Goal: Task Accomplishment & Management: Manage account settings

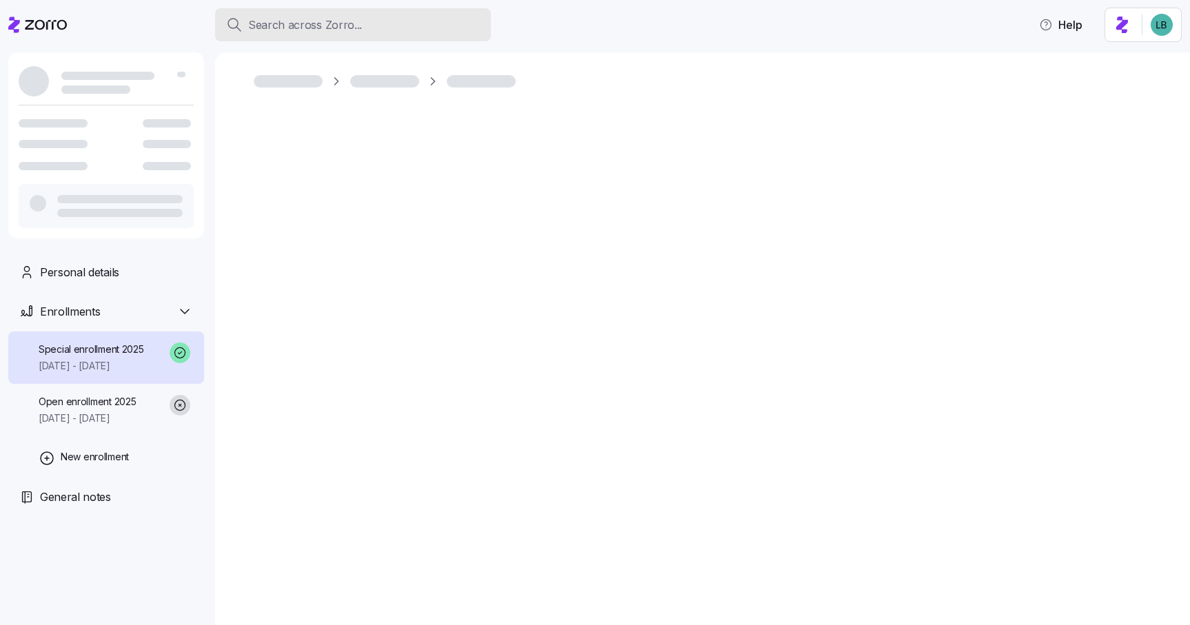
click at [269, 23] on span "Search across Zorro..." at bounding box center [305, 25] width 114 height 17
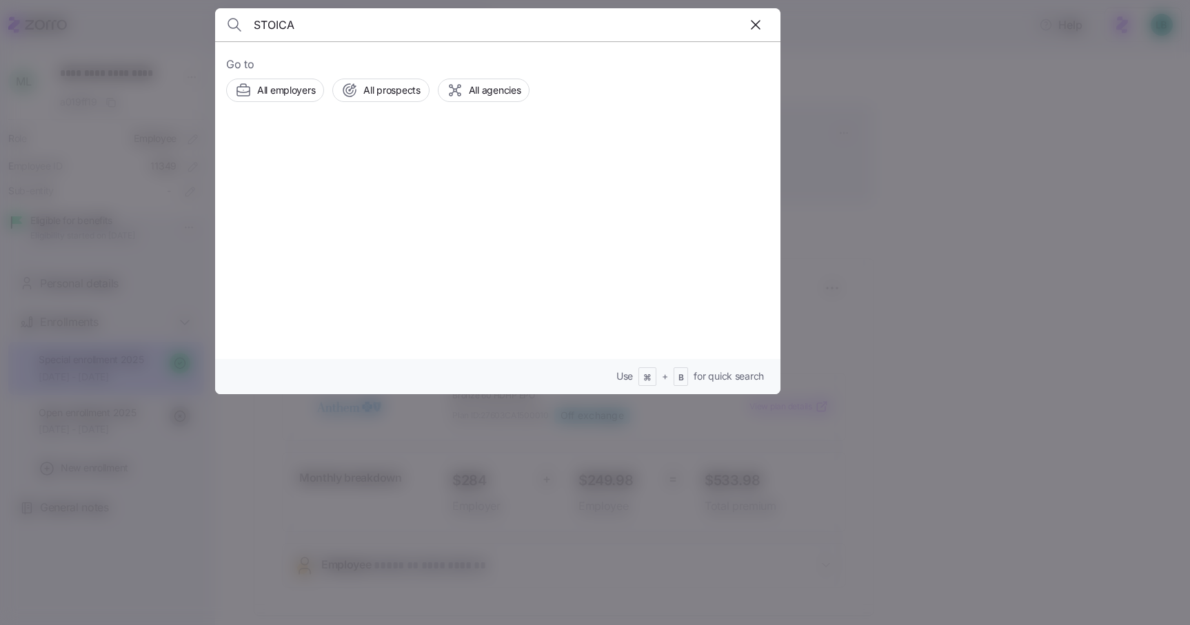
type input "STOICA"
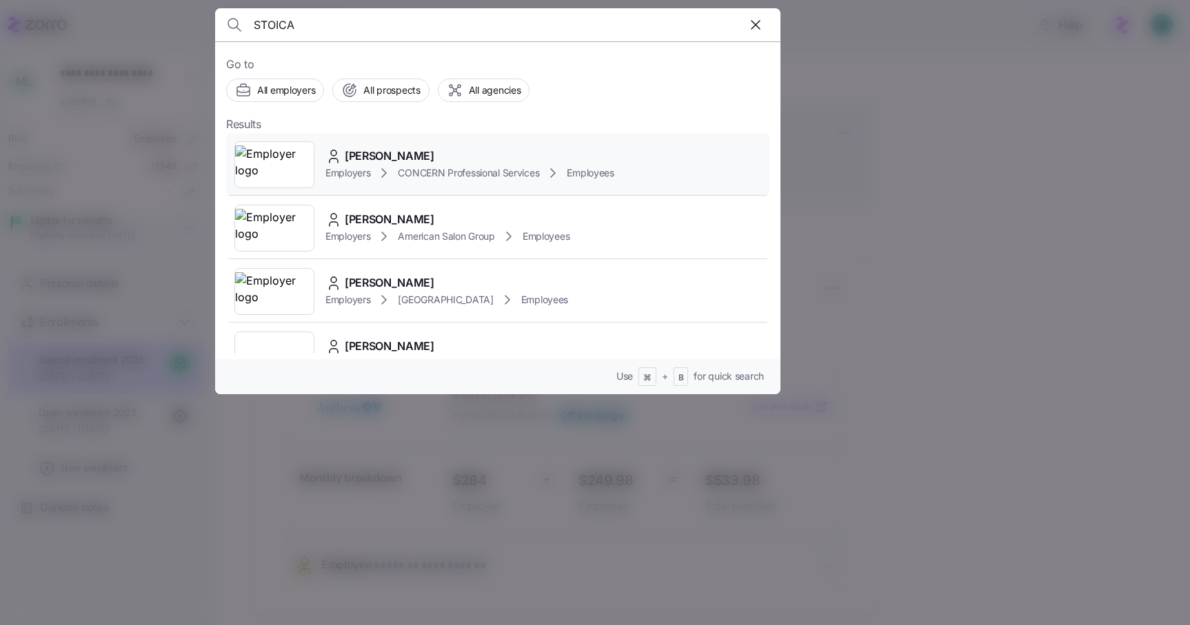
click at [387, 156] on span "Kathleen Stoica" at bounding box center [390, 155] width 90 height 17
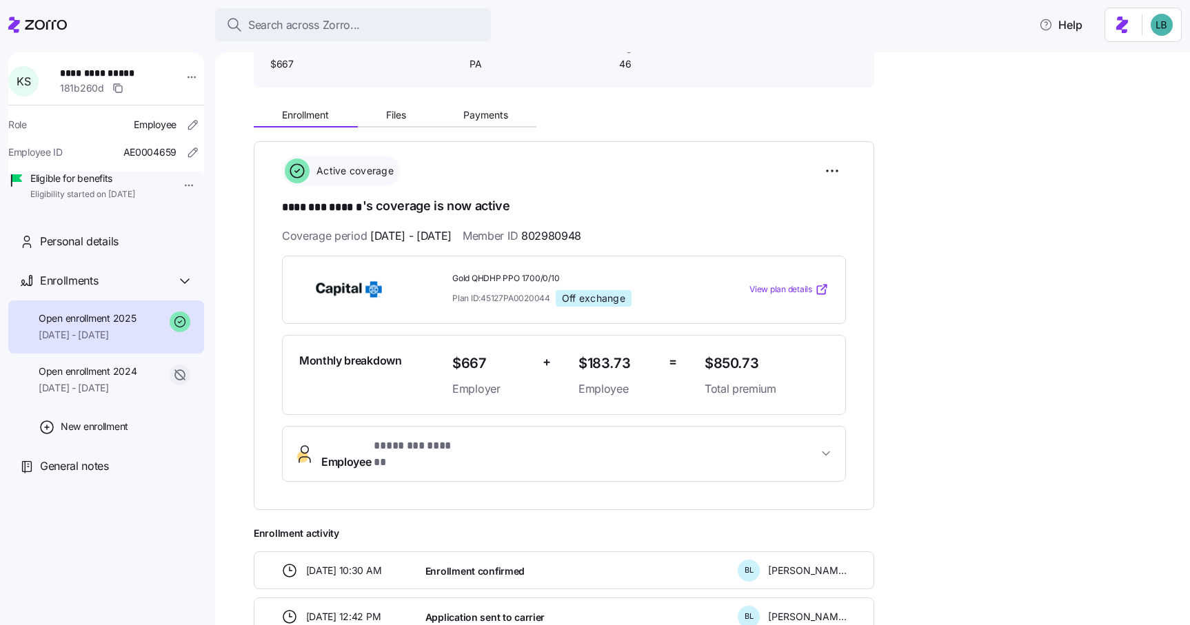
click at [402, 446] on span "* ******** ****** *" at bounding box center [416, 446] width 85 height 17
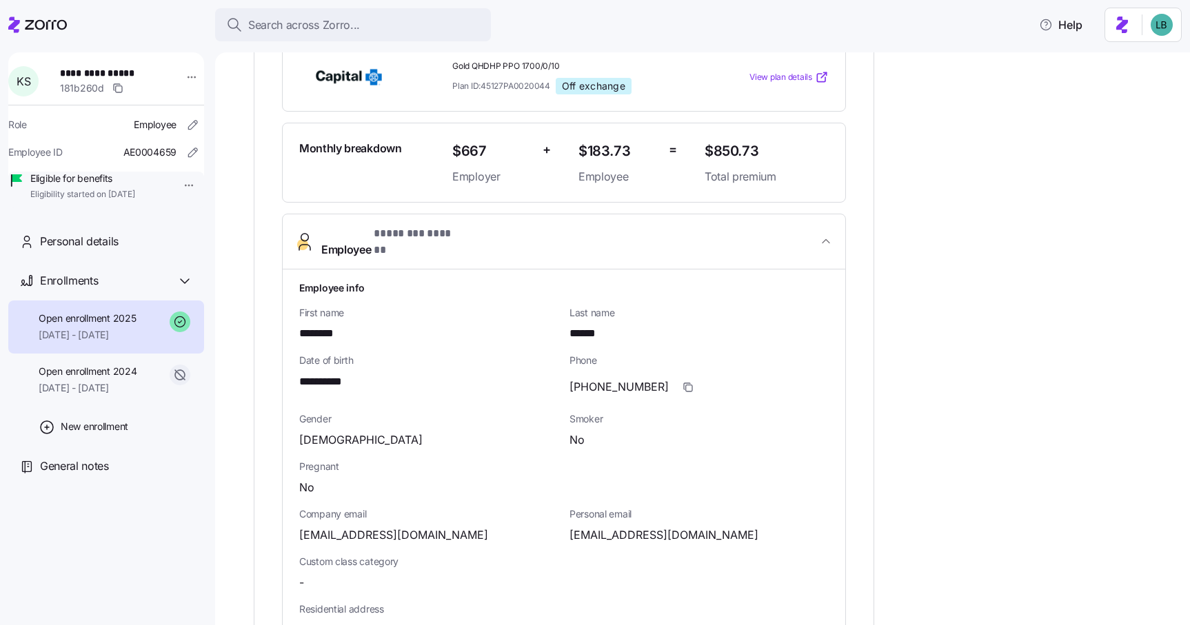
scroll to position [391, 0]
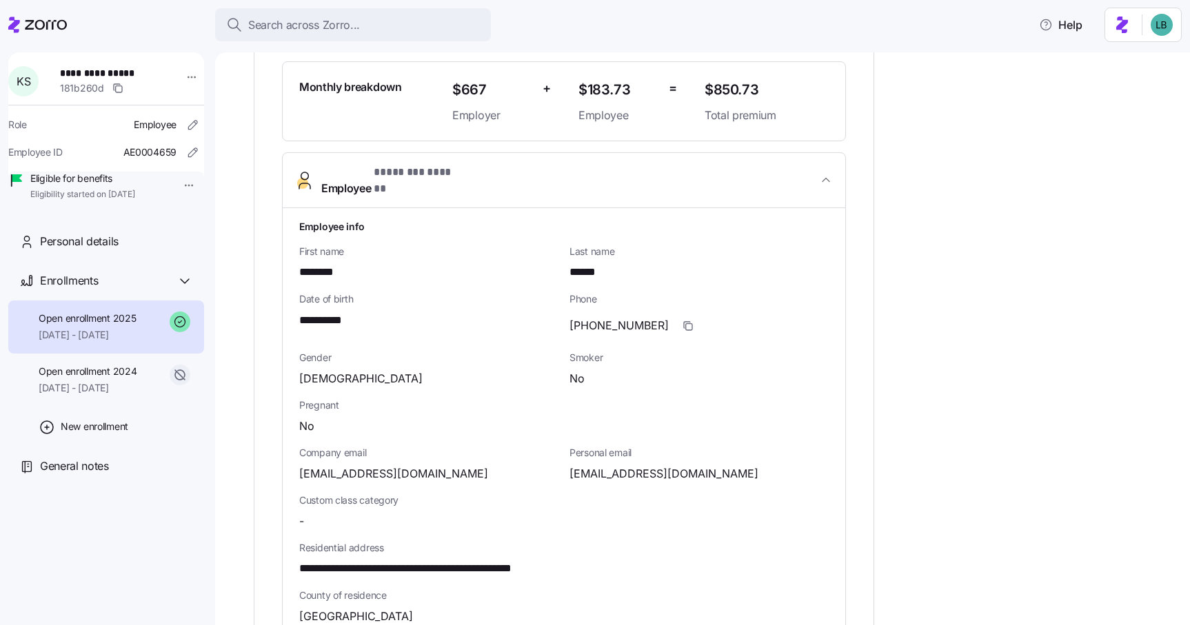
click at [341, 312] on span "**********" at bounding box center [328, 320] width 59 height 17
copy span "****"
click at [299, 32] on span "Search across Zorro..." at bounding box center [304, 25] width 112 height 17
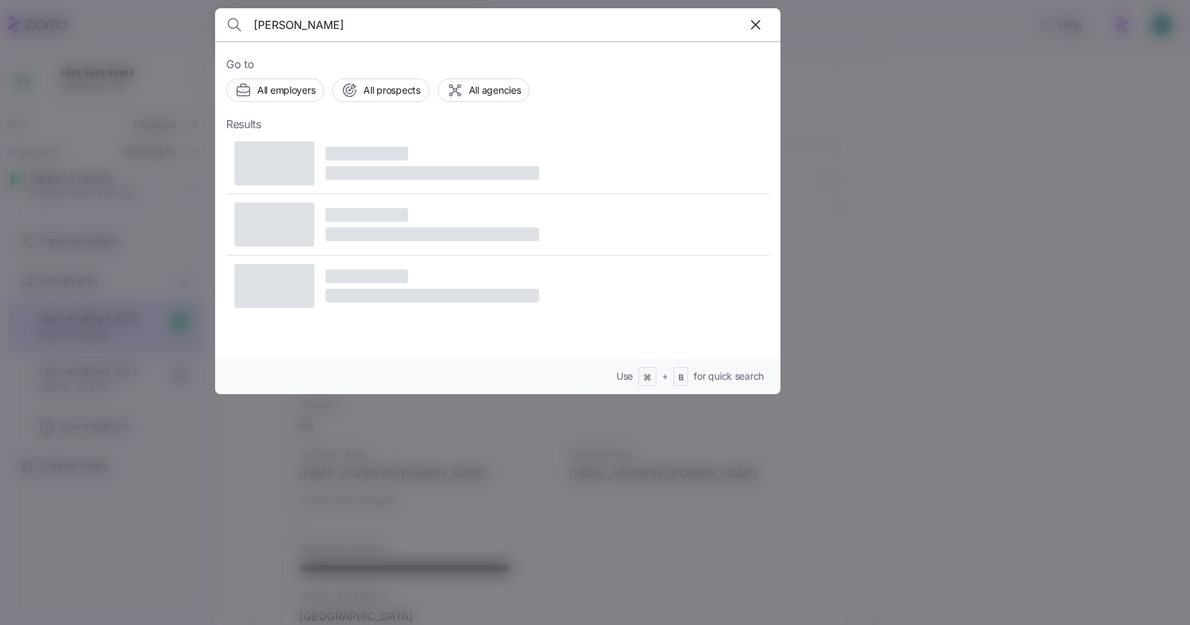
type input "Tyler Willse"
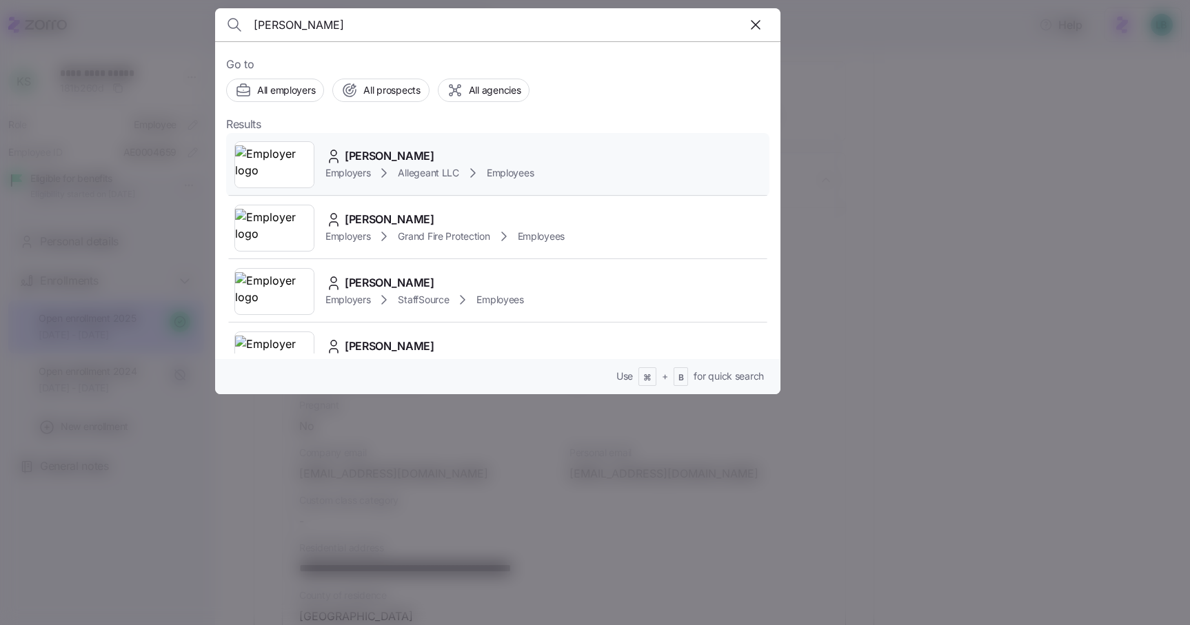
click at [367, 153] on span "Tyler Willse" at bounding box center [390, 155] width 90 height 17
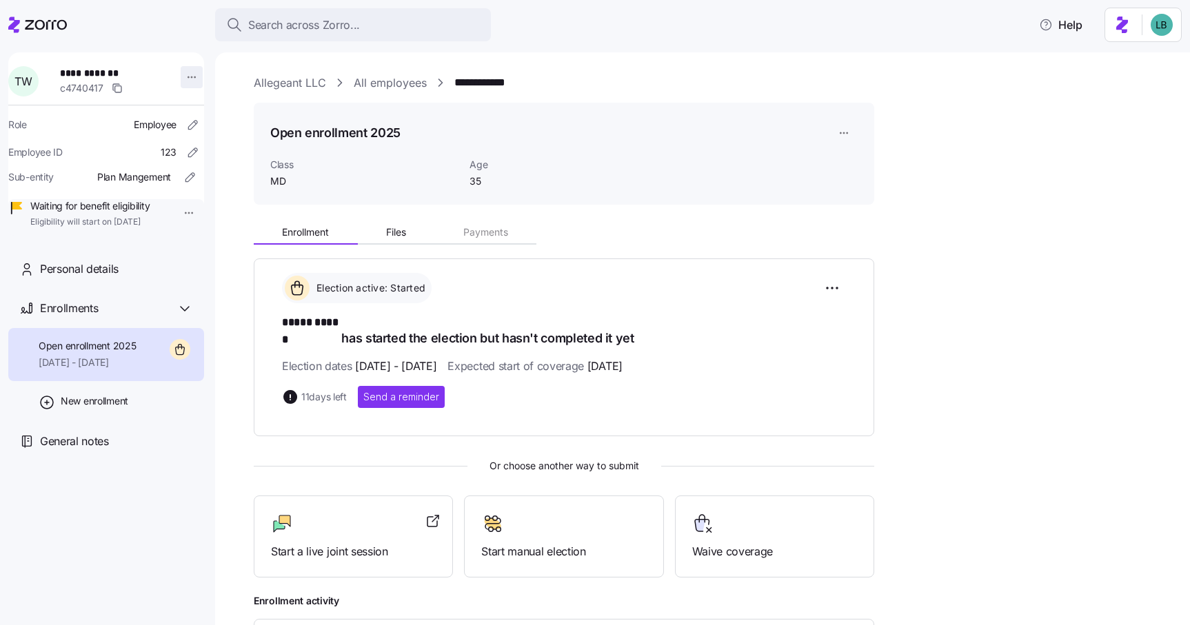
click at [184, 77] on html "**********" at bounding box center [595, 308] width 1190 height 617
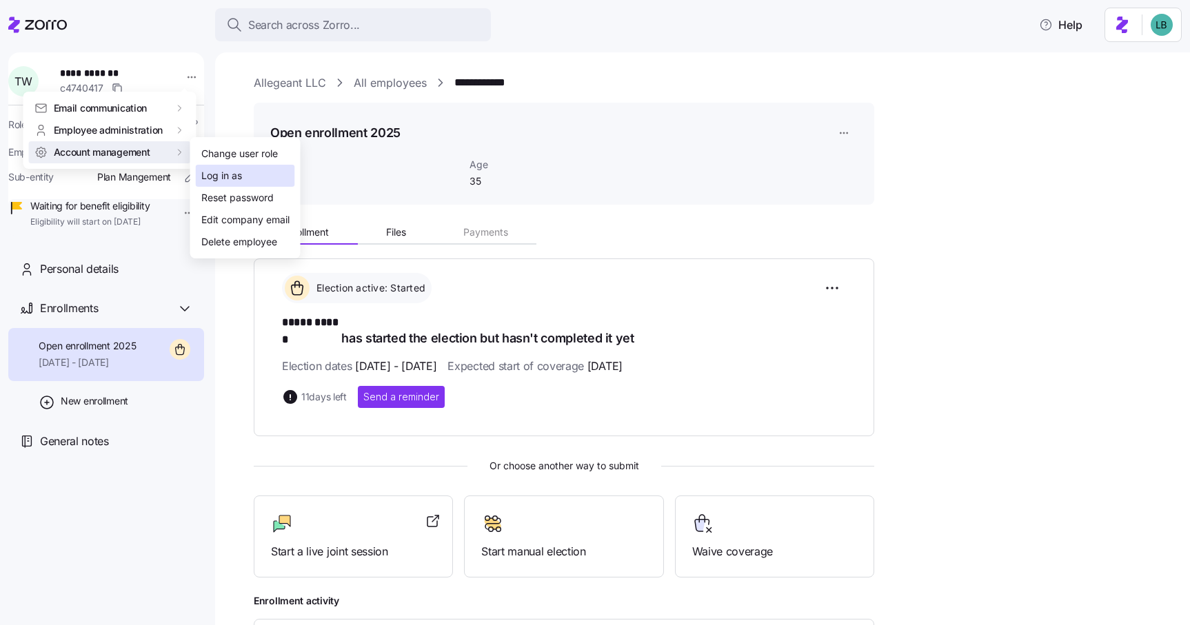
click at [219, 172] on div "Log in as" at bounding box center [221, 175] width 41 height 15
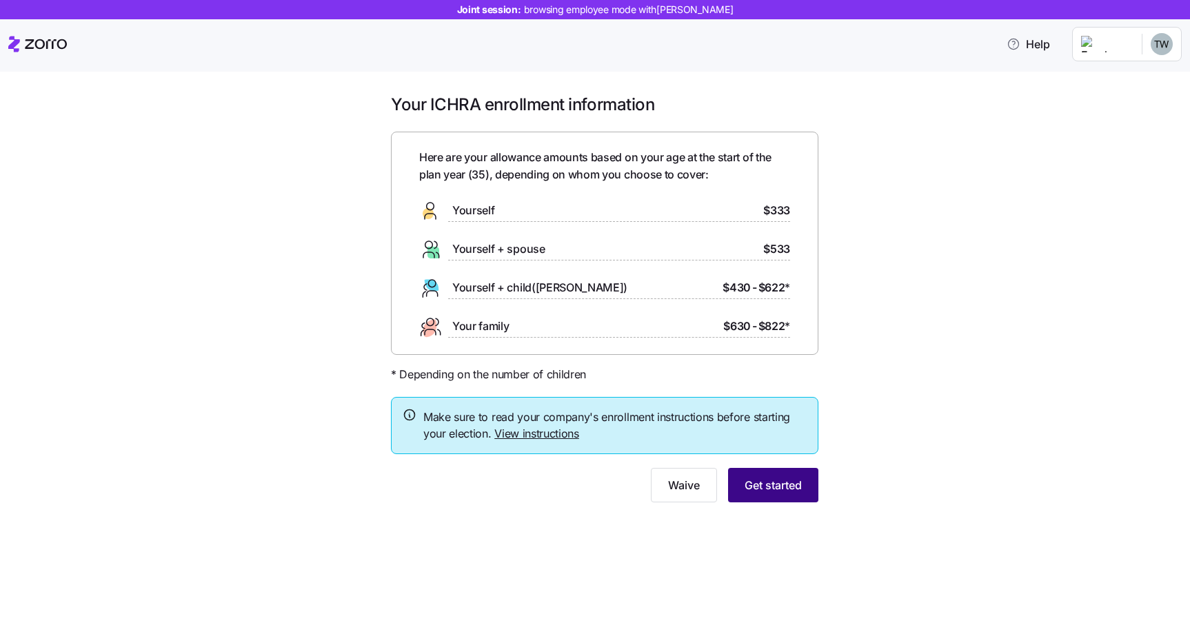
click at [780, 492] on span "Get started" at bounding box center [772, 485] width 57 height 17
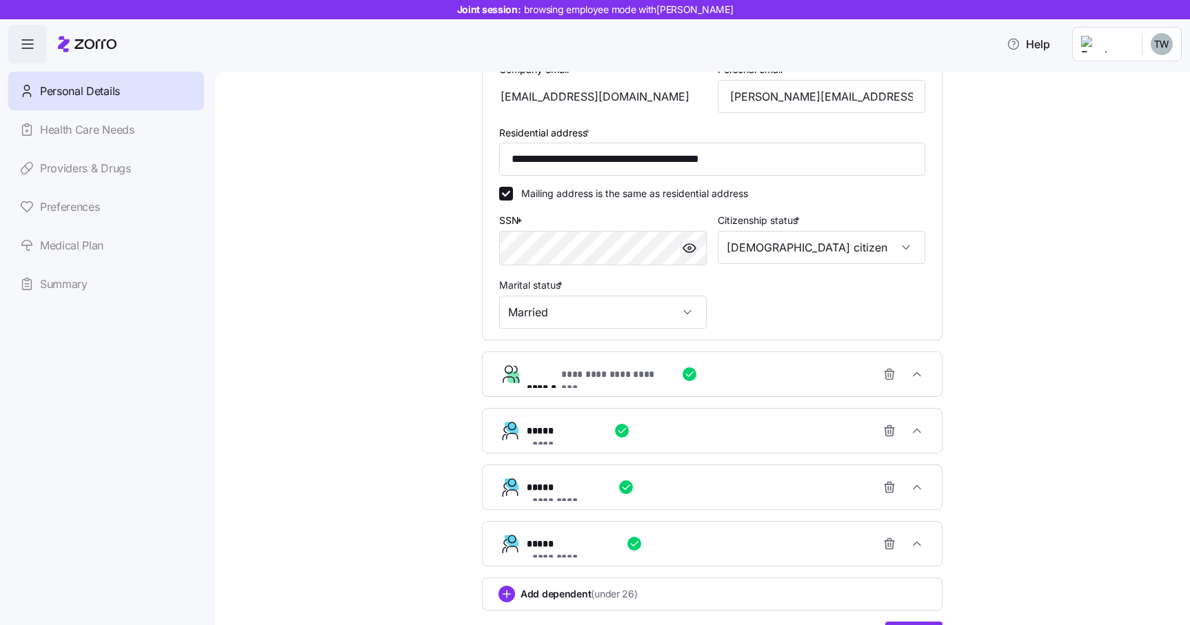
scroll to position [431, 0]
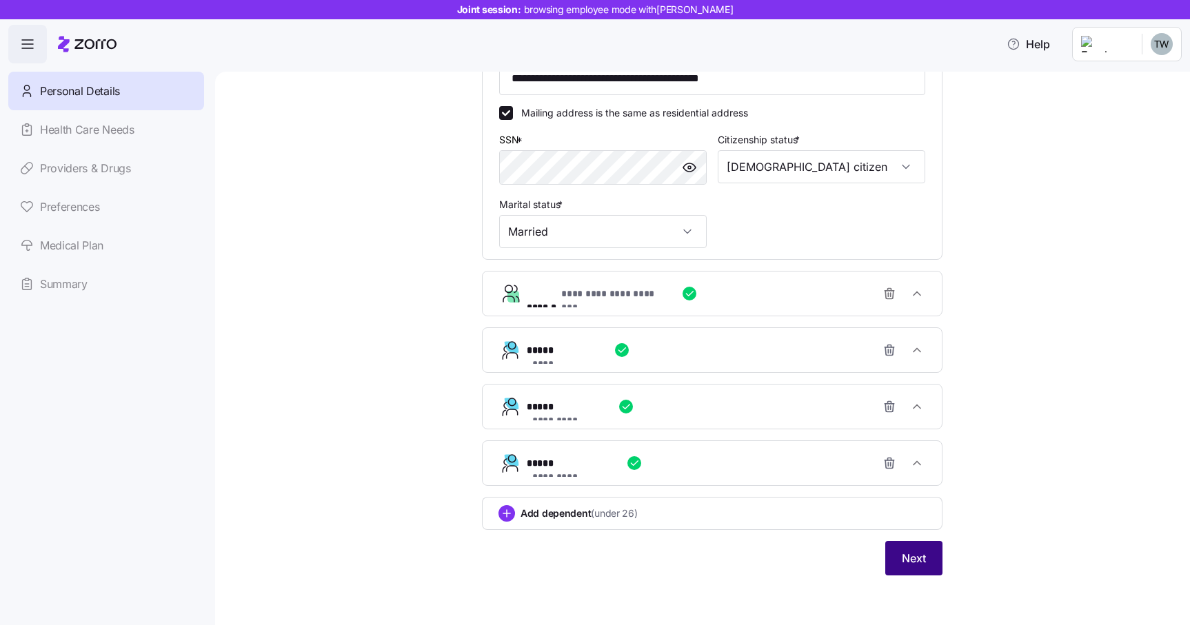
click at [910, 557] on span "Next" at bounding box center [913, 558] width 24 height 17
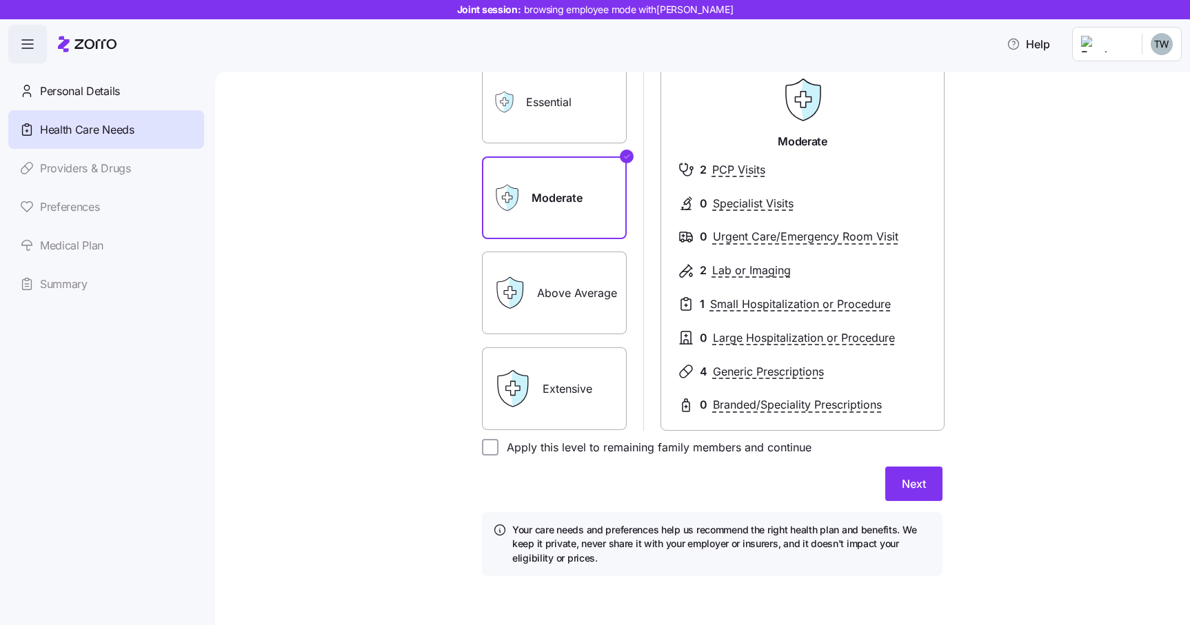
scroll to position [130, 0]
click at [909, 486] on span "Next" at bounding box center [913, 483] width 24 height 17
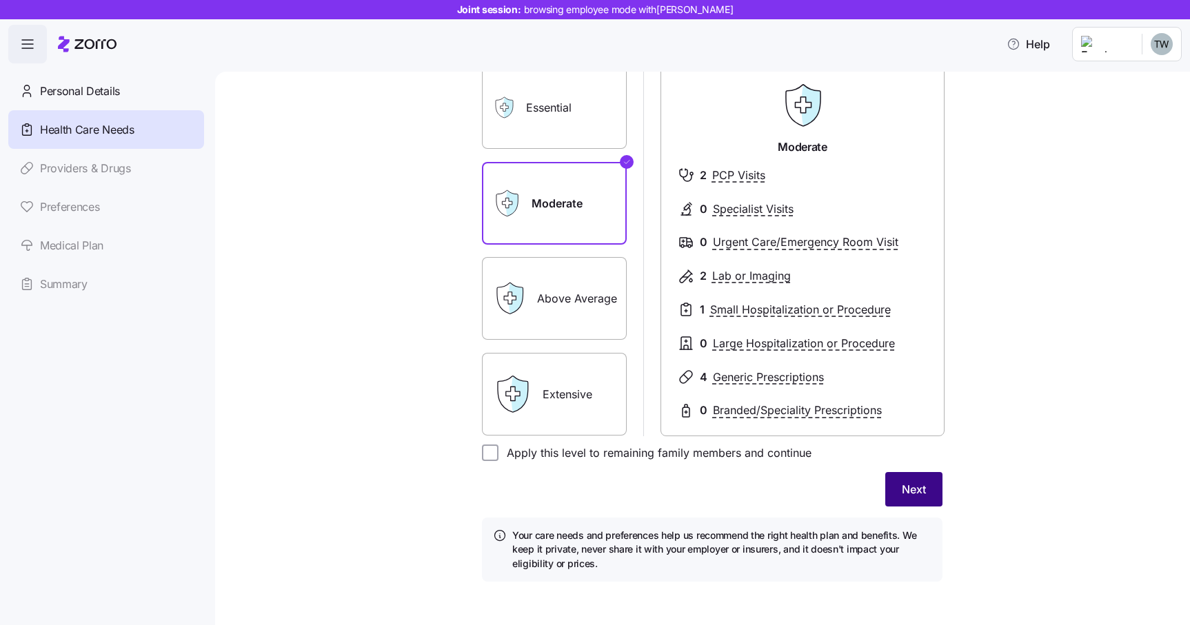
click at [913, 491] on span "Next" at bounding box center [913, 489] width 24 height 17
click at [917, 491] on span "Next" at bounding box center [913, 489] width 24 height 17
click at [918, 496] on span "Next" at bounding box center [913, 489] width 24 height 17
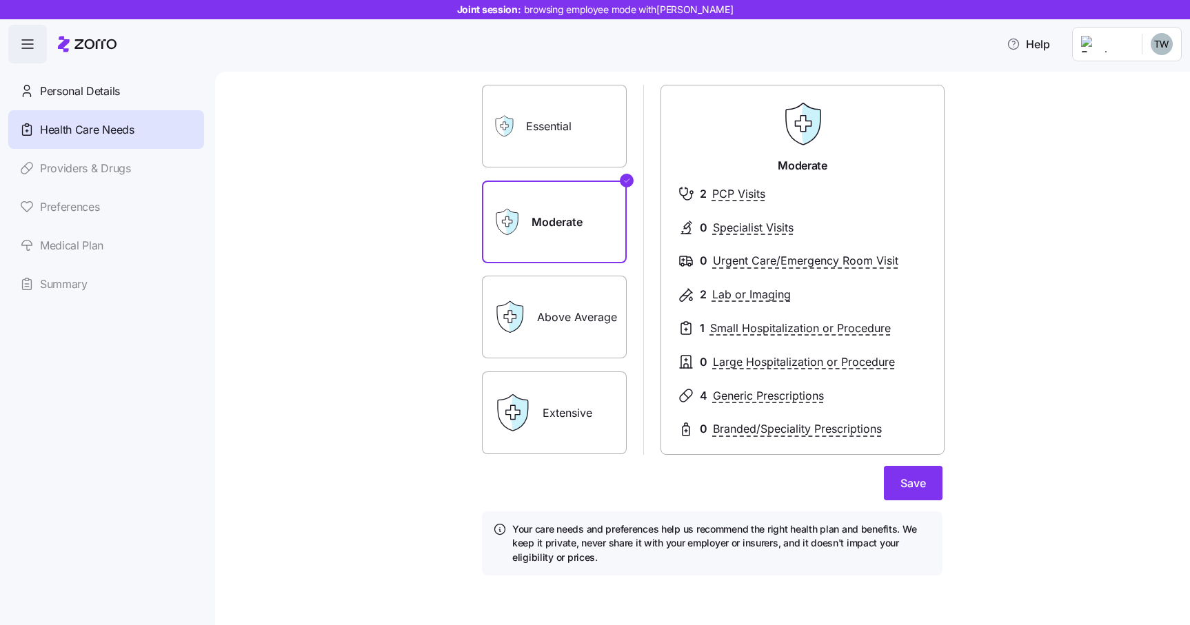
scroll to position [112, 0]
click at [900, 478] on span "Save" at bounding box center [913, 483] width 26 height 17
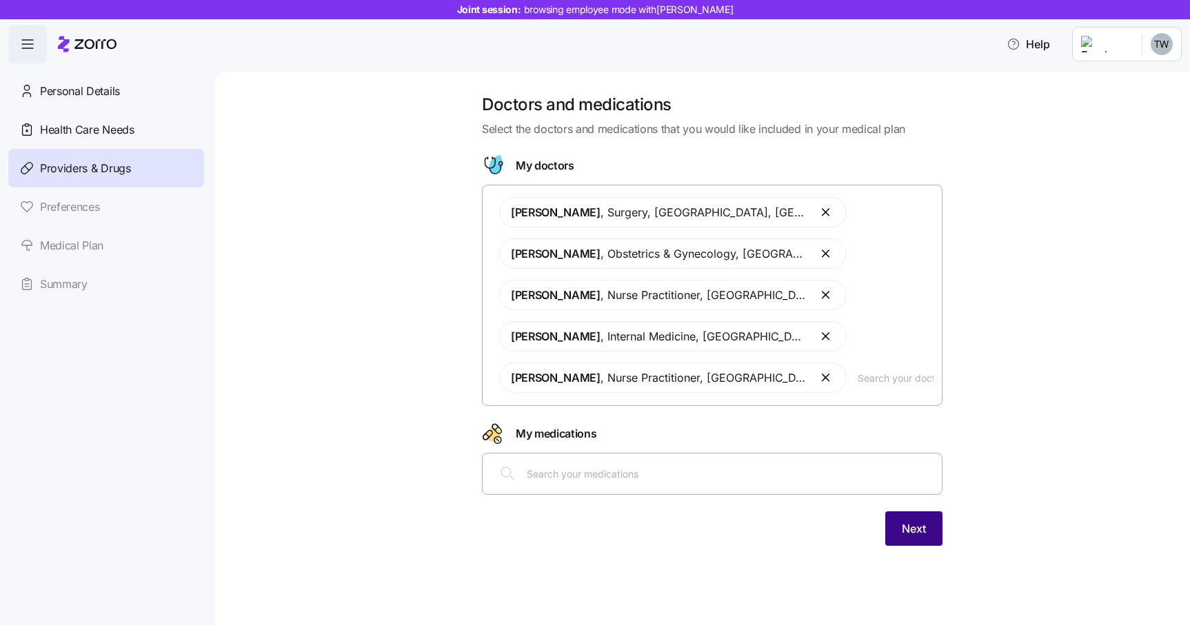
click at [910, 524] on span "Next" at bounding box center [913, 528] width 24 height 17
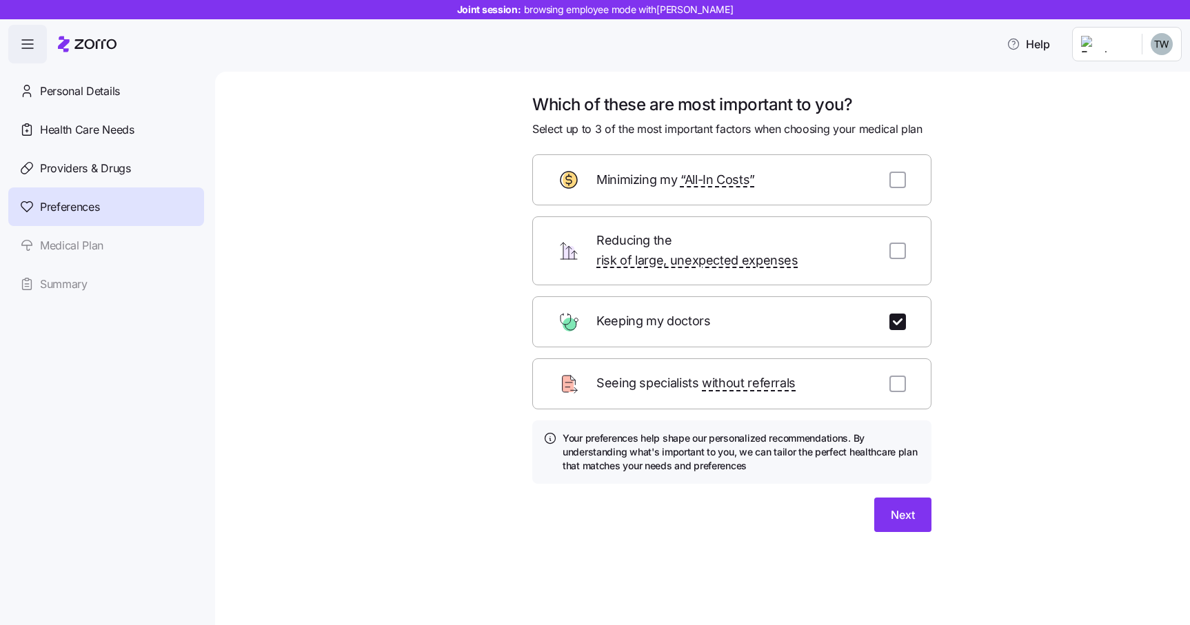
click at [910, 524] on div "Which of these are most important to you? Select up to 3 of the most important …" at bounding box center [731, 321] width 421 height 455
click at [905, 507] on span "Next" at bounding box center [902, 515] width 24 height 17
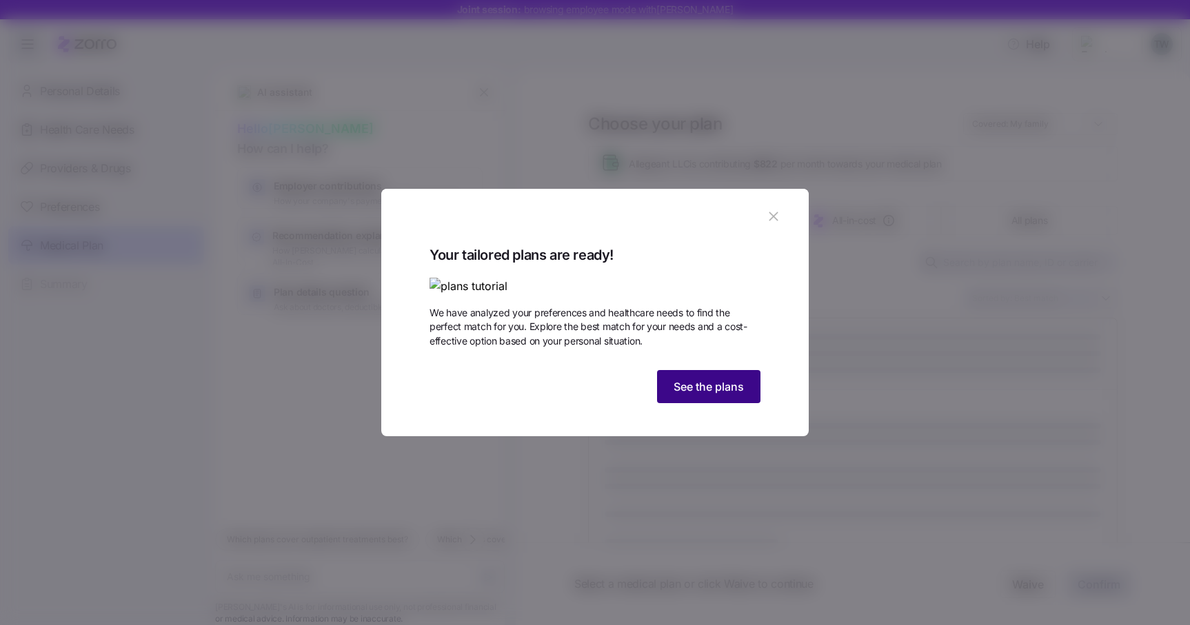
click at [737, 395] on span "See the plans" at bounding box center [708, 386] width 70 height 17
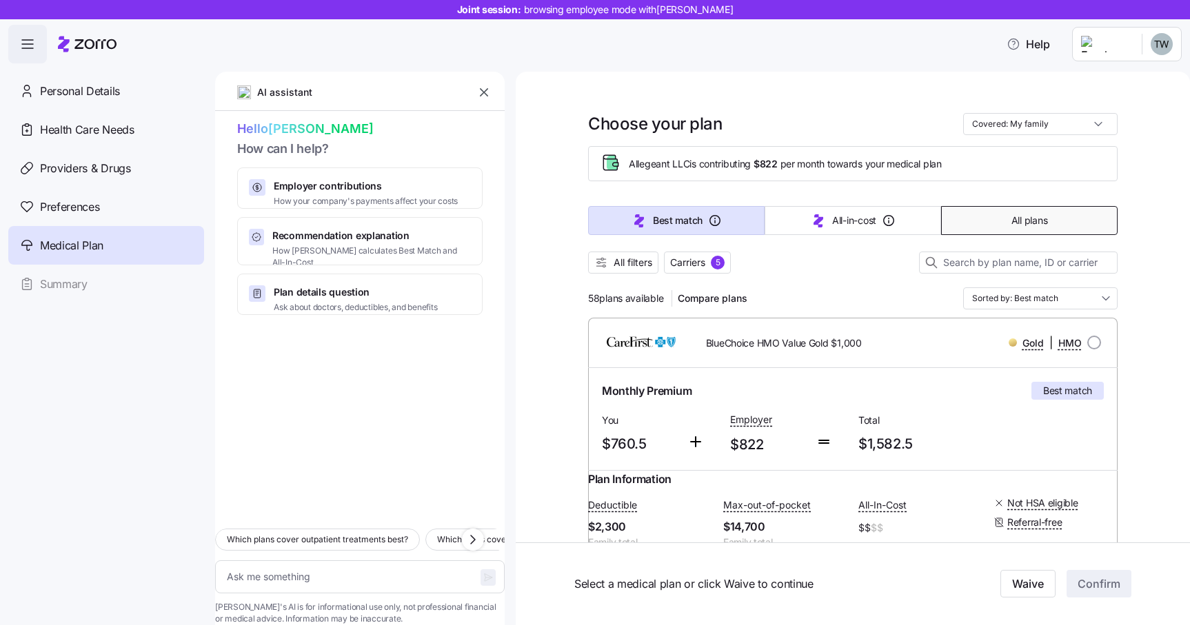
click at [989, 225] on button "All plans" at bounding box center [1029, 220] width 176 height 29
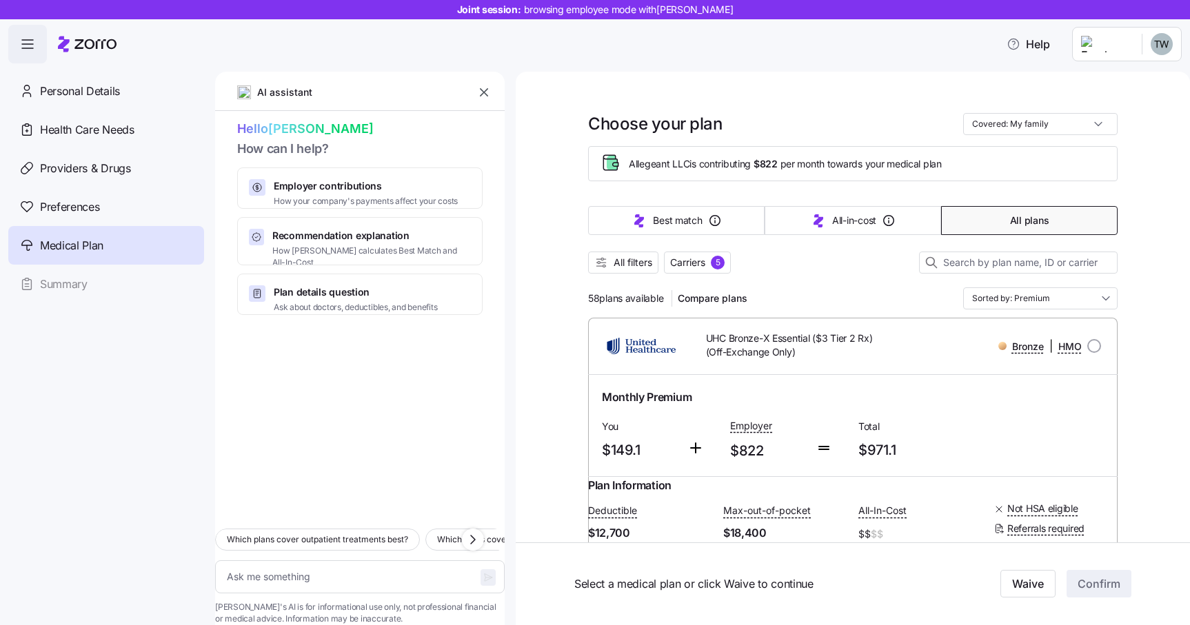
type textarea "x"
type input "Sorted by: Premium"
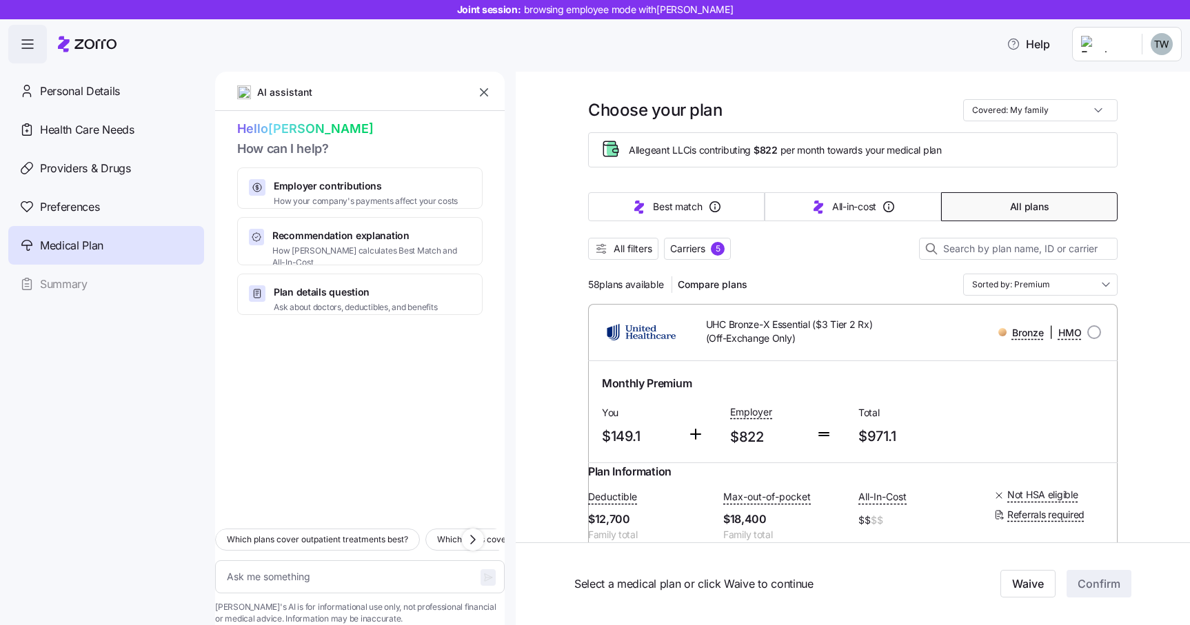
scroll to position [24, 0]
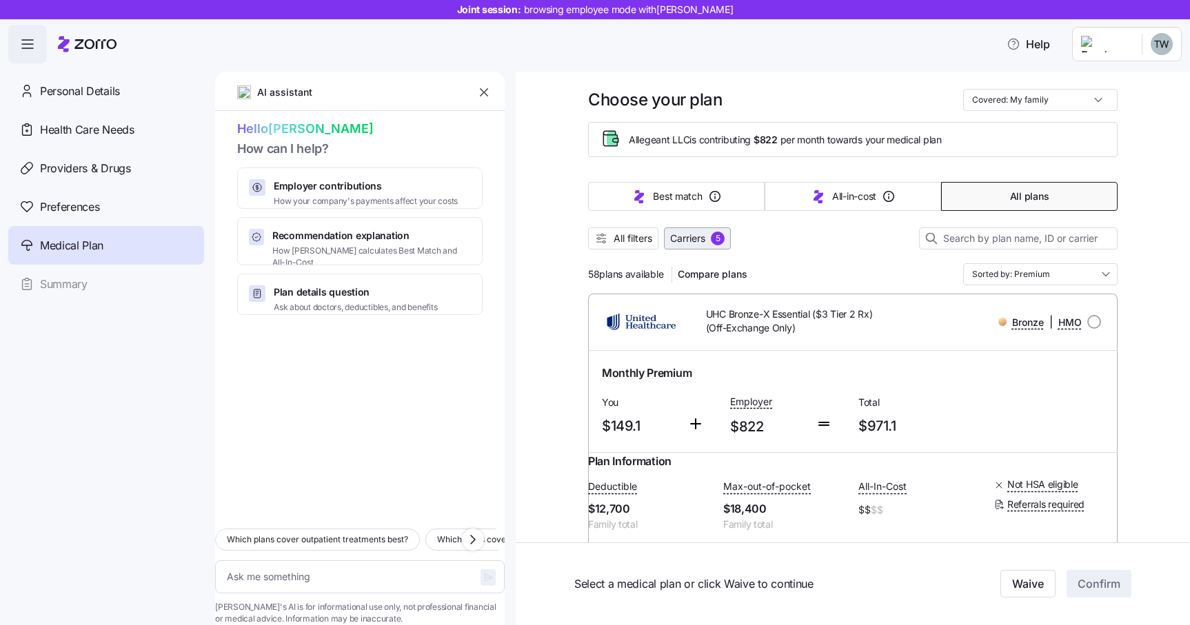
click at [689, 238] on span "Carriers" at bounding box center [687, 239] width 35 height 14
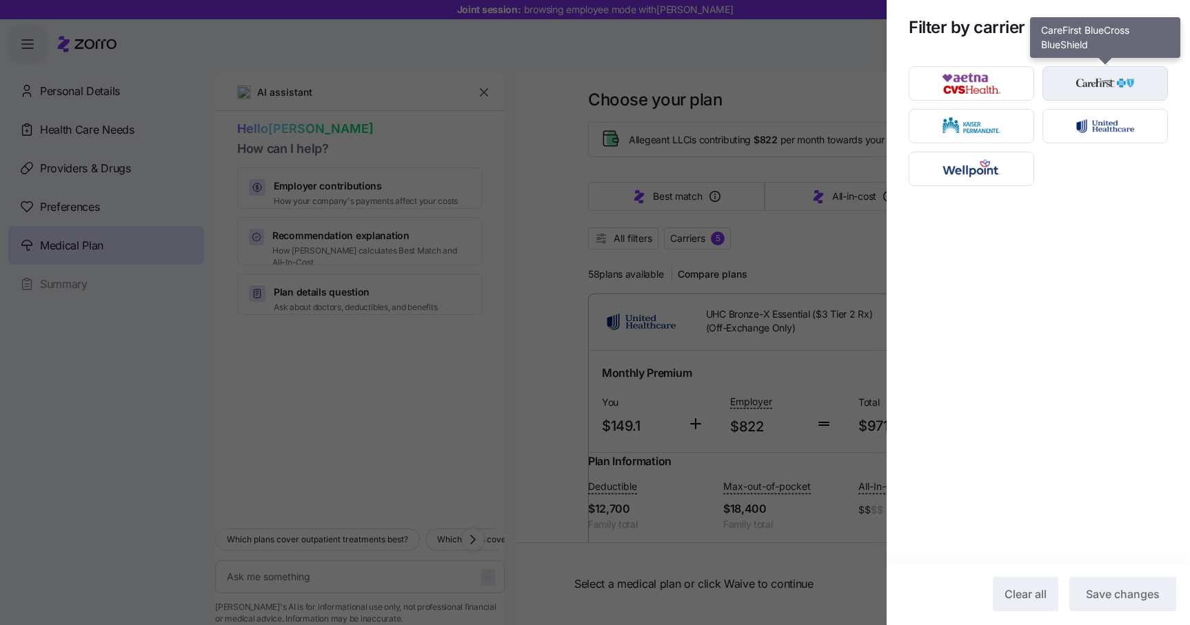
click at [1104, 85] on img "button" at bounding box center [1104, 84] width 101 height 28
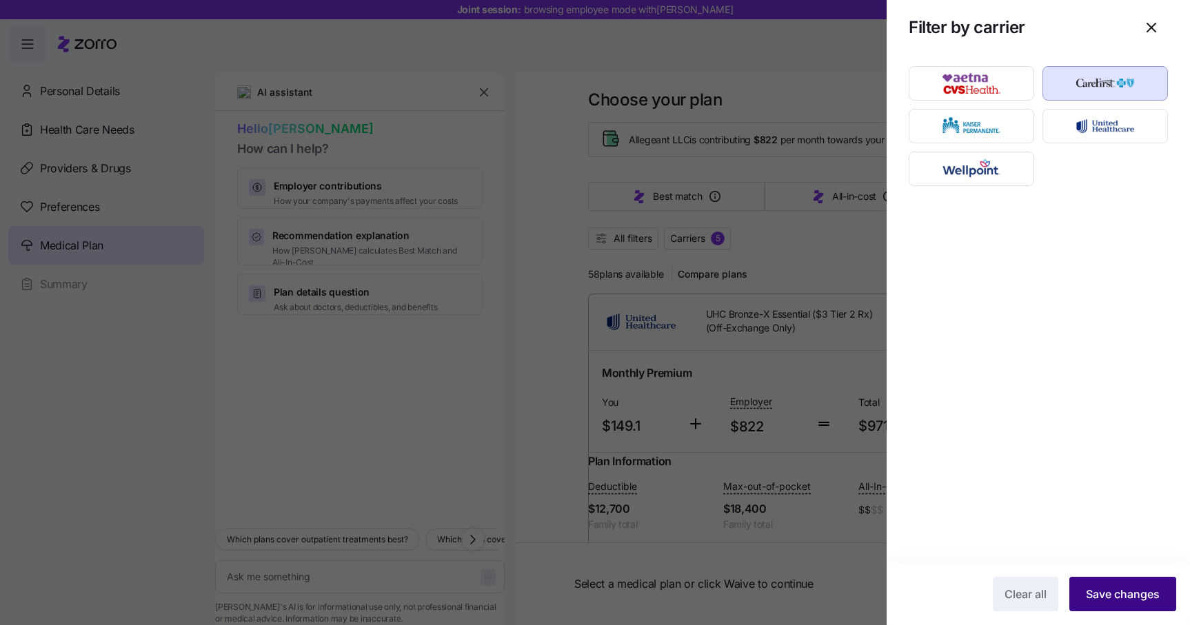
click at [1105, 592] on span "Save changes" at bounding box center [1122, 594] width 74 height 17
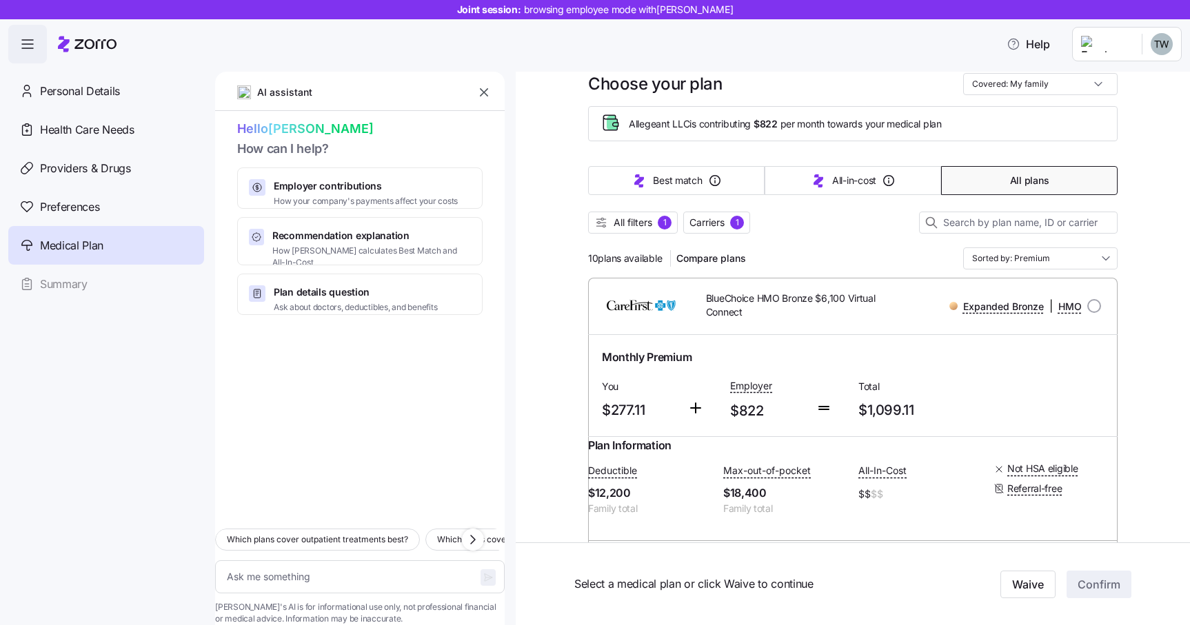
scroll to position [0, 0]
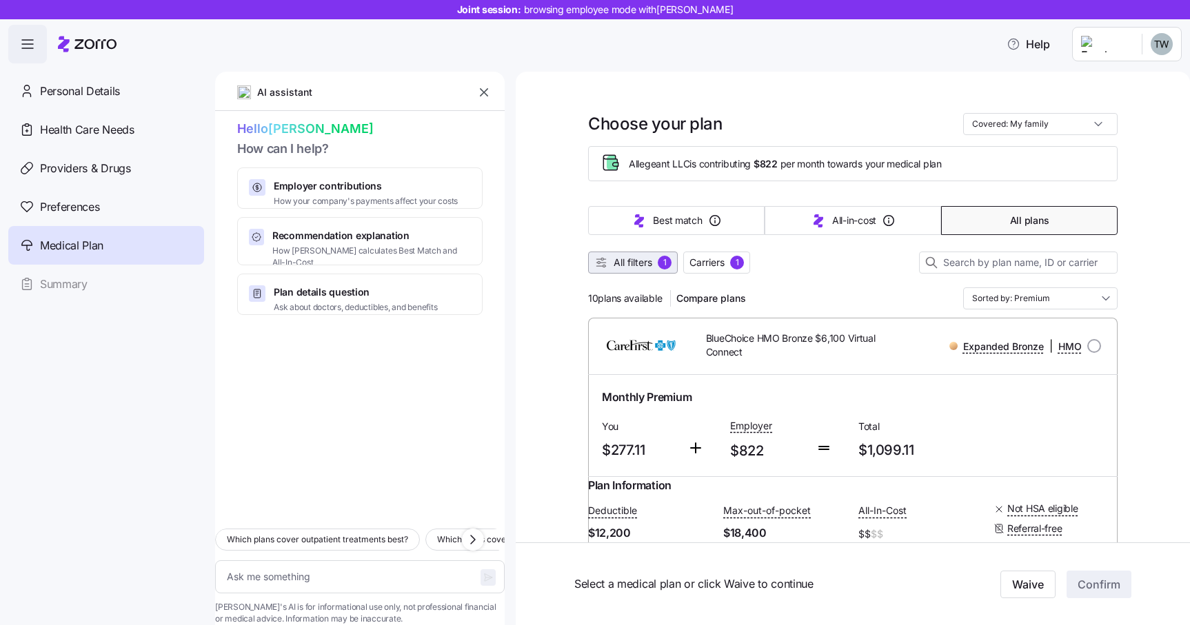
click at [620, 259] on span "All filters" at bounding box center [632, 263] width 39 height 14
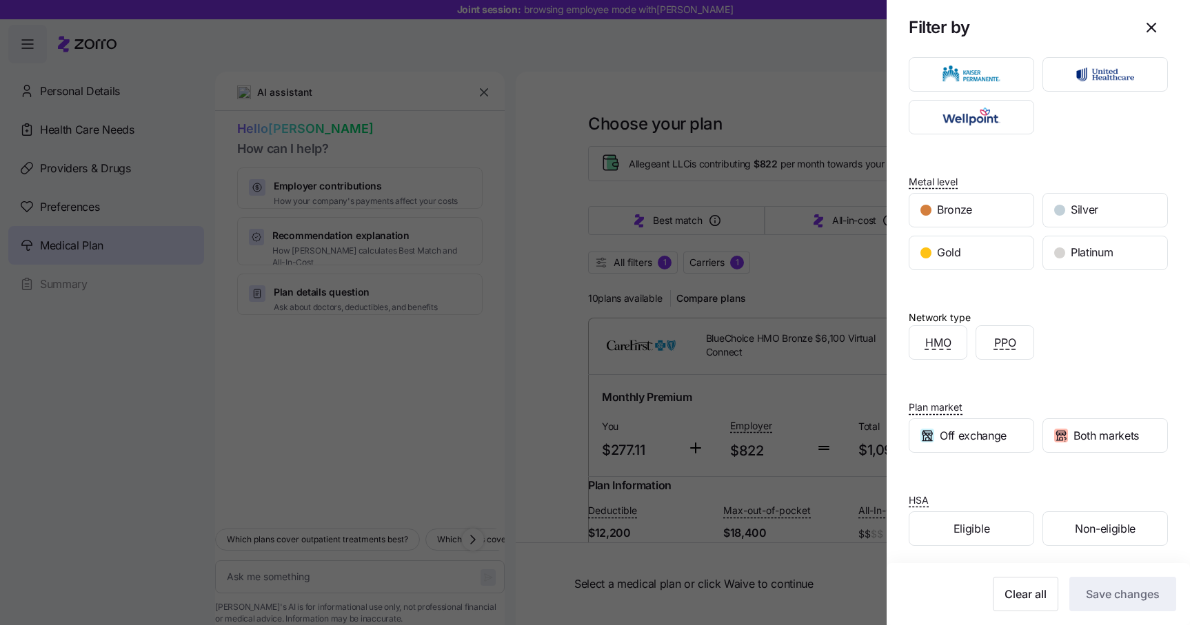
scroll to position [74, 0]
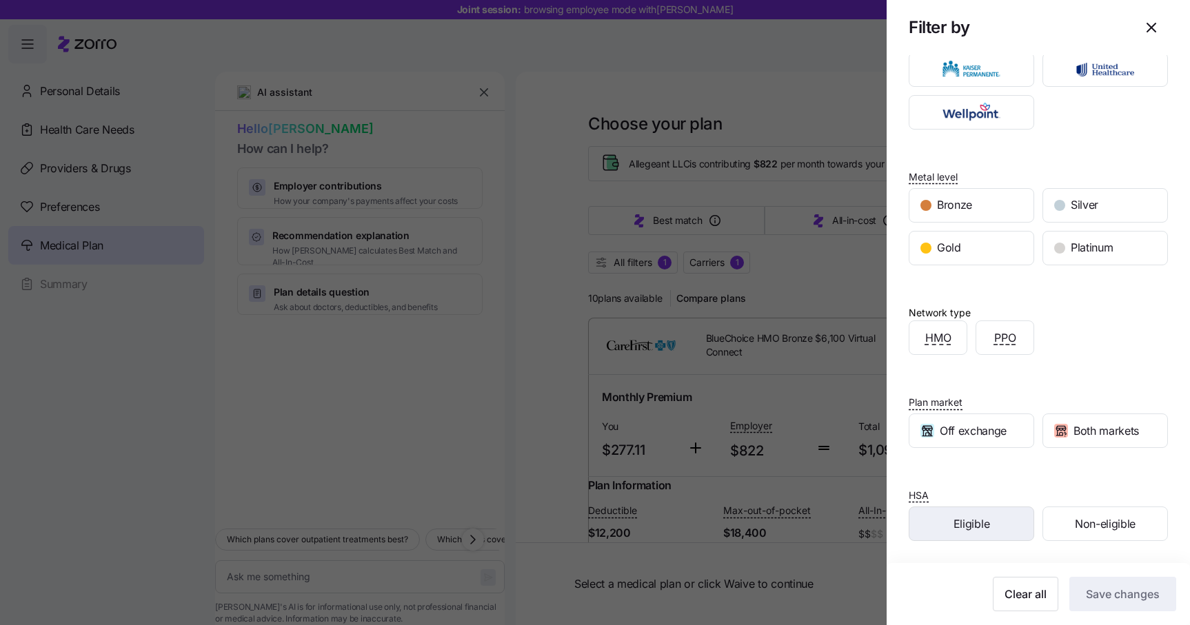
click at [983, 523] on span "Eligible" at bounding box center [971, 524] width 36 height 17
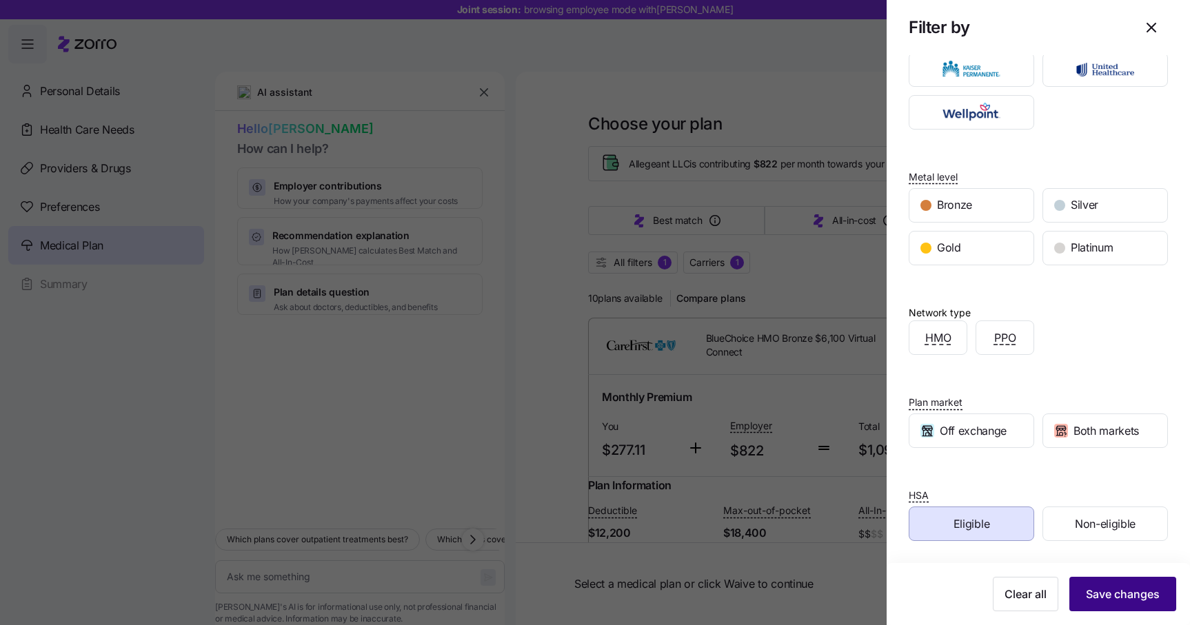
click at [1109, 593] on span "Save changes" at bounding box center [1122, 594] width 74 height 17
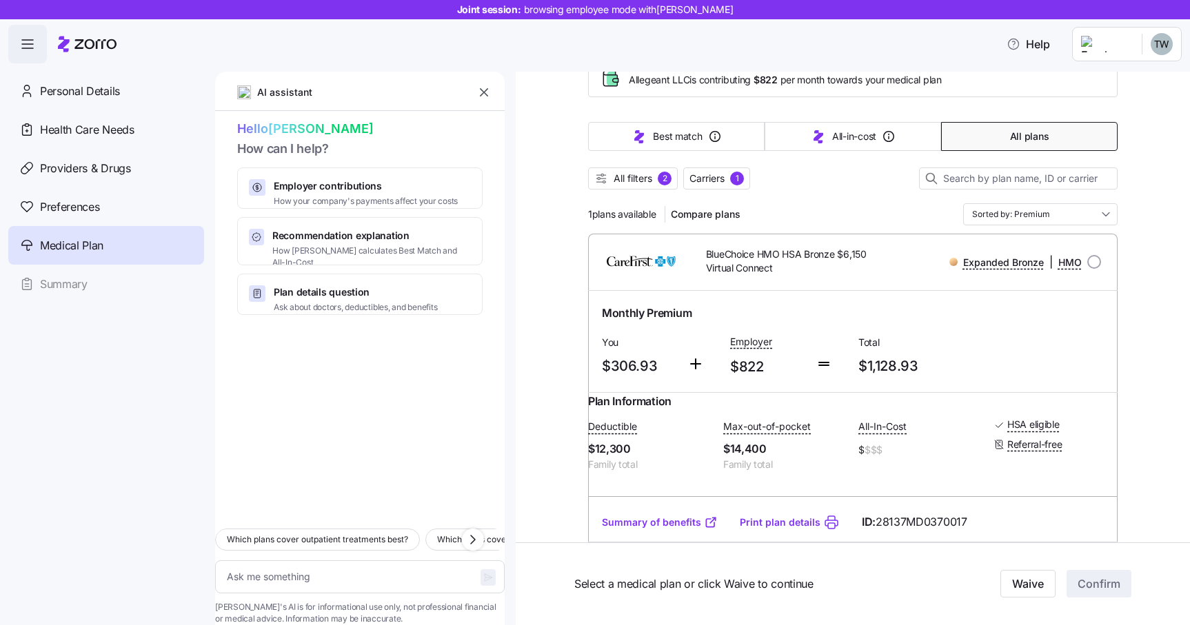
scroll to position [89, 0]
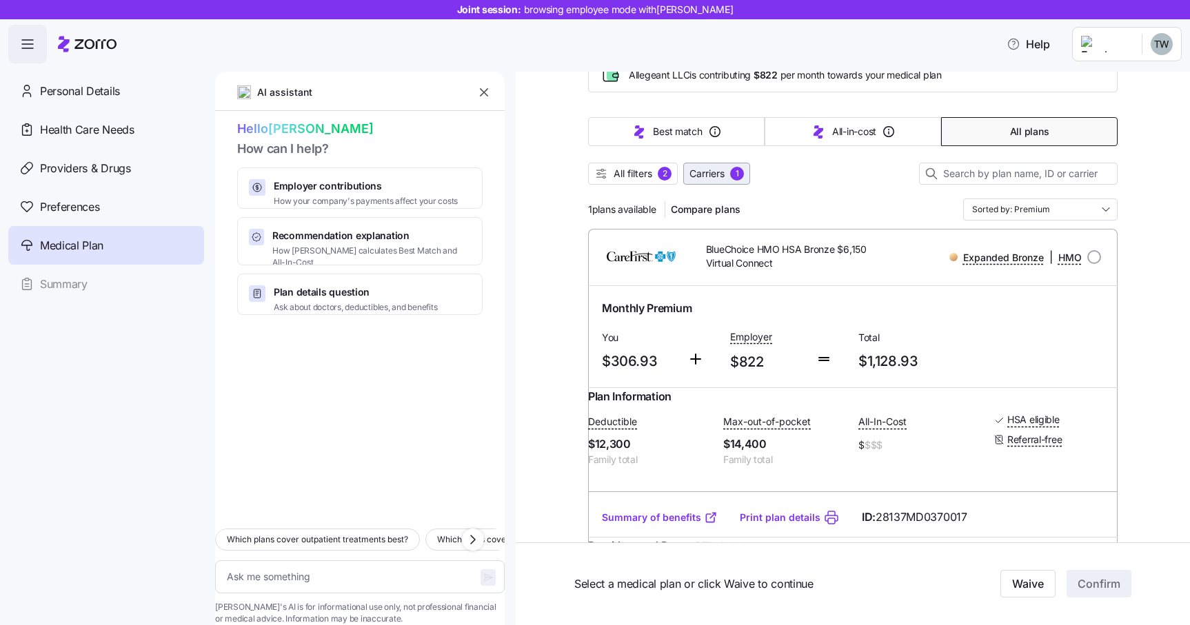
click at [709, 176] on span "Carriers" at bounding box center [706, 174] width 35 height 14
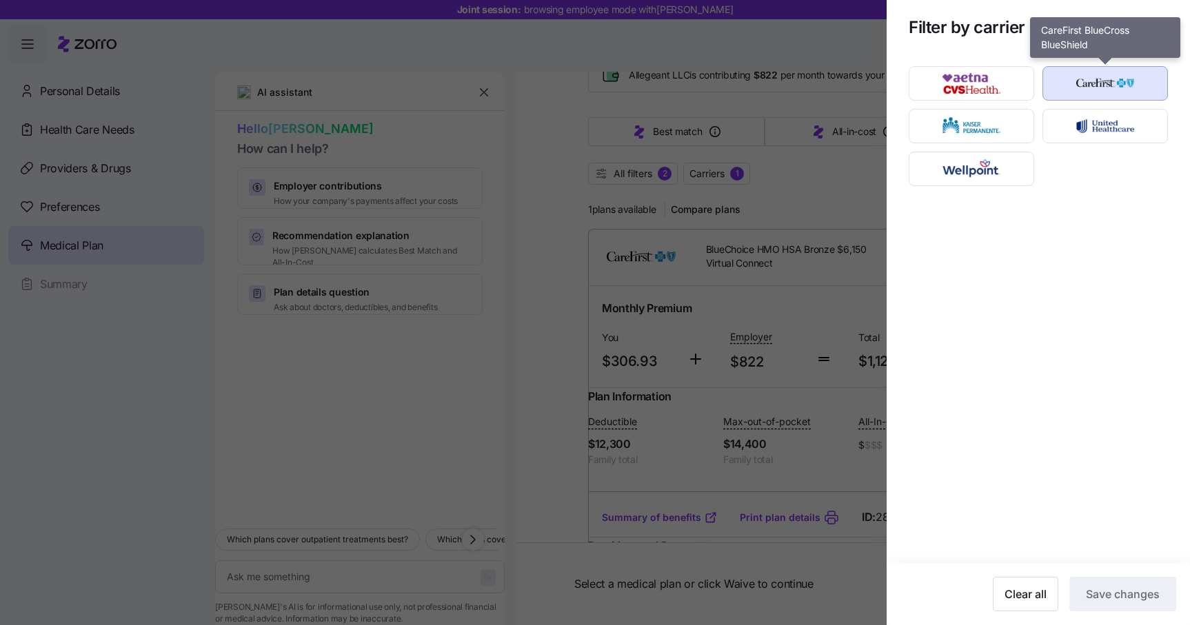
click at [1132, 85] on img "button" at bounding box center [1104, 84] width 101 height 28
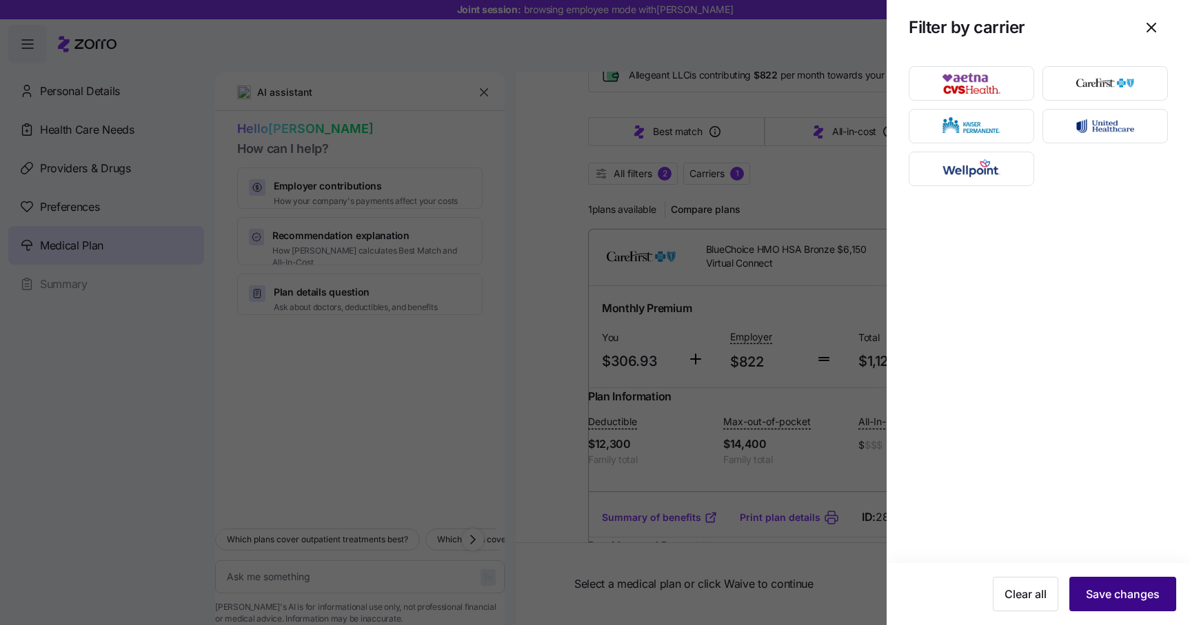
click at [1109, 600] on span "Save changes" at bounding box center [1122, 594] width 74 height 17
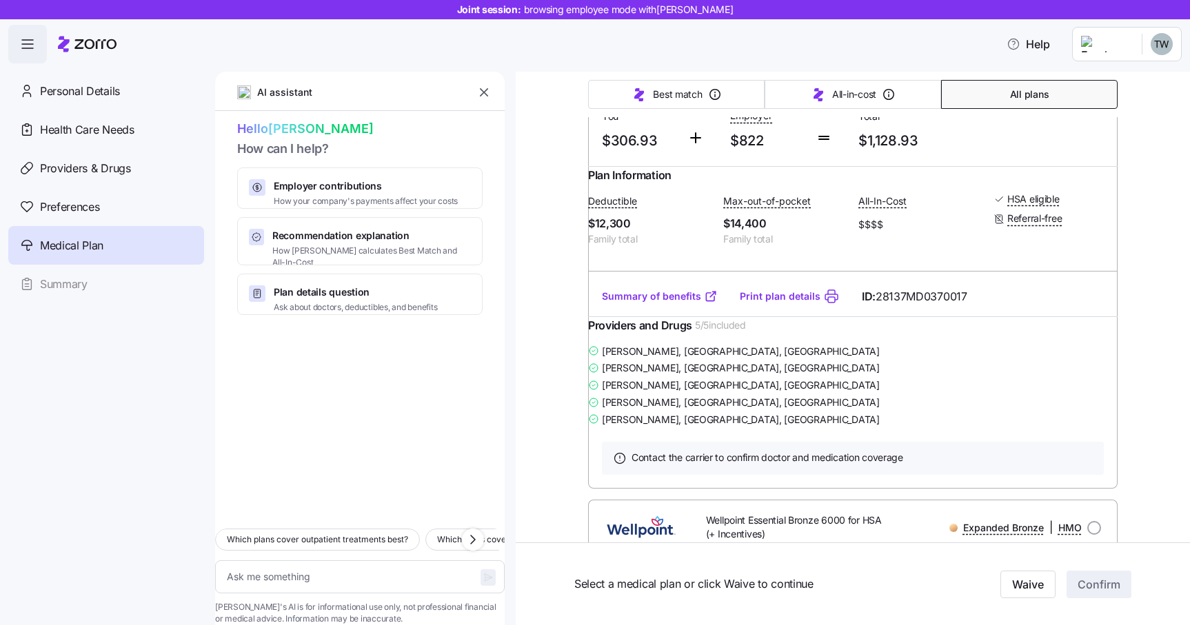
scroll to position [1593, 0]
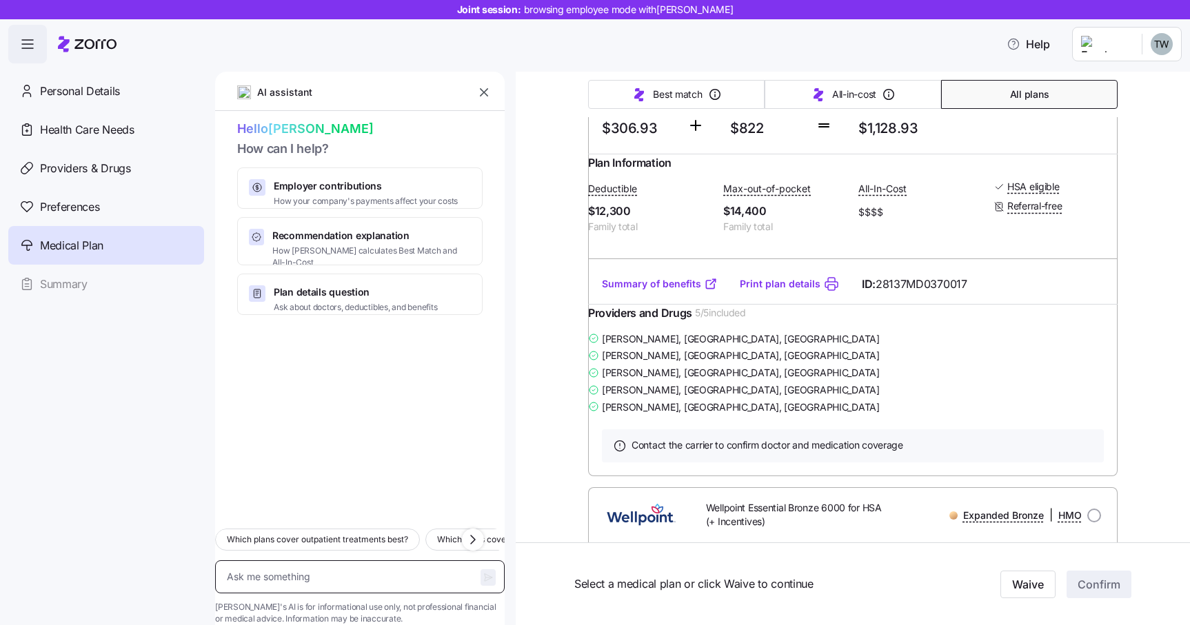
click at [304, 560] on textarea at bounding box center [359, 576] width 289 height 33
type textarea "x"
type textarea "W"
type textarea "x"
type textarea "Wh"
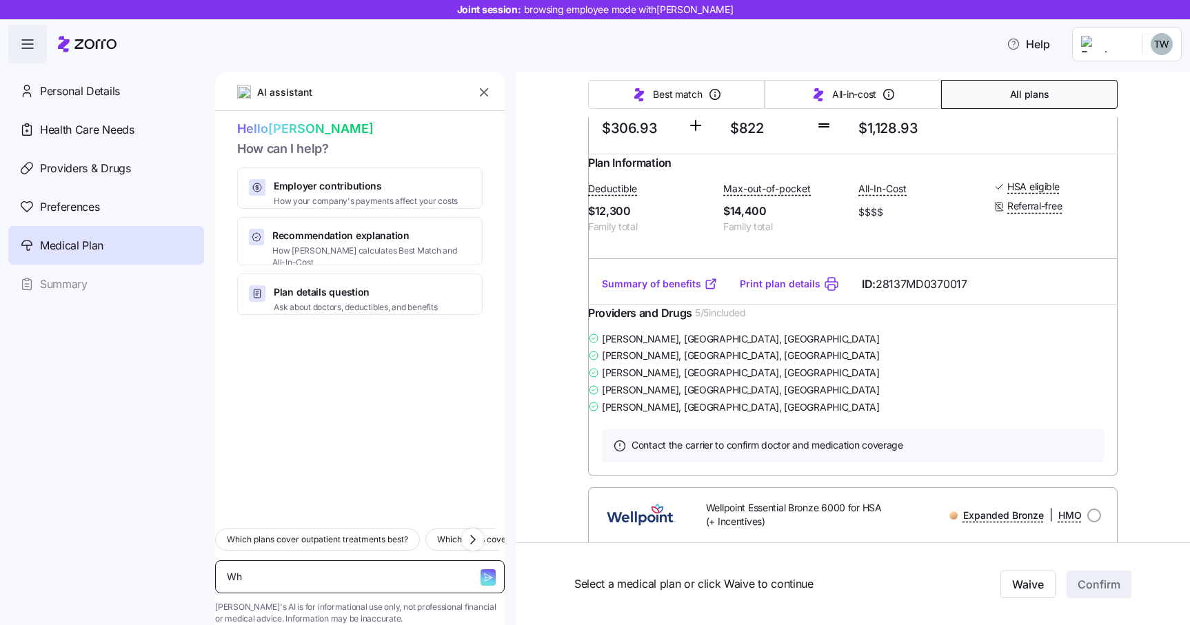
type textarea "x"
type textarea "Why"
type textarea "x"
type textarea "Why"
type textarea "x"
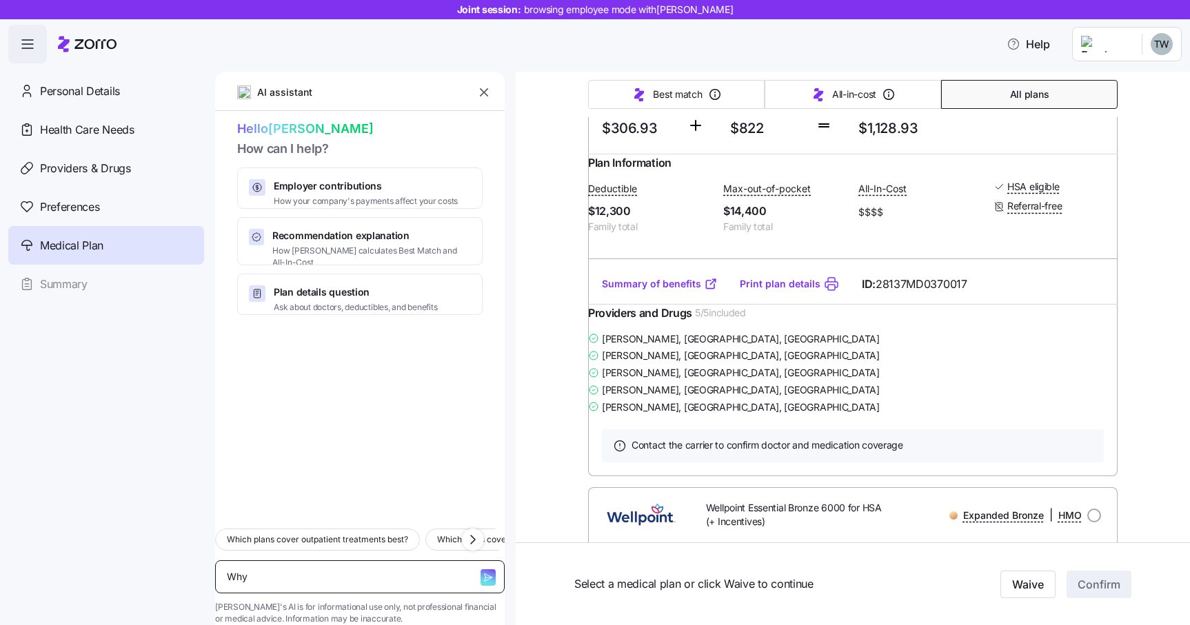
type textarea "Why i"
type textarea "x"
type textarea "Why is"
type textarea "x"
type textarea "Why is"
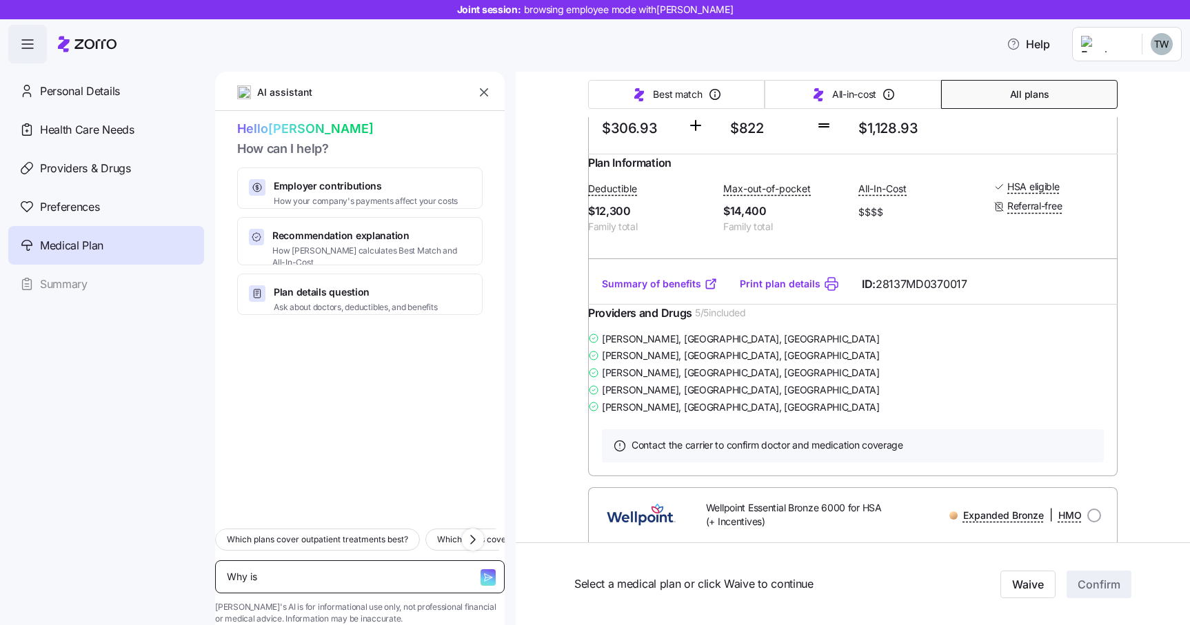
type textarea "x"
type textarea "Why is t"
type textarea "x"
type textarea "Why is th"
type textarea "x"
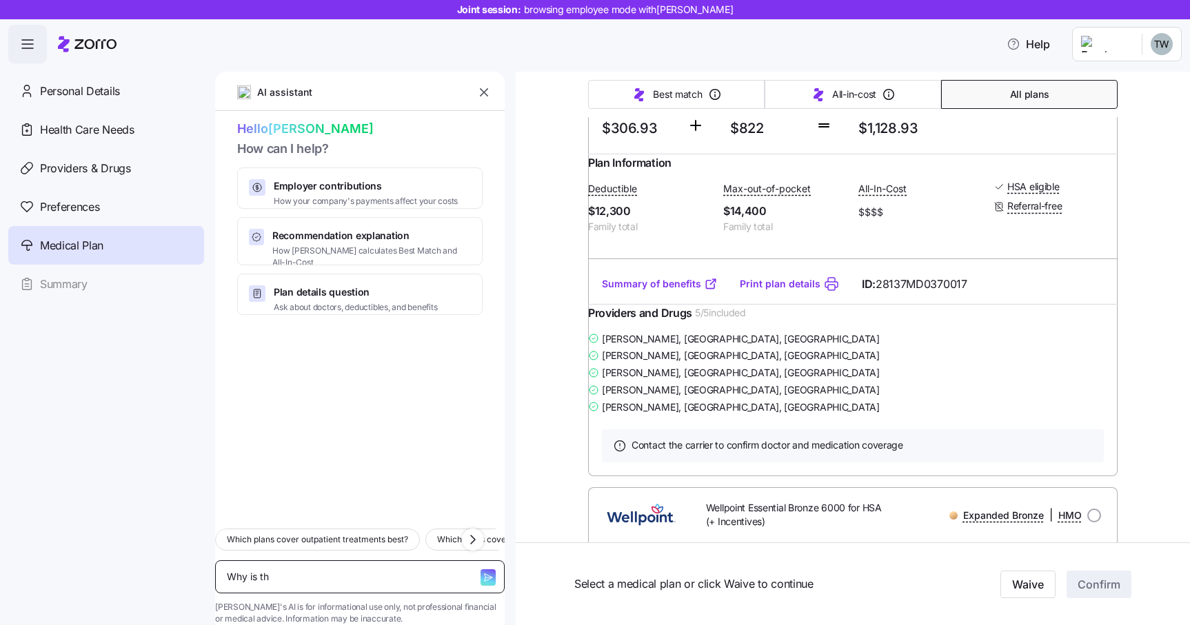
type textarea "Why is the"
type textarea "x"
type textarea "Why is the"
type textarea "x"
type textarea "Why is the o"
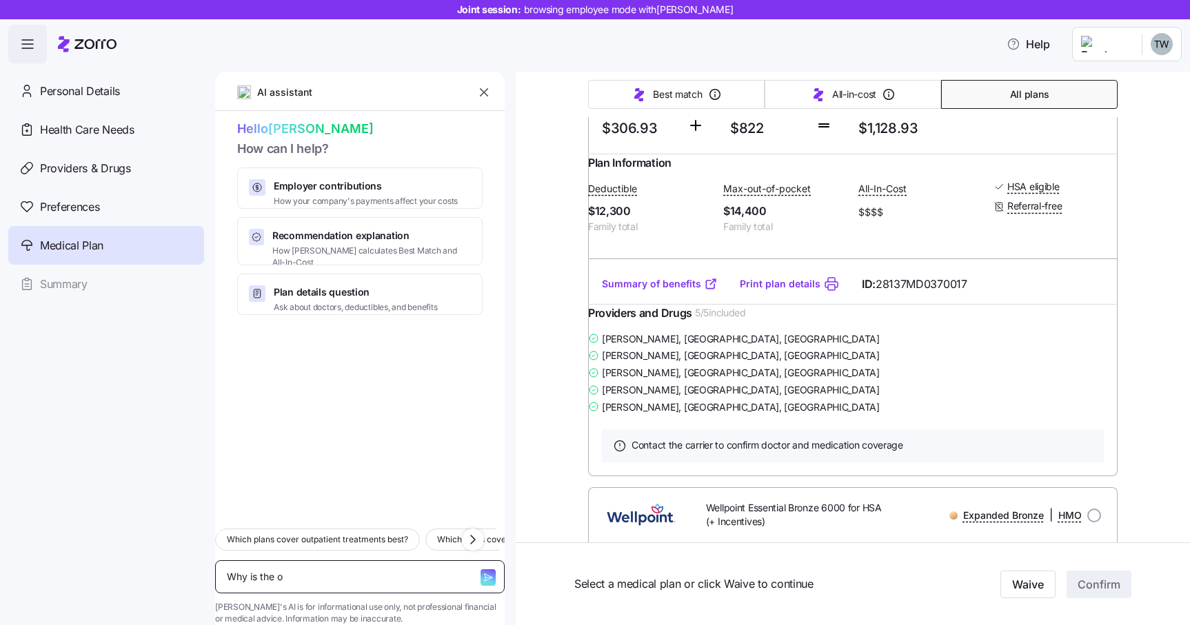
type textarea "x"
type textarea "Why is the on"
type textarea "x"
type textarea "Why is the onl"
type textarea "x"
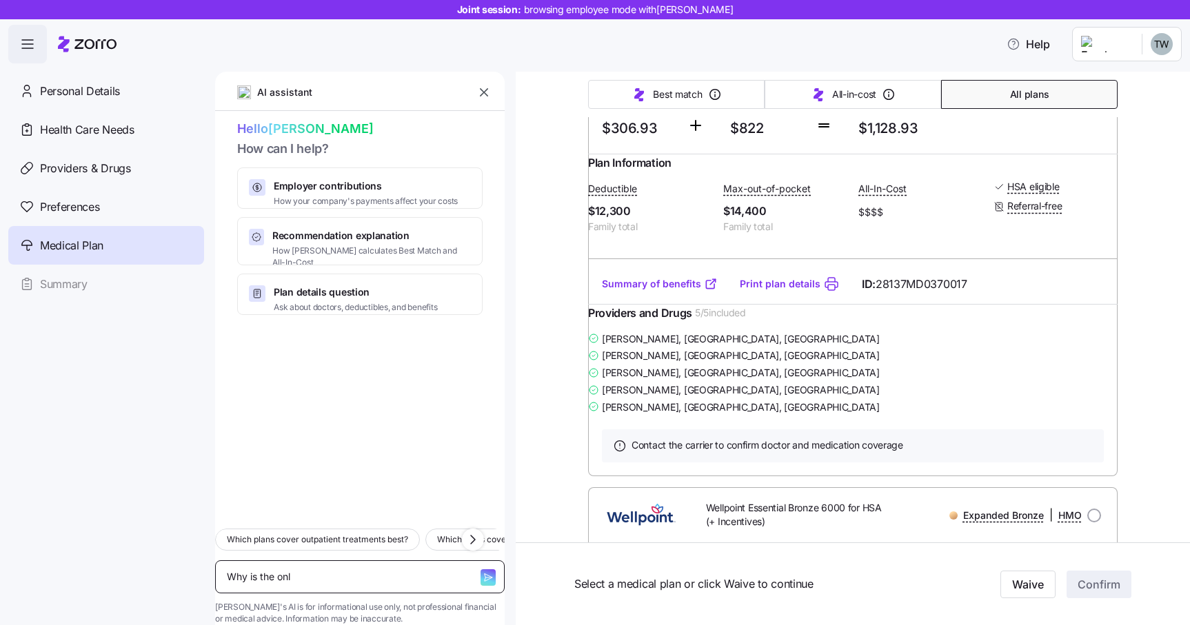
type textarea "Why is the only"
type textarea "x"
type textarea "Why is the onlyy"
type textarea "x"
type textarea "Why is the onlyy"
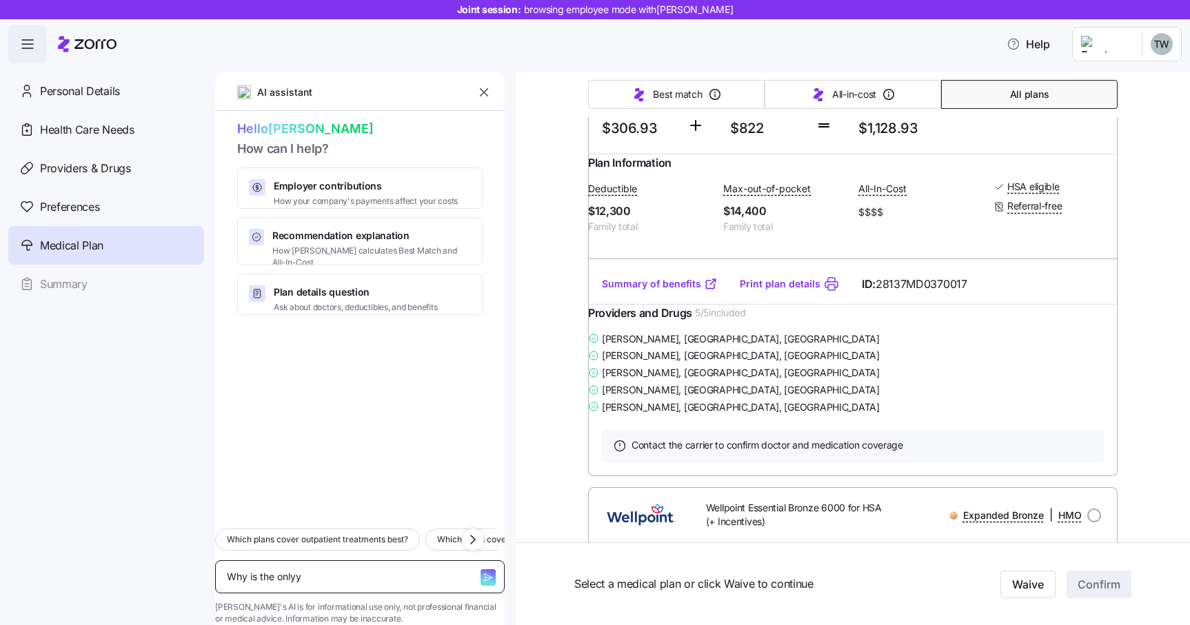
type textarea "x"
type textarea "Why is the onlyy"
type textarea "x"
type textarea "Why is the only"
type textarea "x"
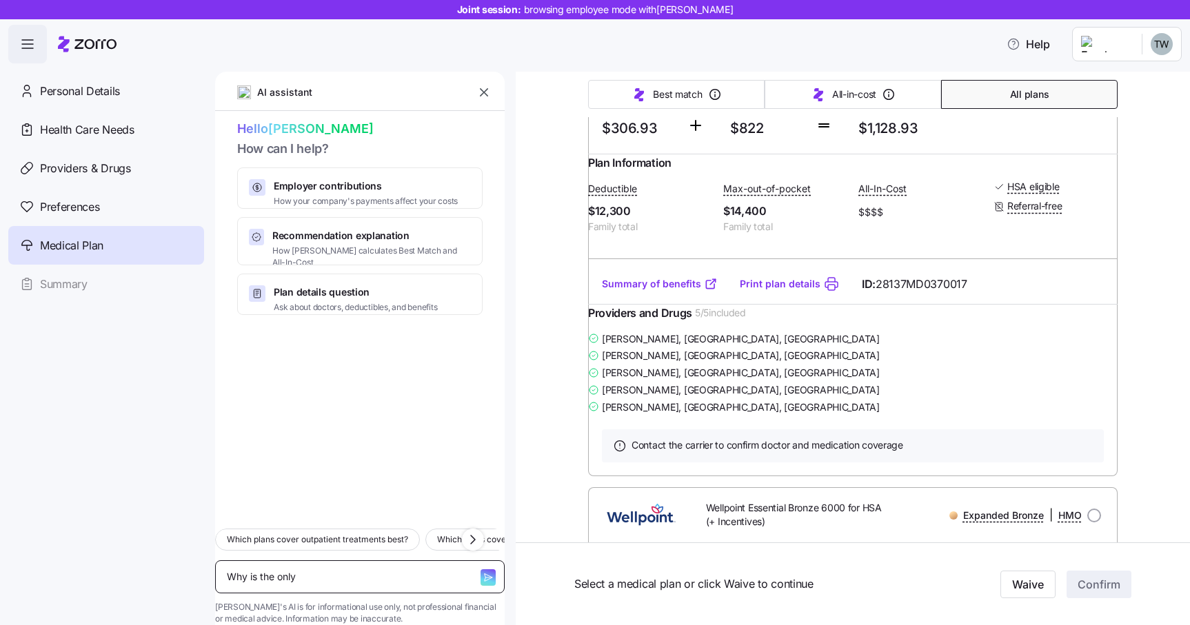
type textarea "Why is the only"
type textarea "x"
type textarea "Why is the only C"
type textarea "x"
type textarea "Why is the only Ca"
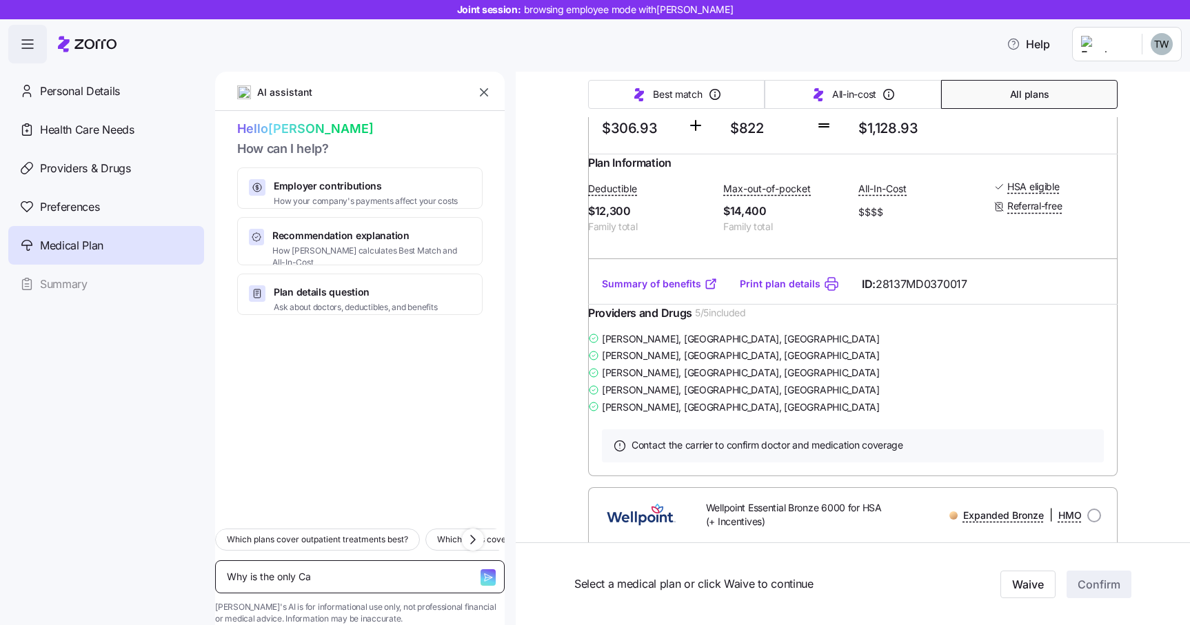
type textarea "x"
type textarea "Why is the only Car"
type textarea "x"
type textarea "Why is the only Care"
type textarea "x"
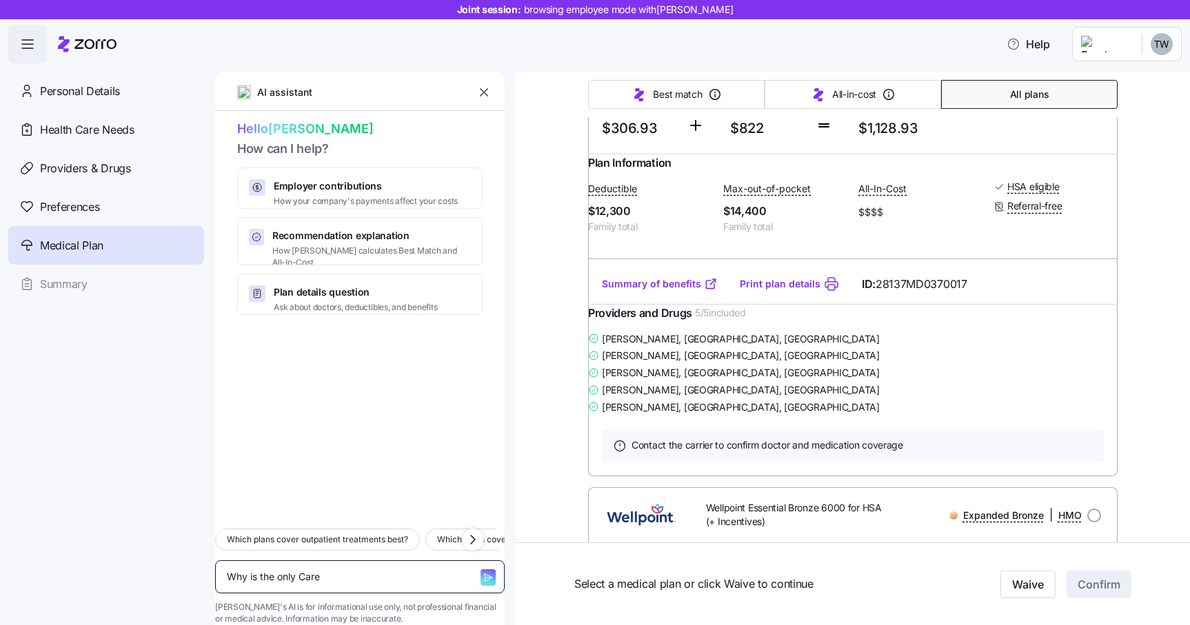
type textarea "Why is the only Caref"
type textarea "x"
type textarea "Why is the only Carefi"
type textarea "x"
type textarea "Why is the only Carefir"
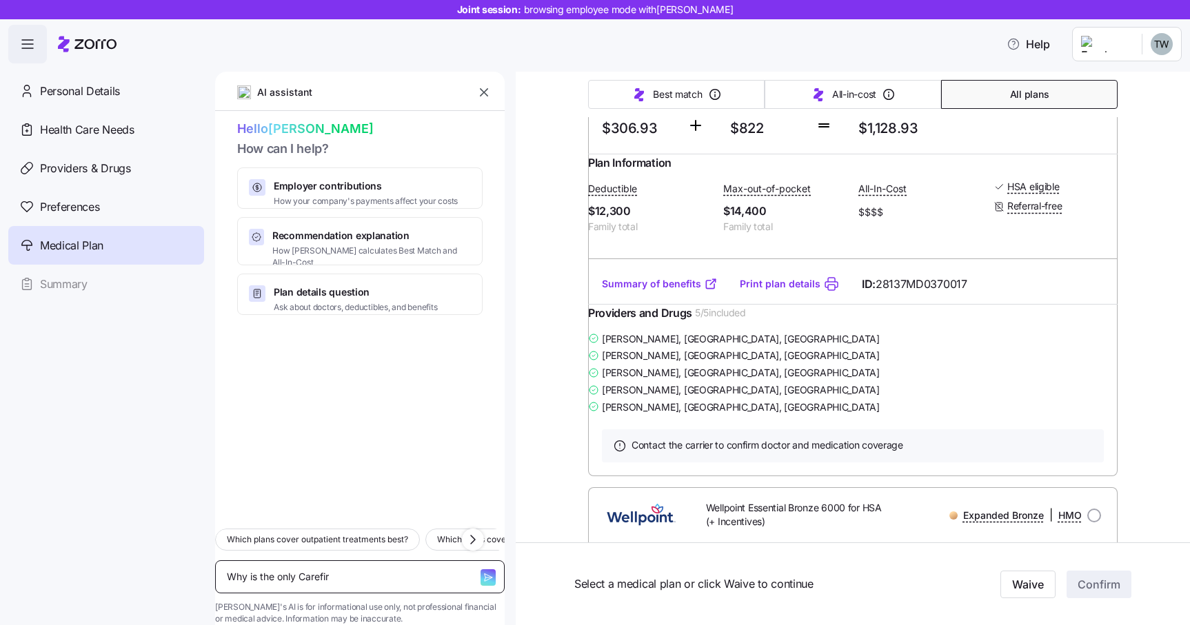
type textarea "x"
type textarea "Why is the only Carefirs"
type textarea "x"
type textarea "Why is the only Carefirst"
type textarea "x"
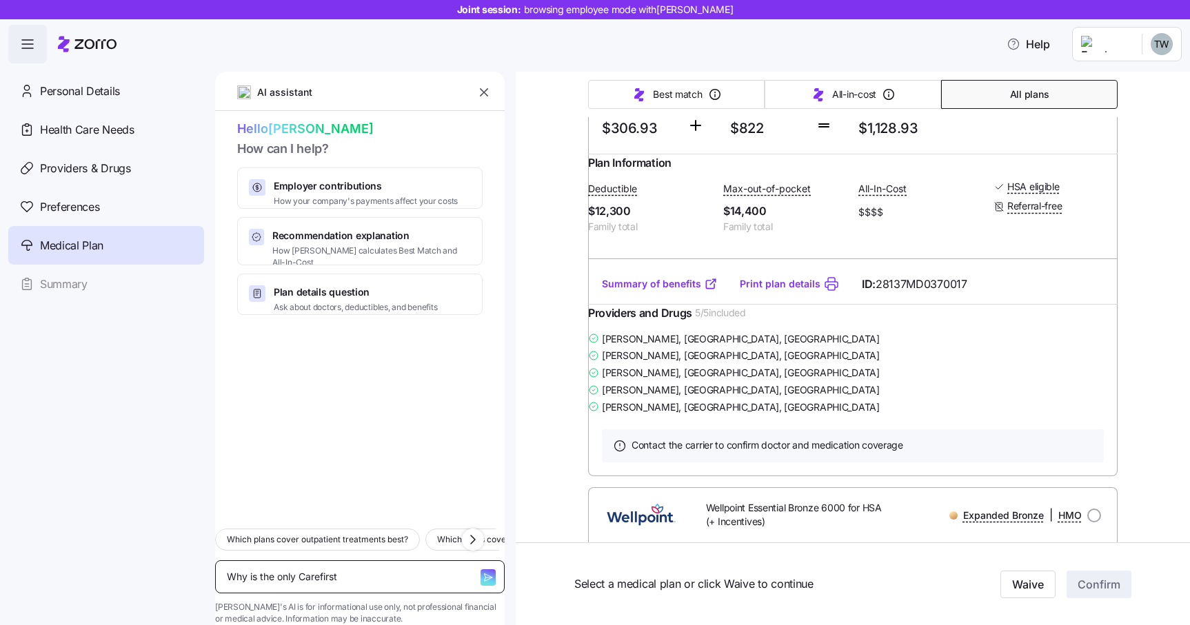
type textarea "Why is the only Carefirst"
type textarea "x"
type textarea "Why is the only Carefirst p"
type textarea "x"
type textarea "Why is the only Carefirst pl"
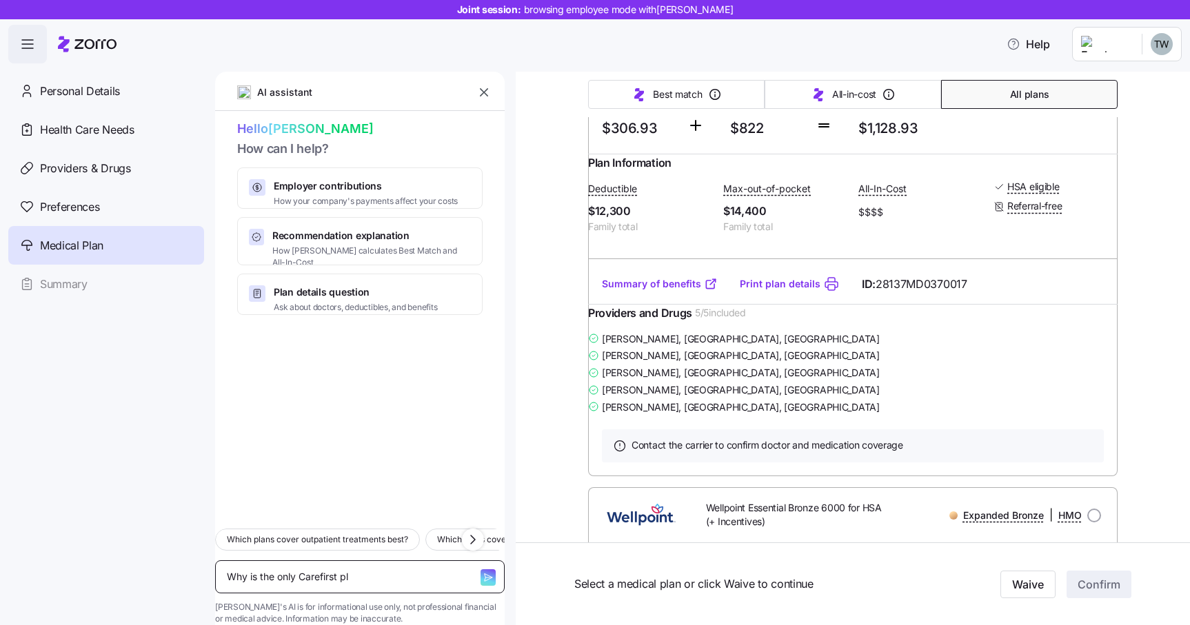
type textarea "x"
type textarea "Why is the only Carefirst pla"
type textarea "x"
type textarea "Why is the only Carefirst plan"
type textarea "x"
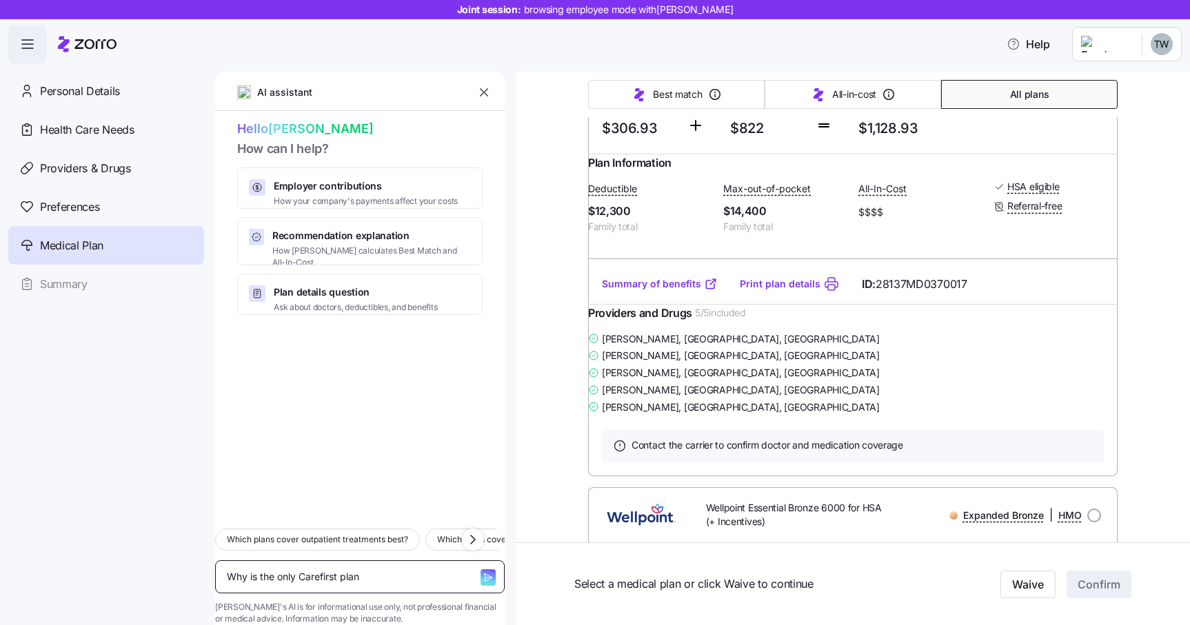
type textarea "Why is the only Carefirst plan"
type textarea "x"
type textarea "Why is the only Carefirst plan ta"
type textarea "x"
type textarea "Why is the only Carefirst plan tah"
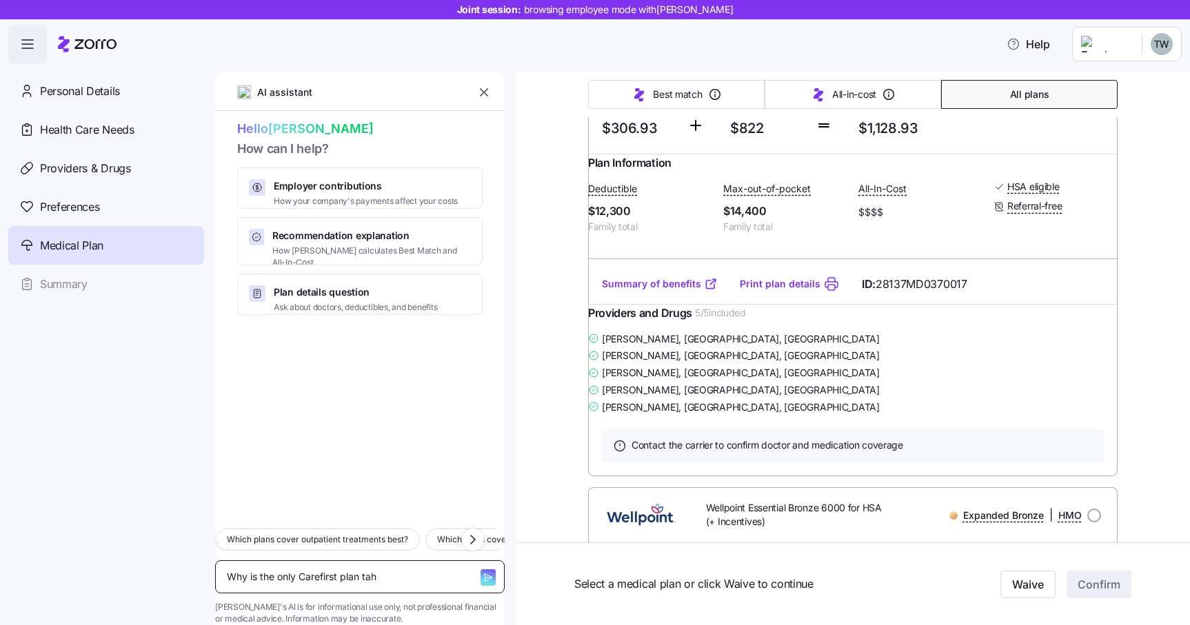
type textarea "x"
type textarea "Why is the only Carefirst plan taht"
type textarea "x"
type textarea "Why is the only Carefirst plan taht"
type textarea "x"
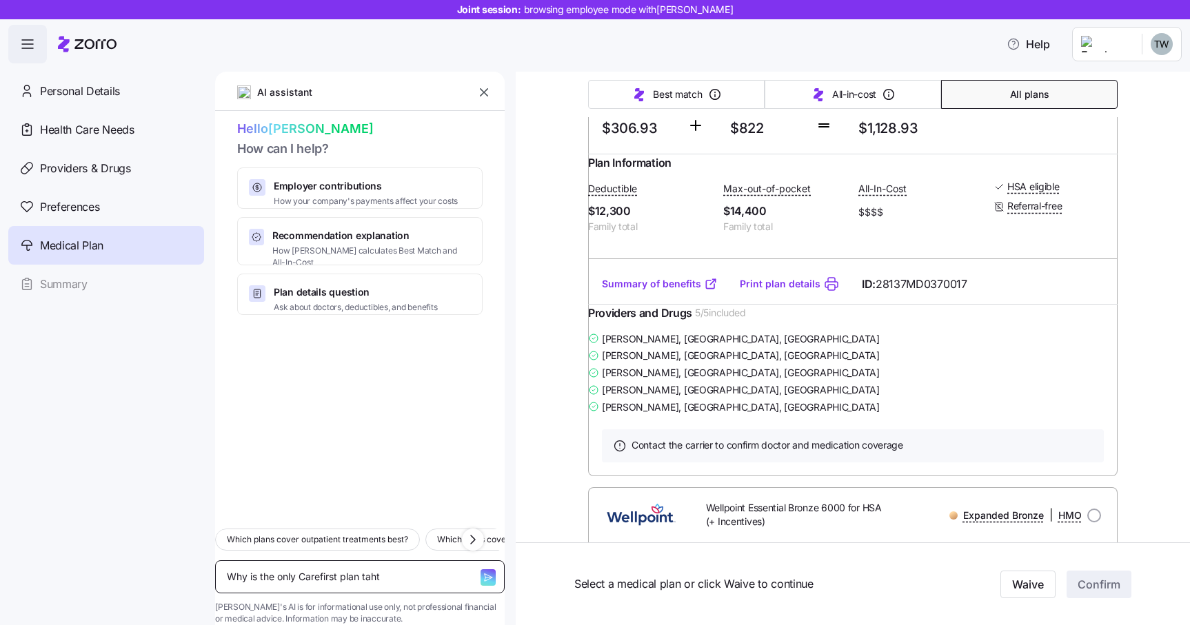
type textarea "Why is the only Carefirst plan taht"
type textarea "x"
type textarea "Why is the only Carefirst plan tah"
type textarea "x"
type textarea "Why is the only Carefirst plan ta"
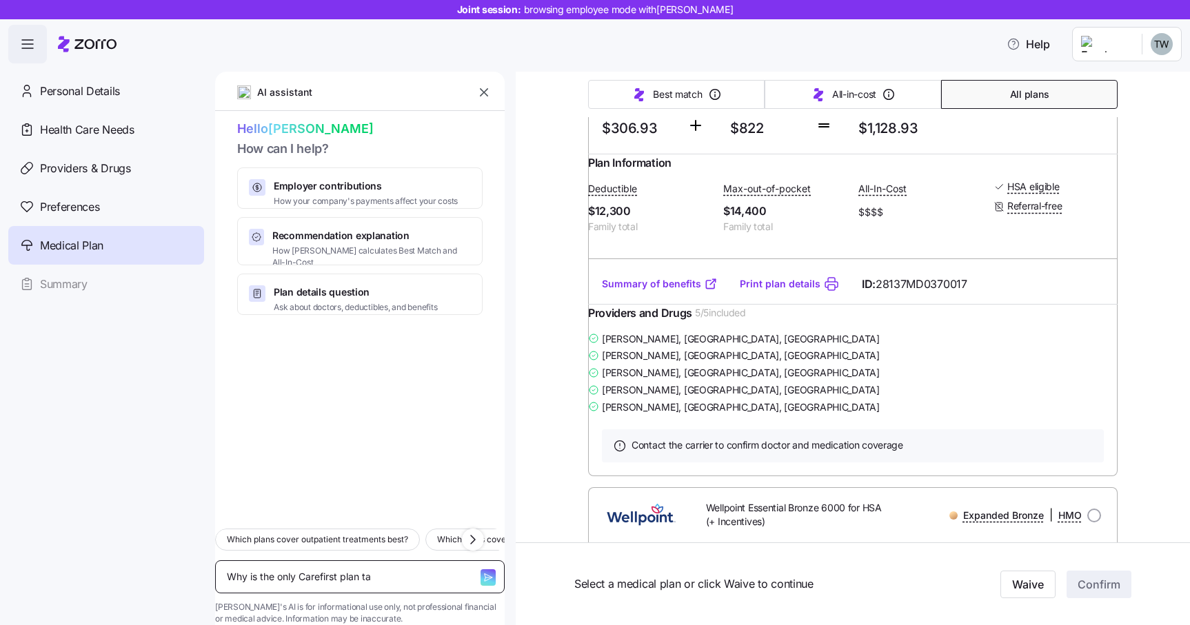
type textarea "x"
type textarea "Why is the only Carefirst plan t"
type textarea "x"
type textarea "Why is the only Carefirst plan th"
type textarea "x"
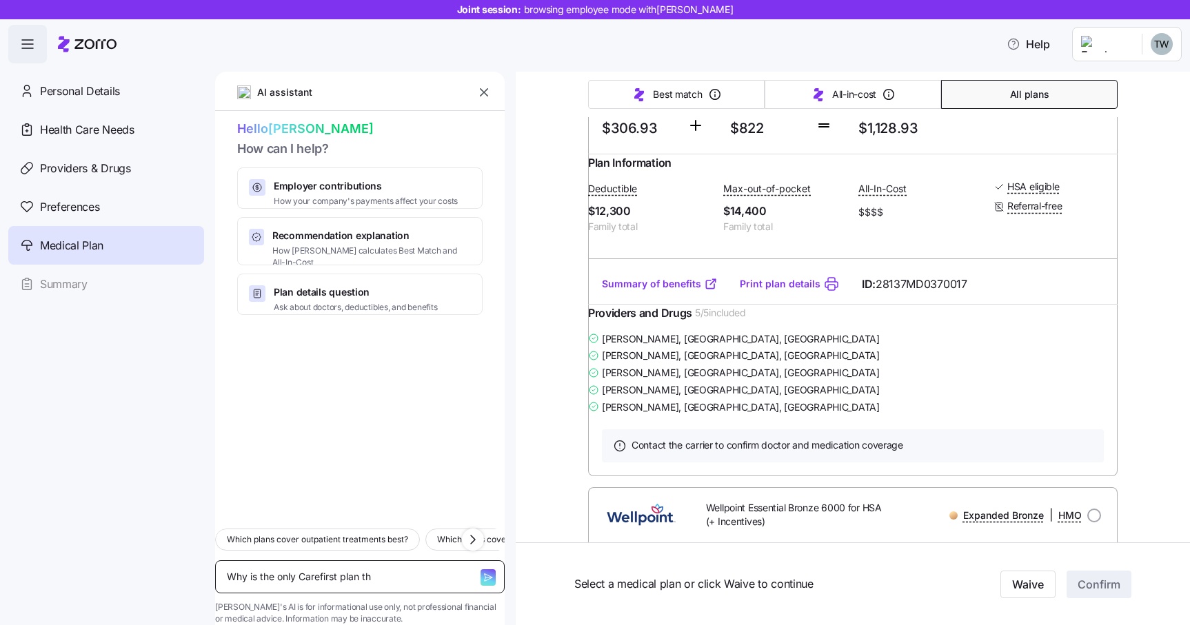
type textarea "Why is the only Carefirst plan tha"
type textarea "x"
type textarea "Why is the only Carefirst plan that"
type textarea "x"
type textarea "Why is the only Carefirst plan that"
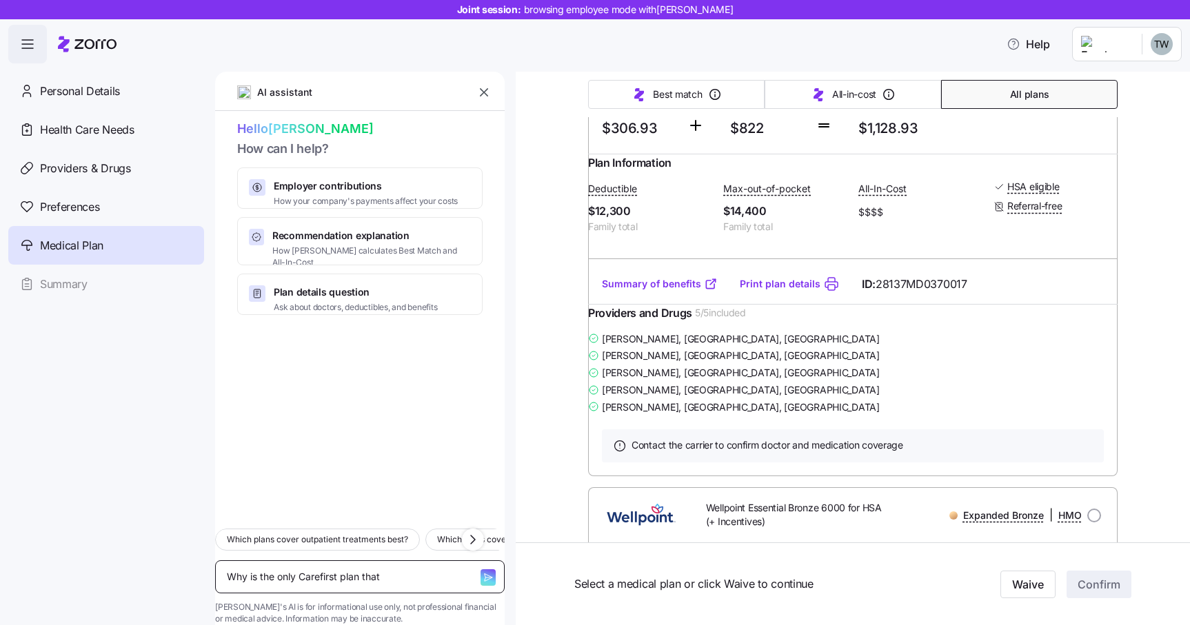
type textarea "x"
type textarea "Why is the only Carefirst plan that o"
type textarea "x"
type textarea "Why is the only Carefirst plan that of"
type textarea "x"
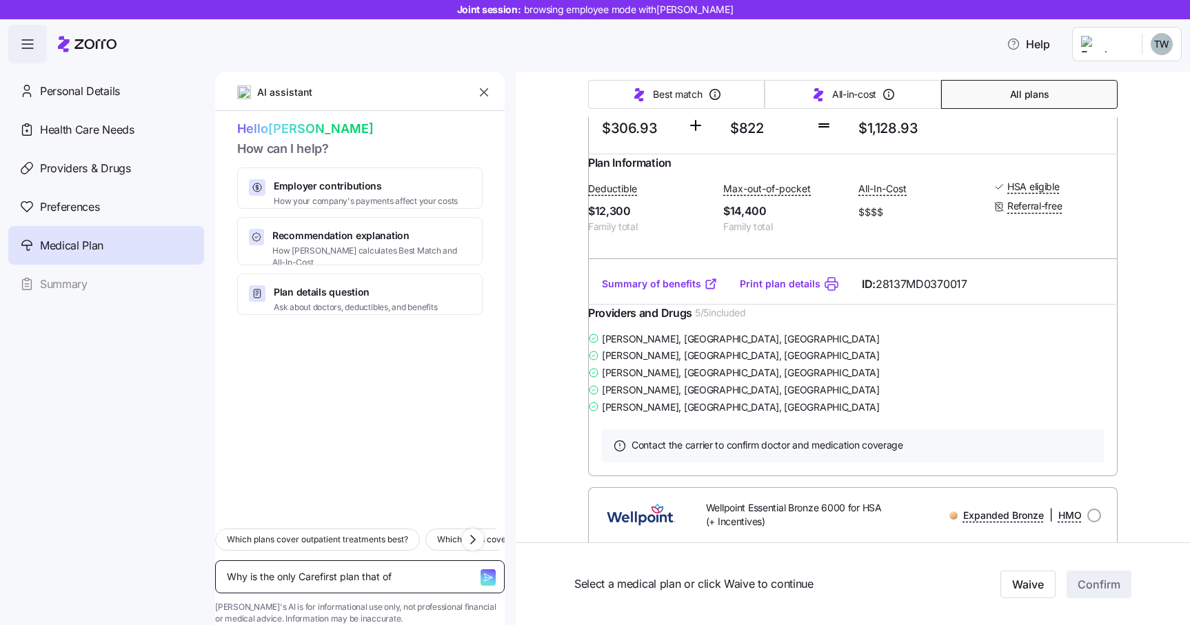
type textarea "Why is the only Carefirst plan that off"
type textarea "x"
type textarea "Why is the only Carefirst plan that offe"
type textarea "x"
type textarea "Why is the only Carefirst plan that offer"
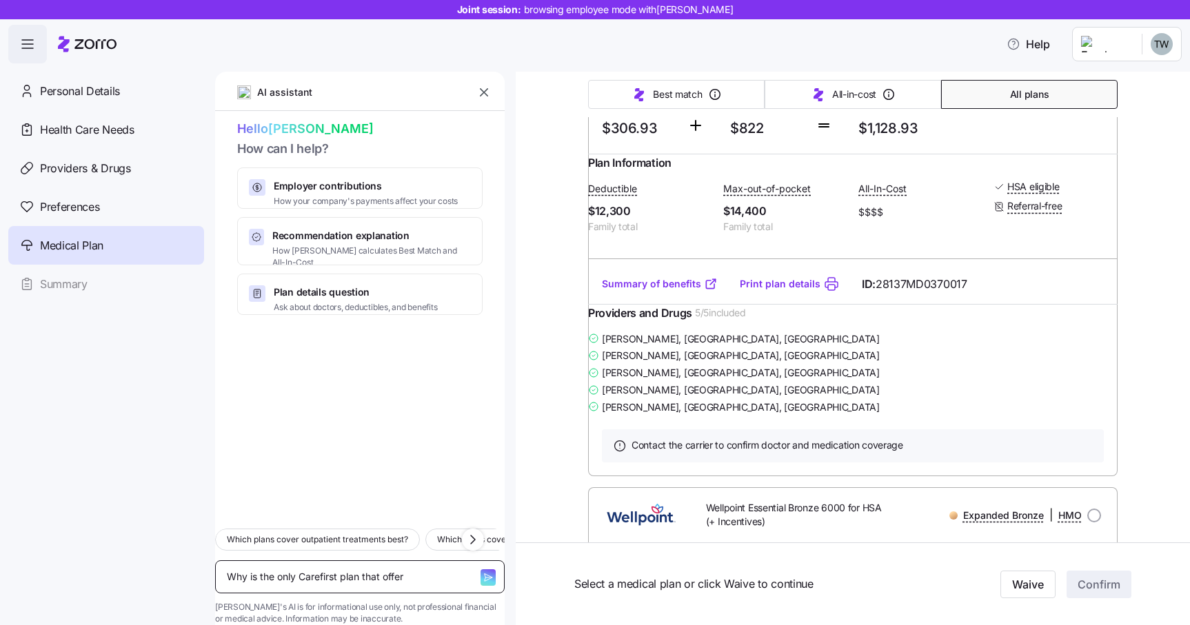
type textarea "x"
type textarea "Why is the only Carefirst plan that offers"
type textarea "x"
type textarea "Why is the only Carefirst plan that offers"
type textarea "x"
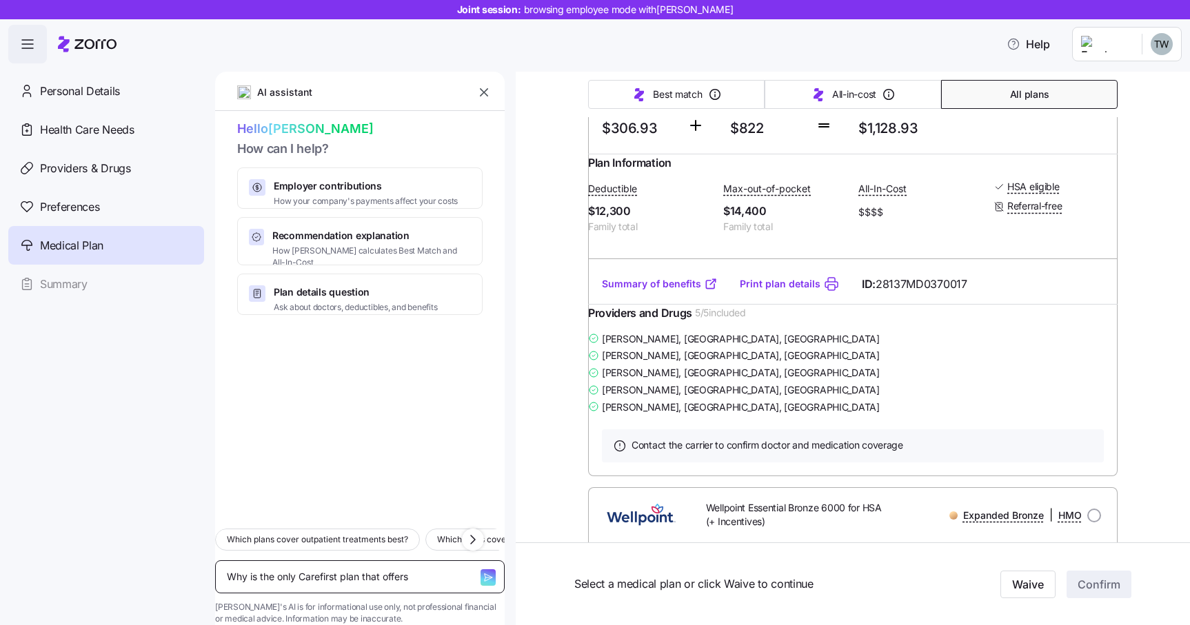
type textarea "Why is the only Carefirst plan that offers a"
type textarea "x"
type textarea "Why is the only Carefirst plan that offers an"
type textarea "x"
type textarea "Why is the only Carefirst plan that offers an"
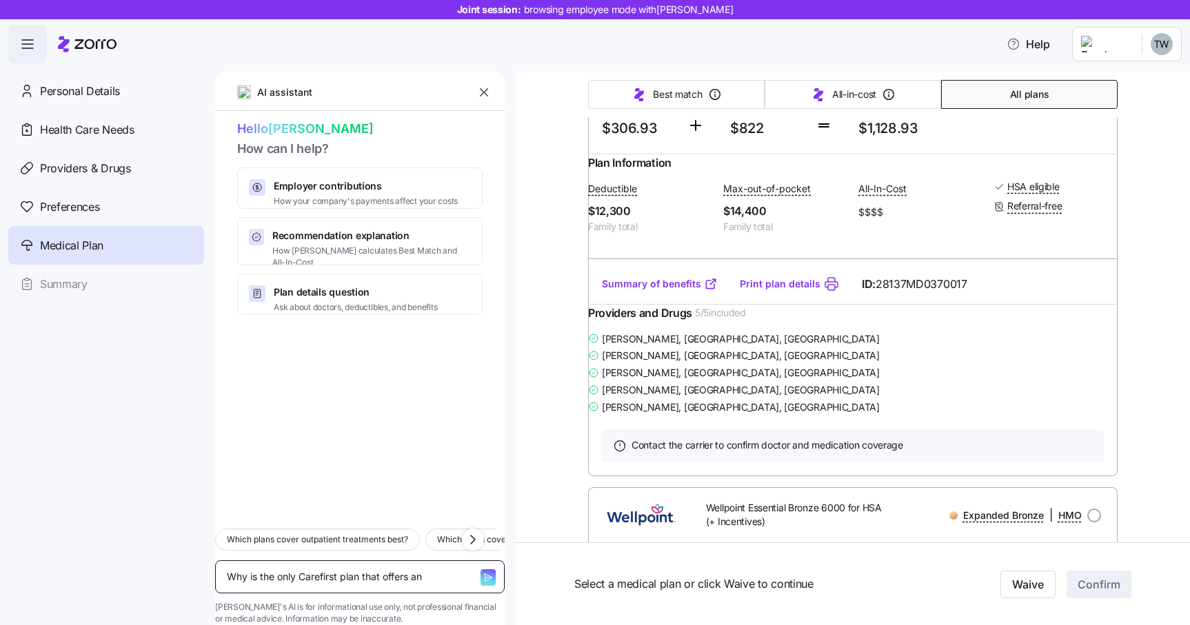
type textarea "x"
type textarea "Why is the only Carefirst plan that offers an H"
type textarea "x"
type textarea "Why is the only Carefirst plan that offers an HS"
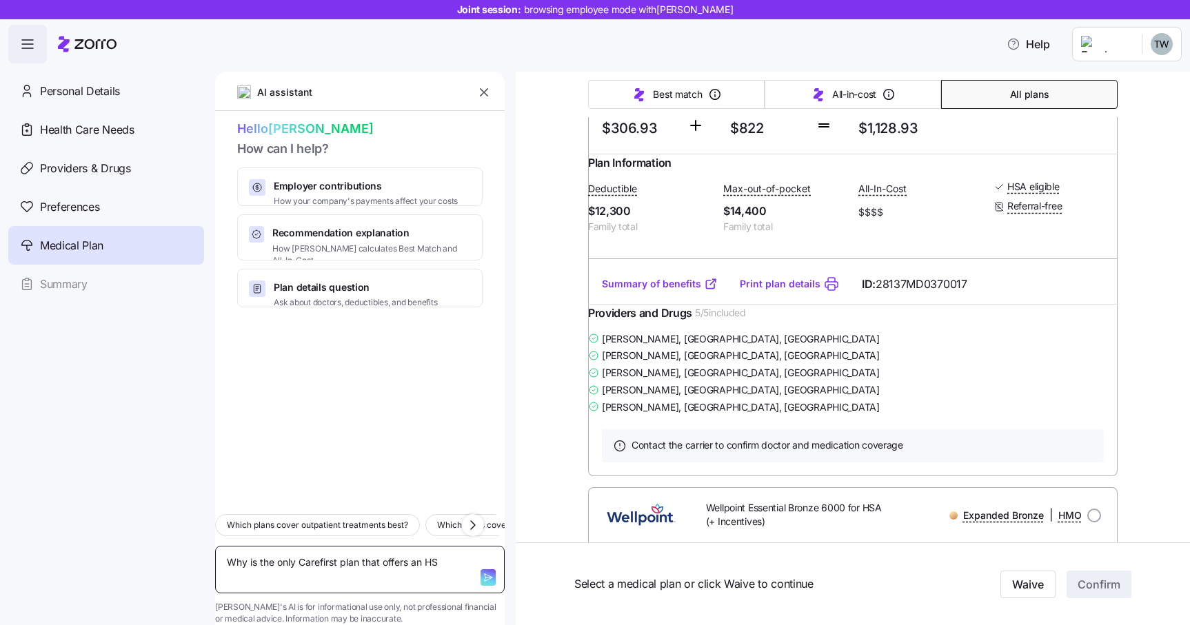
type textarea "x"
type textarea "Why is the only Carefirst plan that offers an HSA"
type textarea "x"
type textarea "Why is the only Carefirst plan that offers an HSA"
type textarea "x"
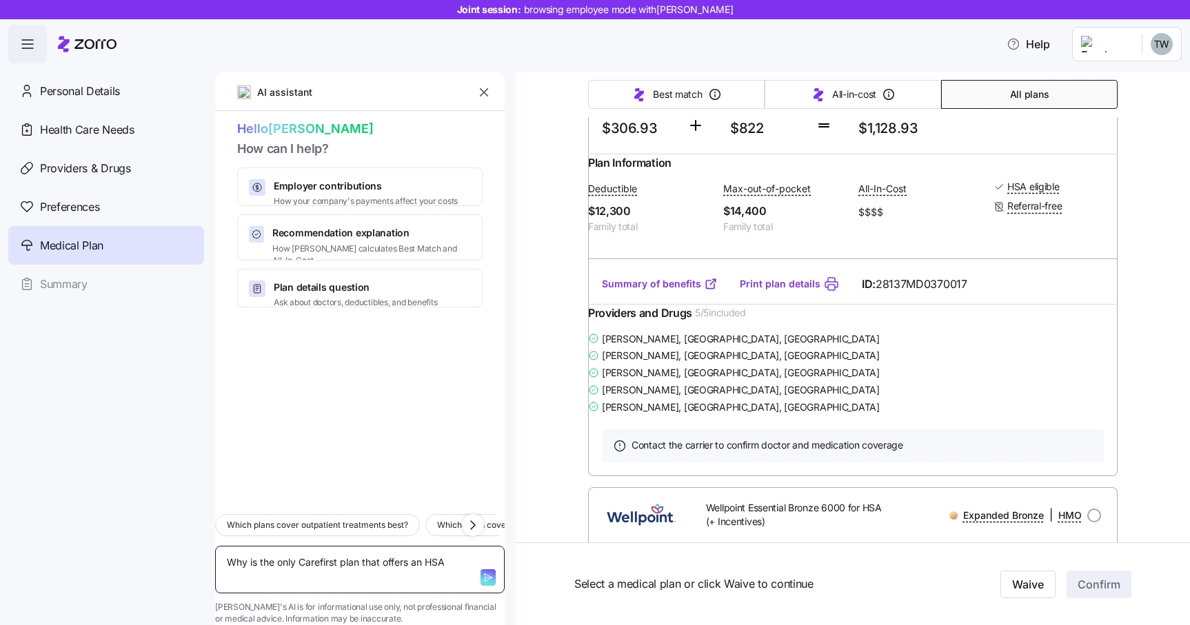
type textarea "Why is the only Carefirst plan that offers an HSA i"
type textarea "x"
type textarea "Why is the only Carefirst plan that offers an HSA is"
type textarea "x"
type textarea "Why is the only Carefirst plan that offers an HSA is"
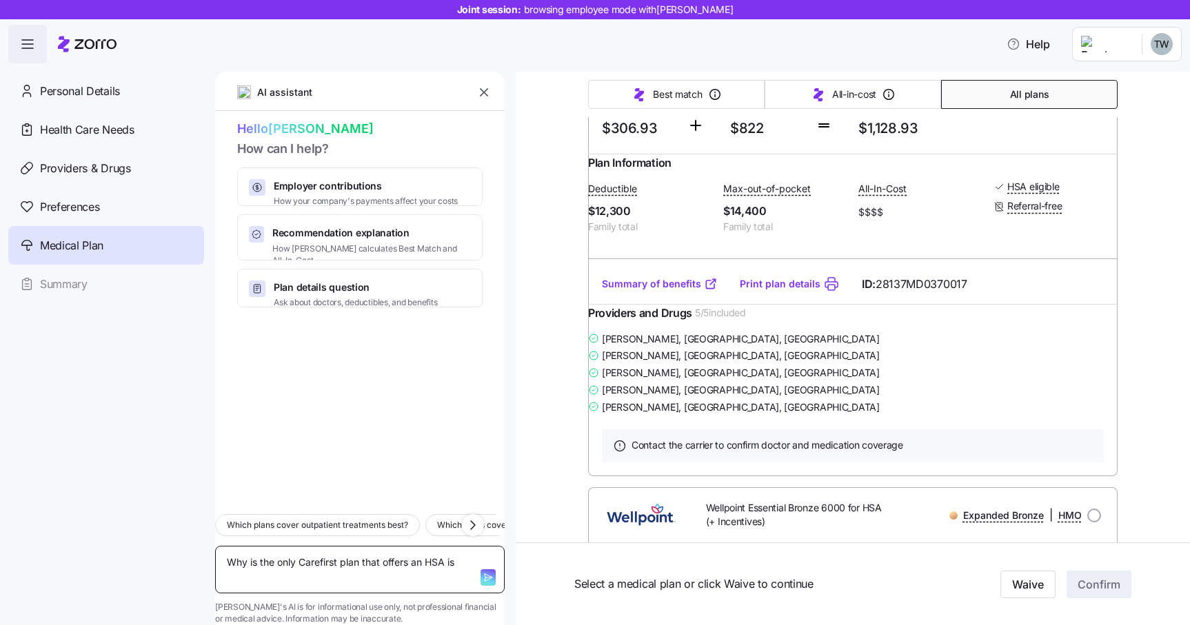
type textarea "x"
type textarea "Why is the only Carefirst plan that offers an HSA is a"
type textarea "x"
type textarea "Why is the only Carefirst plan that offers an HSA is a"
type textarea "x"
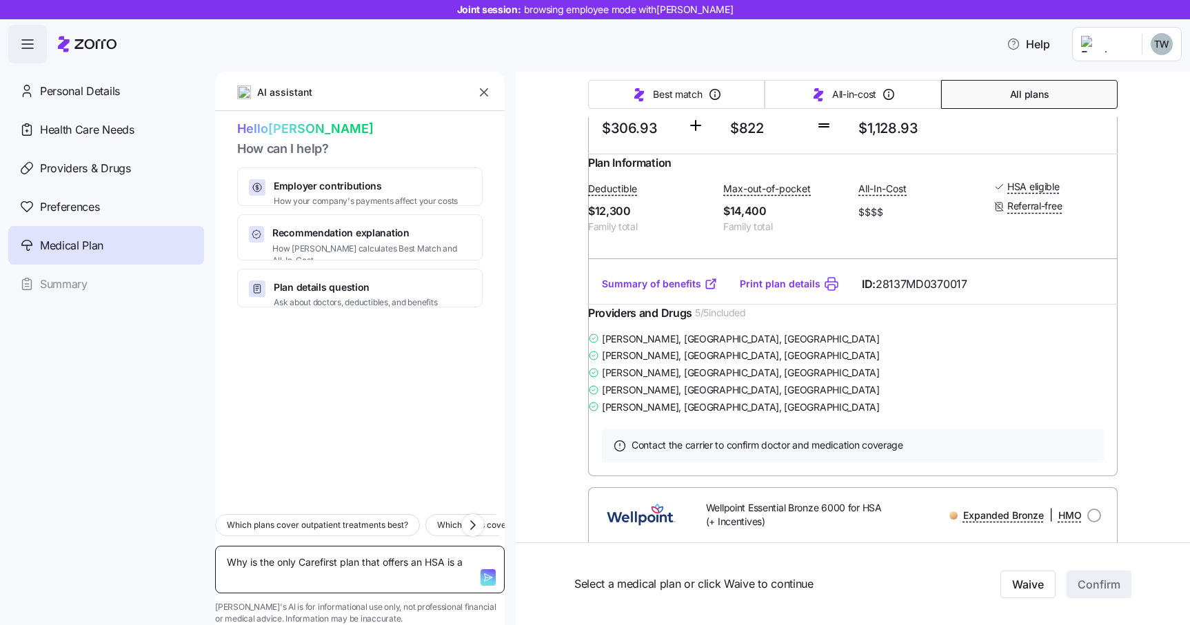
type textarea "Why is the only Carefirst plan that offers an HSA is a B"
type textarea "x"
type textarea "Why is the only Carefirst plan that offers an HSA is a Br"
type textarea "x"
type textarea "Why is the only Carefirst plan that offers an HSA is a Bro"
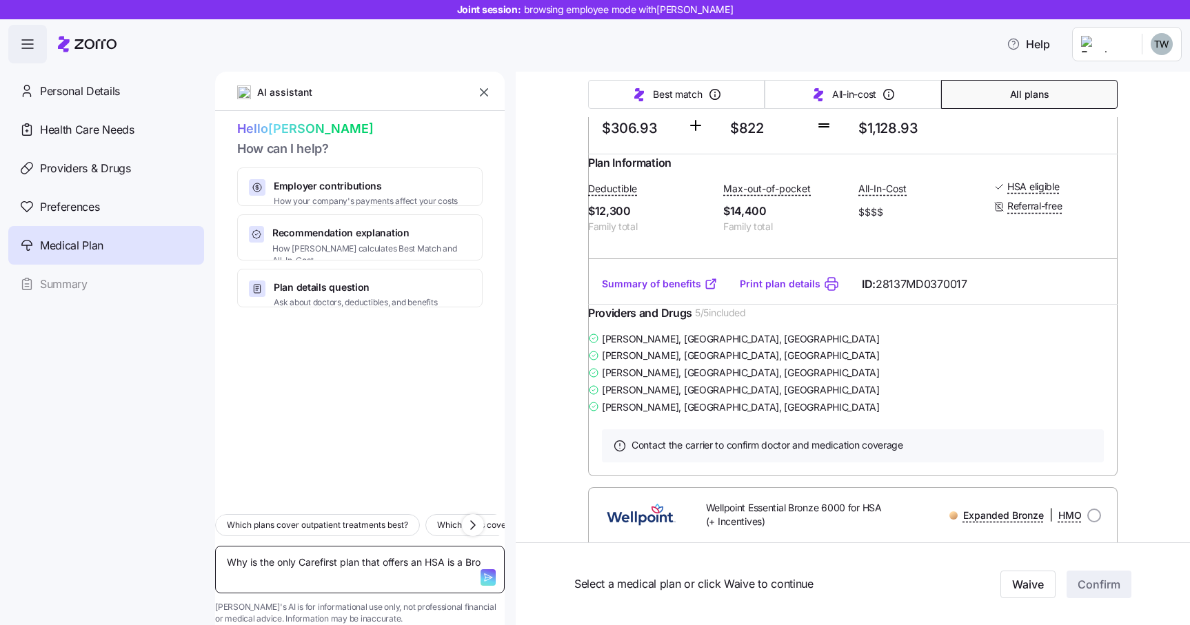
type textarea "x"
type textarea "Why is the only Carefirst plan that offers an HSA is a Bron"
type textarea "x"
type textarea "Why is the only Carefirst plan that offers an HSA is a Bronz"
type textarea "x"
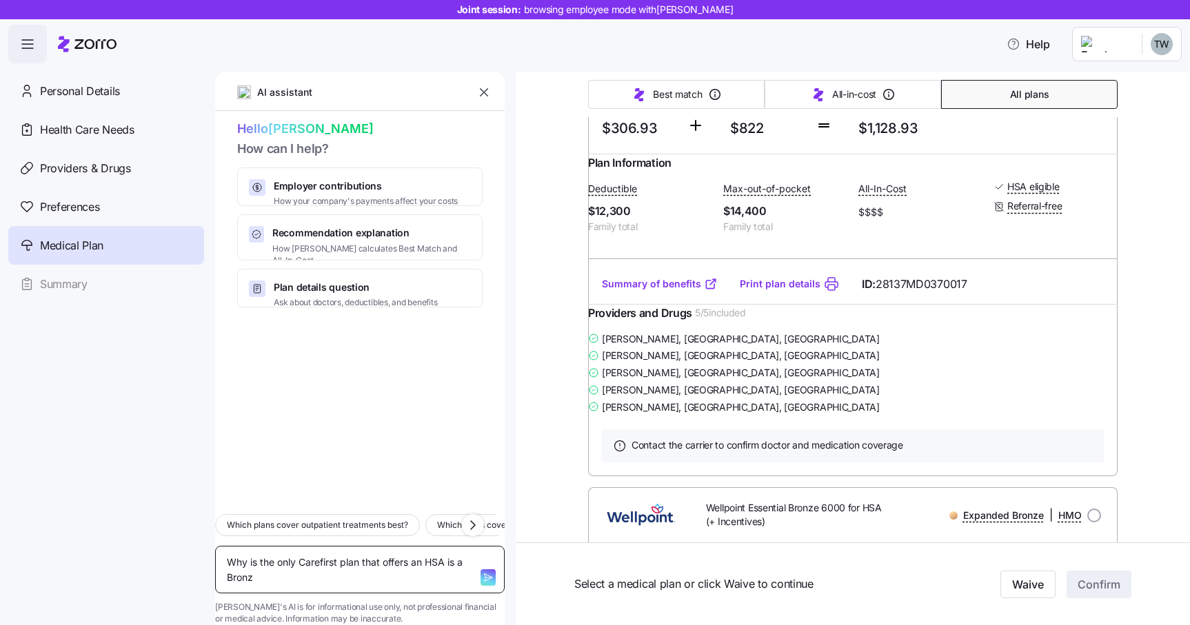
type textarea "Why is the only Carefirst plan that offers an HSA is a Bronze"
type textarea "x"
type textarea "Why is the only Carefirst plan that offers an HSA is a Bronze"
type textarea "x"
type textarea "Why is the only Carefirst plan that offers an HSA is a Bronze p"
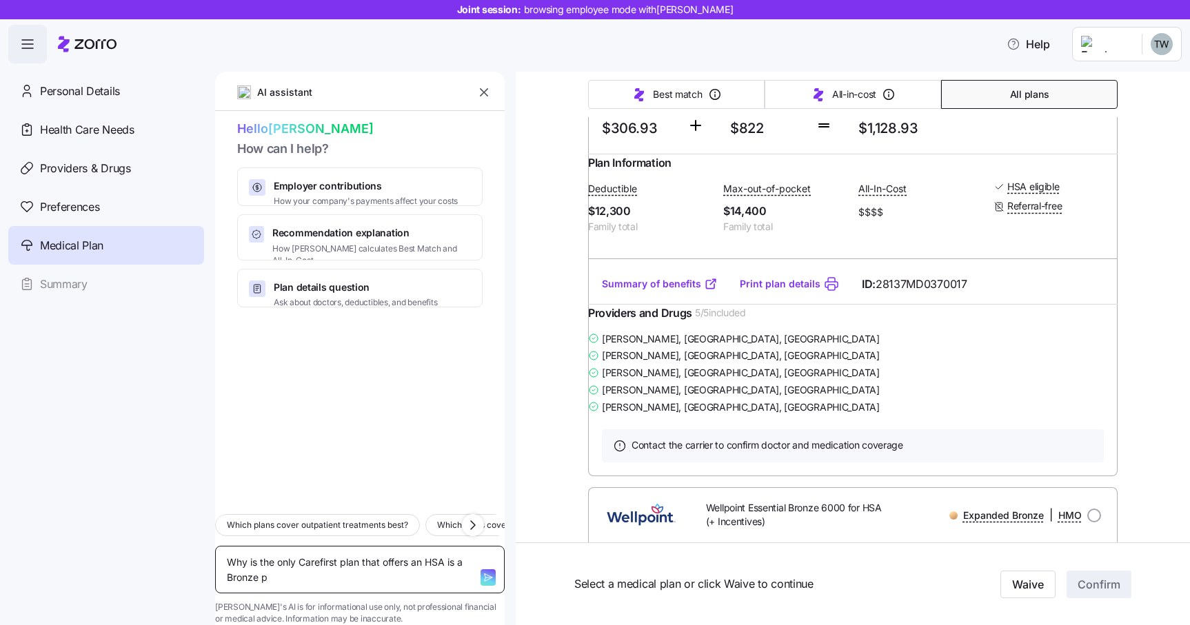
type textarea "x"
type textarea "Why is the only Carefirst plan that offers an HSA is a Bronze pl"
type textarea "x"
type textarea "Why is the only Carefirst plan that offers an HSA is a Bronze pla"
type textarea "x"
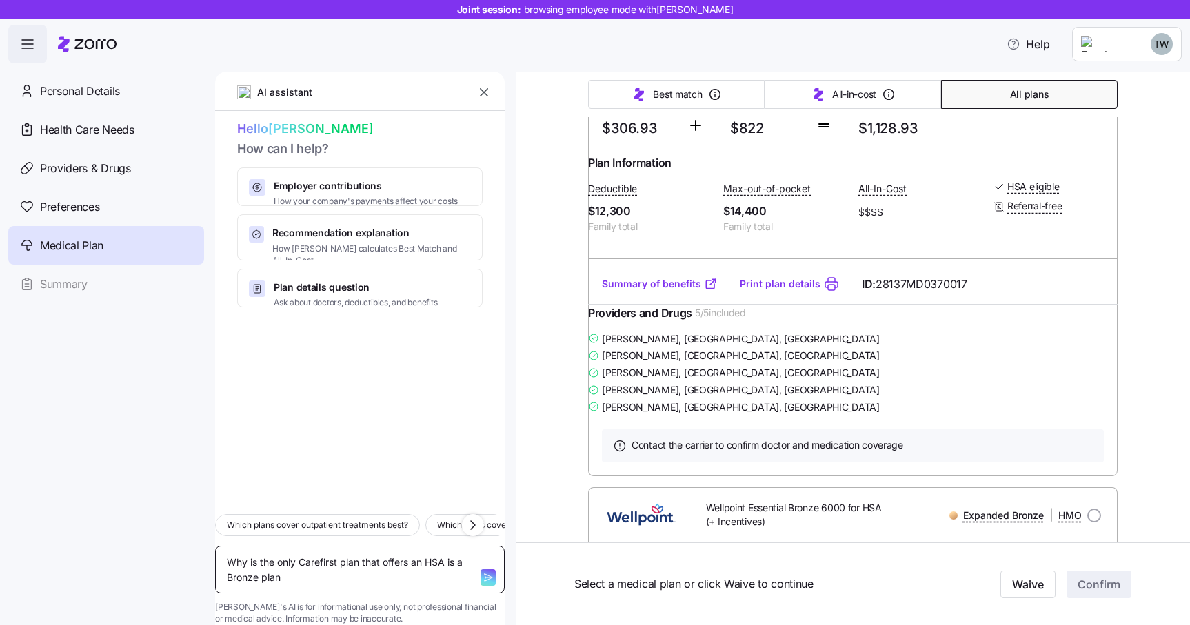
type textarea "Why is the only Carefirst plan that offers an HSA is a Bronze plan"
click at [482, 572] on icon "button" at bounding box center [487, 577] width 11 height 11
type textarea "x"
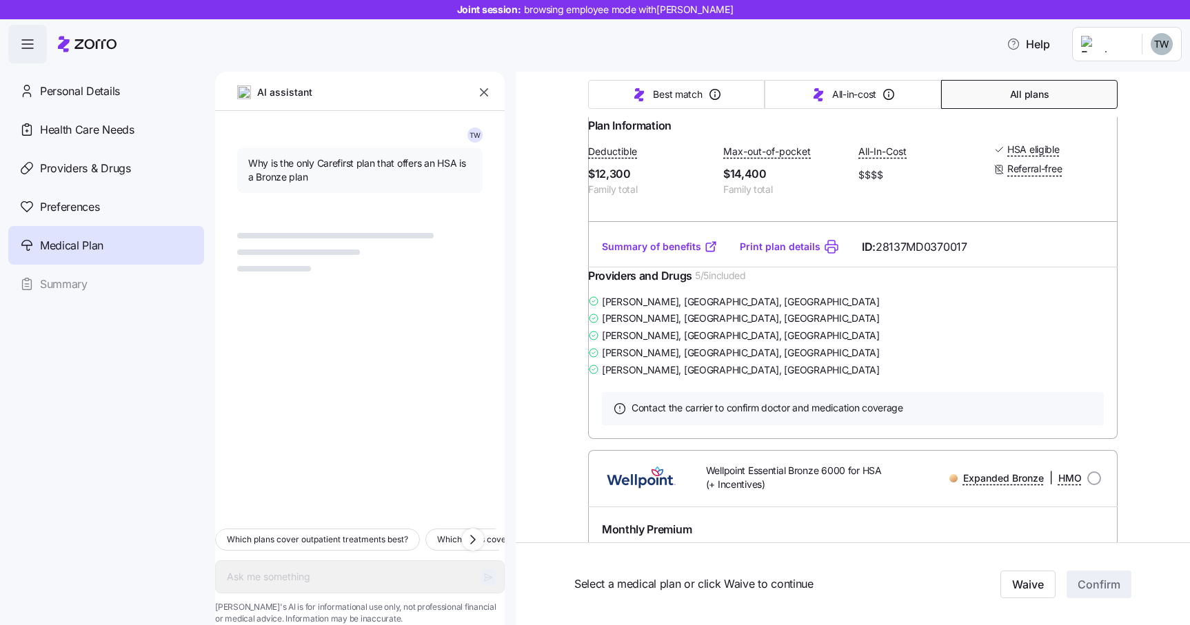
scroll to position [1646, 0]
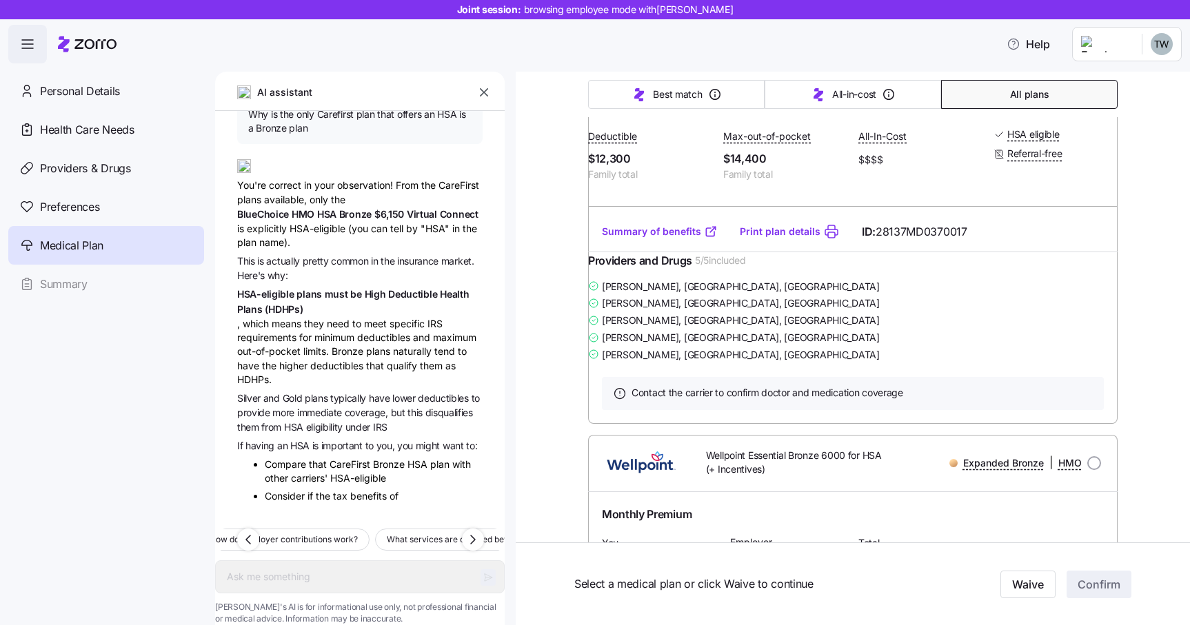
type textarea "x"
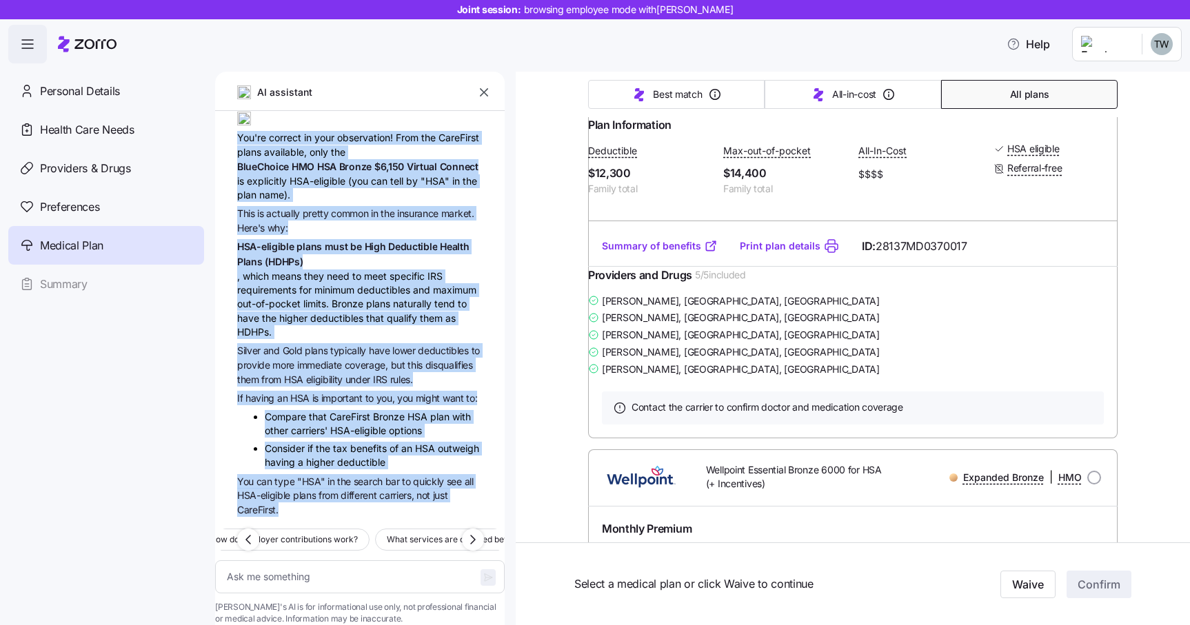
scroll to position [118, 0]
drag, startPoint x: 238, startPoint y: 160, endPoint x: 377, endPoint y: 496, distance: 363.4
click at [377, 496] on div "AI assistant T W Why is the only Carefirst plan that offers an HSA is a Bronze …" at bounding box center [359, 348] width 289 height 553
copy div "You're correct in your observation! From the CareFirst plans available, only th…"
click at [487, 90] on icon "button" at bounding box center [484, 92] width 14 height 14
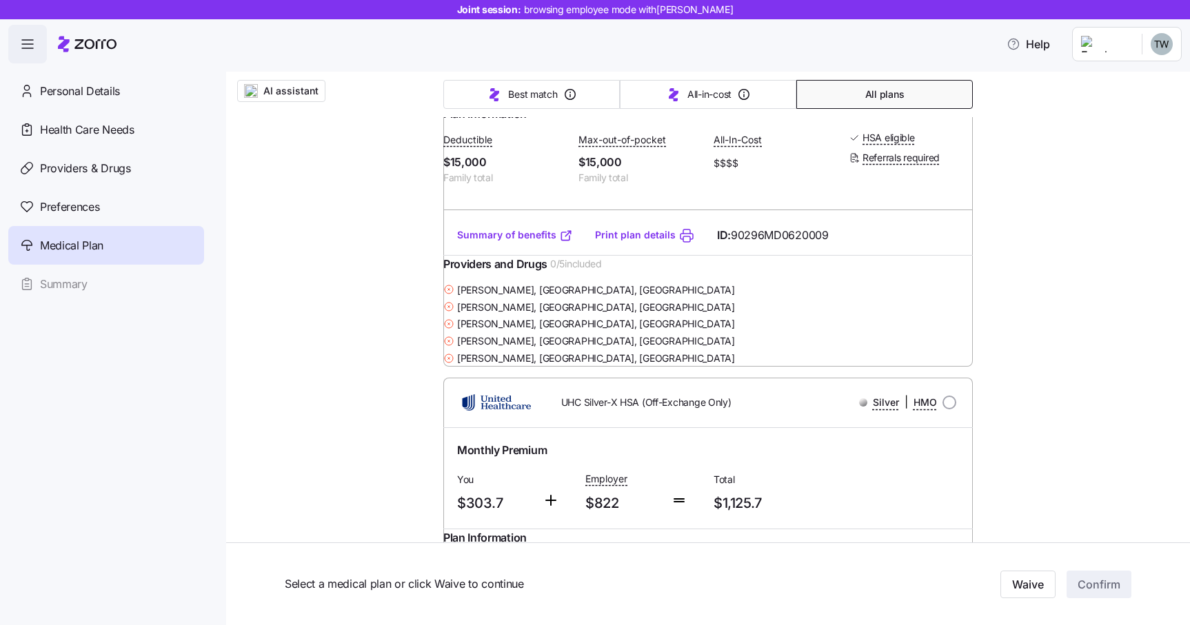
scroll to position [784, 0]
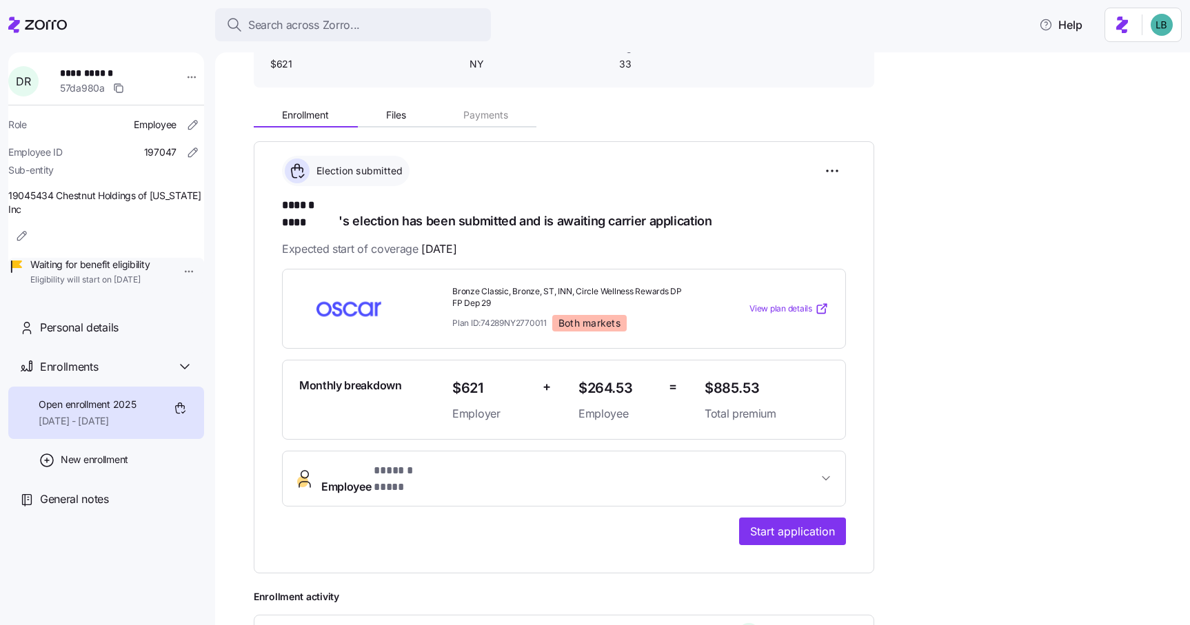
scroll to position [119, 0]
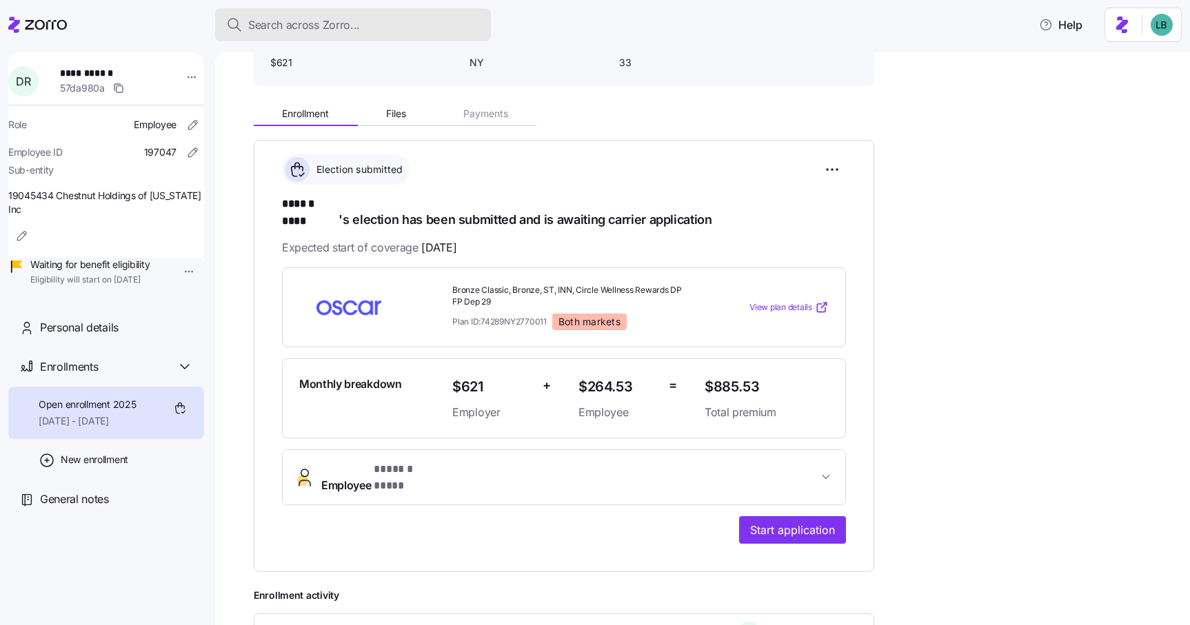
click at [285, 27] on span "Search across Zorro..." at bounding box center [304, 25] width 112 height 17
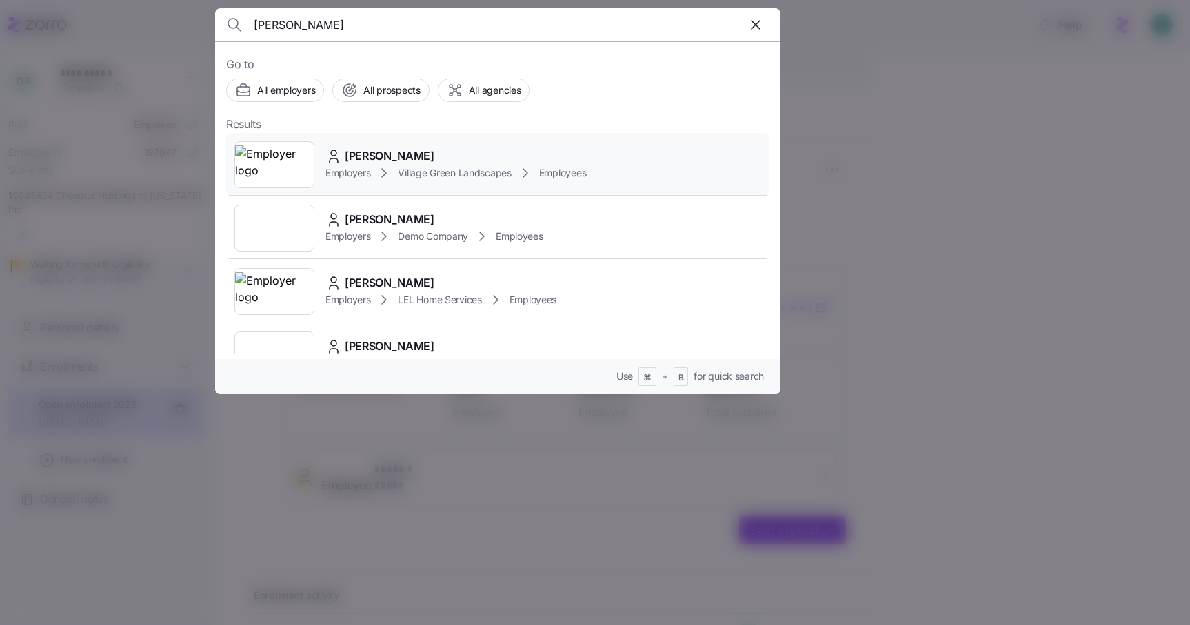
type input "jerome"
click at [381, 152] on span "Jerome Prokott" at bounding box center [390, 155] width 90 height 17
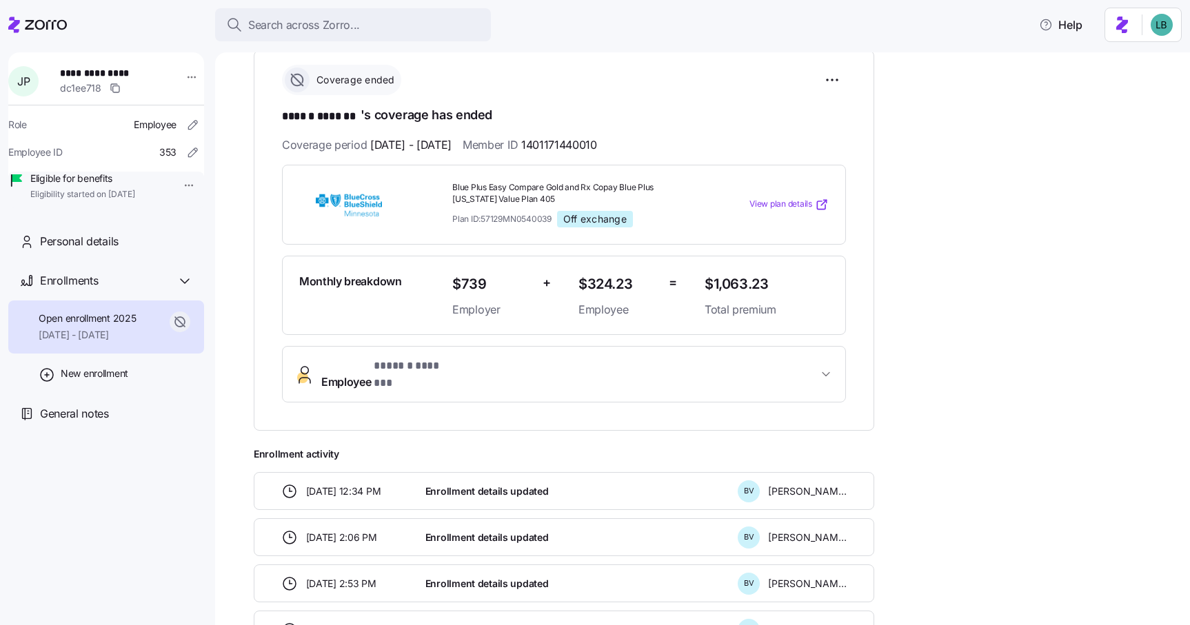
scroll to position [206, 0]
drag, startPoint x: 142, startPoint y: 72, endPoint x: 74, endPoint y: 65, distance: 67.9
click at [74, 66] on span "**********" at bounding box center [108, 73] width 96 height 14
copy span "**********"
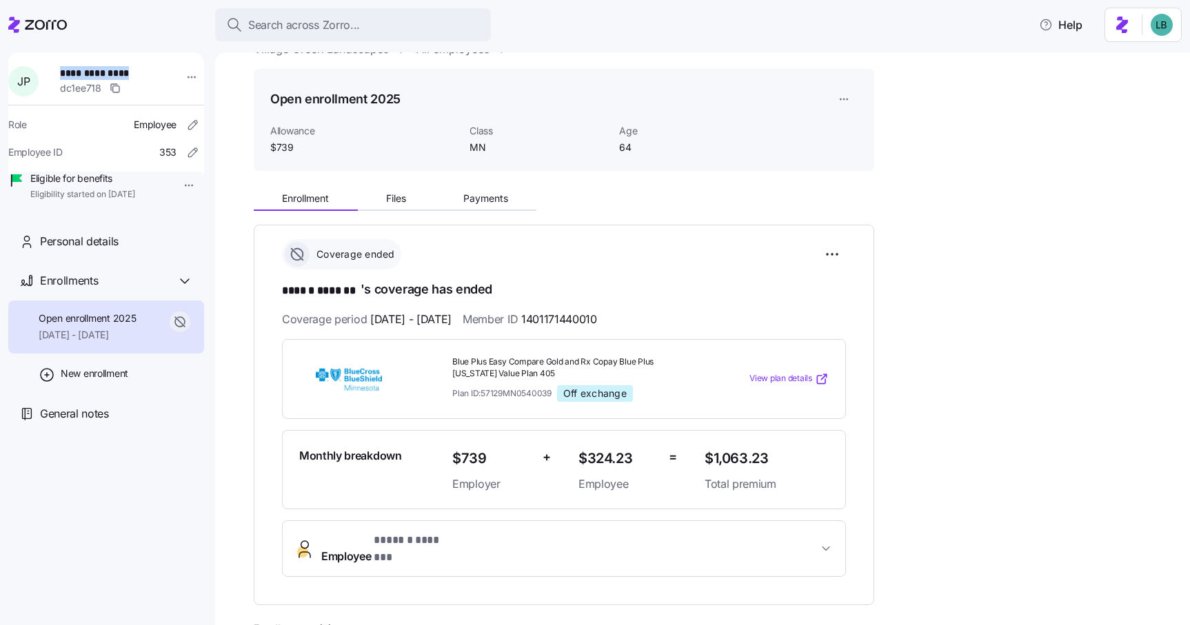
scroll to position [37, 0]
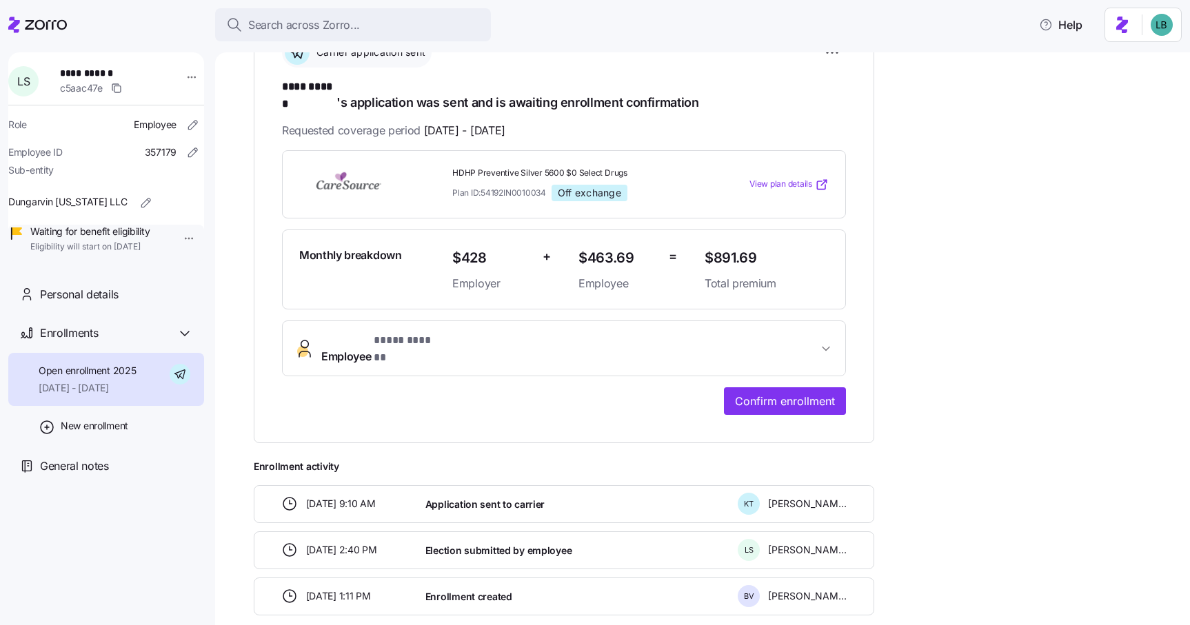
scroll to position [240, 0]
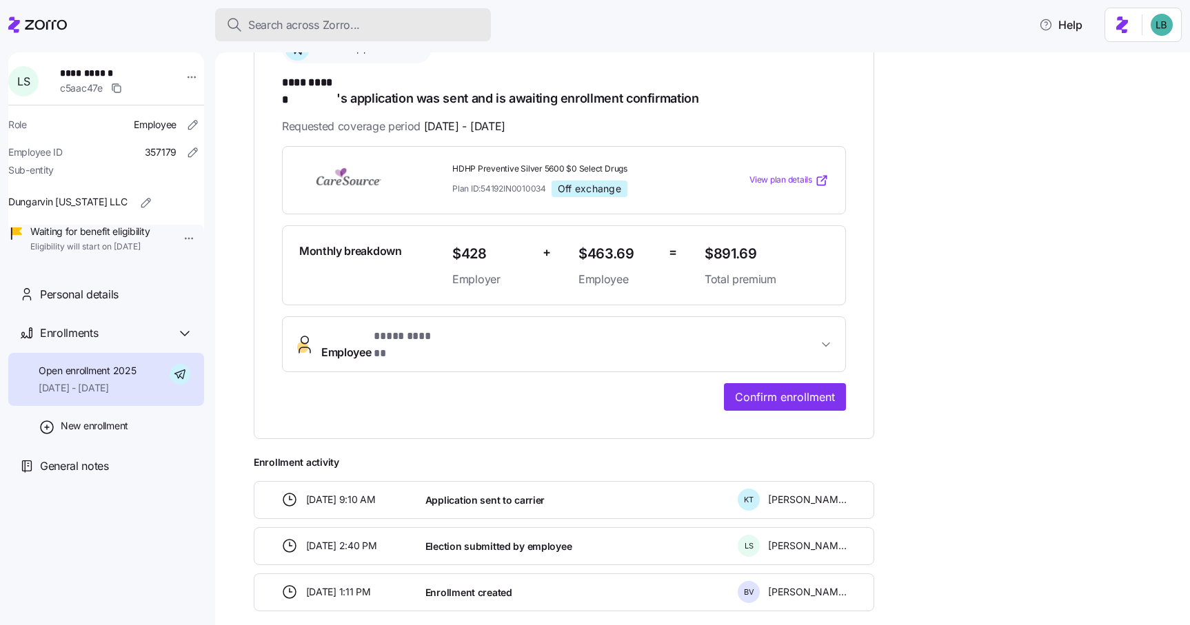
click at [285, 26] on span "Search across Zorro..." at bounding box center [304, 25] width 112 height 17
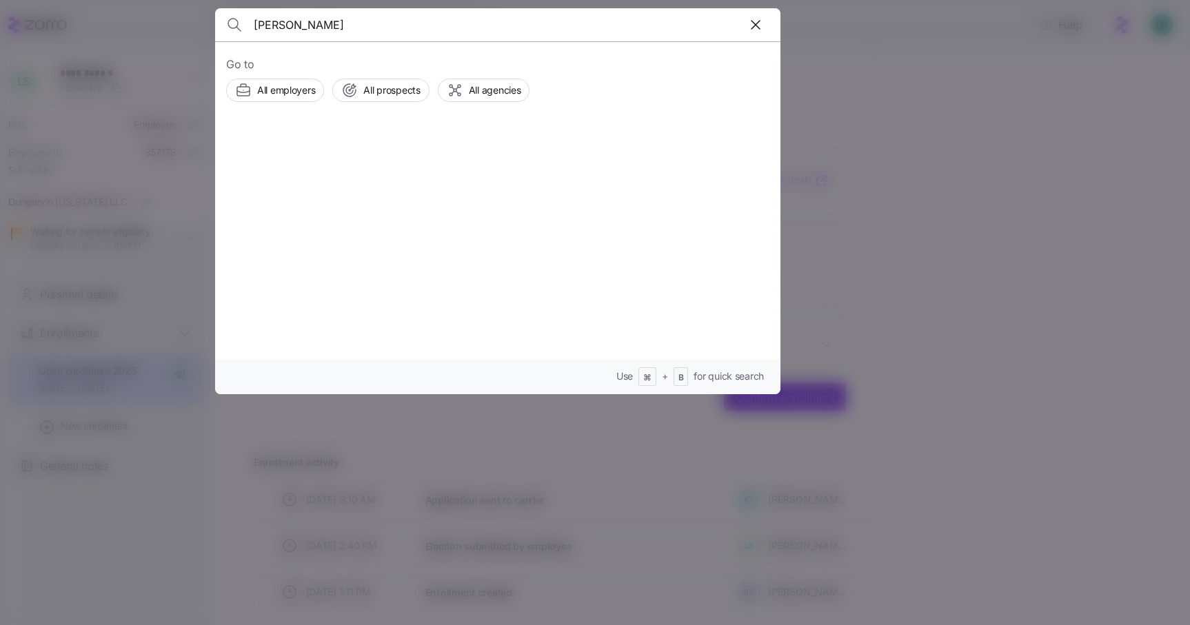
type input "[PERSON_NAME]"
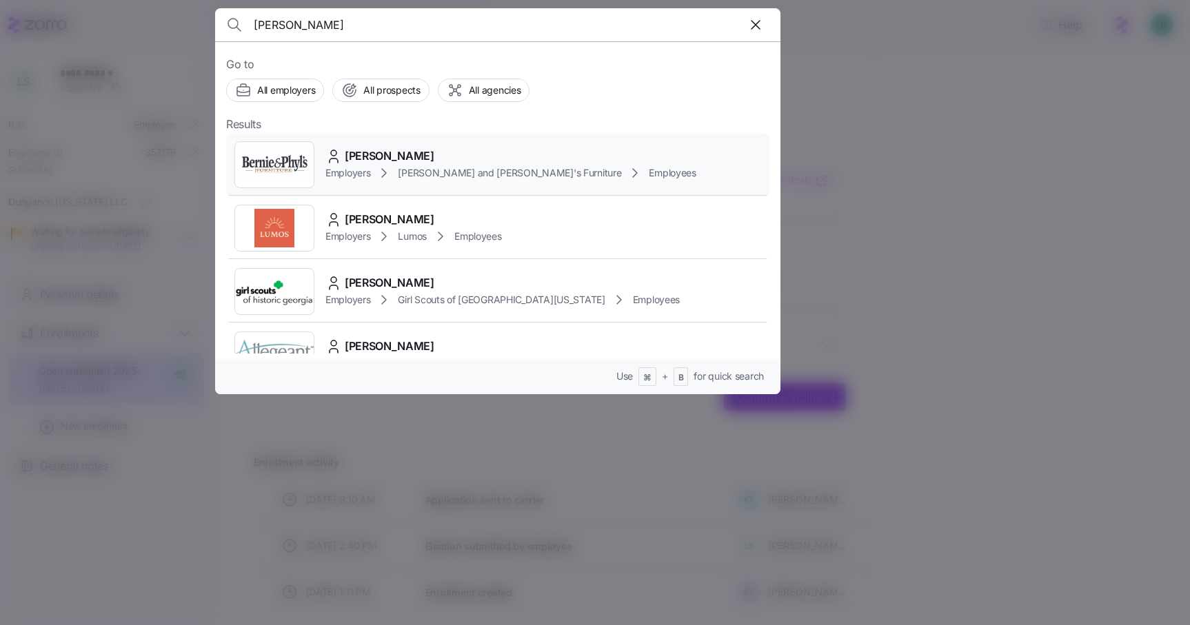
click at [390, 159] on span "[PERSON_NAME]" at bounding box center [390, 155] width 90 height 17
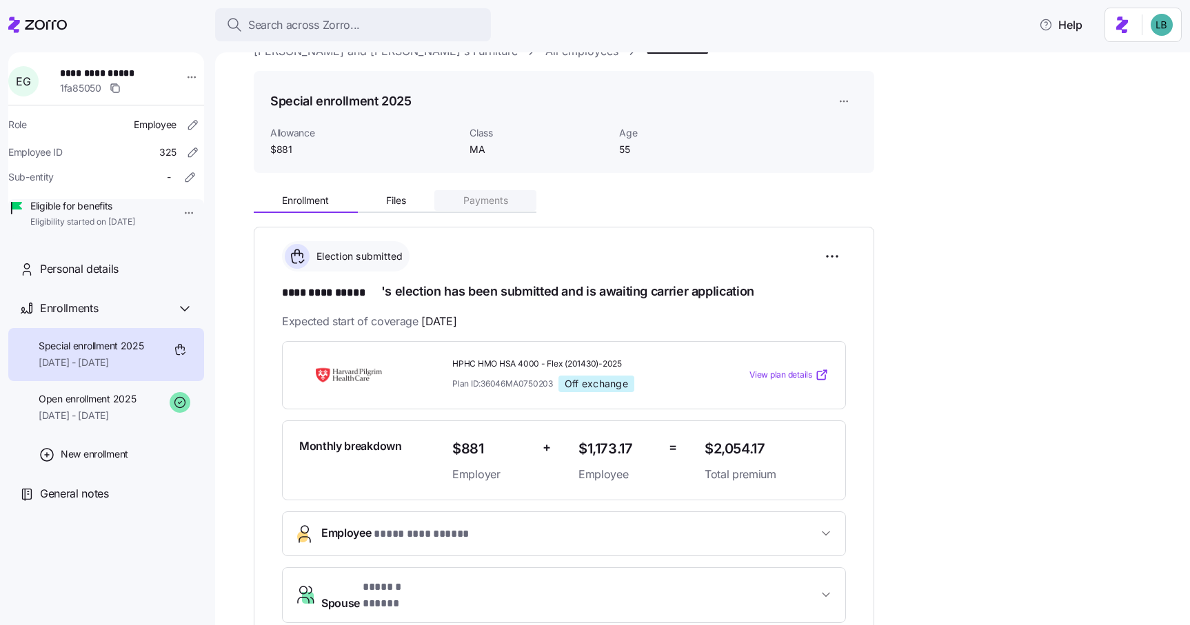
scroll to position [29, 0]
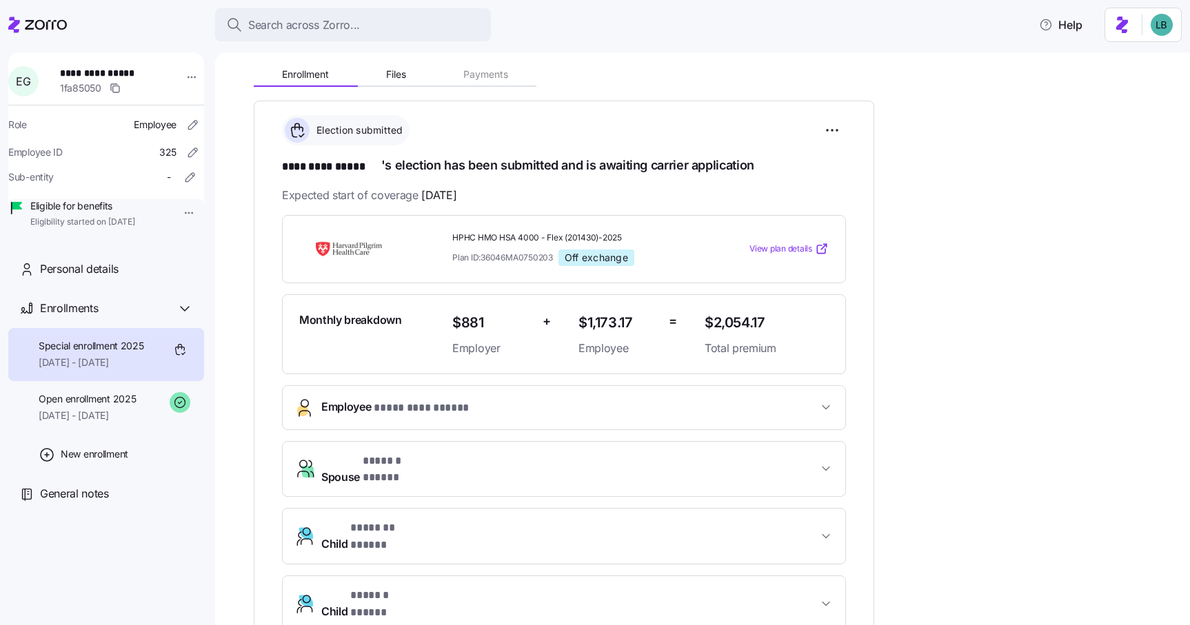
click at [451, 408] on span "* ********* ***** *" at bounding box center [426, 408] width 105 height 17
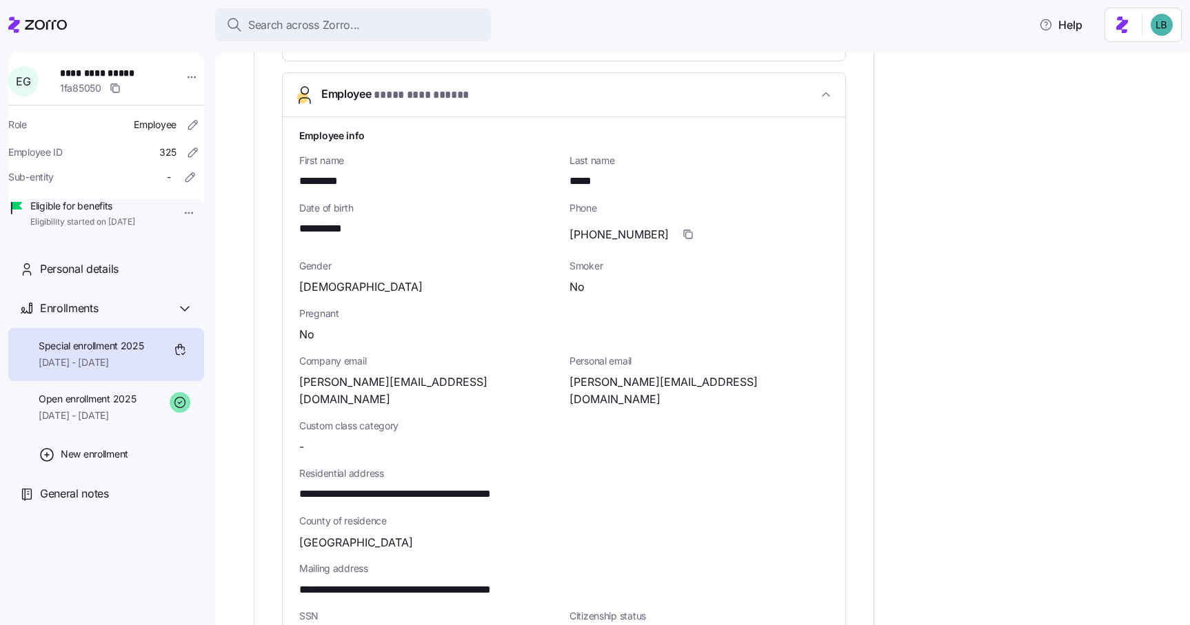
scroll to position [485, 0]
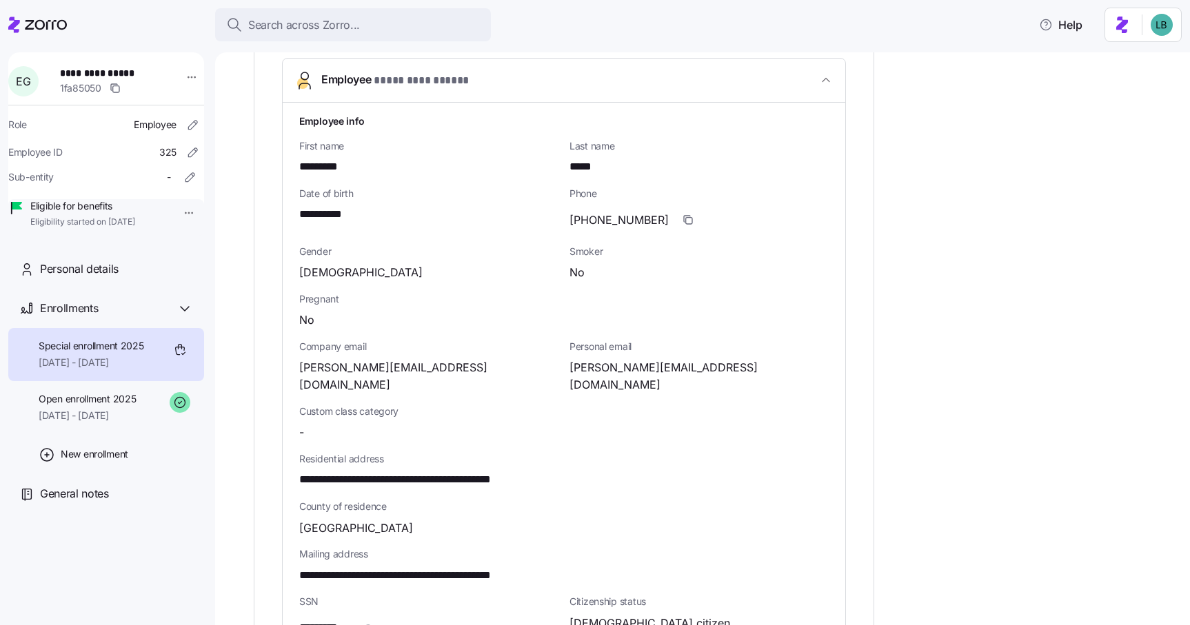
click at [480, 471] on span "**********" at bounding box center [429, 479] width 261 height 17
copy span "*****"
click at [341, 215] on span "**********" at bounding box center [328, 214] width 58 height 17
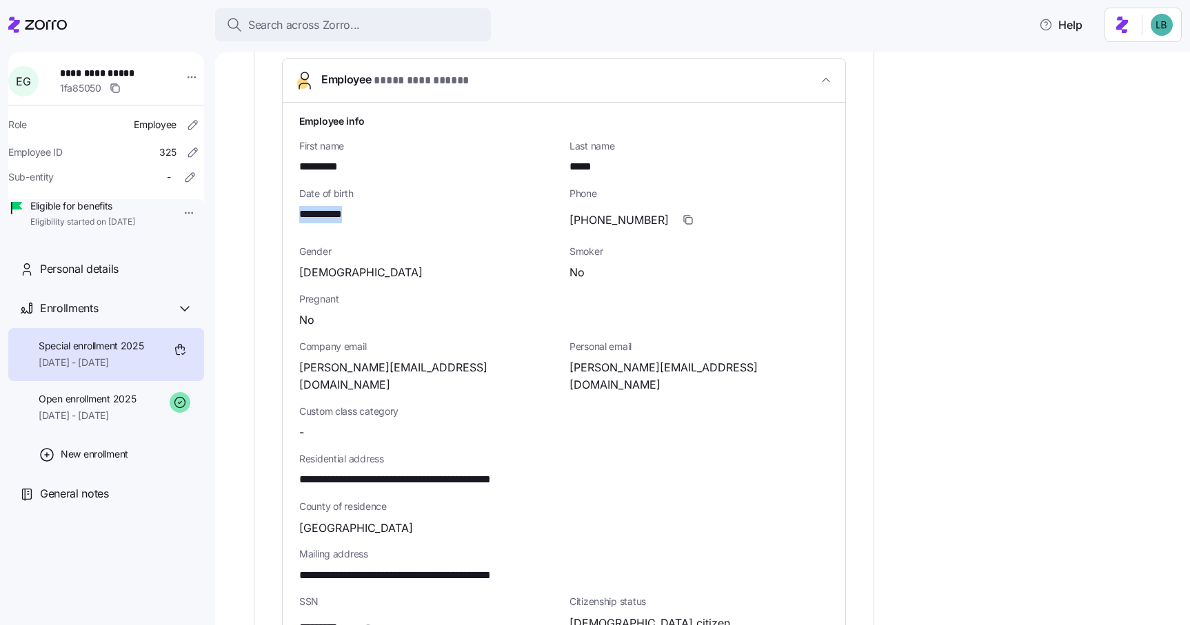
click at [341, 215] on span "**********" at bounding box center [328, 214] width 58 height 17
copy span "****"
click at [110, 422] on span "08/01/2025 - 12/31/2025" at bounding box center [87, 416] width 97 height 14
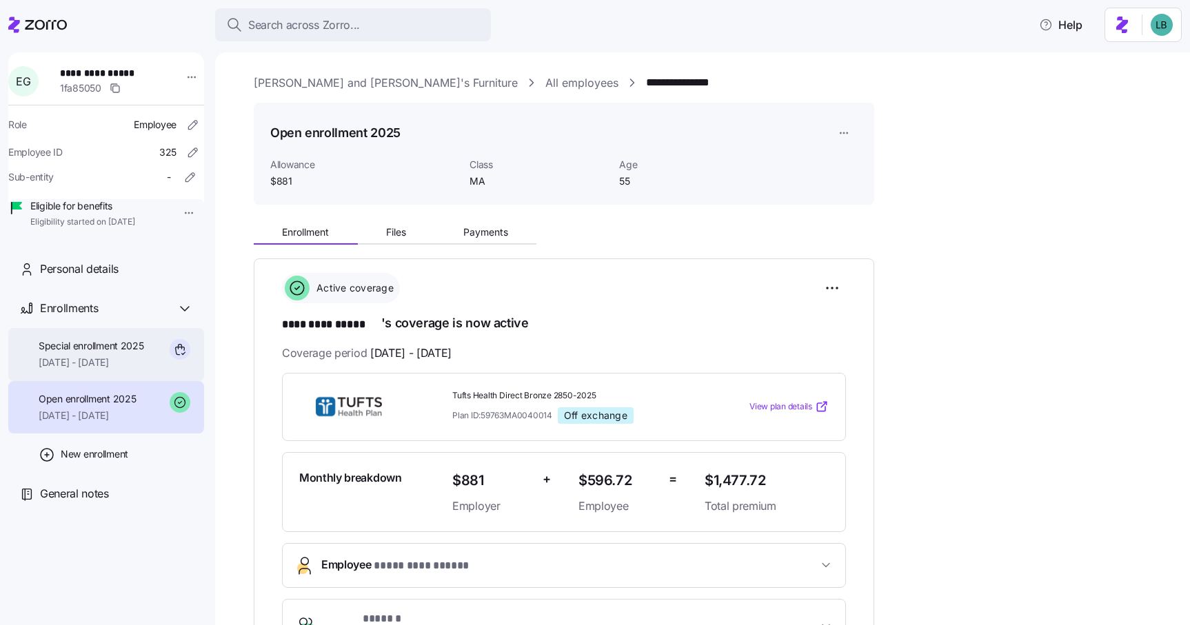
click at [97, 353] on span "Special enrollment 2025" at bounding box center [91, 346] width 105 height 14
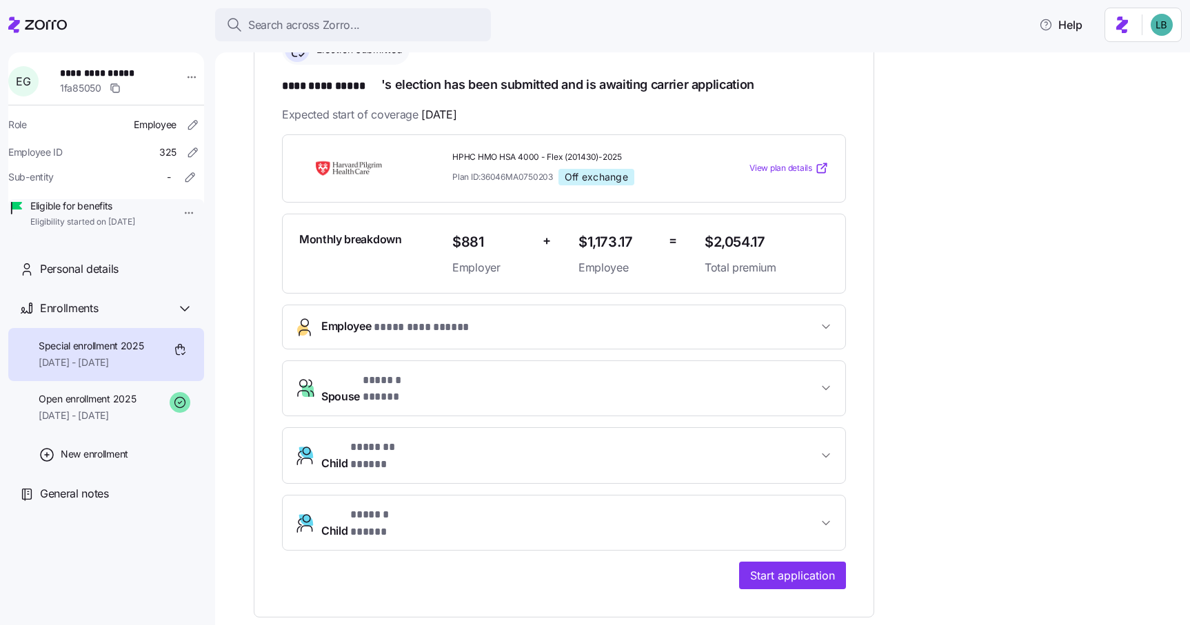
scroll to position [256, 0]
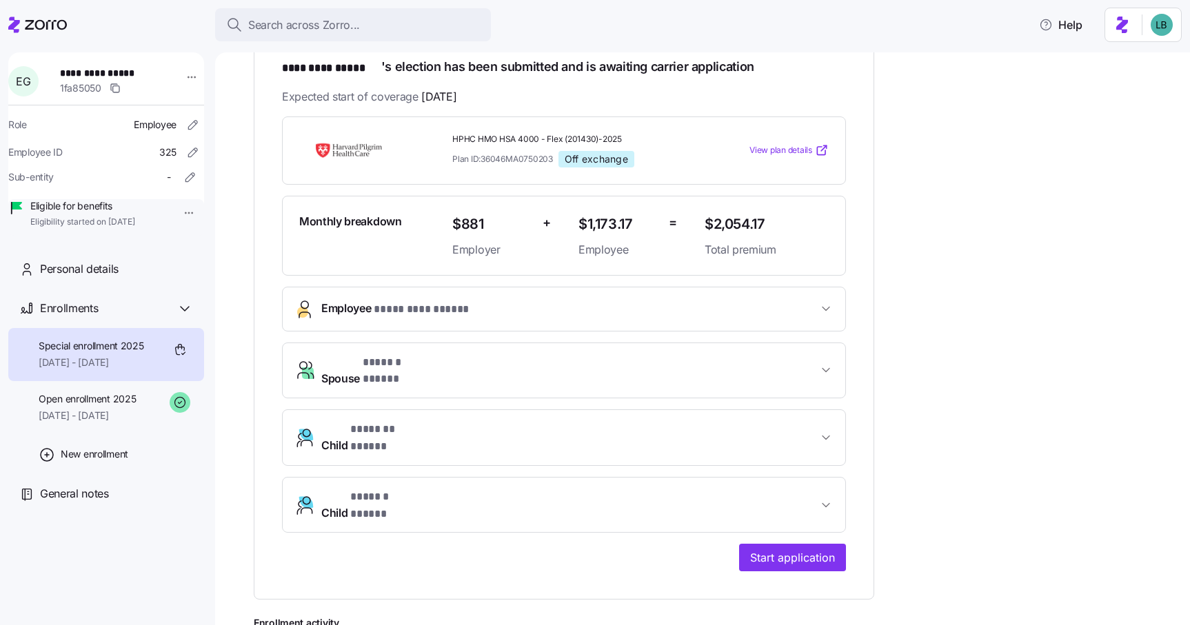
click at [405, 303] on span "* ********* ***** *" at bounding box center [426, 309] width 105 height 17
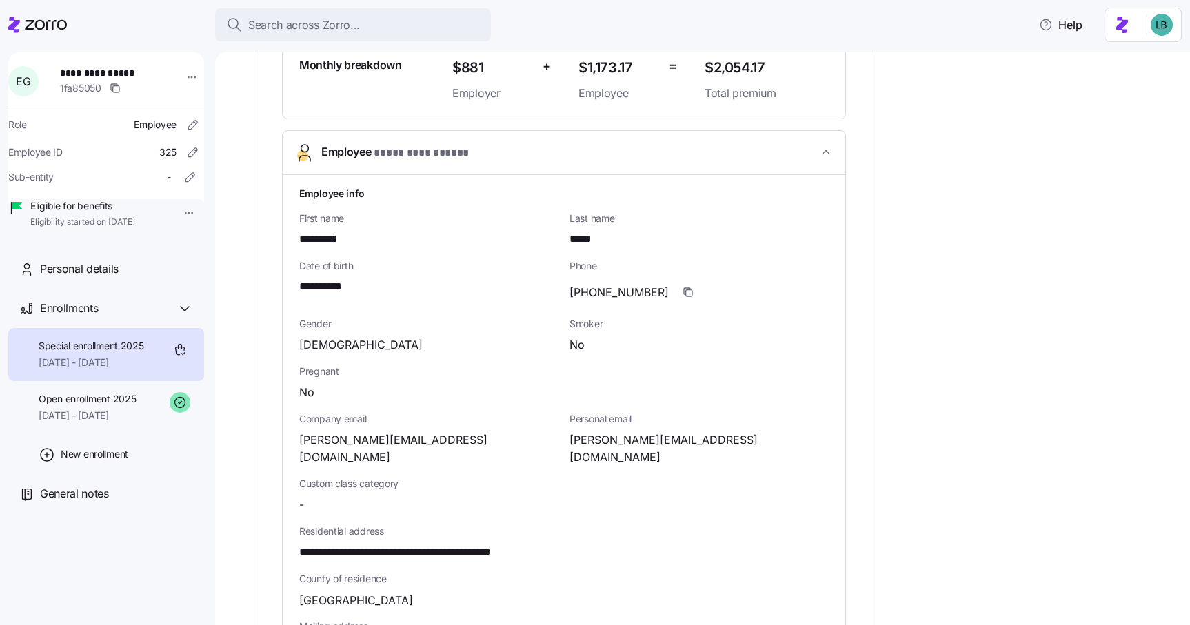
scroll to position [459, 0]
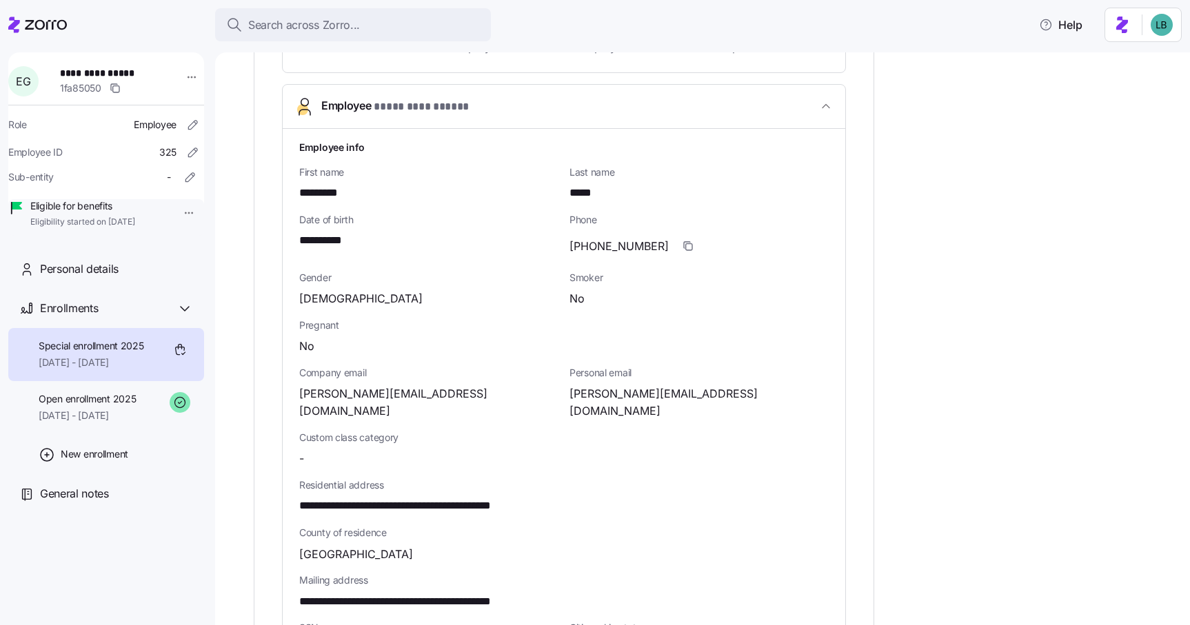
click at [481, 498] on span "**********" at bounding box center [429, 506] width 261 height 17
copy span "*****"
click at [351, 243] on span "**********" at bounding box center [328, 240] width 58 height 17
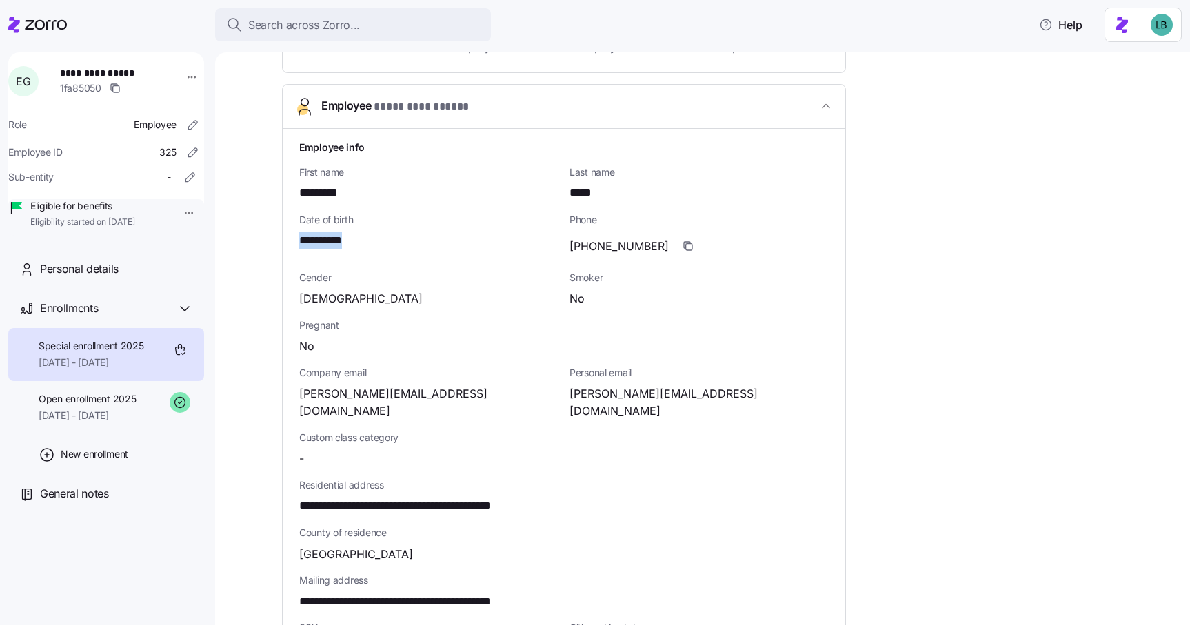
click at [351, 243] on span "**********" at bounding box center [328, 240] width 58 height 17
copy span "****"
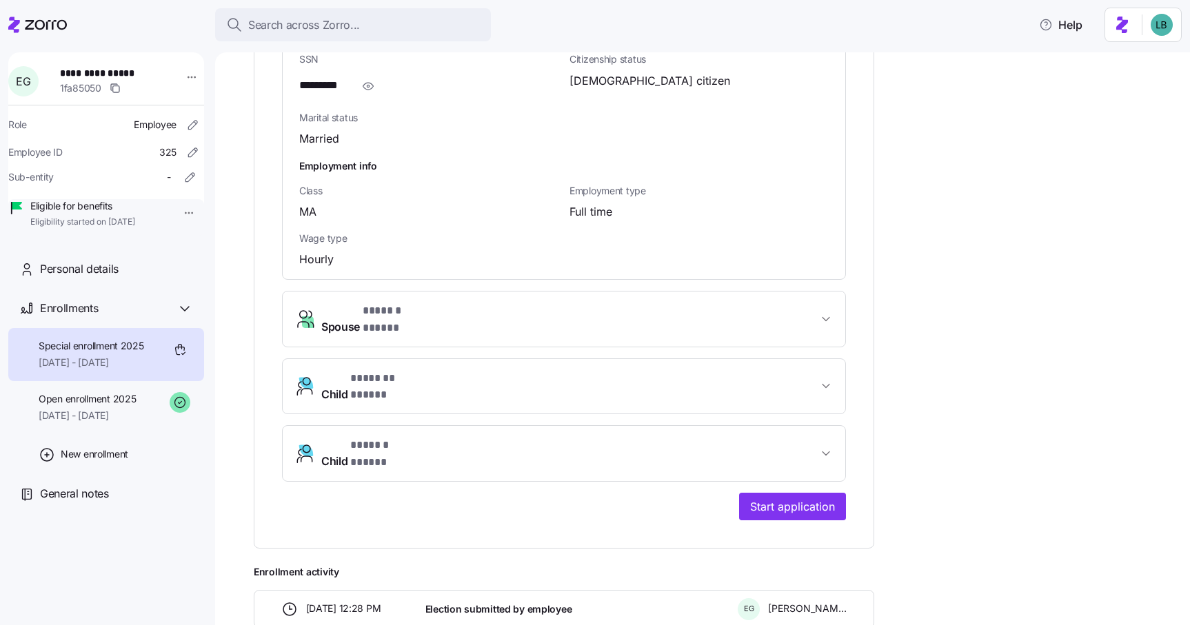
scroll to position [1028, 0]
click at [522, 302] on span "Spouse * ****** ***** *" at bounding box center [569, 318] width 496 height 33
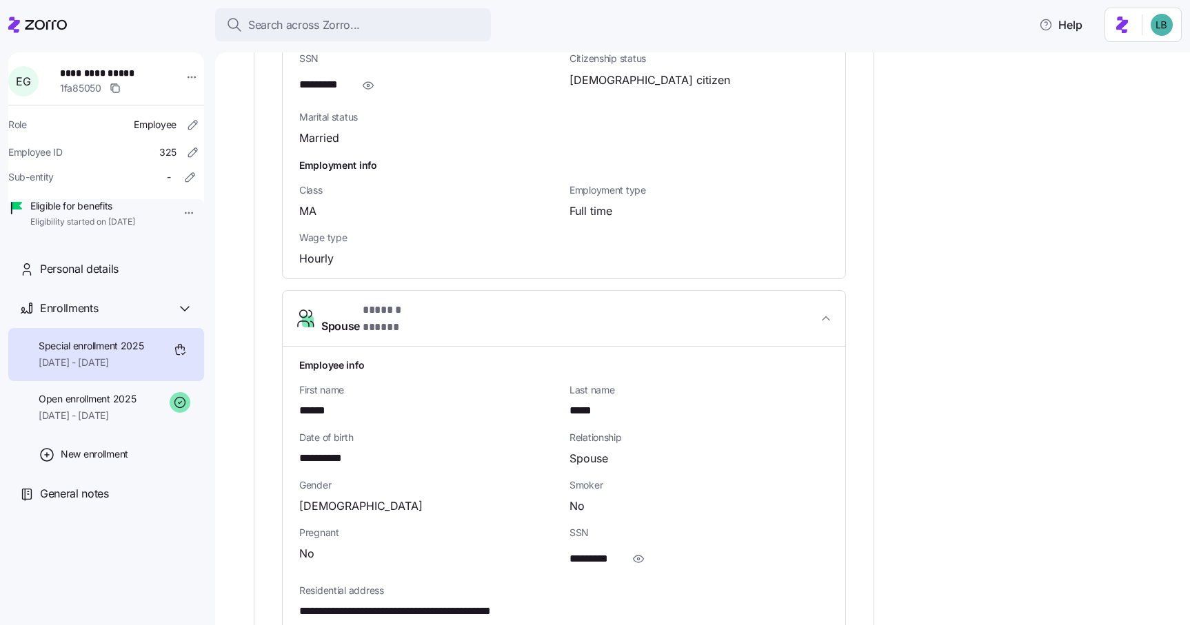
click at [336, 450] on span "**********" at bounding box center [328, 458] width 59 height 17
copy span "****"
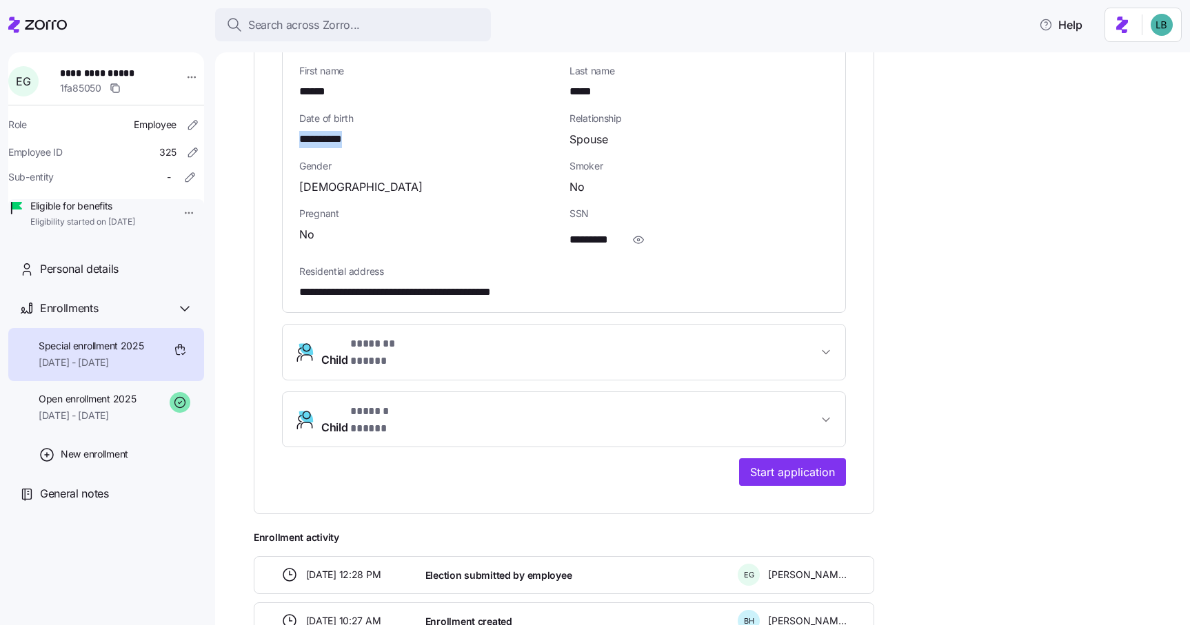
scroll to position [1354, 0]
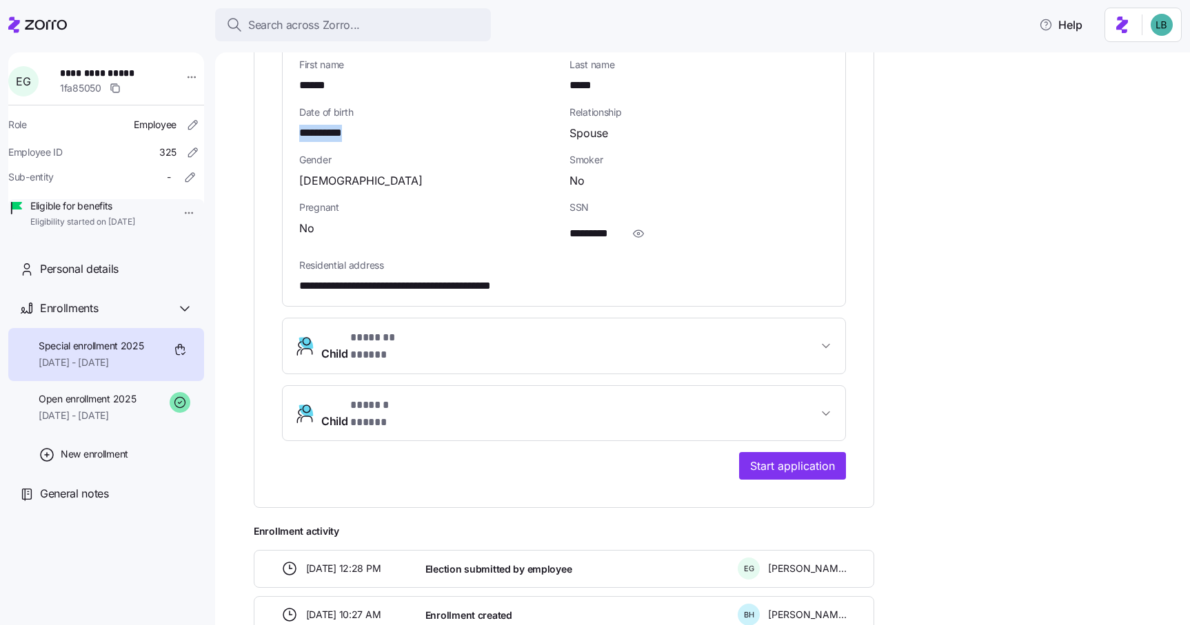
click at [513, 329] on span "Child * ******* ***** *" at bounding box center [569, 345] width 496 height 33
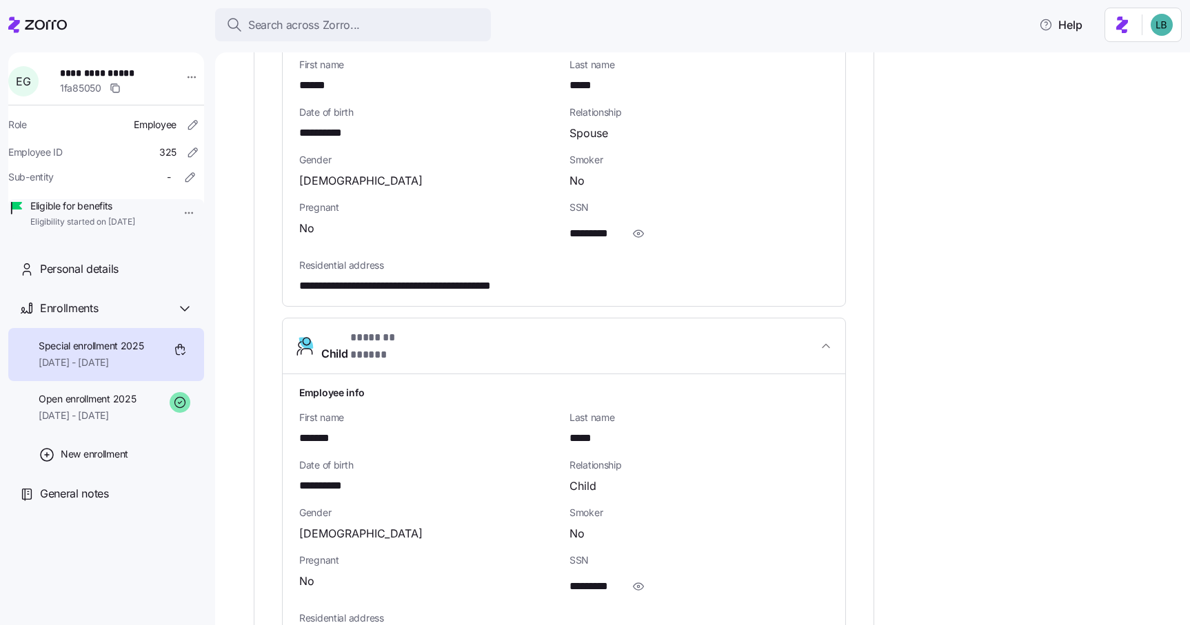
click at [335, 478] on span "**********" at bounding box center [330, 486] width 63 height 17
copy span "****"
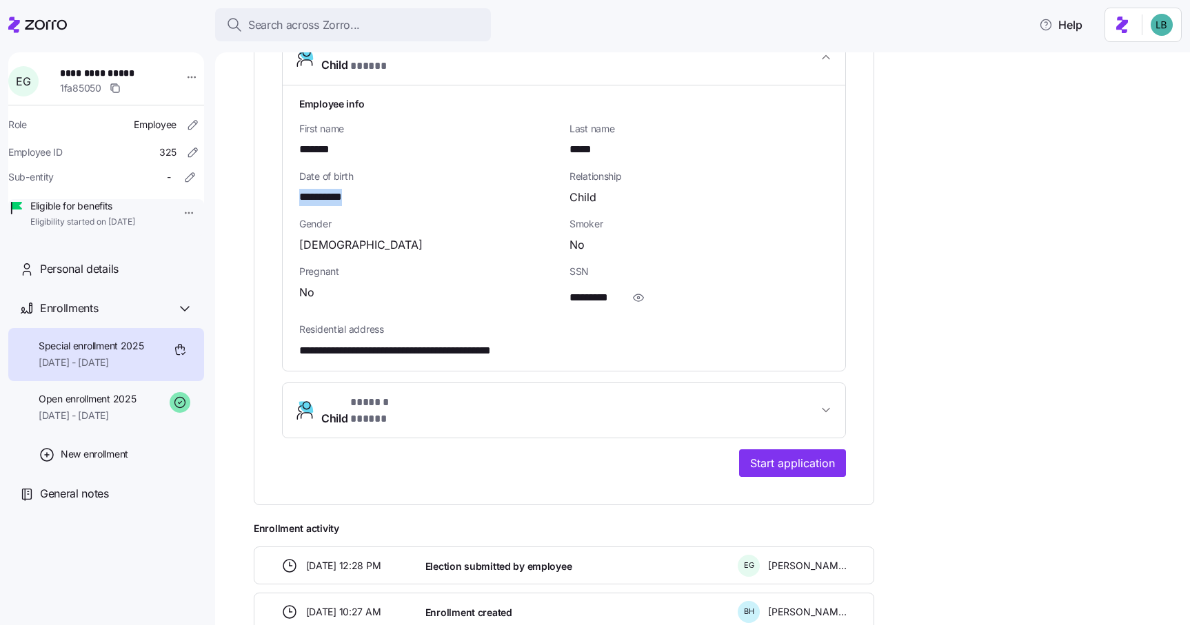
scroll to position [1680, 0]
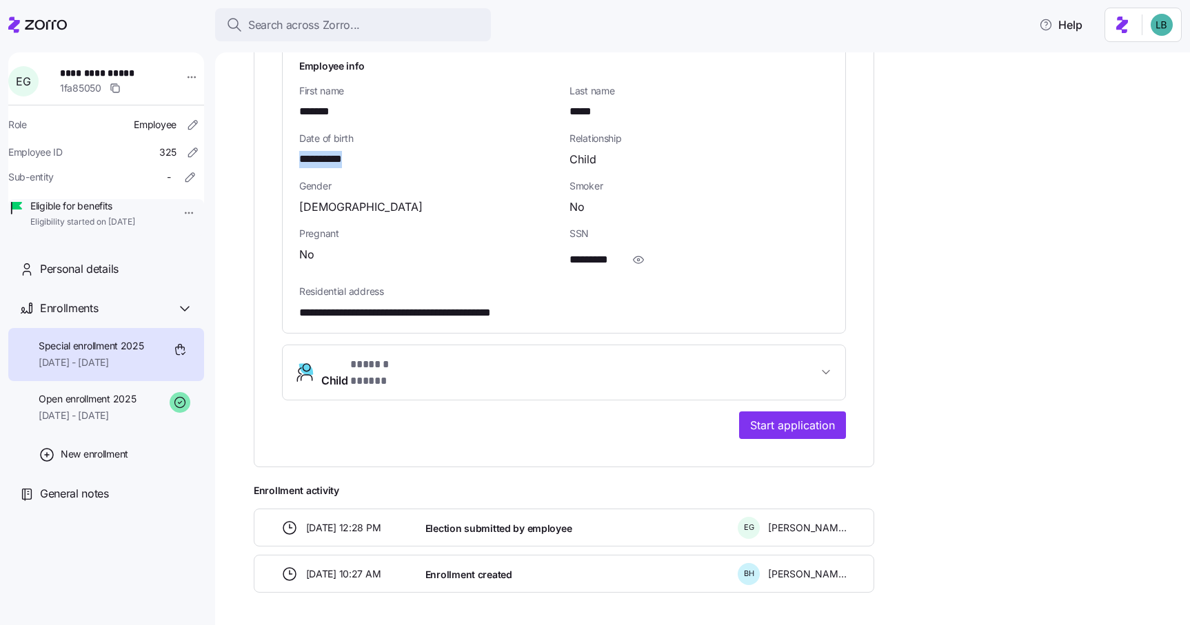
click at [391, 345] on button "Child * ****** ***** *" at bounding box center [564, 372] width 562 height 55
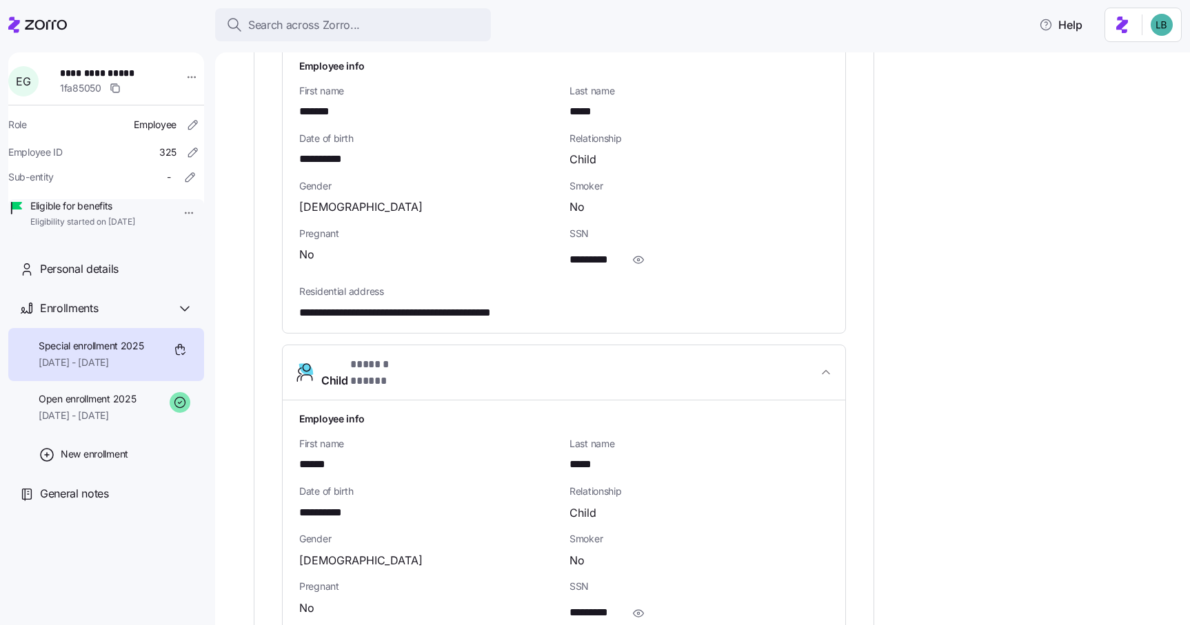
click at [336, 504] on span "**********" at bounding box center [327, 512] width 57 height 17
copy span "****"
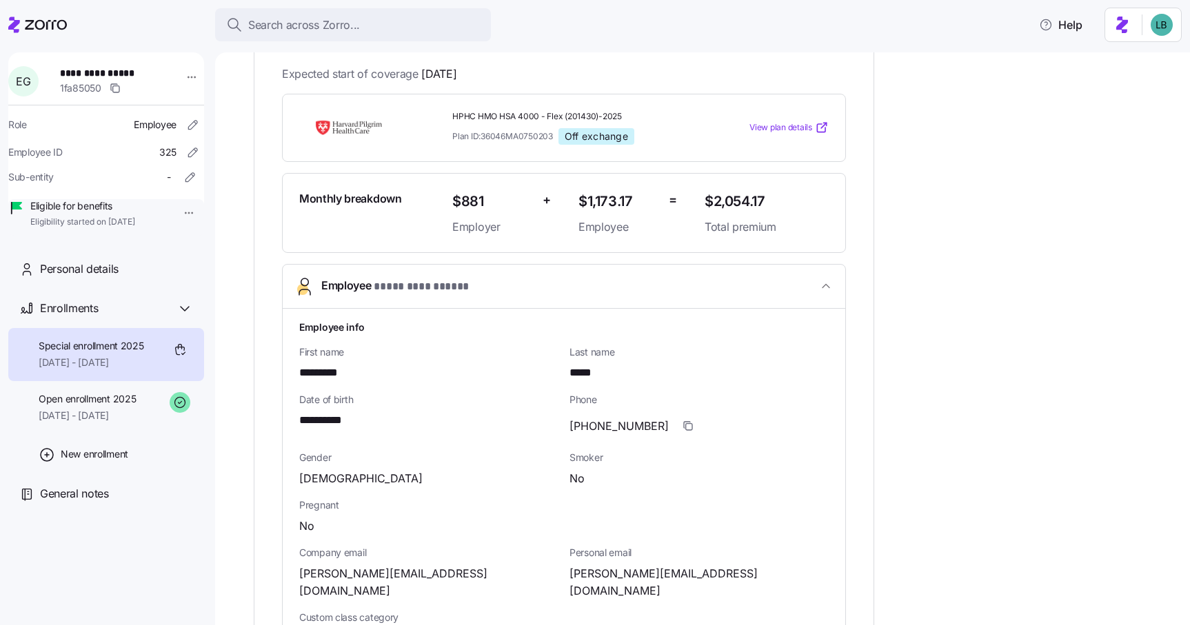
scroll to position [311, 0]
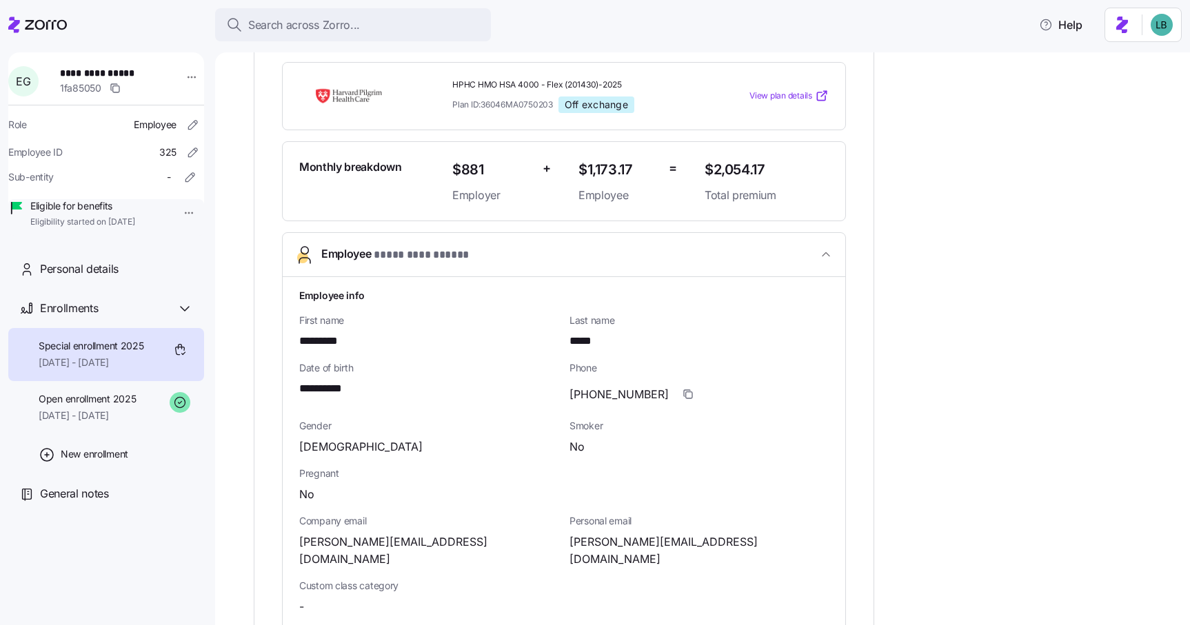
click at [325, 341] on span "*********" at bounding box center [331, 341] width 64 height 17
copy span "*********"
click at [581, 341] on span "*****" at bounding box center [586, 341] width 34 height 17
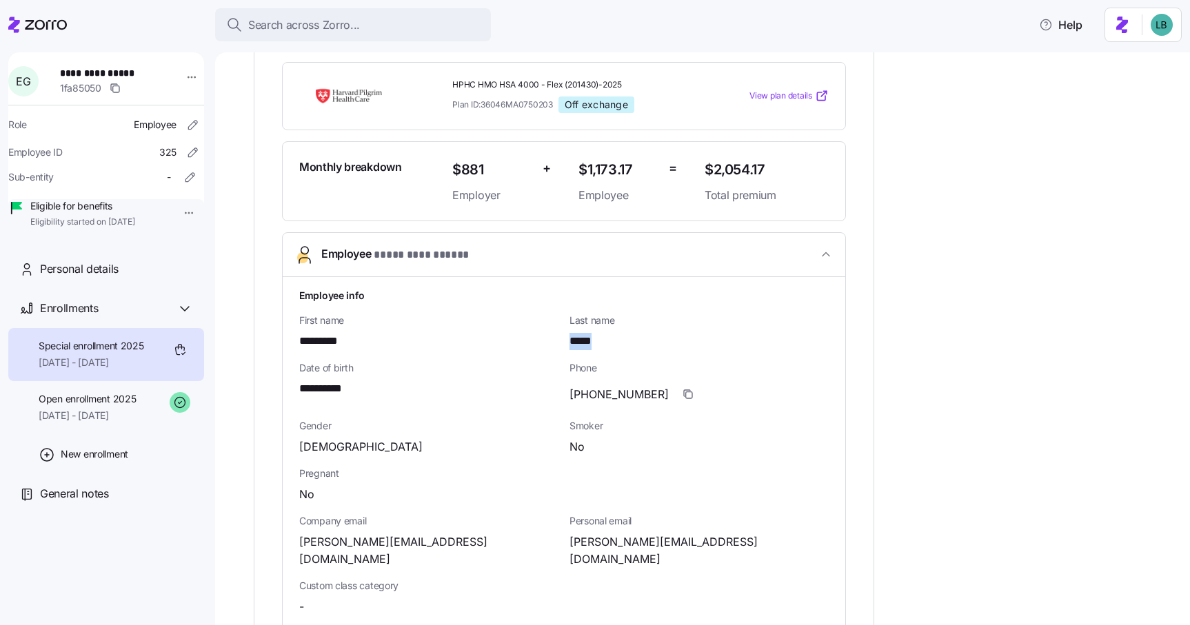
copy span "*****"
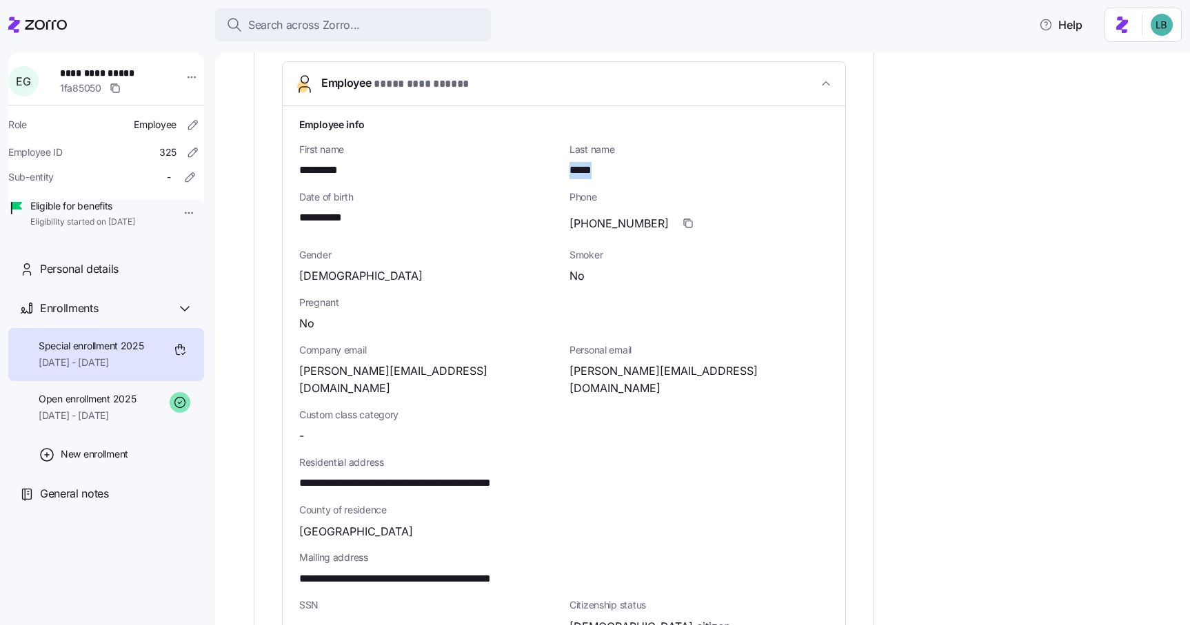
scroll to position [483, 0]
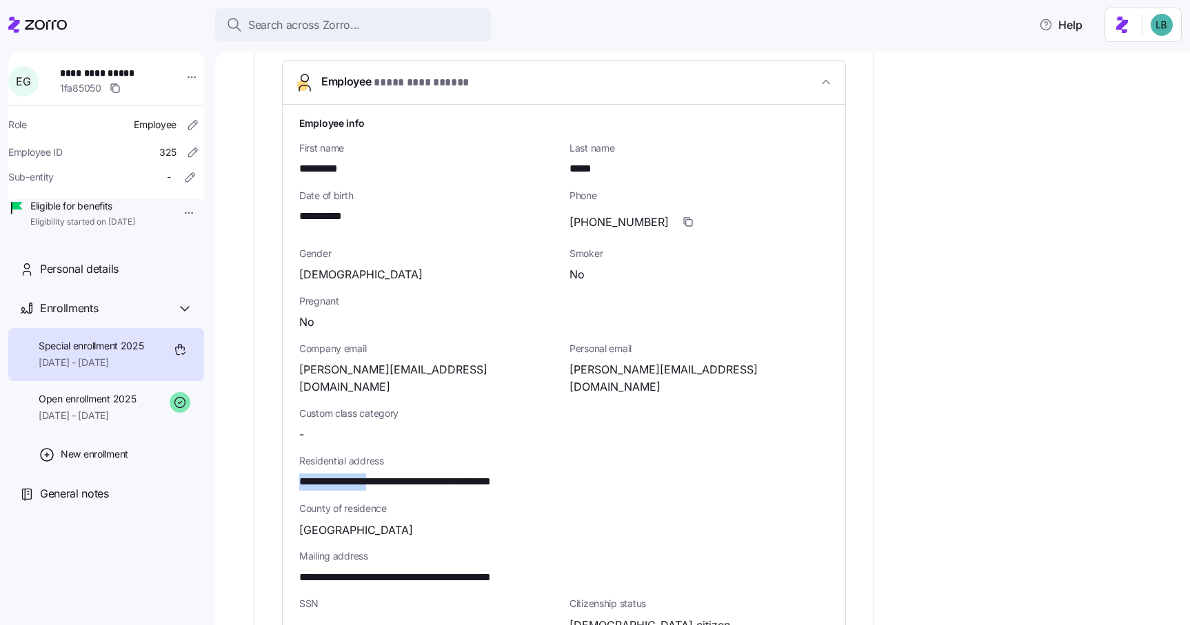
drag, startPoint x: 300, startPoint y: 460, endPoint x: 385, endPoint y: 462, distance: 85.5
click at [385, 473] on span "**********" at bounding box center [429, 481] width 261 height 17
copy span "**********"
click at [625, 370] on span "gibau@comcast.net" at bounding box center [698, 378] width 259 height 34
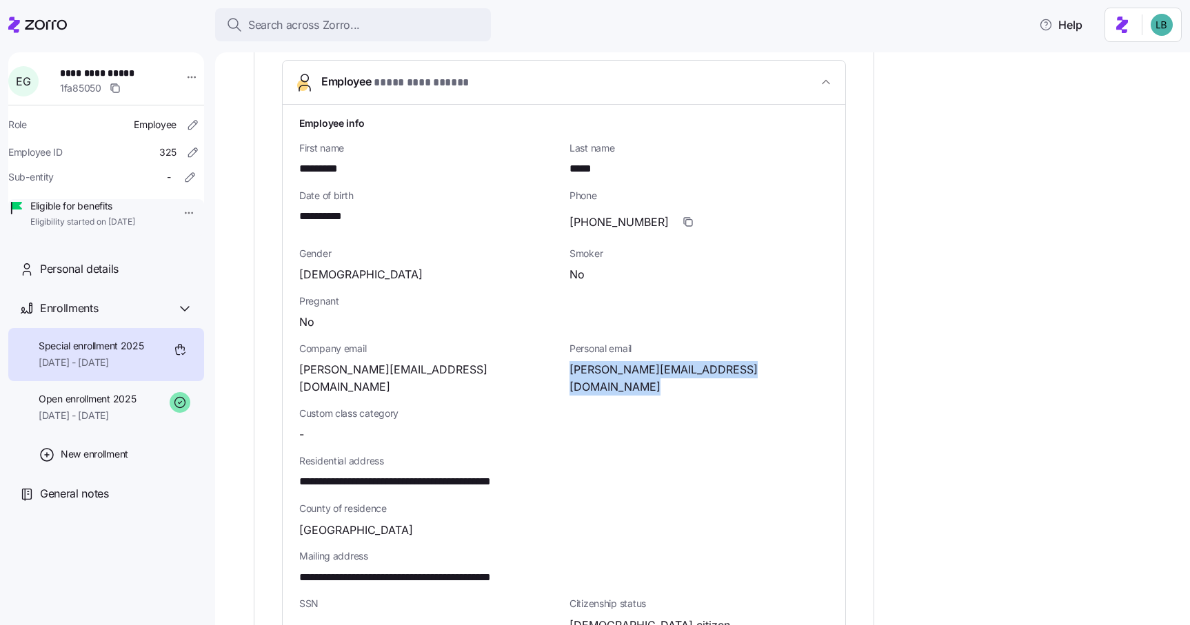
click at [625, 370] on span "gibau@comcast.net" at bounding box center [698, 378] width 259 height 34
click at [682, 216] on icon "button" at bounding box center [687, 221] width 11 height 11
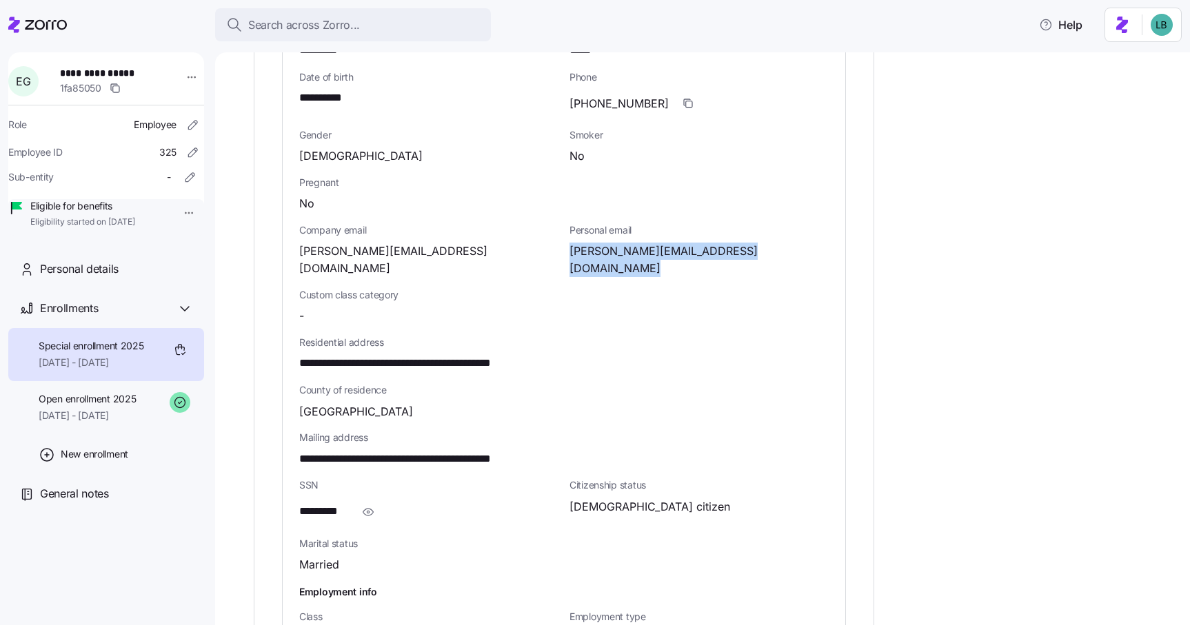
scroll to position [642, 0]
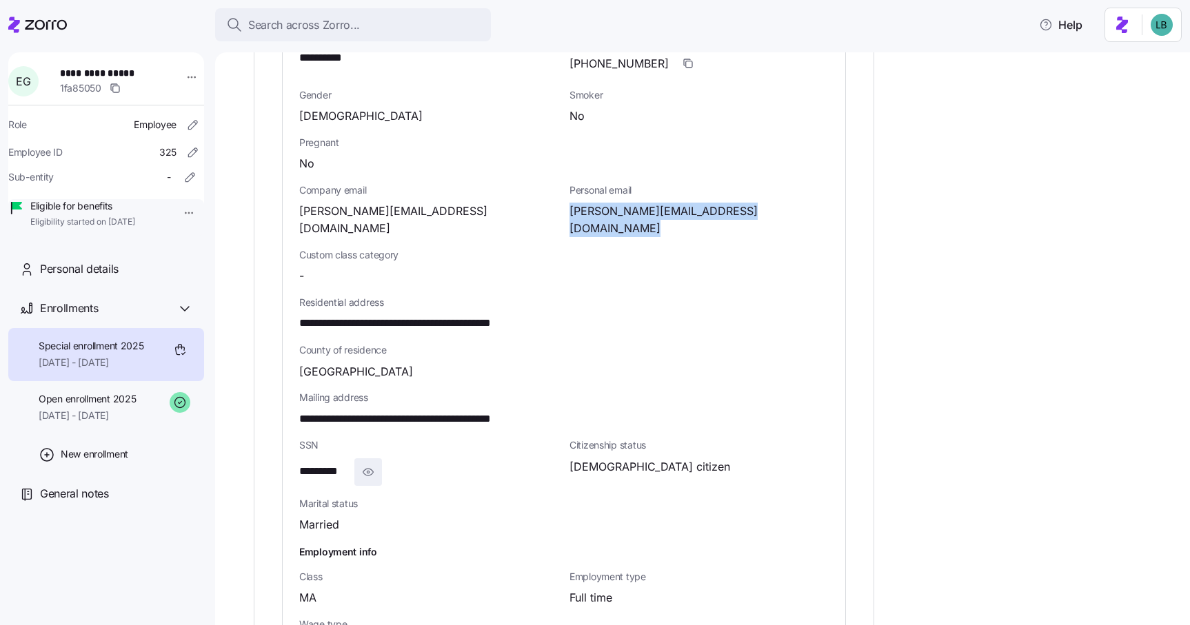
click at [365, 464] on icon "button" at bounding box center [368, 472] width 14 height 17
click at [345, 463] on span "**********" at bounding box center [333, 471] width 68 height 17
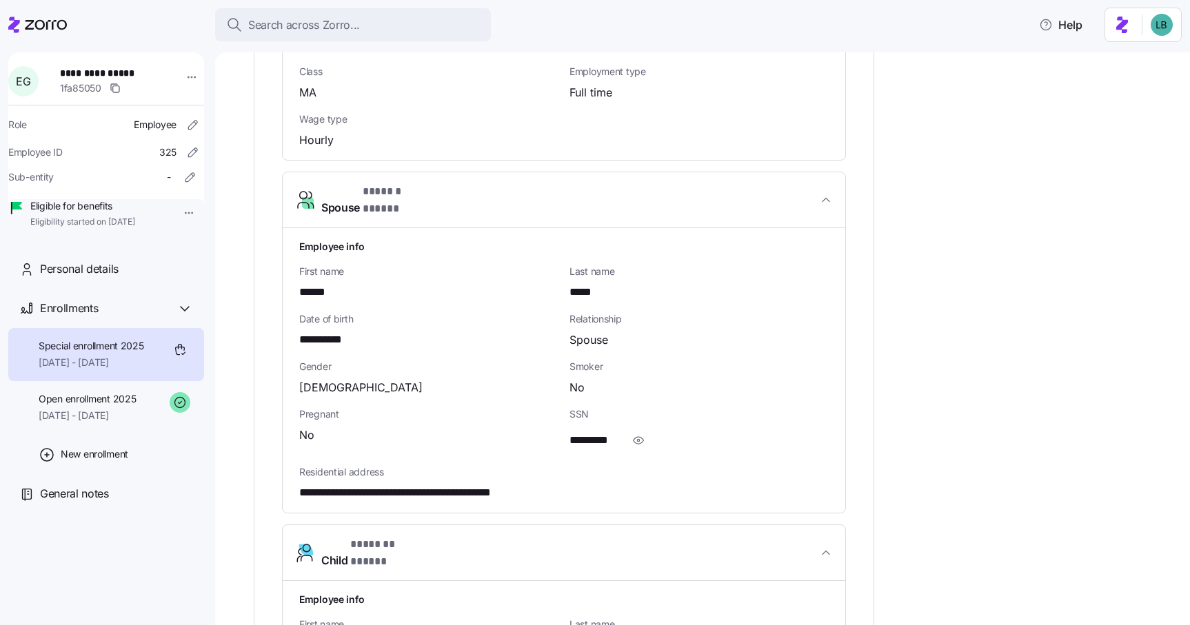
scroll to position [1156, 0]
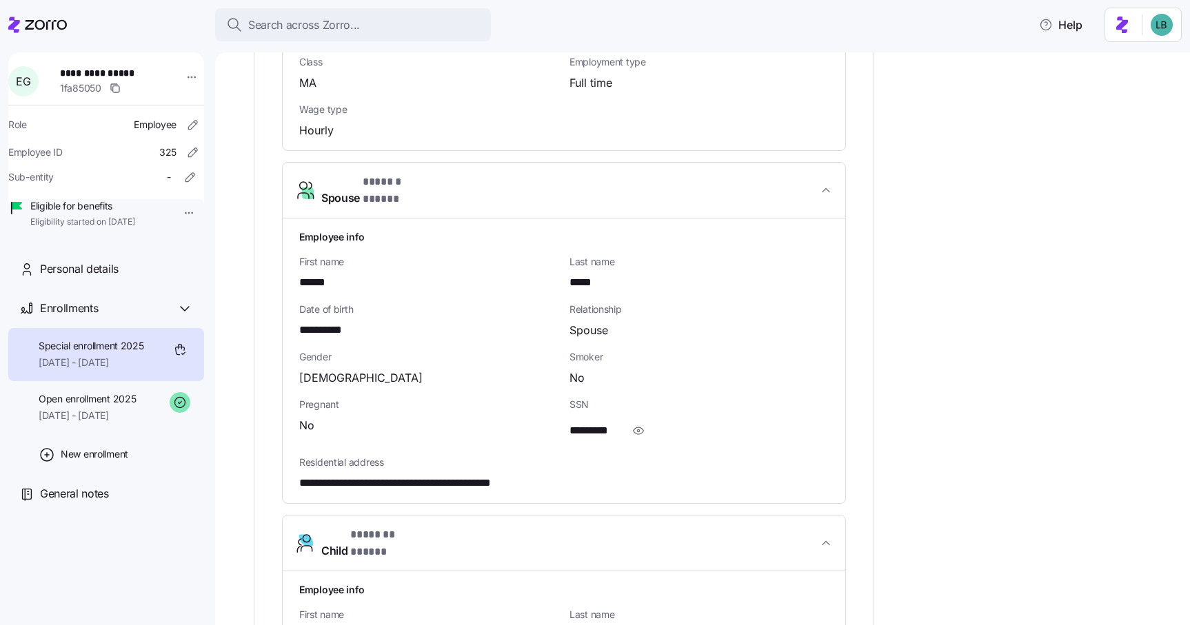
click at [316, 274] on span "******" at bounding box center [317, 282] width 37 height 17
click at [591, 274] on span "*****" at bounding box center [584, 282] width 30 height 17
click at [633, 422] on icon "button" at bounding box center [638, 430] width 14 height 17
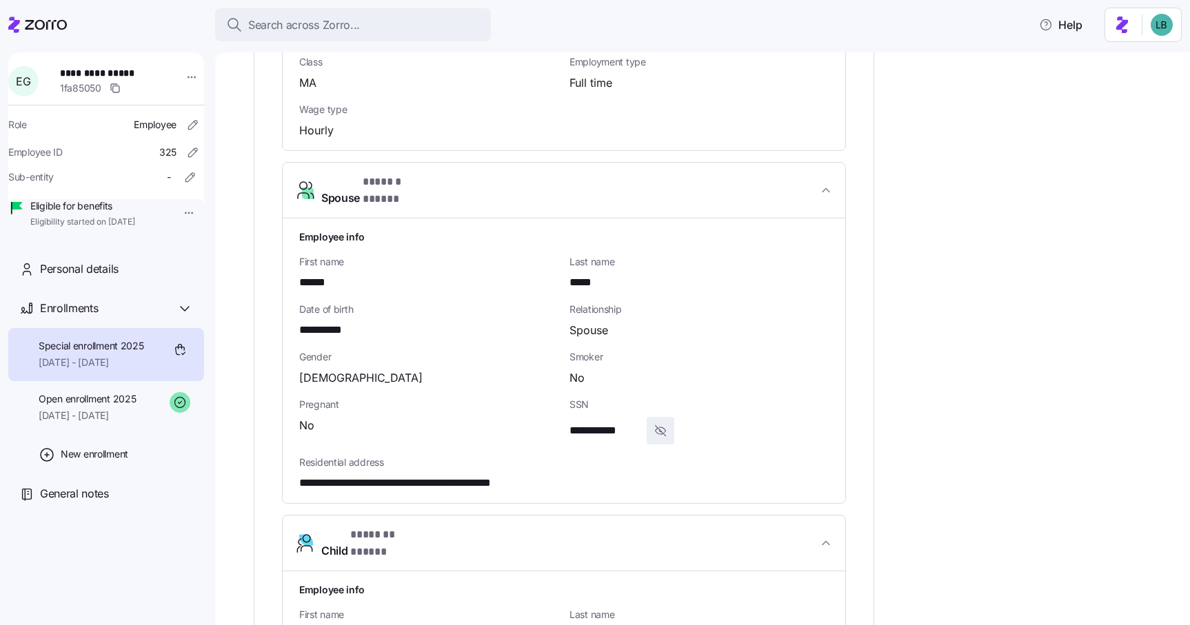
click at [603, 422] on span "**********" at bounding box center [605, 430] width 72 height 17
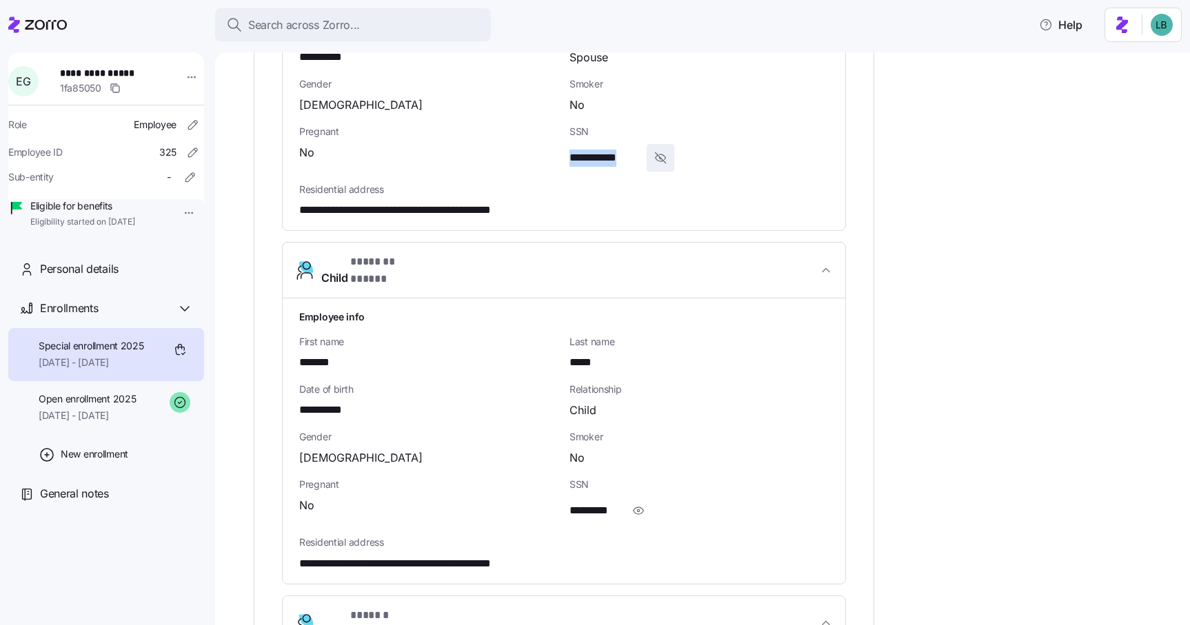
scroll to position [1444, 0]
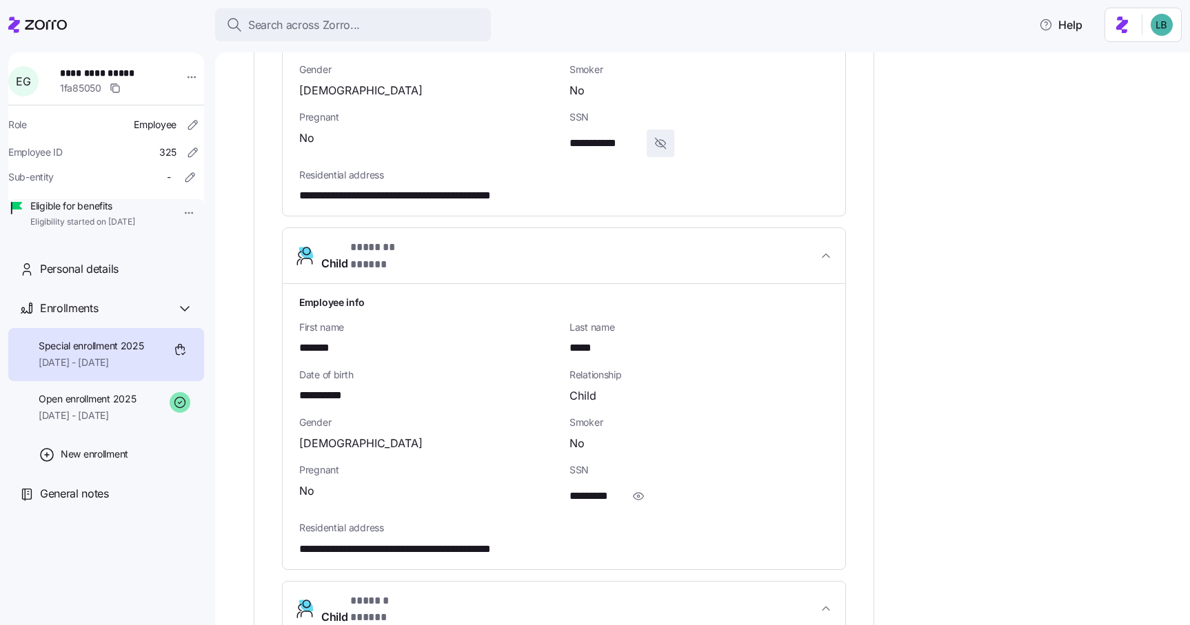
click at [322, 340] on span "*******" at bounding box center [319, 348] width 40 height 17
click at [593, 340] on span "*****" at bounding box center [584, 348] width 30 height 17
click at [635, 488] on icon "button" at bounding box center [638, 496] width 14 height 17
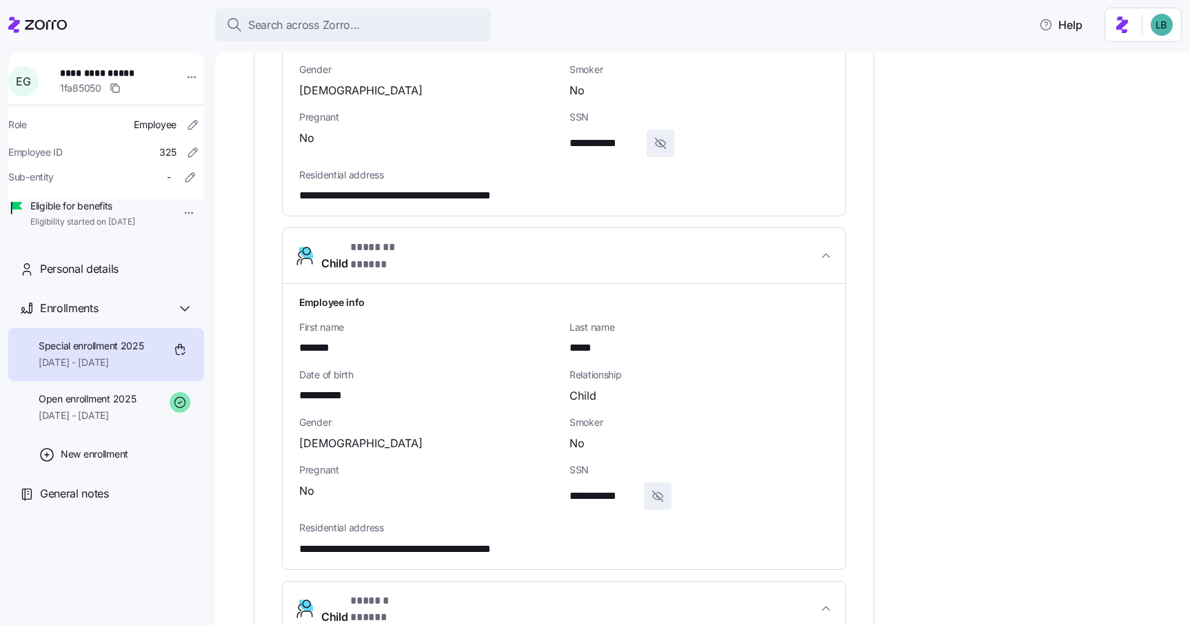
click at [609, 488] on span "**********" at bounding box center [603, 496] width 69 height 17
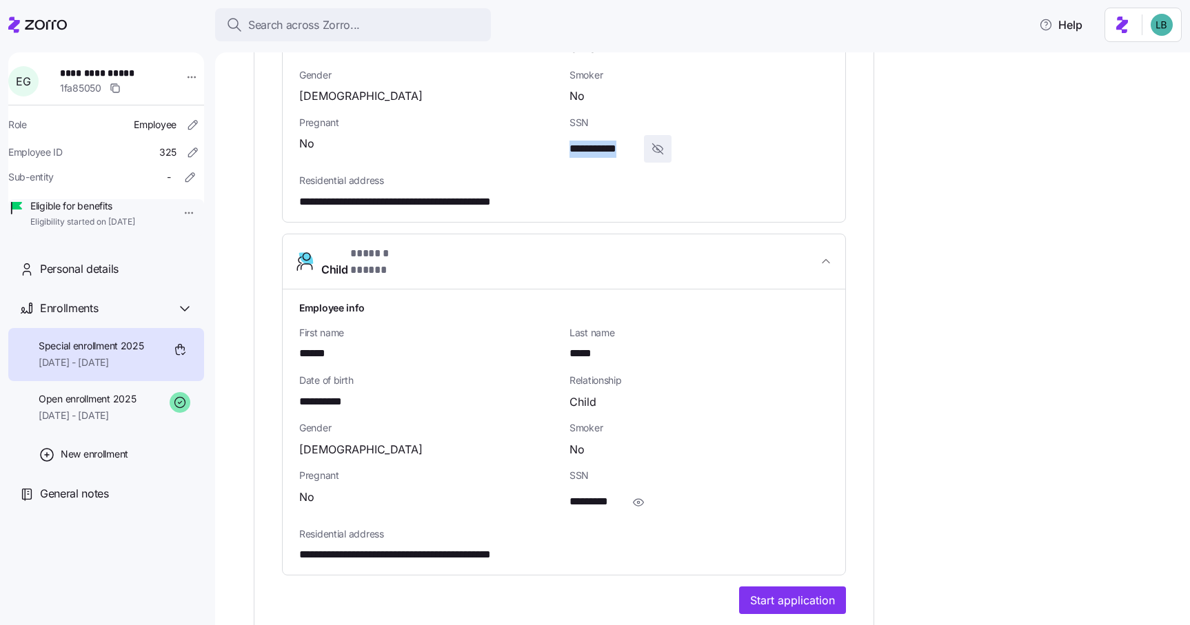
scroll to position [1815, 0]
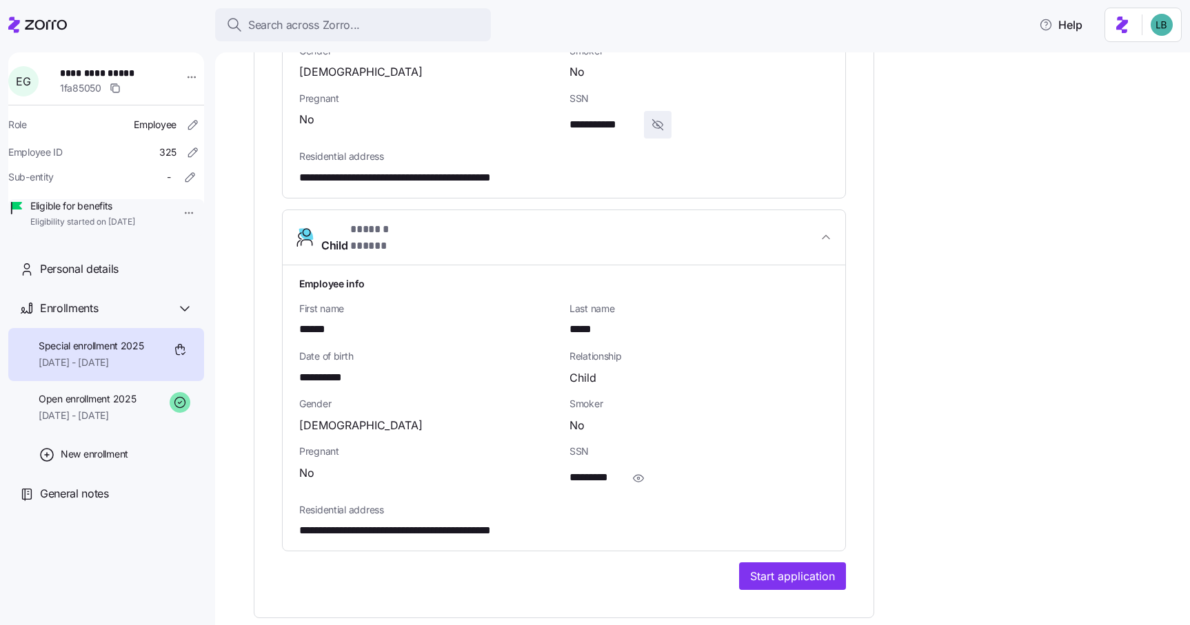
click at [323, 321] on span "******" at bounding box center [316, 329] width 34 height 17
click at [584, 321] on span "*****" at bounding box center [584, 329] width 30 height 17
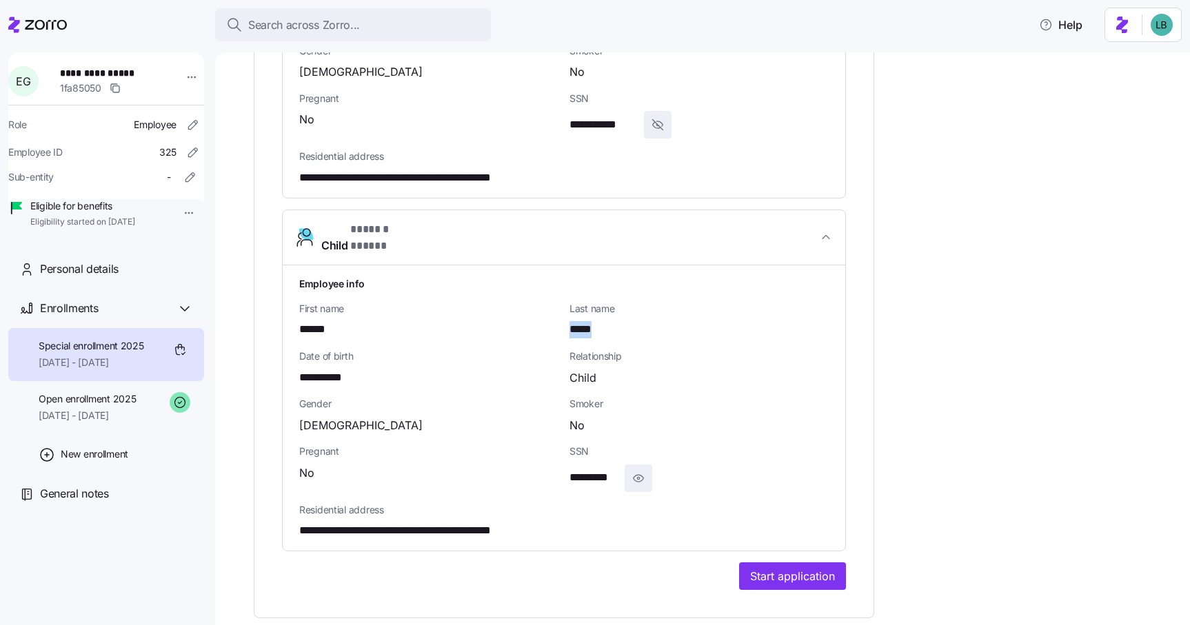
click at [639, 470] on icon "button" at bounding box center [638, 478] width 14 height 17
click at [620, 469] on span "**********" at bounding box center [601, 477] width 64 height 17
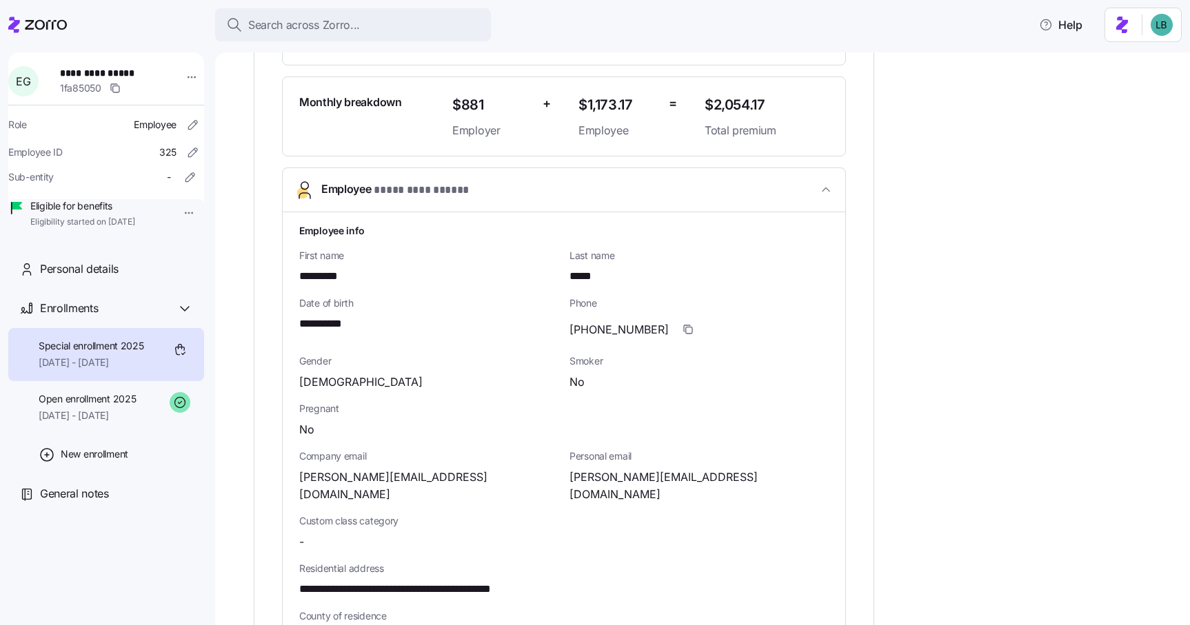
scroll to position [10, 0]
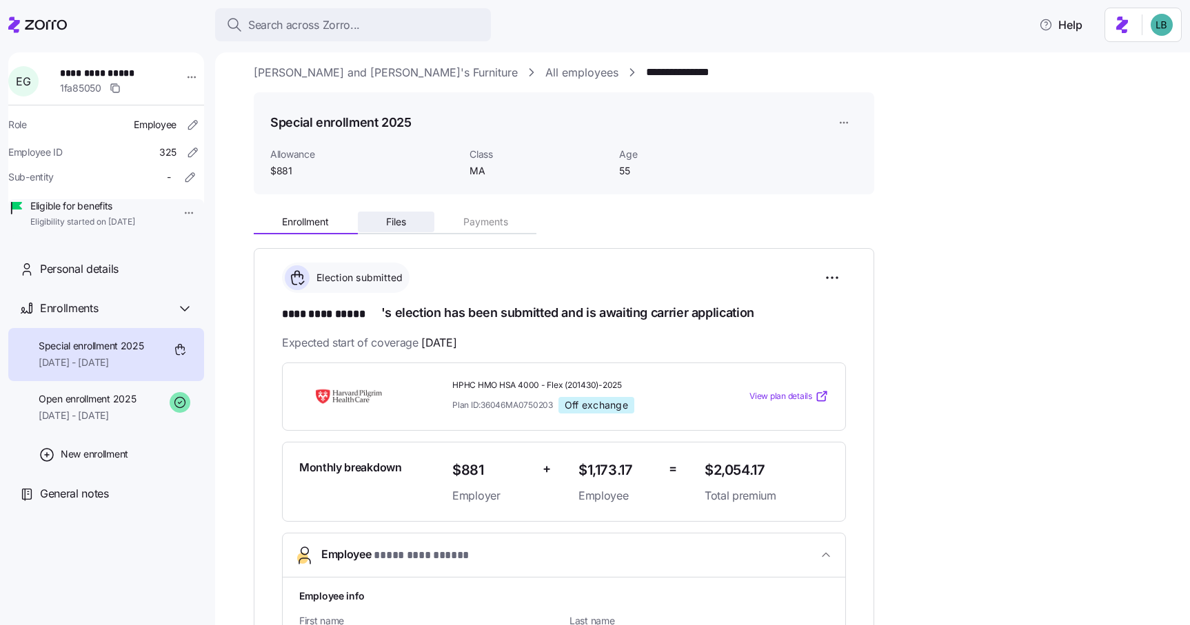
click at [389, 223] on span "Files" at bounding box center [396, 222] width 20 height 10
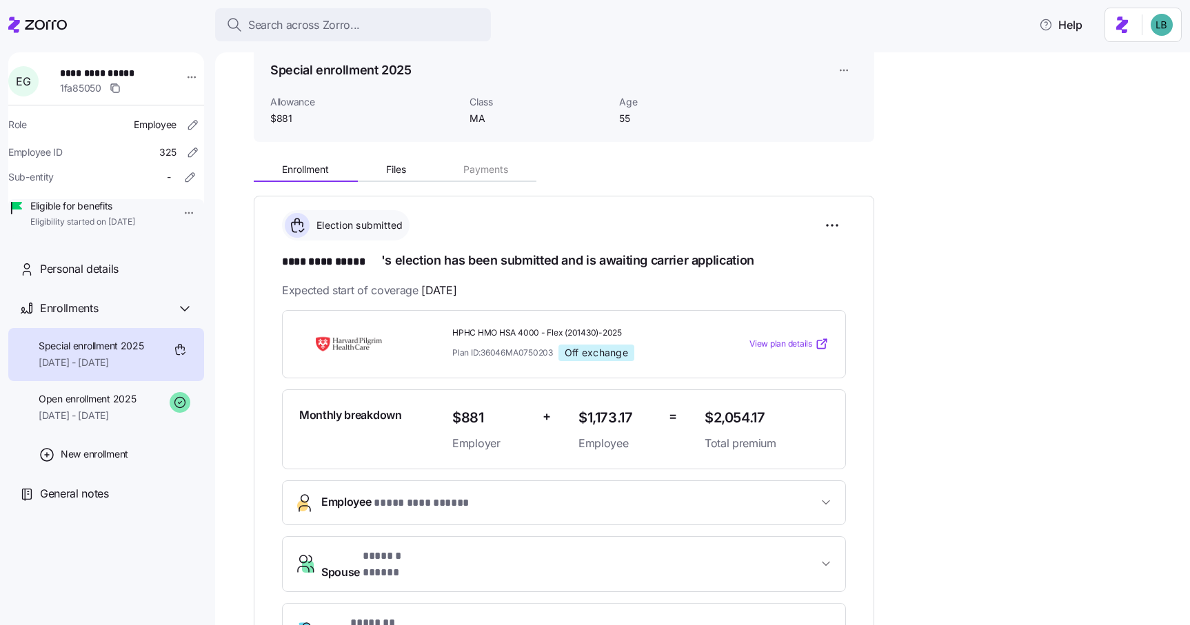
scroll to position [68, 0]
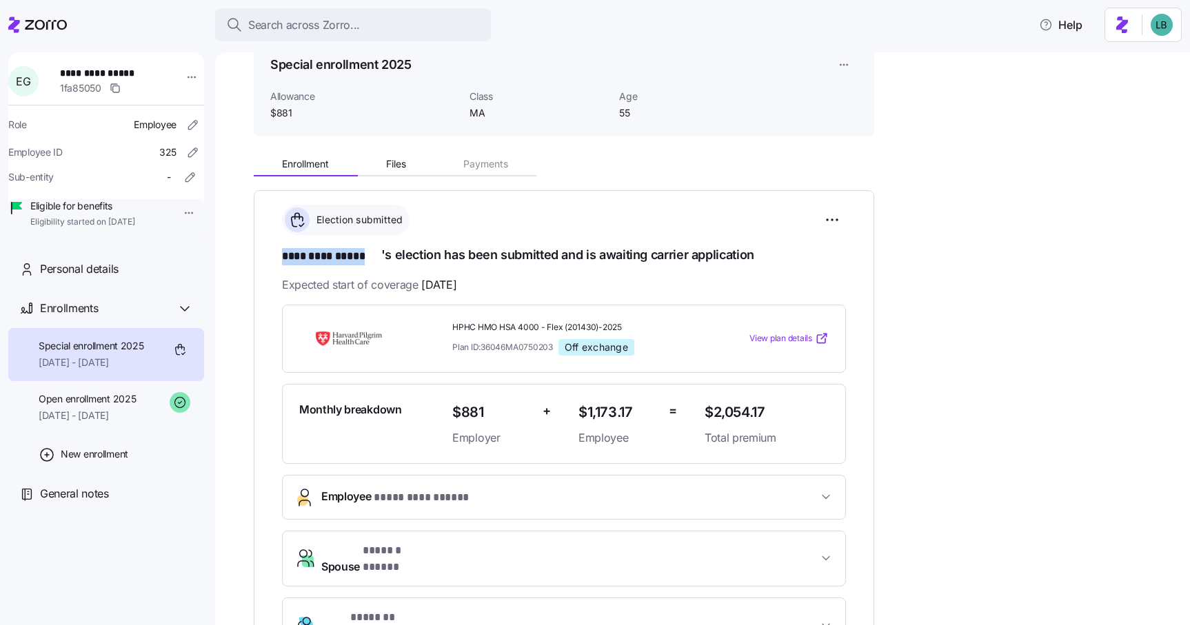
drag, startPoint x: 379, startPoint y: 258, endPoint x: 271, endPoint y: 262, distance: 108.3
click at [271, 262] on div "**********" at bounding box center [564, 489] width 620 height 598
copy span "********* *****"
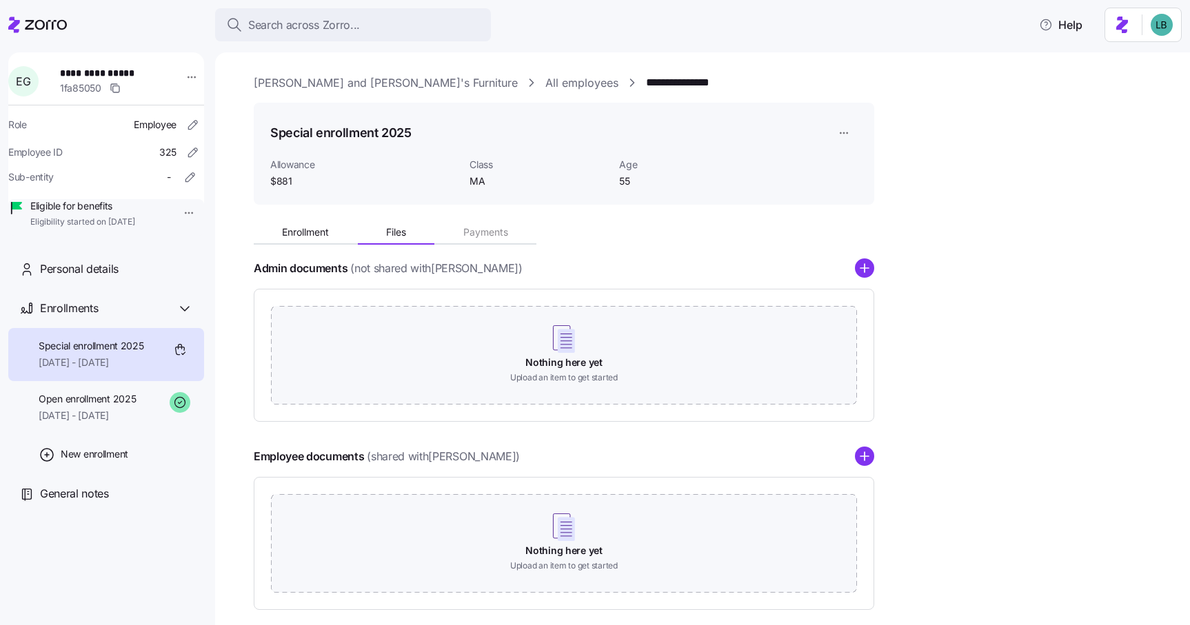
click at [864, 458] on icon "add icon" at bounding box center [864, 456] width 0 height 8
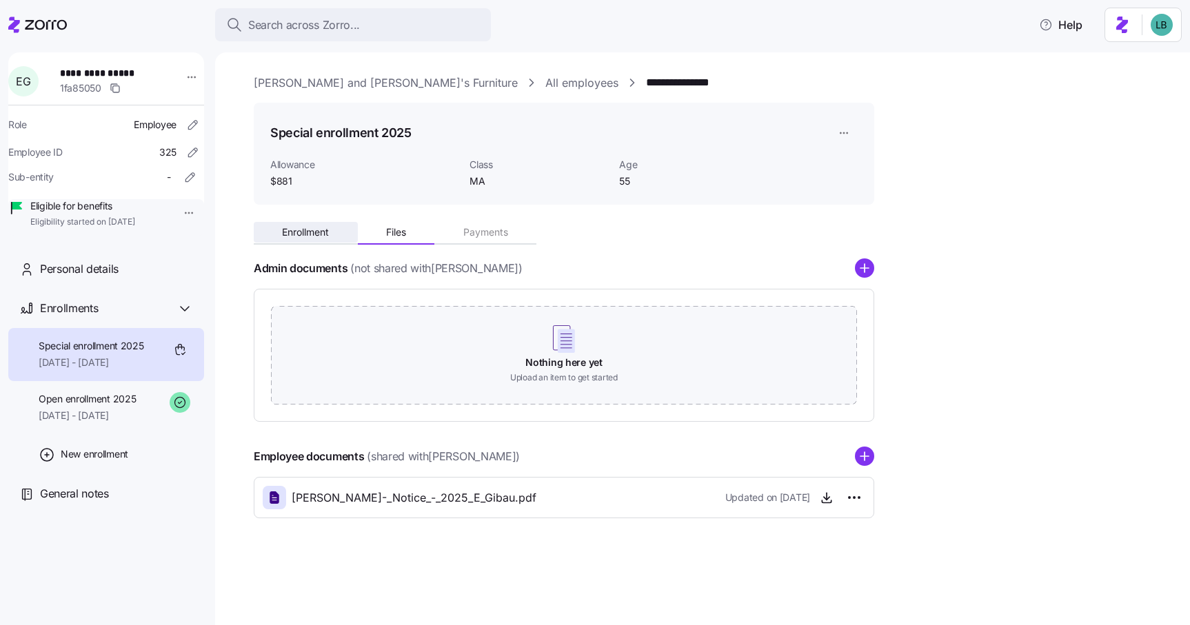
click at [304, 232] on span "Enrollment" at bounding box center [305, 232] width 47 height 10
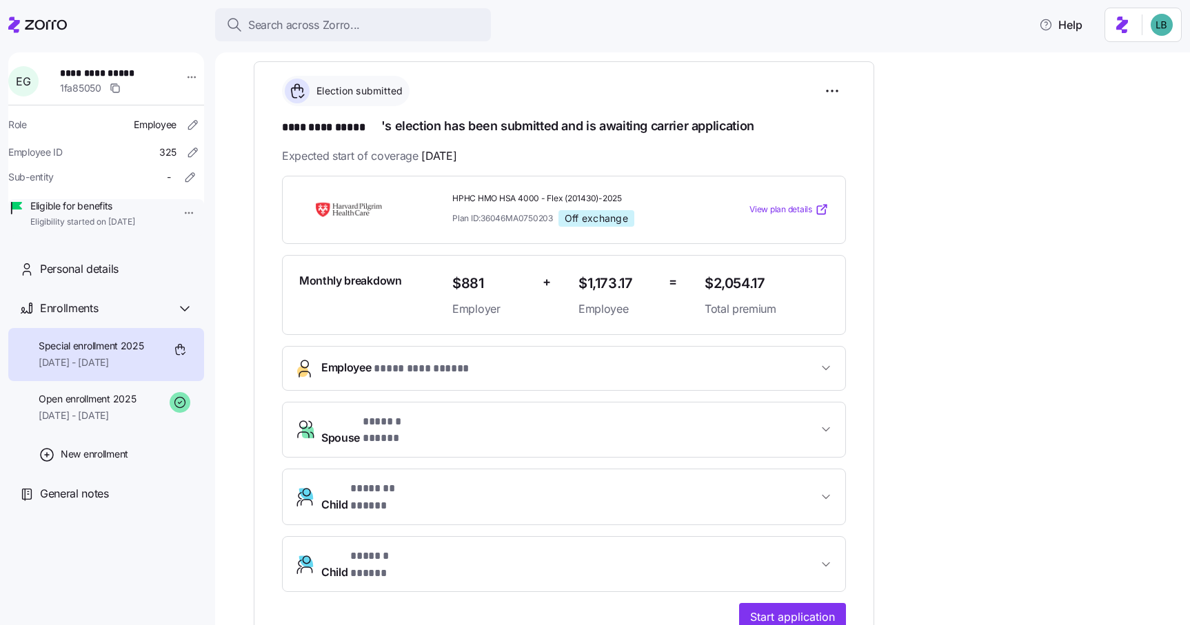
scroll to position [254, 0]
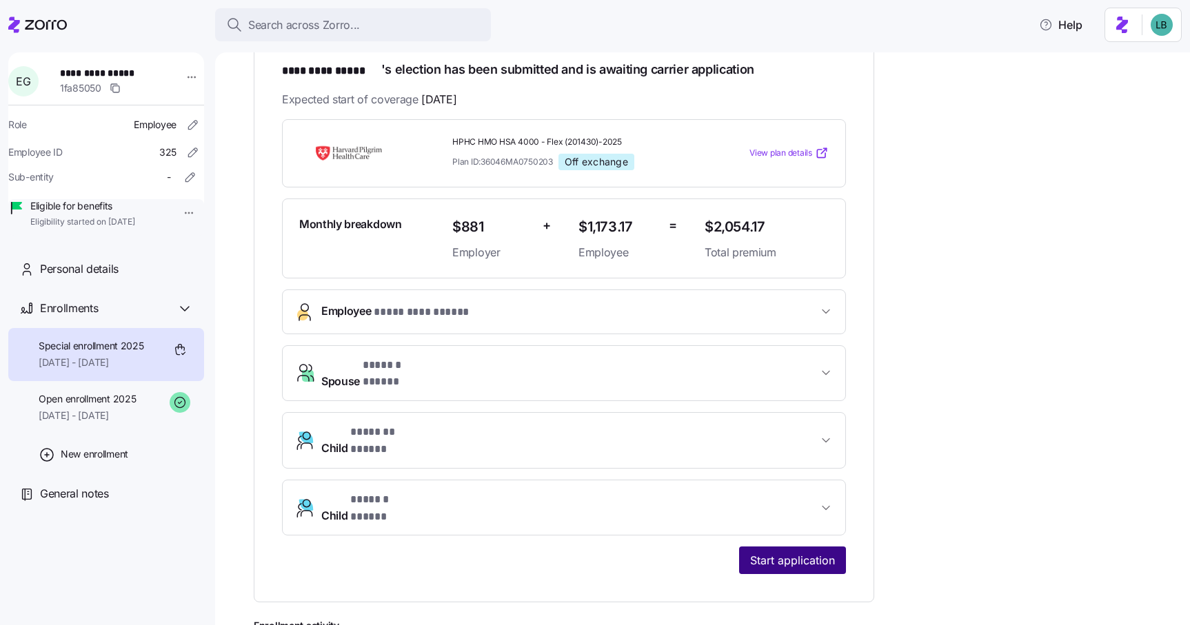
click at [792, 552] on span "Start application" at bounding box center [792, 560] width 85 height 17
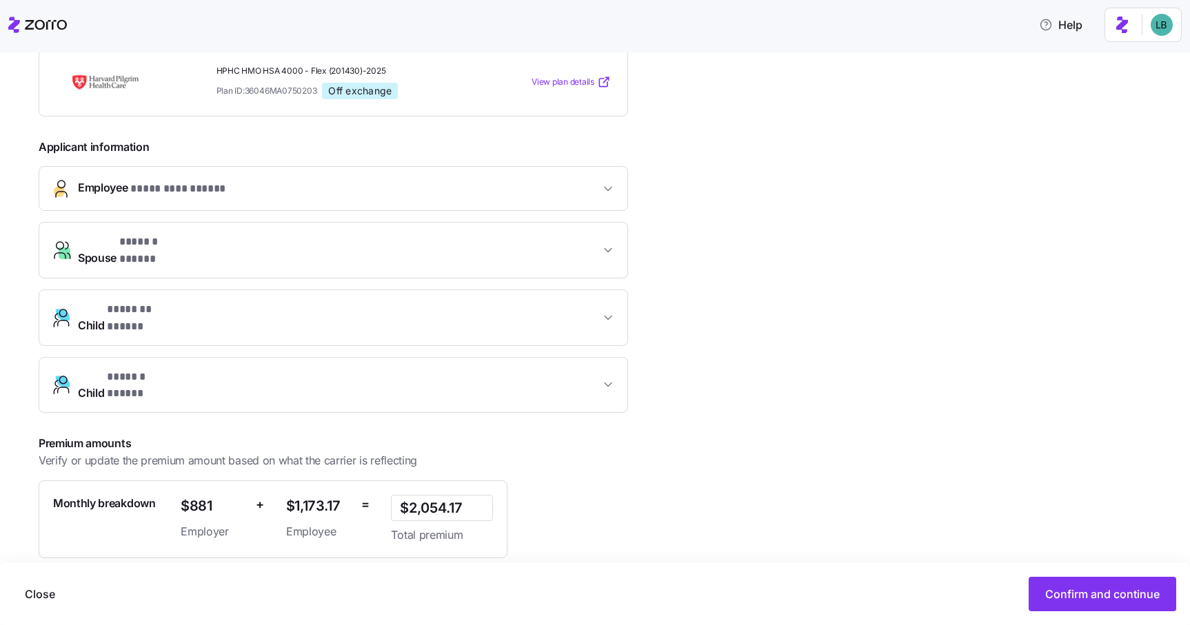
scroll to position [318, 0]
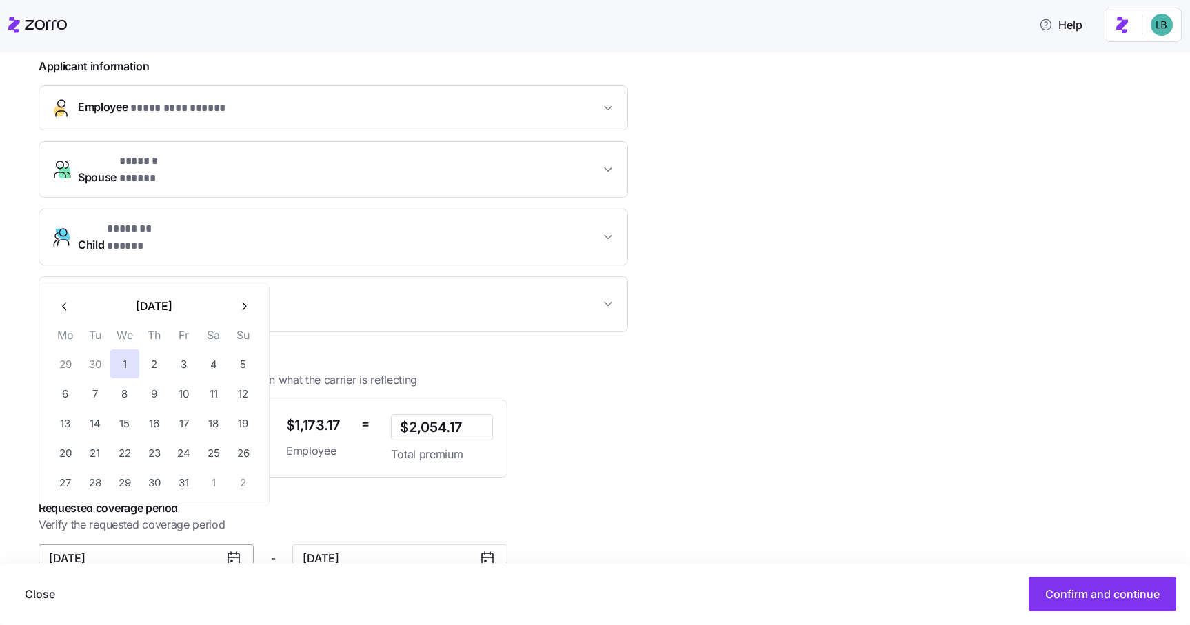
click at [164, 544] on input "October 1, 2025" at bounding box center [146, 558] width 215 height 28
click at [69, 307] on icon "button" at bounding box center [65, 306] width 13 height 13
click at [68, 358] on button "1" at bounding box center [65, 363] width 29 height 29
type input "September 1, 2025"
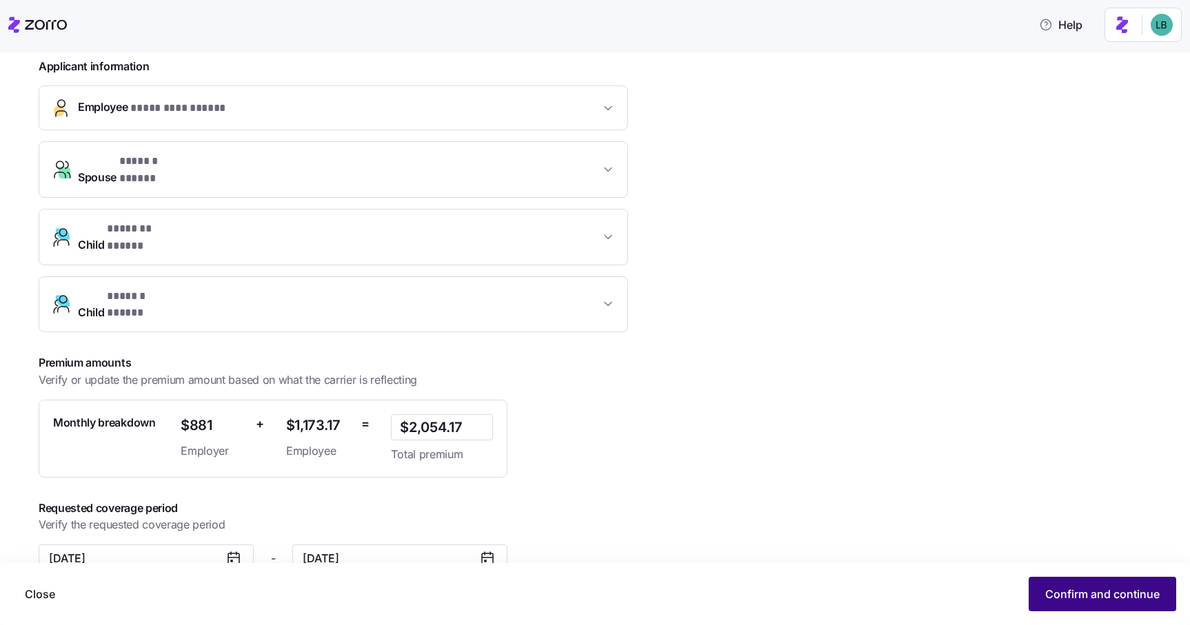
click at [1080, 595] on span "Confirm and continue" at bounding box center [1102, 594] width 114 height 17
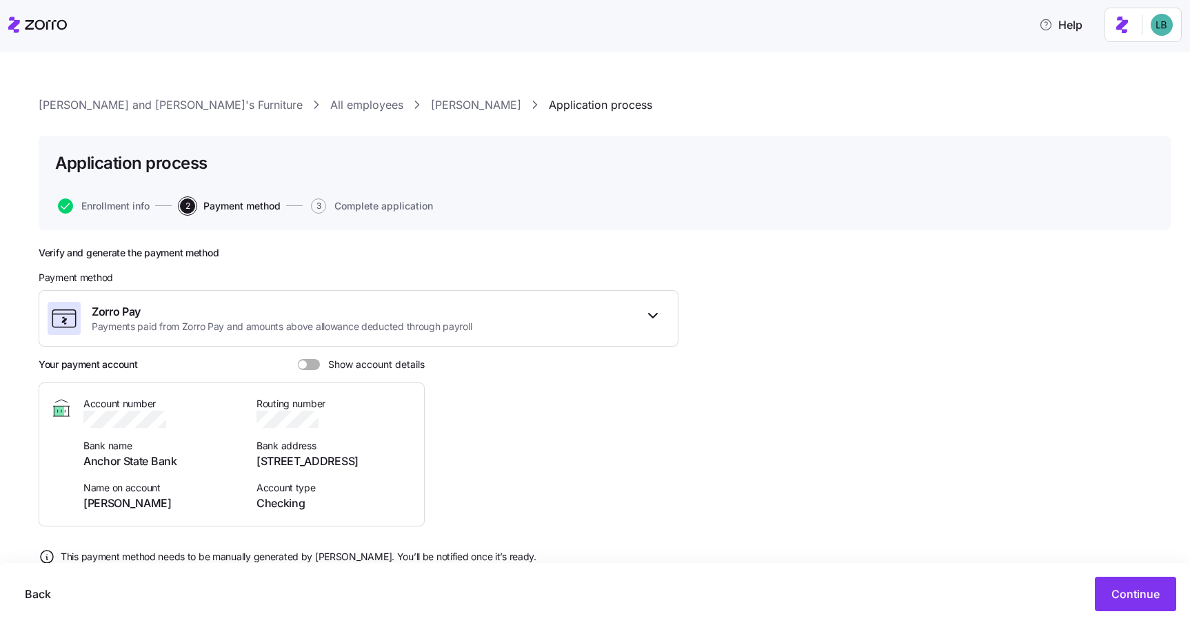
scroll to position [37, 0]
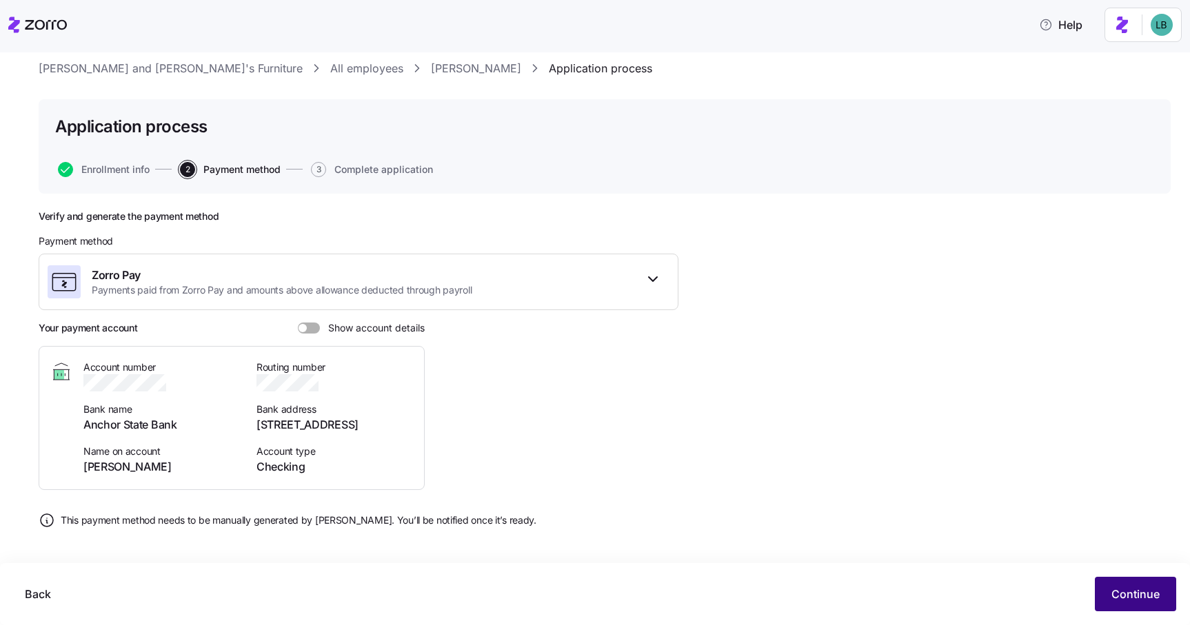
click at [1122, 601] on span "Continue" at bounding box center [1135, 594] width 48 height 17
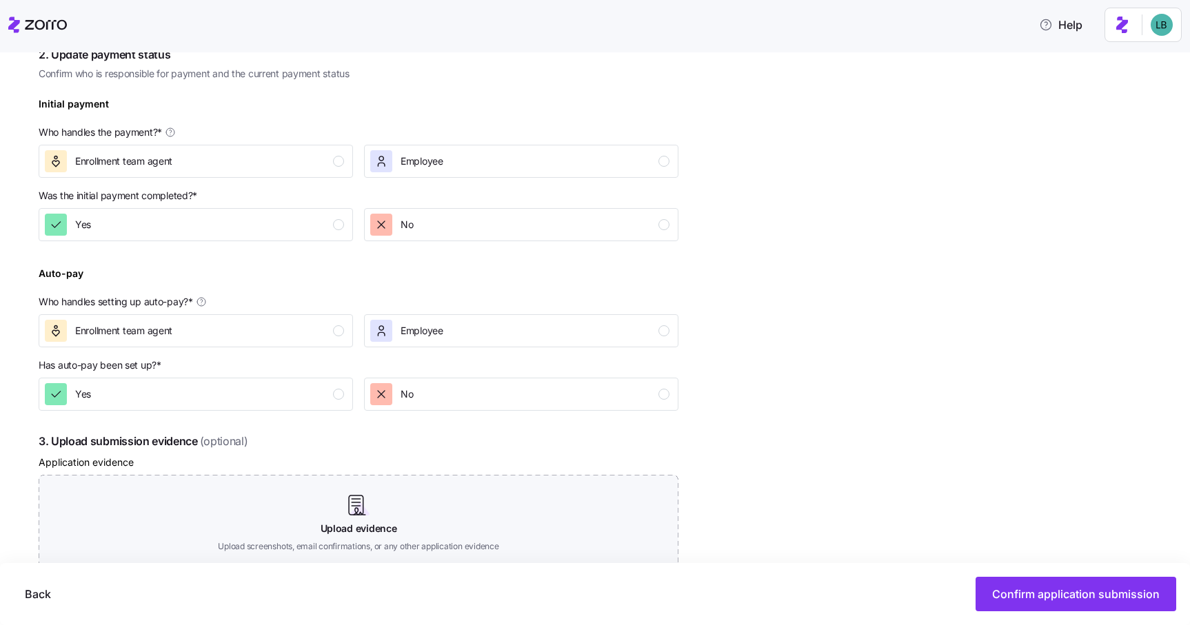
scroll to position [400, 0]
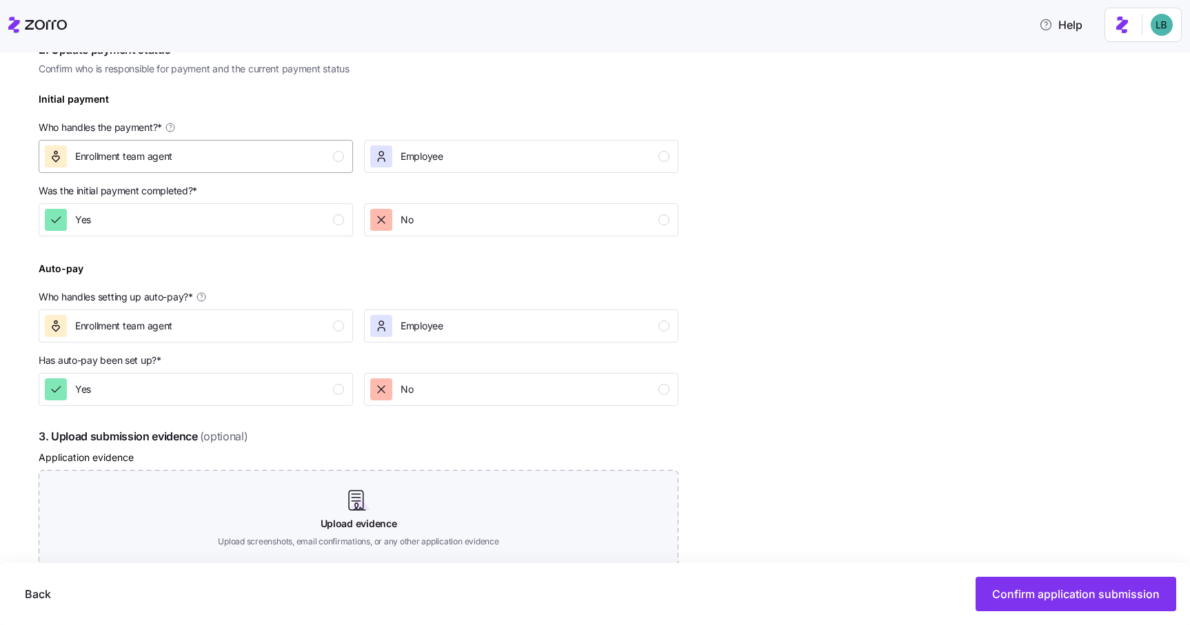
click at [328, 155] on div "Enrollment team agent" at bounding box center [194, 156] width 299 height 22
click at [458, 224] on div "No" at bounding box center [519, 220] width 299 height 22
click at [320, 321] on div "Enrollment team agent" at bounding box center [194, 326] width 299 height 22
click at [504, 399] on div "No" at bounding box center [519, 389] width 299 height 22
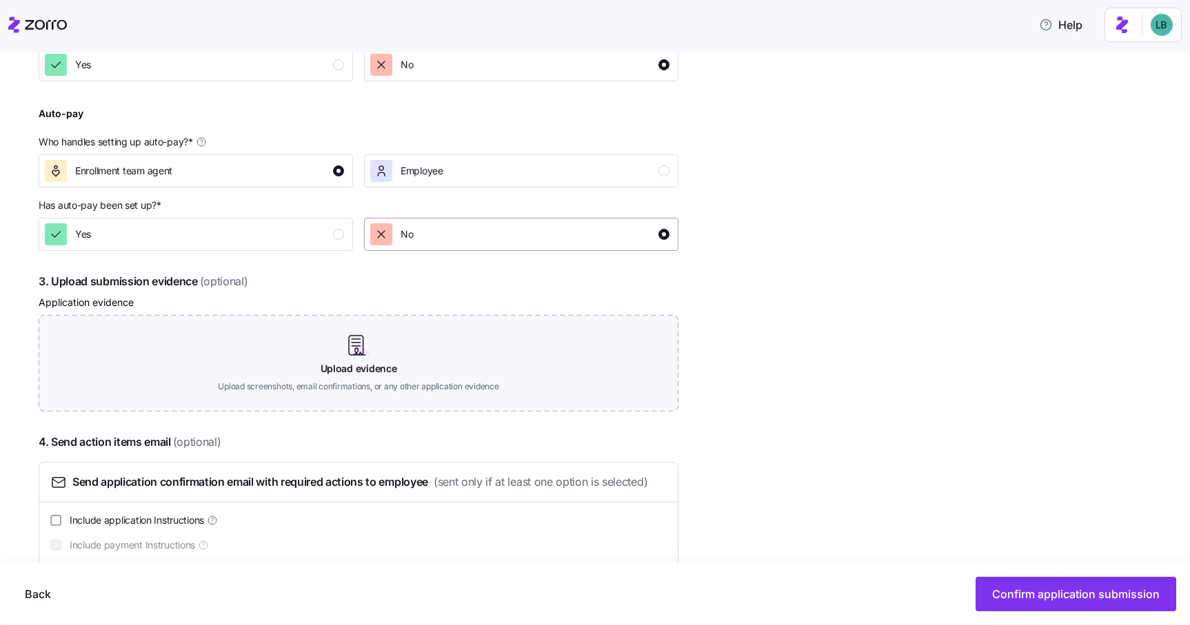
scroll to position [583, 0]
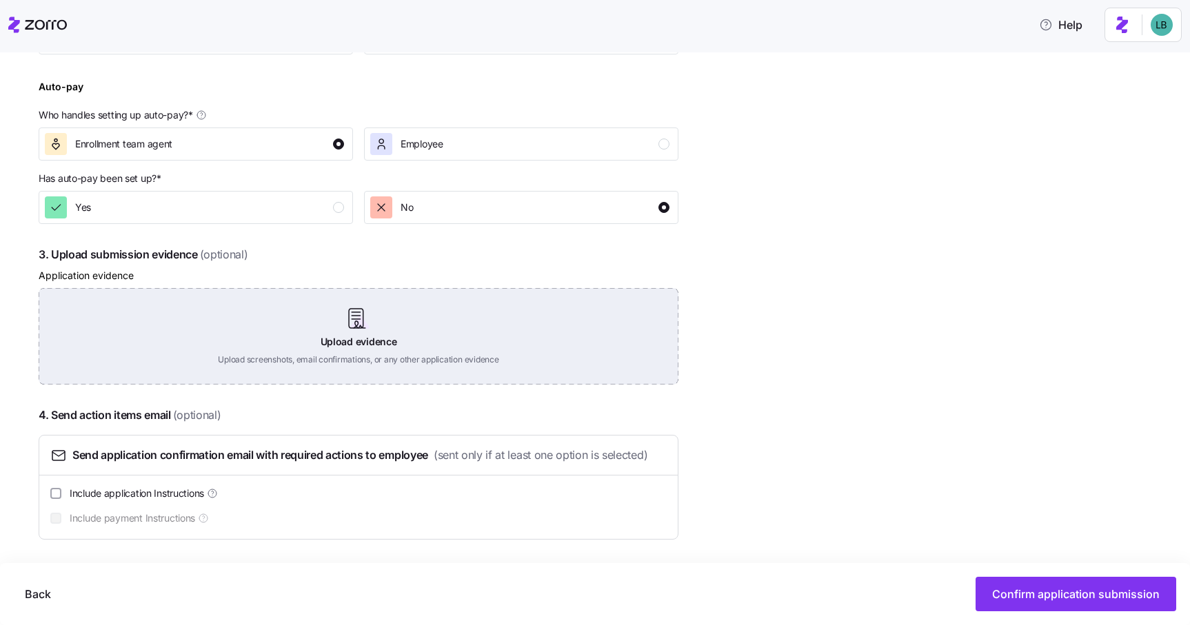
click at [377, 332] on div "Upload evidence Upload screenshots, email confirmations, or any other applicati…" at bounding box center [359, 336] width 640 height 96
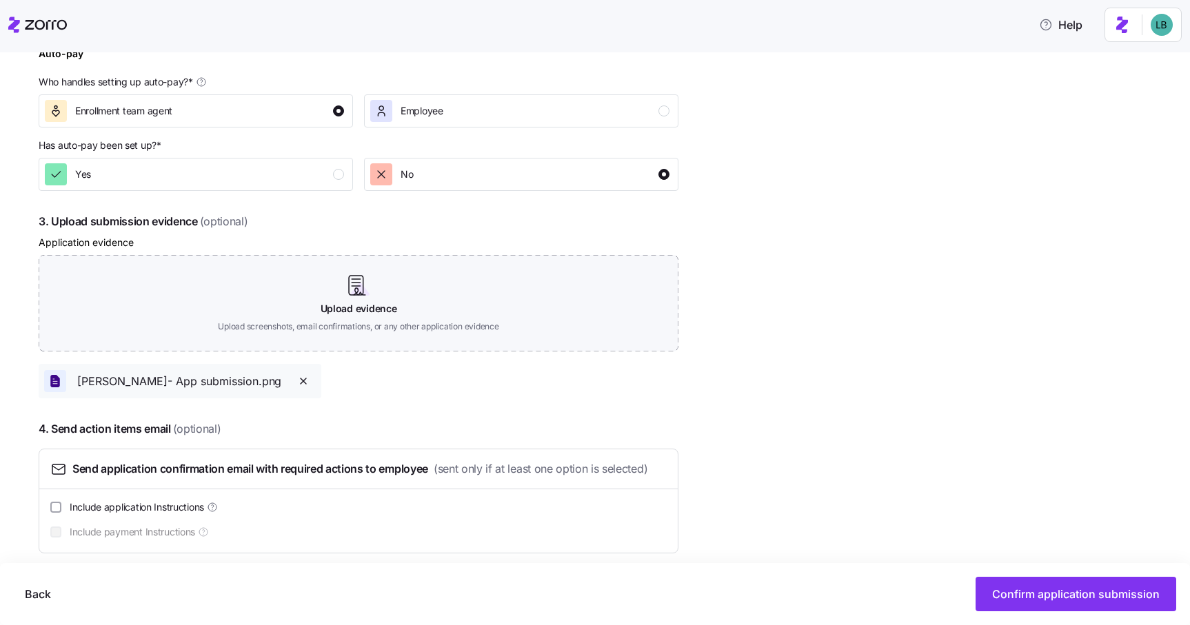
scroll to position [630, 0]
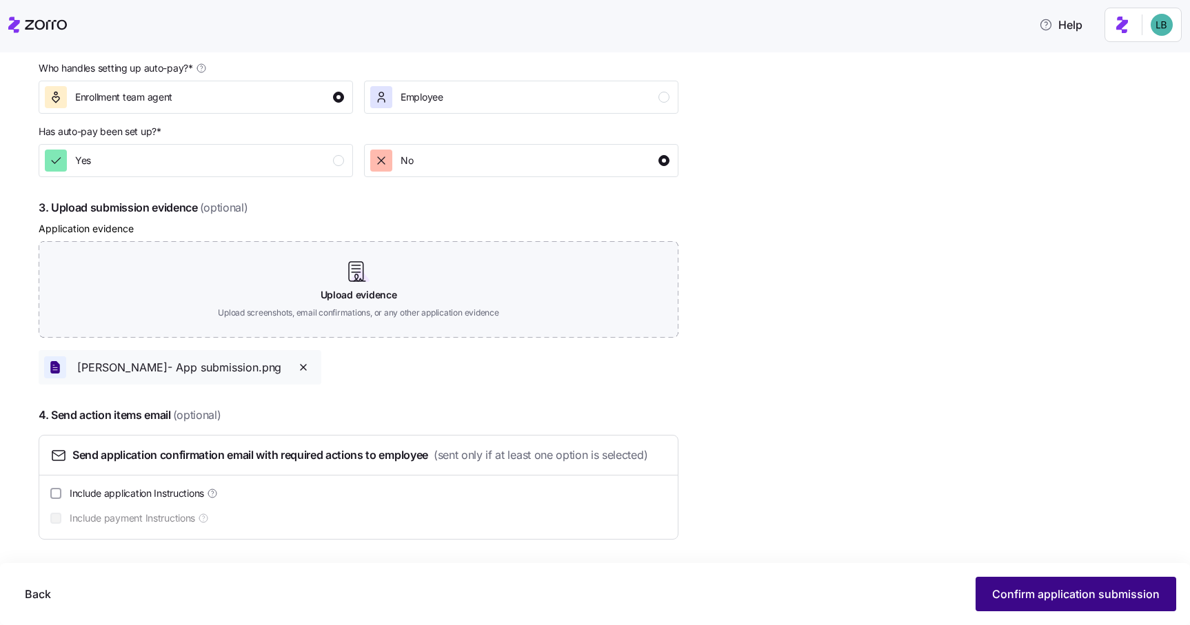
click at [1084, 594] on span "Confirm application submission" at bounding box center [1075, 594] width 167 height 17
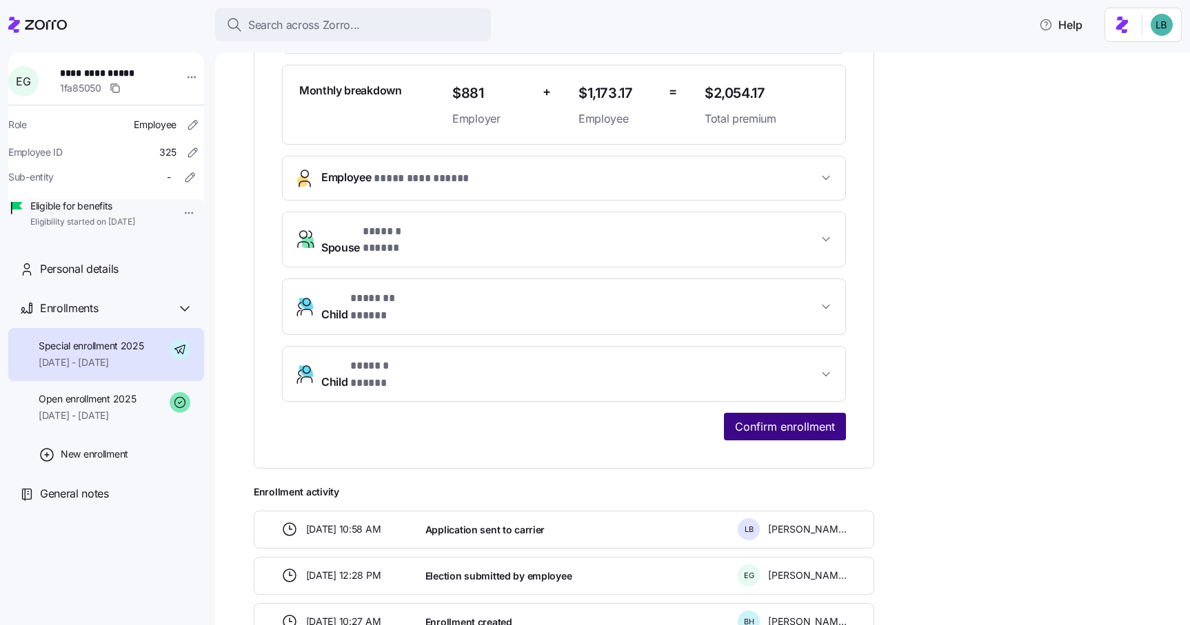
scroll to position [379, 0]
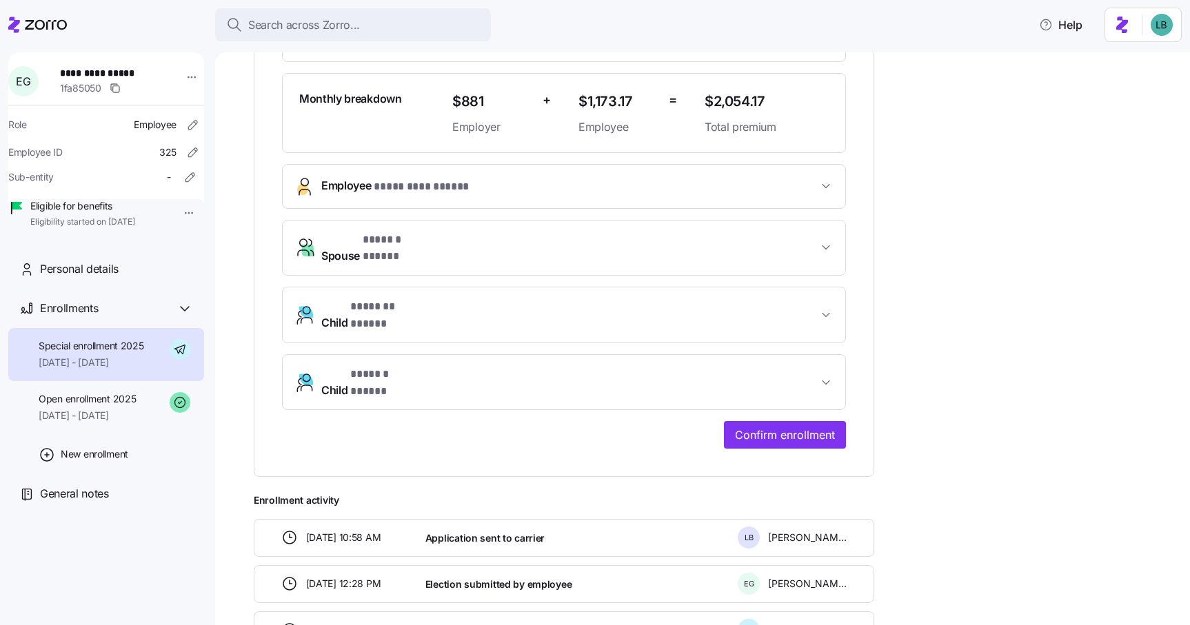
click at [137, 69] on span "**********" at bounding box center [108, 73] width 96 height 14
copy span "*****"
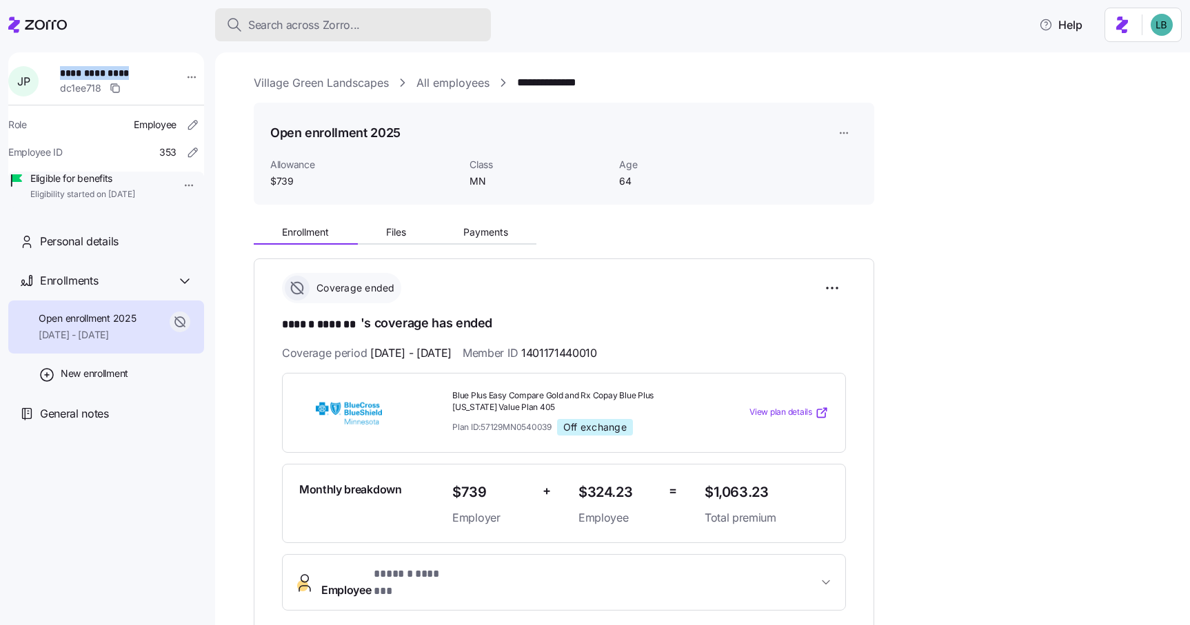
scroll to position [37, 0]
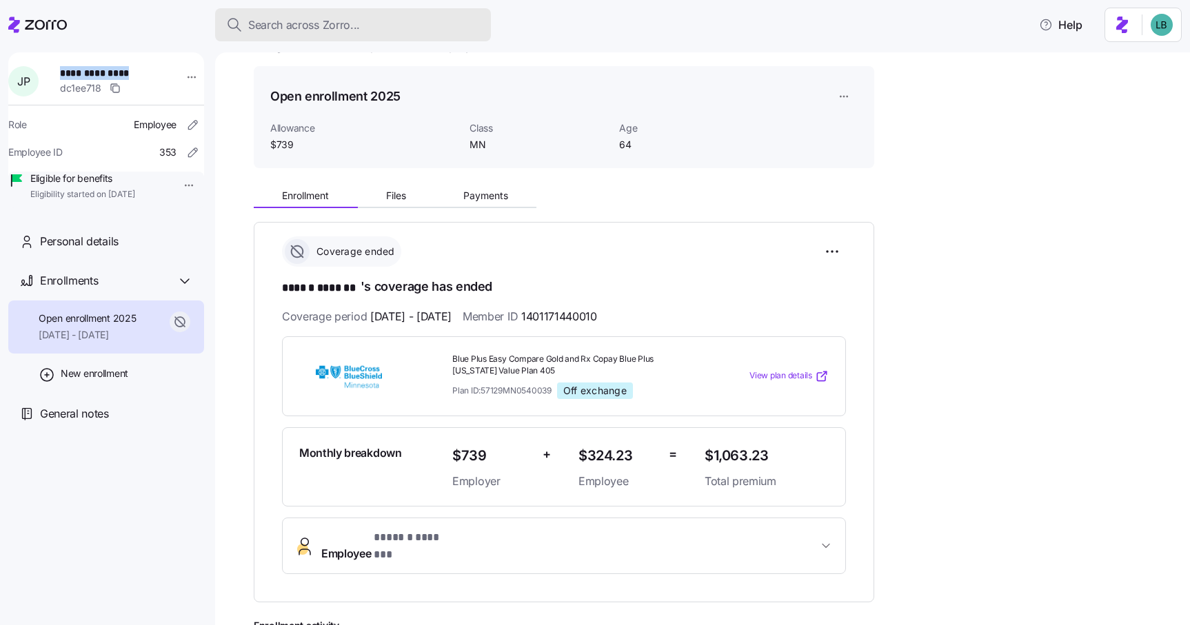
click at [280, 21] on span "Search across Zorro..." at bounding box center [304, 25] width 112 height 17
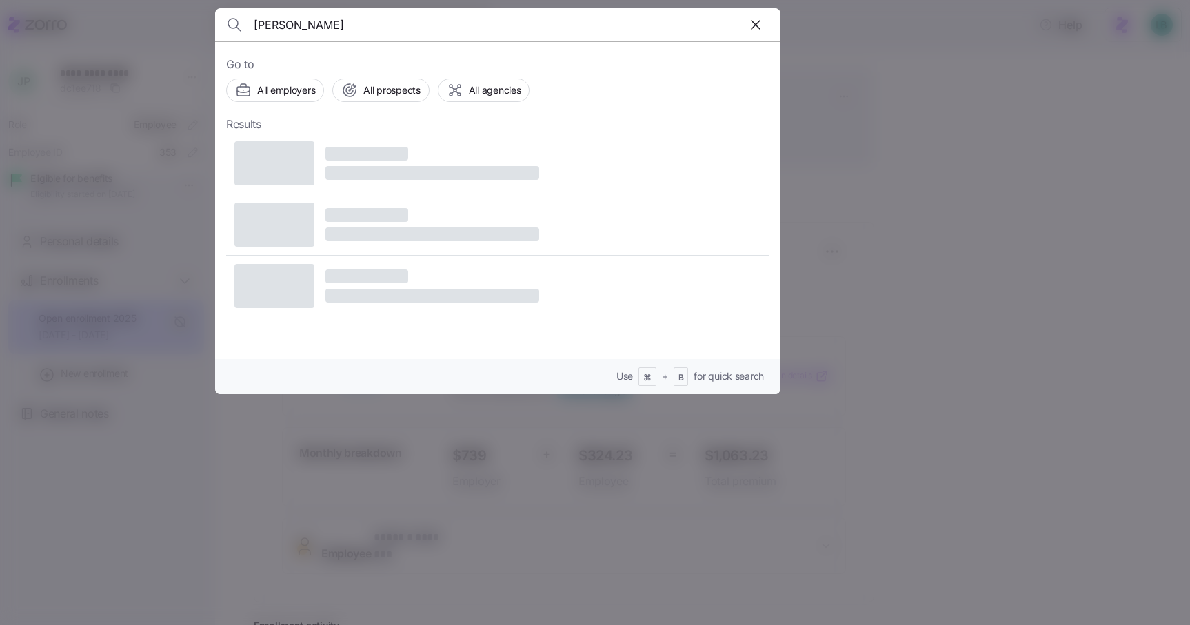
type input "[PERSON_NAME]"
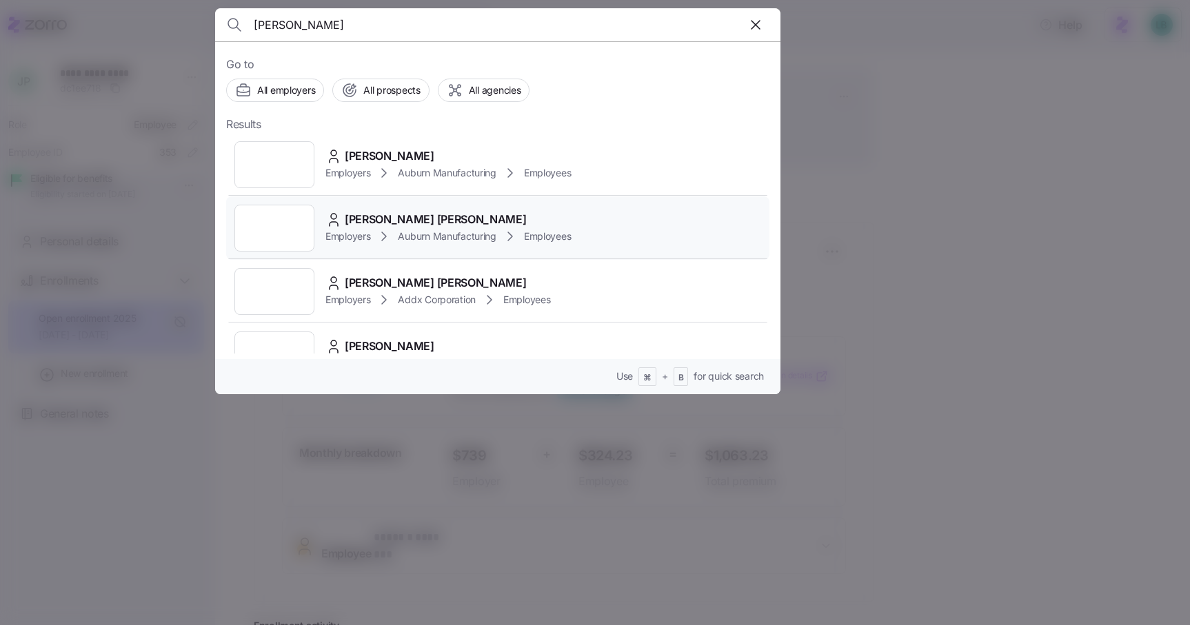
click at [387, 218] on span "[PERSON_NAME] [PERSON_NAME]" at bounding box center [435, 219] width 181 height 17
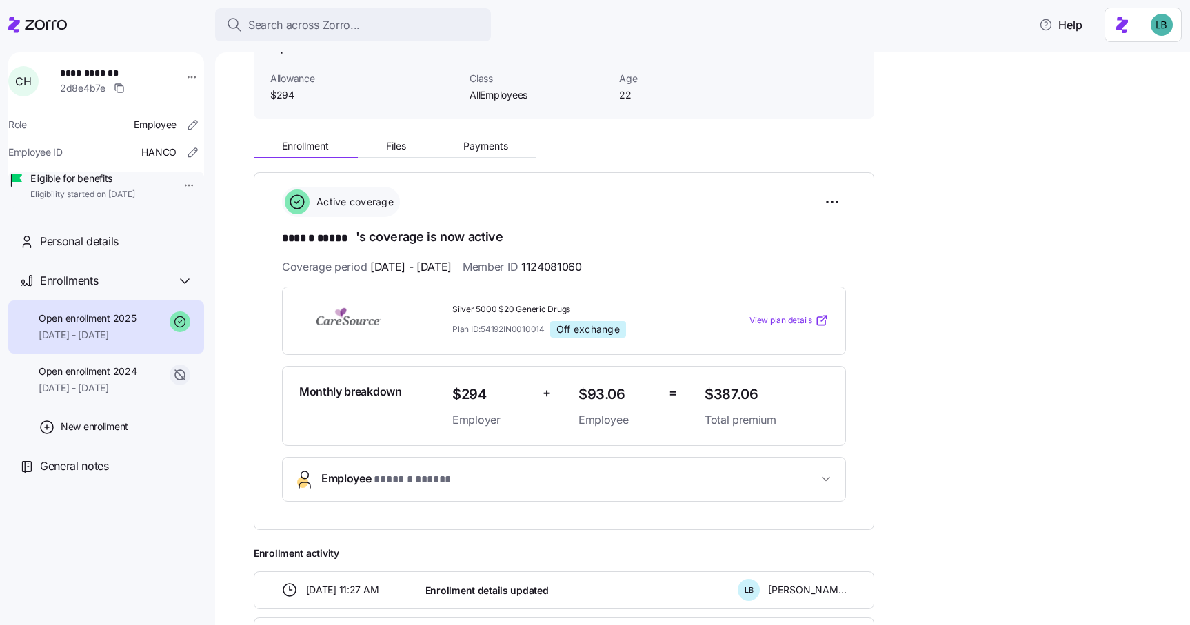
scroll to position [88, 0]
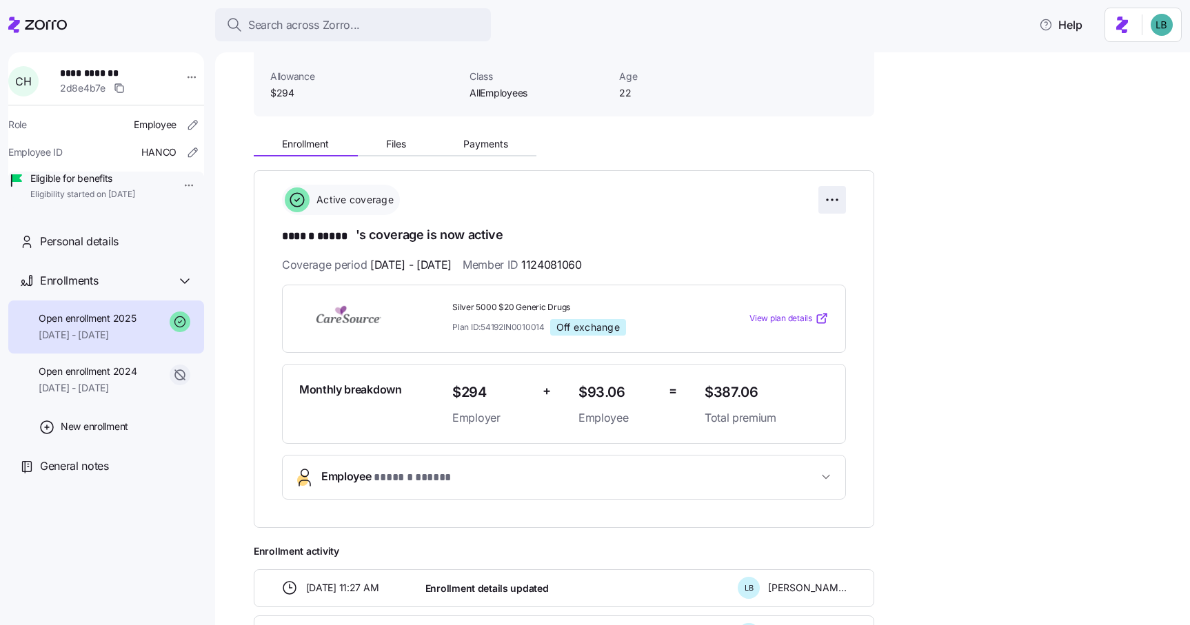
click at [835, 199] on html "**********" at bounding box center [595, 308] width 1190 height 617
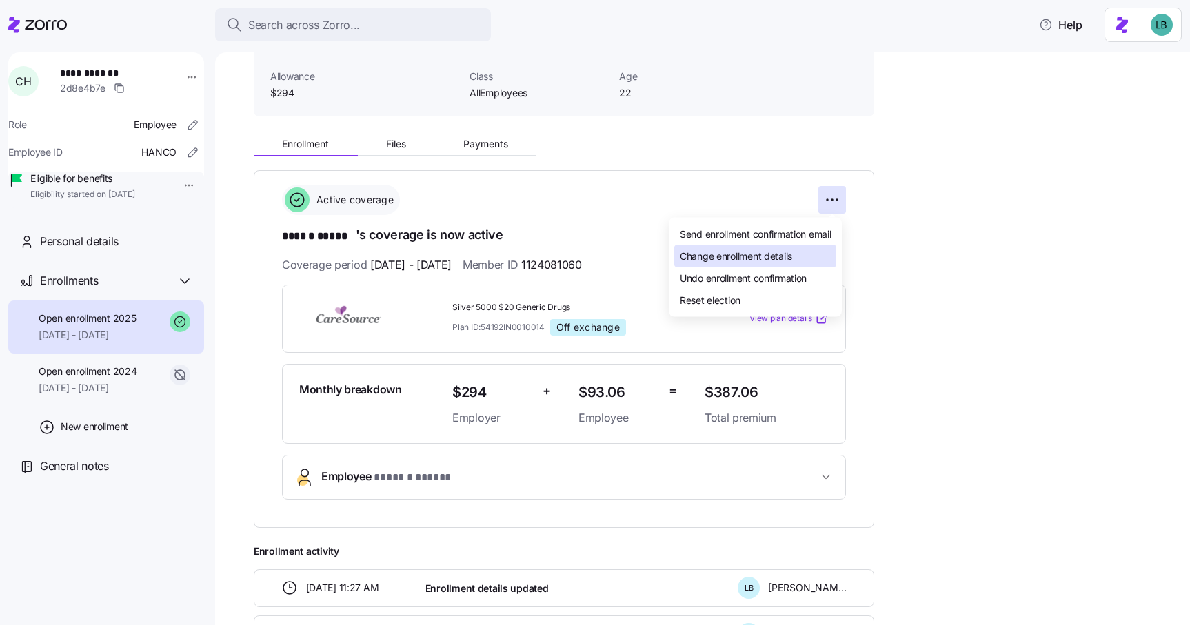
click at [772, 258] on span "Change enrollment details" at bounding box center [736, 256] width 112 height 14
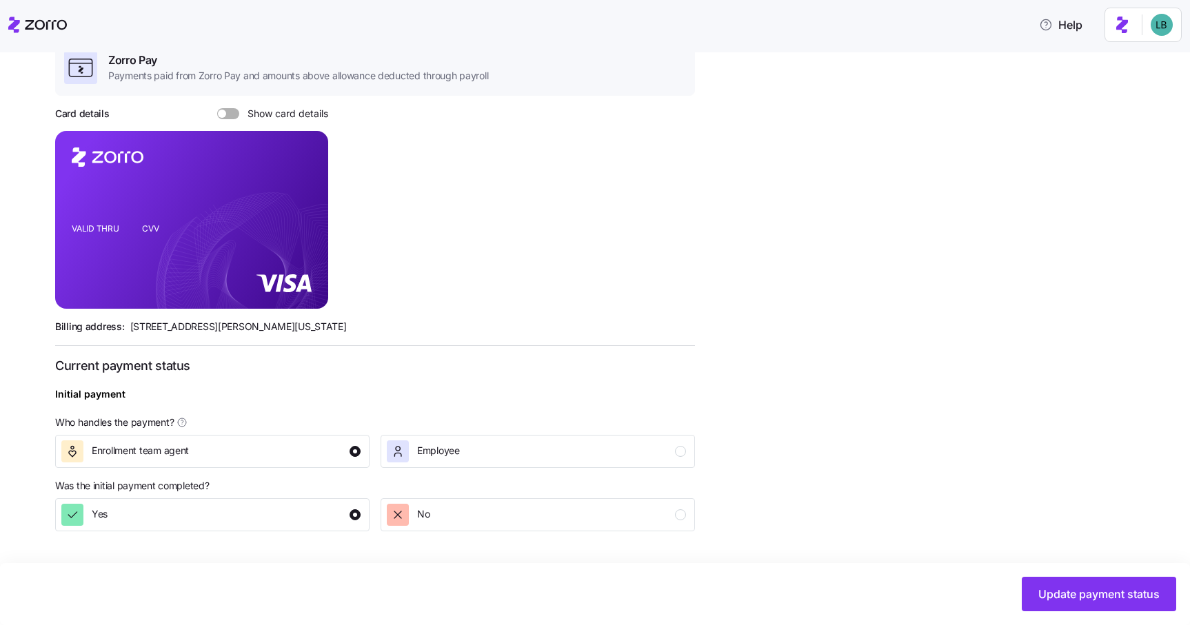
scroll to position [397, 0]
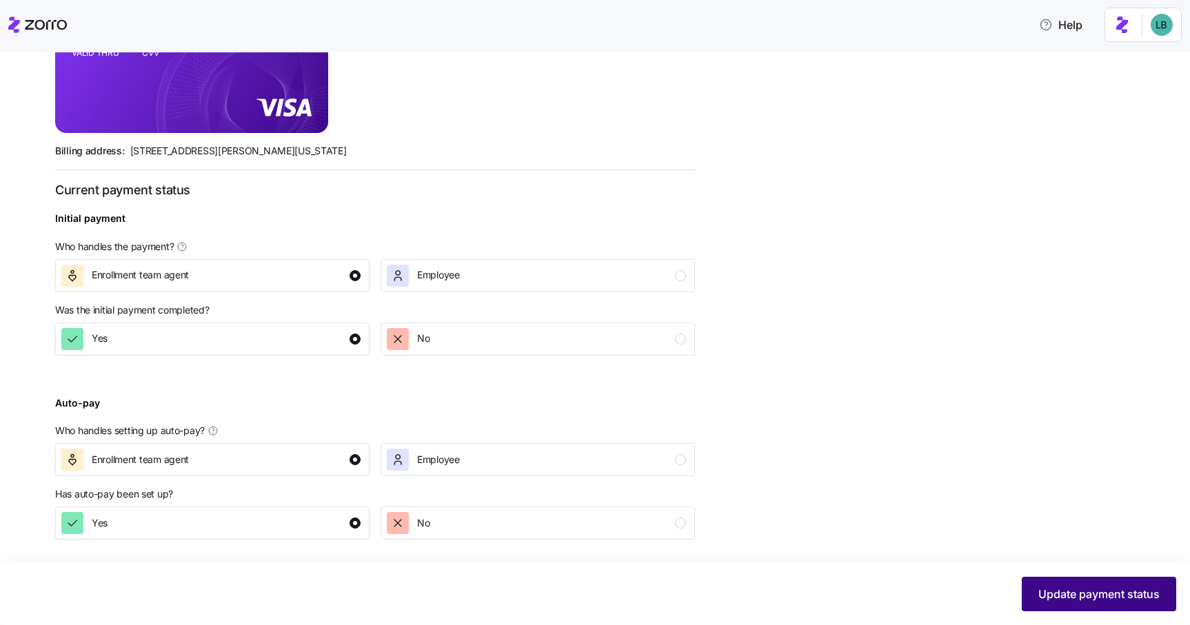
click at [1113, 602] on button "Update payment status" at bounding box center [1098, 594] width 154 height 34
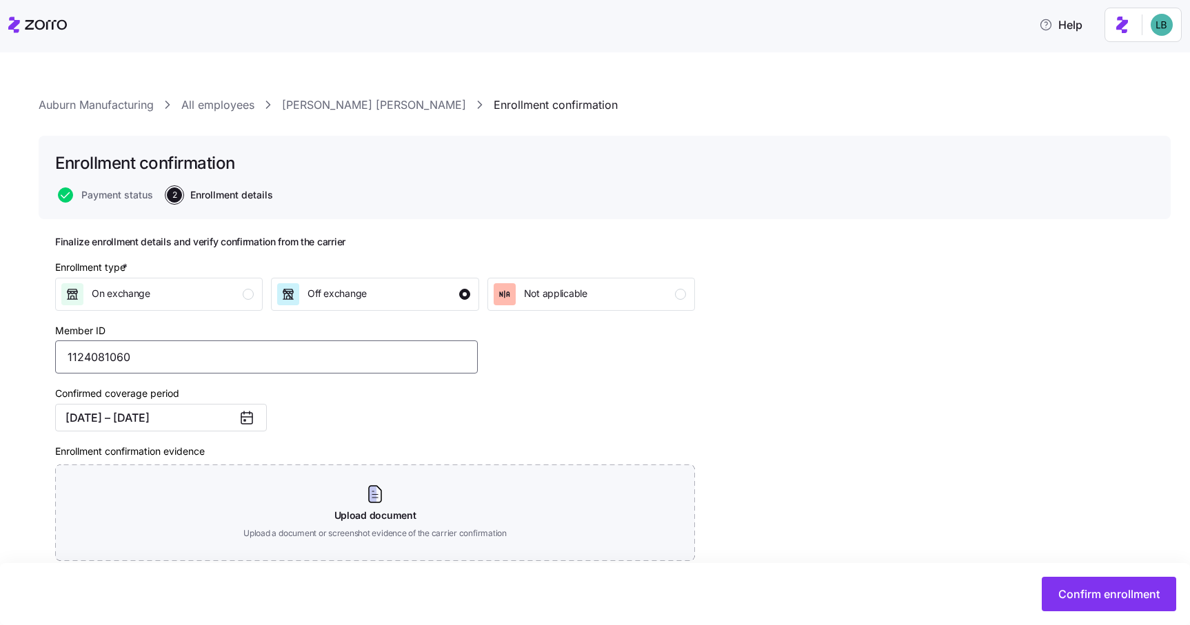
click at [105, 352] on input "1124081060" at bounding box center [266, 356] width 422 height 33
paste input "112408106"
click at [95, 356] on input "112408106" at bounding box center [266, 356] width 422 height 33
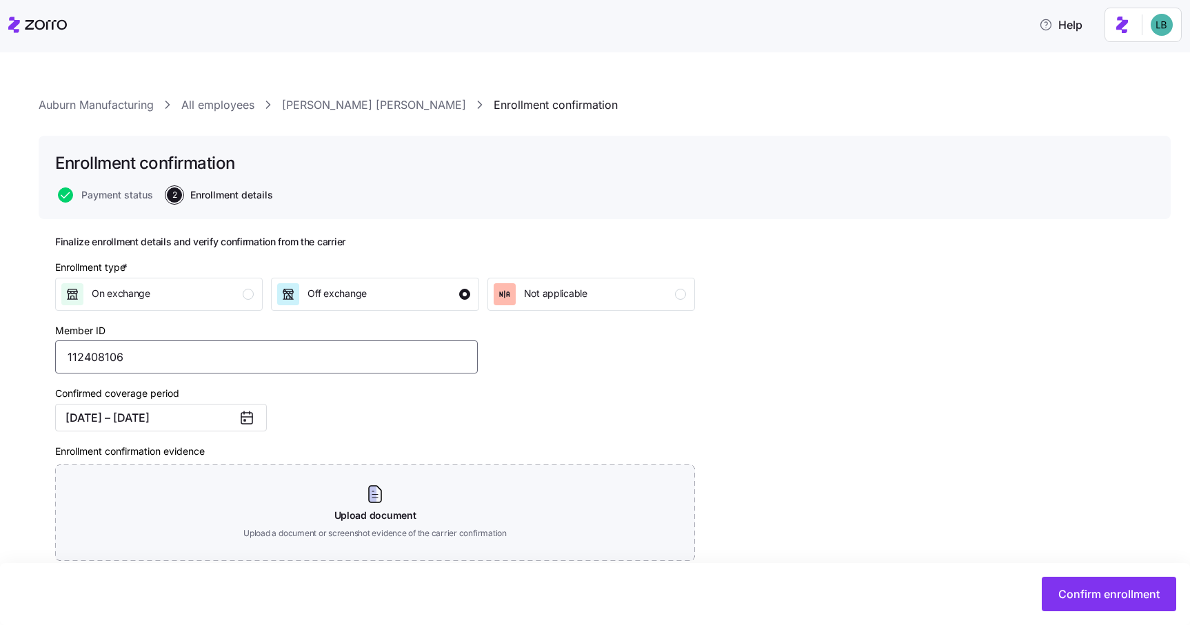
type input "112408106"
click at [553, 409] on div "Enrollment type * On exchange Off exchange Not applicable Member ID 112408106 C…" at bounding box center [375, 445] width 651 height 382
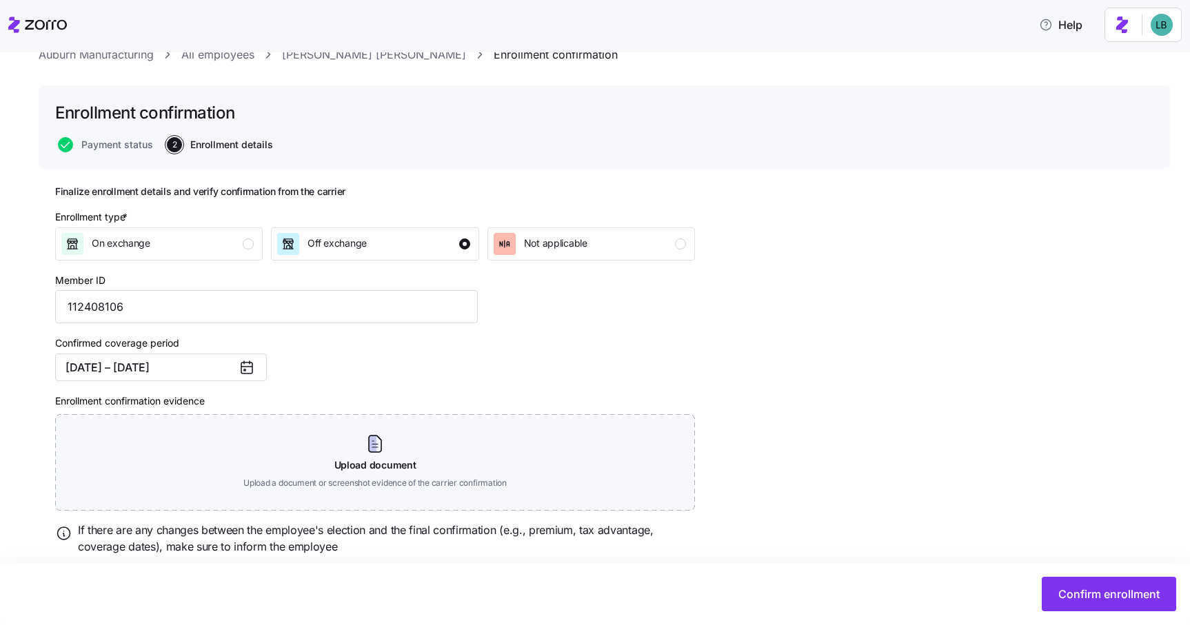
scroll to position [92, 0]
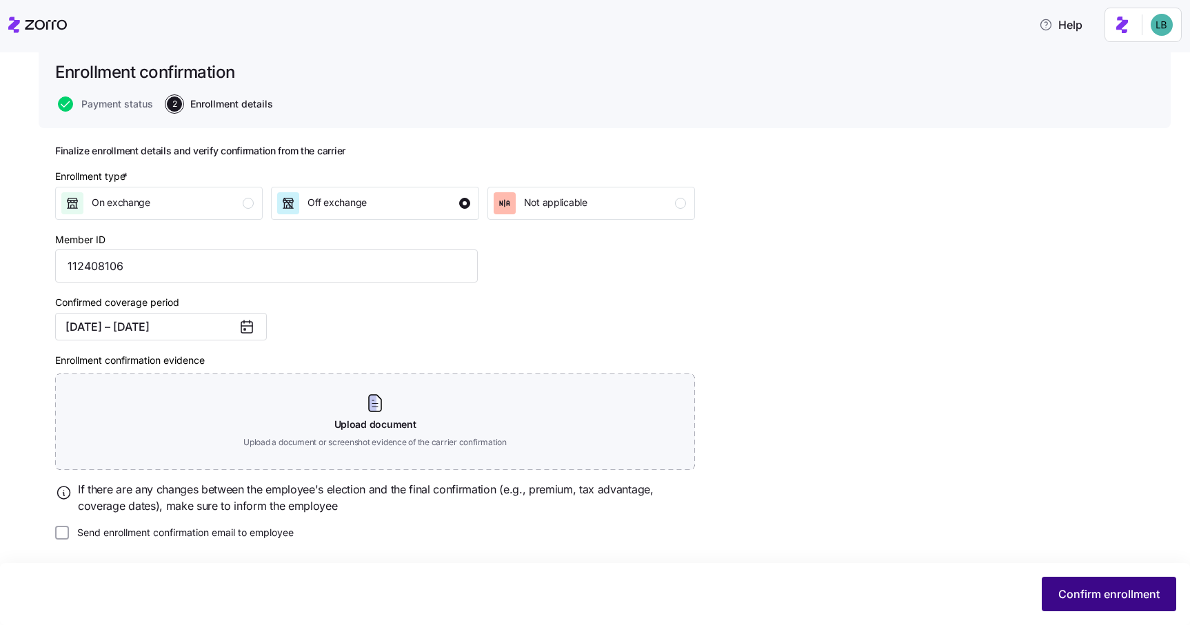
click at [1099, 597] on span "Confirm enrollment" at bounding box center [1108, 594] width 101 height 17
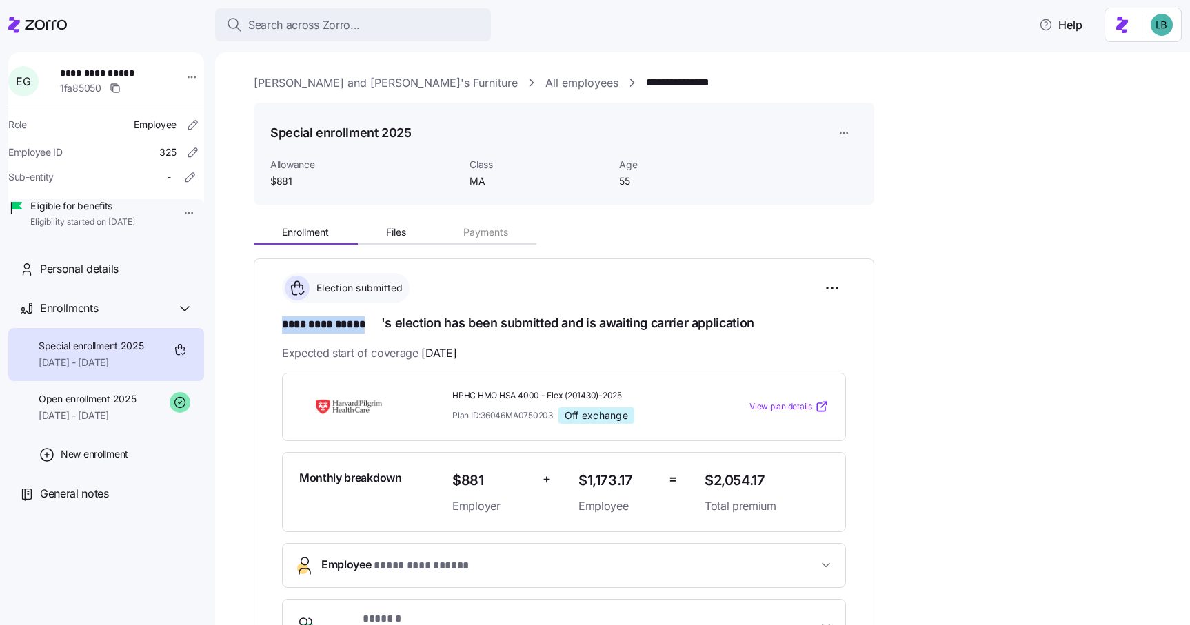
scroll to position [68, 0]
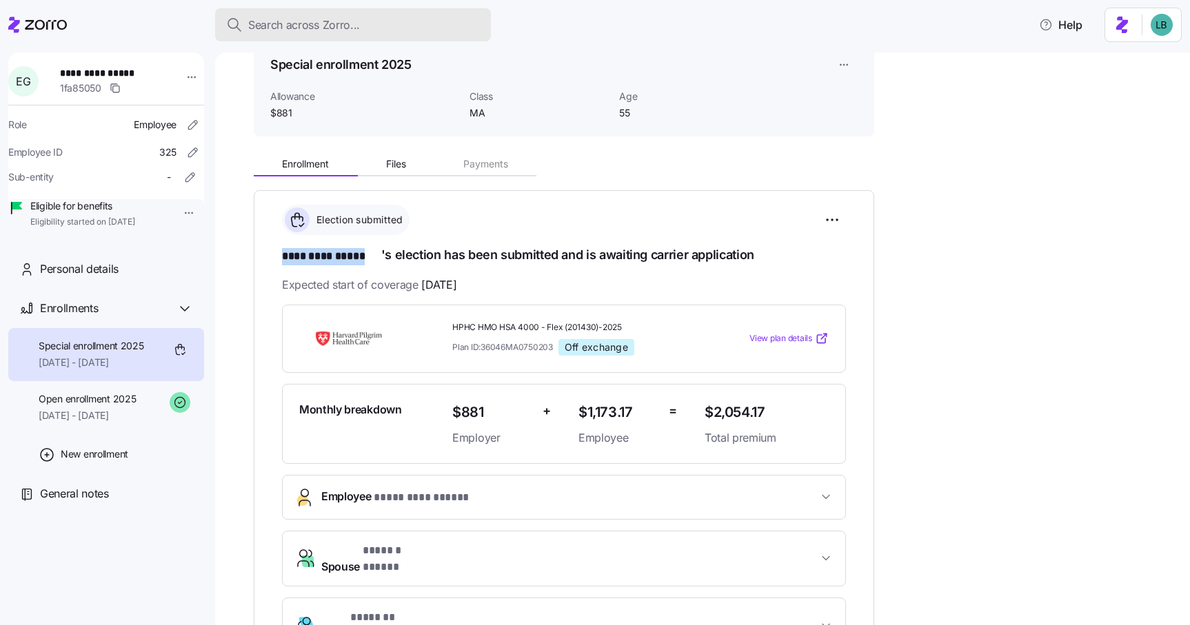
click at [287, 25] on span "Search across Zorro..." at bounding box center [304, 25] width 112 height 17
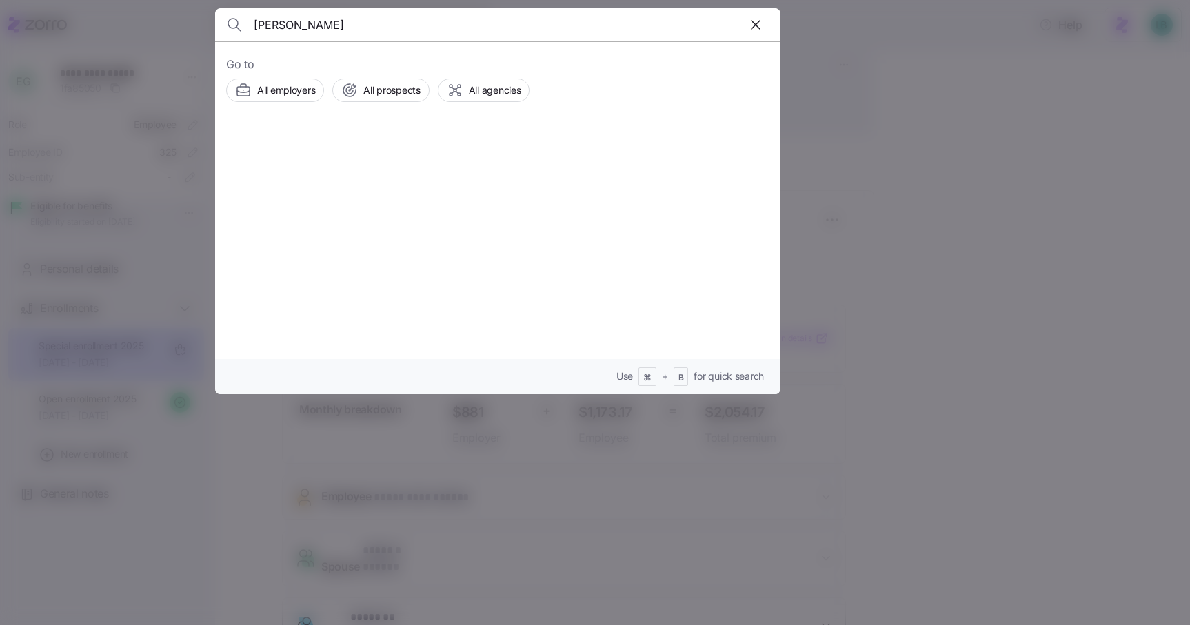
type input "hackett"
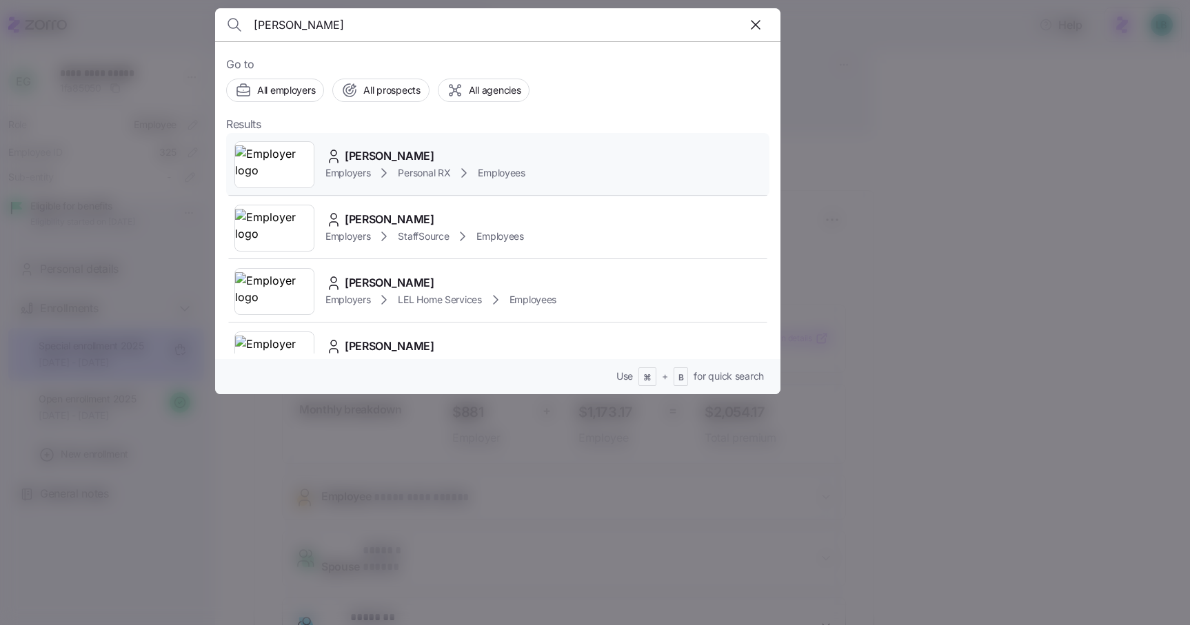
click at [385, 159] on span "[PERSON_NAME]" at bounding box center [390, 155] width 90 height 17
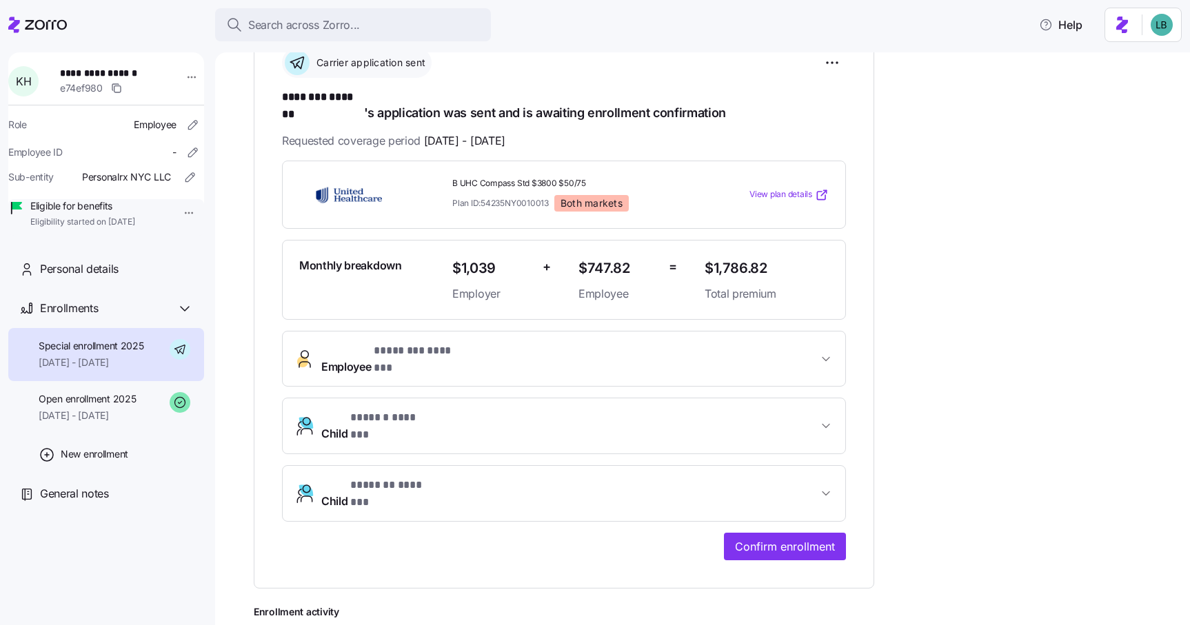
scroll to position [229, 0]
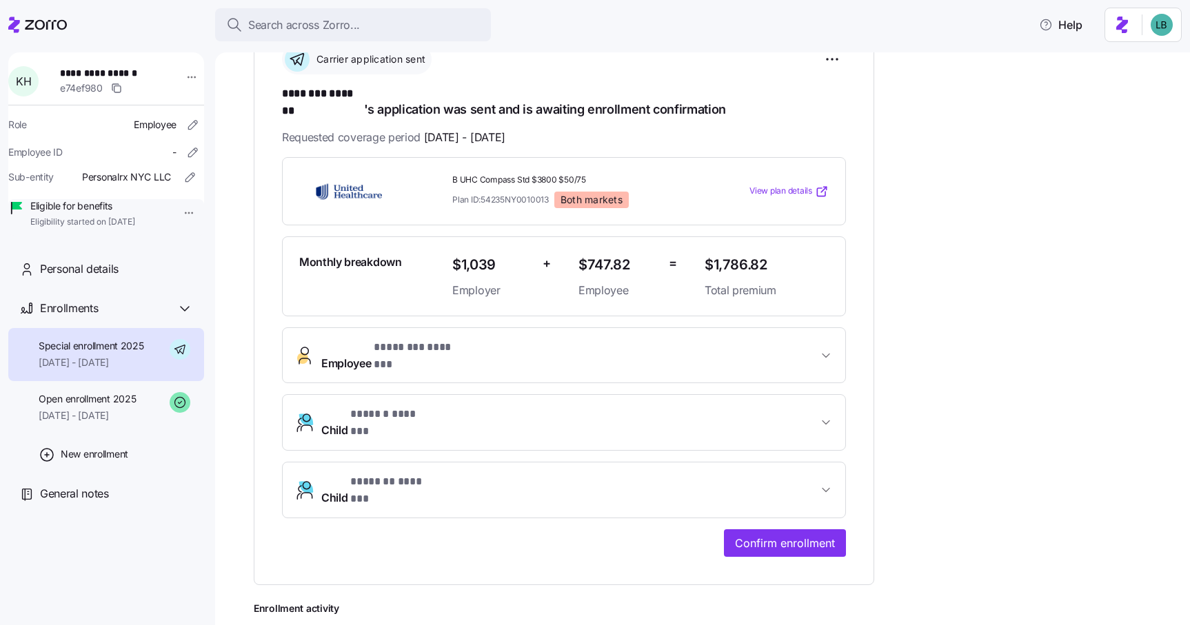
click at [428, 343] on span "* ******** ******* *" at bounding box center [417, 347] width 87 height 17
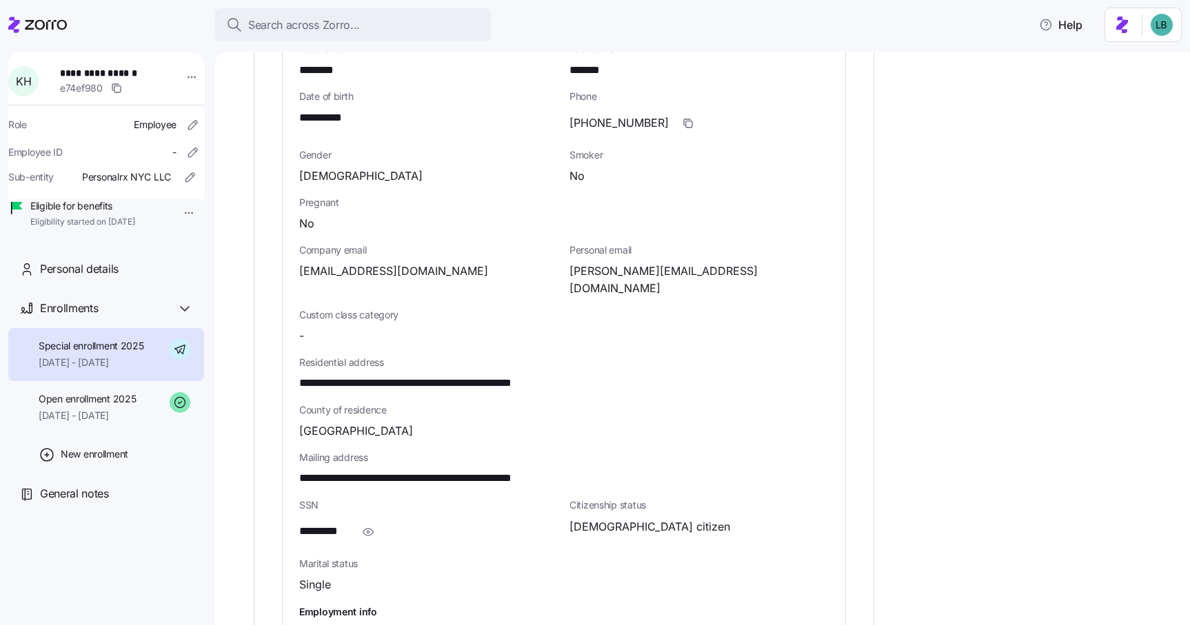
scroll to position [623, 0]
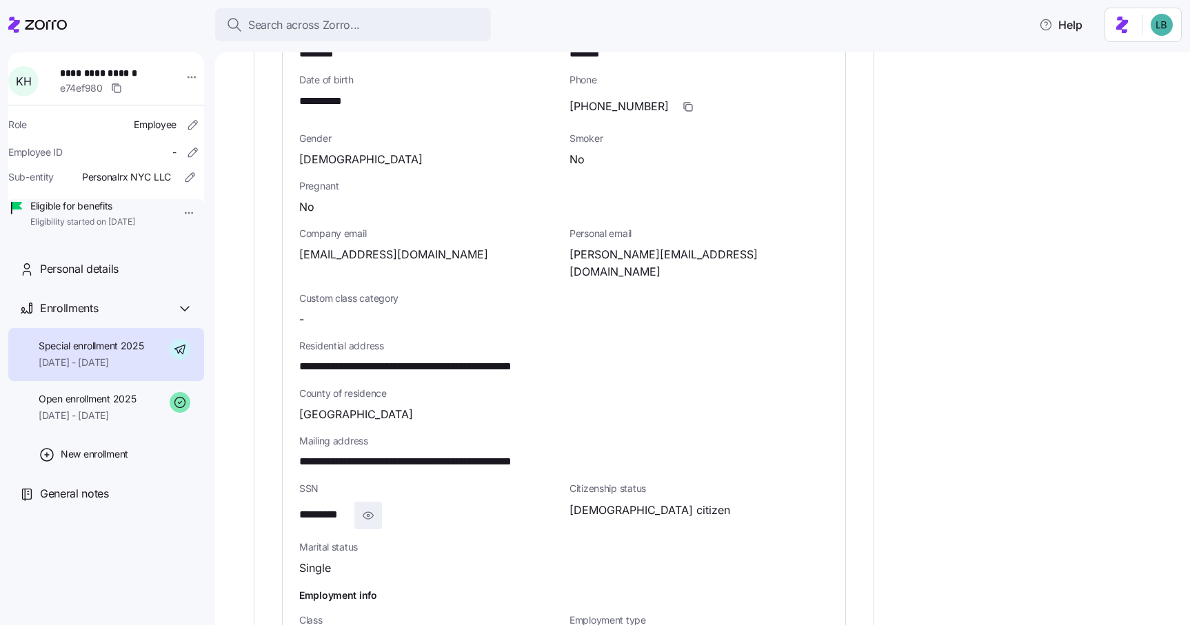
click at [369, 507] on icon "button" at bounding box center [368, 515] width 14 height 17
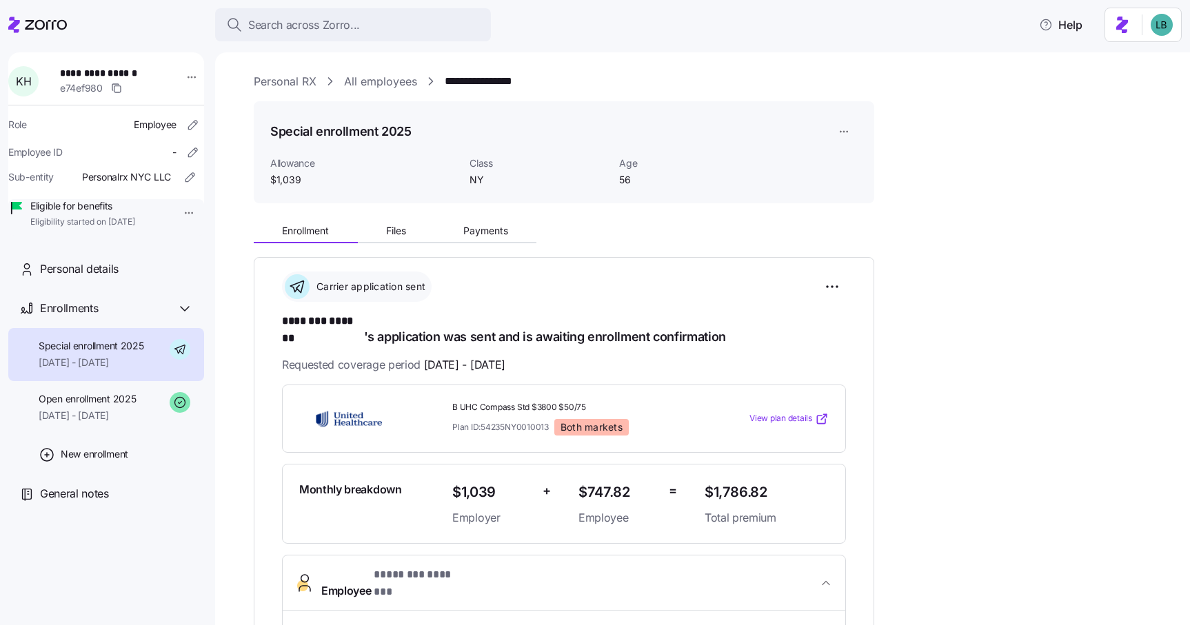
scroll to position [0, 0]
click at [481, 236] on span "Payments" at bounding box center [485, 232] width 45 height 10
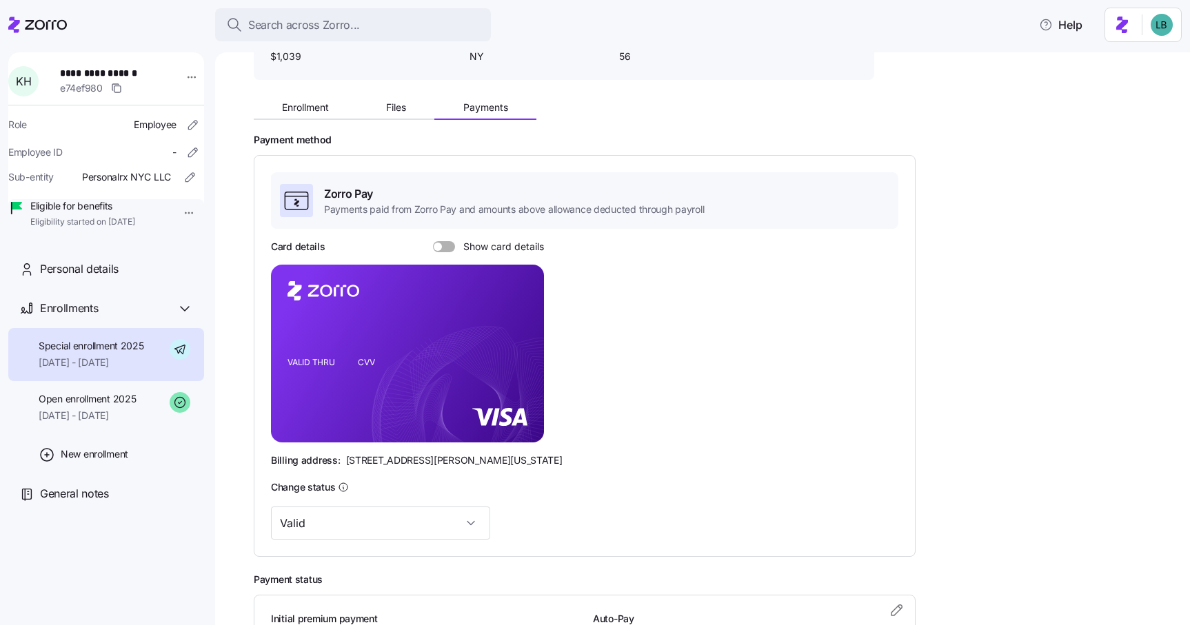
scroll to position [81, 0]
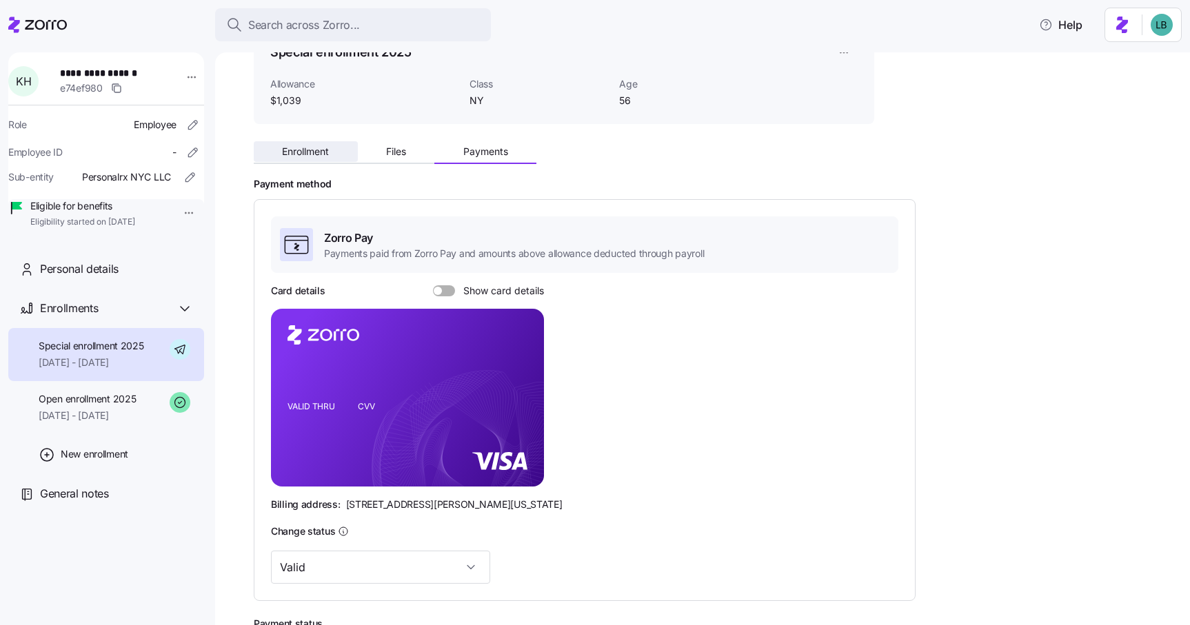
click at [309, 156] on span "Enrollment" at bounding box center [305, 152] width 47 height 10
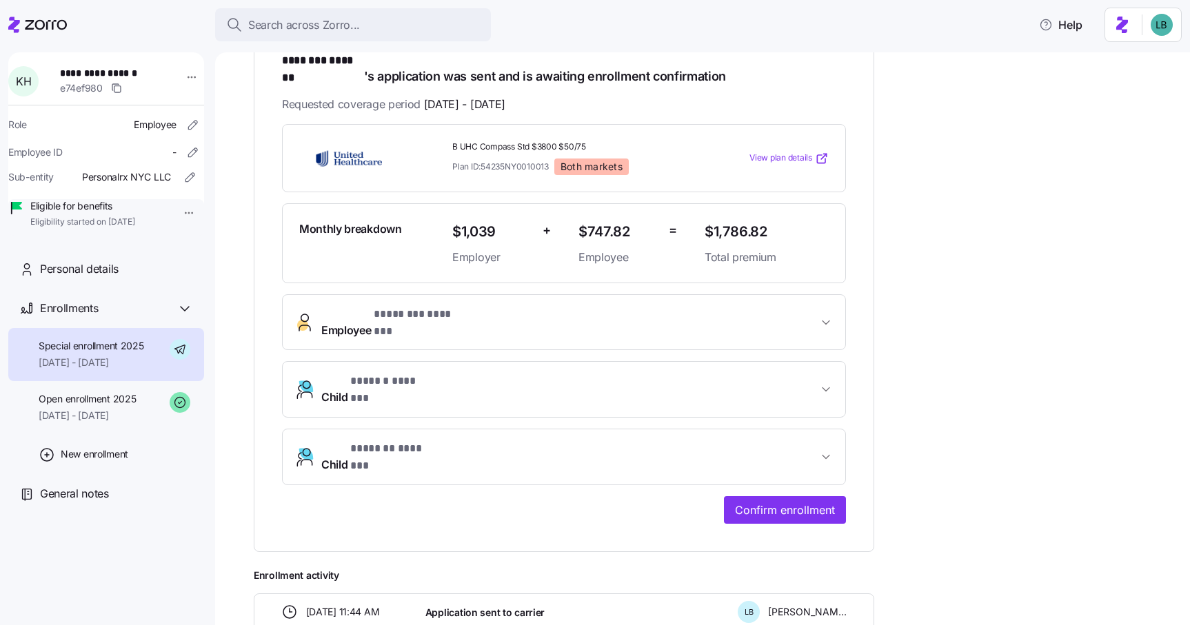
scroll to position [292, 0]
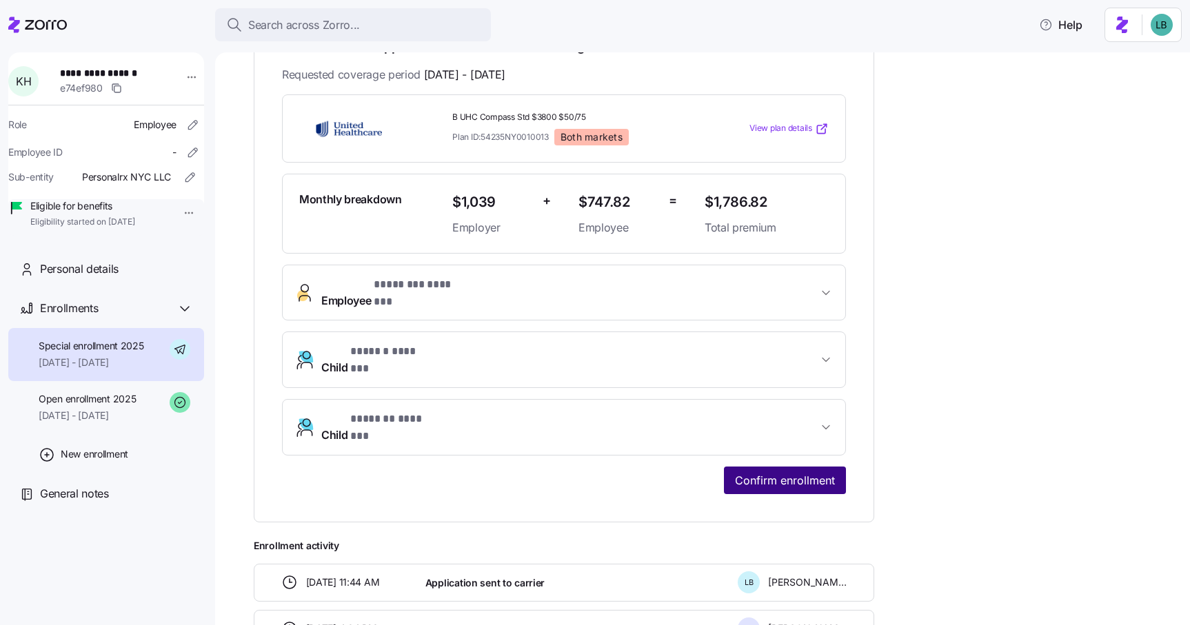
click at [784, 472] on span "Confirm enrollment" at bounding box center [785, 480] width 100 height 17
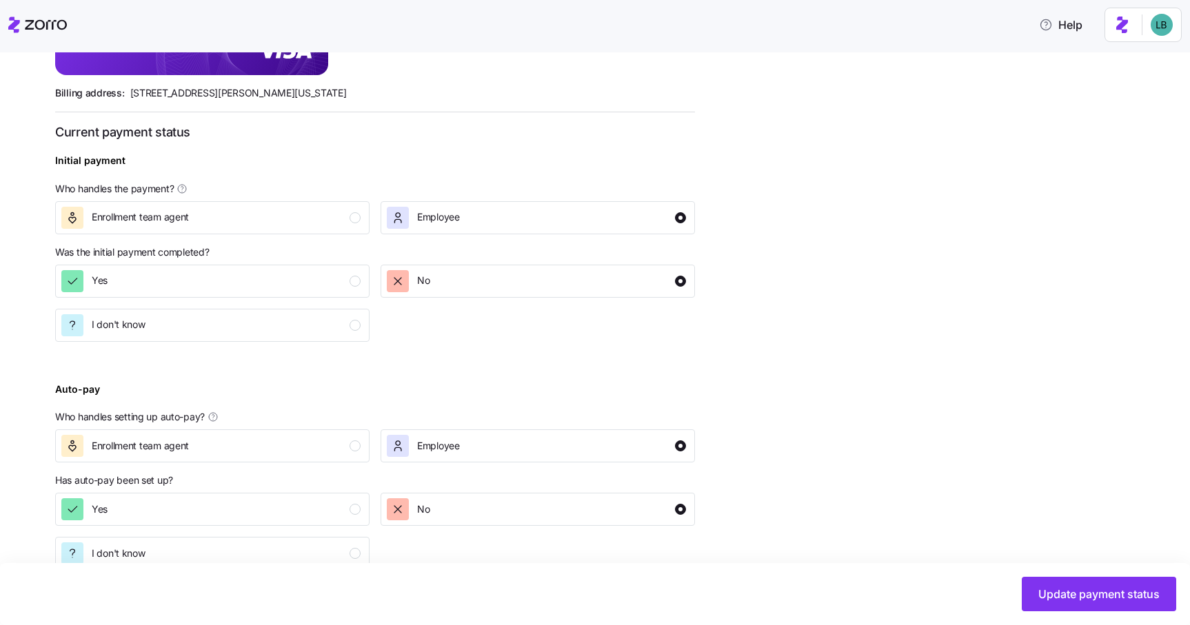
scroll to position [485, 0]
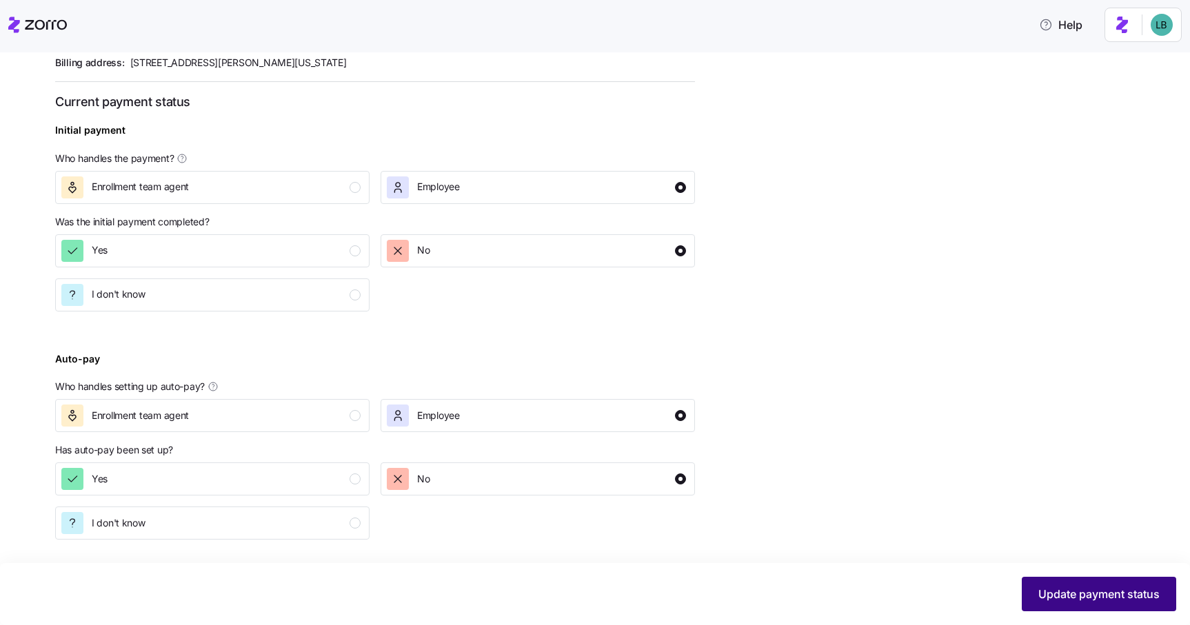
click at [1048, 591] on span "Update payment status" at bounding box center [1098, 594] width 121 height 17
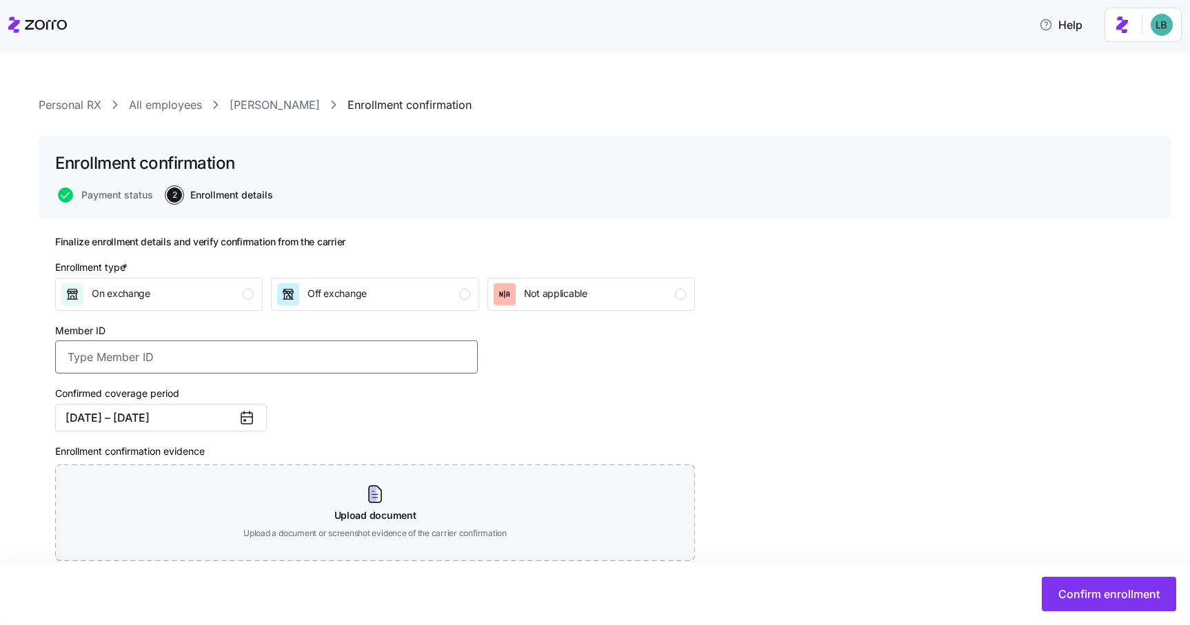
click at [147, 354] on input "Member ID" at bounding box center [266, 356] width 422 height 33
paste input "909847696"
type input "909847696"
click at [343, 412] on div "Confirmed coverage period 09/01/2025 – 12/31/2025" at bounding box center [267, 408] width 434 height 58
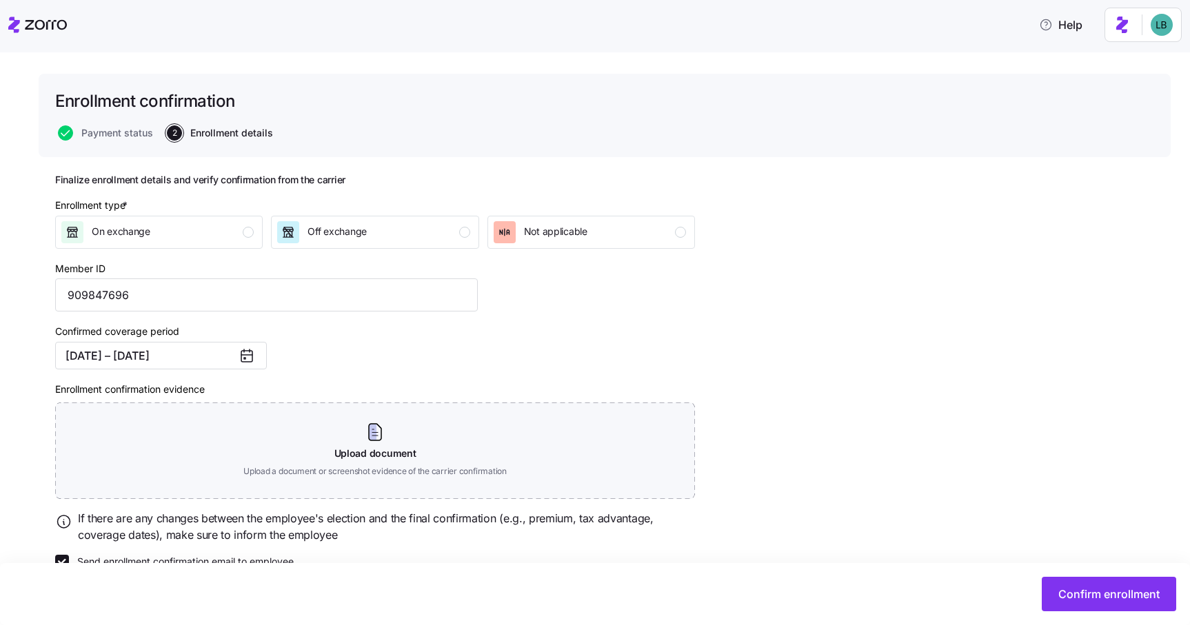
scroll to position [83, 0]
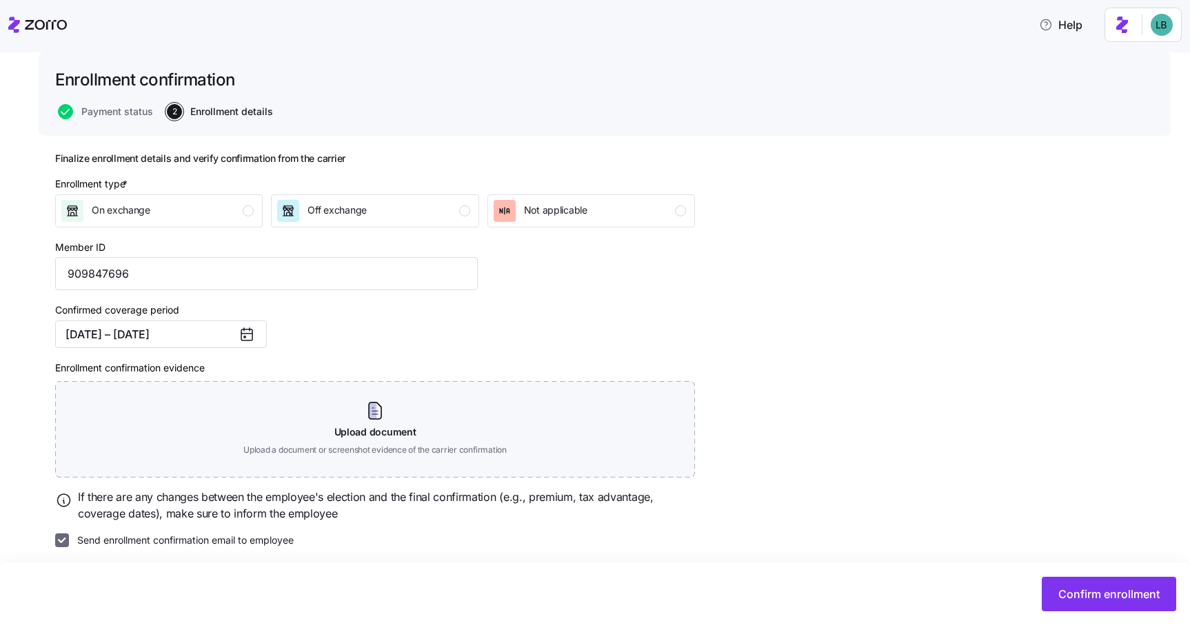
click at [61, 542] on input "Send enrollment confirmation email to employee" at bounding box center [62, 540] width 14 height 14
checkbox input "false"
click at [1104, 598] on span "Confirm enrollment" at bounding box center [1108, 594] width 101 height 17
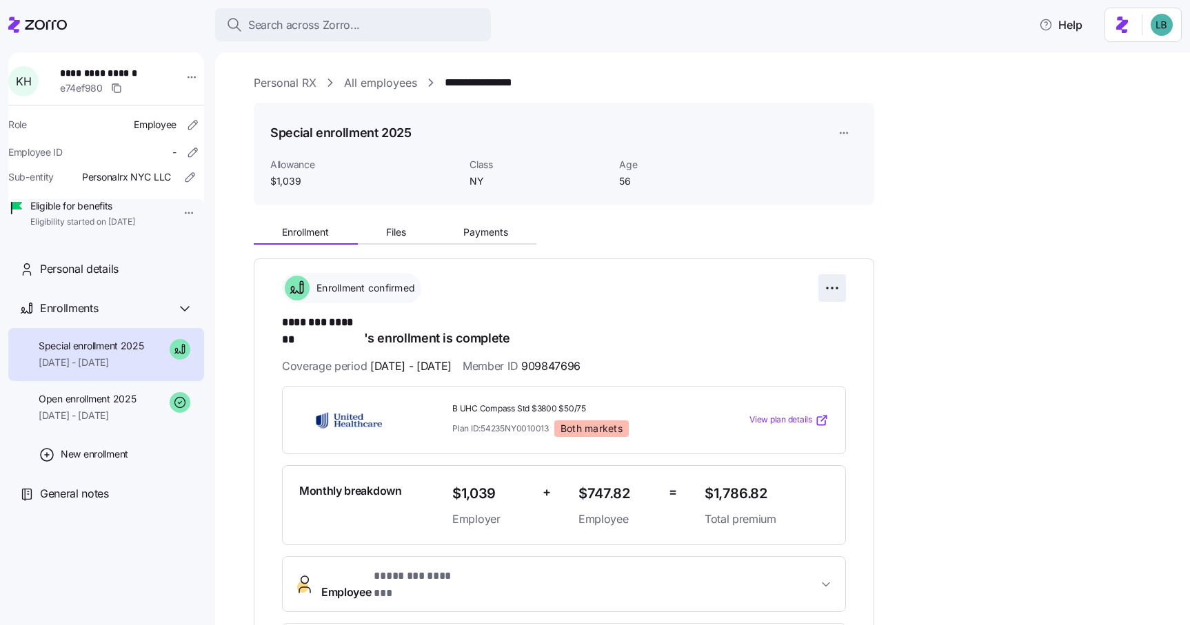
click at [830, 292] on html "**********" at bounding box center [595, 308] width 1190 height 617
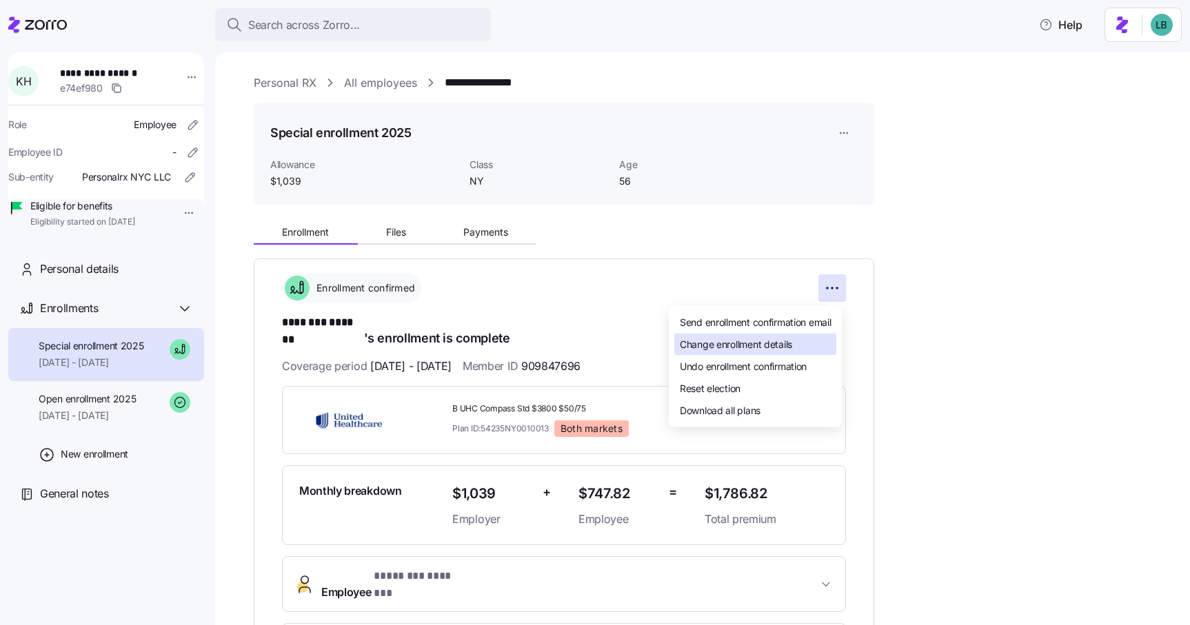
click at [741, 343] on span "Change enrollment details" at bounding box center [736, 344] width 112 height 14
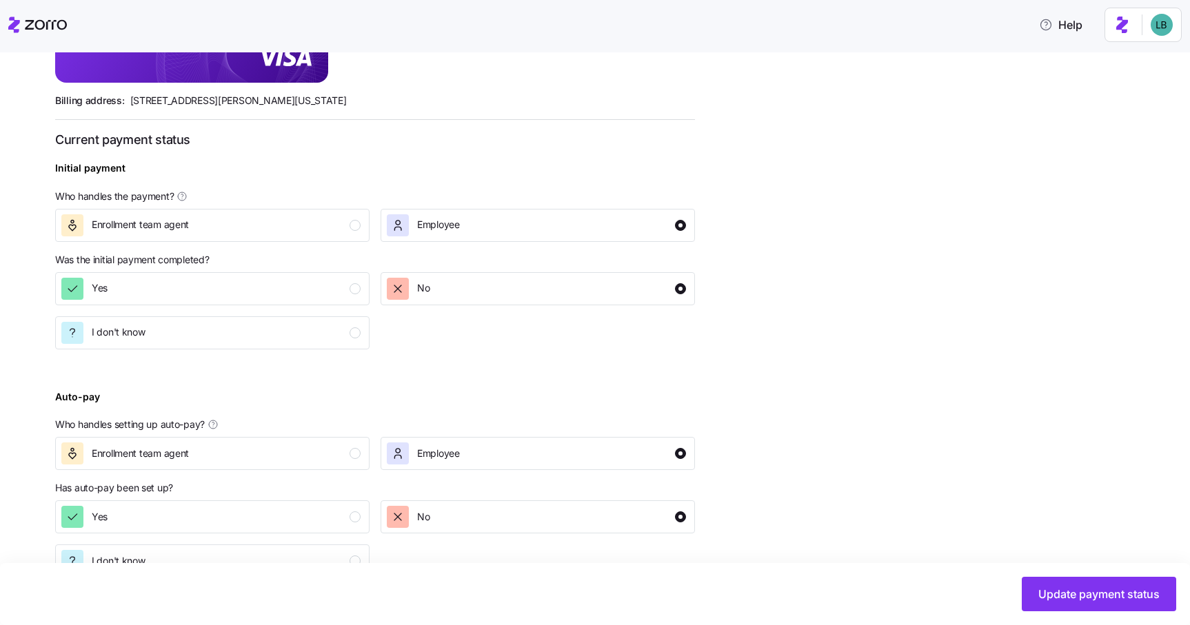
scroll to position [462, 0]
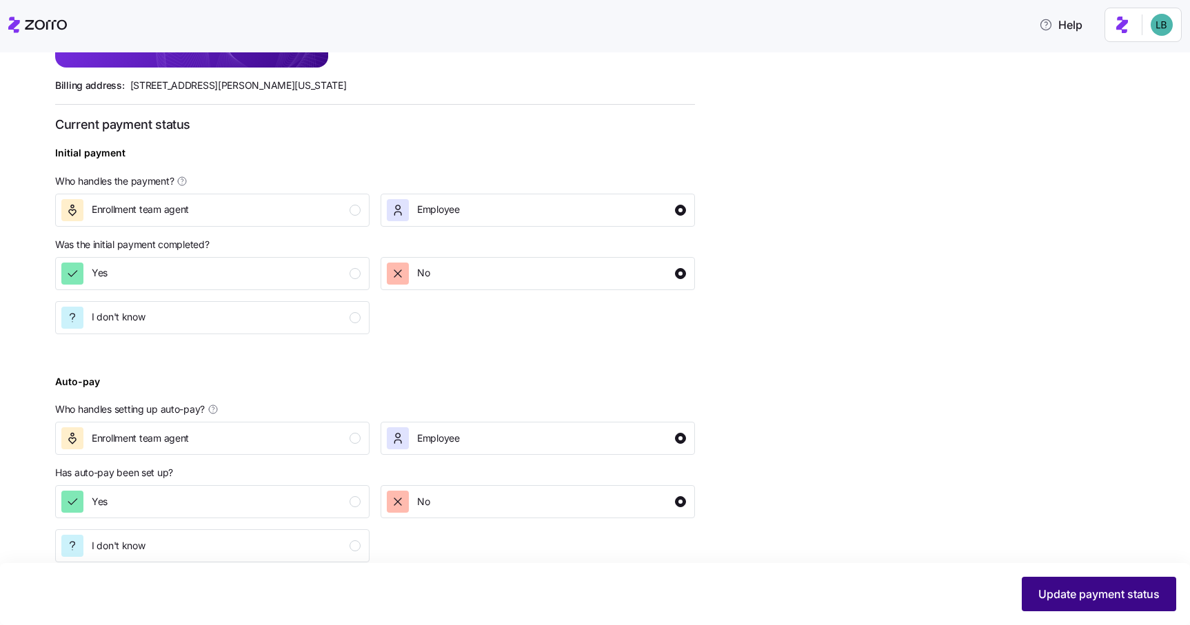
click at [1081, 594] on span "Update payment status" at bounding box center [1098, 594] width 121 height 17
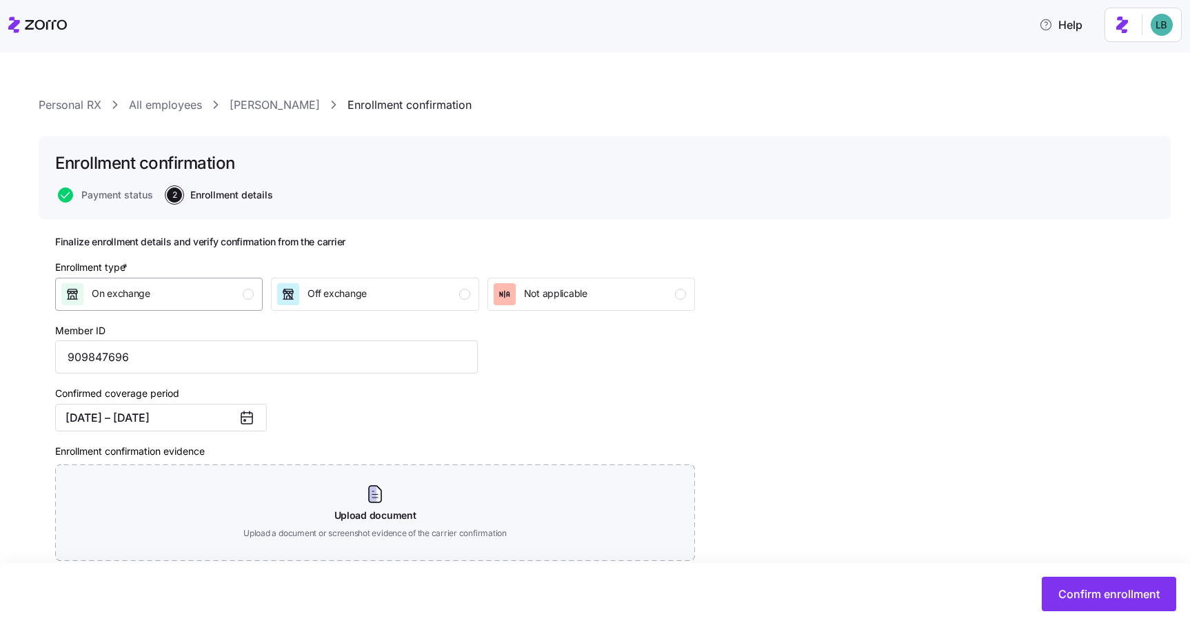
click at [203, 293] on div "On exchange" at bounding box center [157, 294] width 192 height 22
click at [1120, 589] on span "Confirm enrollment" at bounding box center [1108, 594] width 101 height 17
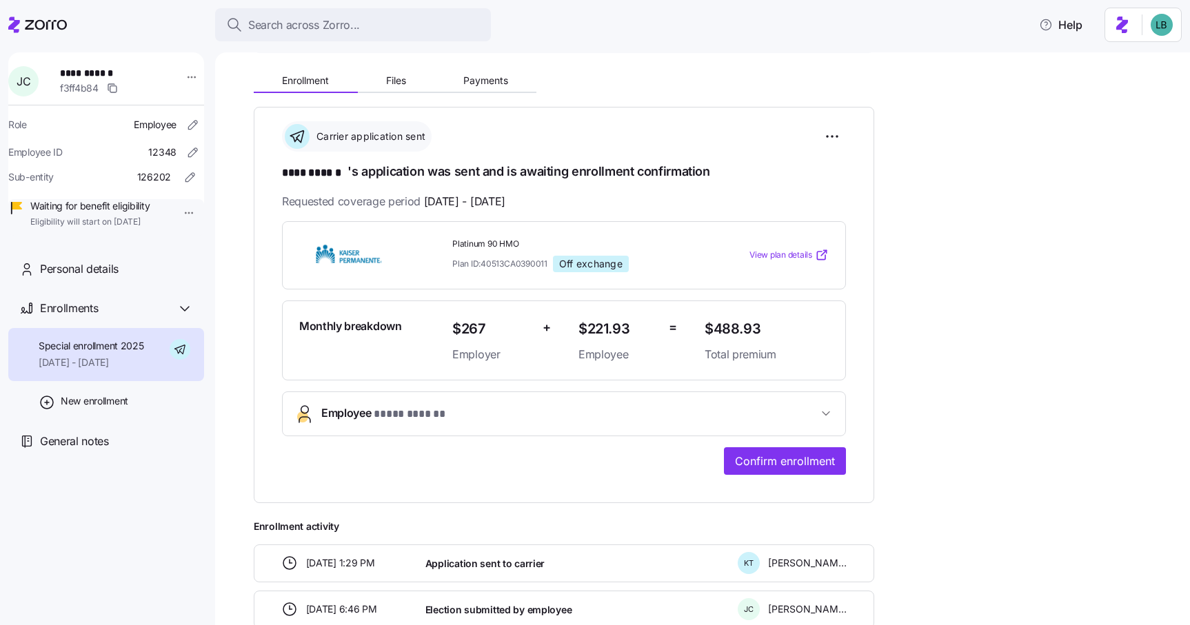
scroll to position [147, 0]
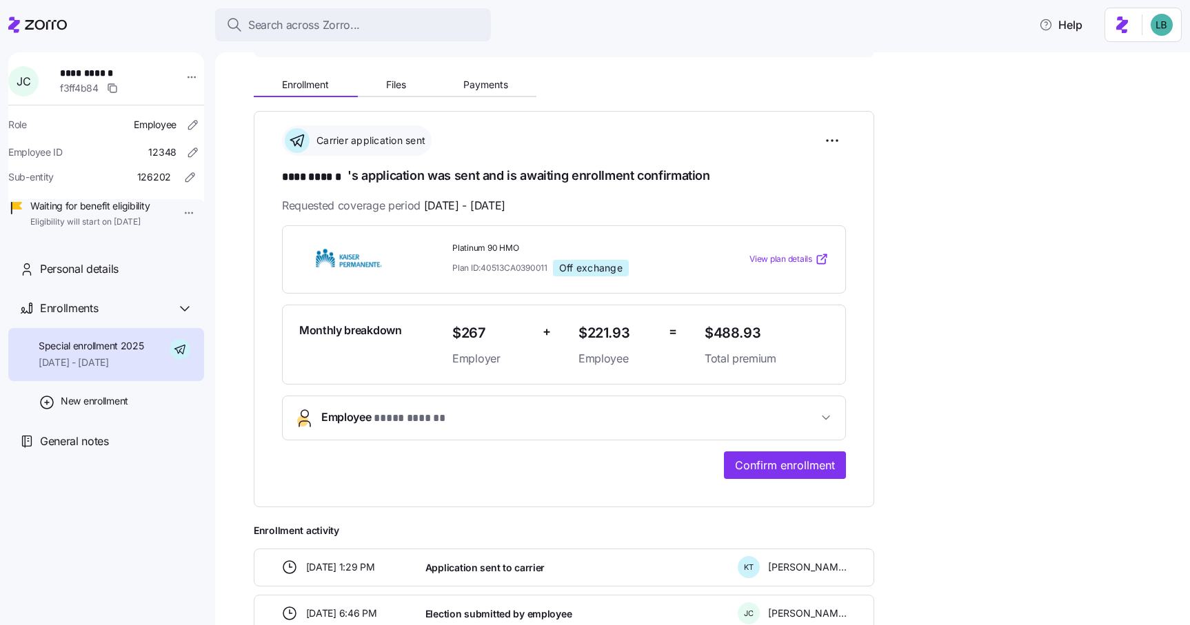
click at [438, 420] on span "* **** ****** *" at bounding box center [410, 418] width 72 height 17
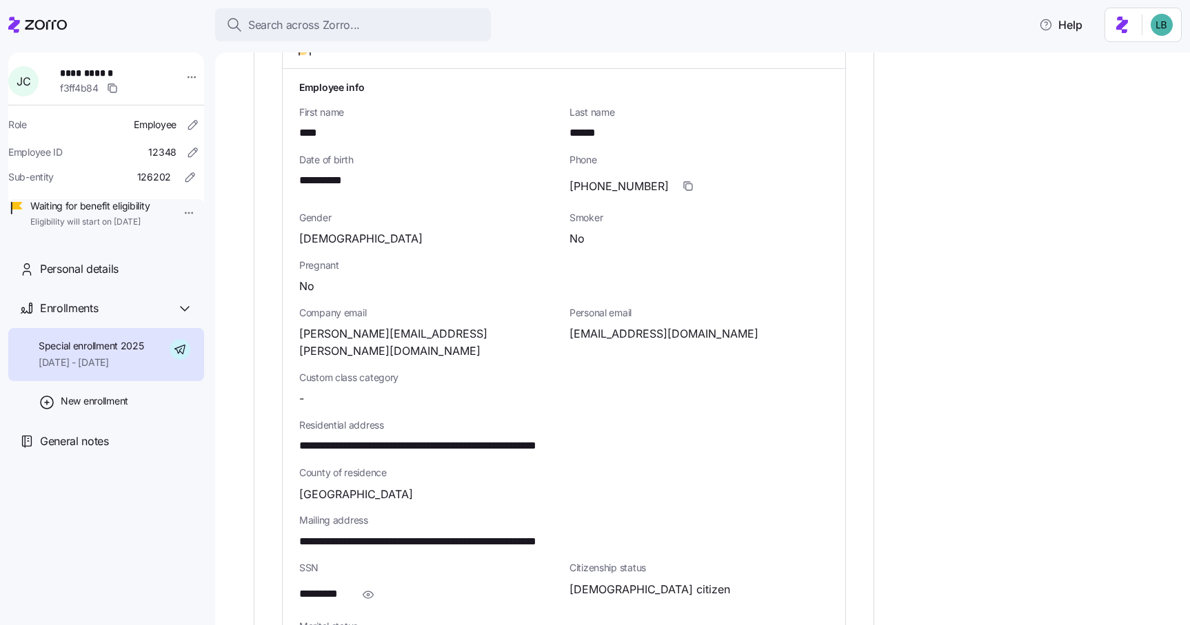
scroll to position [547, 0]
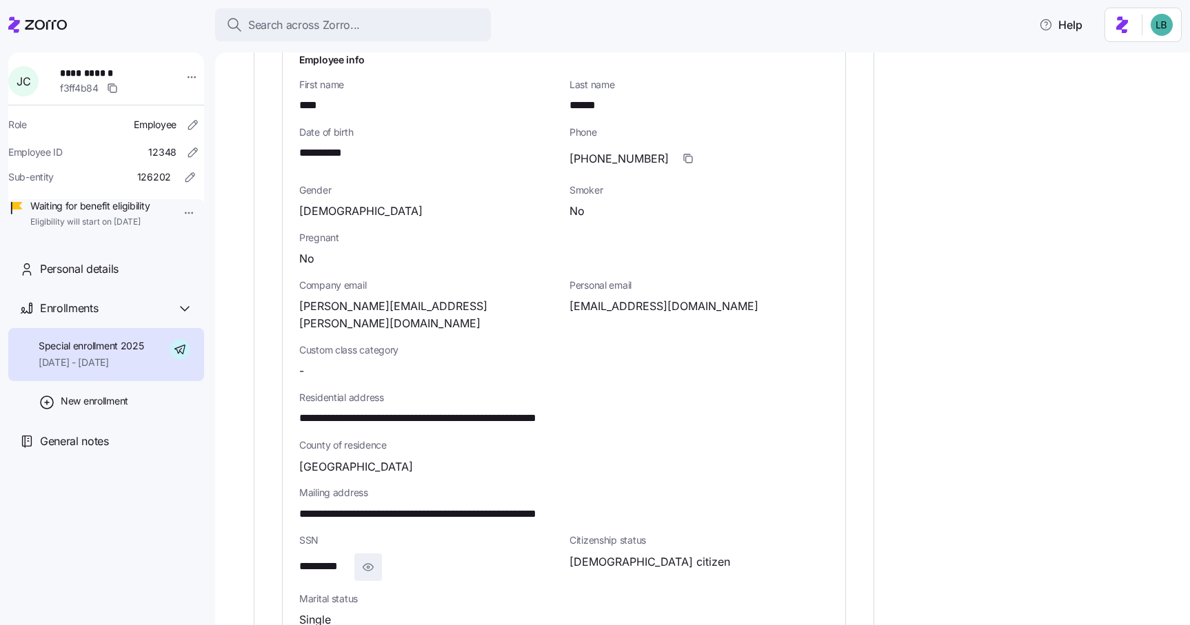
click at [369, 566] on icon "button" at bounding box center [368, 567] width 2 height 2
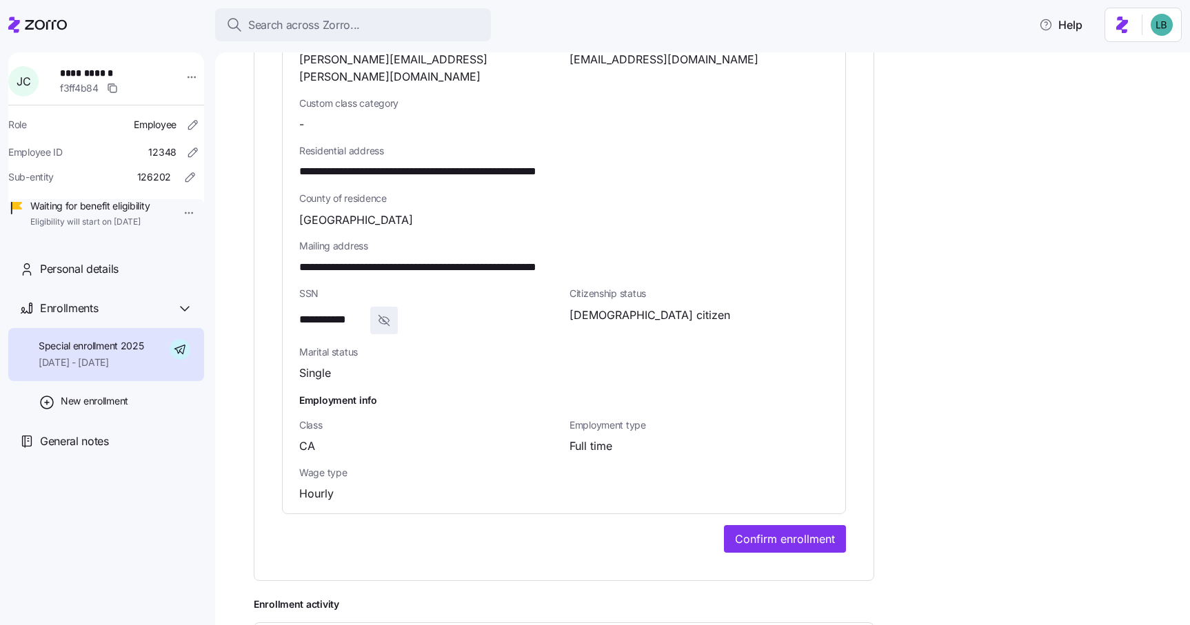
scroll to position [819, 0]
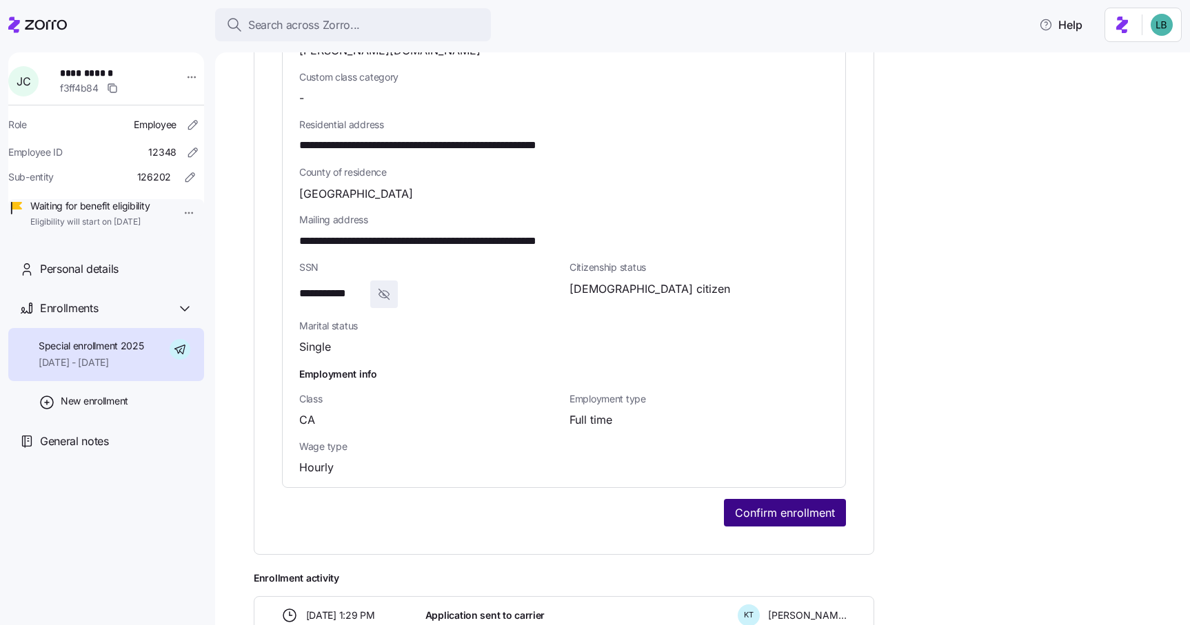
click at [783, 504] on span "Confirm enrollment" at bounding box center [785, 512] width 100 height 17
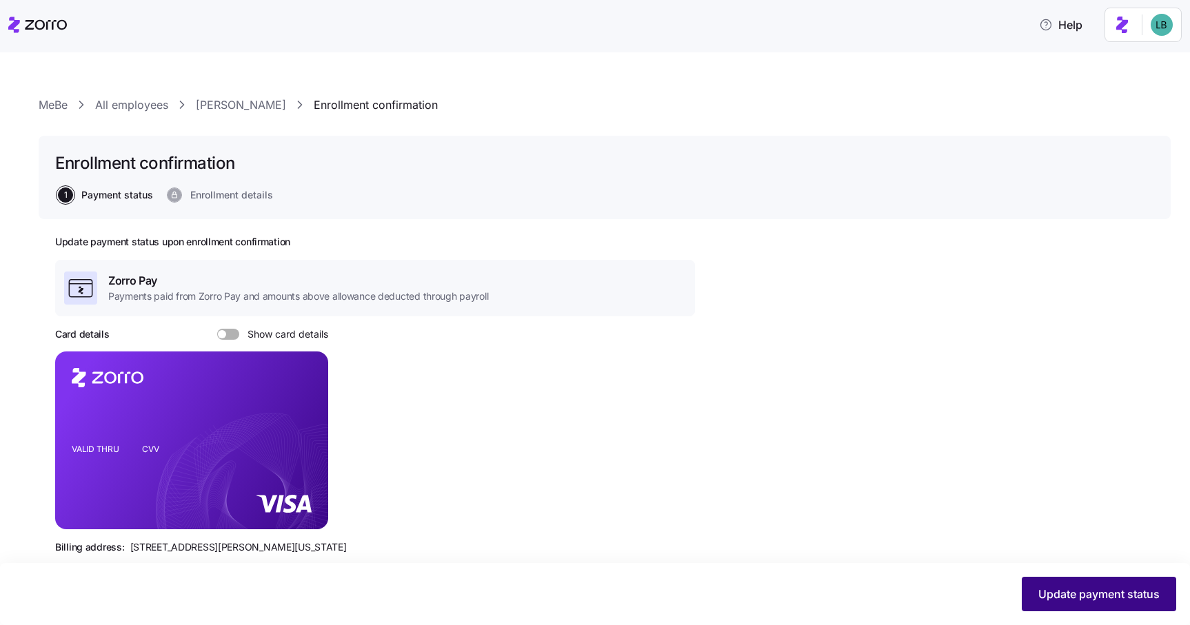
click at [1077, 596] on span "Update payment status" at bounding box center [1098, 594] width 121 height 17
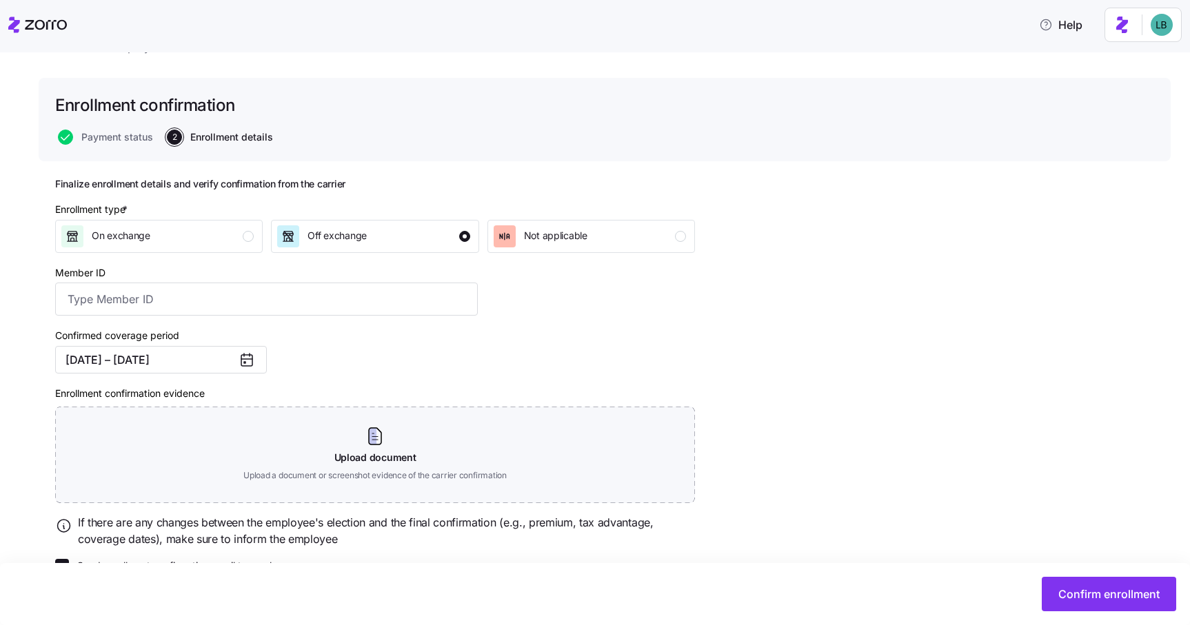
scroll to position [92, 0]
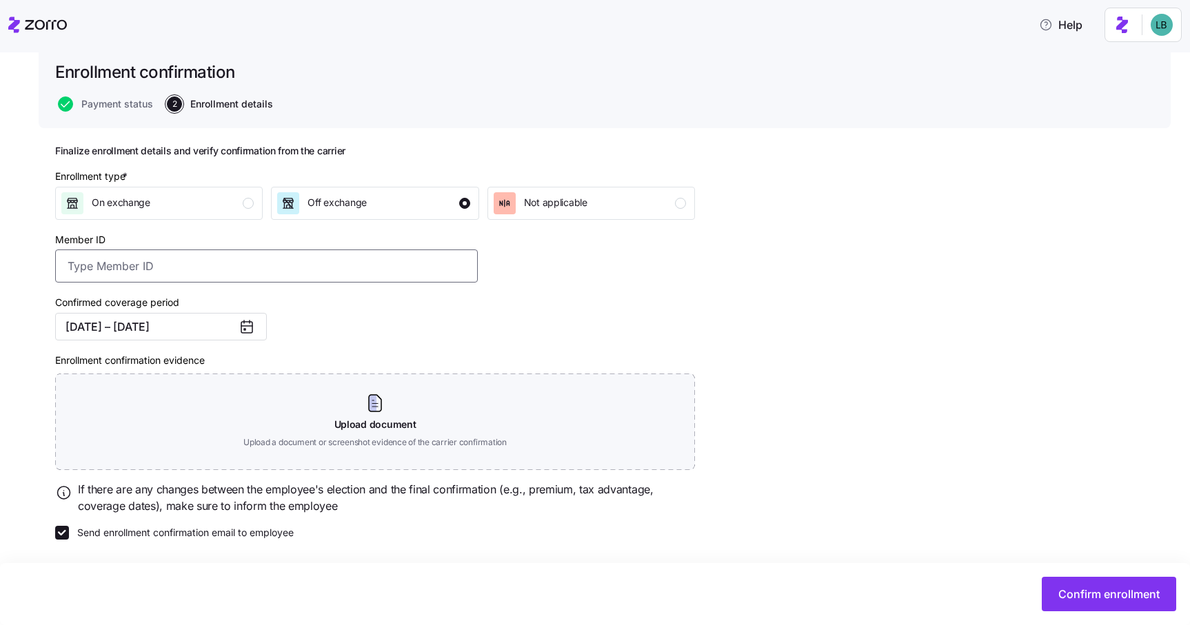
click at [91, 269] on input "Member ID" at bounding box center [266, 265] width 422 height 33
type input "00-15110248"
click at [365, 282] on div "Member ID 00-15110248" at bounding box center [267, 256] width 434 height 63
click at [1115, 594] on span "Confirm enrollment" at bounding box center [1108, 594] width 101 height 17
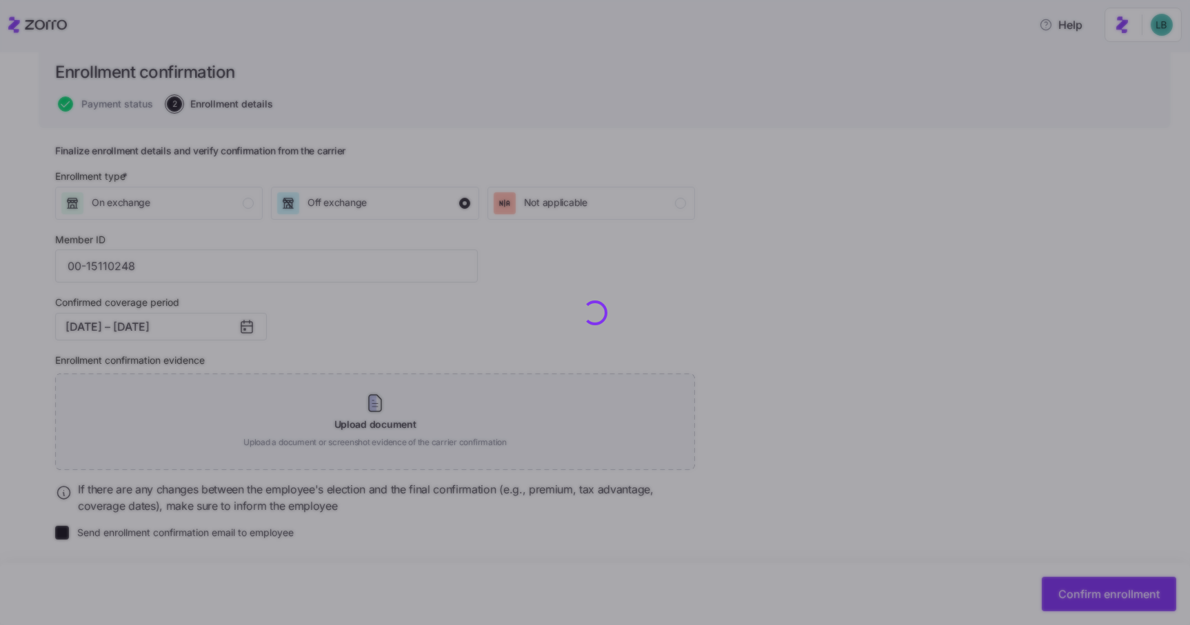
checkbox input "false"
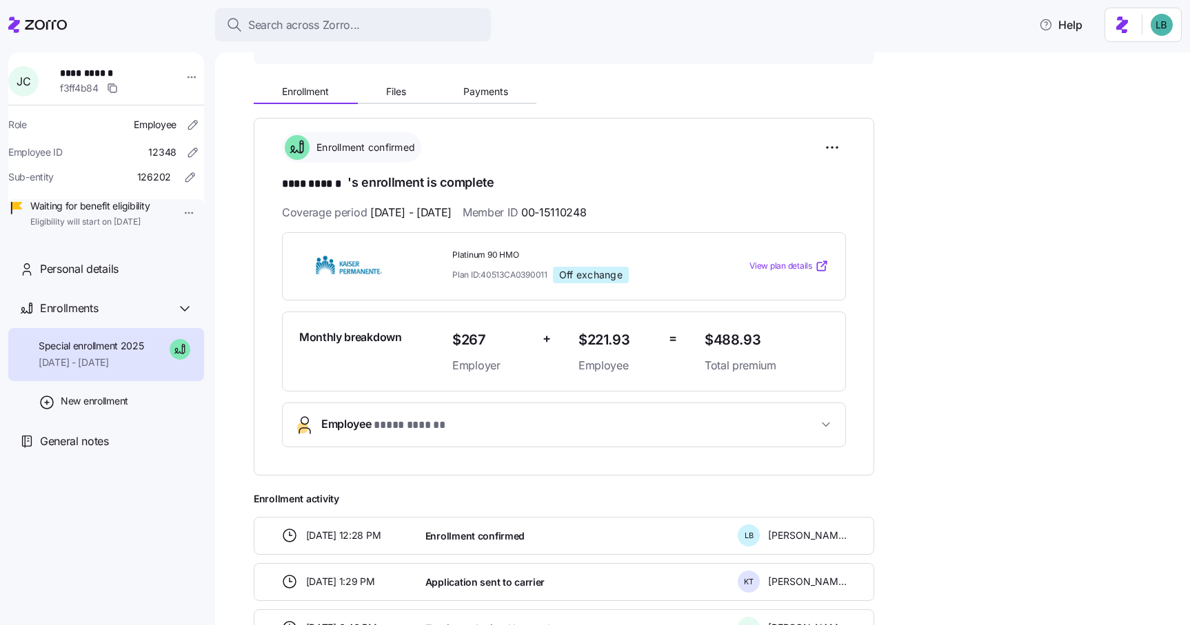
scroll to position [143, 0]
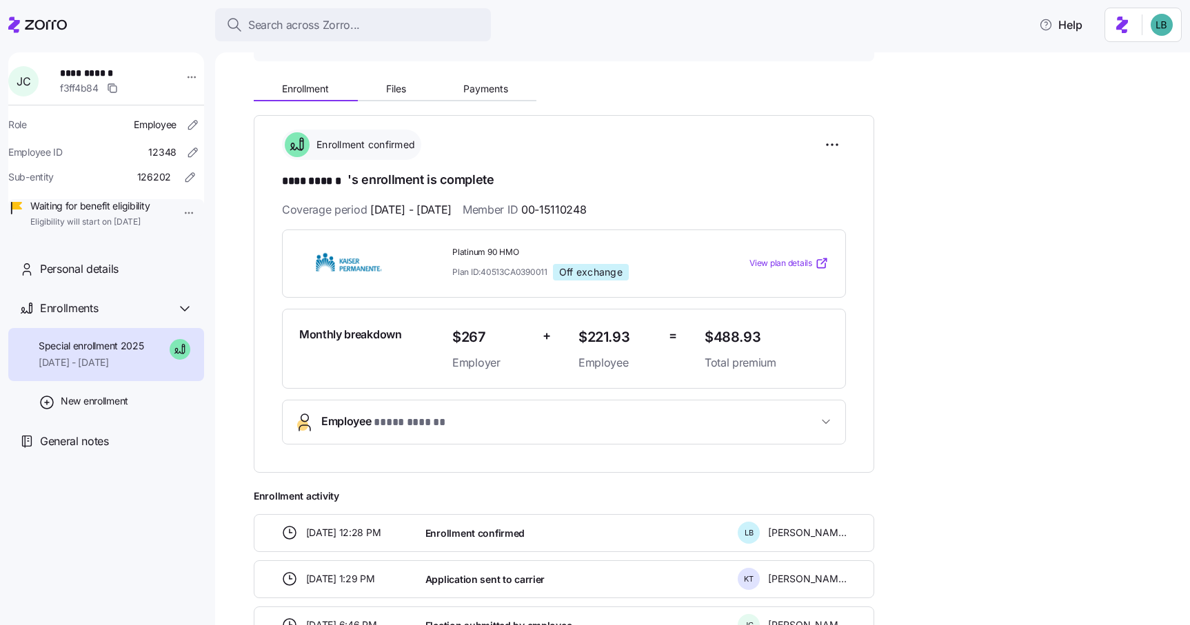
click at [489, 423] on span "Employee * **** ****** *" at bounding box center [569, 422] width 496 height 19
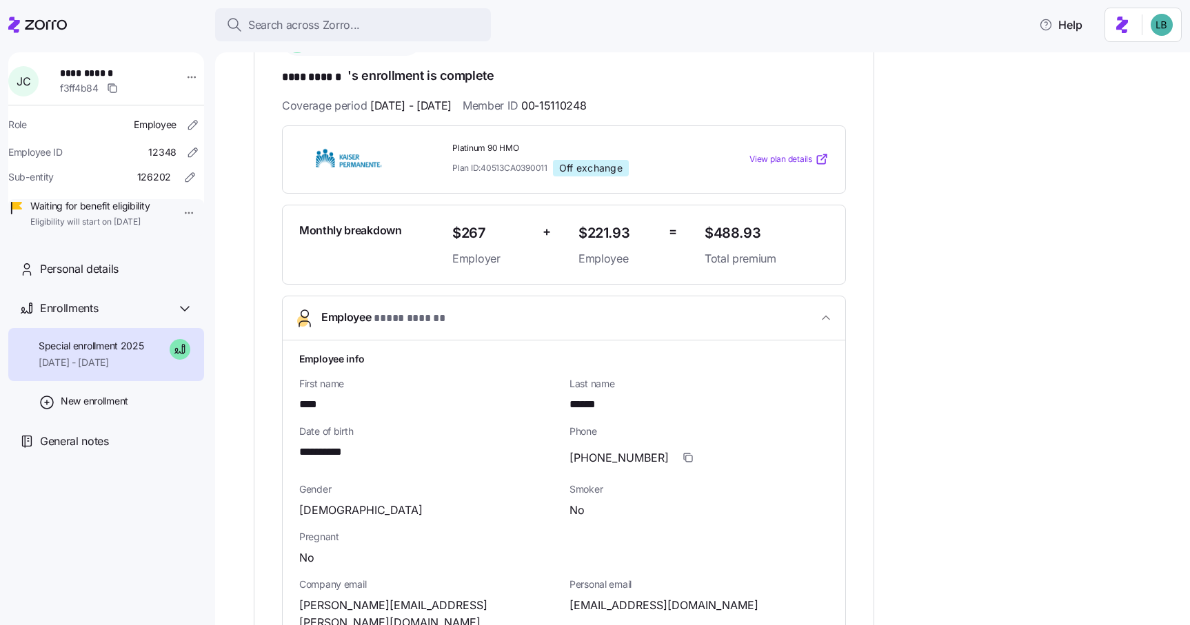
scroll to position [122, 0]
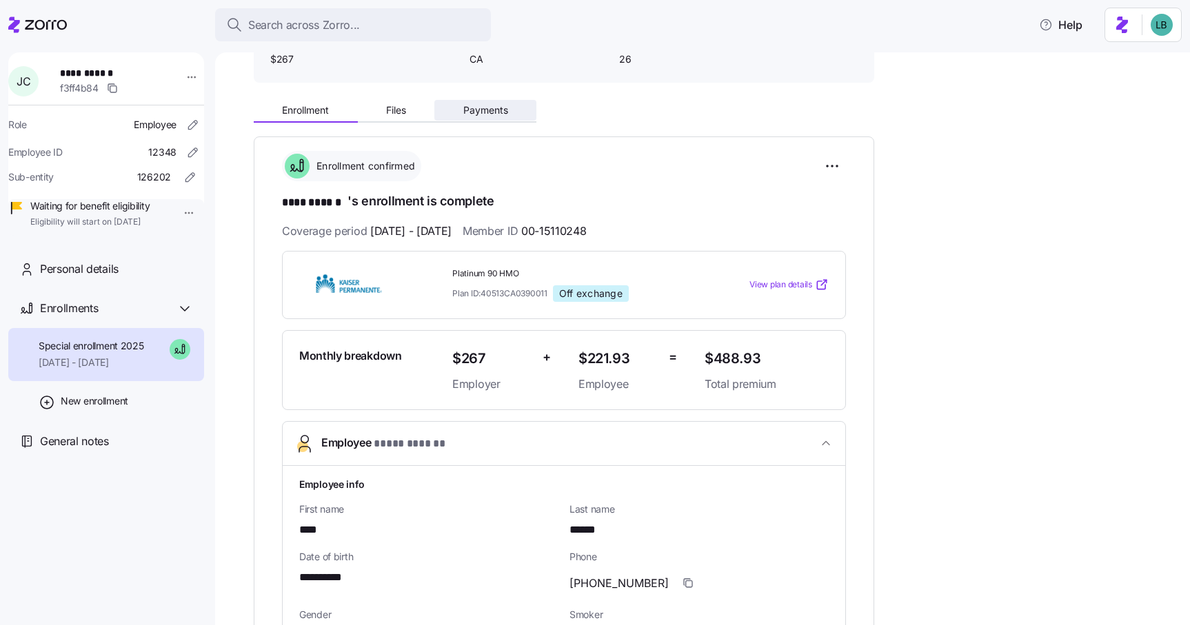
click at [482, 114] on span "Payments" at bounding box center [485, 110] width 45 height 10
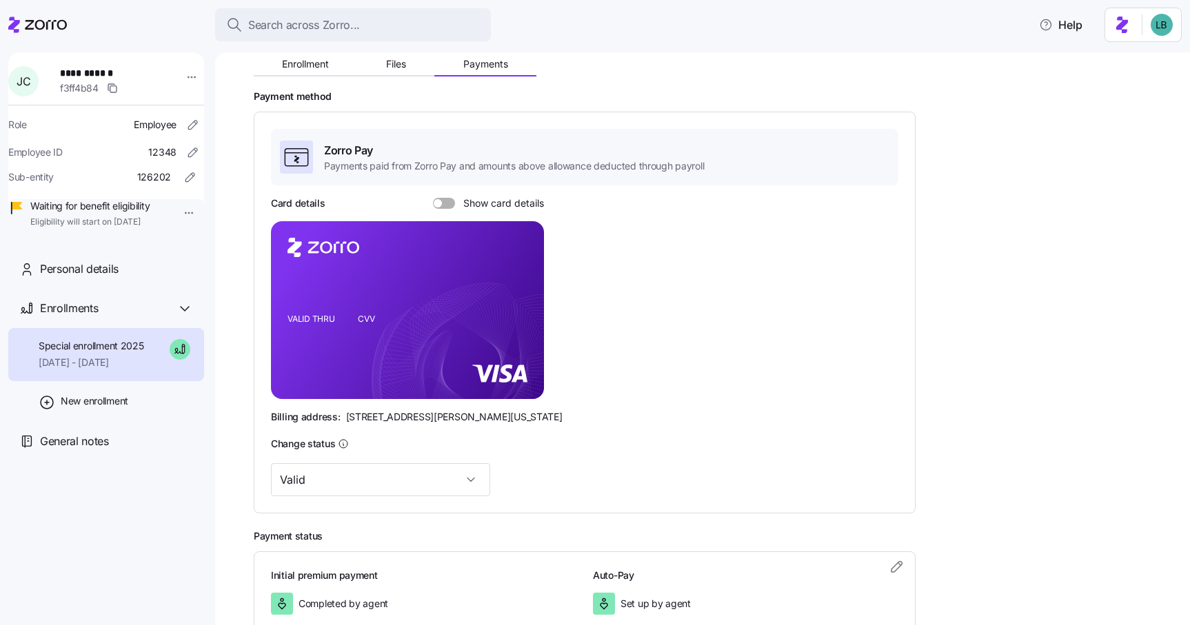
scroll to position [152, 0]
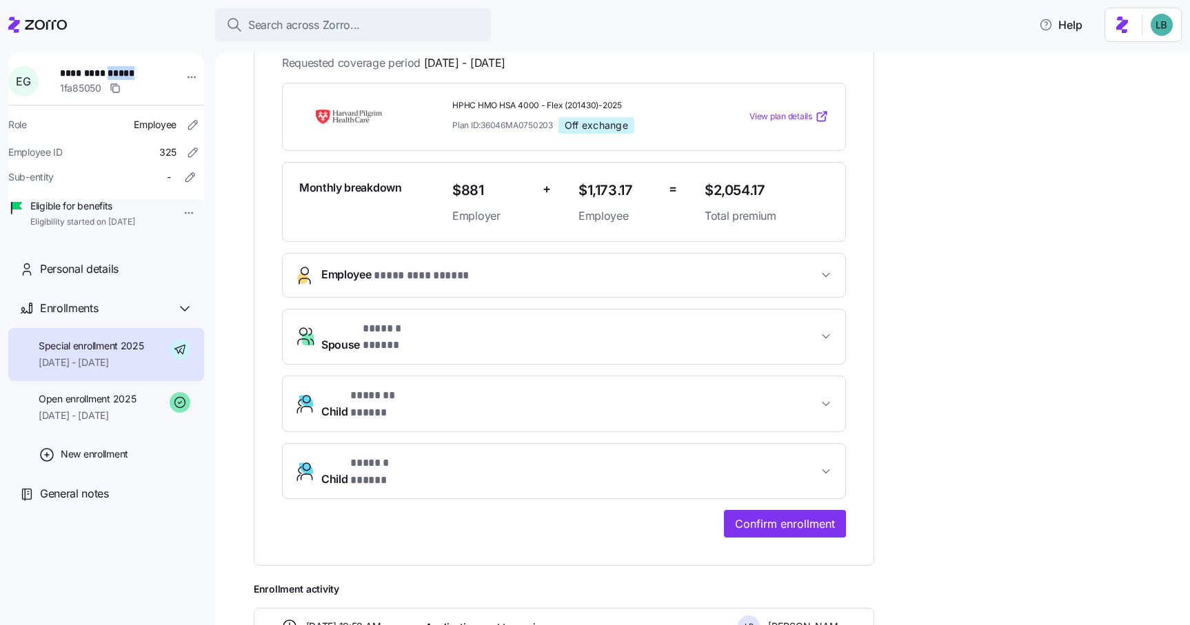
scroll to position [245, 0]
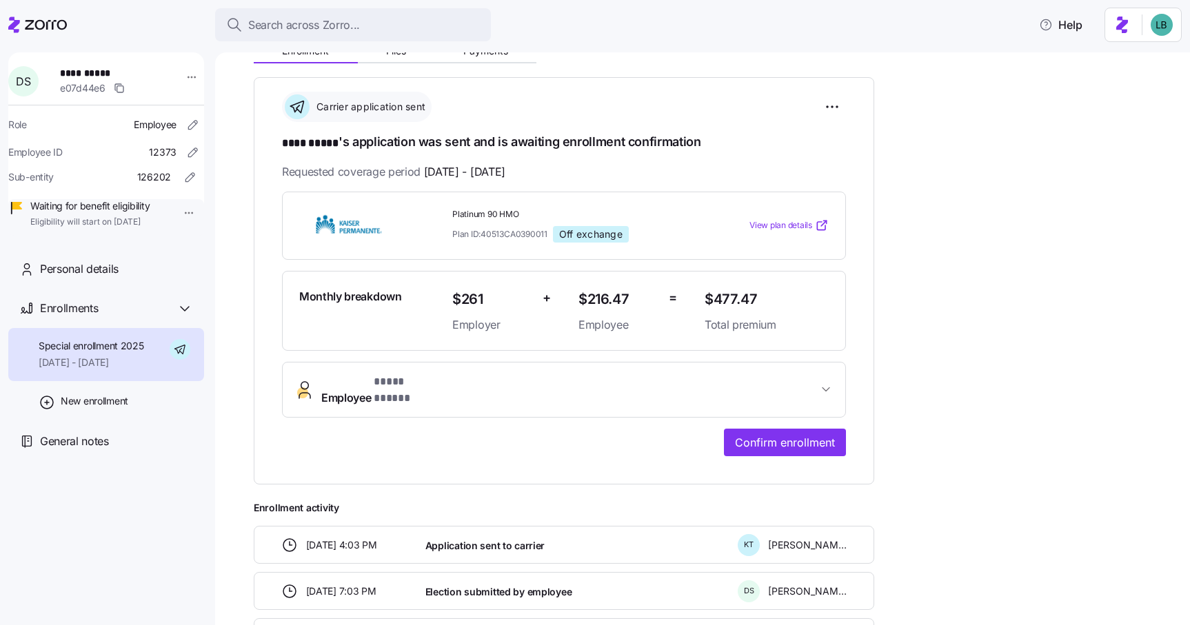
scroll to position [196, 0]
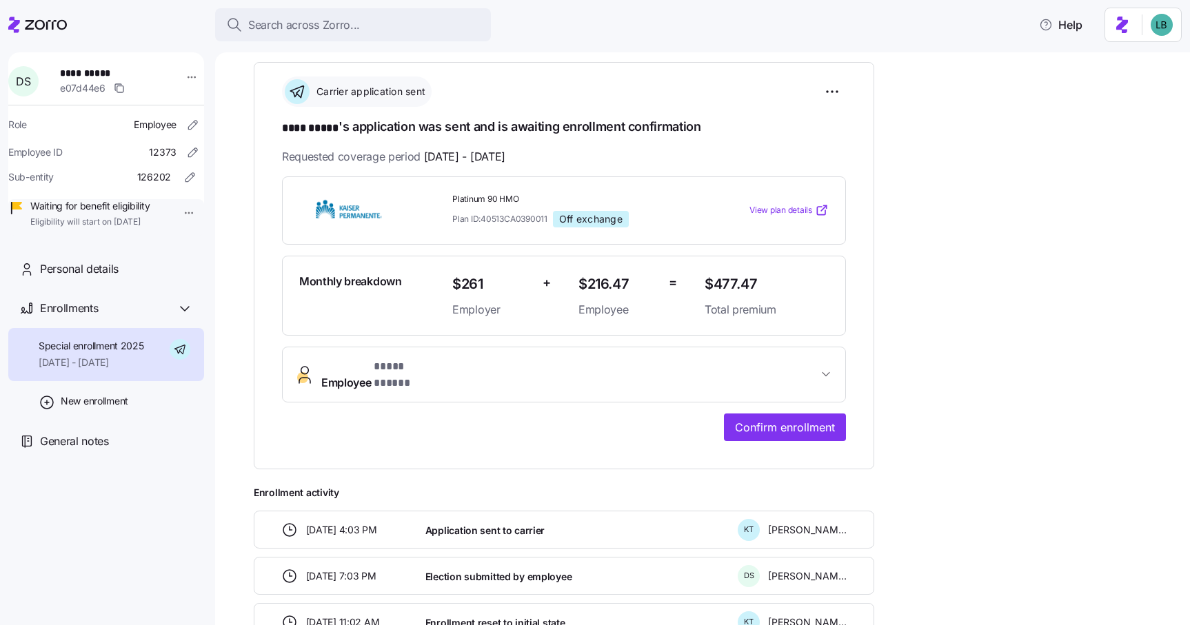
click at [562, 368] on span "Employee * **** ***** *" at bounding box center [569, 374] width 496 height 33
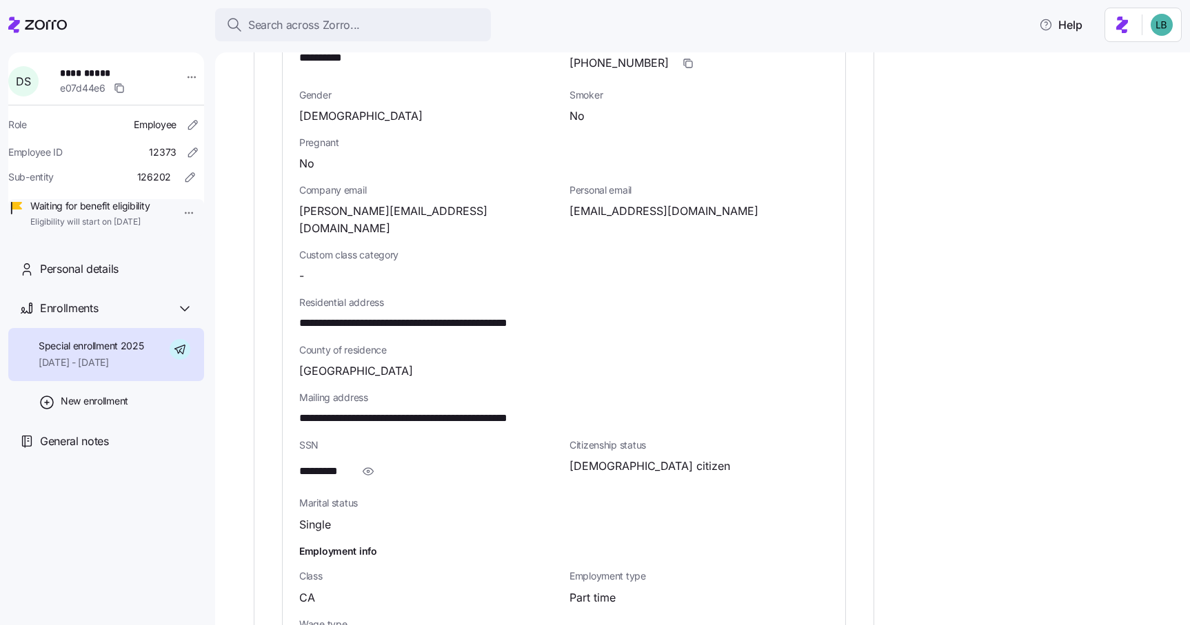
scroll to position [775, 0]
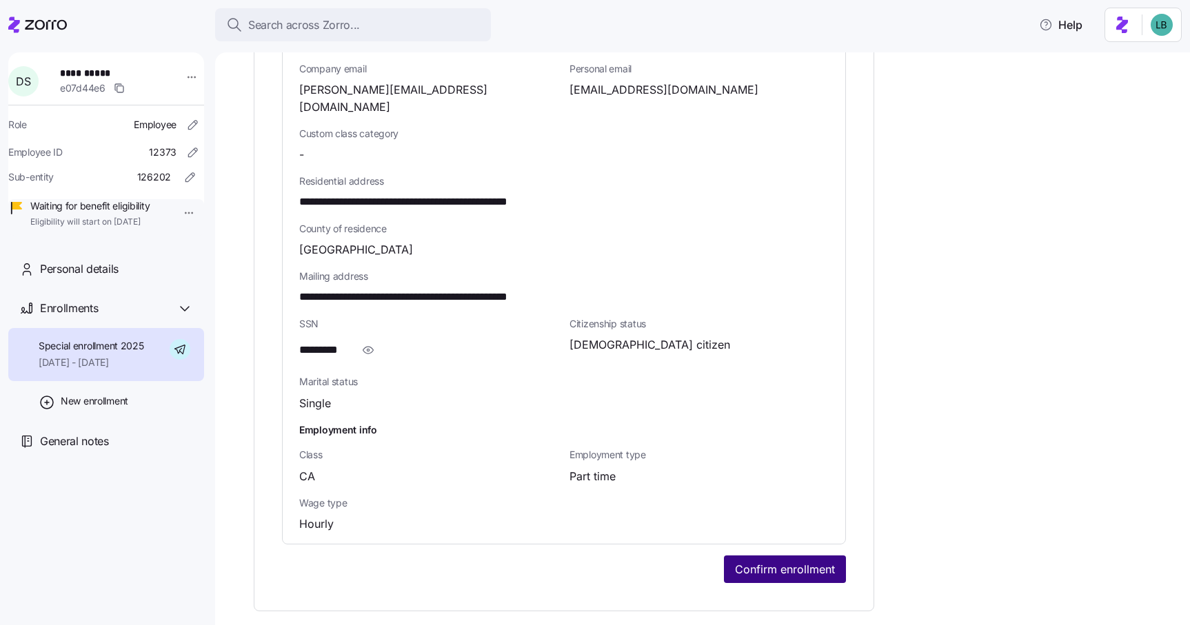
click at [770, 561] on span "Confirm enrollment" at bounding box center [785, 569] width 100 height 17
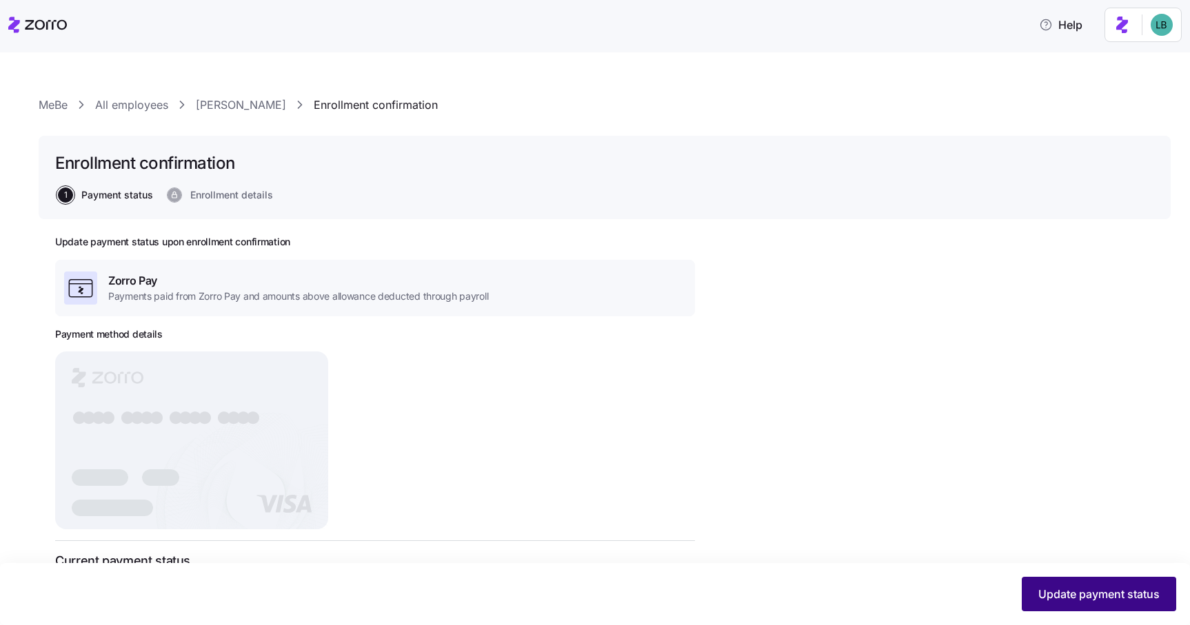
click at [1083, 593] on span "Update payment status" at bounding box center [1098, 594] width 121 height 17
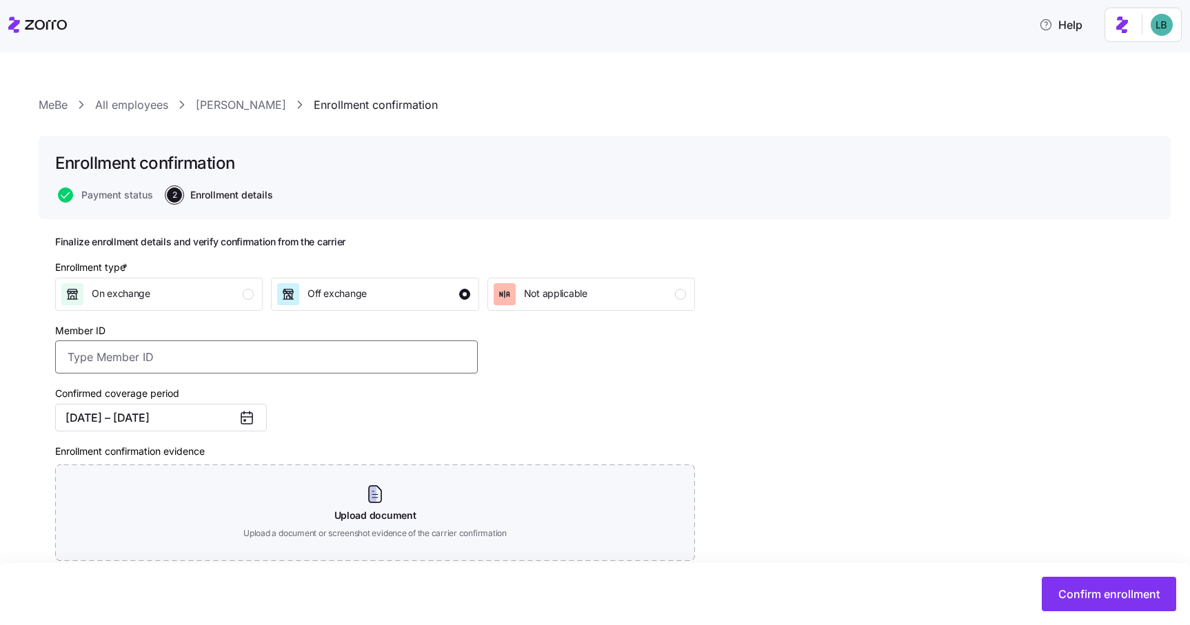
click at [94, 364] on input "Member ID" at bounding box center [266, 356] width 422 height 33
type input "00-26591734"
click at [482, 400] on div "Confirmed coverage period [DATE] – [DATE]" at bounding box center [267, 408] width 434 height 58
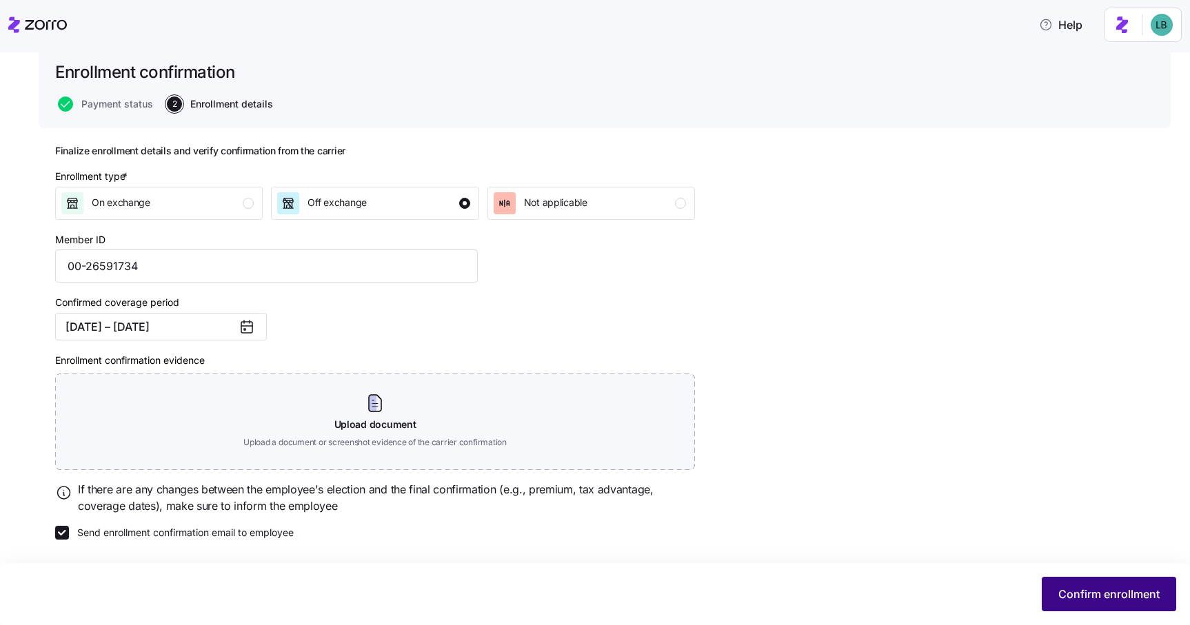
click at [1129, 600] on span "Confirm enrollment" at bounding box center [1108, 594] width 101 height 17
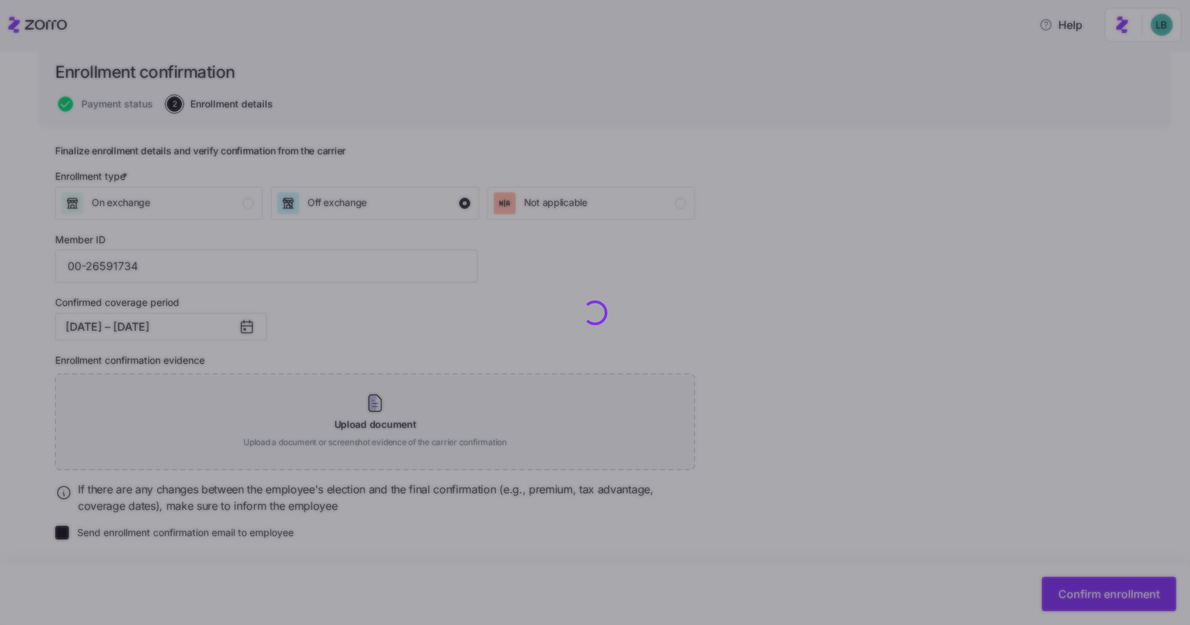
checkbox input "false"
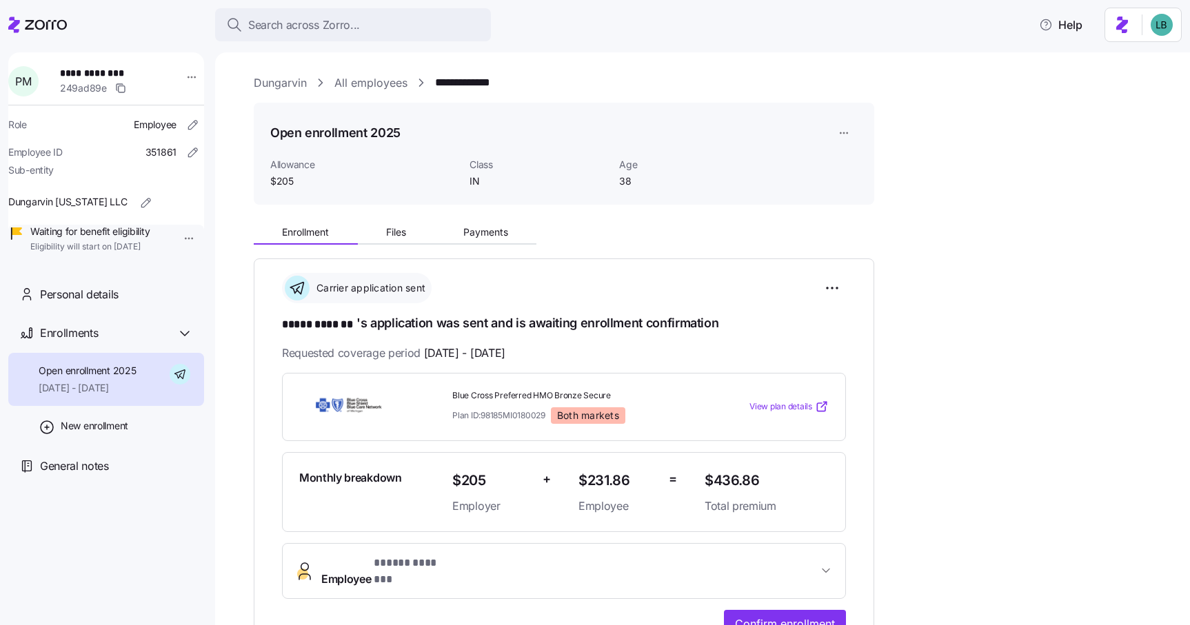
click at [118, 74] on span "**********" at bounding box center [108, 73] width 96 height 14
copy span "*******"
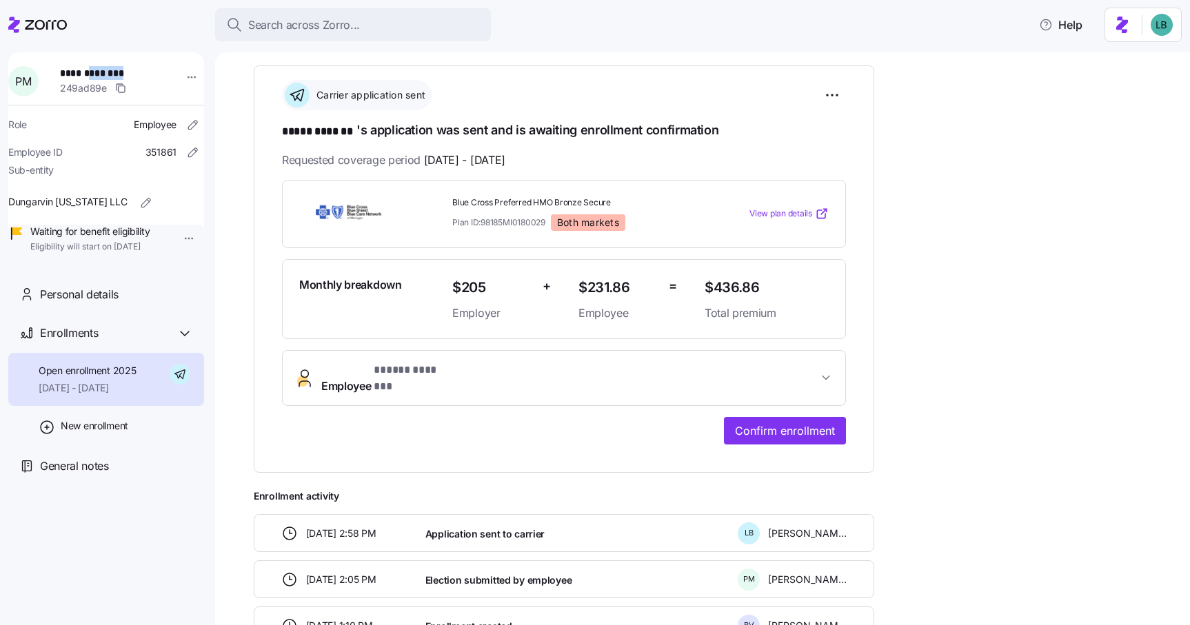
scroll to position [196, 0]
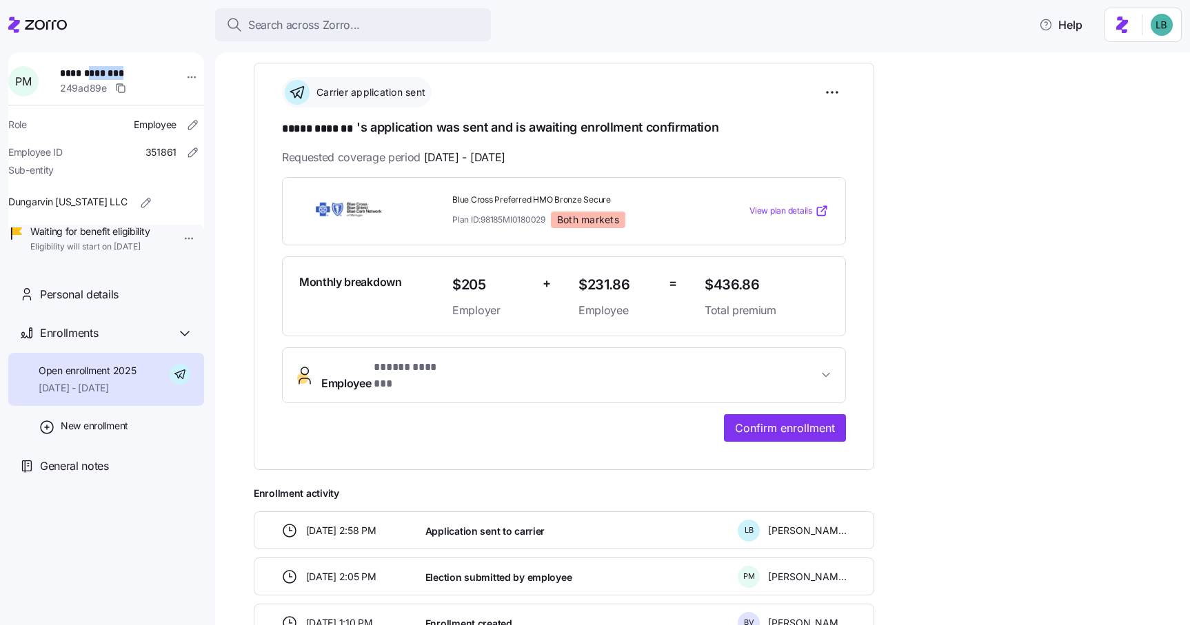
click at [398, 366] on span "* ***** ******* *" at bounding box center [414, 367] width 81 height 17
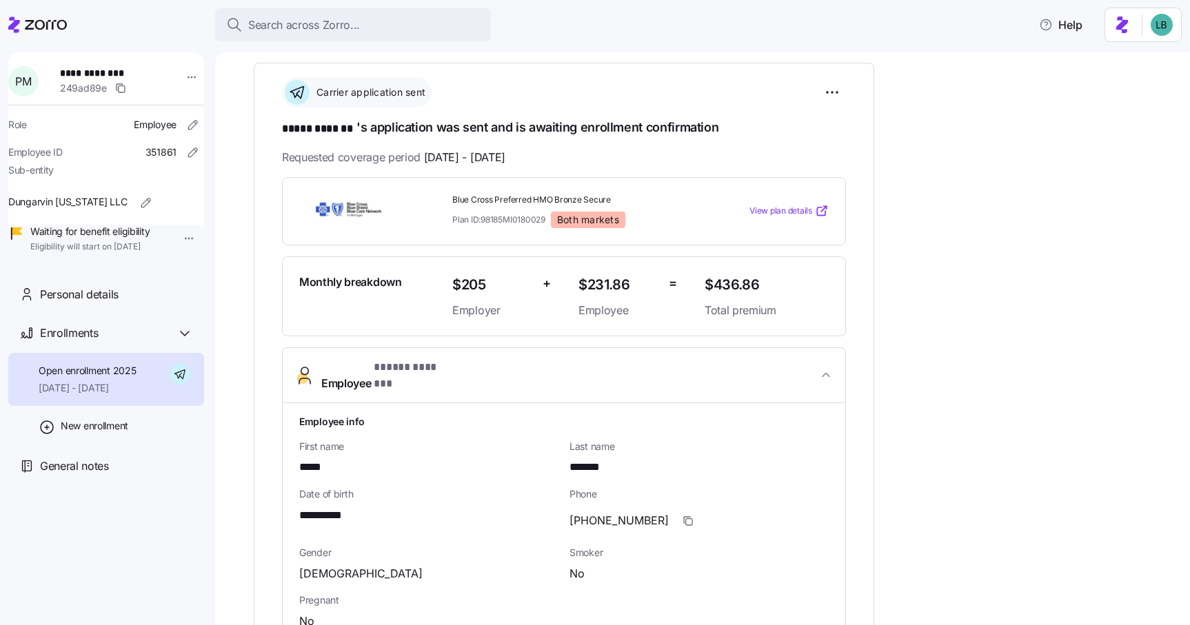
click at [327, 507] on span "**********" at bounding box center [329, 515] width 60 height 17
copy span "*"
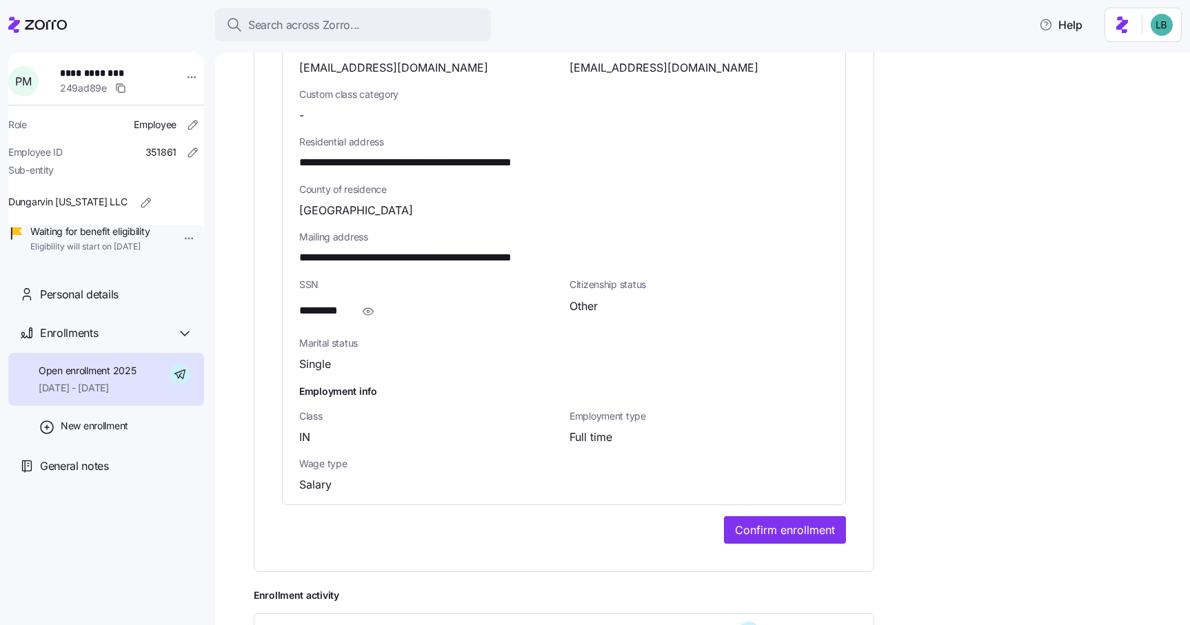
scroll to position [809, 0]
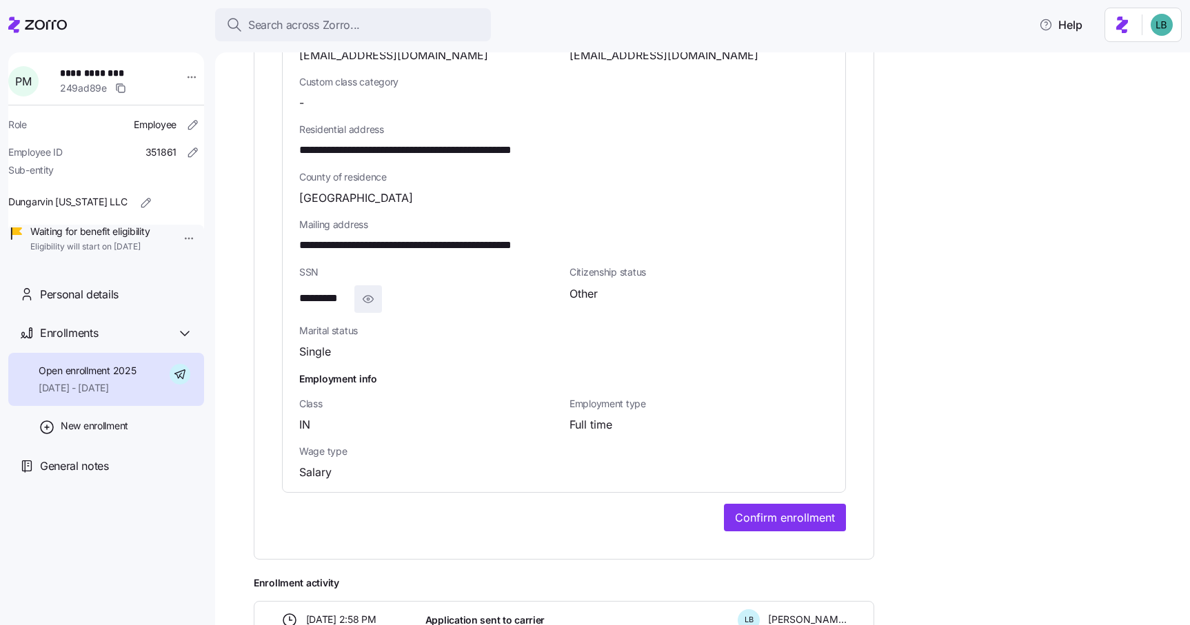
click at [367, 286] on span "button" at bounding box center [368, 299] width 26 height 26
click at [343, 290] on span "**********" at bounding box center [335, 298] width 72 height 17
copy span "****"
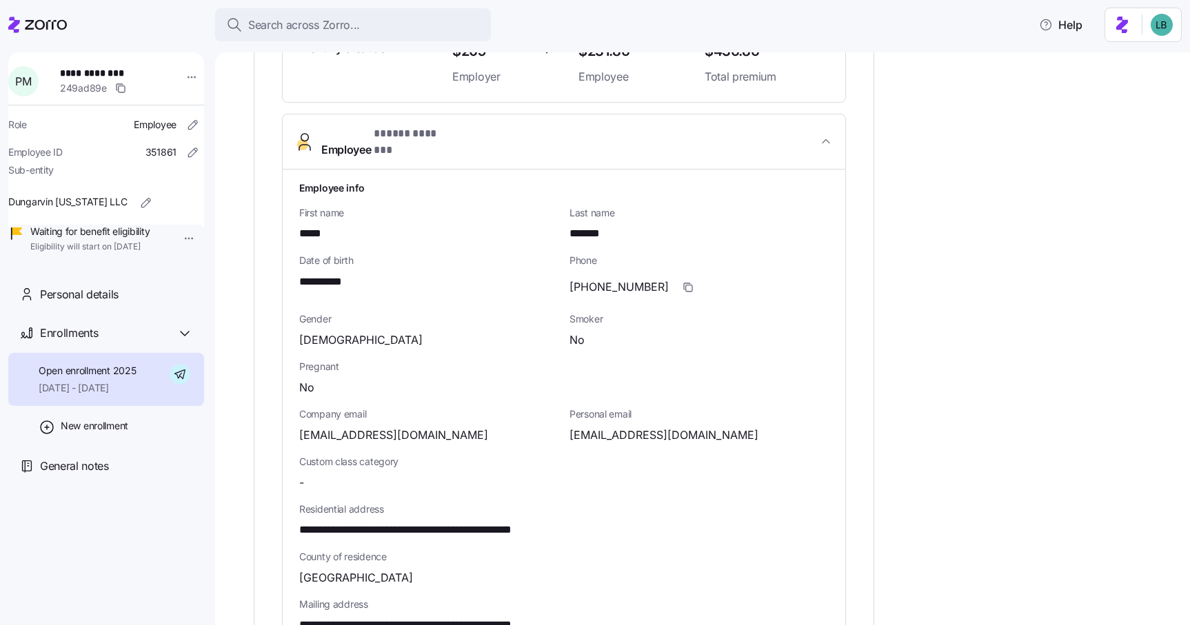
scroll to position [0, 0]
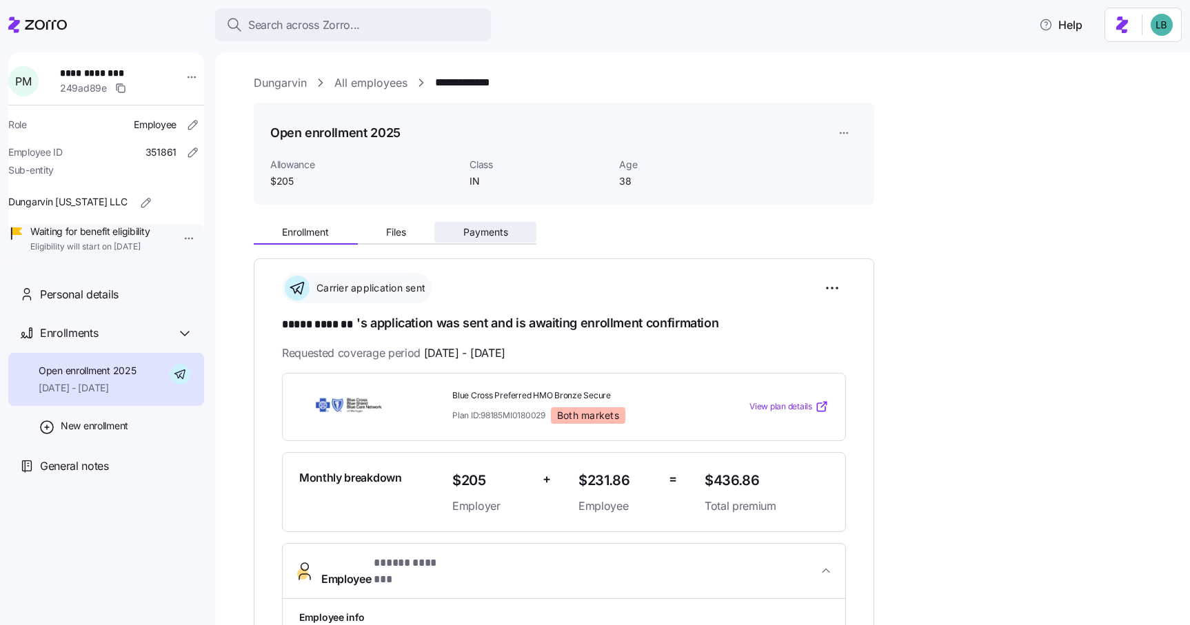
click at [468, 237] on span "Payments" at bounding box center [485, 232] width 45 height 10
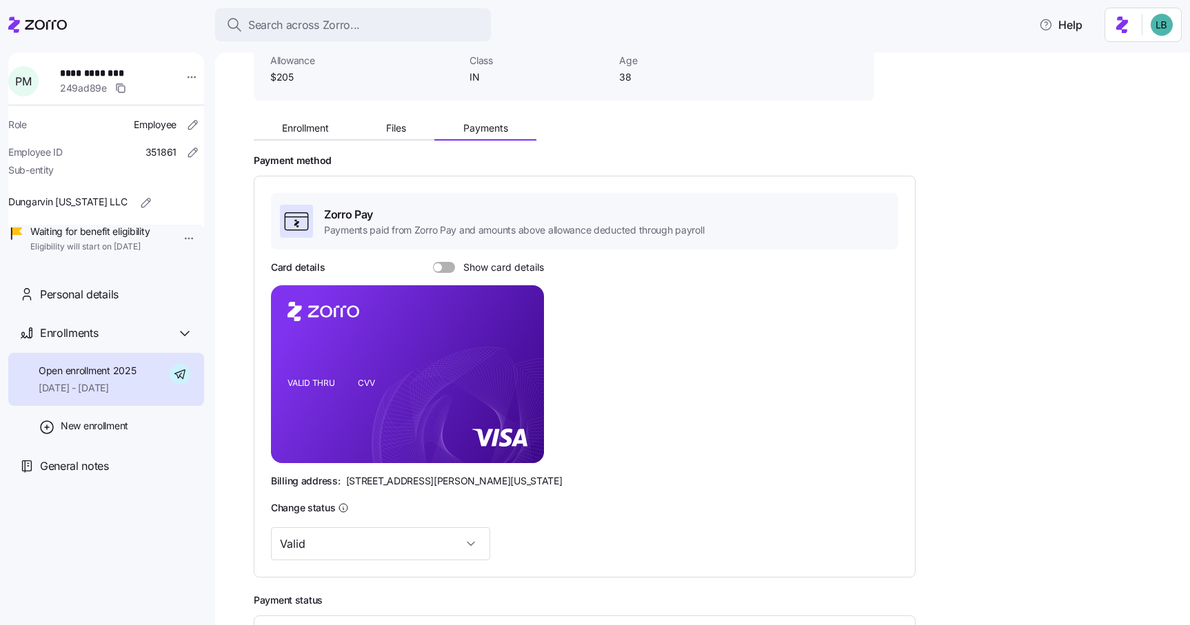
scroll to position [136, 0]
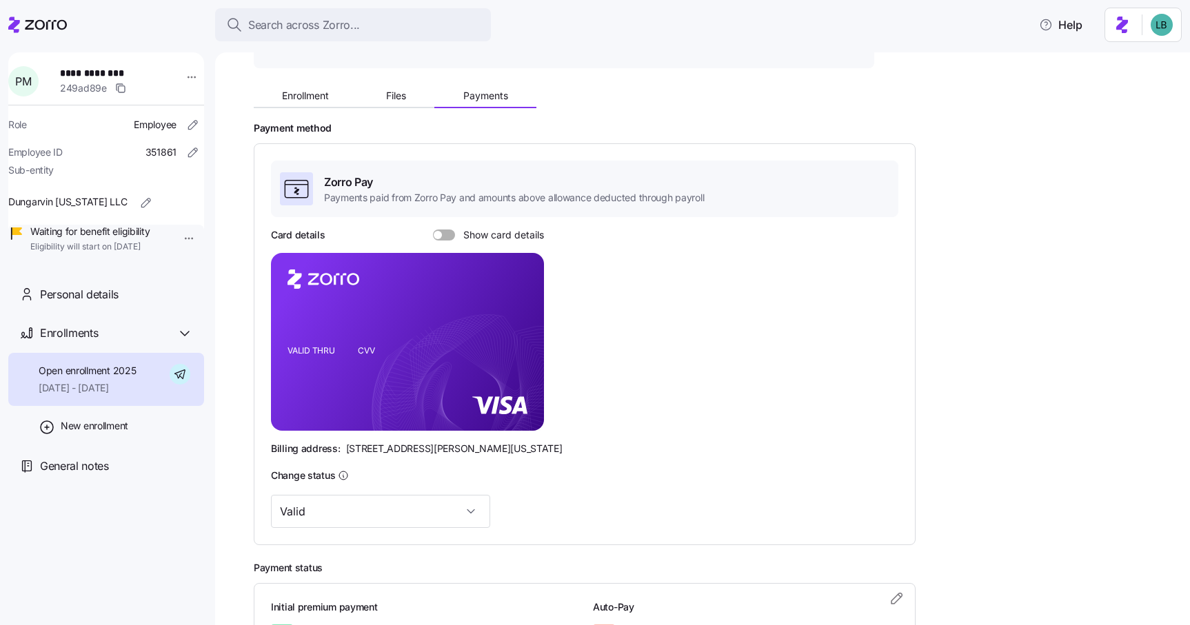
click at [446, 233] on span at bounding box center [449, 235] width 14 height 11
click at [433, 230] on input "Show card details" at bounding box center [433, 230] width 0 height 0
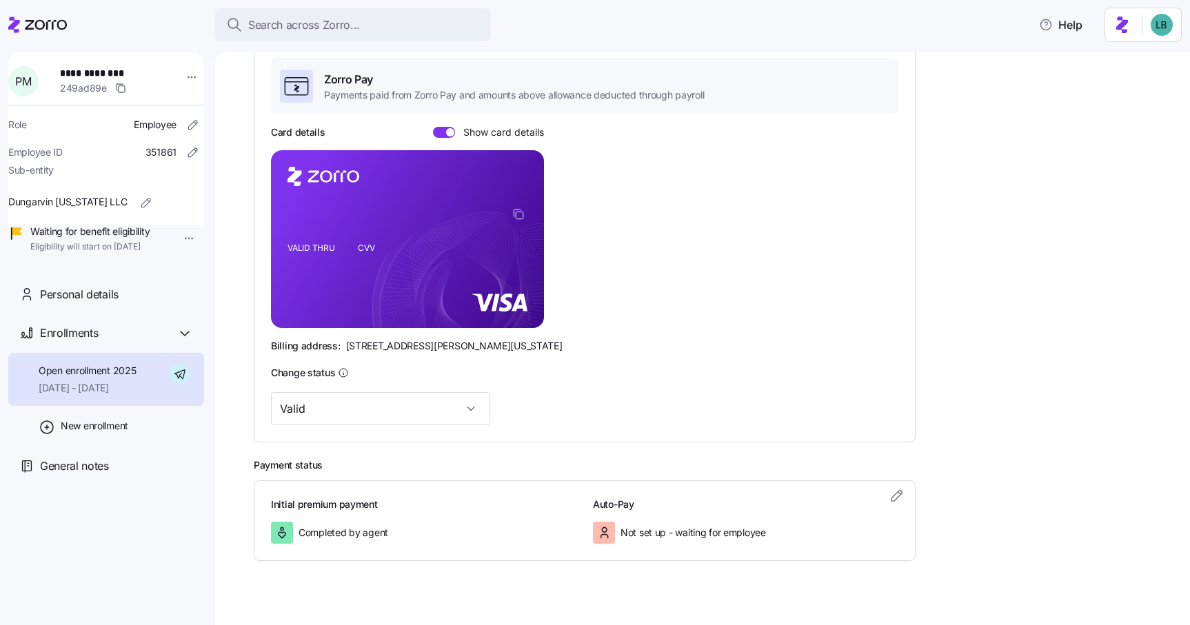
scroll to position [258, 0]
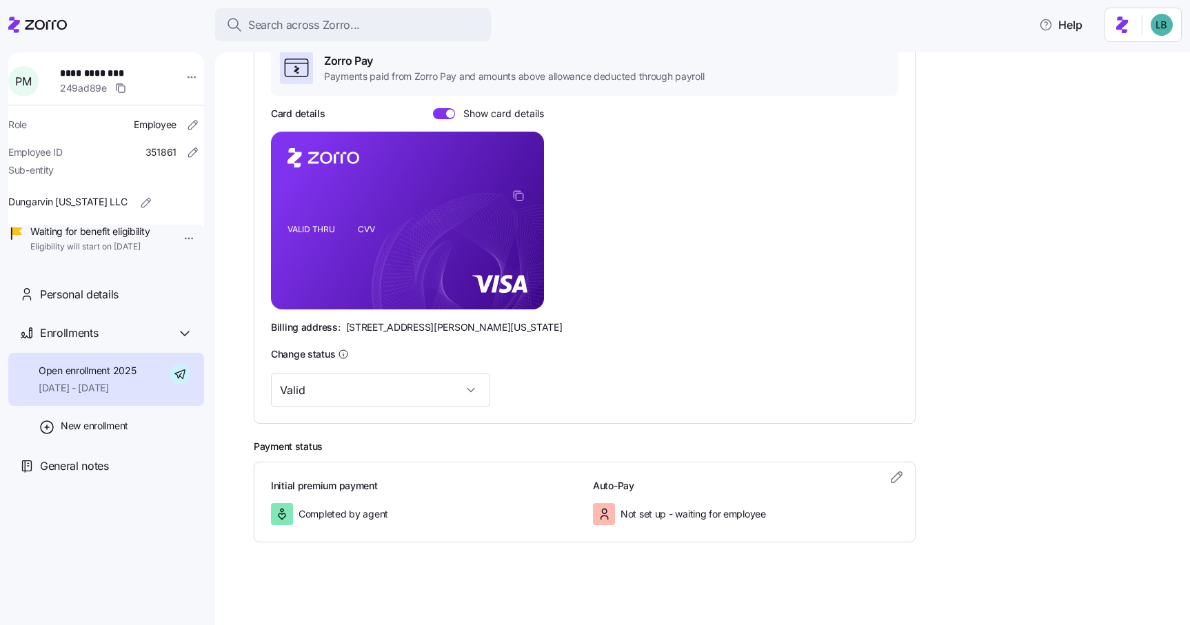
click at [482, 327] on span "[STREET_ADDRESS][PERSON_NAME][US_STATE]" at bounding box center [454, 327] width 216 height 14
copy span "Ohio"
click at [521, 199] on icon "copy-to-clipboard" at bounding box center [518, 196] width 12 height 12
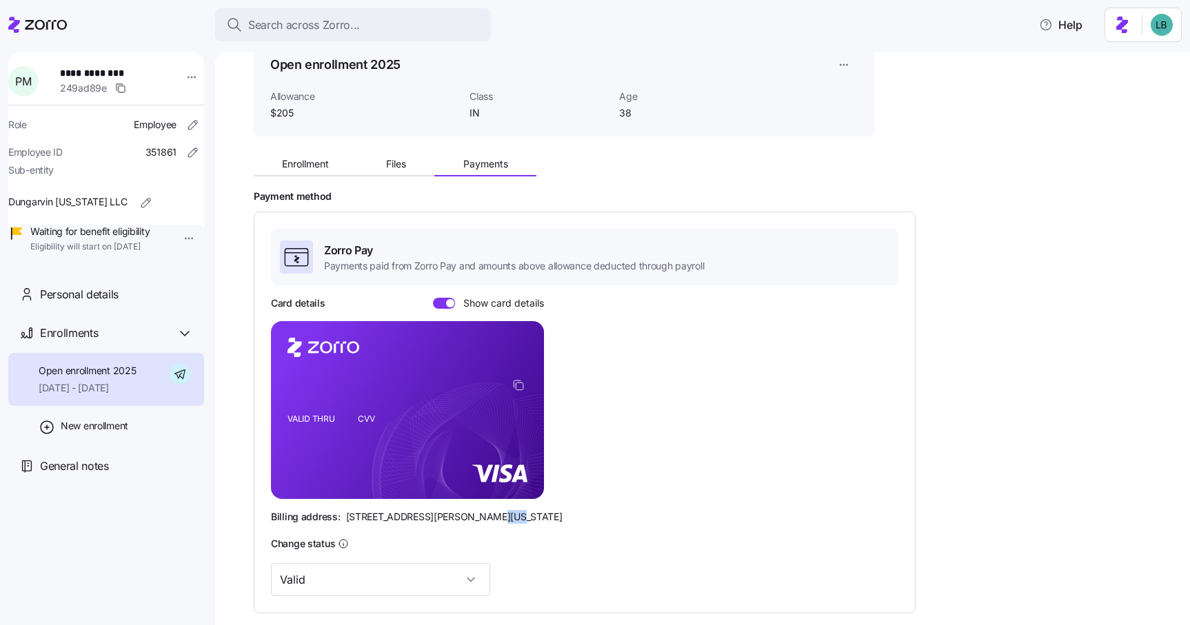
scroll to position [0, 0]
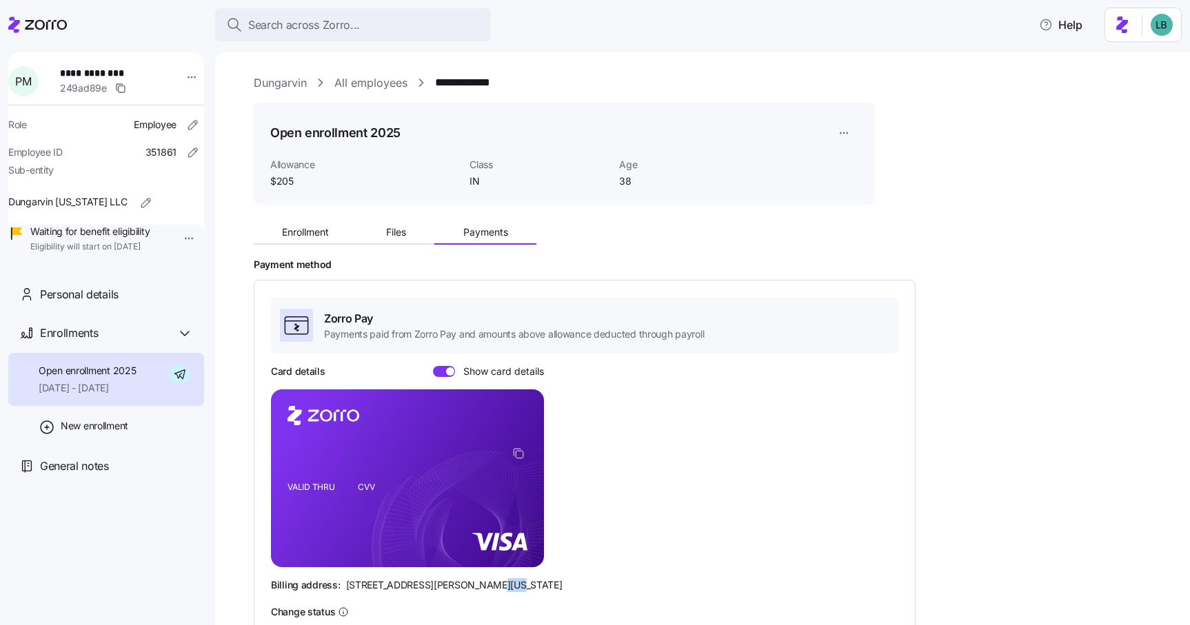
click at [467, 82] on link "**********" at bounding box center [473, 82] width 76 height 17
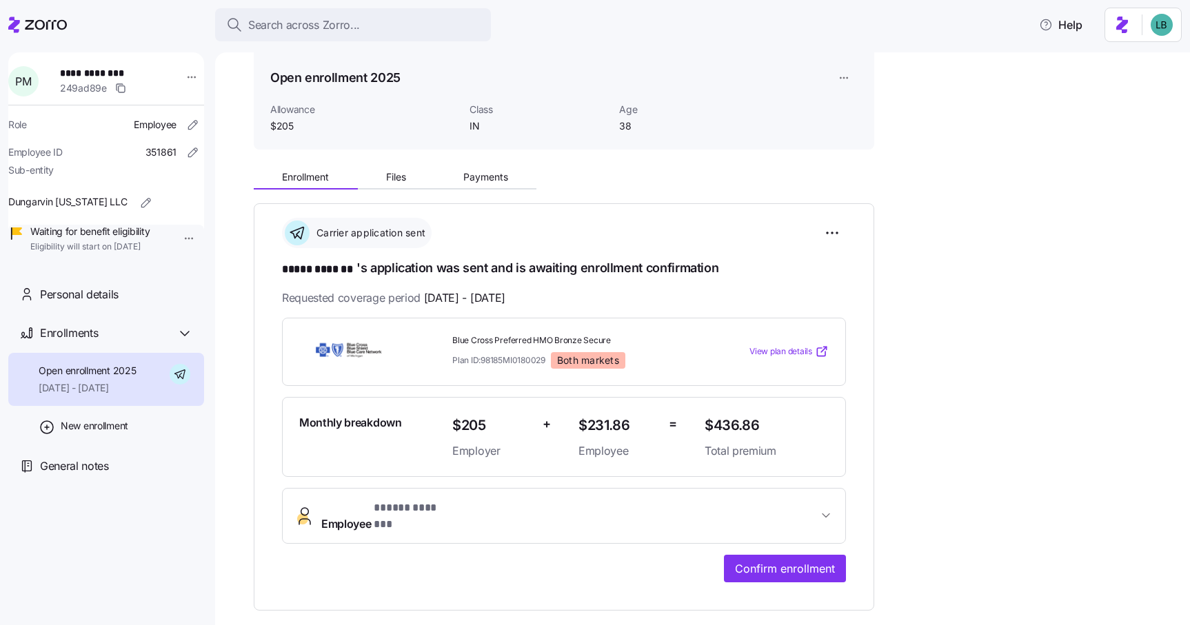
scroll to position [56, 0]
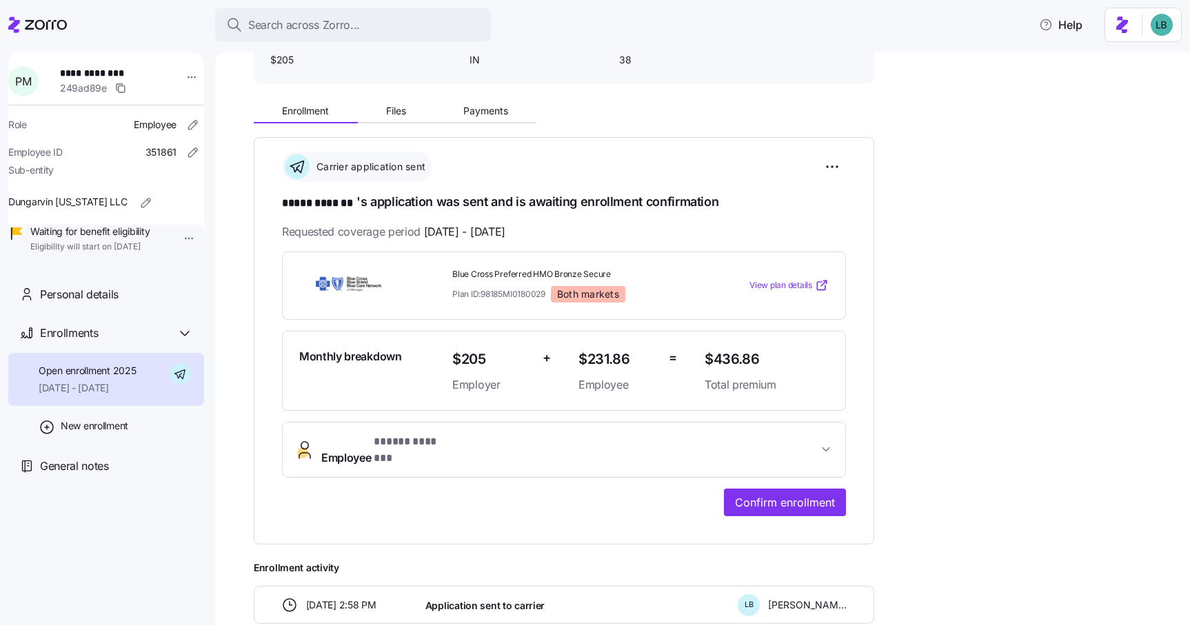
click at [628, 442] on span "Employee * ***** ******* *" at bounding box center [569, 450] width 496 height 33
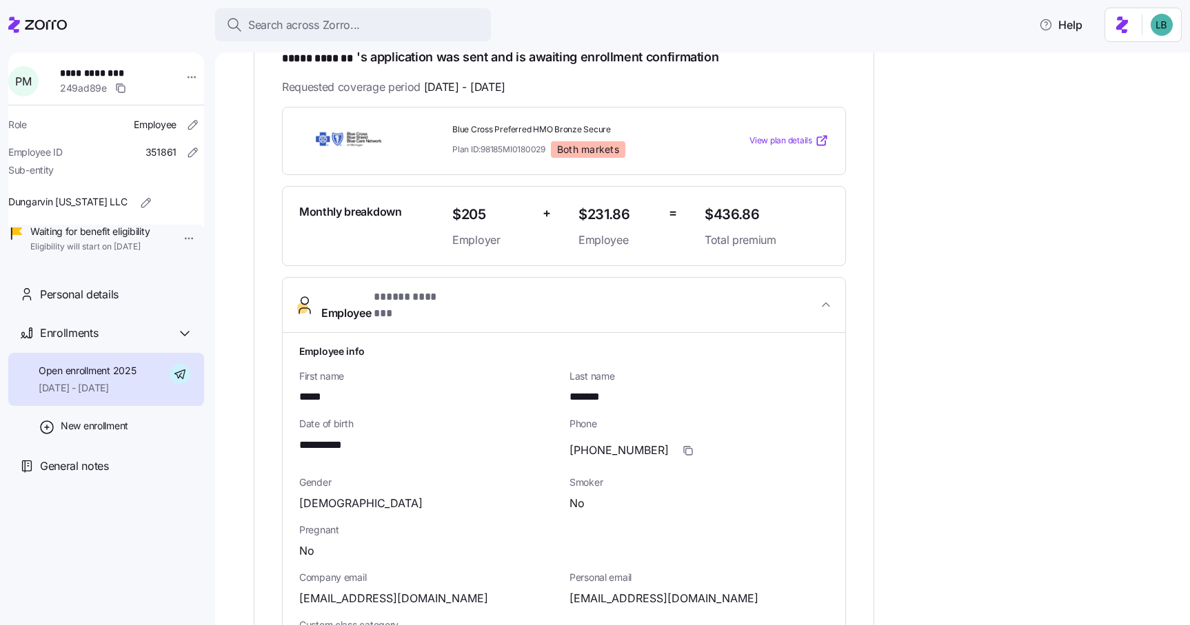
scroll to position [281, 0]
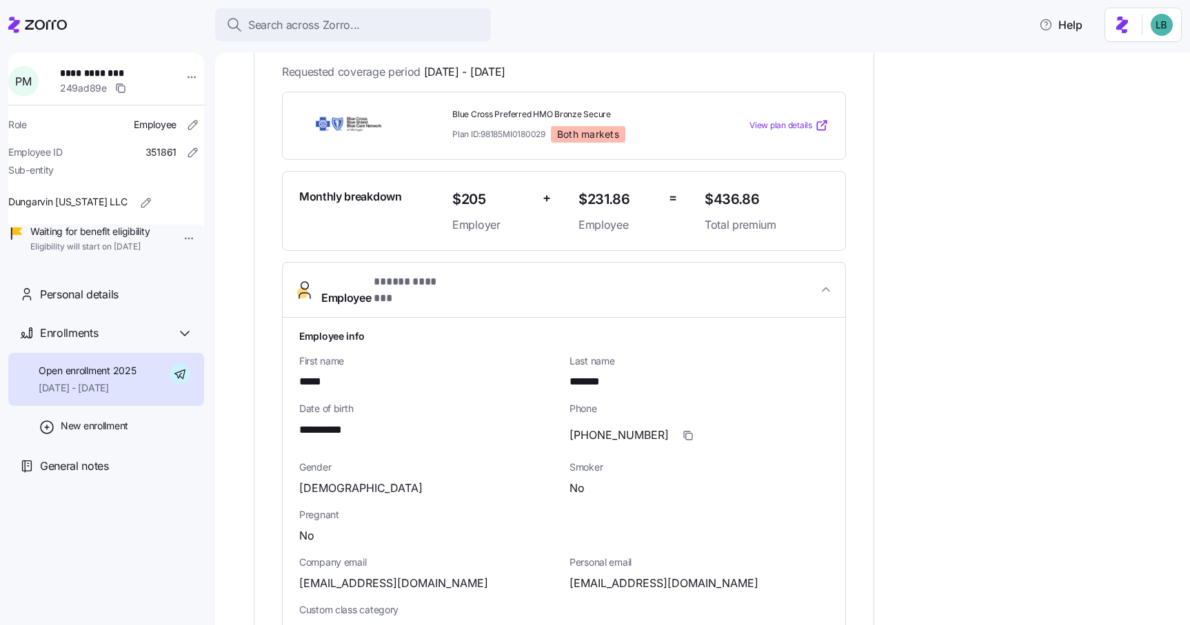
click at [617, 575] on span "pmulenga@dungarvin.com" at bounding box center [663, 583] width 189 height 17
copy span "pmulenga"
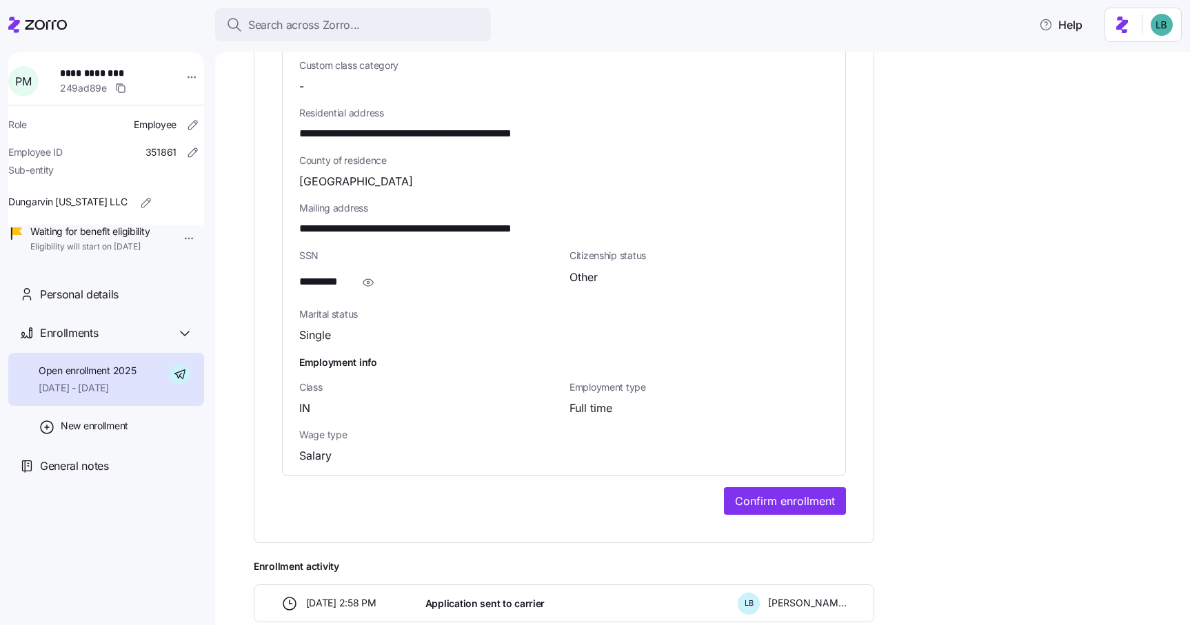
scroll to position [950, 0]
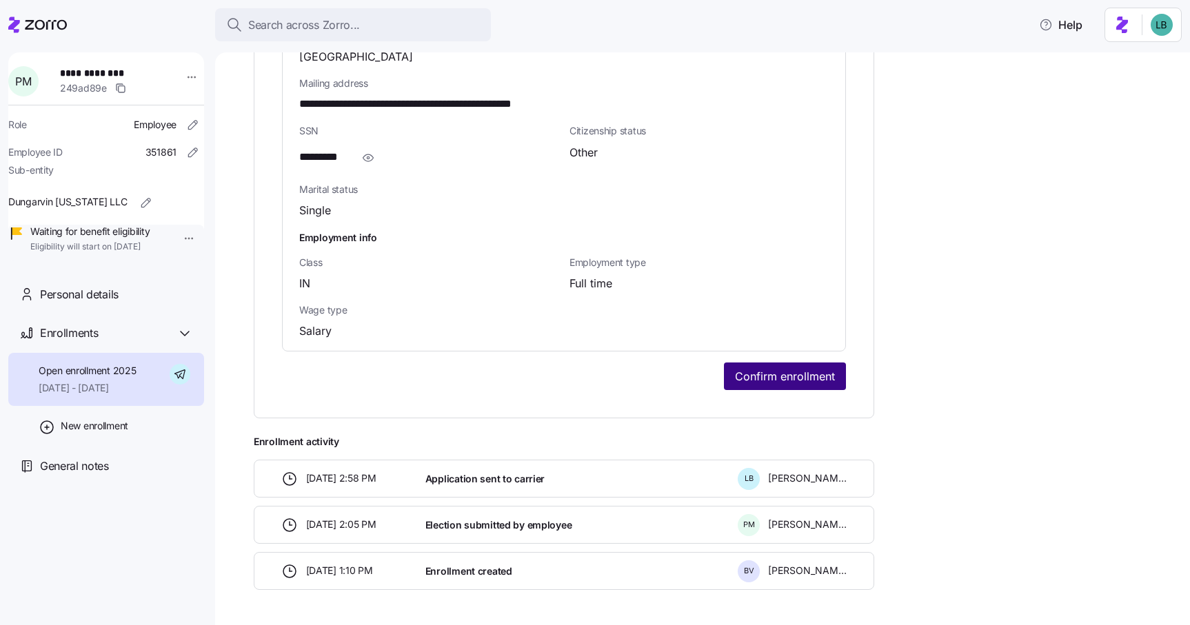
click at [773, 368] on span "Confirm enrollment" at bounding box center [785, 376] width 100 height 17
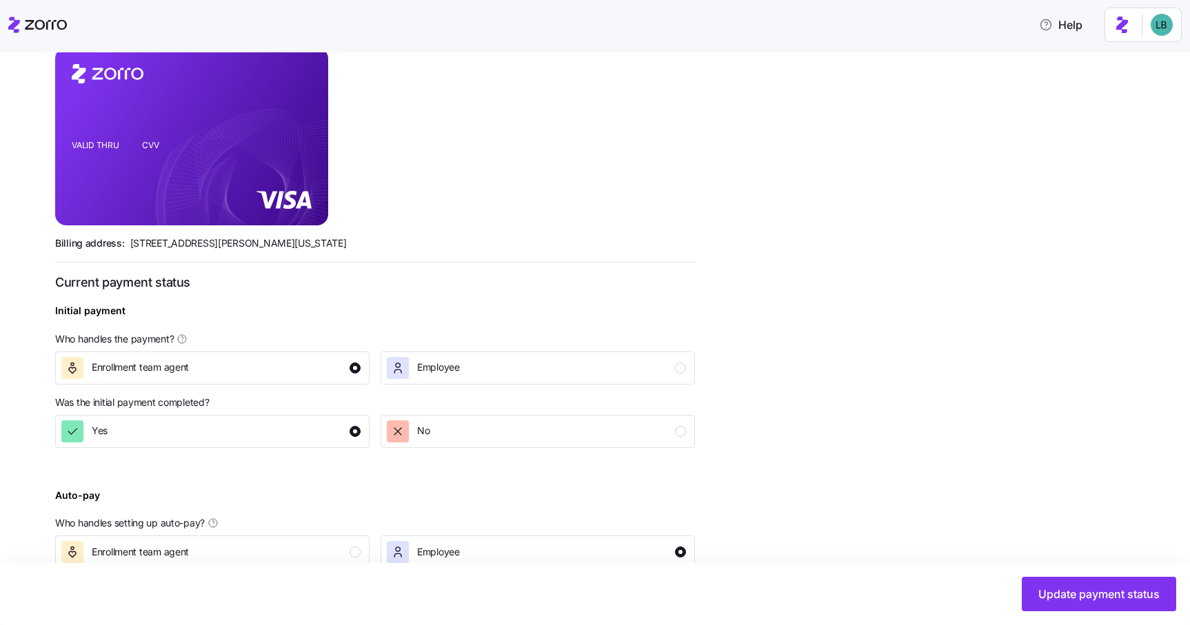
scroll to position [441, 0]
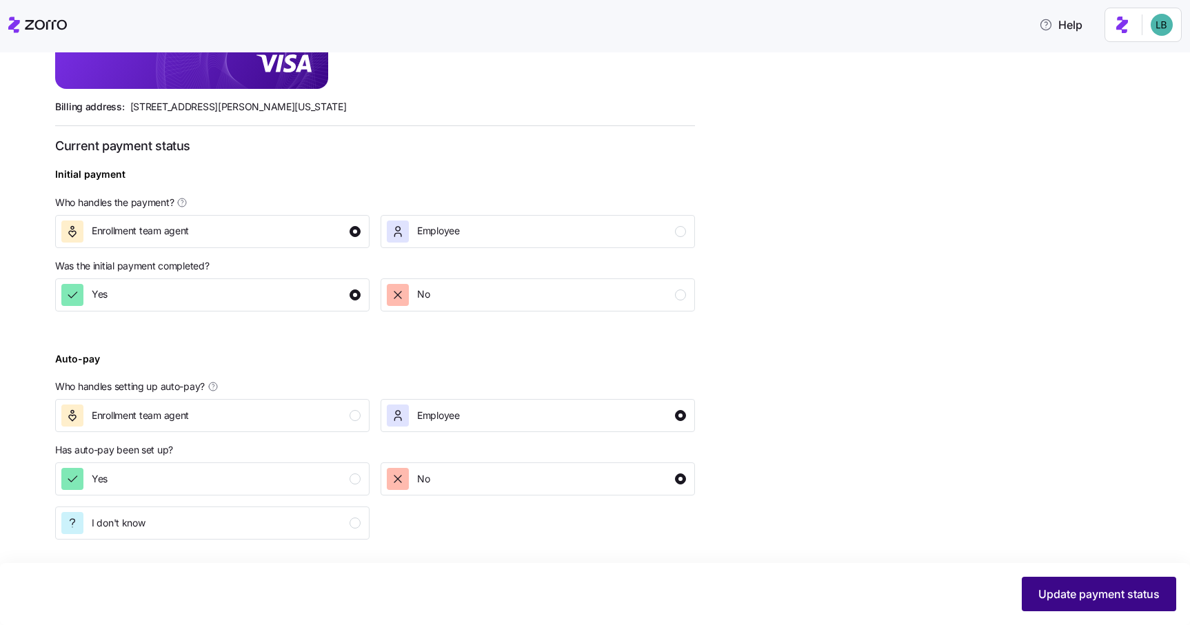
click at [1079, 593] on span "Update payment status" at bounding box center [1098, 594] width 121 height 17
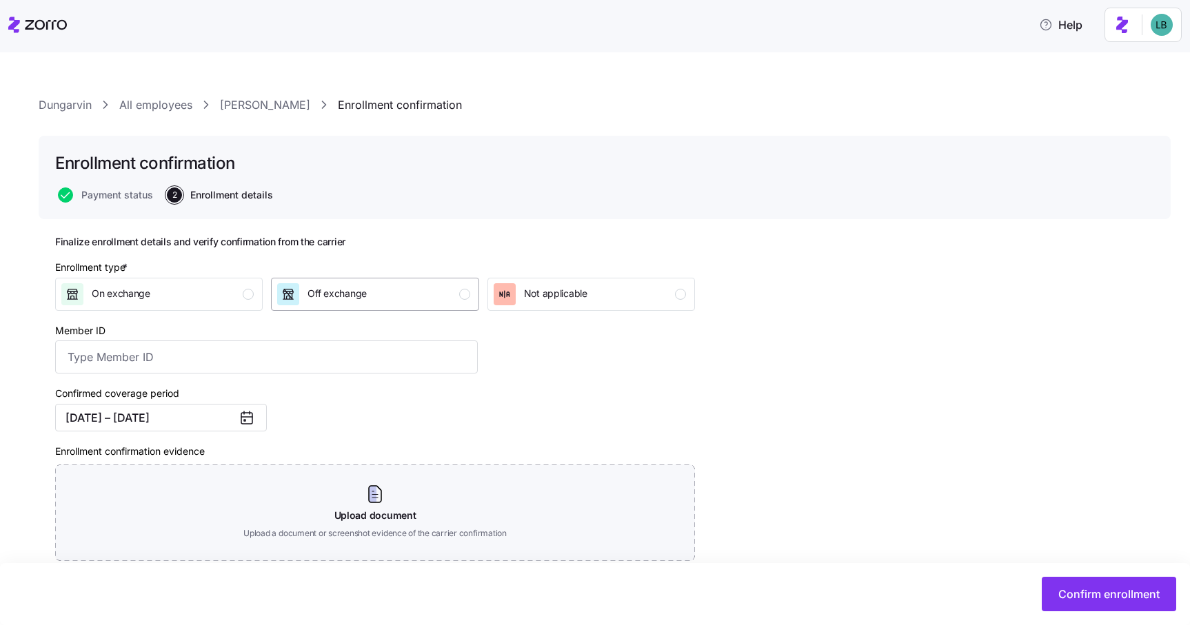
click at [402, 295] on div "Off exchange" at bounding box center [373, 294] width 192 height 22
click at [210, 365] on input "Member ID" at bounding box center [266, 356] width 422 height 33
paste input "M05517022"
type input "M05517022"
click at [356, 409] on div "Confirmed coverage period 09/01/2025 – 12/31/2025" at bounding box center [267, 408] width 434 height 58
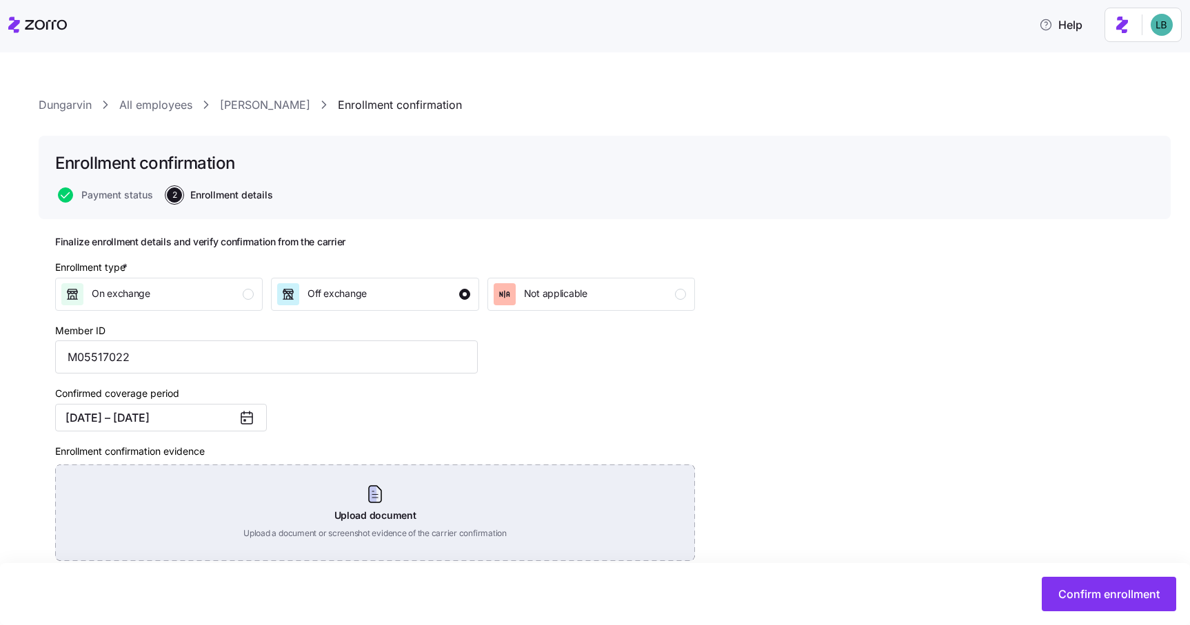
click at [380, 509] on div "Upload document Upload a document or screenshot evidence of the carrier confirm…" at bounding box center [375, 513] width 640 height 96
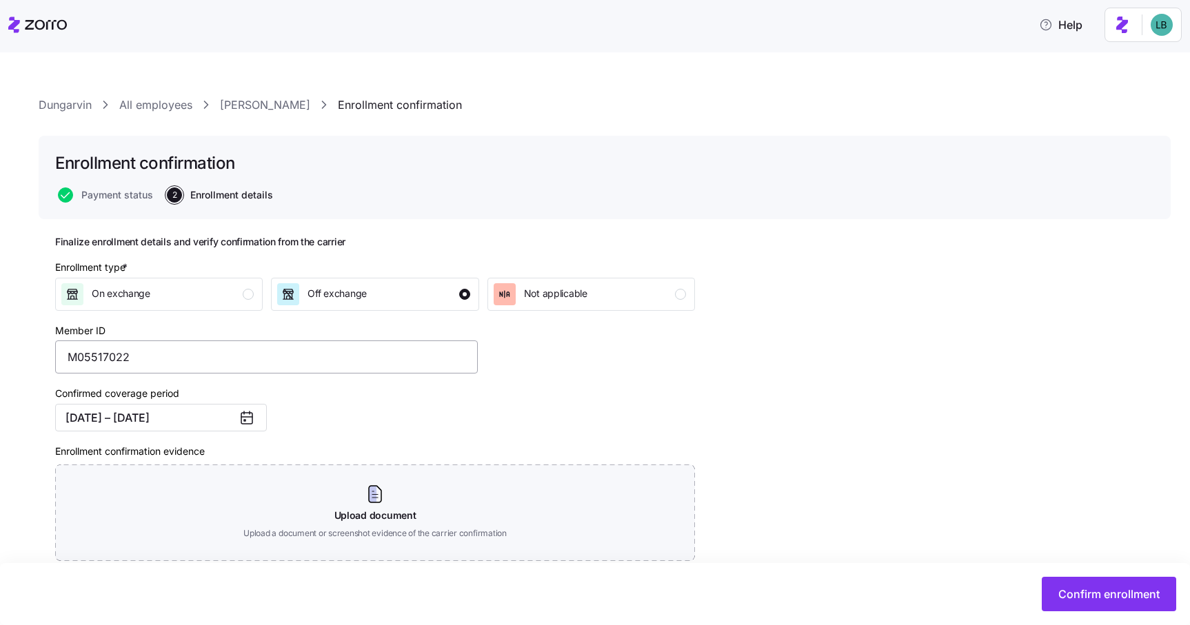
scroll to position [92, 0]
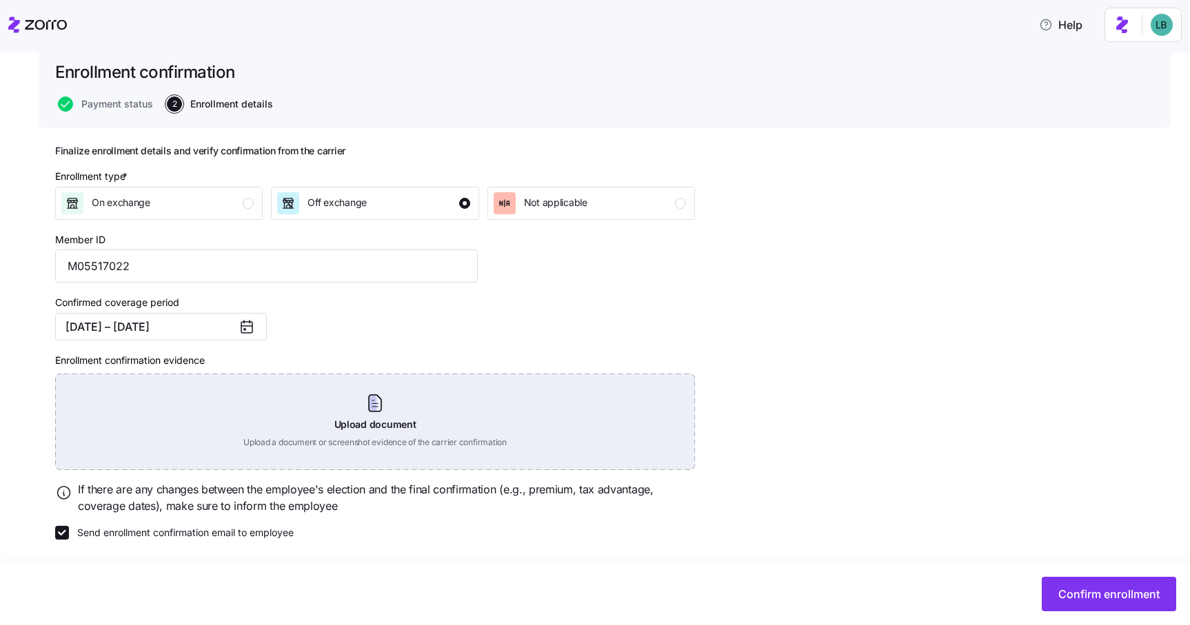
click at [378, 407] on div "Upload document Upload a document or screenshot evidence of the carrier confirm…" at bounding box center [375, 422] width 640 height 96
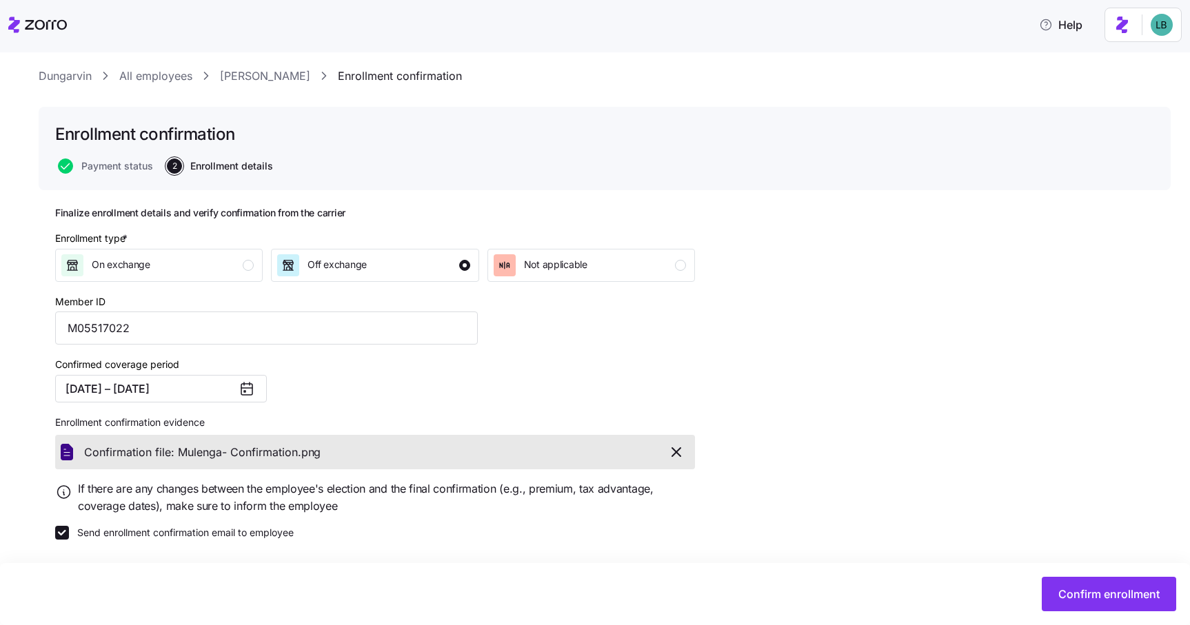
scroll to position [30, 0]
click at [1090, 591] on span "Confirm enrollment" at bounding box center [1108, 594] width 101 height 17
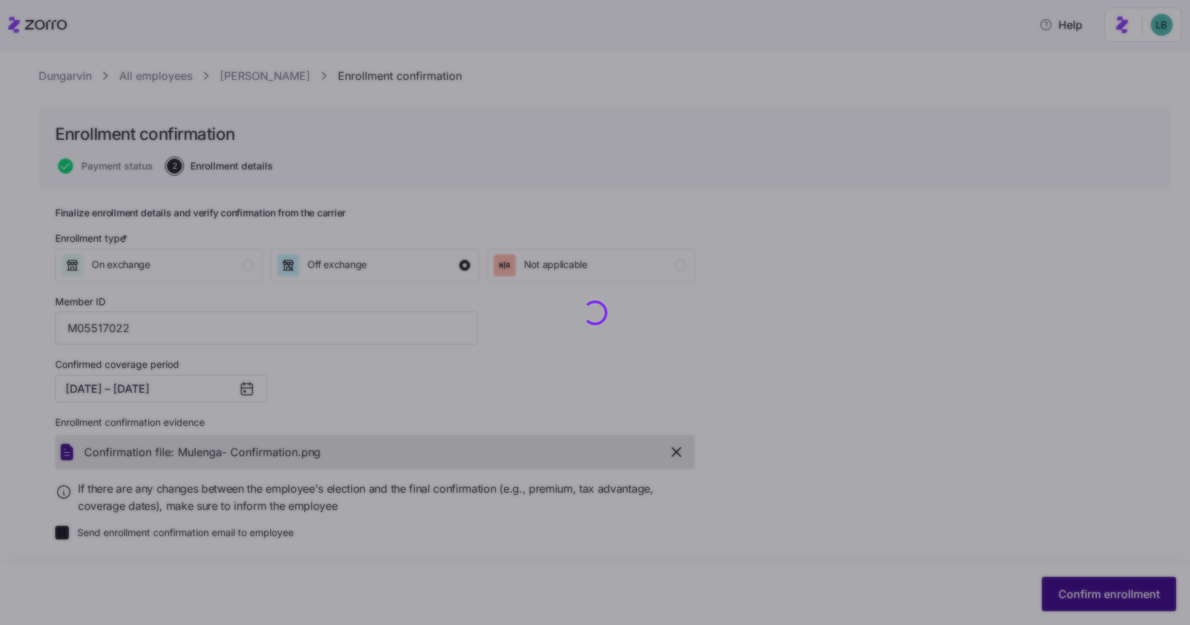
checkbox input "false"
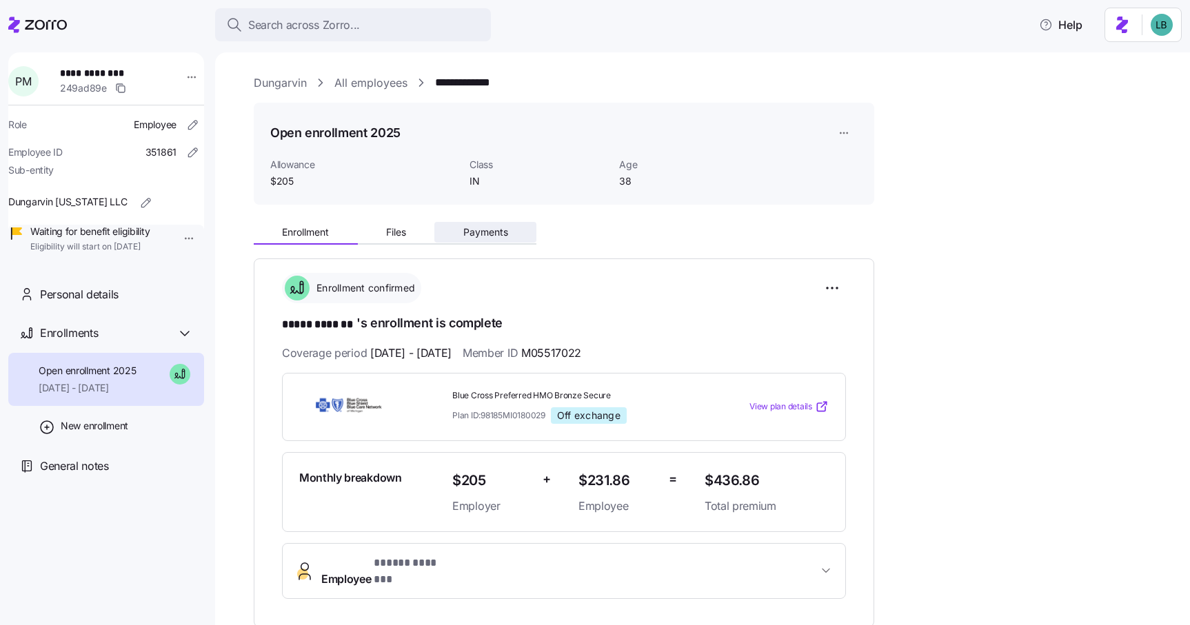
click at [476, 233] on span "Payments" at bounding box center [485, 232] width 45 height 10
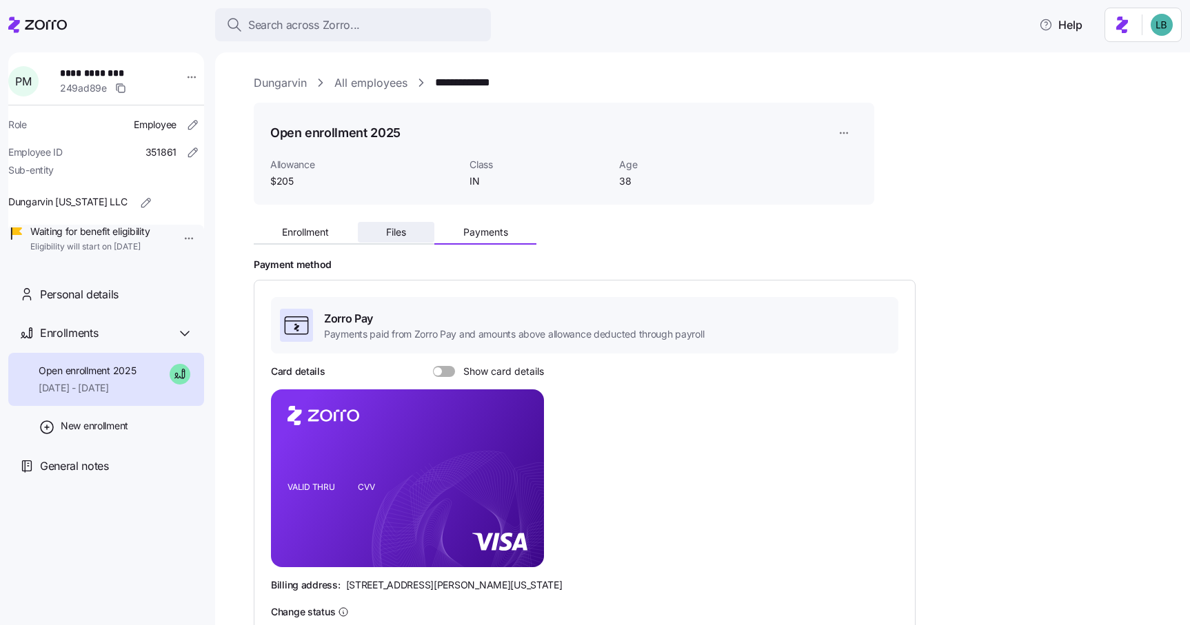
click at [395, 225] on button "Files" at bounding box center [396, 232] width 77 height 21
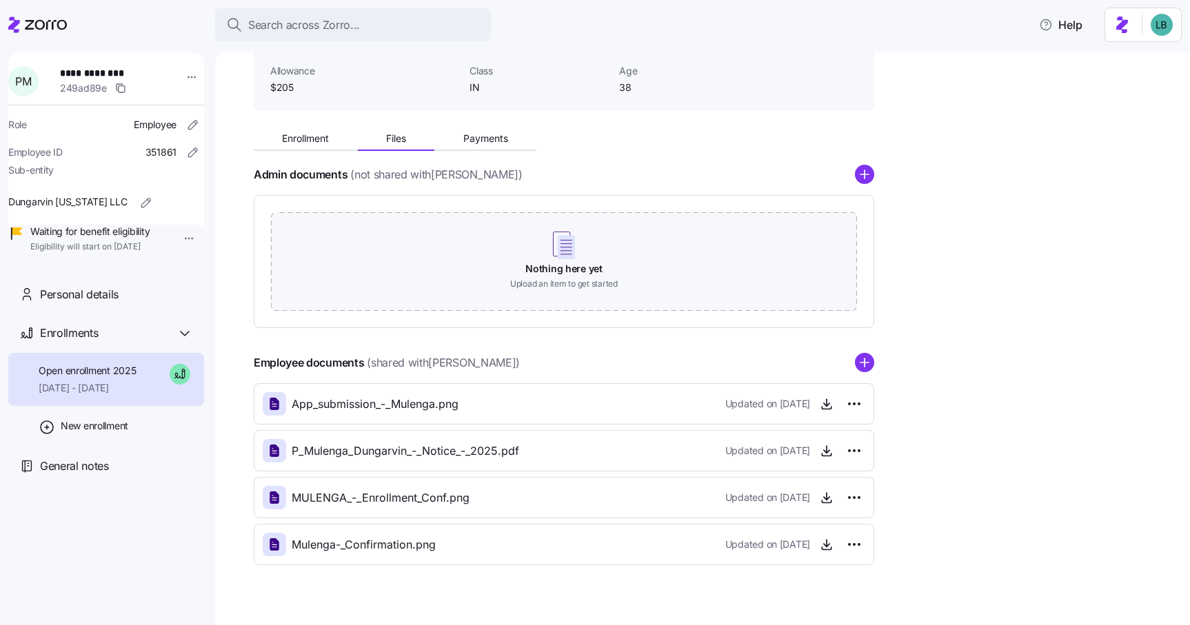
scroll to position [116, 0]
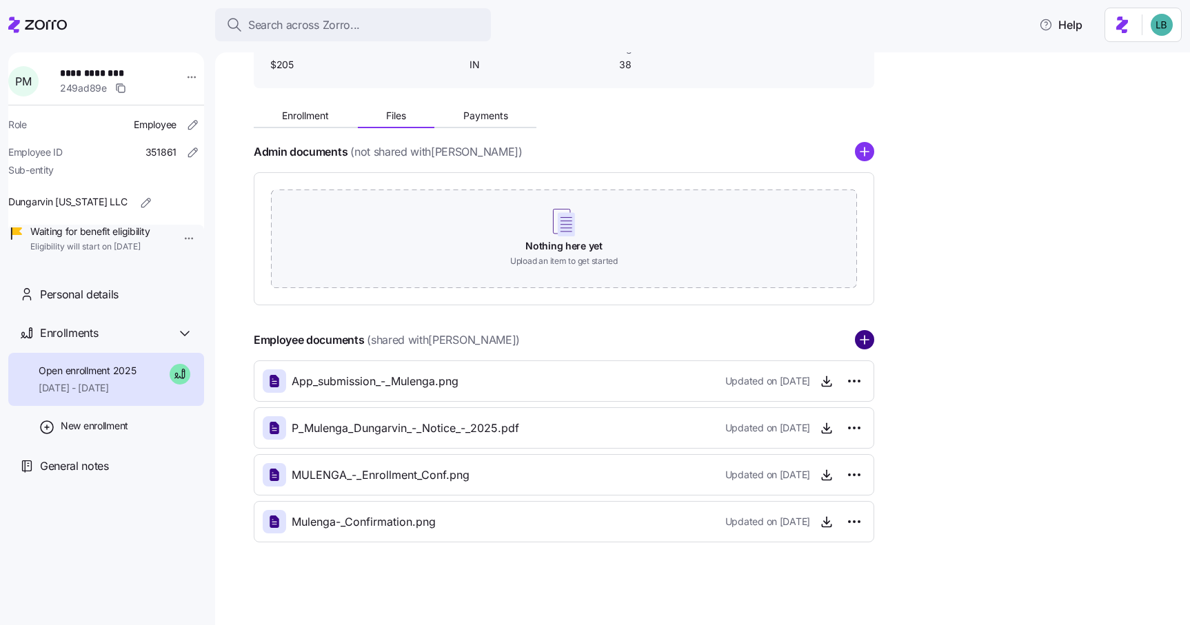
click at [865, 338] on circle "add icon" at bounding box center [864, 341] width 18 height 18
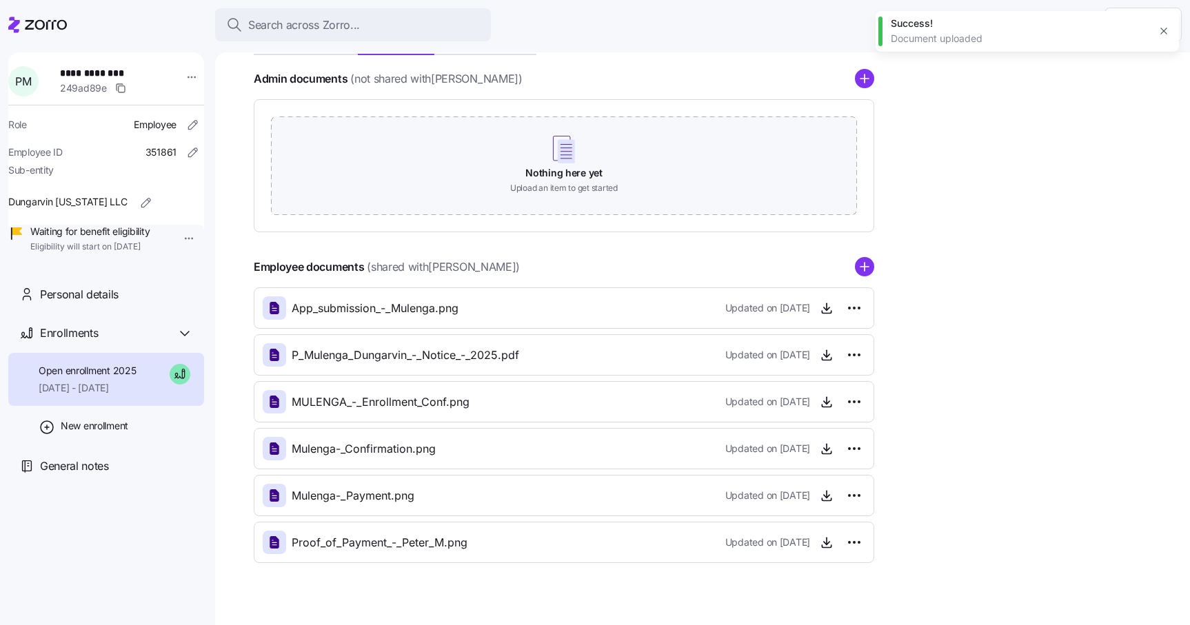
scroll to position [191, 0]
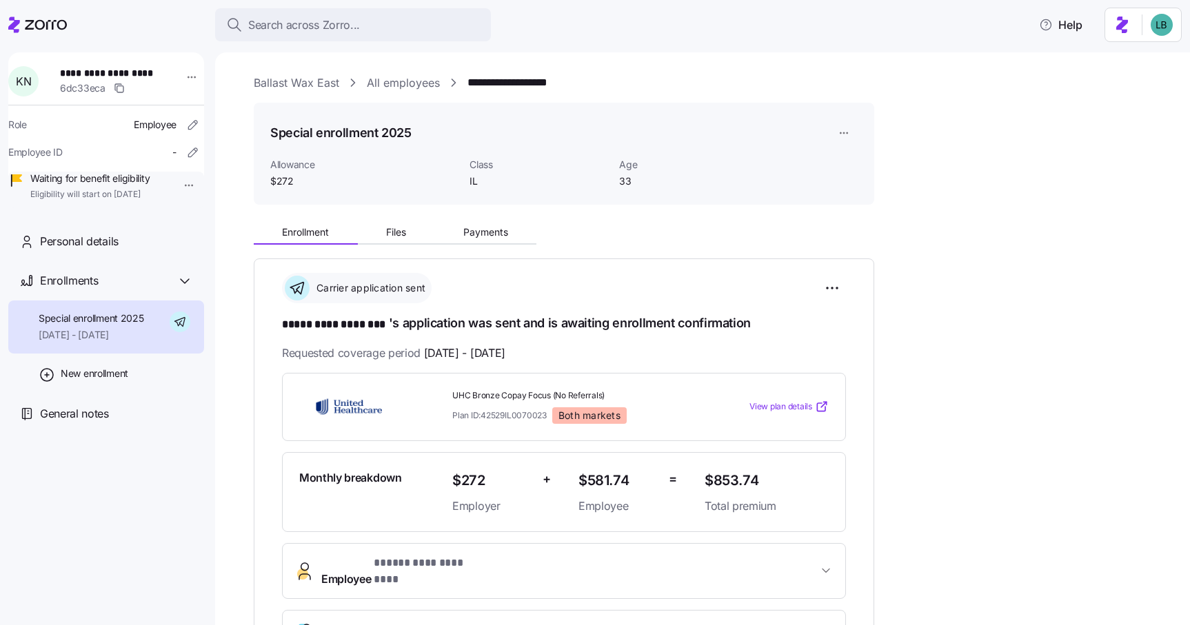
click at [369, 323] on span "**********" at bounding box center [335, 324] width 107 height 17
click at [342, 324] on span "**********" at bounding box center [335, 324] width 107 height 17
click at [140, 68] on span "**********" at bounding box center [108, 73] width 96 height 14
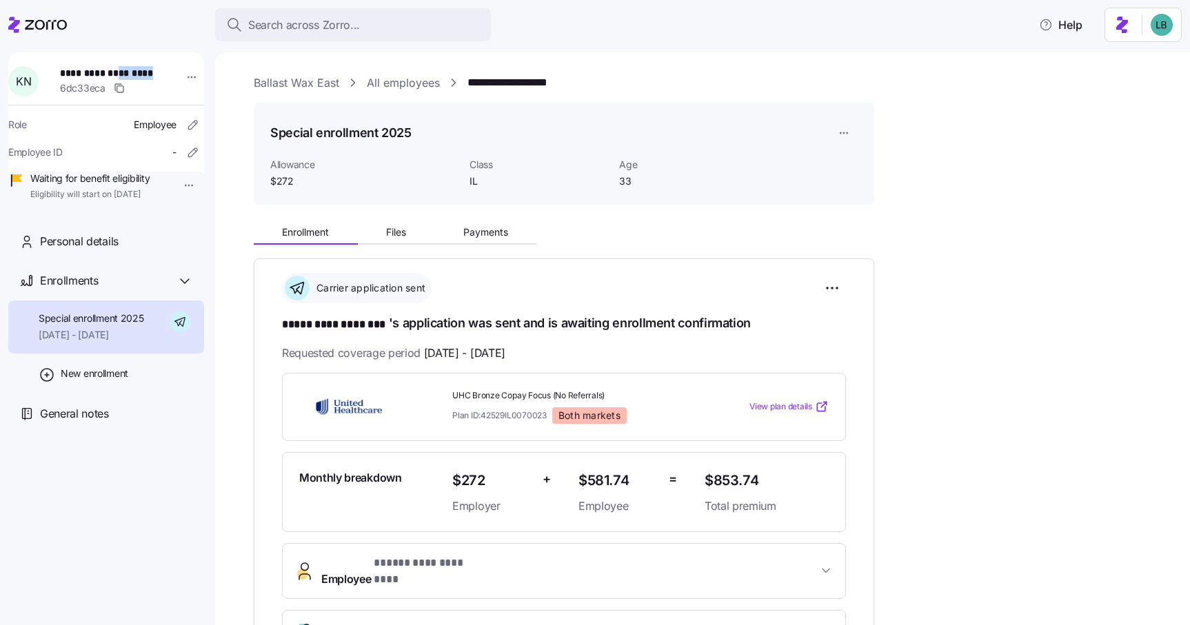
copy span "*******"
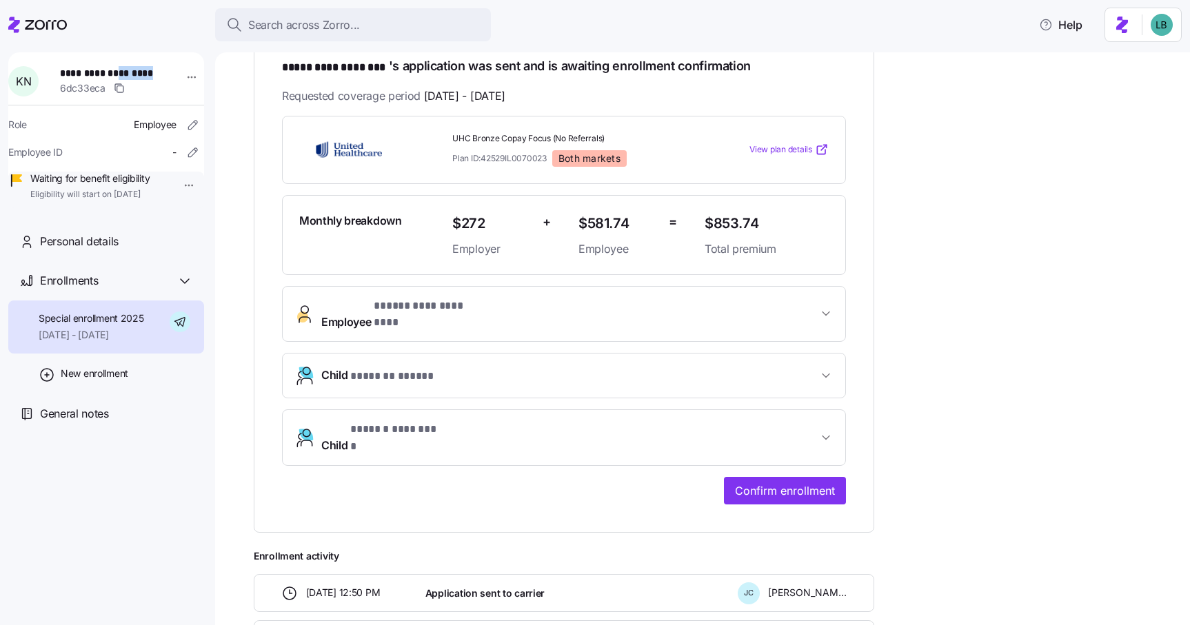
scroll to position [396, 0]
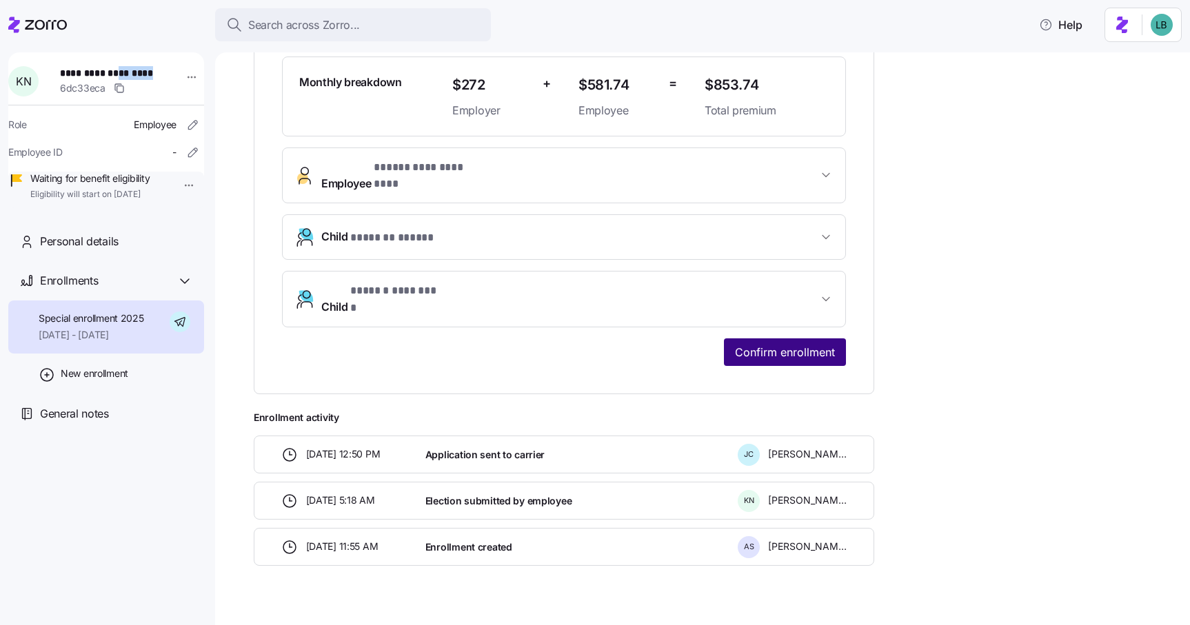
click at [793, 344] on span "Confirm enrollment" at bounding box center [785, 352] width 100 height 17
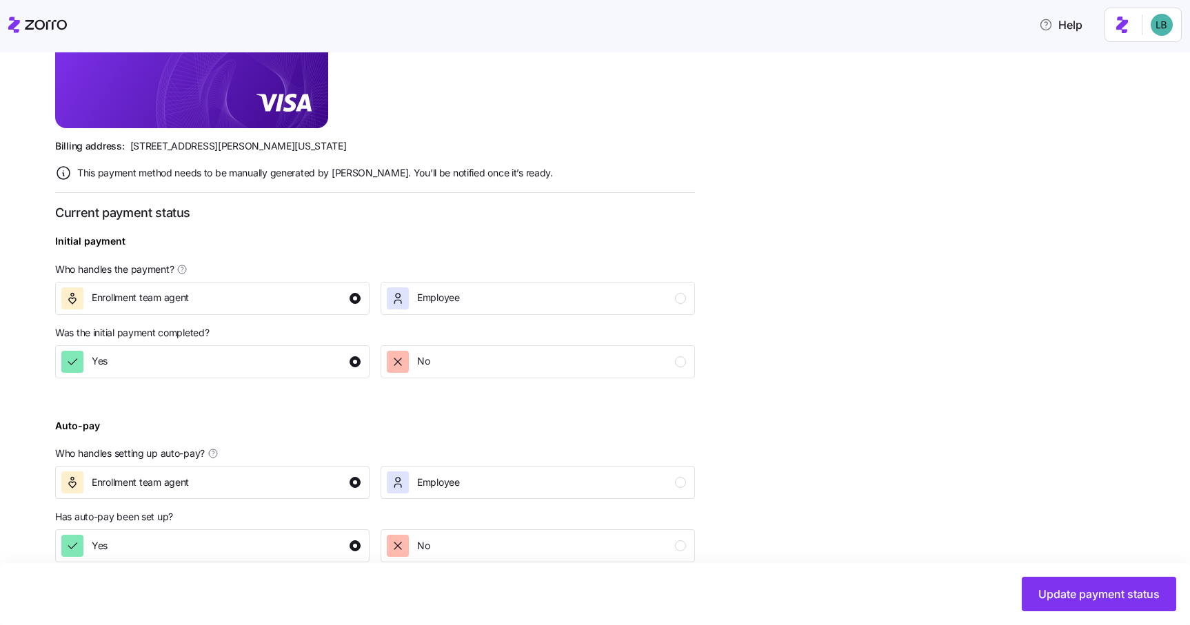
scroll to position [425, 0]
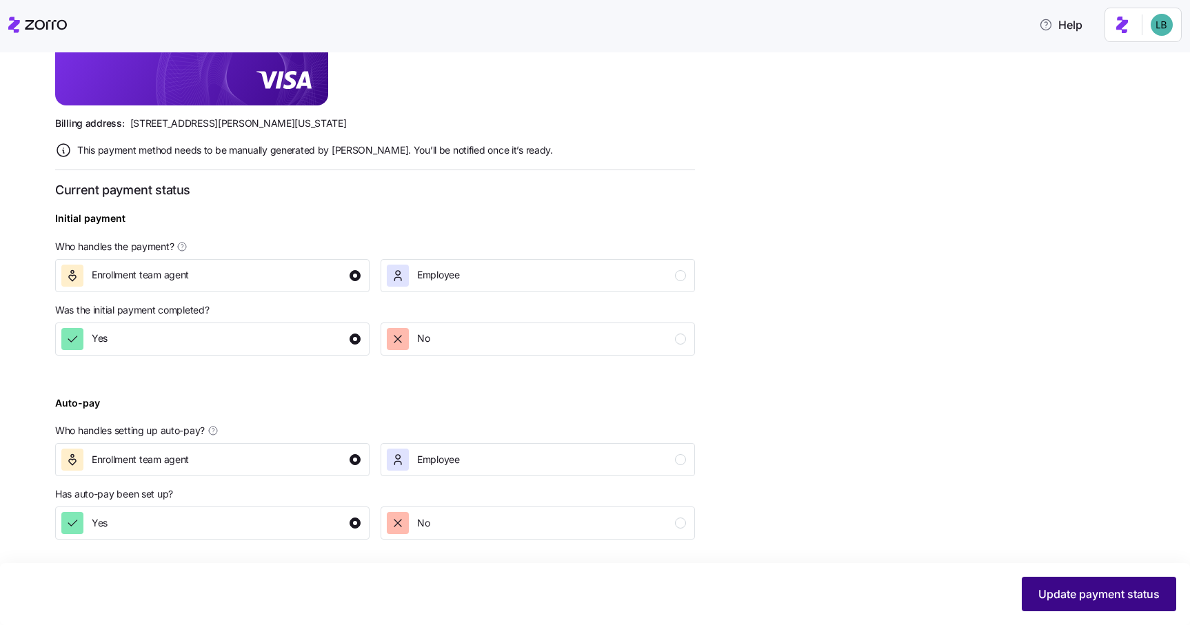
click at [1123, 588] on span "Update payment status" at bounding box center [1098, 594] width 121 height 17
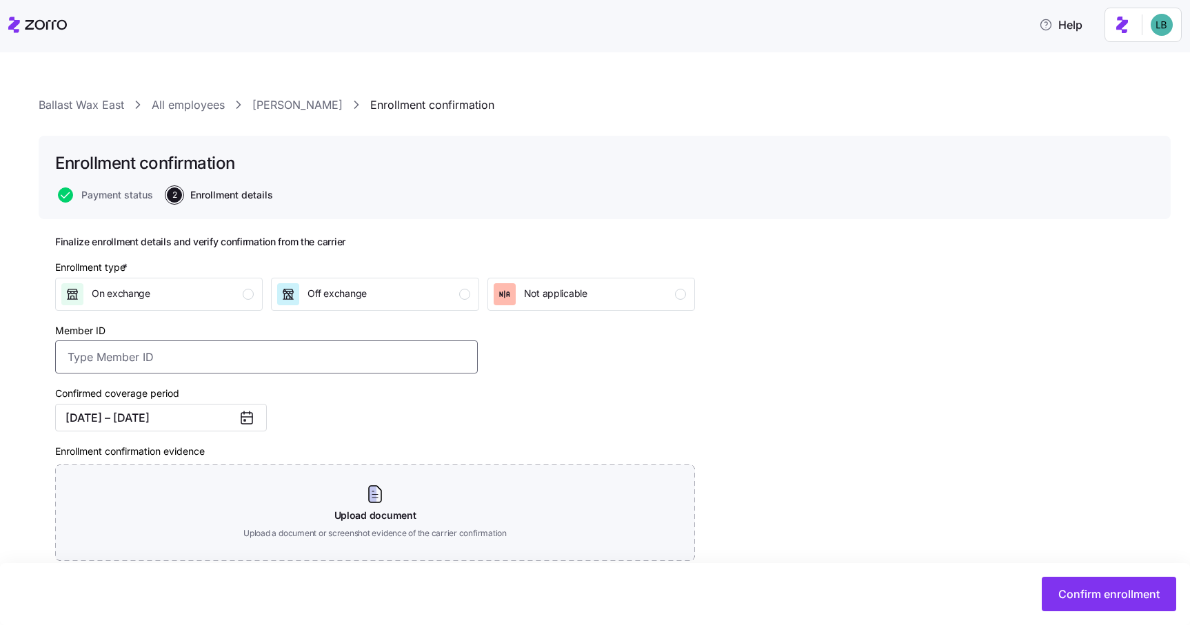
click at [183, 359] on input "Member ID" at bounding box center [266, 356] width 422 height 33
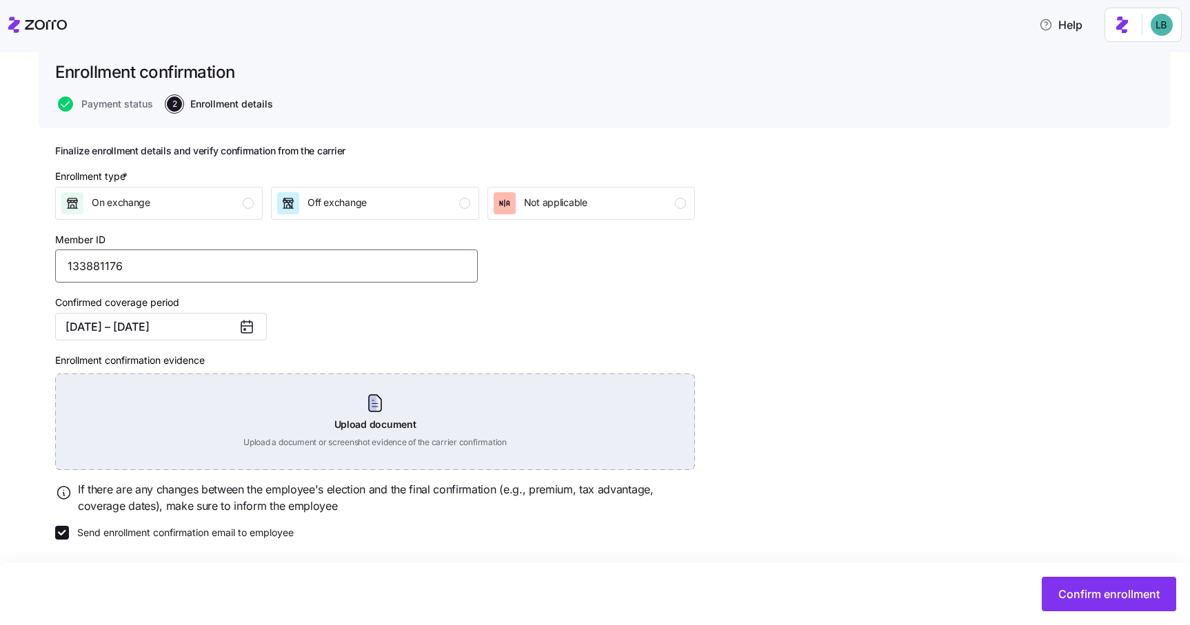
type input "133881176"
click at [381, 414] on div "Upload document Upload a document or screenshot evidence of the carrier confirm…" at bounding box center [375, 422] width 640 height 96
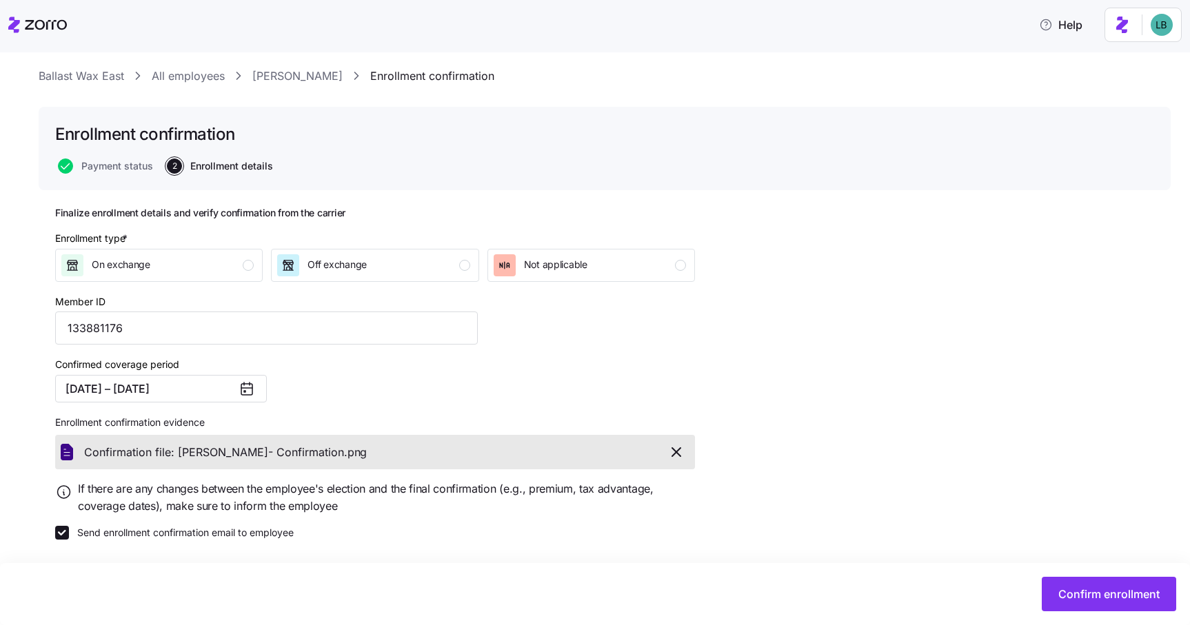
scroll to position [30, 0]
click at [1120, 587] on span "Confirm enrollment" at bounding box center [1108, 594] width 101 height 17
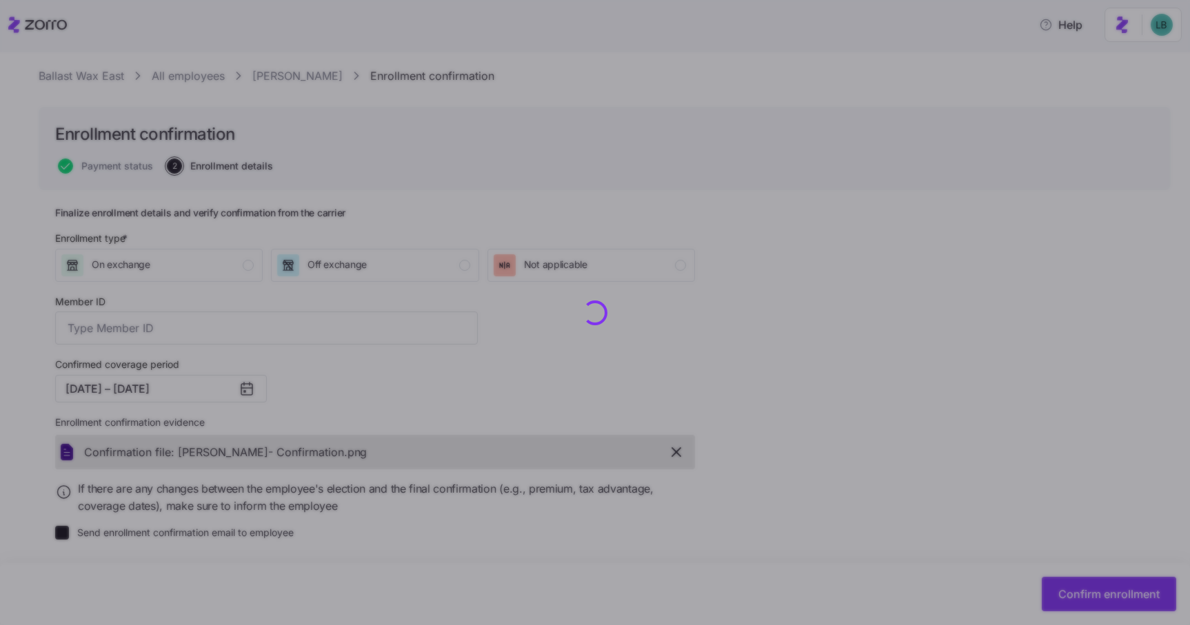
type input "133881176"
checkbox input "false"
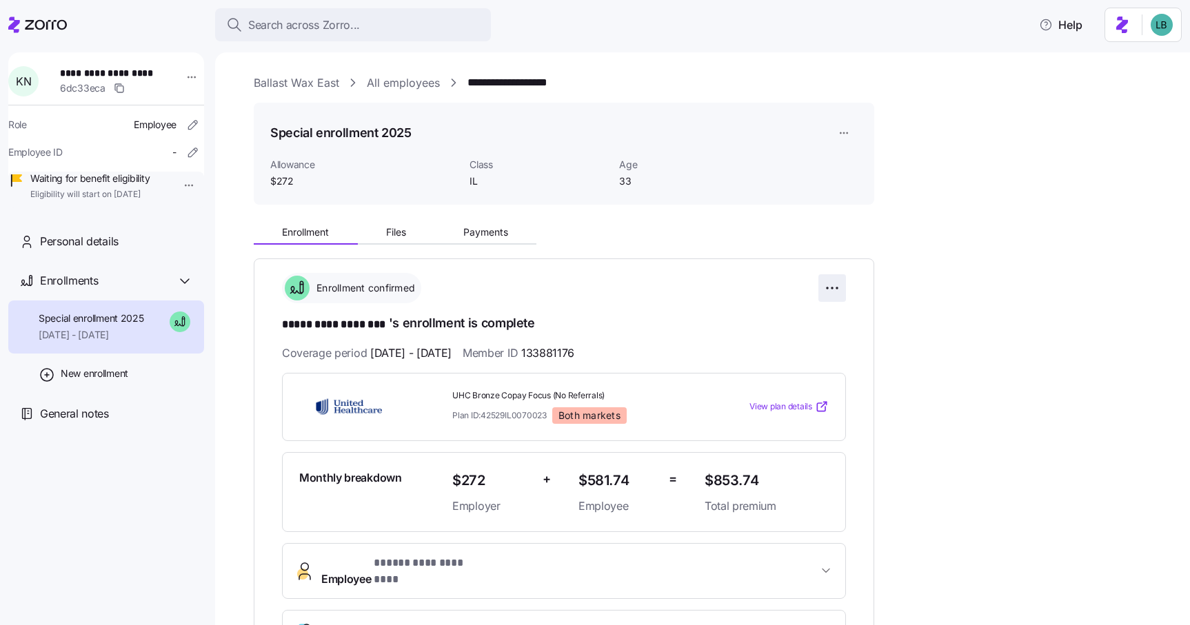
click at [830, 288] on html "**********" at bounding box center [595, 308] width 1190 height 617
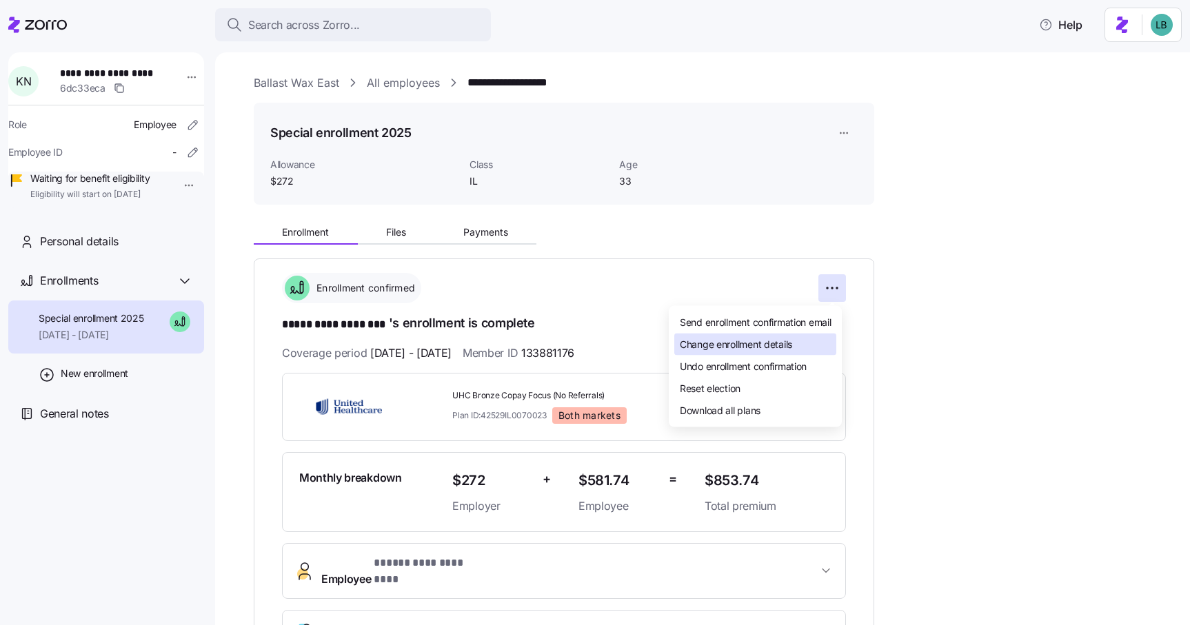
click at [779, 347] on span "Change enrollment details" at bounding box center [736, 344] width 112 height 14
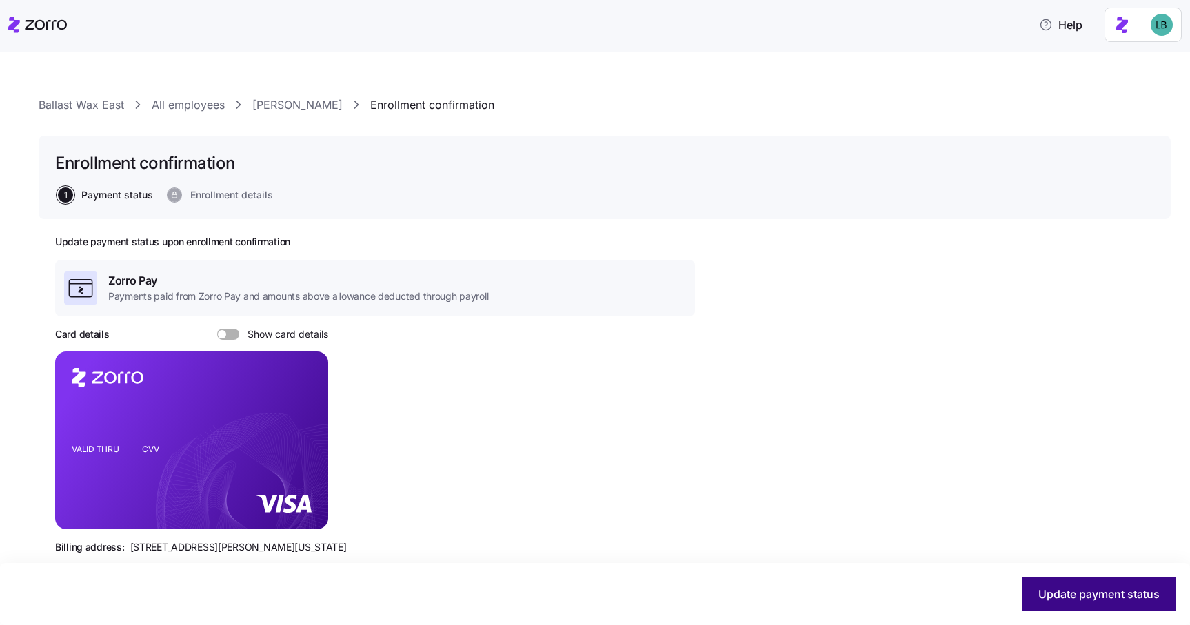
click at [1049, 590] on span "Update payment status" at bounding box center [1098, 594] width 121 height 17
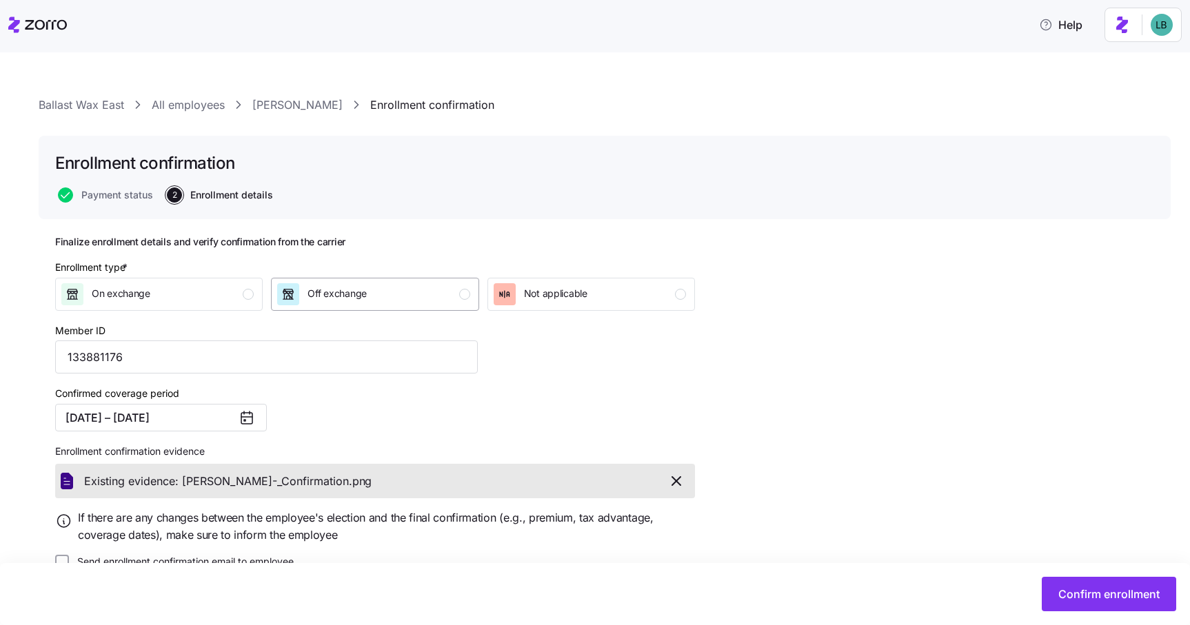
click at [373, 296] on div "Off exchange" at bounding box center [373, 294] width 192 height 22
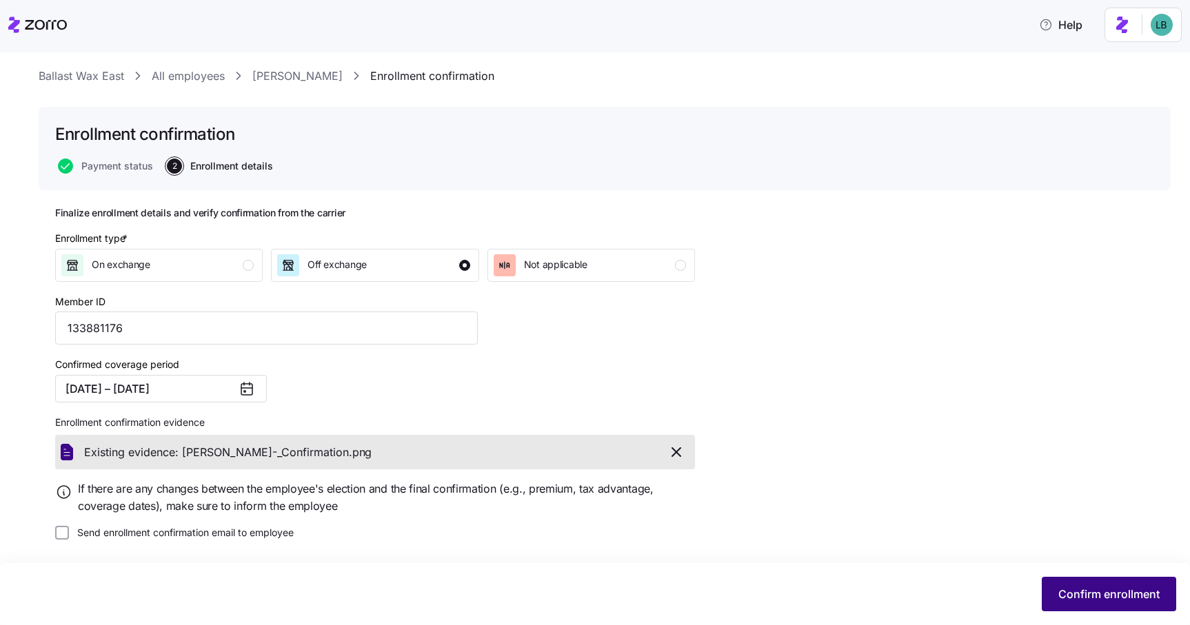
click at [1123, 581] on button "Confirm enrollment" at bounding box center [1108, 594] width 134 height 34
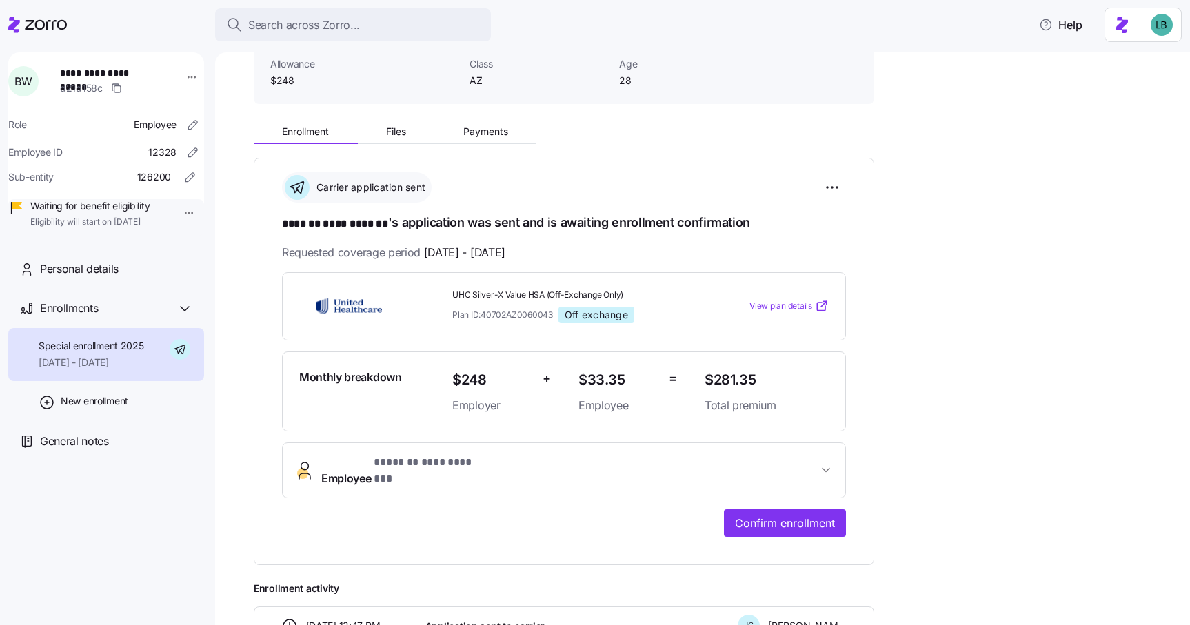
scroll to position [102, 0]
drag, startPoint x: 385, startPoint y: 225, endPoint x: 325, endPoint y: 226, distance: 60.7
click at [325, 226] on span "**********" at bounding box center [335, 222] width 106 height 17
copy span "**********"
click at [762, 513] on span "Confirm enrollment" at bounding box center [785, 521] width 100 height 17
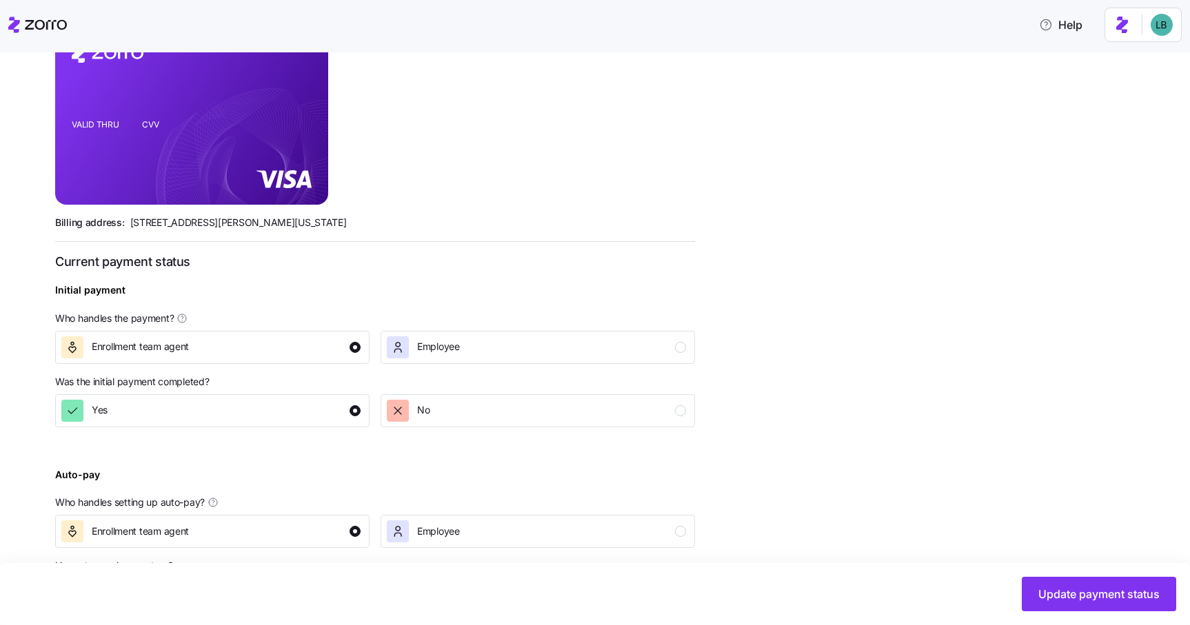
scroll to position [397, 0]
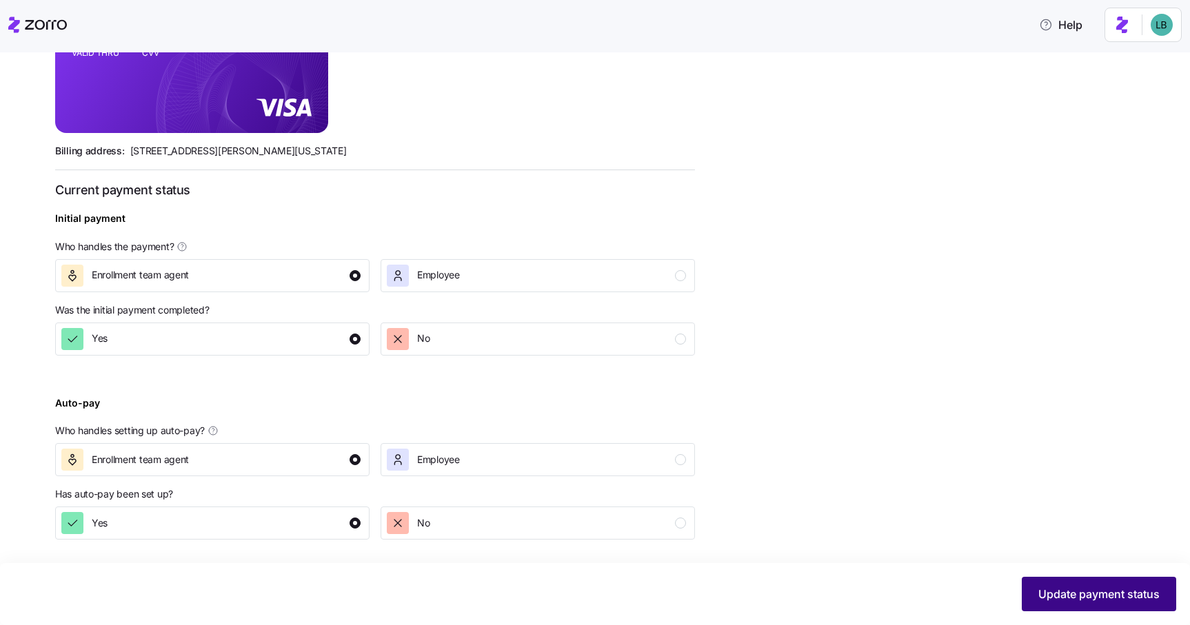
click at [1108, 610] on button "Update payment status" at bounding box center [1098, 594] width 154 height 34
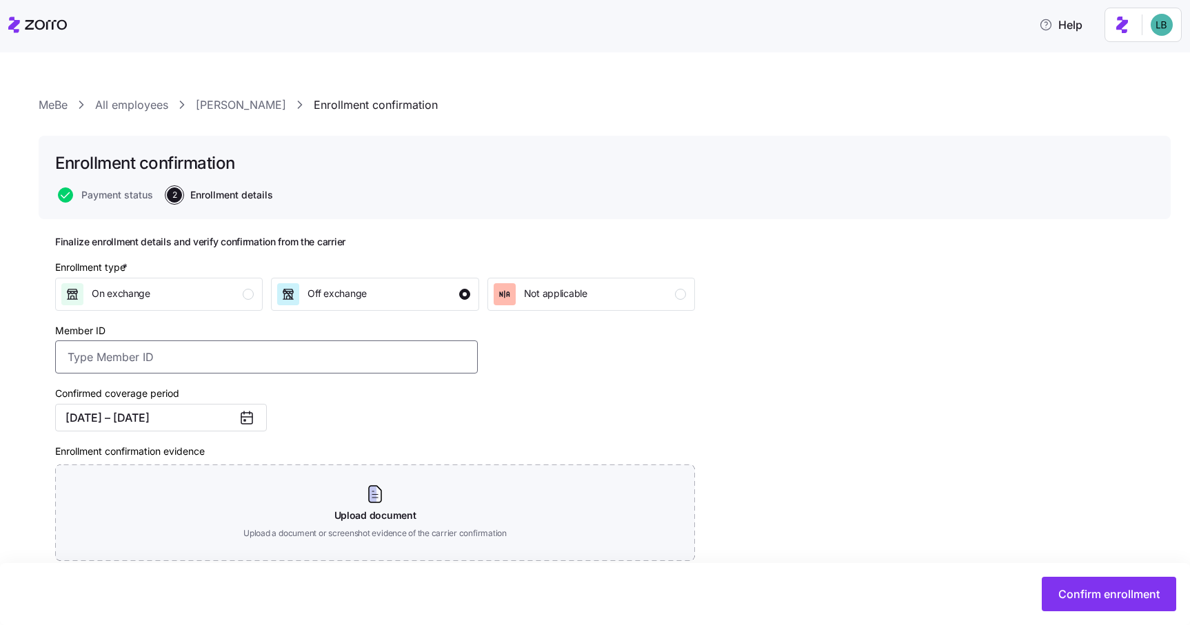
click at [167, 358] on input "Member ID" at bounding box center [266, 356] width 422 height 33
paste input "133881161"
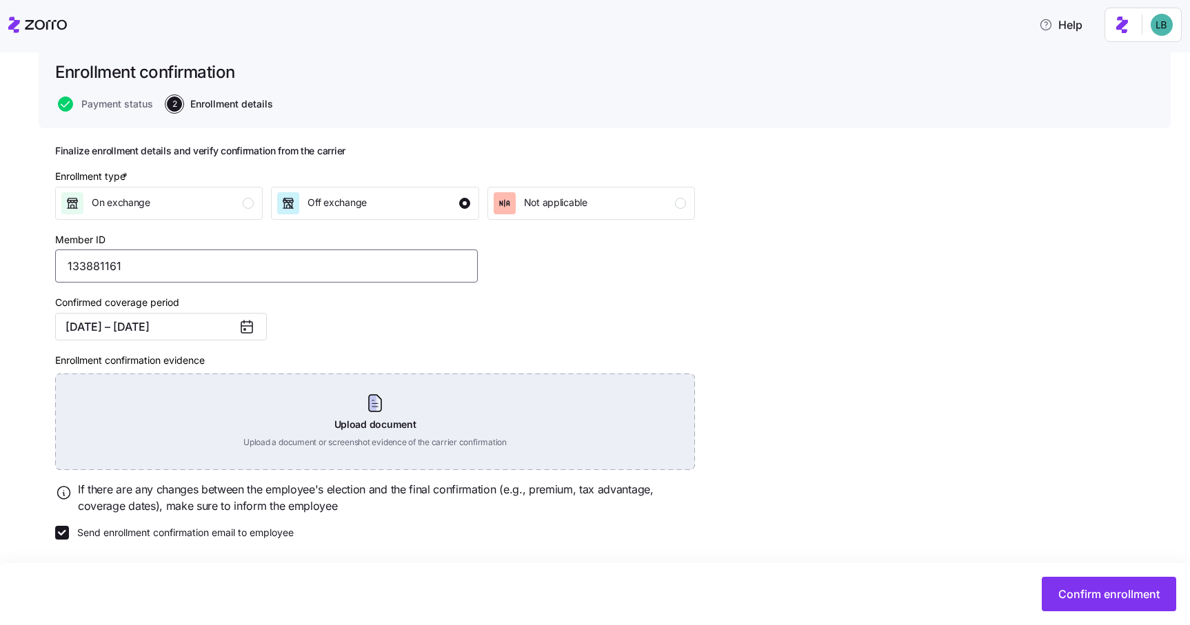
type input "133881161"
click at [355, 409] on div "Upload document Upload a document or screenshot evidence of the carrier confirm…" at bounding box center [375, 422] width 640 height 96
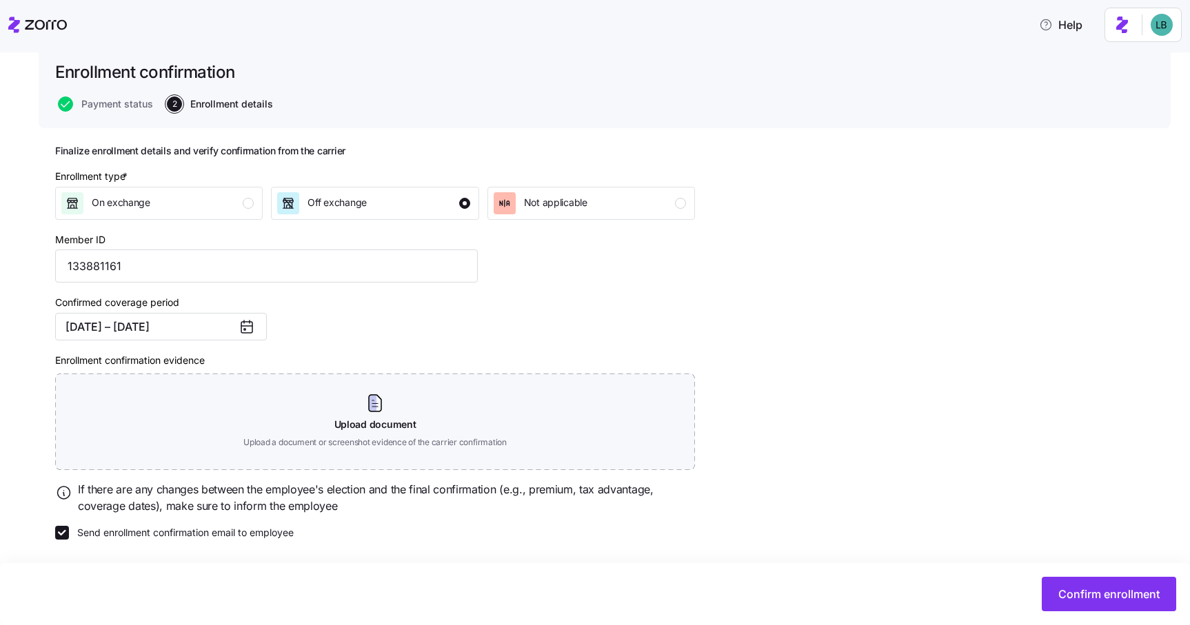
scroll to position [30, 0]
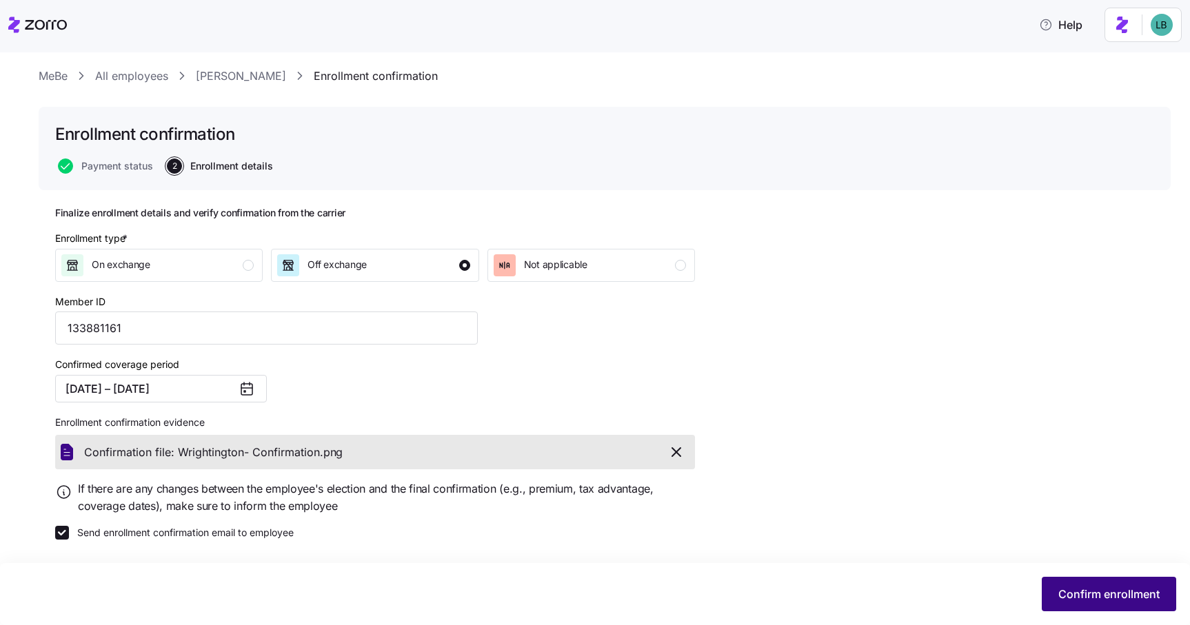
click at [1097, 598] on span "Confirm enrollment" at bounding box center [1108, 594] width 101 height 17
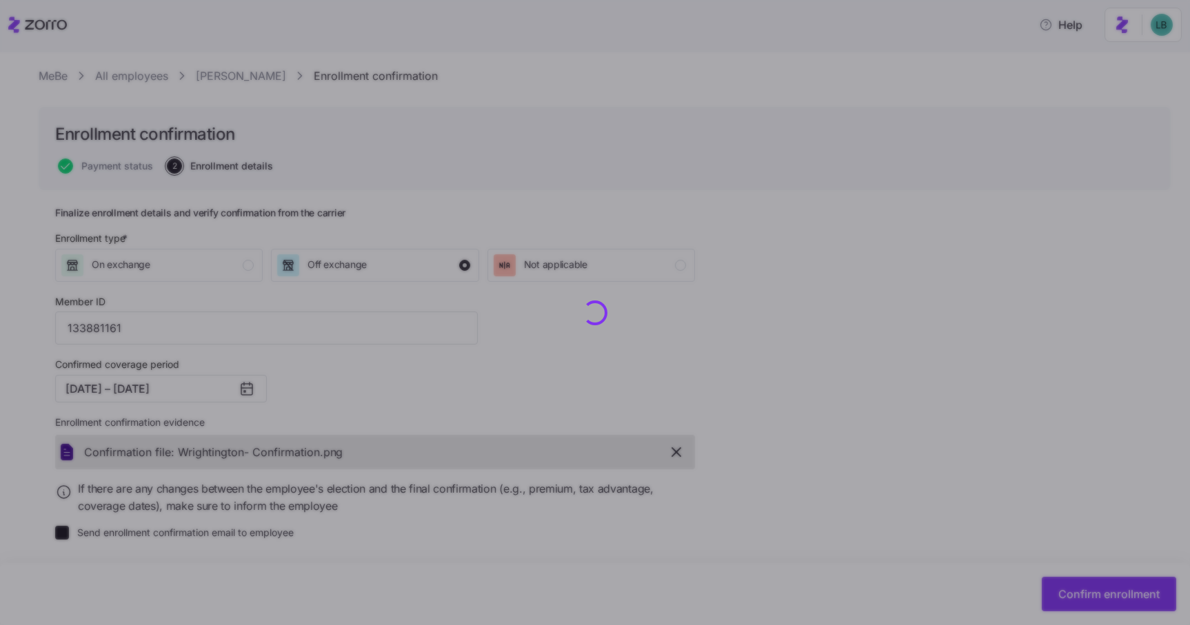
checkbox input "false"
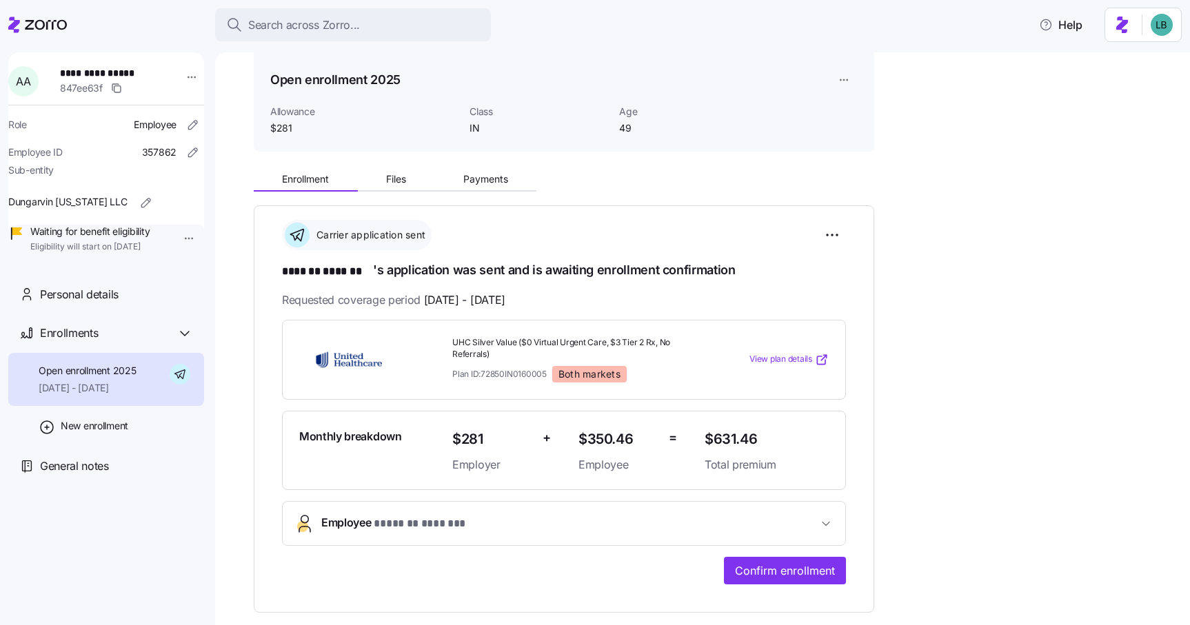
scroll to position [73, 0]
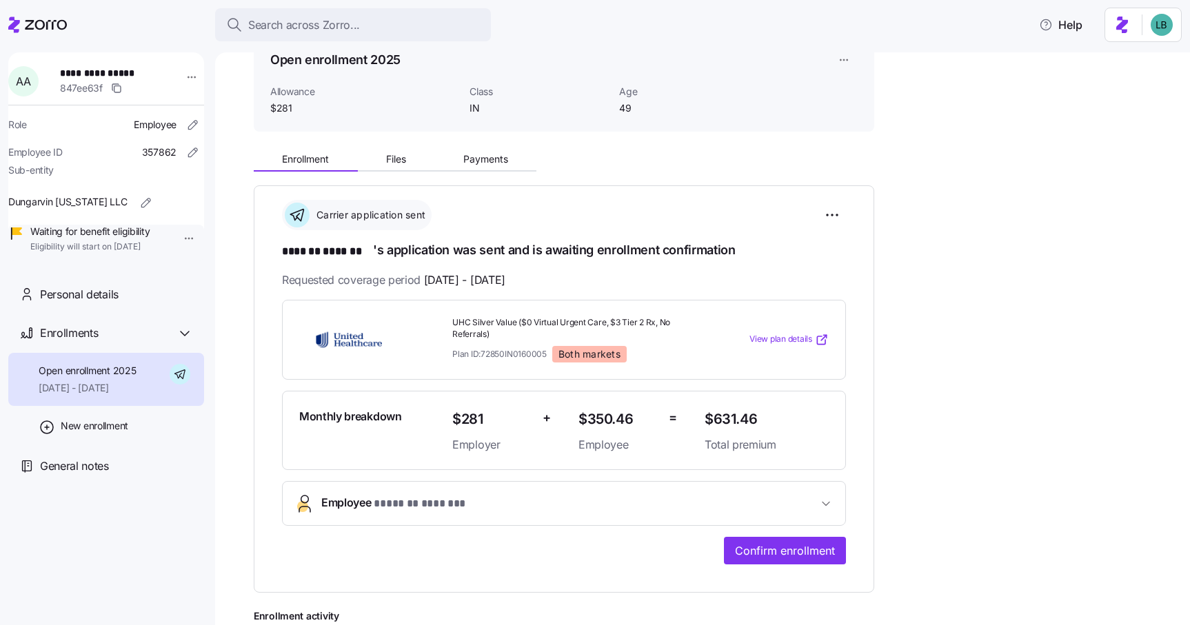
click at [138, 74] on span "**********" at bounding box center [108, 73] width 96 height 14
copy span "*******"
click at [760, 546] on span "Confirm enrollment" at bounding box center [785, 550] width 100 height 17
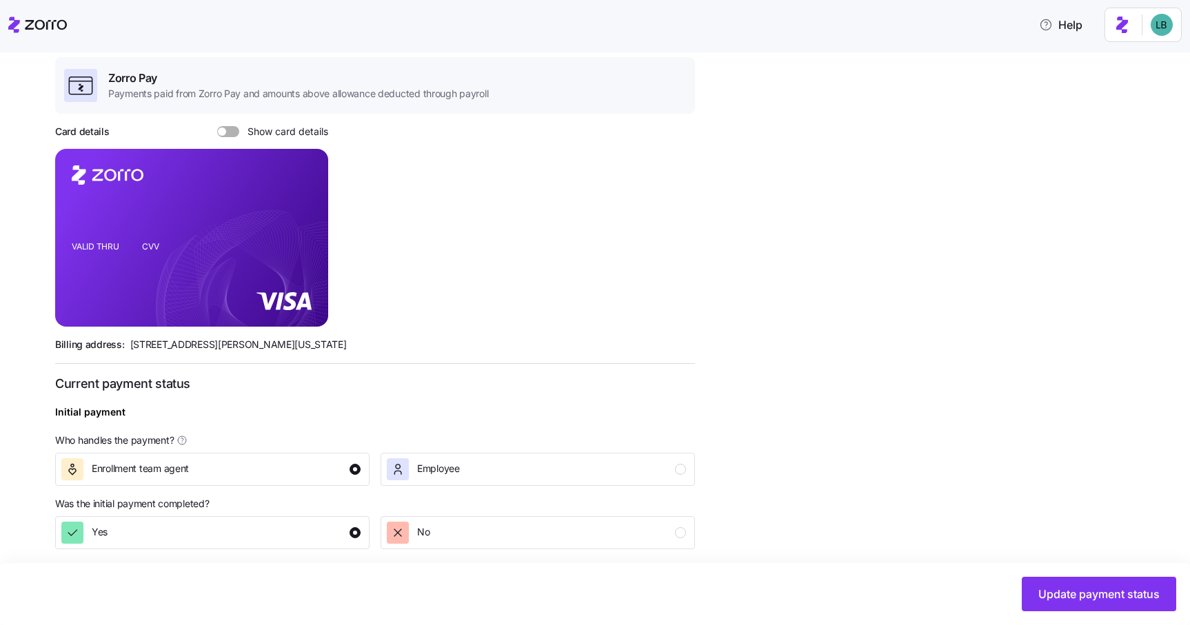
scroll to position [397, 0]
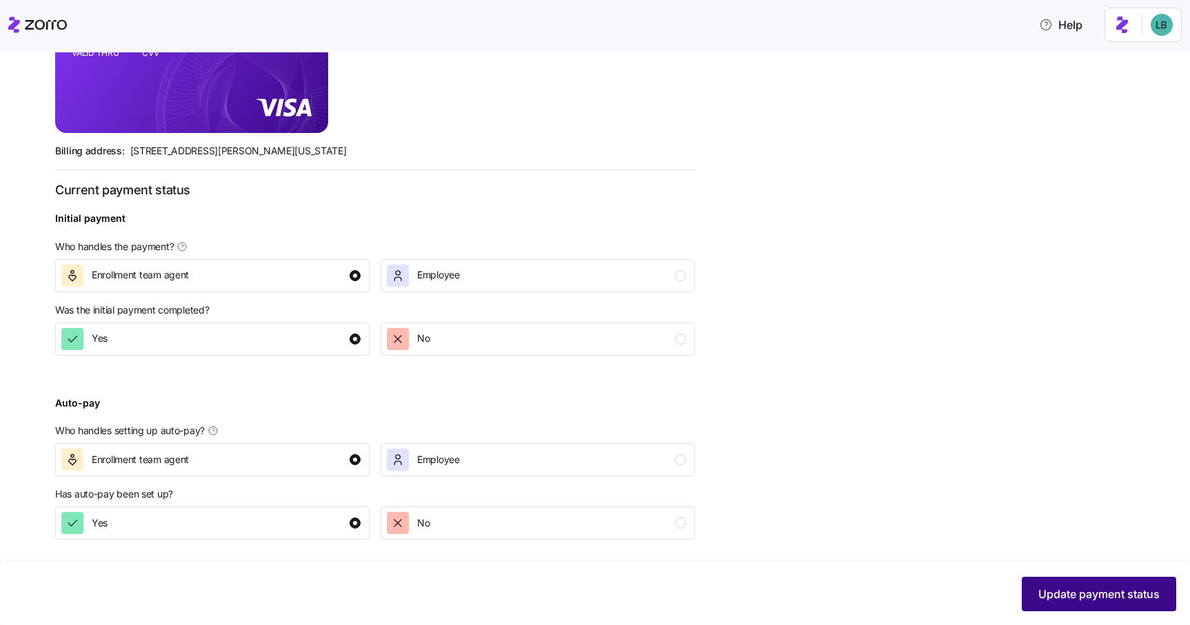
click at [1058, 594] on span "Update payment status" at bounding box center [1098, 594] width 121 height 17
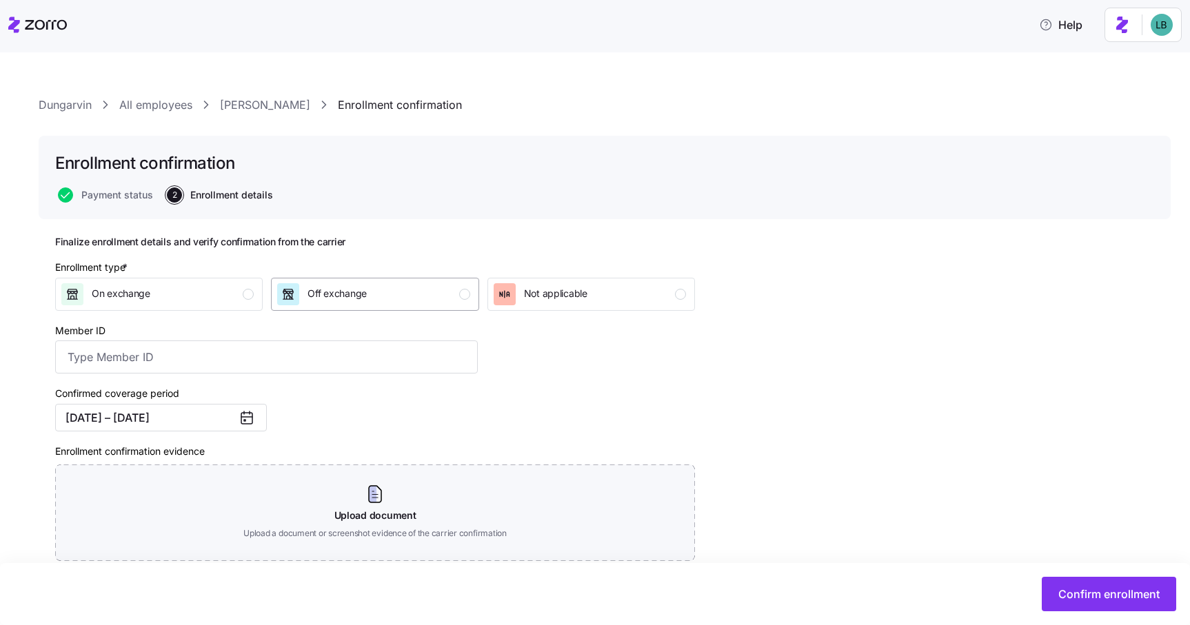
click at [449, 298] on div "Off exchange" at bounding box center [373, 294] width 192 height 22
click at [142, 363] on input "Member ID" at bounding box center [266, 356] width 422 height 33
paste input "133881188"
type input "133881188"
click at [337, 398] on div "Confirmed coverage period 09/01/2025 – 12/31/2025" at bounding box center [267, 408] width 434 height 58
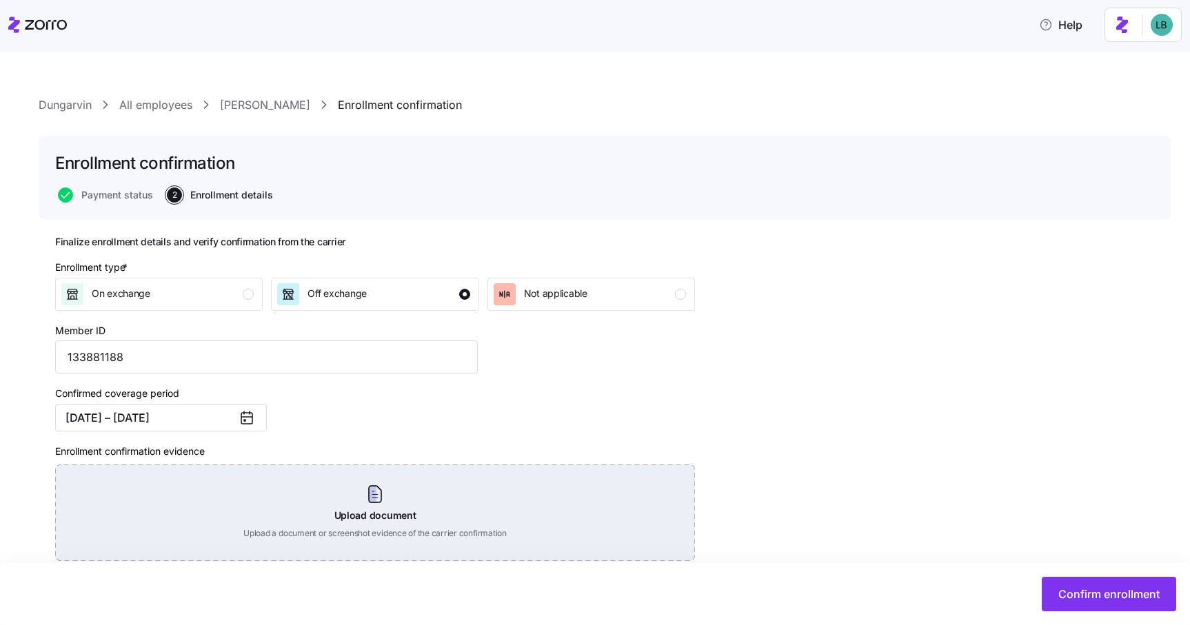
click at [396, 509] on div "Upload document Upload a document or screenshot evidence of the carrier confirm…" at bounding box center [375, 513] width 640 height 96
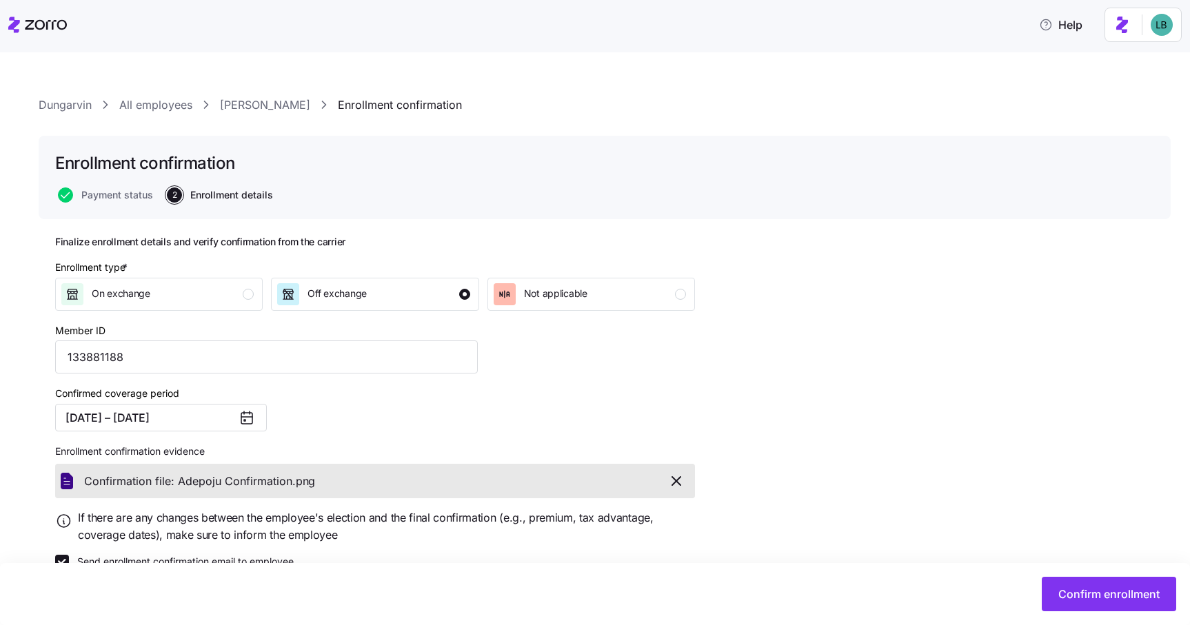
scroll to position [30, 0]
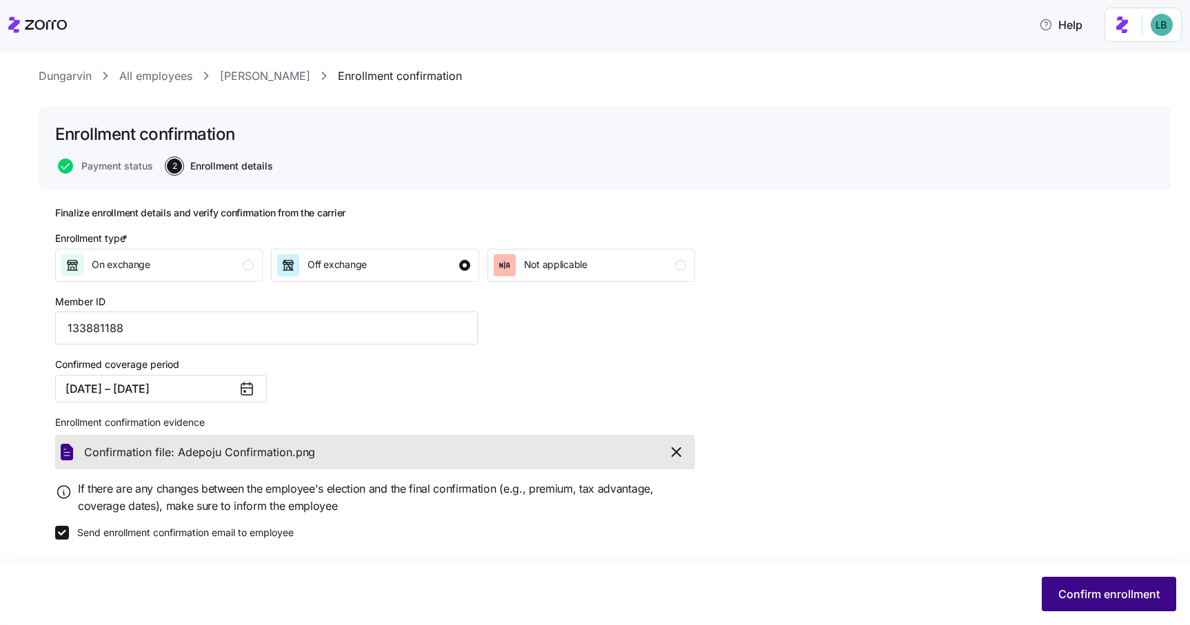
click at [1092, 589] on span "Confirm enrollment" at bounding box center [1108, 594] width 101 height 17
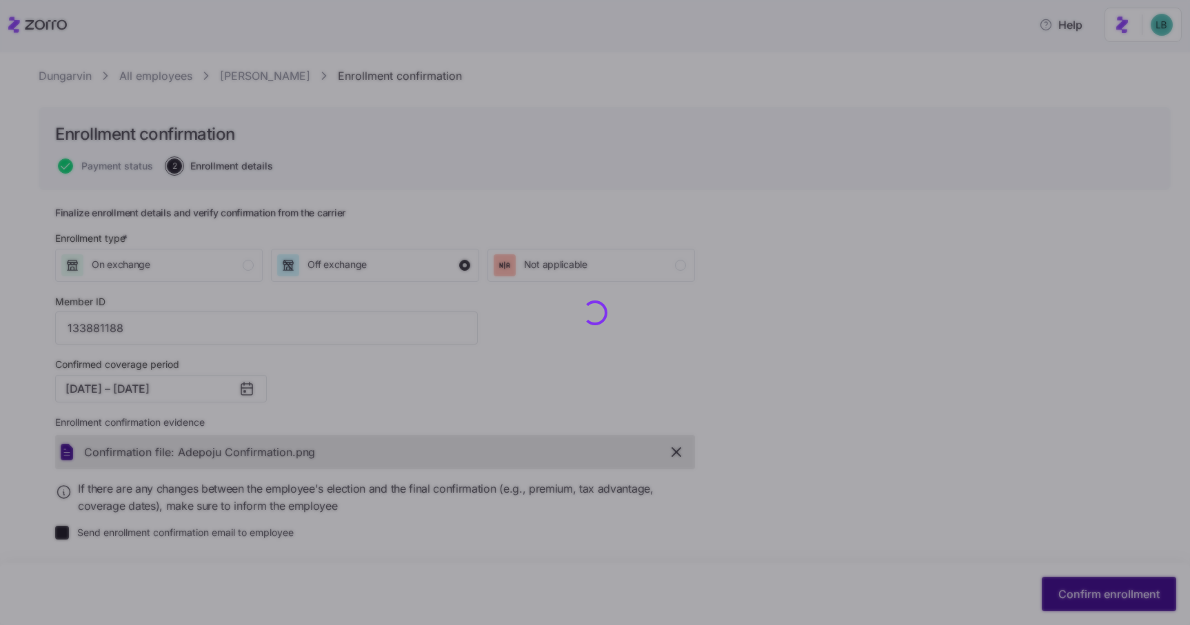
checkbox input "false"
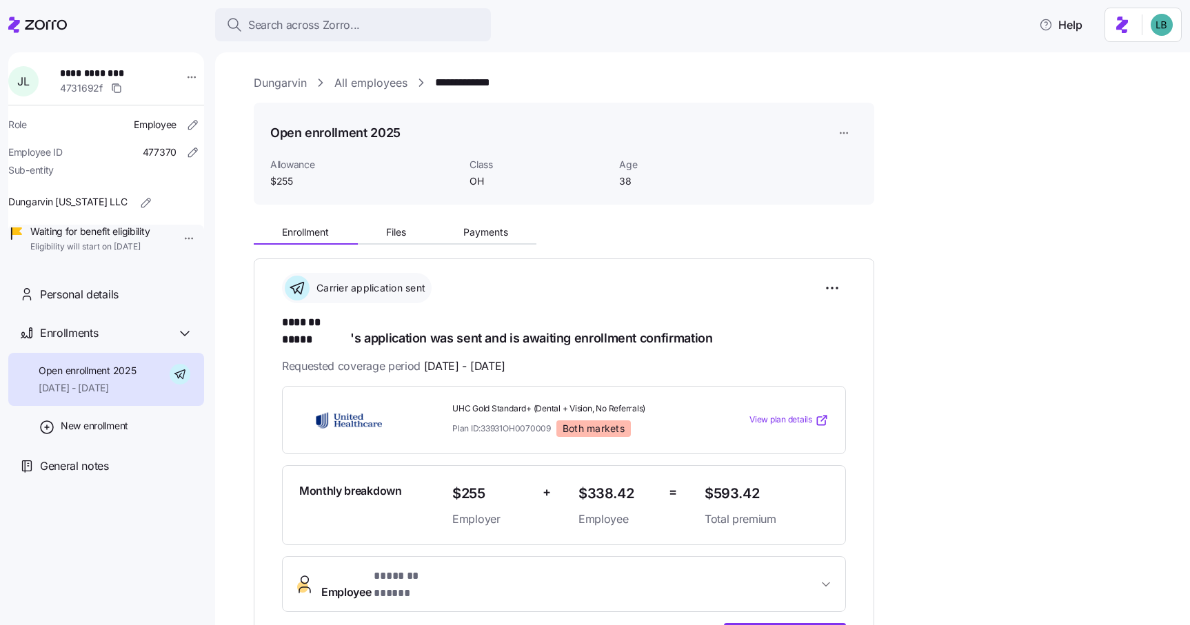
click at [118, 72] on span "**********" at bounding box center [108, 73] width 96 height 14
copy span "*****"
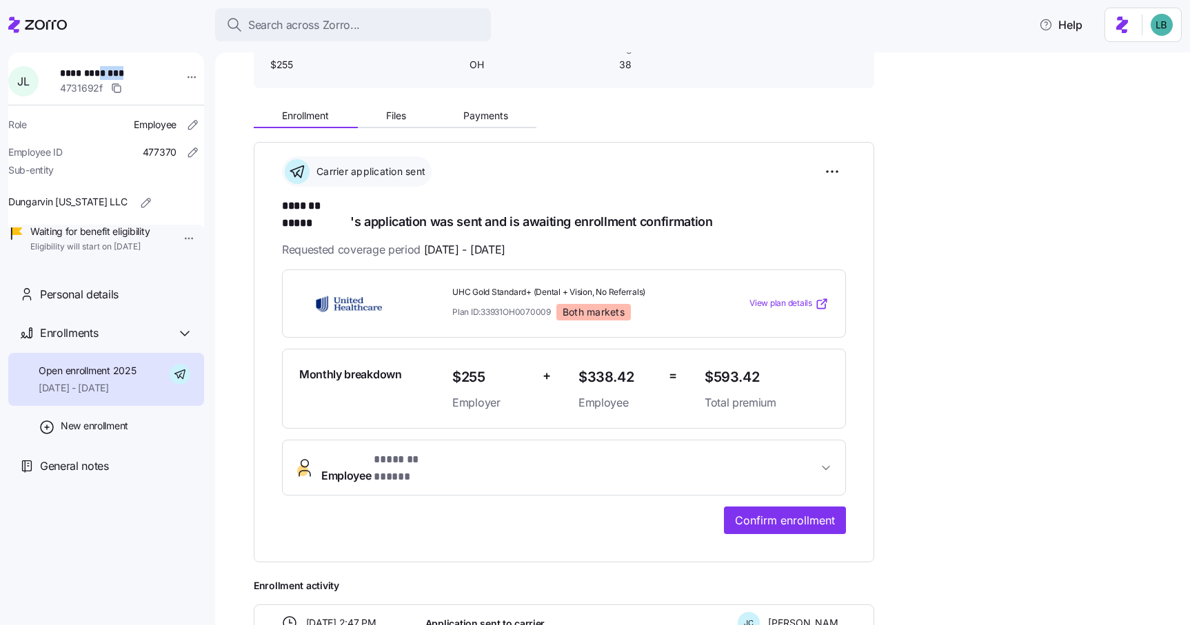
scroll to position [230, 0]
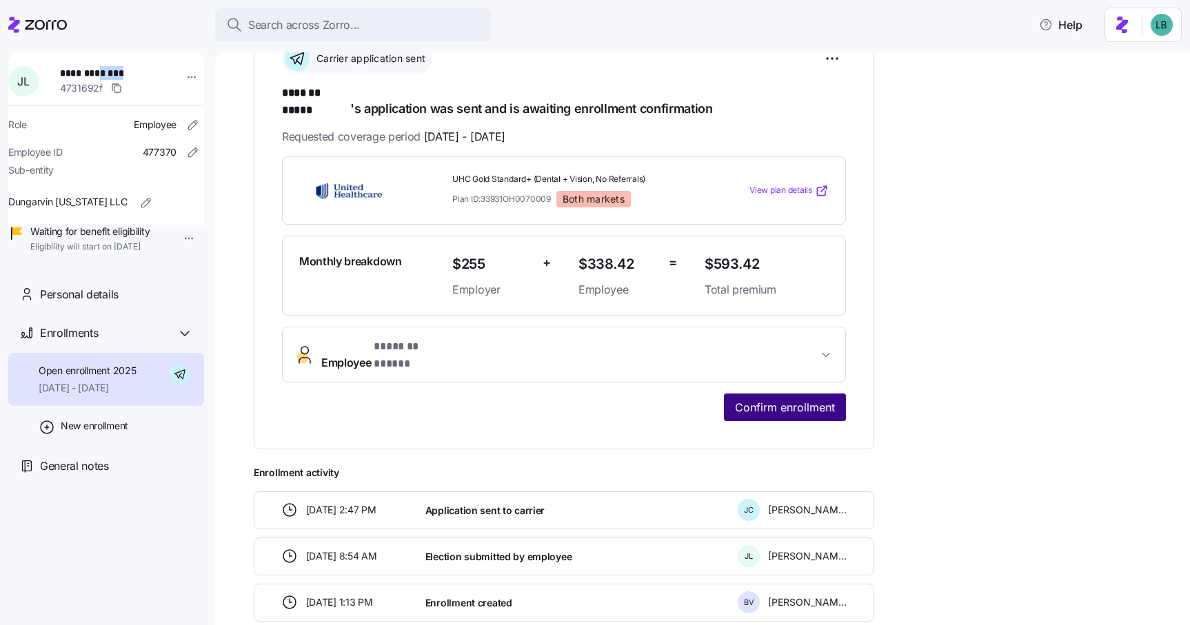
click at [765, 399] on span "Confirm enrollment" at bounding box center [785, 407] width 100 height 17
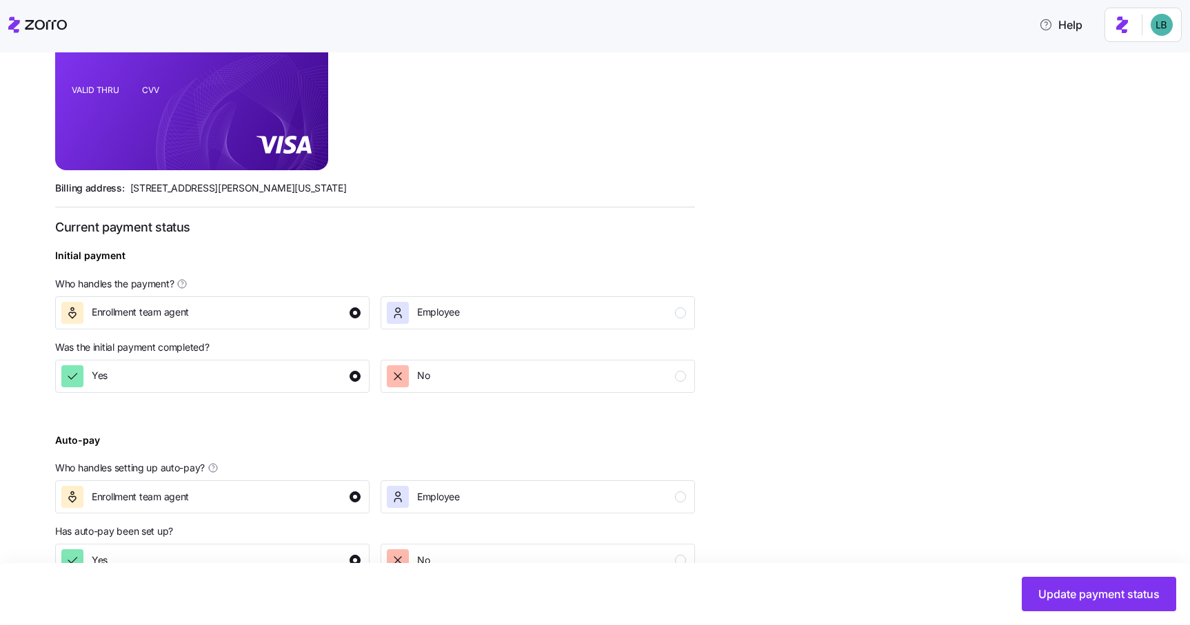
scroll to position [397, 0]
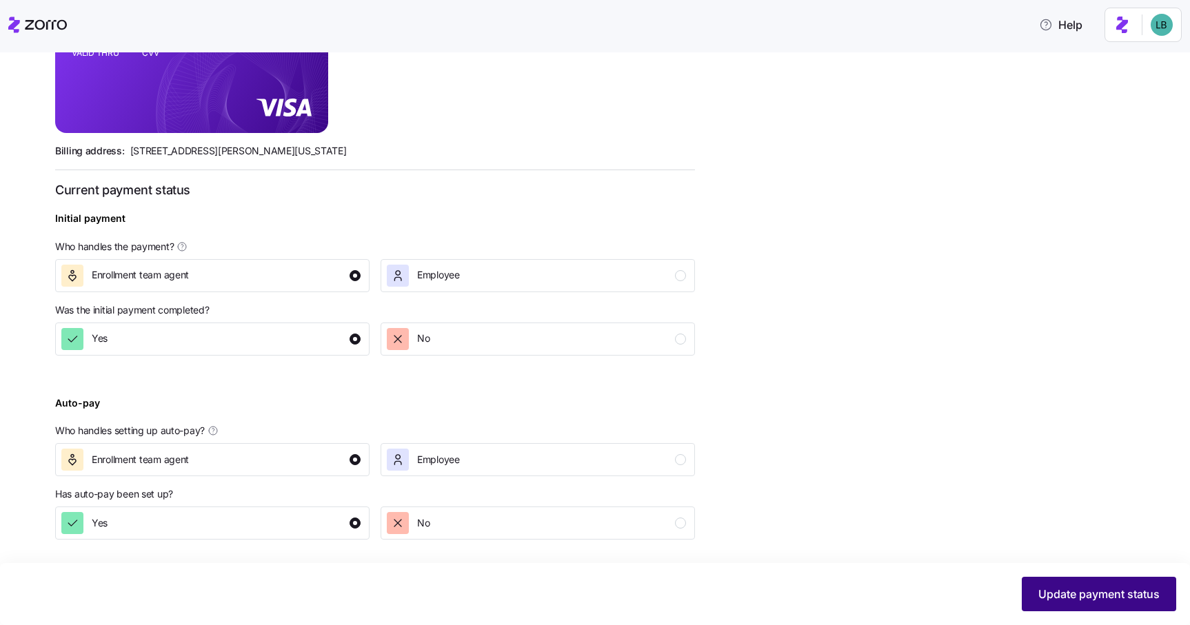
click at [1112, 598] on span "Update payment status" at bounding box center [1098, 594] width 121 height 17
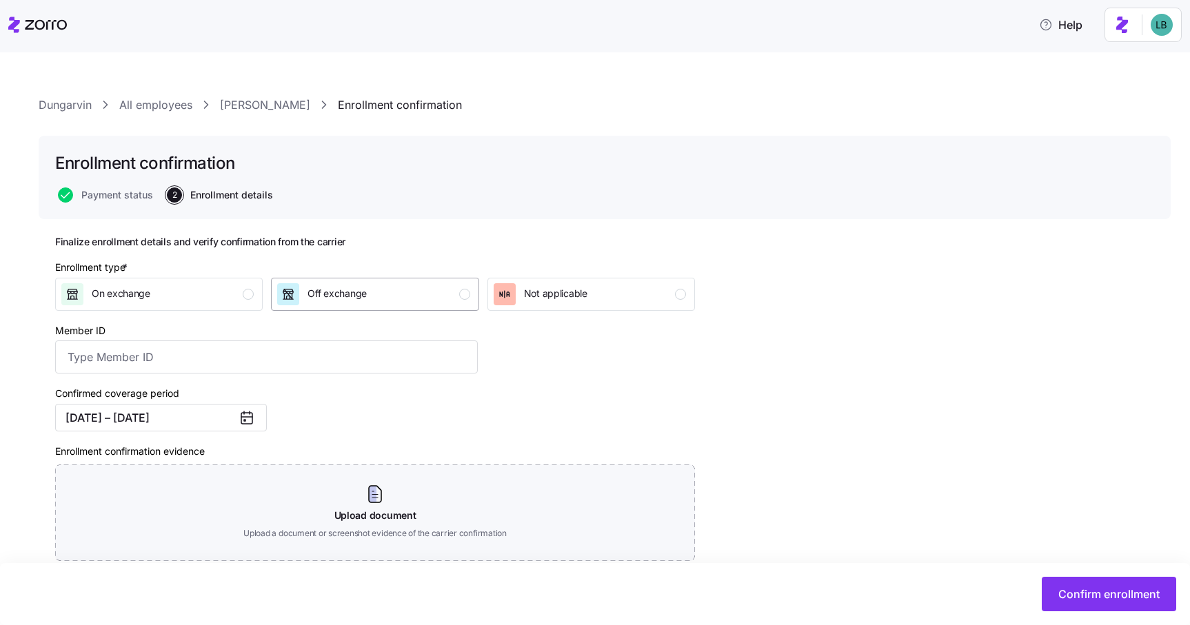
click at [421, 282] on button "Off exchange" at bounding box center [374, 294] width 207 height 33
click at [189, 360] on input "Member ID" at bounding box center [266, 356] width 422 height 33
paste input "133906916"
type input "133906916"
click at [493, 405] on div "Enrollment type * On exchange Off exchange Not applicable Member ID 133906916 C…" at bounding box center [375, 445] width 651 height 382
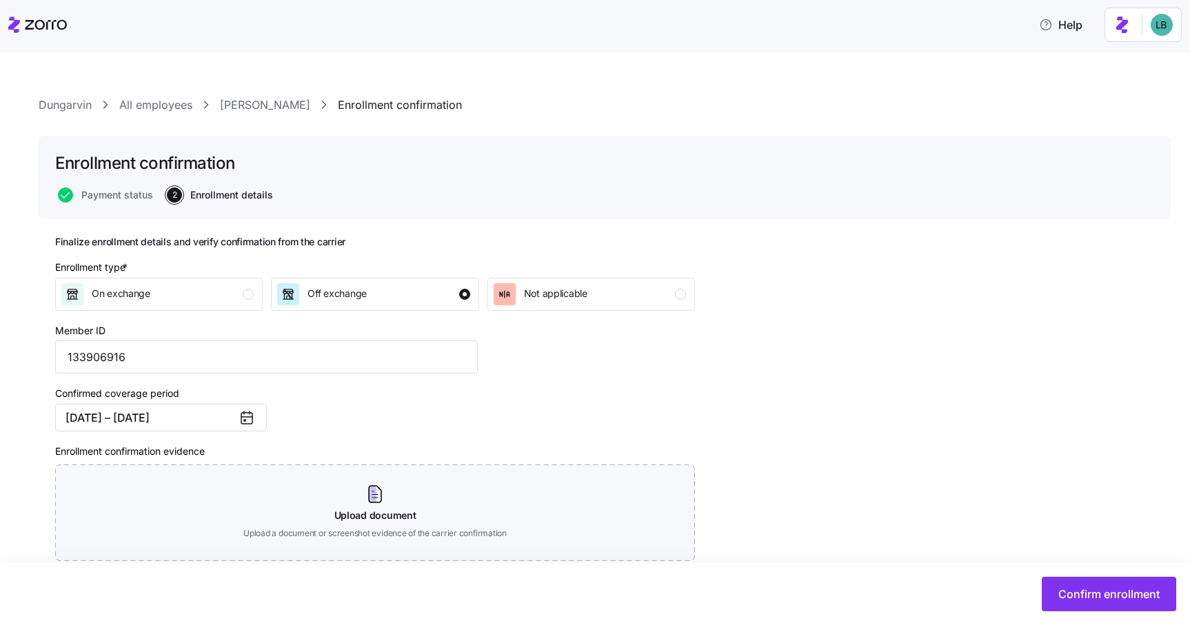
scroll to position [92, 0]
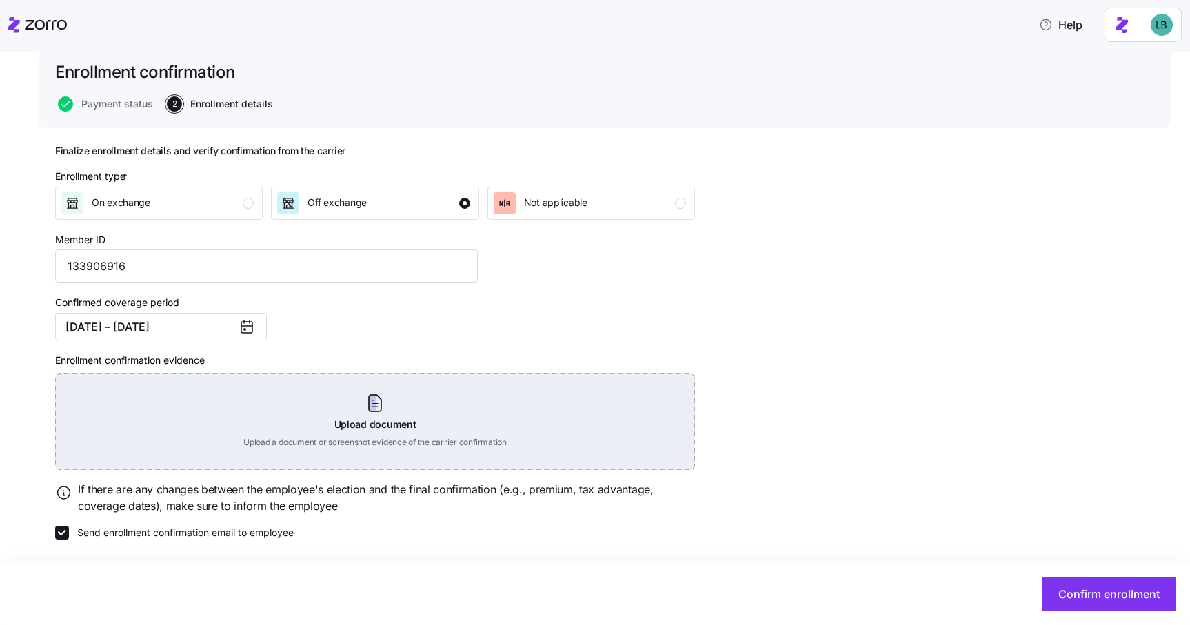
click at [380, 411] on div "Upload document Upload a document or screenshot evidence of the carrier confirm…" at bounding box center [375, 422] width 640 height 96
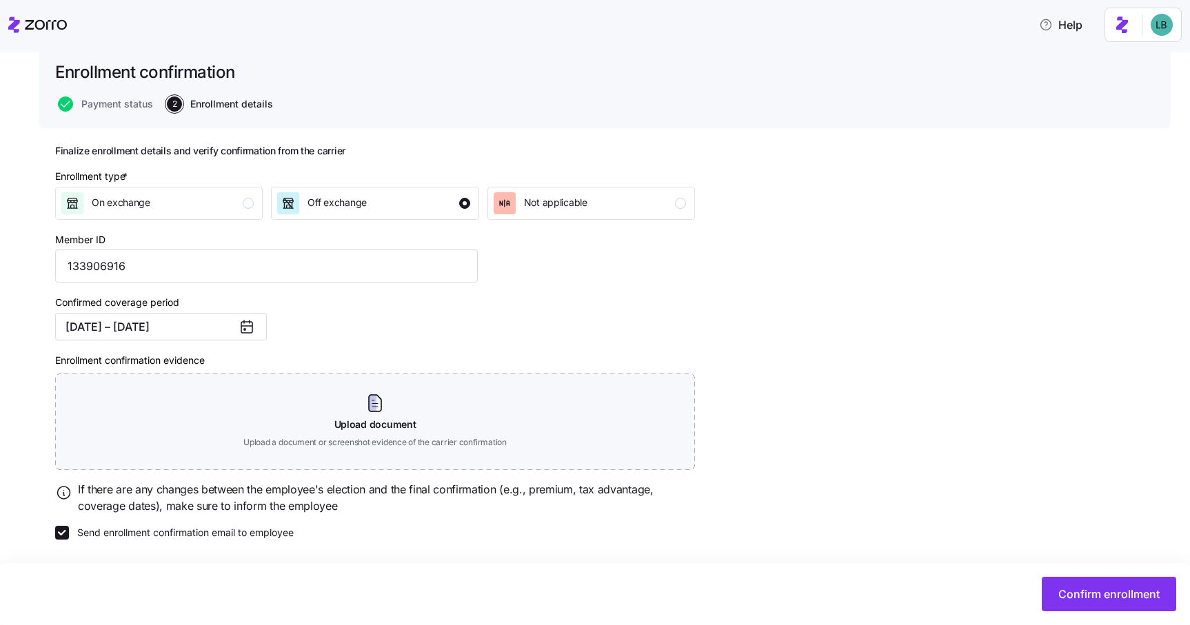
scroll to position [30, 0]
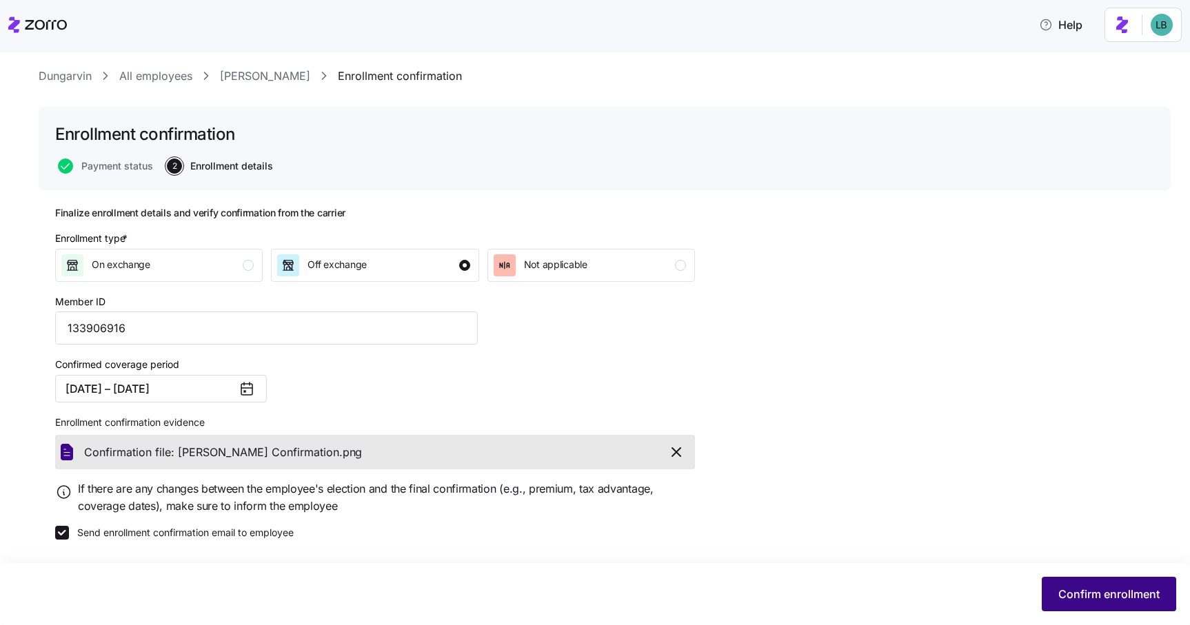
click at [1078, 587] on span "Confirm enrollment" at bounding box center [1108, 594] width 101 height 17
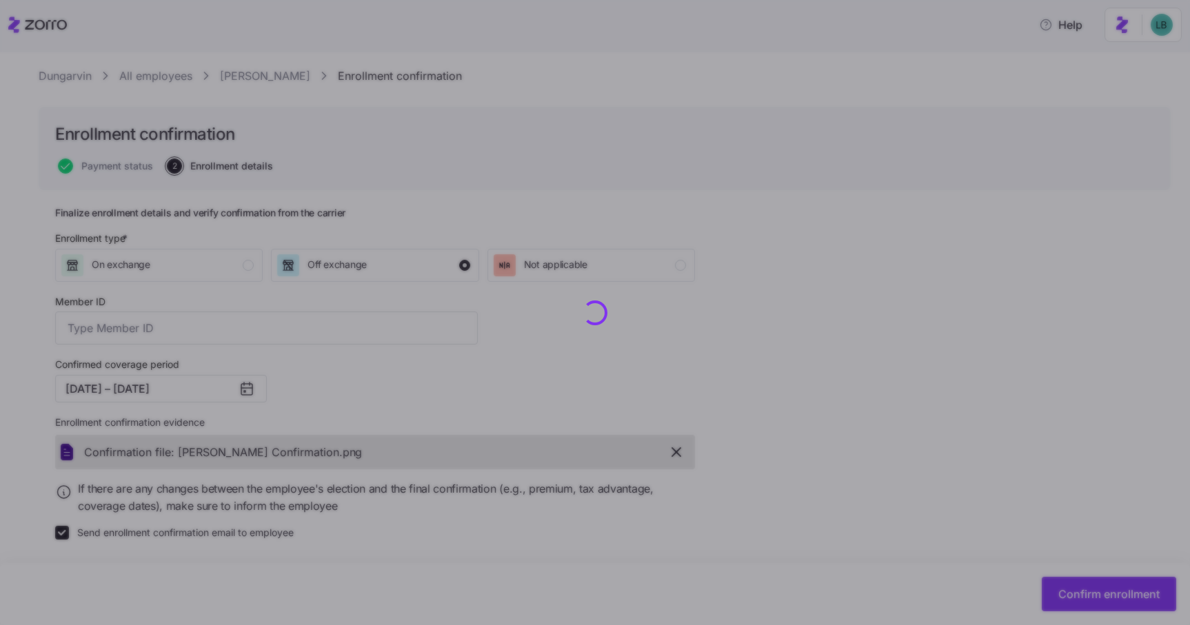
type input "133906916"
checkbox input "false"
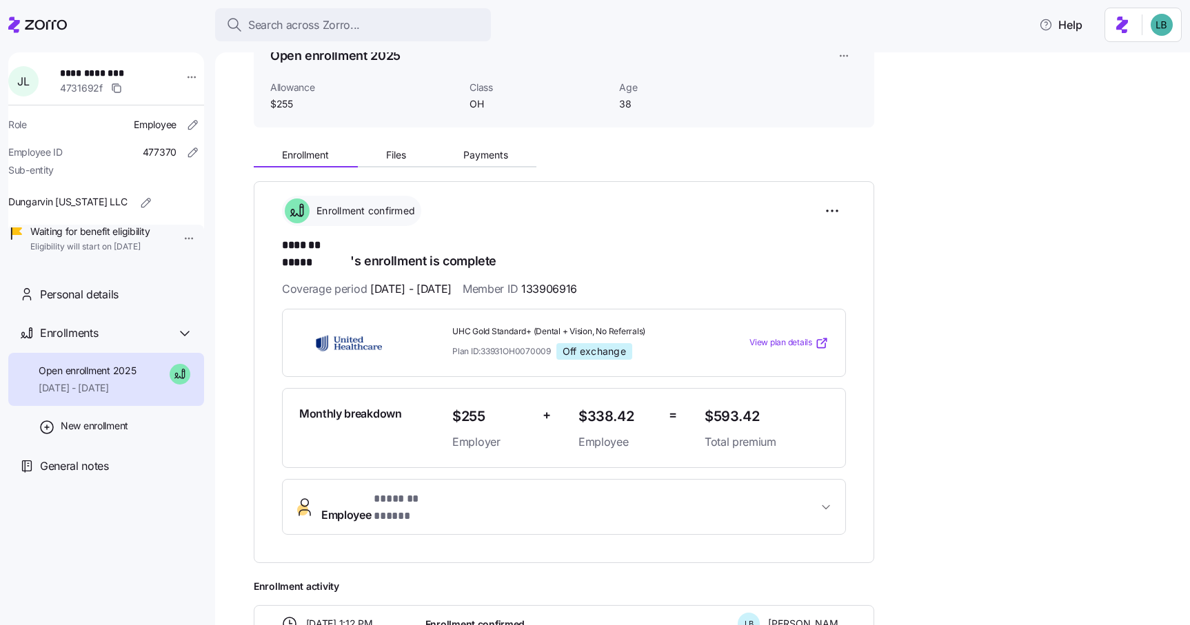
scroll to position [81, 0]
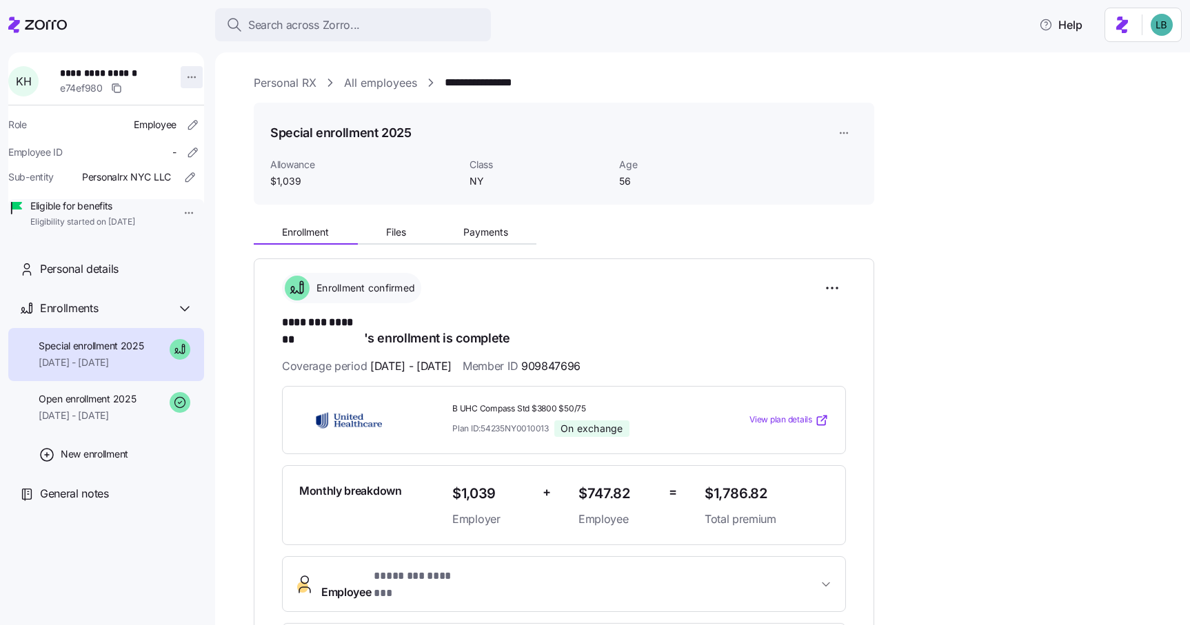
click at [183, 80] on html "**********" at bounding box center [595, 308] width 1190 height 617
click at [190, 193] on html "**********" at bounding box center [595, 308] width 1190 height 617
click at [187, 74] on html "**********" at bounding box center [595, 308] width 1190 height 617
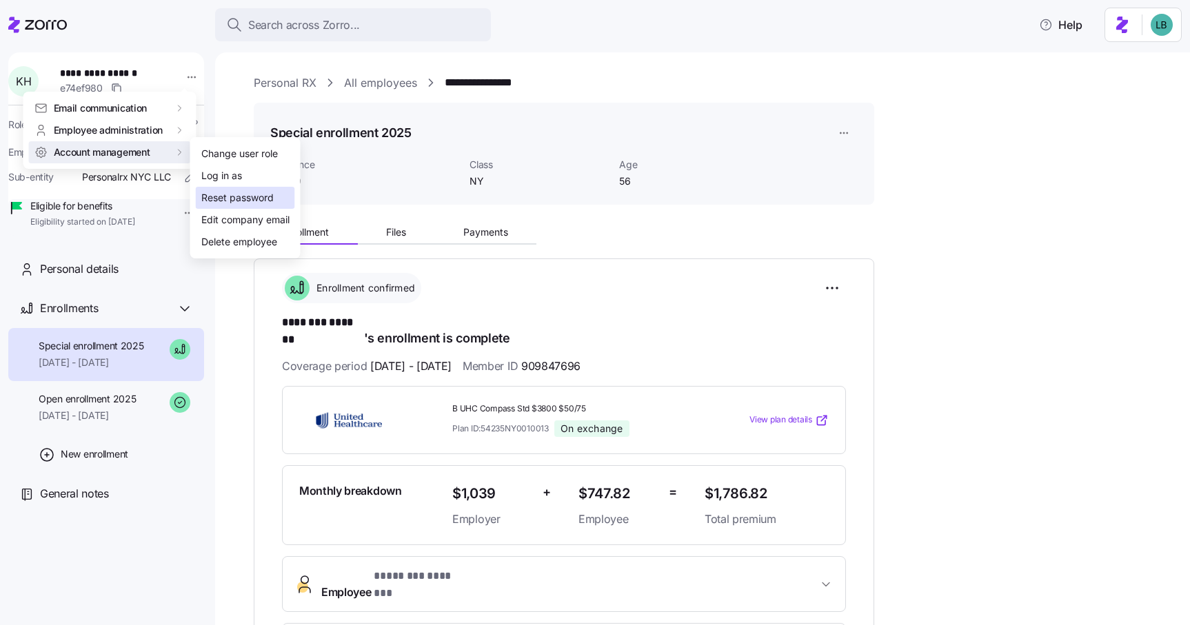
click at [218, 195] on div "Reset password" at bounding box center [237, 197] width 72 height 15
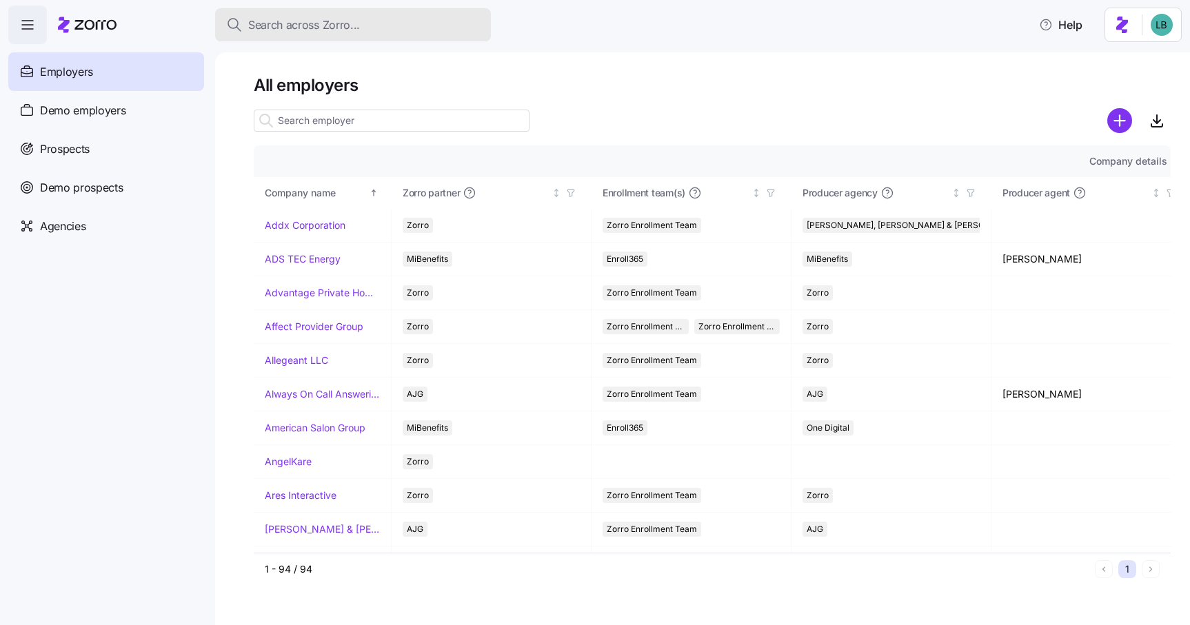
click at [300, 34] on button "Search across Zorro..." at bounding box center [353, 24] width 276 height 33
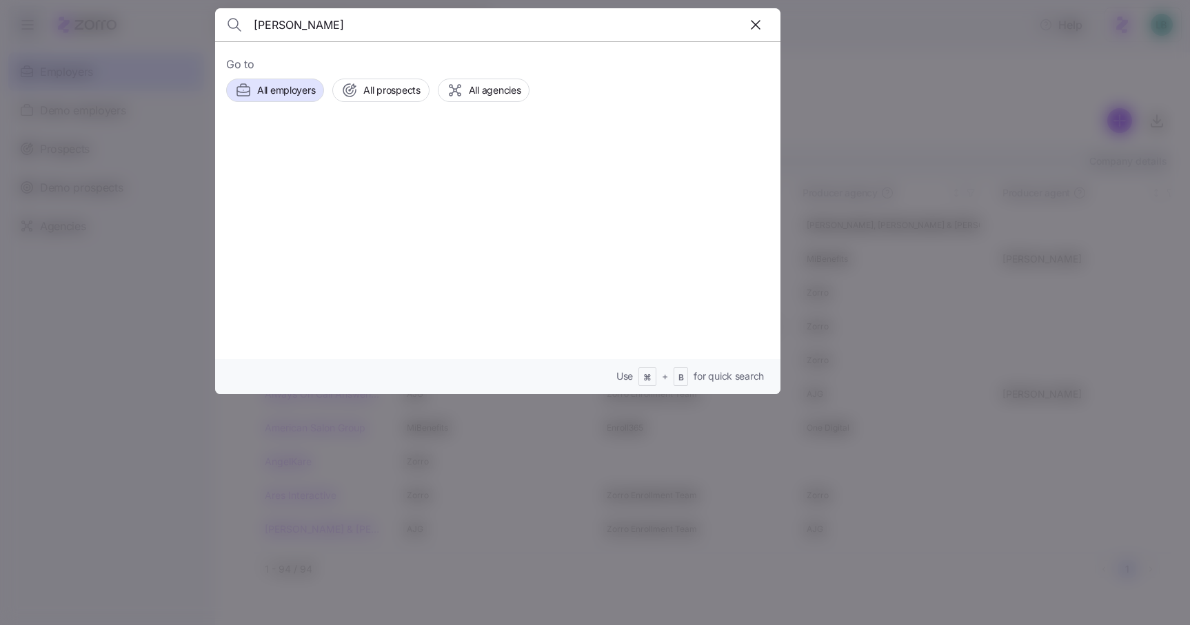
type input "hackett"
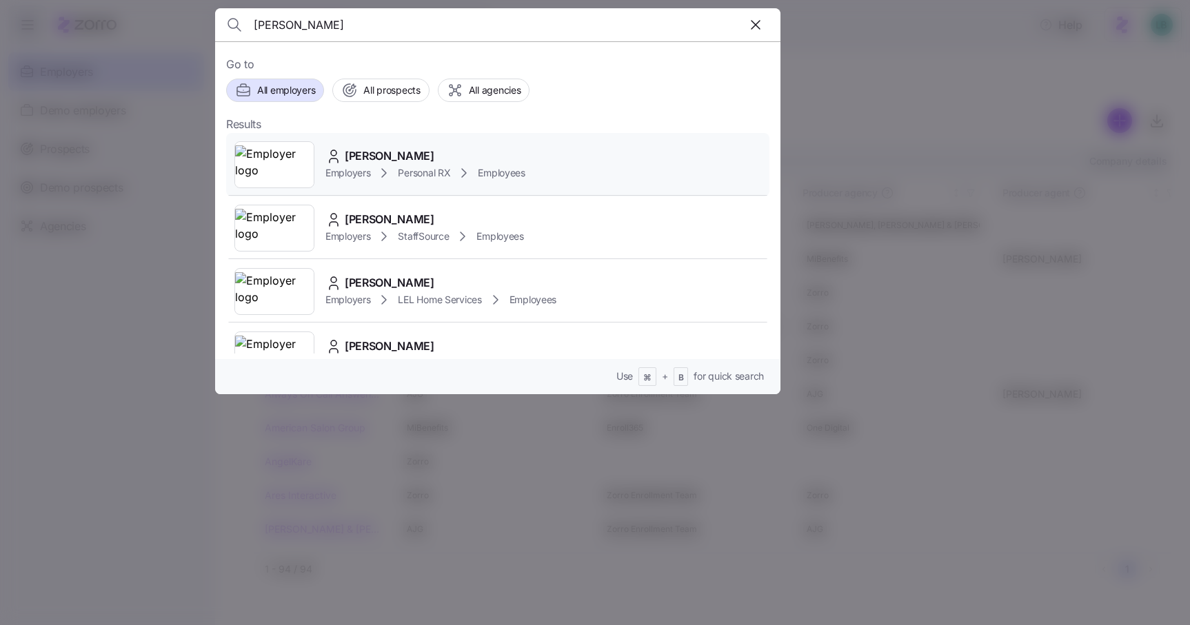
click at [365, 156] on span "Kristine Hackett" at bounding box center [390, 155] width 90 height 17
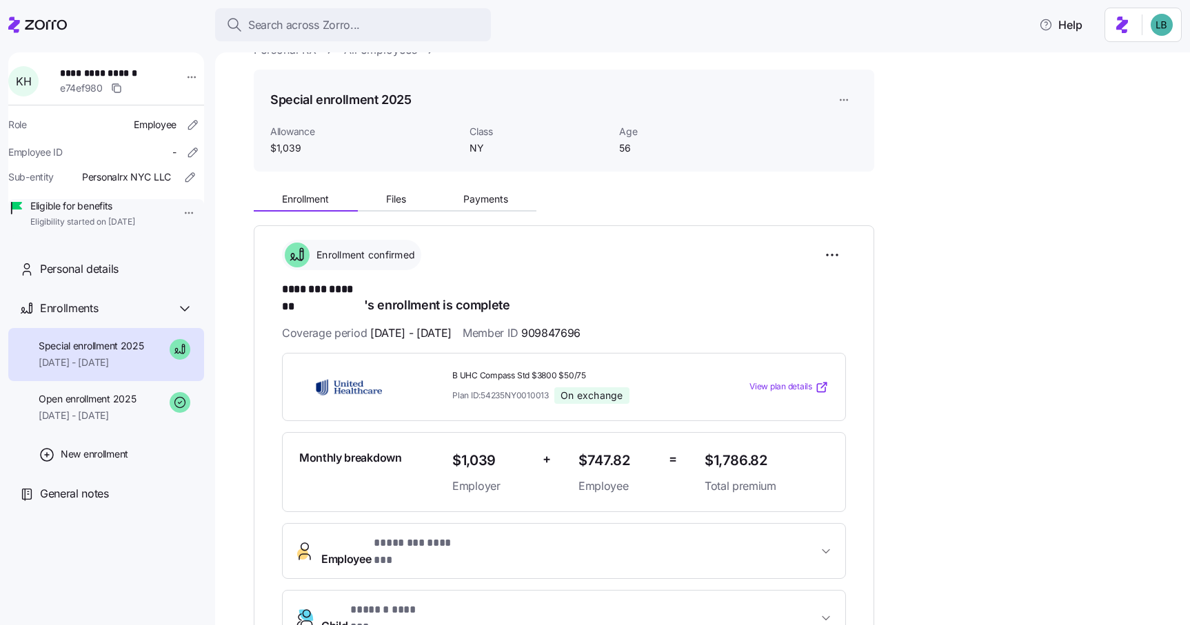
scroll to position [34, 0]
click at [186, 77] on html "**********" at bounding box center [595, 308] width 1190 height 617
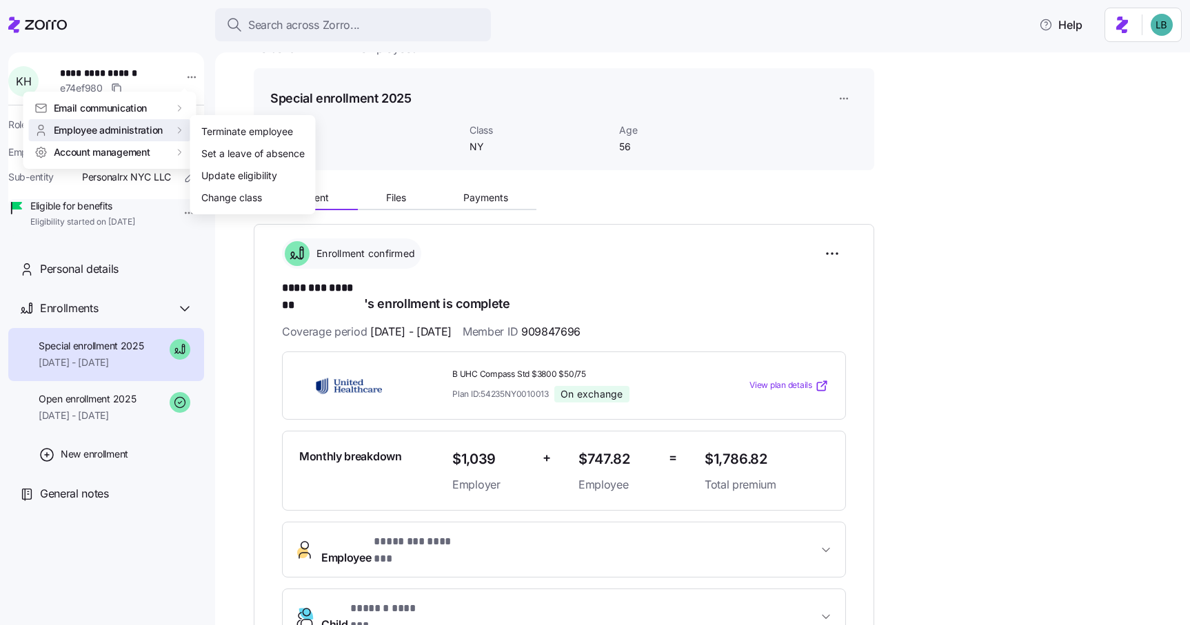
click at [490, 195] on html "**********" at bounding box center [595, 308] width 1190 height 617
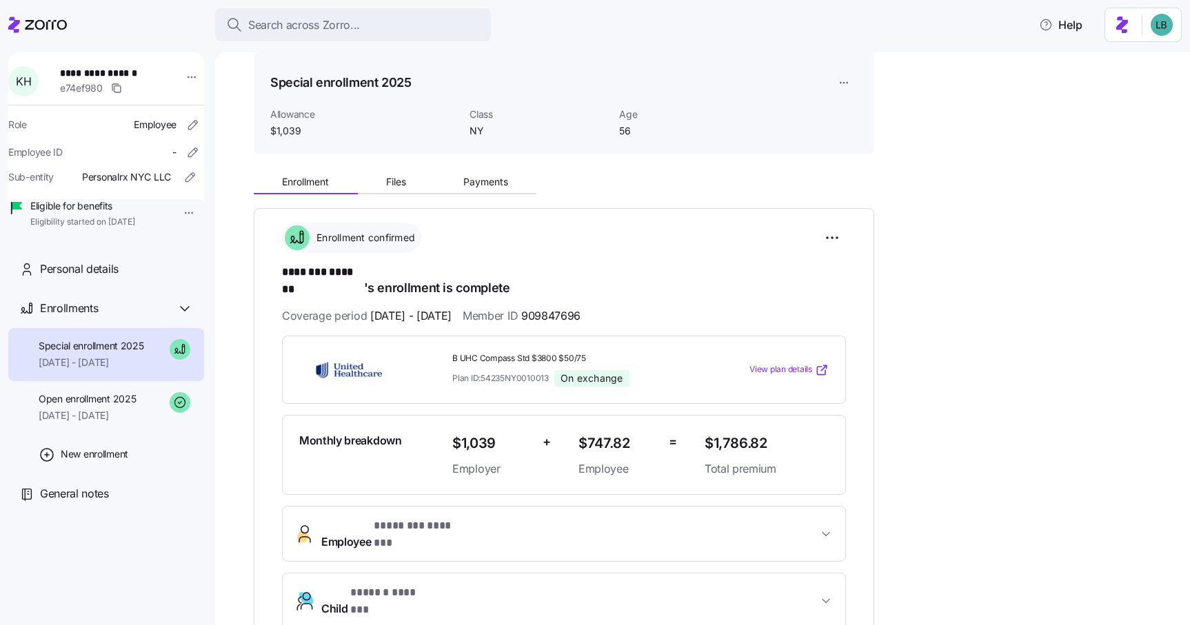
scroll to position [51, 0]
click at [483, 183] on span "Payments" at bounding box center [485, 181] width 45 height 10
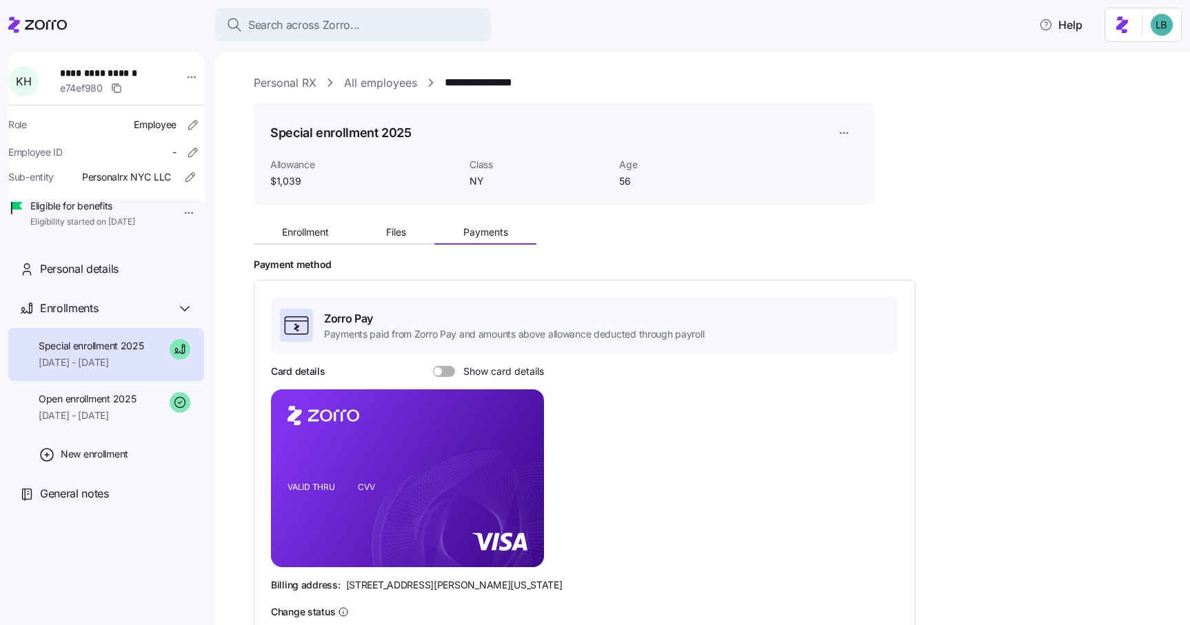
click at [446, 373] on span at bounding box center [449, 371] width 14 height 11
click at [433, 366] on input "Show card details" at bounding box center [433, 366] width 0 height 0
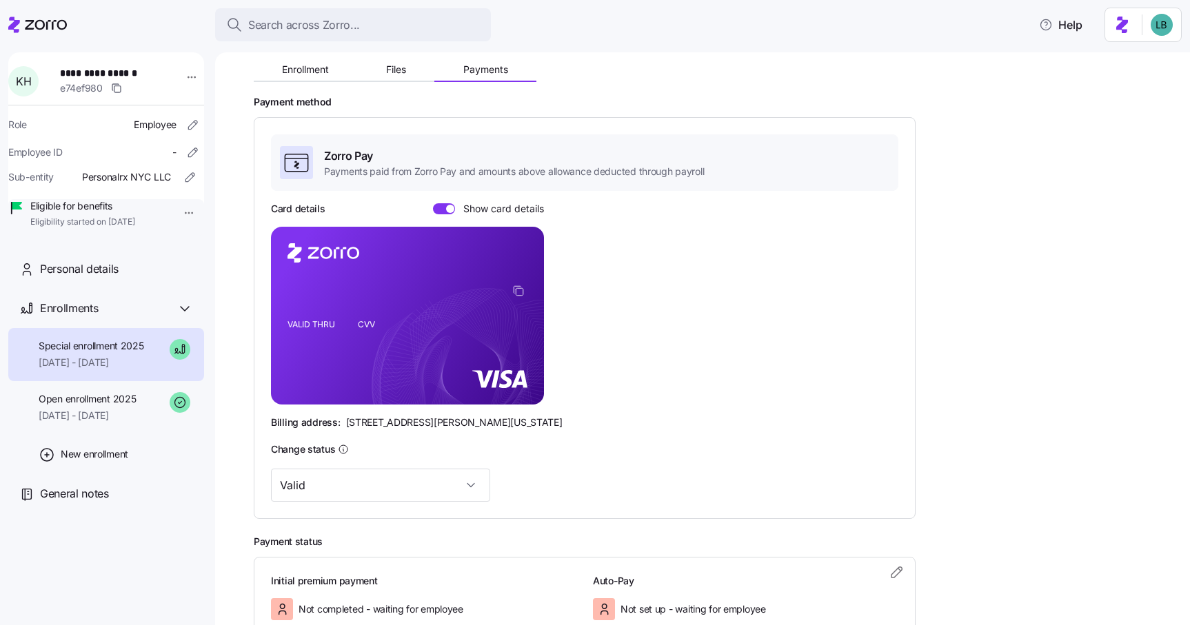
scroll to position [170, 0]
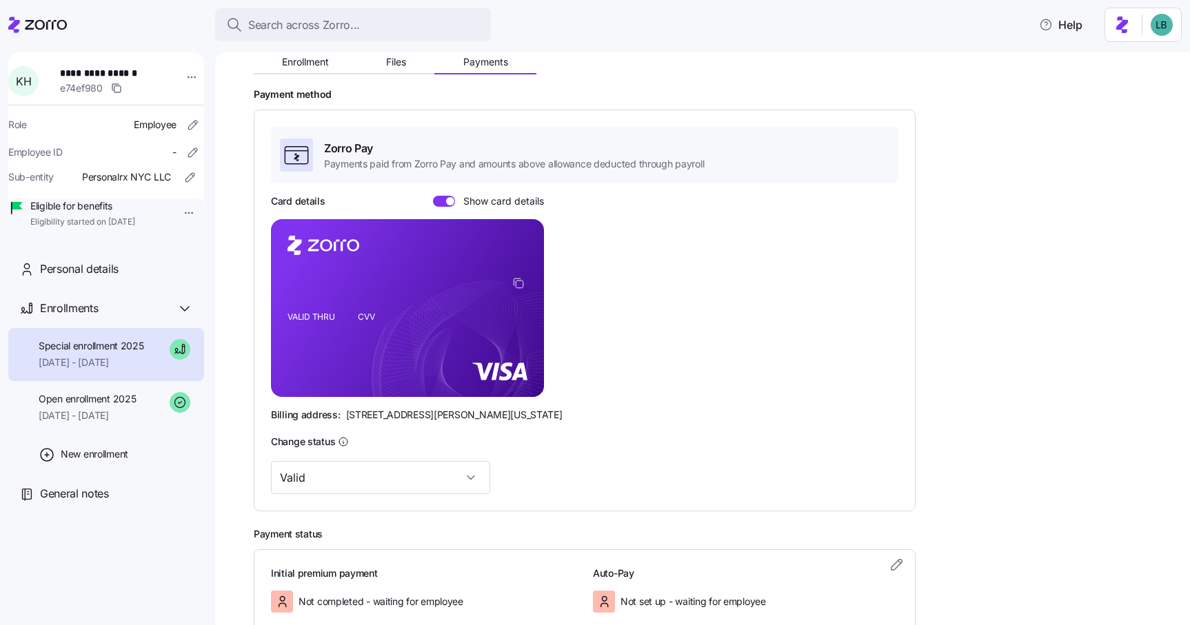
click at [899, 68] on div "Enrollment Files Payments Payment method Zorro Pay Payments paid from Zorro Pay…" at bounding box center [712, 337] width 917 height 584
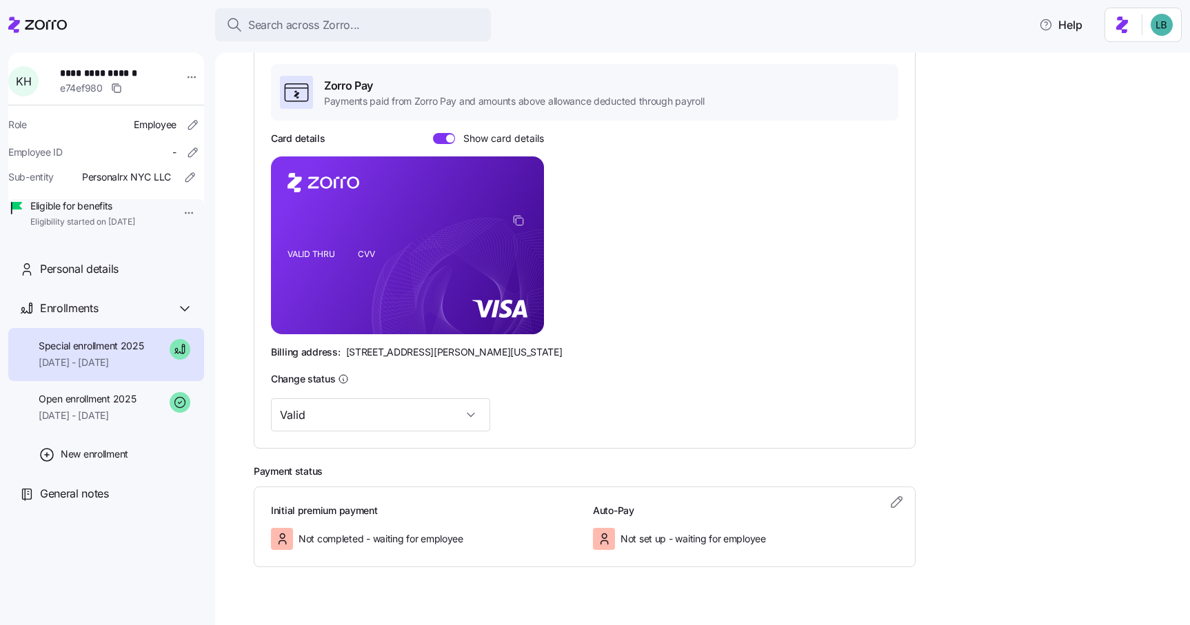
scroll to position [258, 0]
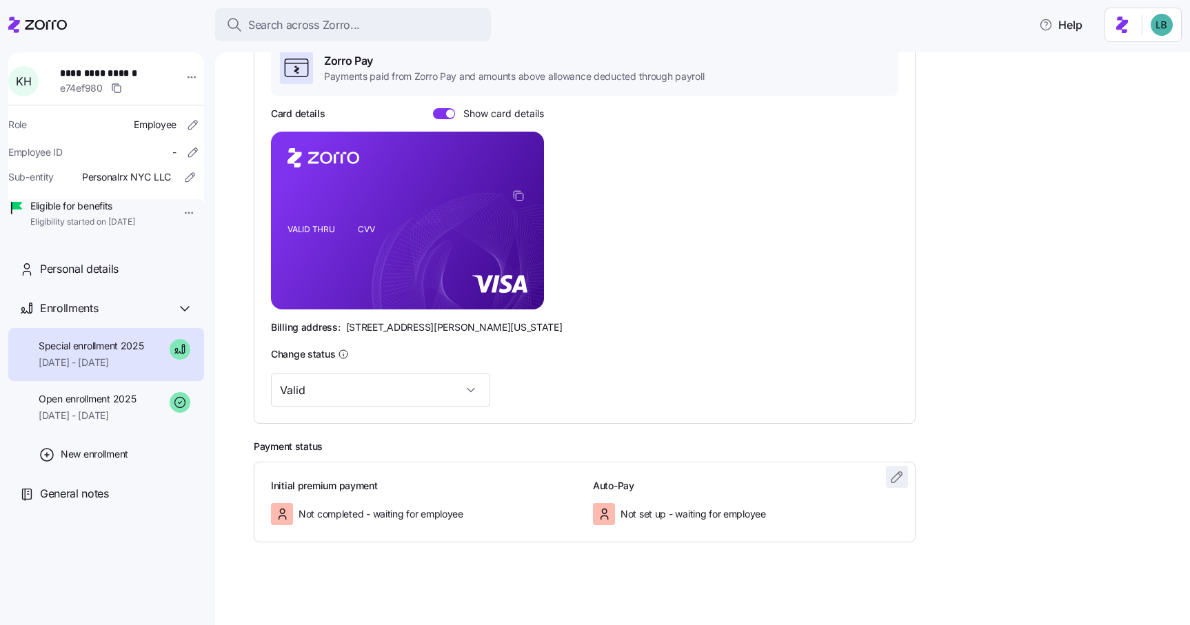
click at [901, 476] on icon "button" at bounding box center [896, 477] width 17 height 17
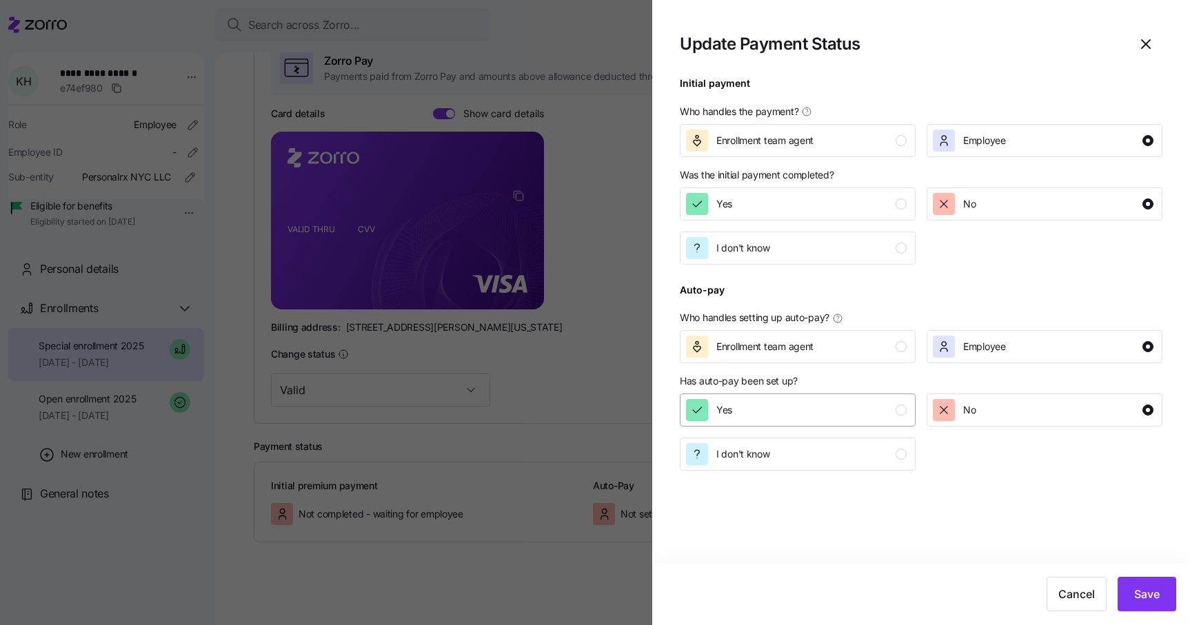
click at [870, 411] on div "Yes" at bounding box center [796, 410] width 221 height 22
click at [611, 192] on div at bounding box center [595, 312] width 1190 height 625
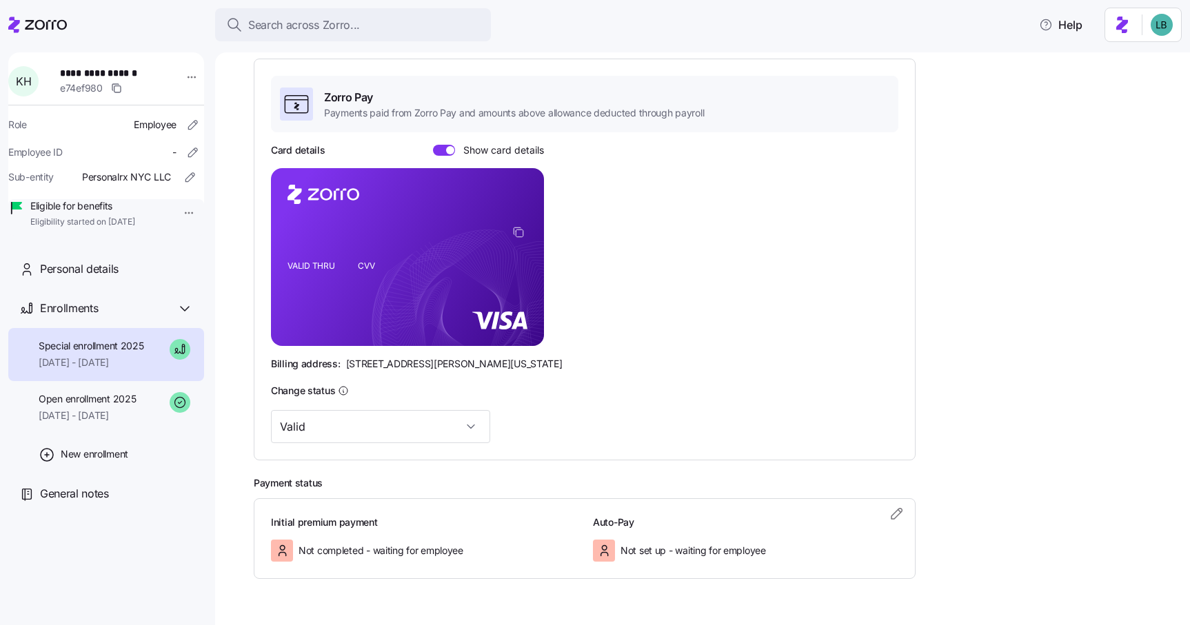
scroll to position [0, 0]
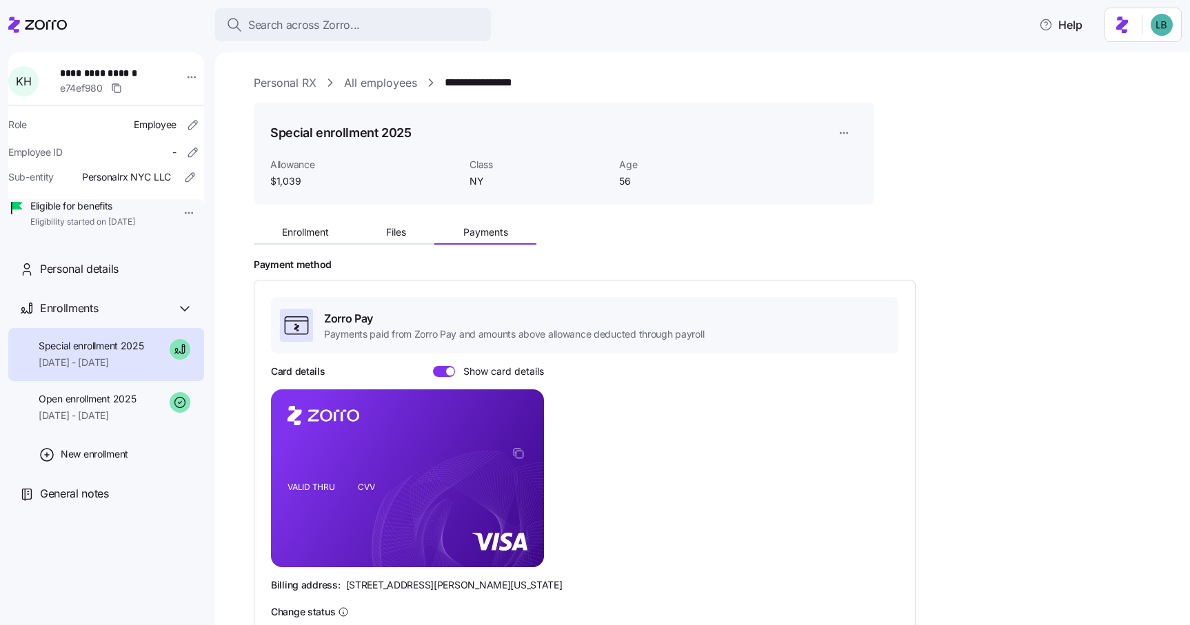
click at [465, 81] on link "**********" at bounding box center [486, 82] width 83 height 17
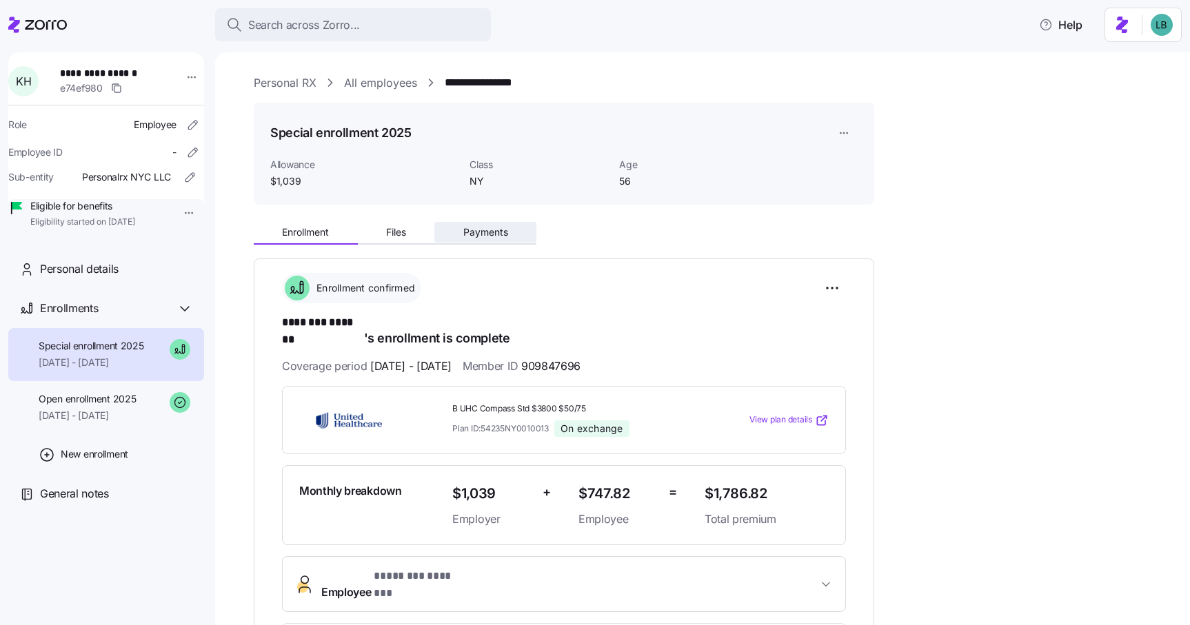
click at [479, 234] on span "Payments" at bounding box center [485, 232] width 45 height 10
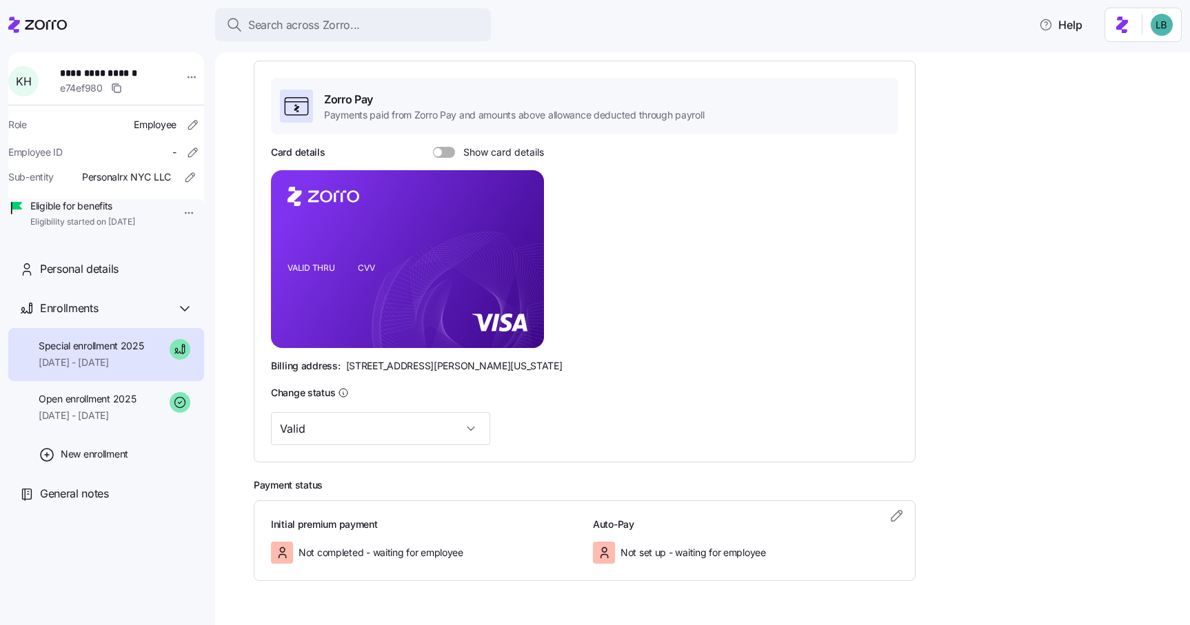
scroll to position [228, 0]
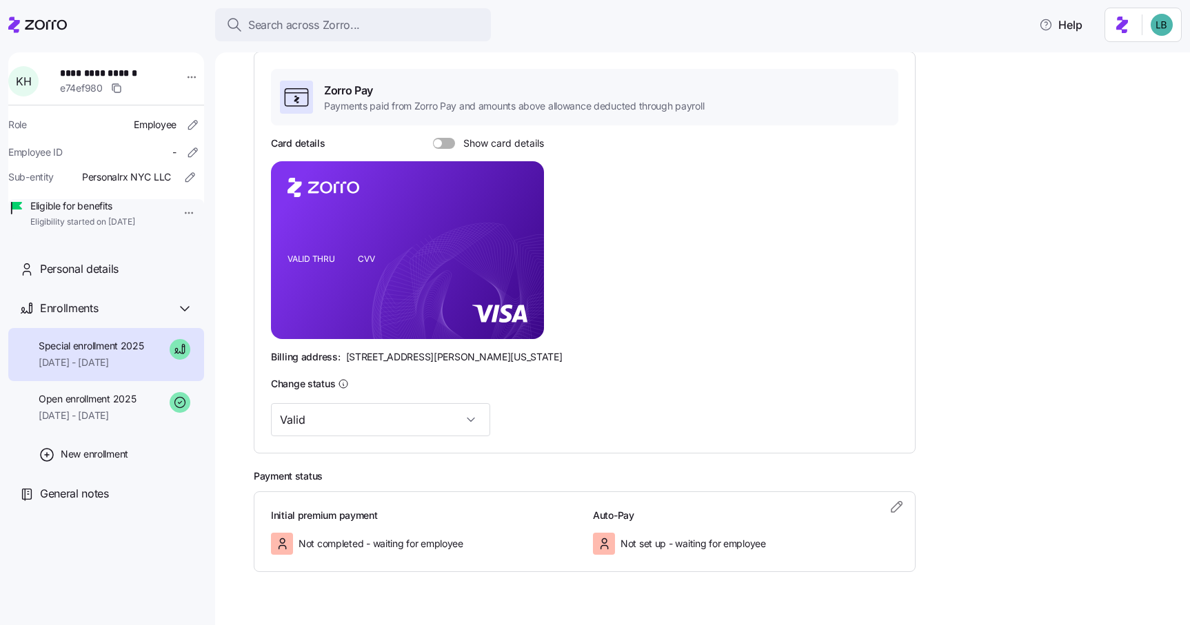
click at [447, 145] on span at bounding box center [449, 143] width 14 height 11
click at [433, 138] on input "Show card details" at bounding box center [433, 138] width 0 height 0
click at [895, 509] on icon "button" at bounding box center [896, 506] width 17 height 17
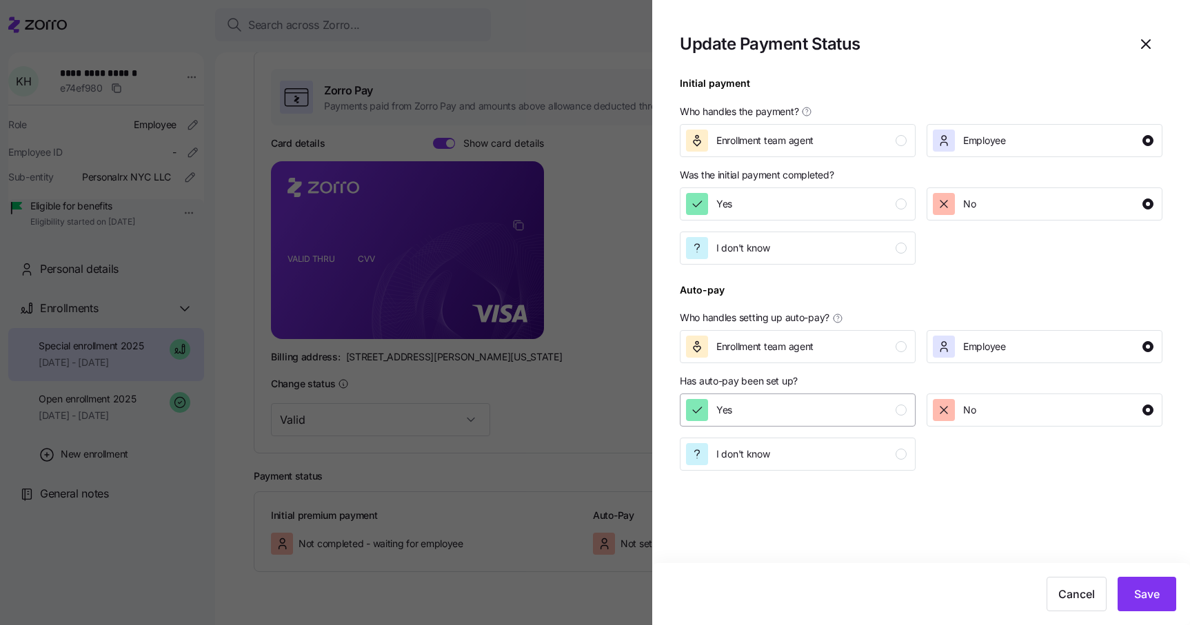
click at [866, 402] on div "Yes" at bounding box center [796, 410] width 221 height 22
click at [868, 203] on div "Yes" at bounding box center [796, 204] width 221 height 22
click at [1146, 597] on span "Save" at bounding box center [1147, 594] width 26 height 17
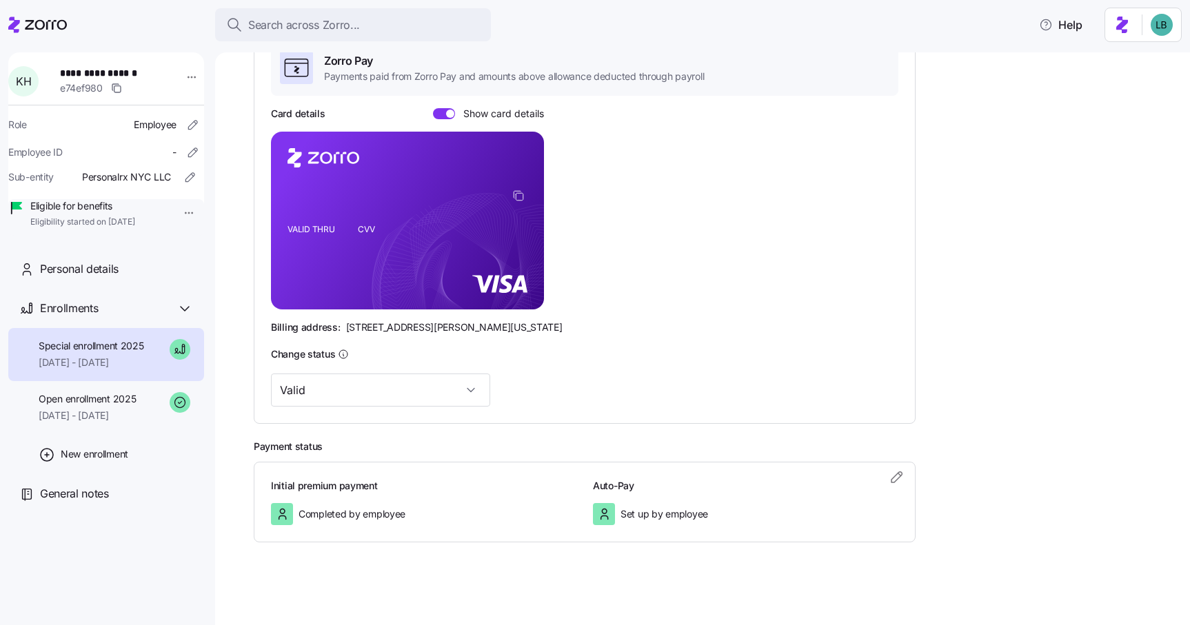
scroll to position [0, 0]
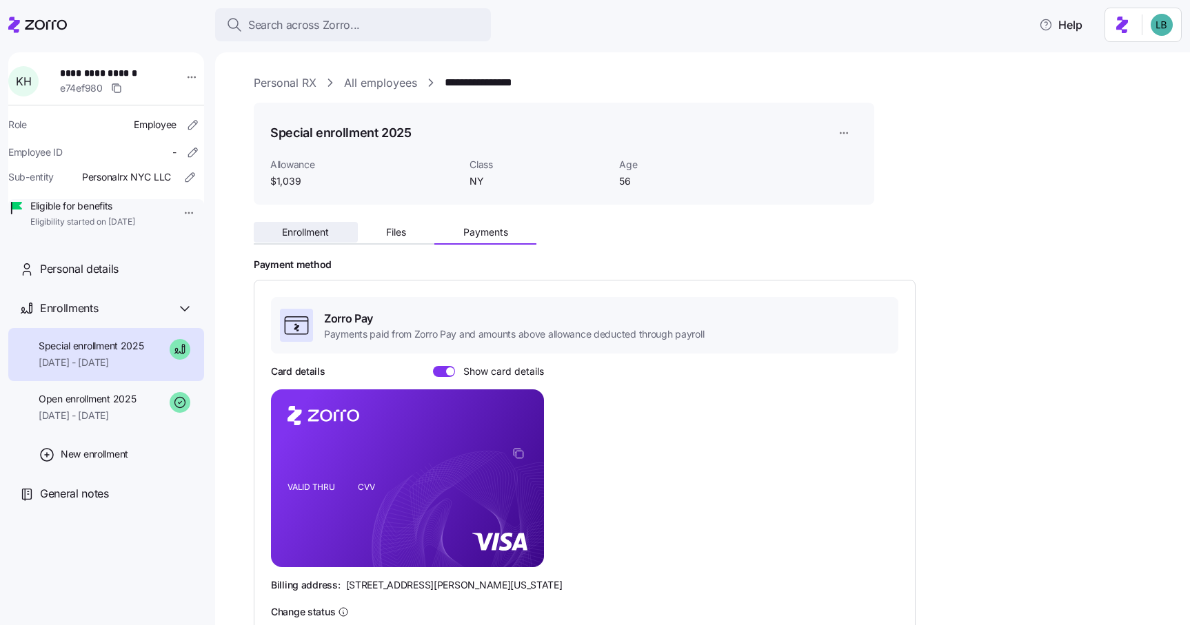
click at [315, 233] on span "Enrollment" at bounding box center [305, 232] width 47 height 10
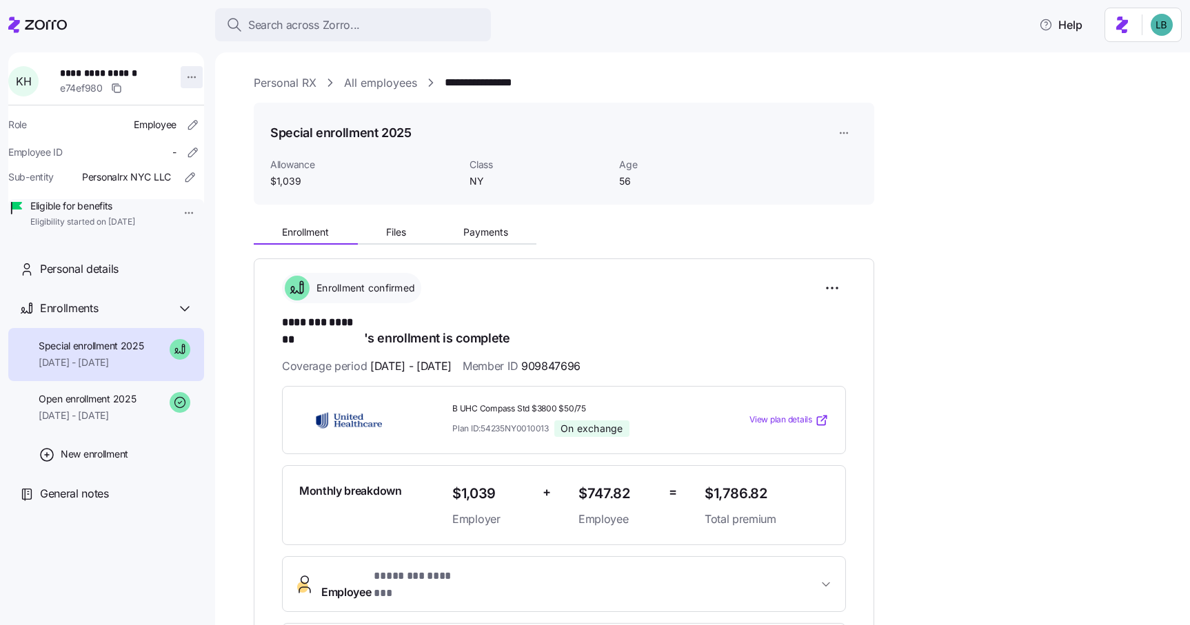
click at [187, 74] on html "**********" at bounding box center [595, 308] width 1190 height 617
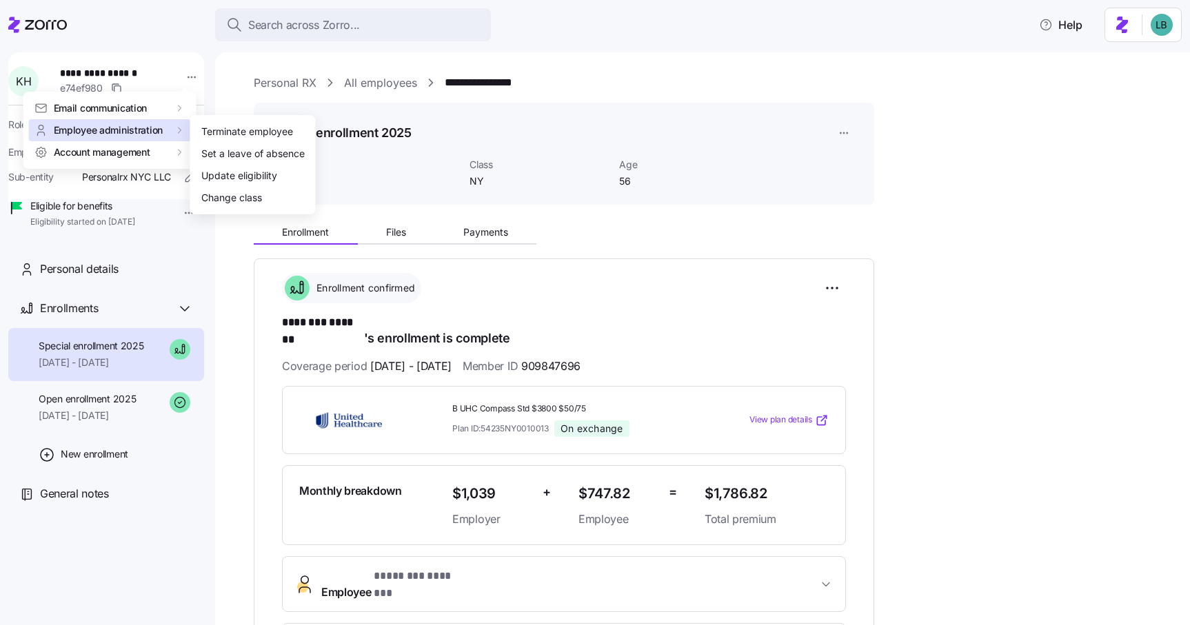
click at [212, 224] on html "**********" at bounding box center [595, 308] width 1190 height 617
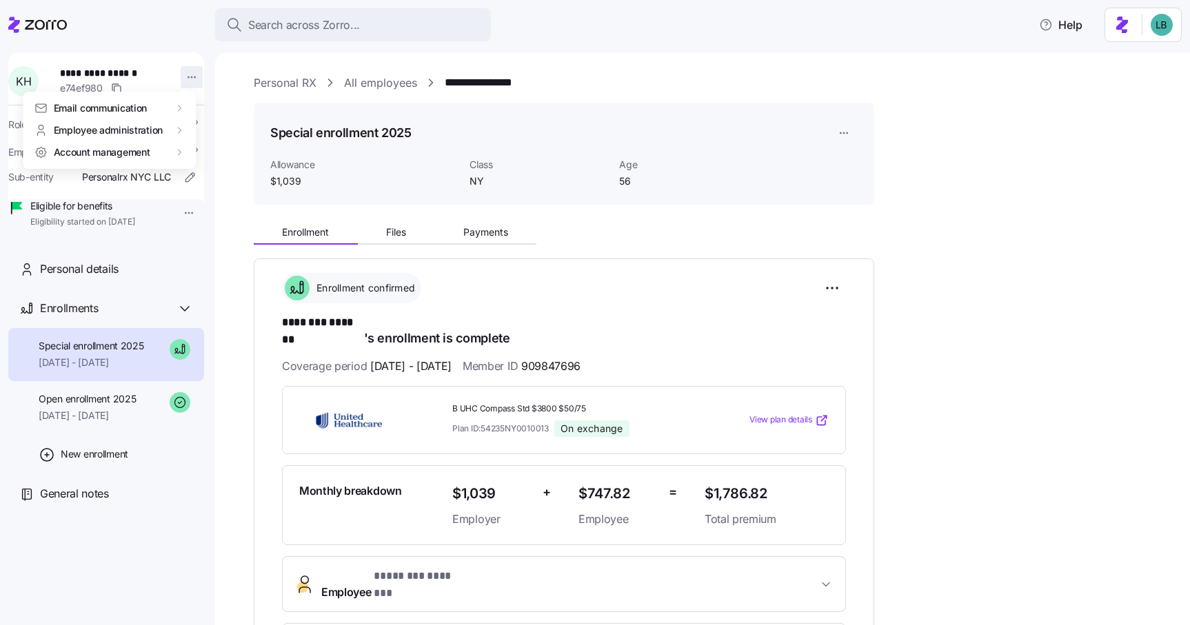
click at [187, 76] on html "**********" at bounding box center [595, 308] width 1190 height 617
click at [665, 291] on html "**********" at bounding box center [595, 308] width 1190 height 617
click at [189, 76] on html "**********" at bounding box center [595, 308] width 1190 height 617
click at [214, 108] on div "Account invitation" at bounding box center [241, 109] width 81 height 15
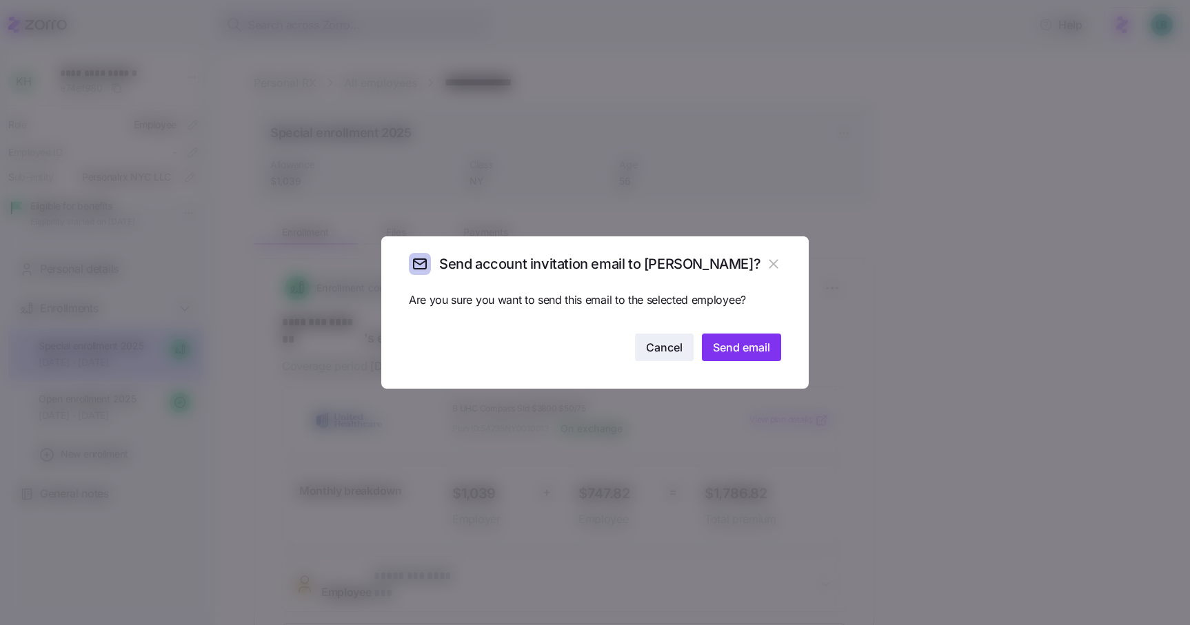
click at [661, 343] on span "Cancel" at bounding box center [664, 347] width 37 height 17
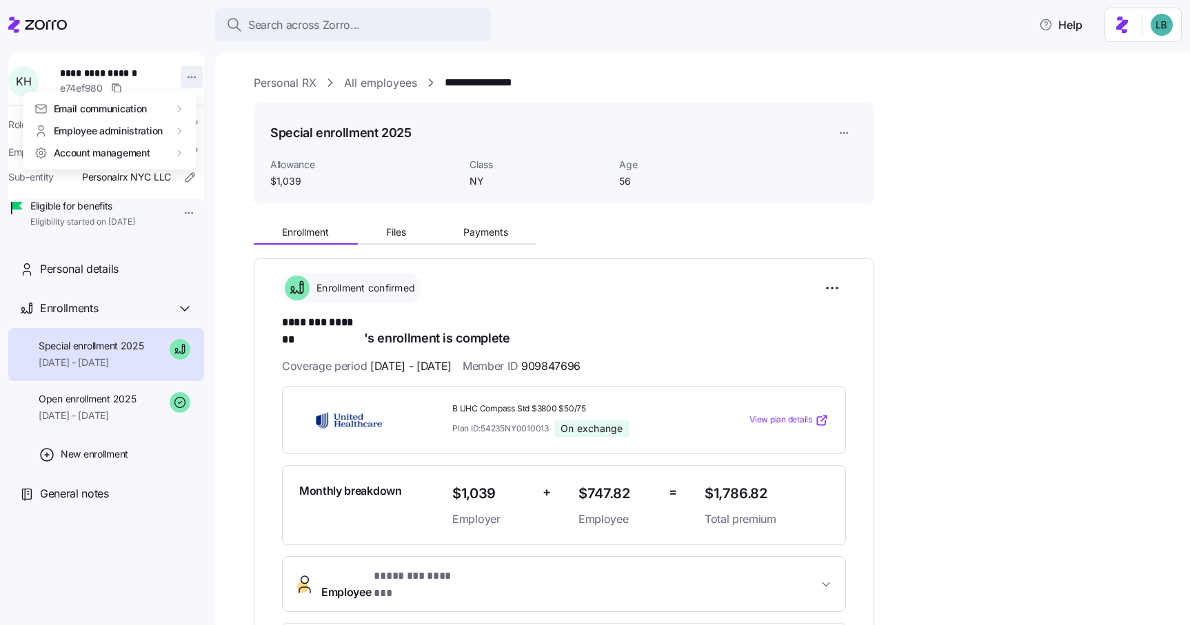
click at [186, 78] on html "**********" at bounding box center [595, 308] width 1190 height 617
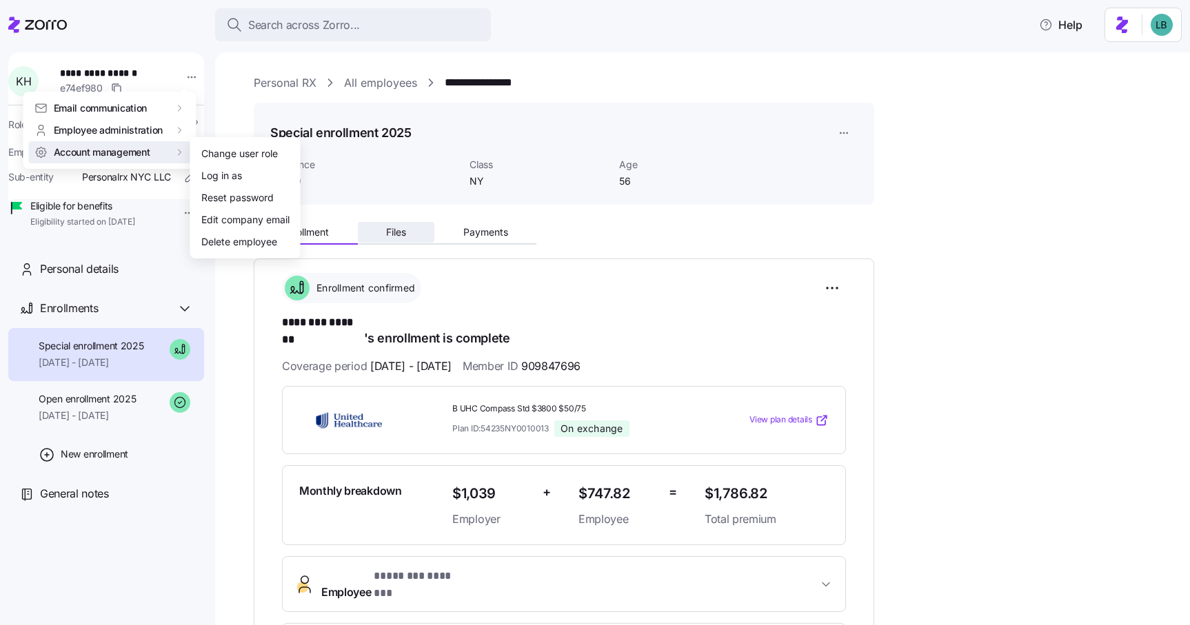
click at [389, 230] on html "**********" at bounding box center [595, 308] width 1190 height 617
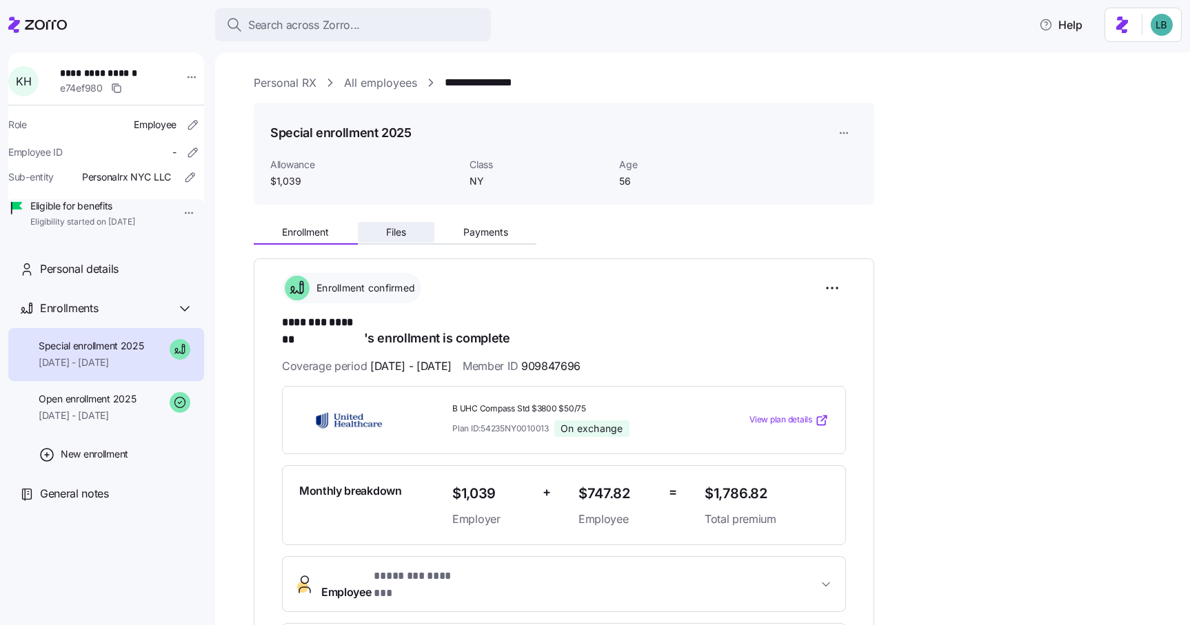
click at [398, 234] on span "Files" at bounding box center [396, 232] width 20 height 10
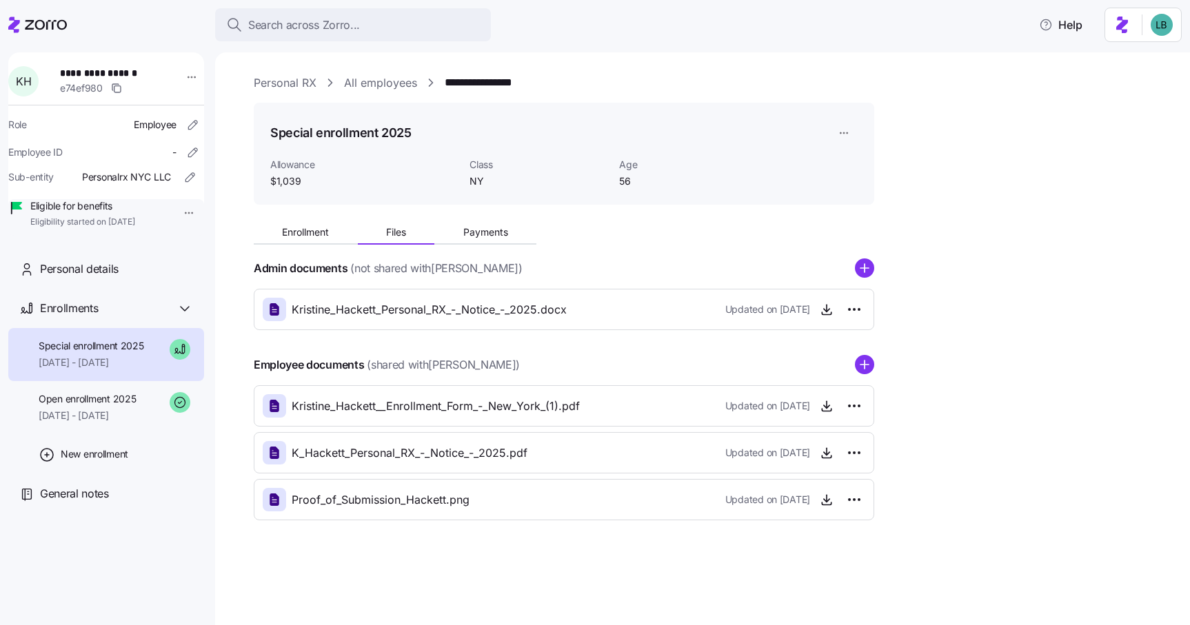
click at [864, 367] on icon "add icon" at bounding box center [864, 364] width 0 height 8
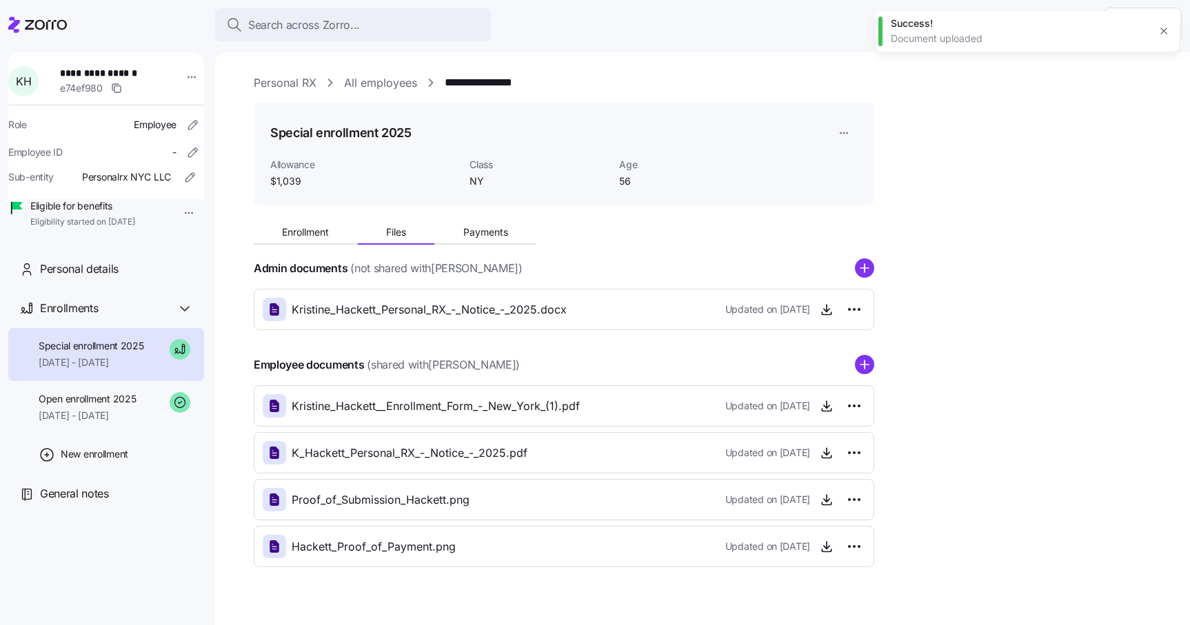
click at [1162, 30] on icon "button" at bounding box center [1163, 31] width 6 height 6
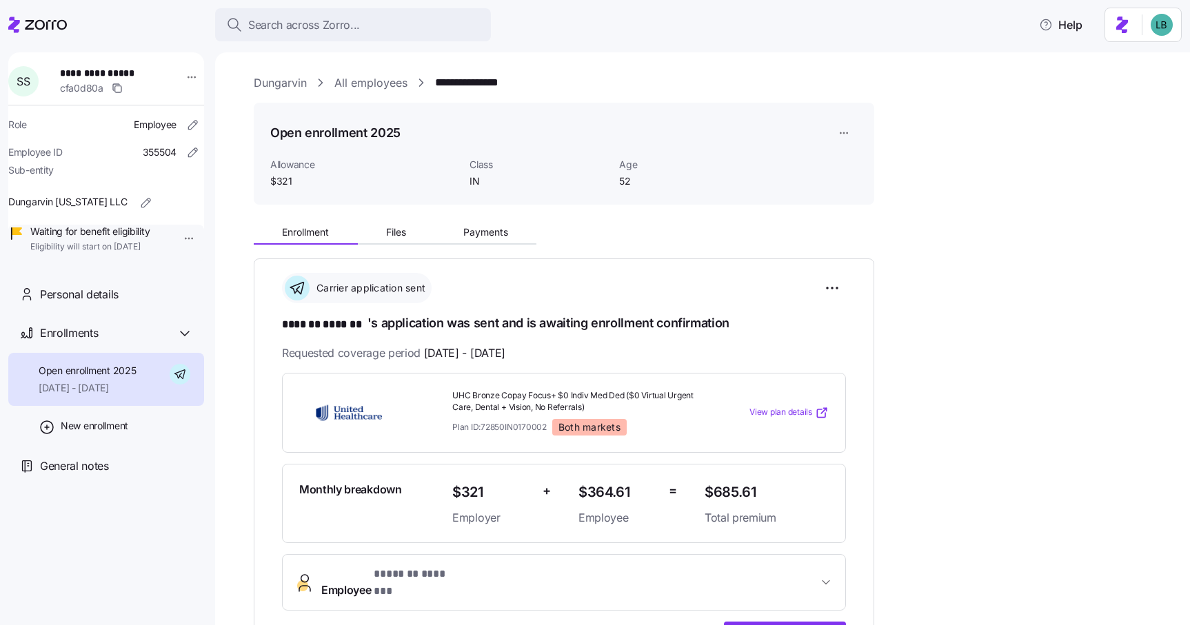
click at [128, 69] on span "**********" at bounding box center [108, 73] width 96 height 14
copy span "*******"
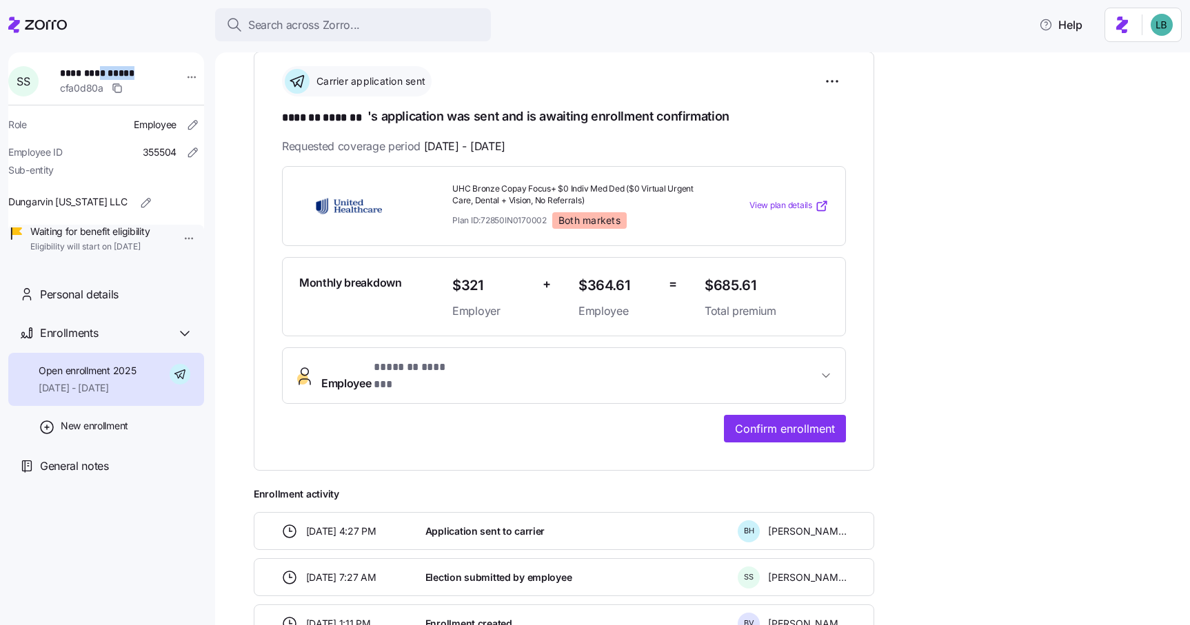
scroll to position [217, 0]
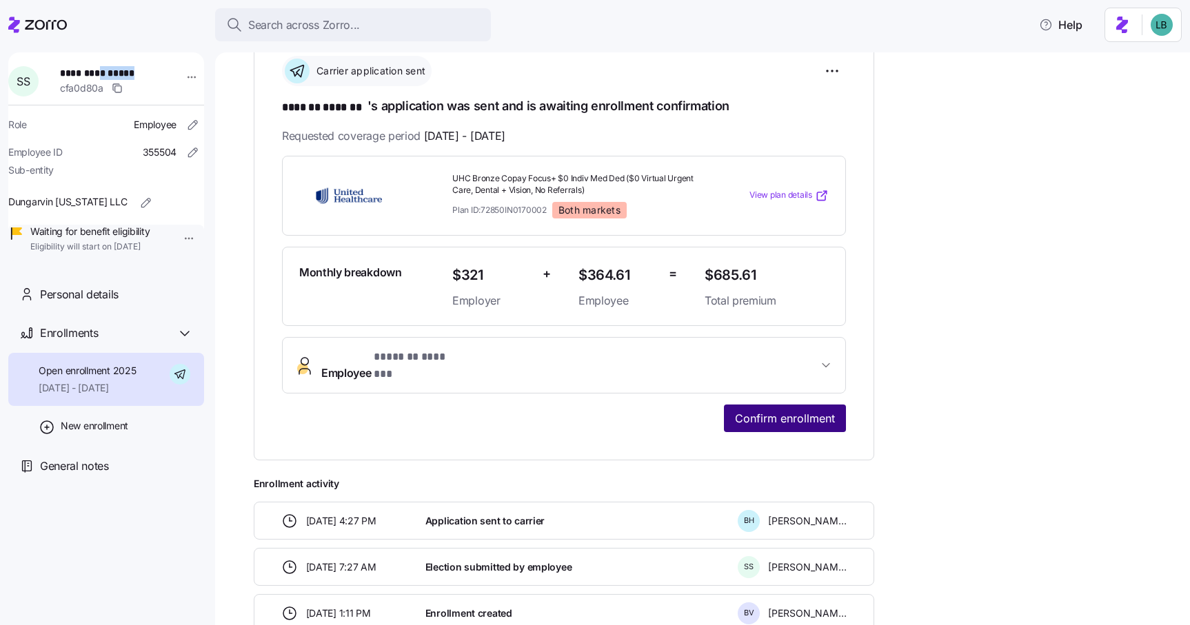
click at [800, 410] on span "Confirm enrollment" at bounding box center [785, 418] width 100 height 17
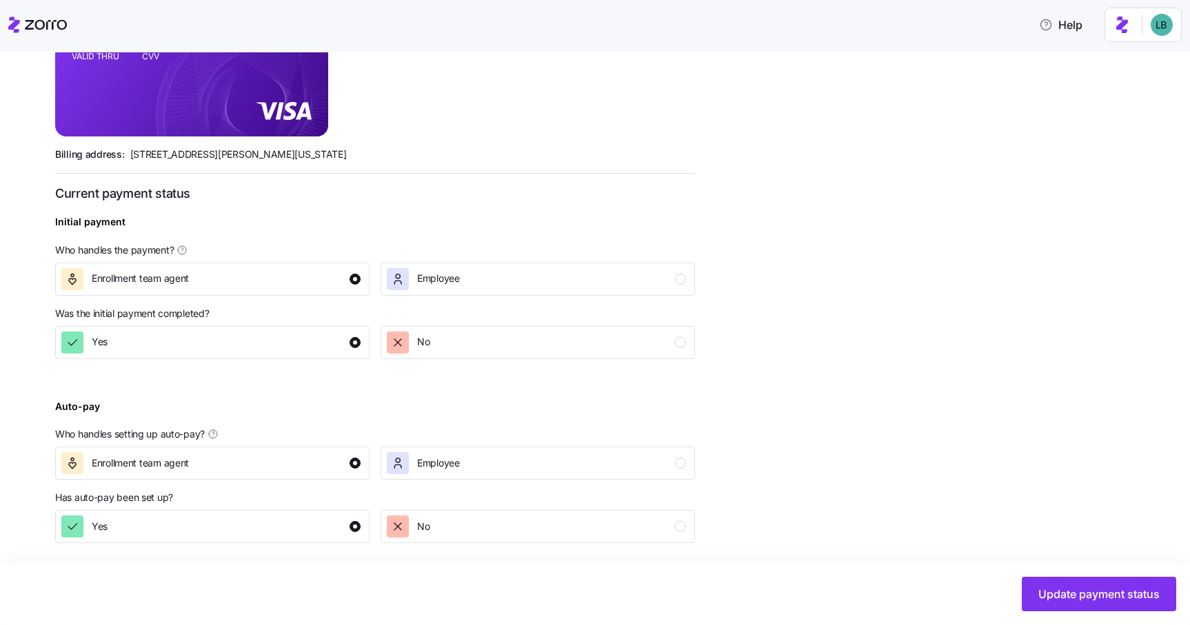
scroll to position [397, 0]
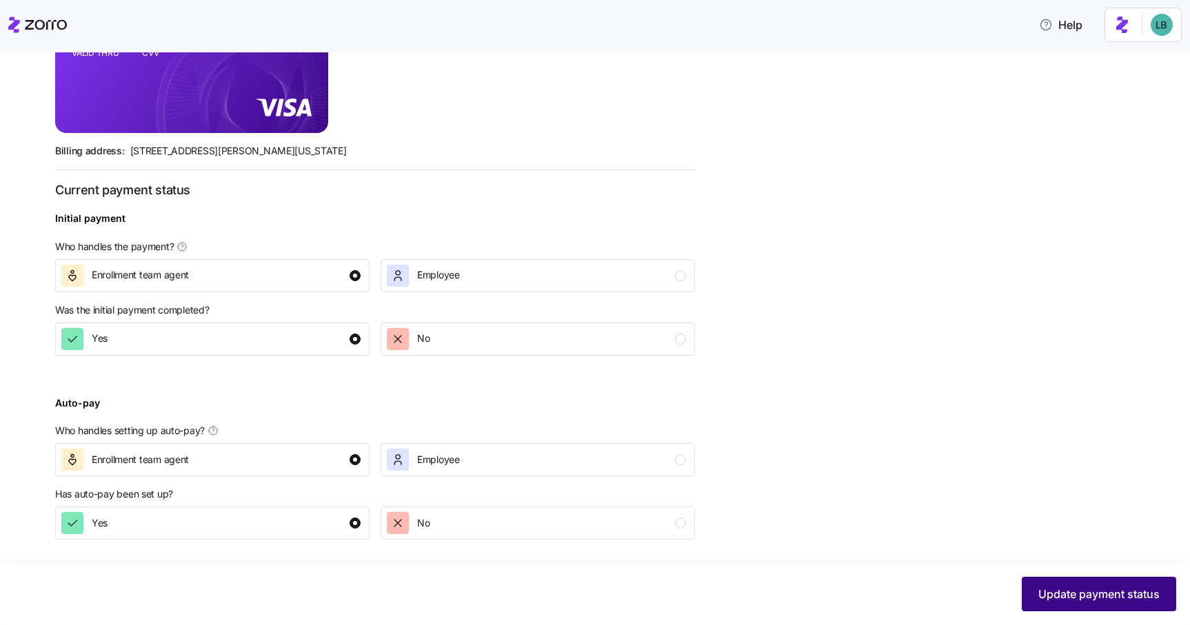
click at [1064, 586] on span "Update payment status" at bounding box center [1098, 594] width 121 height 17
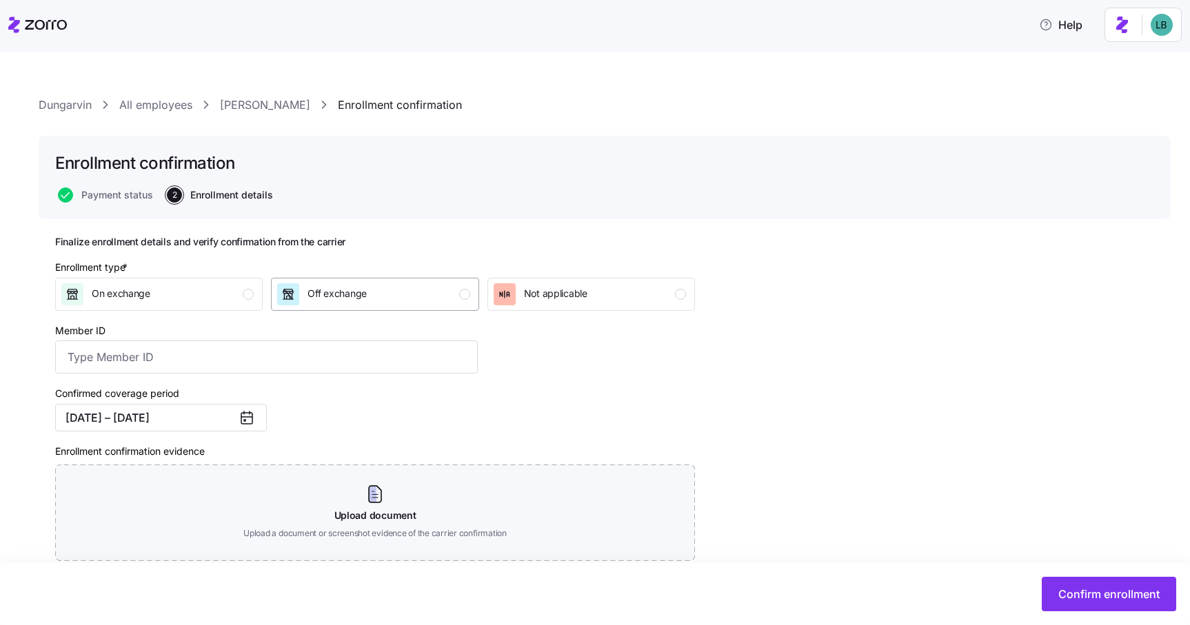
click at [362, 293] on span "Off exchange" at bounding box center [336, 294] width 59 height 14
click at [170, 363] on input "Member ID" at bounding box center [266, 356] width 422 height 33
paste input "133930156"
type input "133930156"
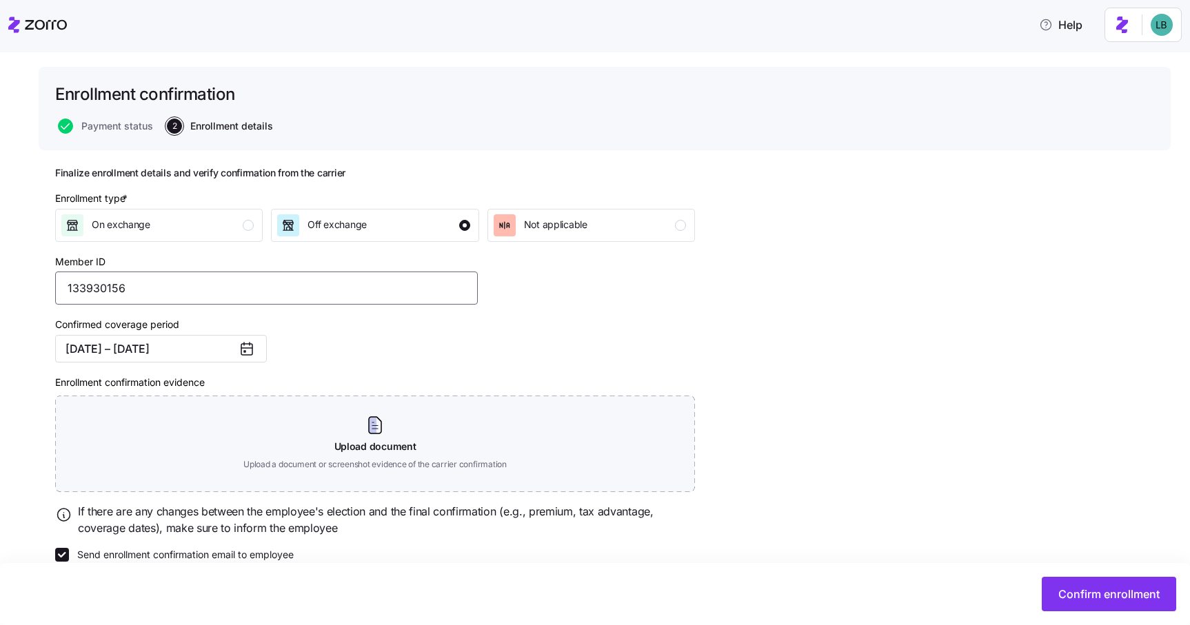
scroll to position [92, 0]
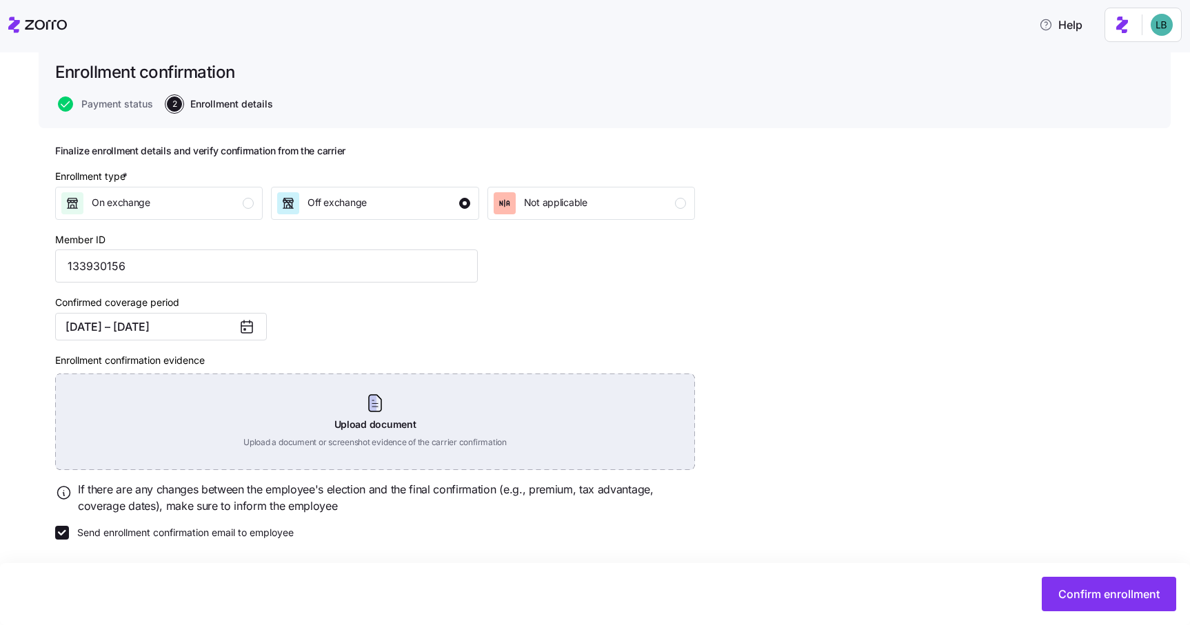
click at [389, 406] on div "Upload document Upload a document or screenshot evidence of the carrier confirm…" at bounding box center [375, 422] width 640 height 96
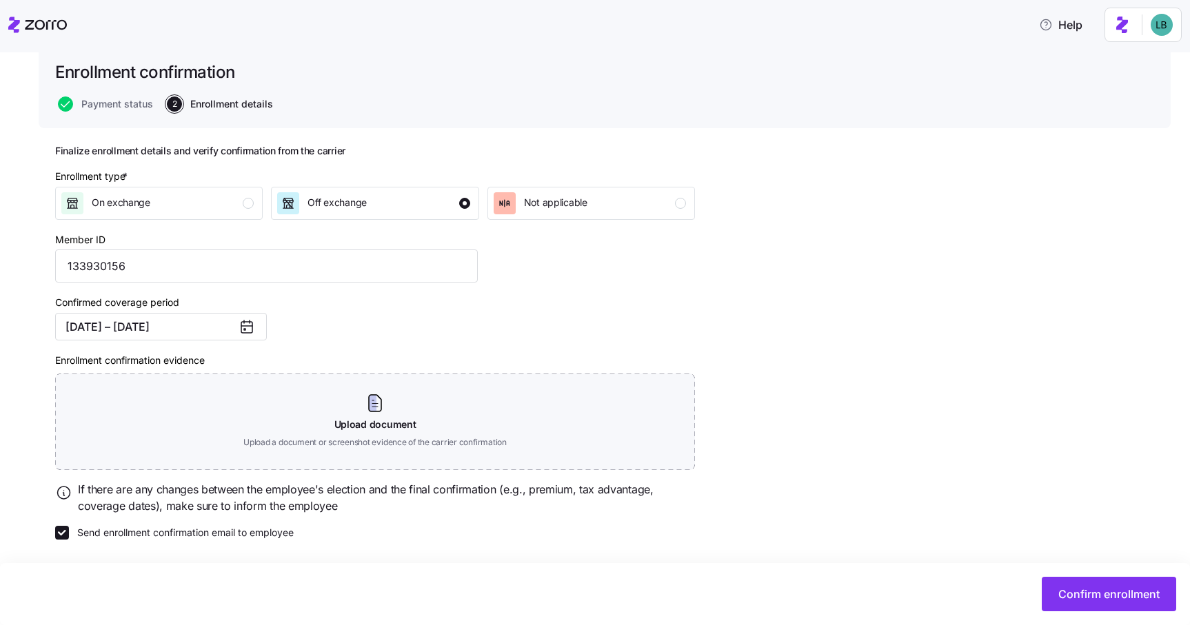
scroll to position [30, 0]
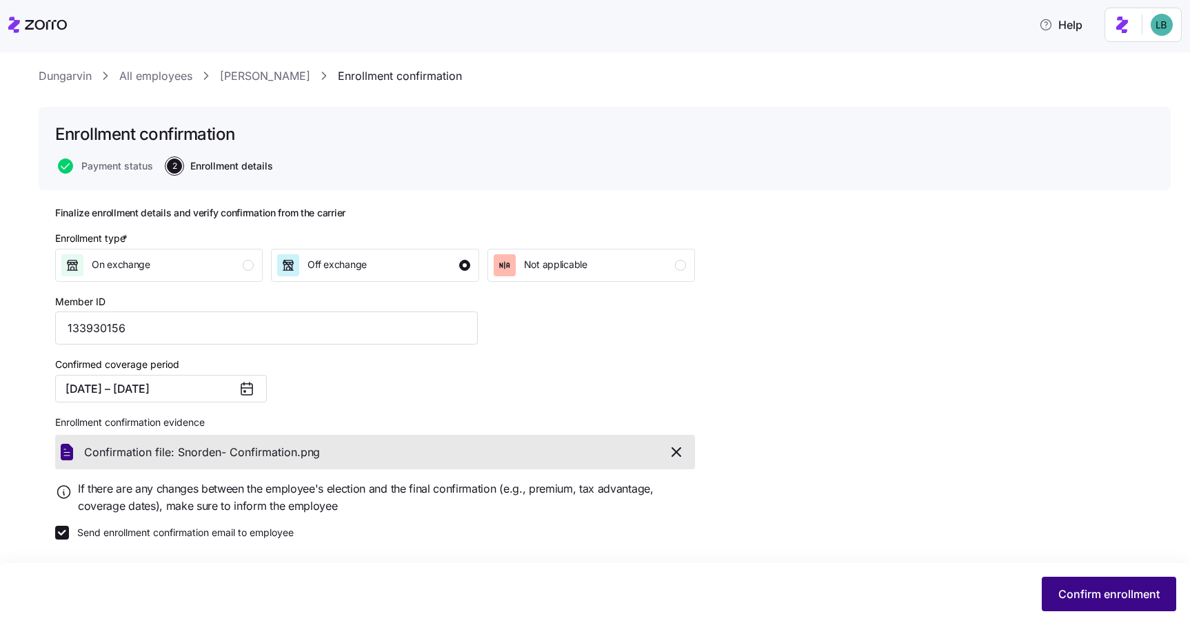
click at [1092, 593] on span "Confirm enrollment" at bounding box center [1108, 594] width 101 height 17
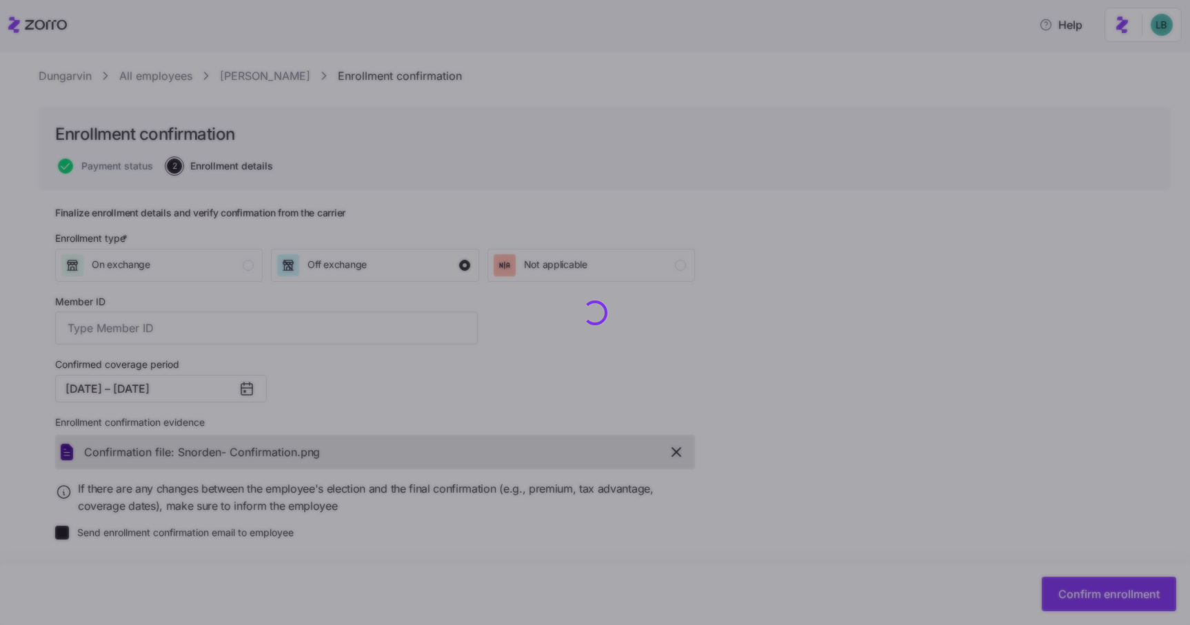
type input "133930156"
checkbox input "false"
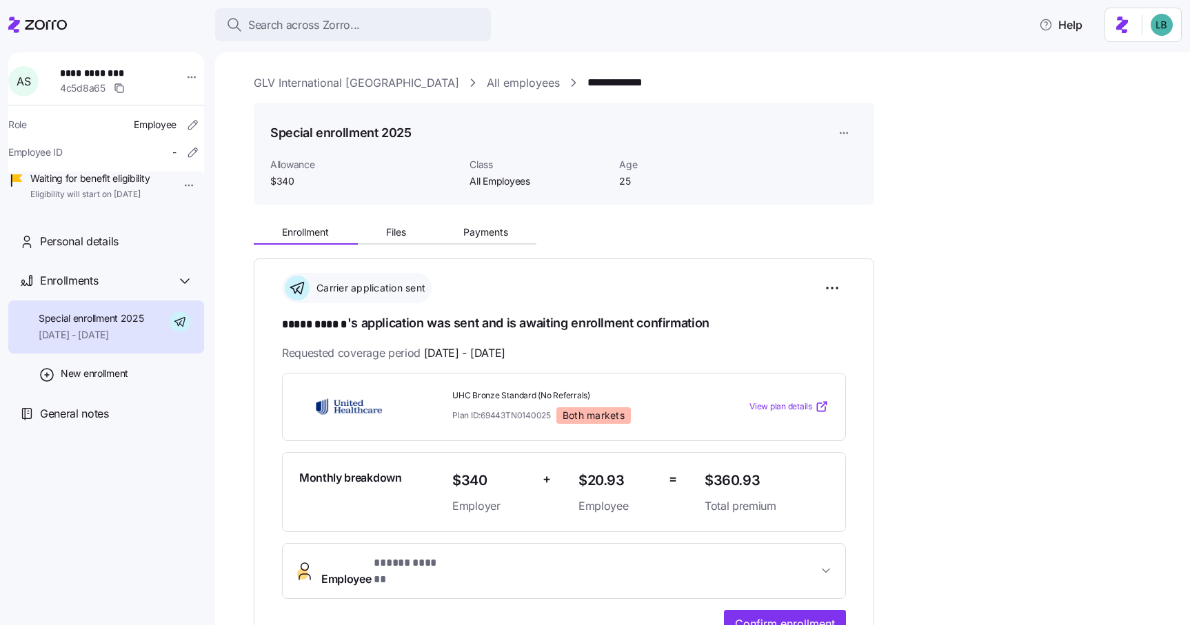
click at [104, 75] on span "**********" at bounding box center [108, 73] width 96 height 14
copy span "******"
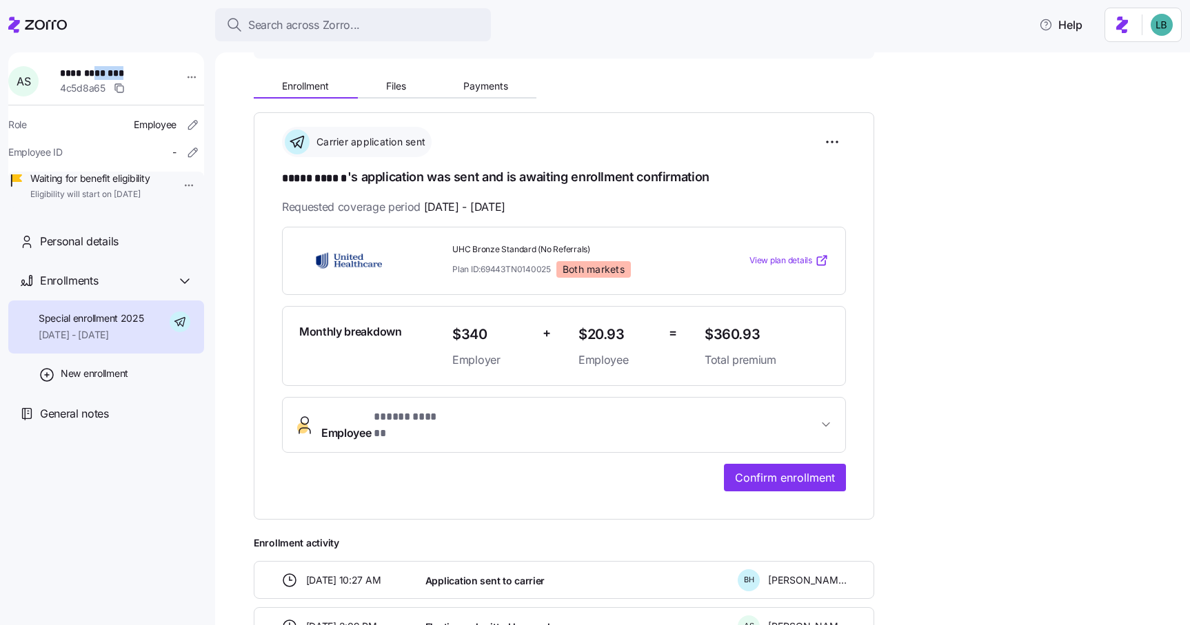
scroll to position [283, 0]
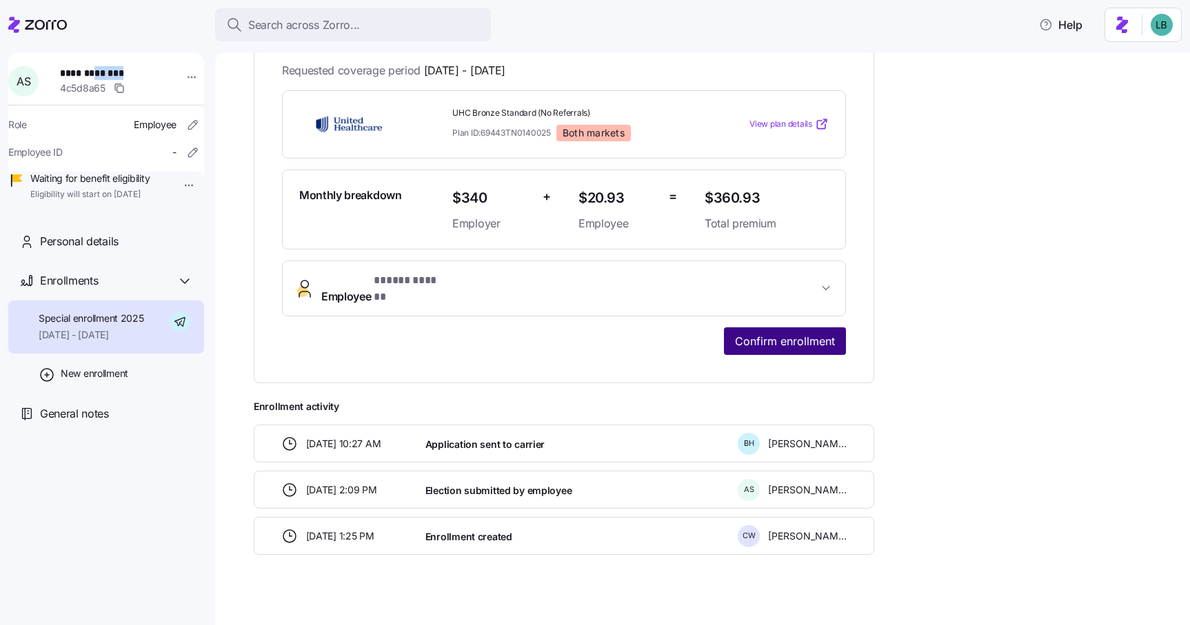
click at [773, 333] on span "Confirm enrollment" at bounding box center [785, 341] width 100 height 17
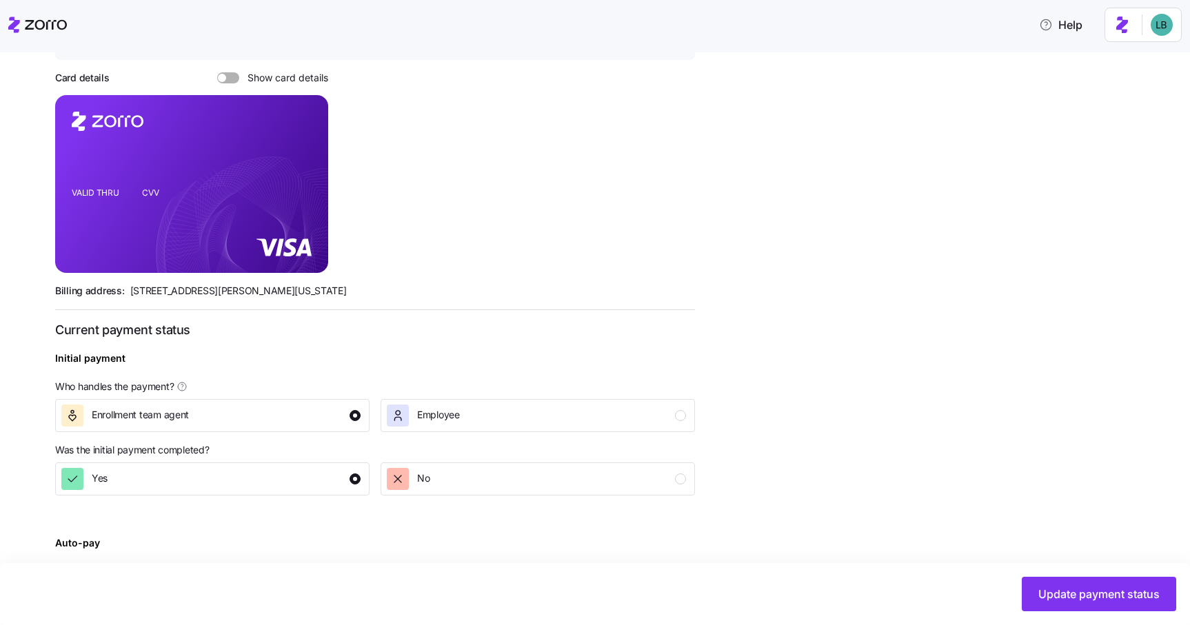
scroll to position [397, 0]
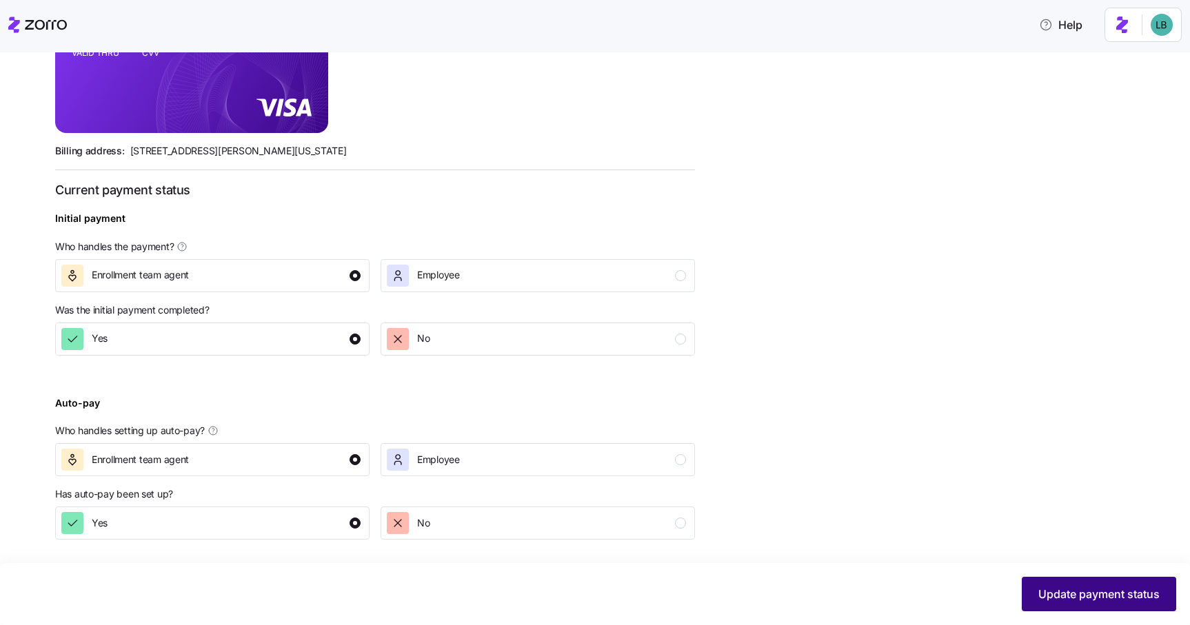
click at [1065, 595] on span "Update payment status" at bounding box center [1098, 594] width 121 height 17
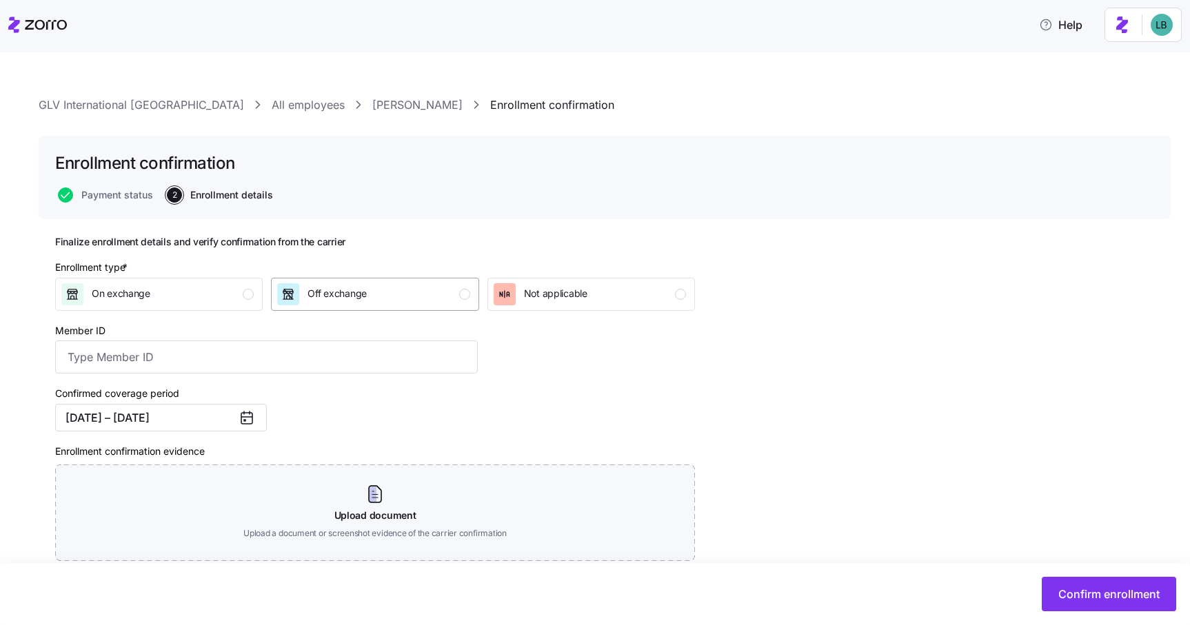
click at [374, 292] on div "Off exchange" at bounding box center [373, 294] width 192 height 22
click at [182, 369] on input "Member ID" at bounding box center [266, 356] width 422 height 33
paste input "134006390"
type input "134006390"
click at [402, 416] on div "Confirmed coverage period [DATE] – [DATE]" at bounding box center [267, 408] width 434 height 58
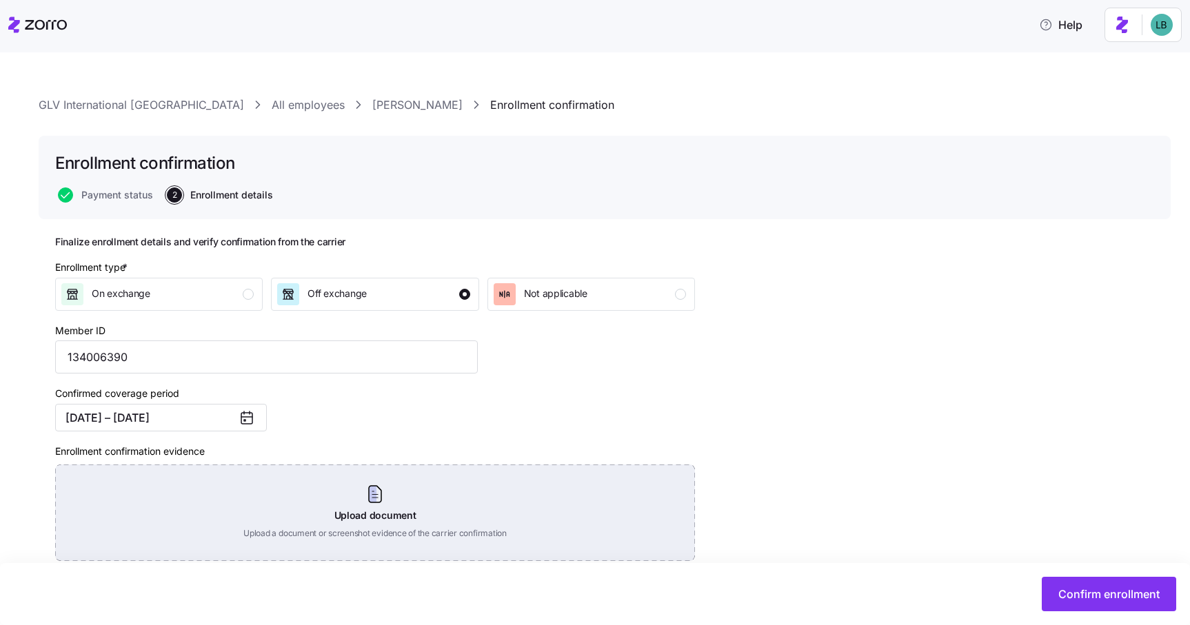
click at [381, 497] on div "Upload document Upload a document or screenshot evidence of the carrier confirm…" at bounding box center [375, 513] width 640 height 96
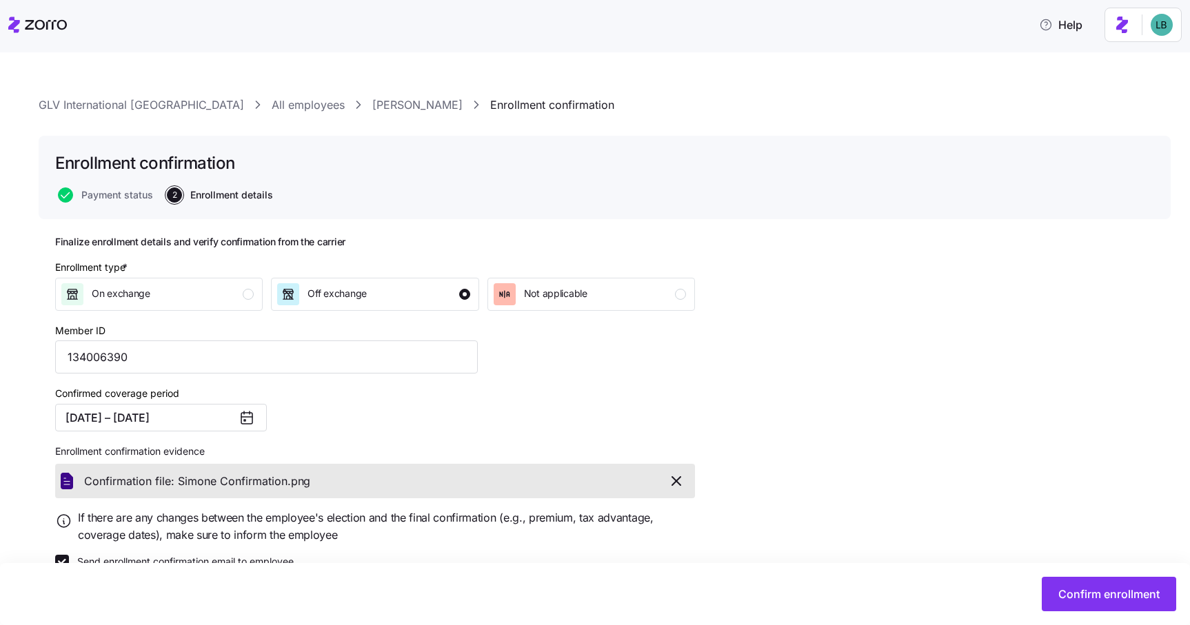
scroll to position [30, 0]
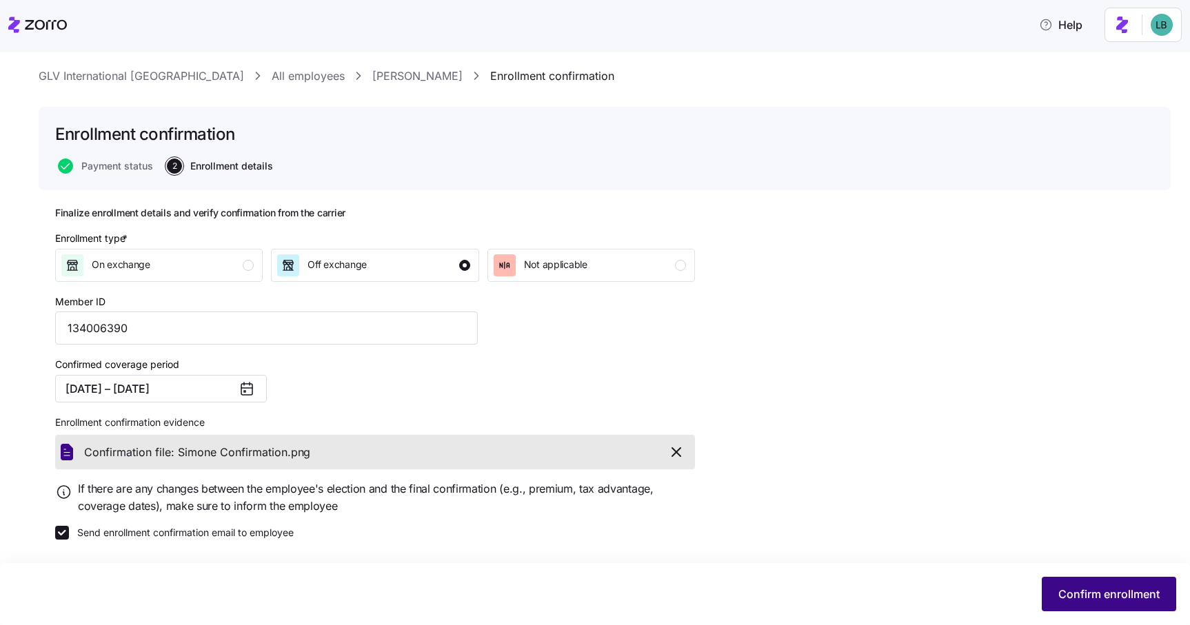
click at [1081, 593] on span "Confirm enrollment" at bounding box center [1108, 594] width 101 height 17
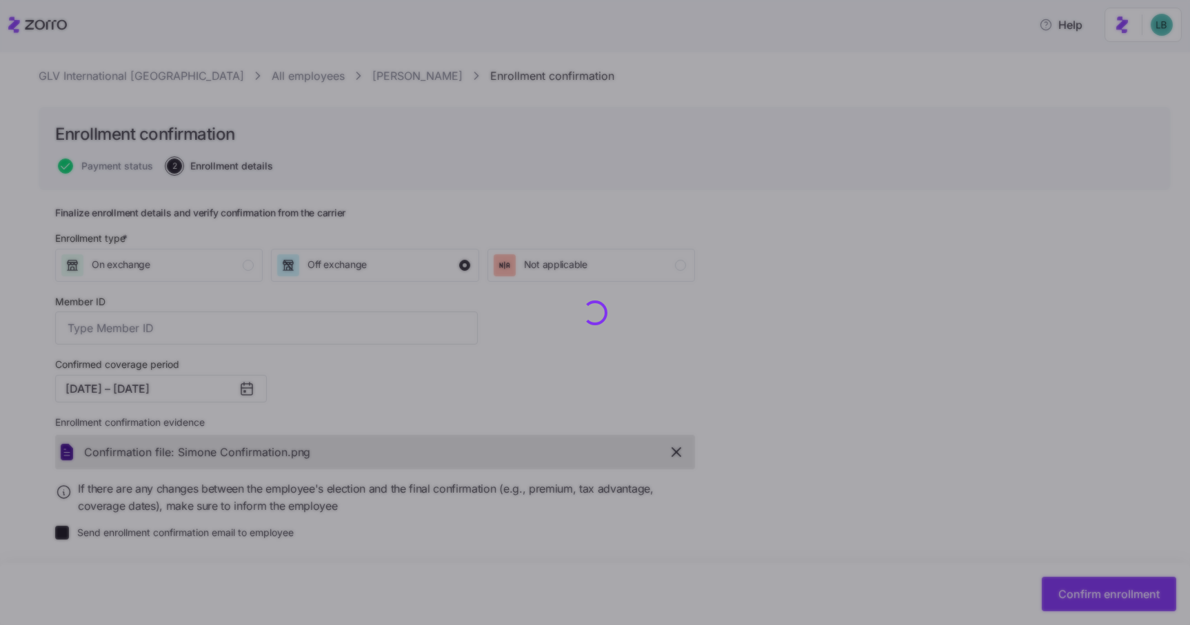
type input "134006390"
checkbox input "false"
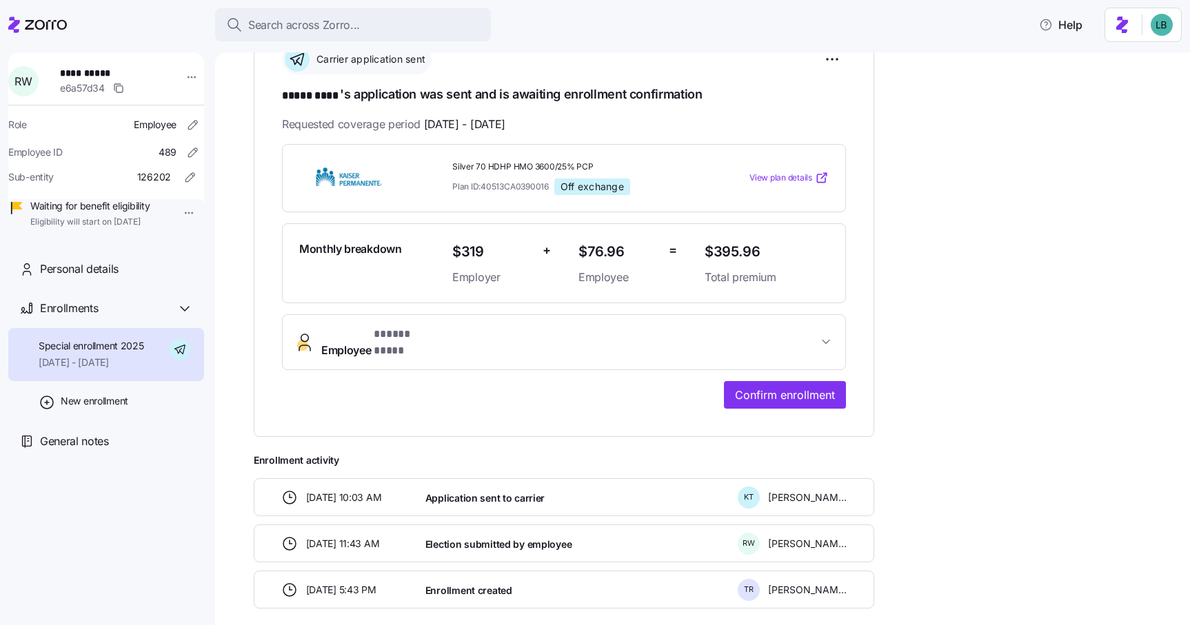
scroll to position [232, 0]
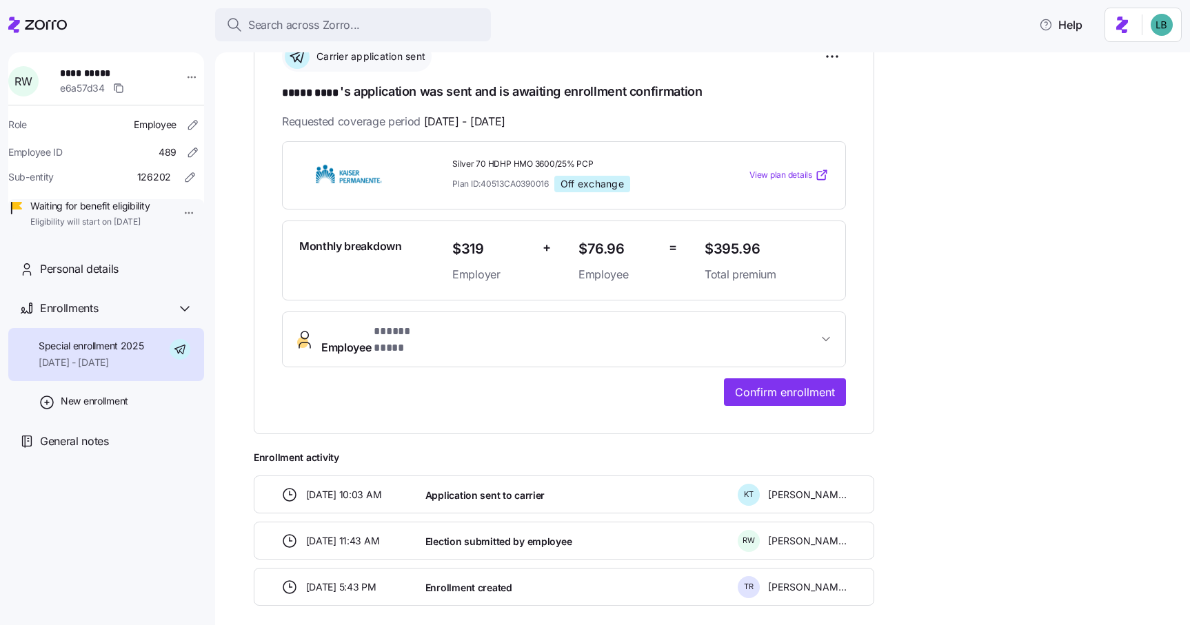
click at [385, 332] on span "* ***** **** *" at bounding box center [406, 331] width 64 height 17
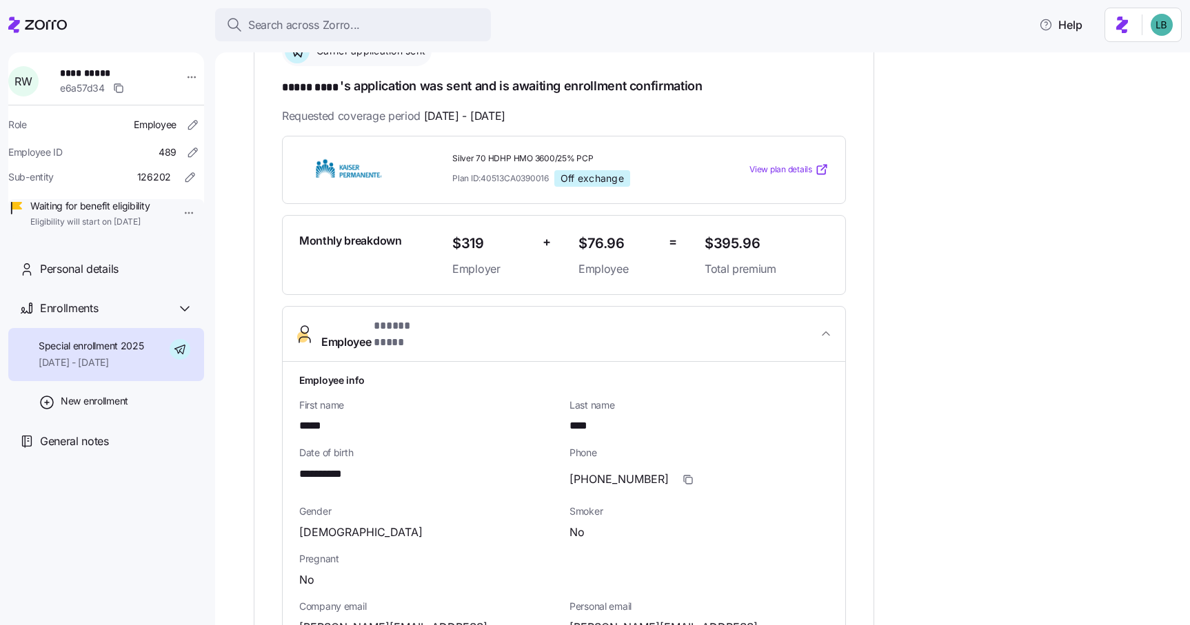
scroll to position [212, 0]
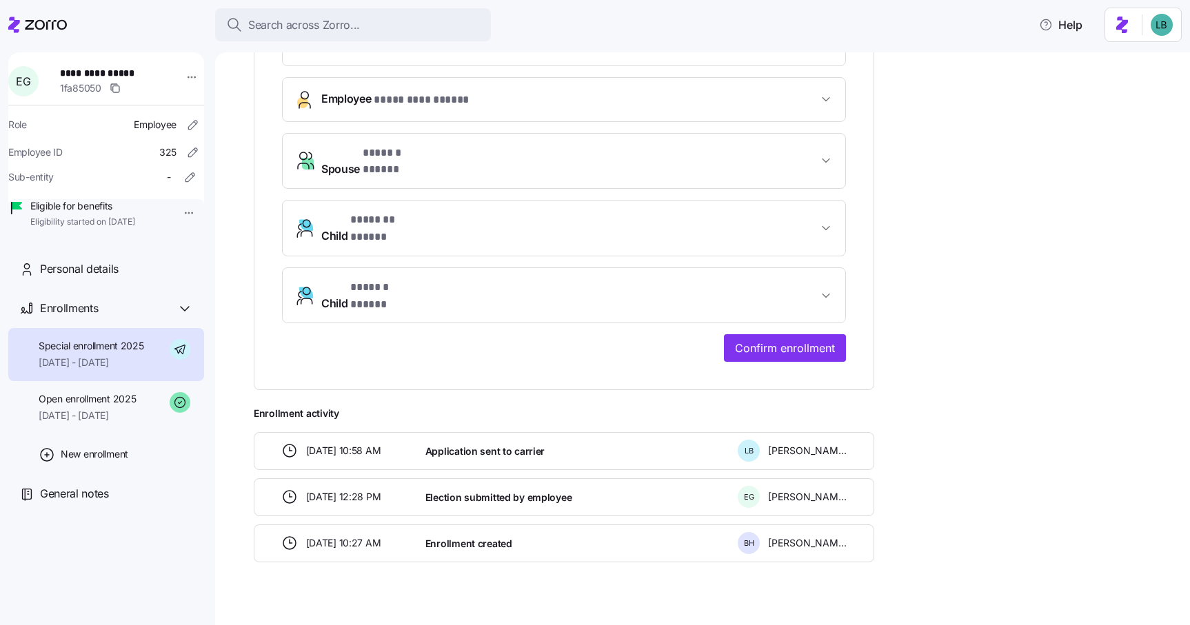
scroll to position [452, 0]
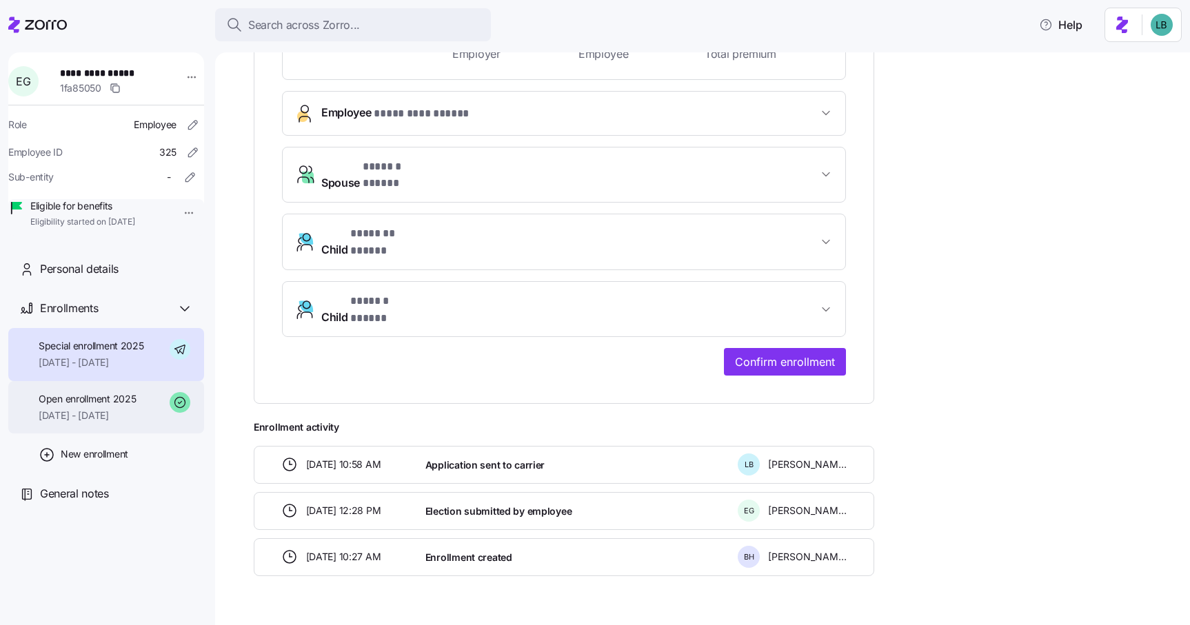
click at [120, 406] on span "Open enrollment 2025" at bounding box center [87, 399] width 97 height 14
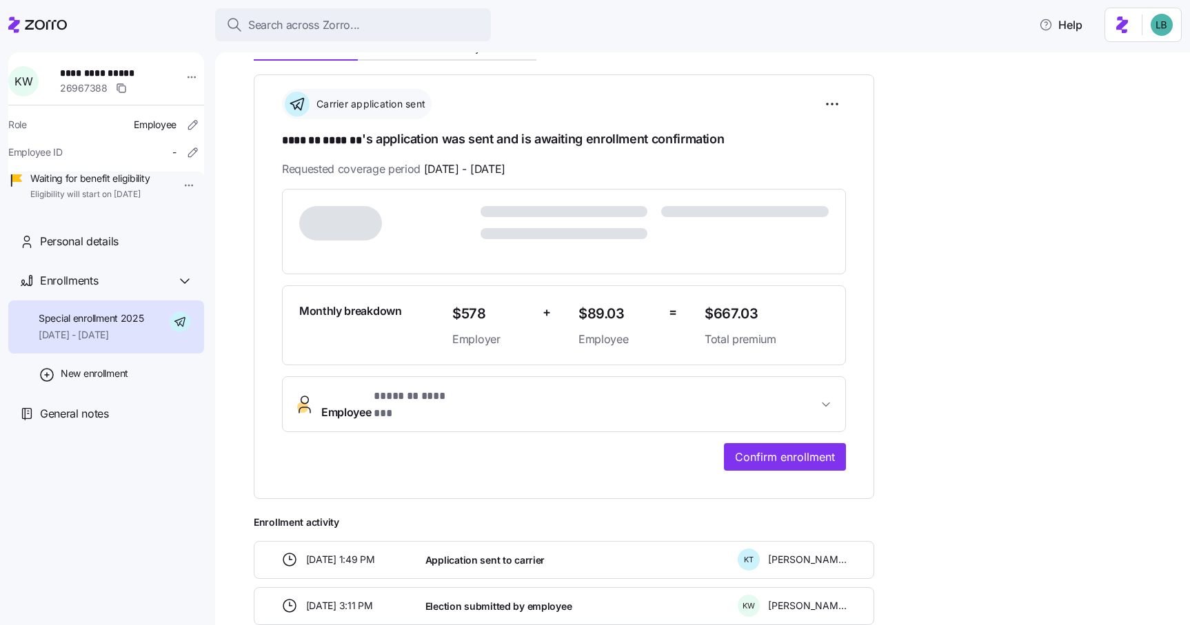
scroll to position [168, 0]
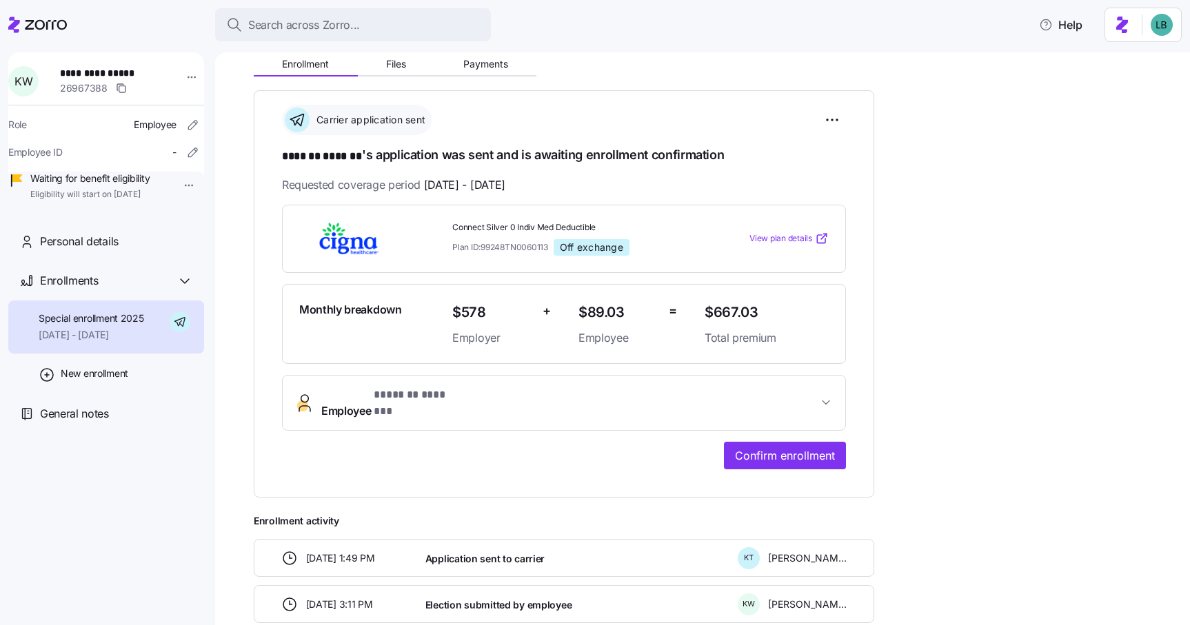
click at [124, 75] on span "**********" at bounding box center [108, 73] width 96 height 14
copy span "*******"
click at [751, 447] on span "Confirm enrollment" at bounding box center [785, 455] width 100 height 17
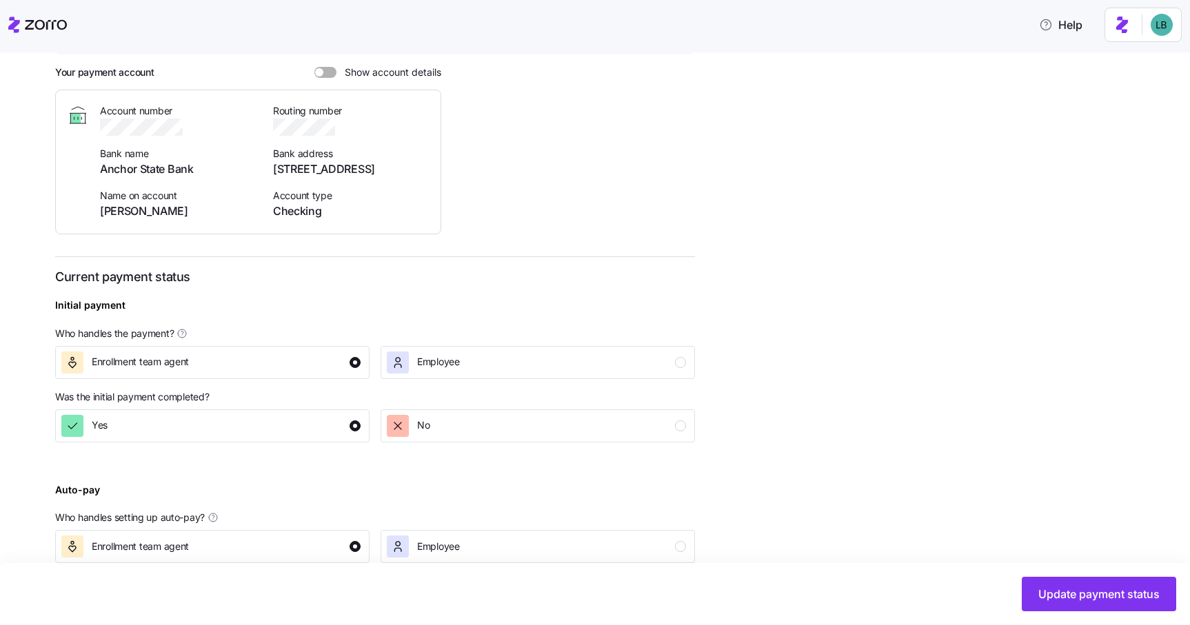
scroll to position [349, 0]
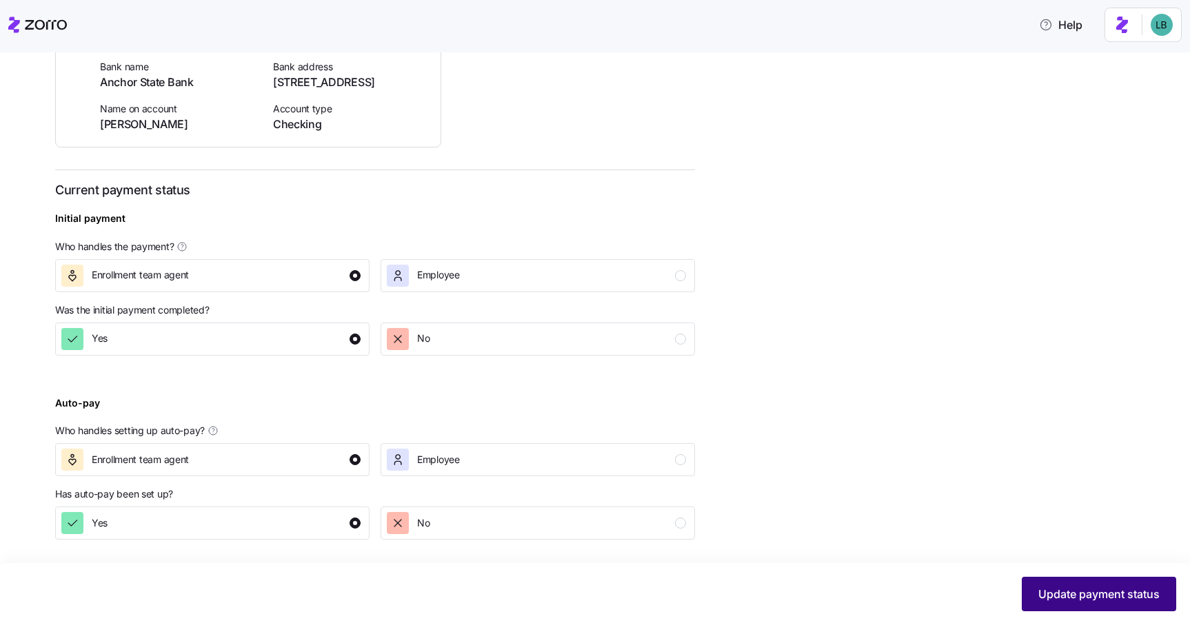
click at [1092, 586] on span "Update payment status" at bounding box center [1098, 594] width 121 height 17
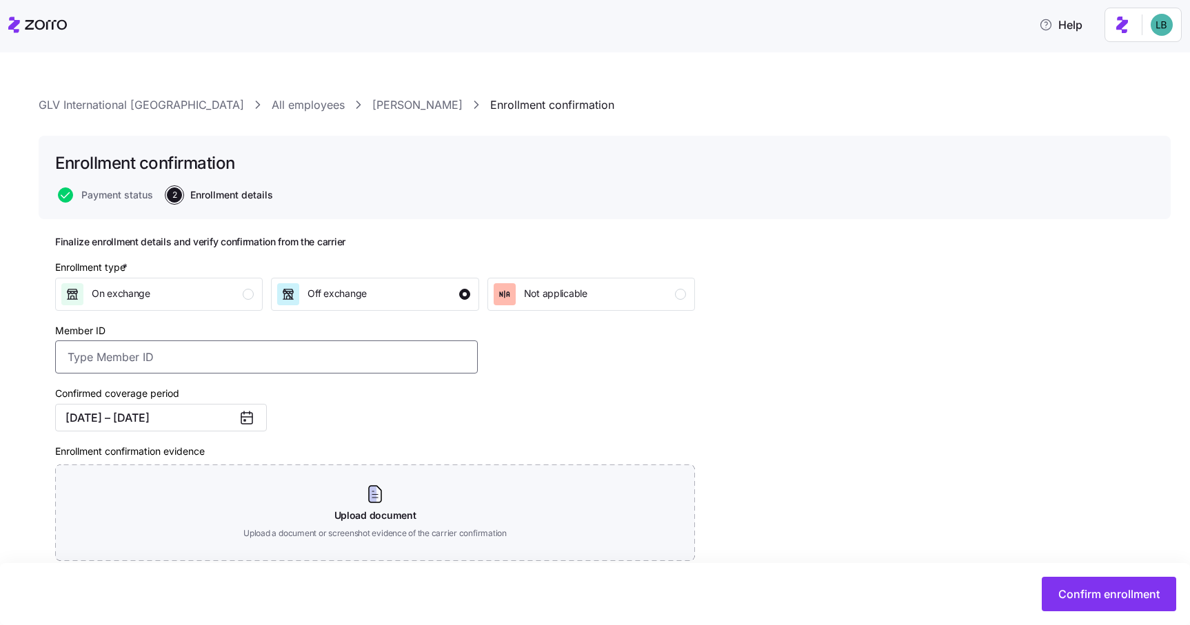
click at [151, 360] on input "Member ID" at bounding box center [266, 356] width 422 height 33
paste input "42V6H2"
type input "42V6H2"
click at [467, 394] on div "Confirmed coverage period 09/01/2025 – 12/31/2025" at bounding box center [267, 408] width 434 height 58
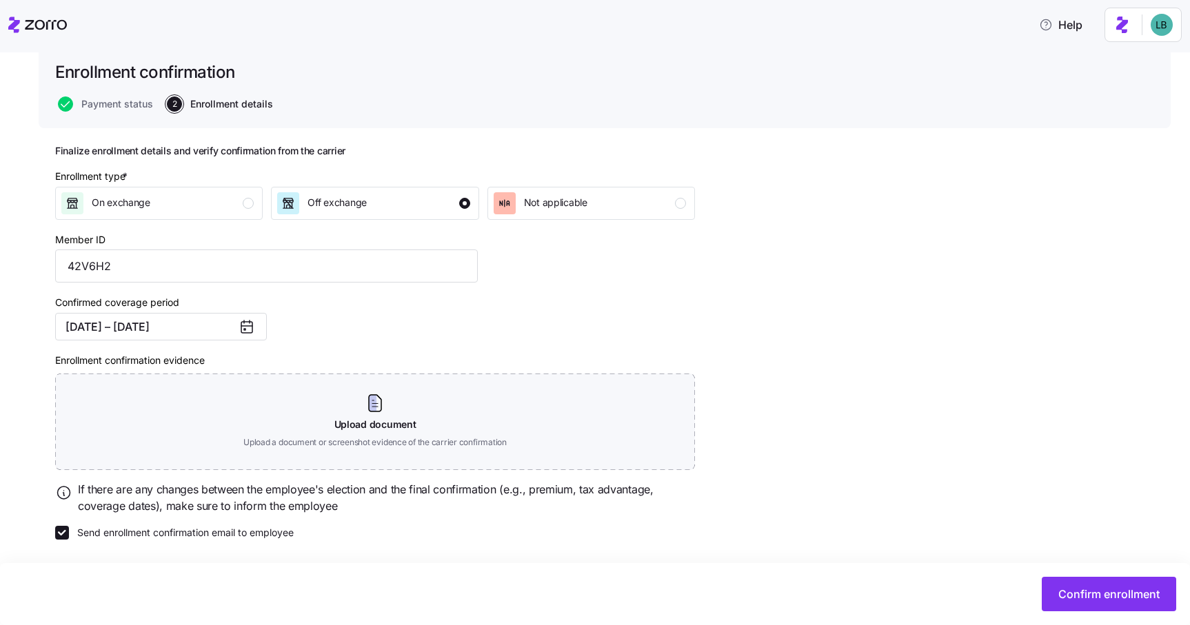
scroll to position [92, 0]
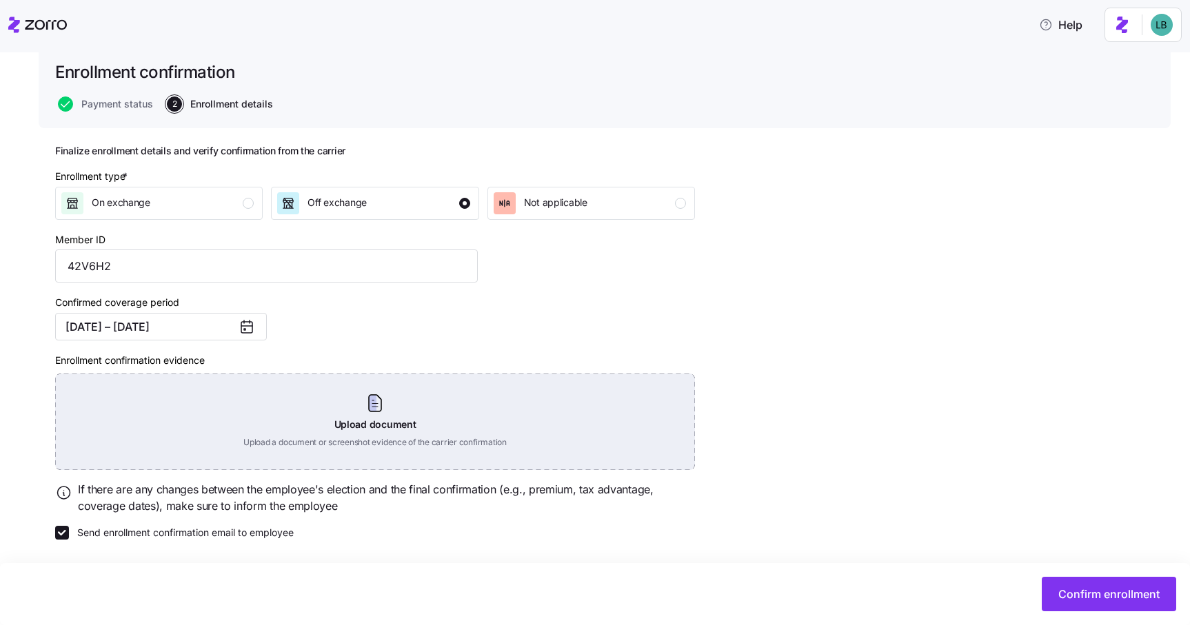
click at [383, 417] on div "Upload document Upload a document or screenshot evidence of the carrier confirm…" at bounding box center [375, 422] width 640 height 96
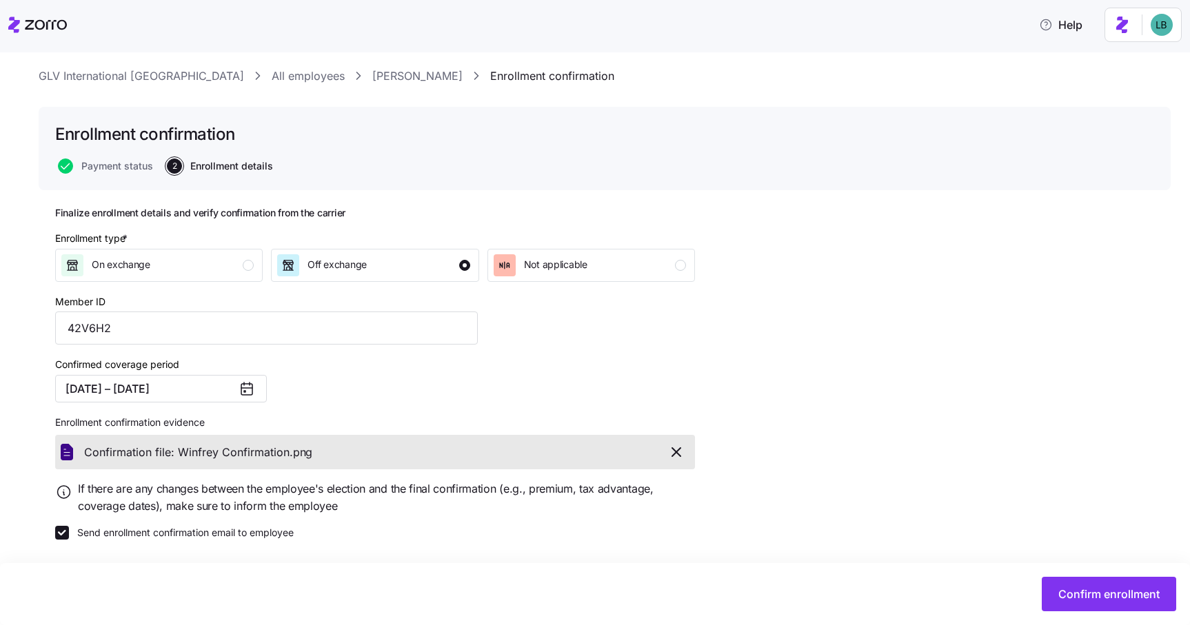
scroll to position [30, 0]
click at [1120, 589] on span "Confirm enrollment" at bounding box center [1108, 594] width 101 height 17
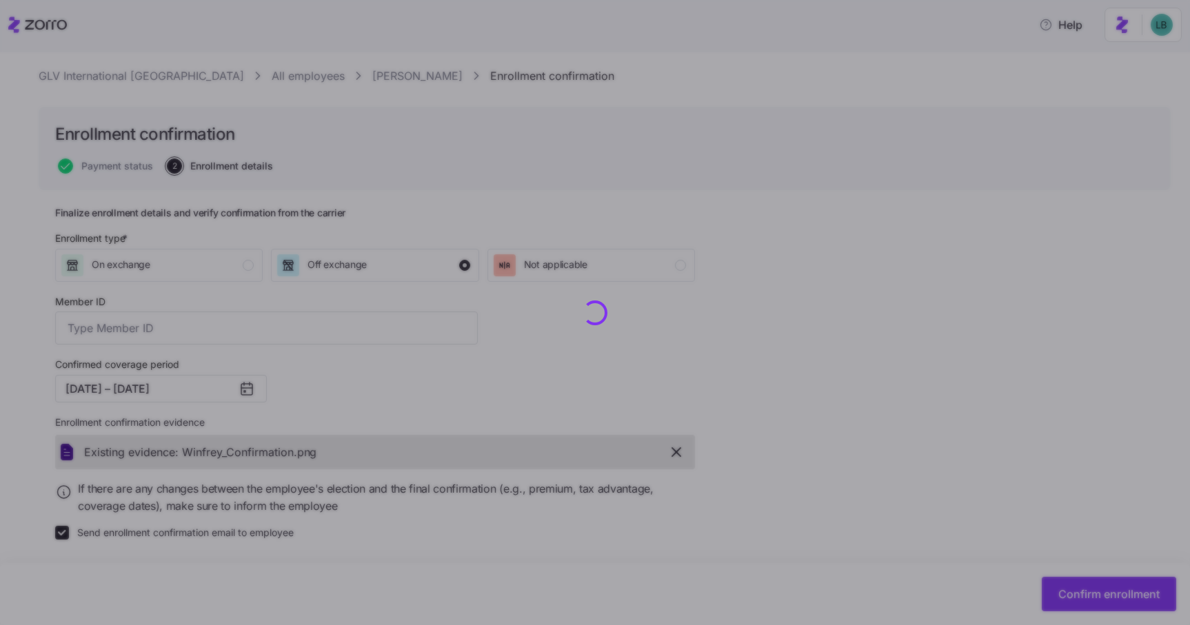
type input "42V6H2"
checkbox input "false"
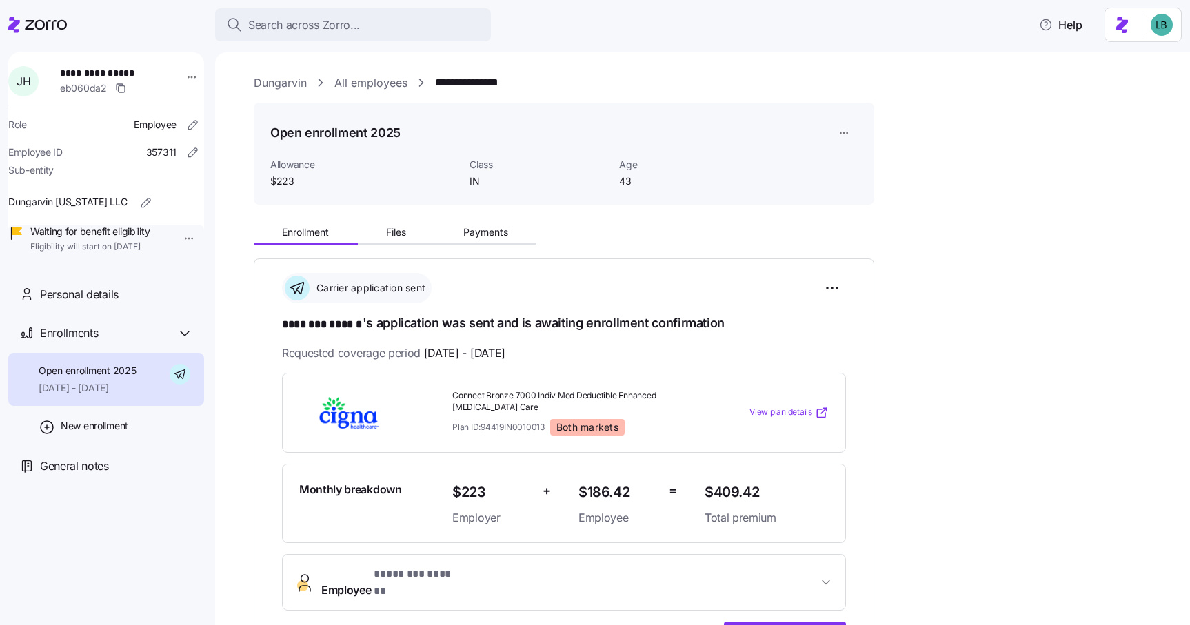
click at [131, 73] on span "**********" at bounding box center [108, 73] width 96 height 14
copy span "******"
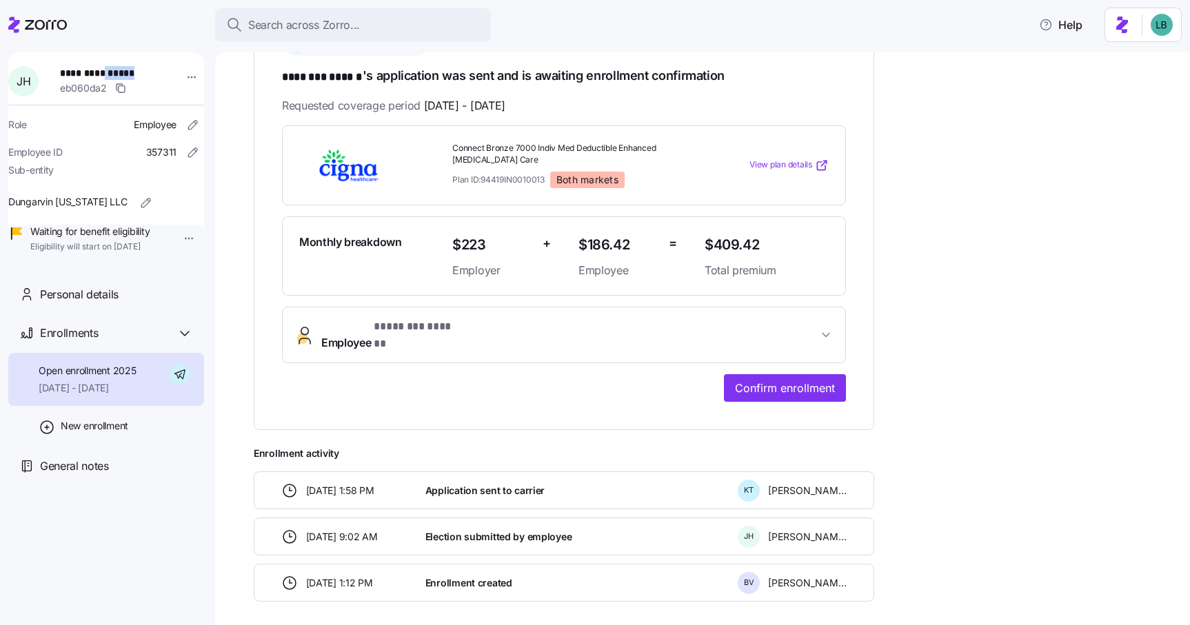
scroll to position [267, 0]
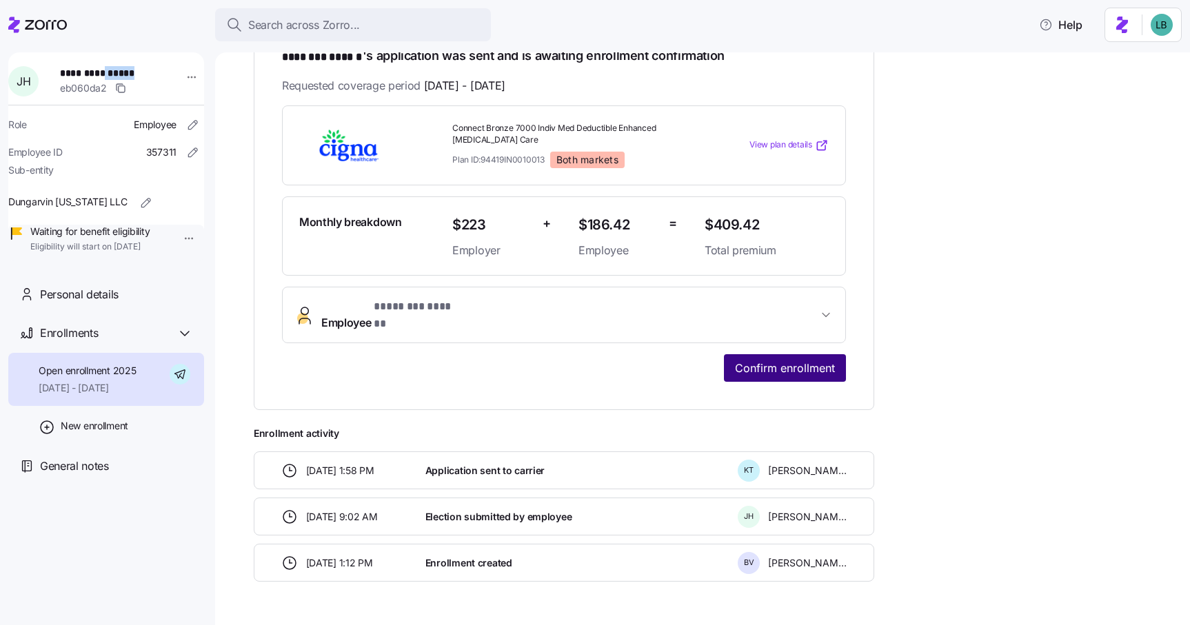
click at [806, 360] on span "Confirm enrollment" at bounding box center [785, 368] width 100 height 17
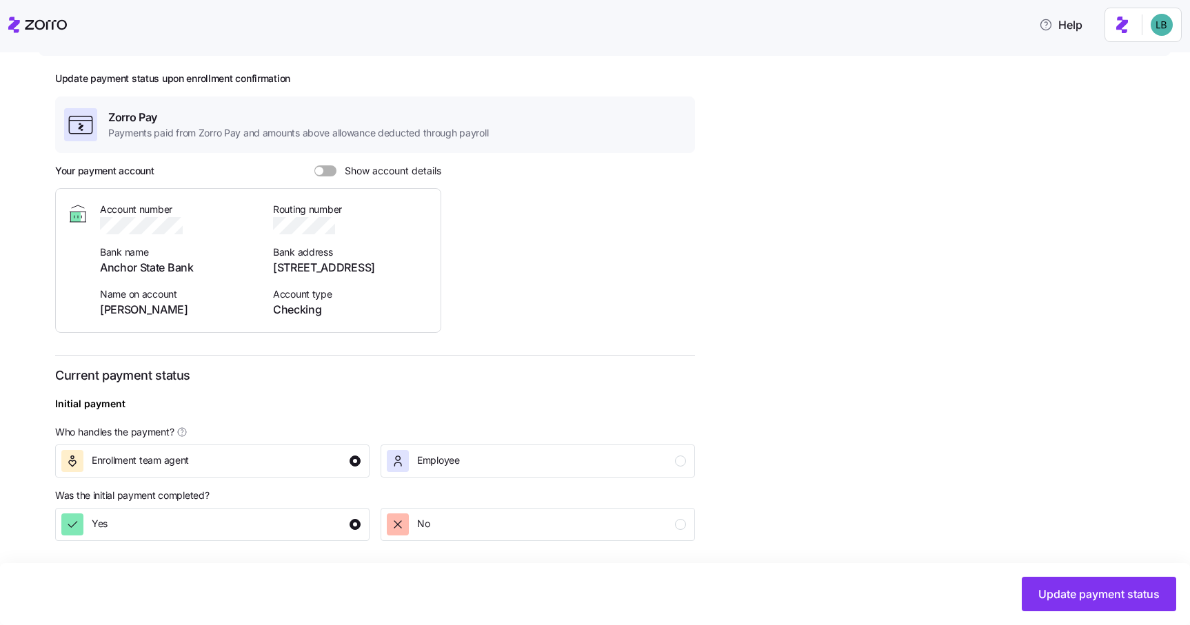
scroll to position [349, 0]
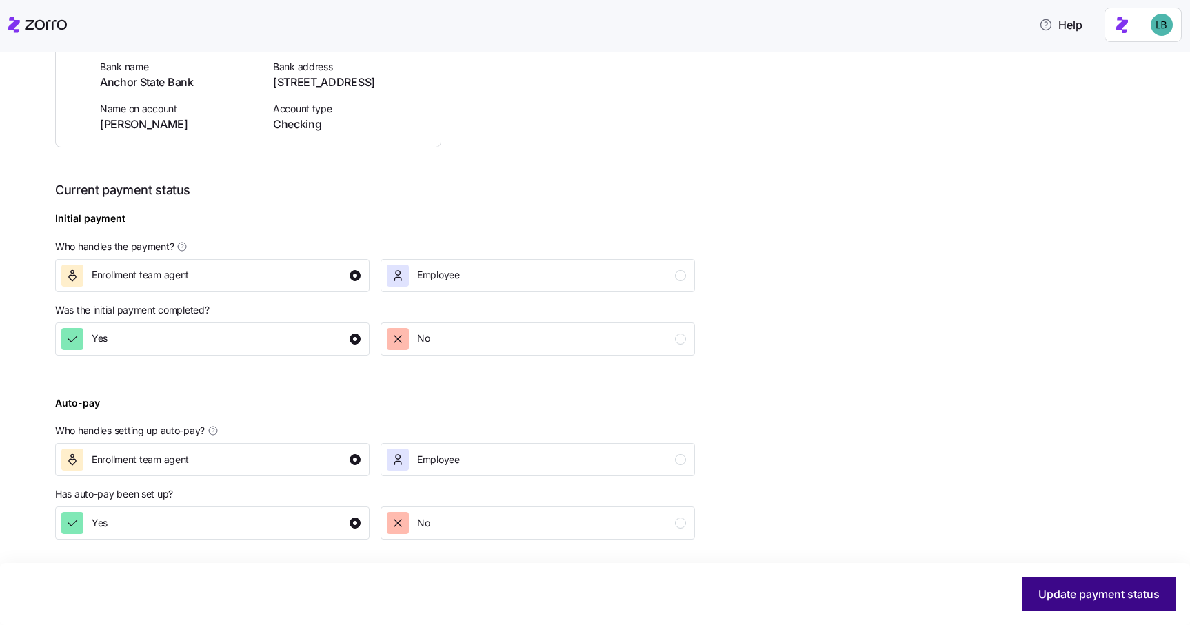
click at [1072, 607] on button "Update payment status" at bounding box center [1098, 594] width 154 height 34
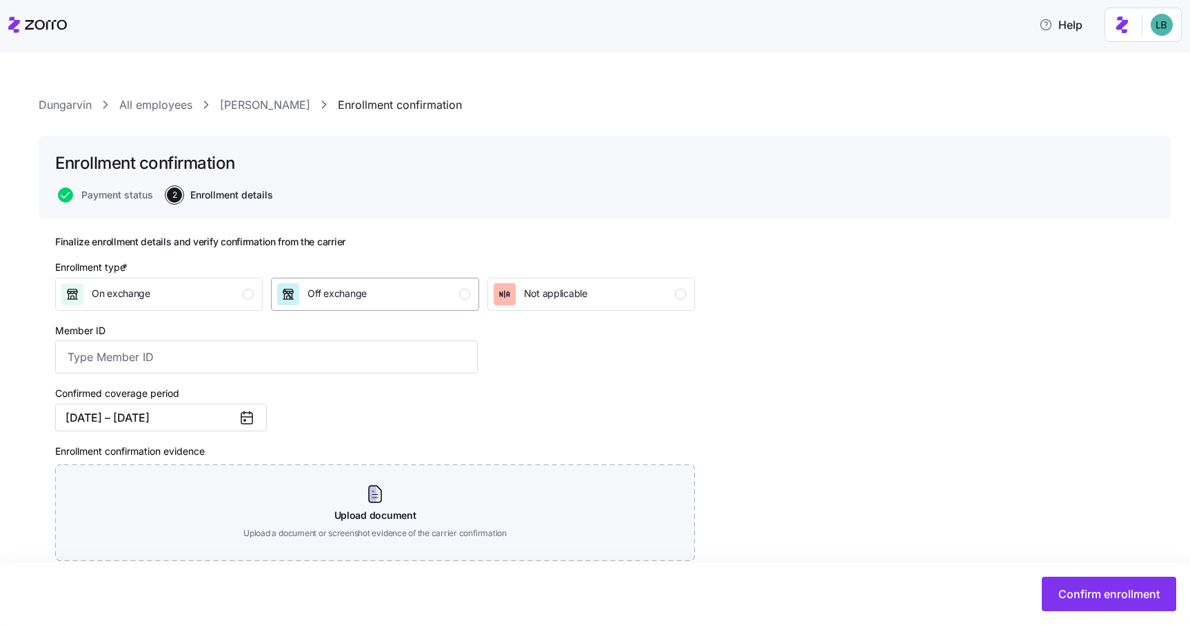
click at [350, 296] on span "Off exchange" at bounding box center [336, 294] width 59 height 14
click at [99, 360] on input "Member ID" at bounding box center [266, 356] width 422 height 33
paste input "55V8G6"
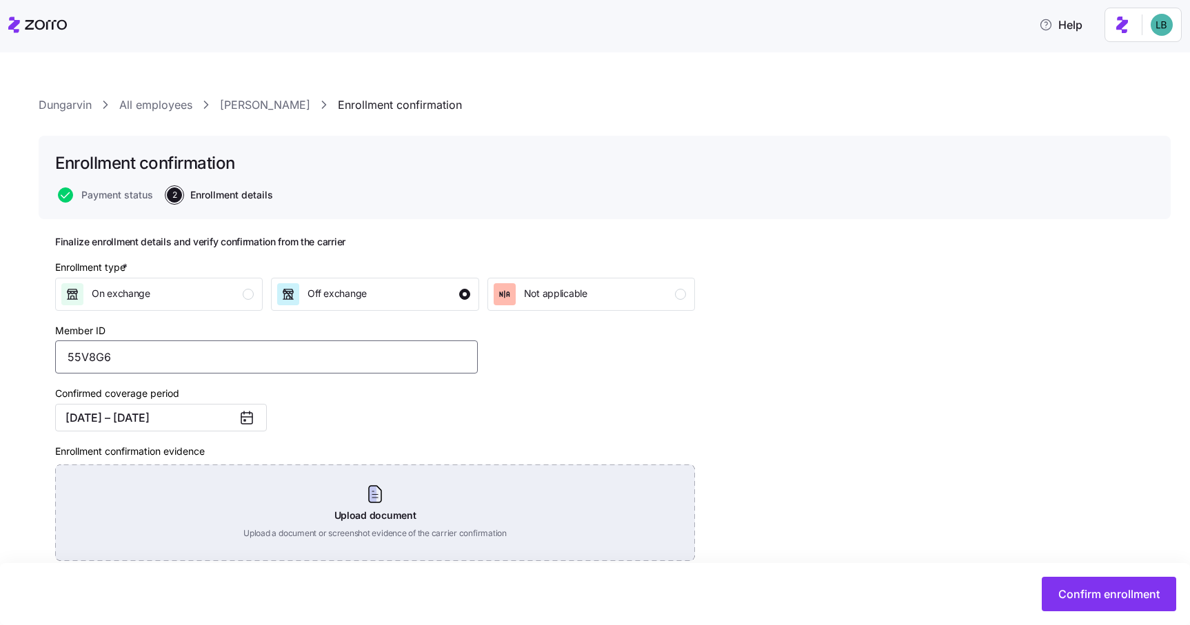
type input "55V8G6"
click at [376, 506] on div "Upload document Upload a document or screenshot evidence of the carrier confirm…" at bounding box center [375, 513] width 640 height 96
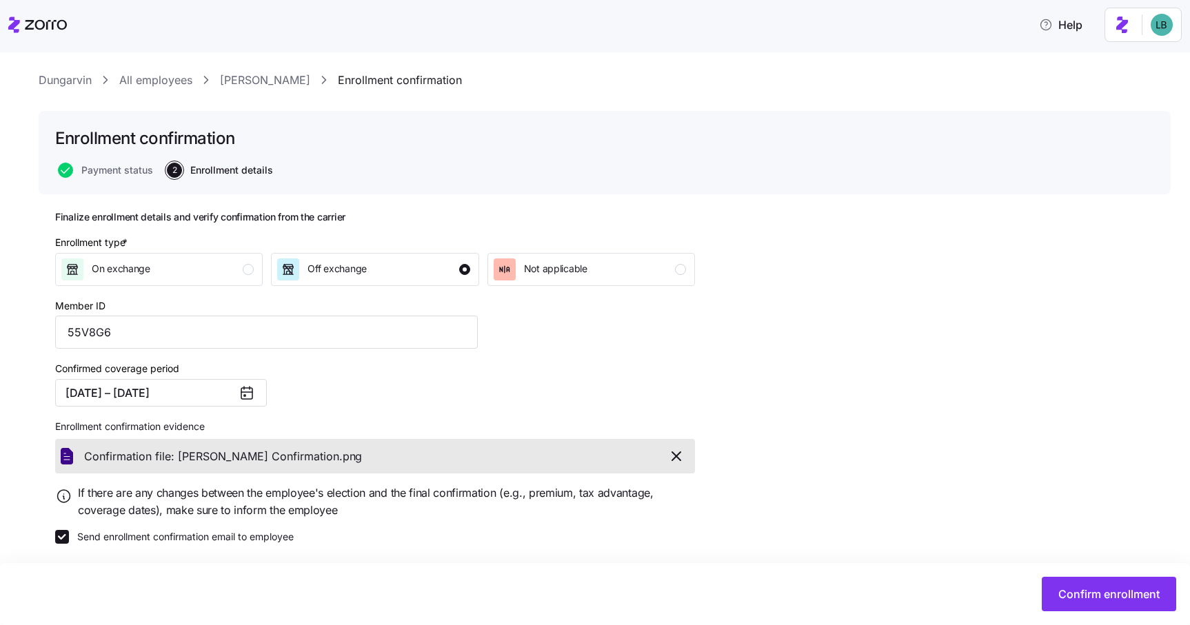
scroll to position [30, 0]
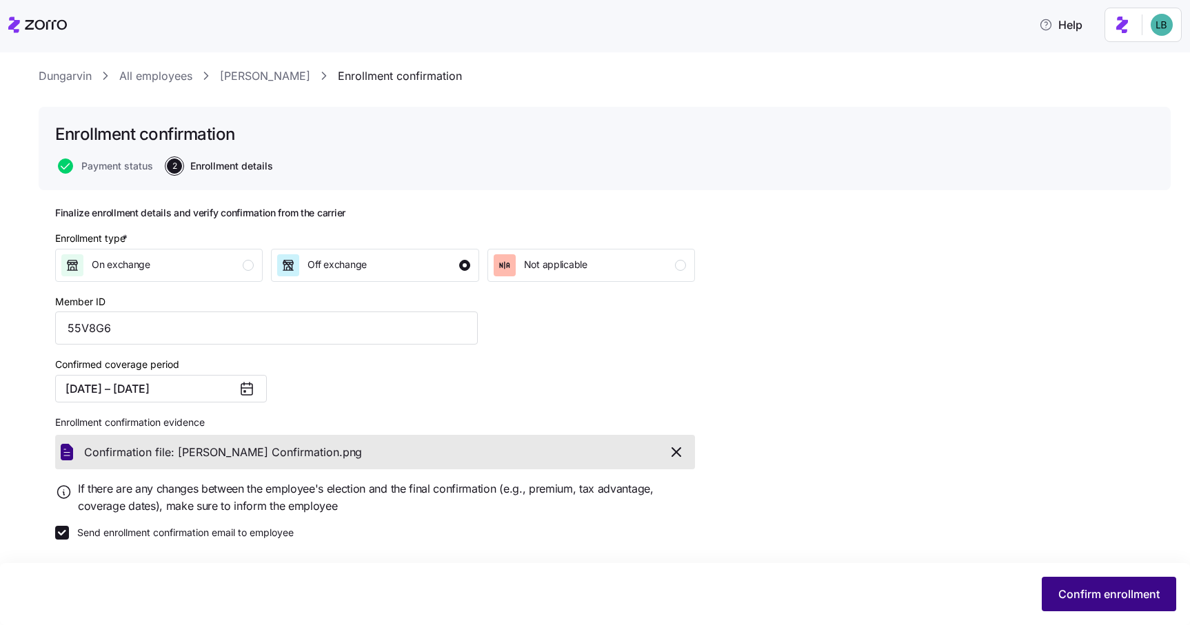
click at [1102, 592] on span "Confirm enrollment" at bounding box center [1108, 594] width 101 height 17
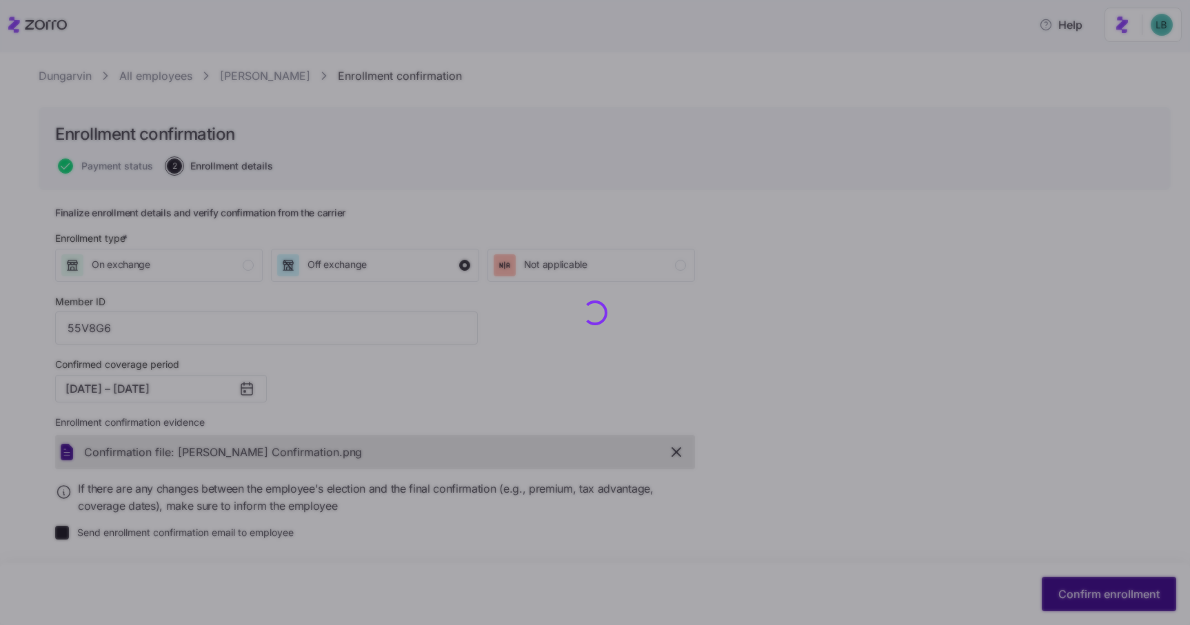
checkbox input "false"
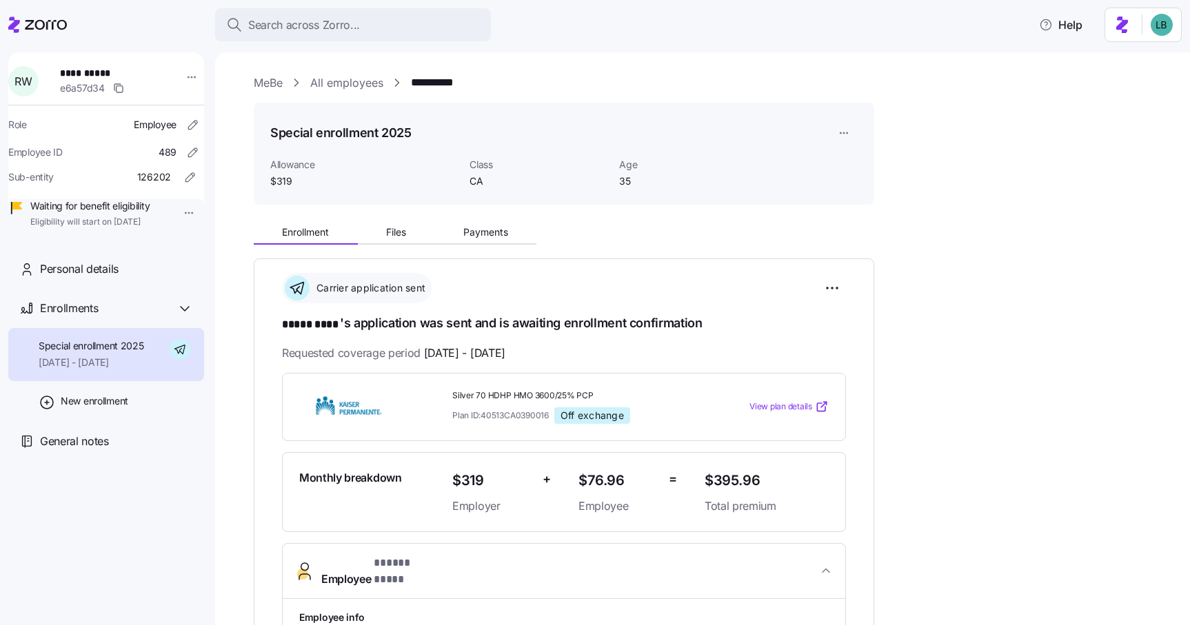
scroll to position [212, 0]
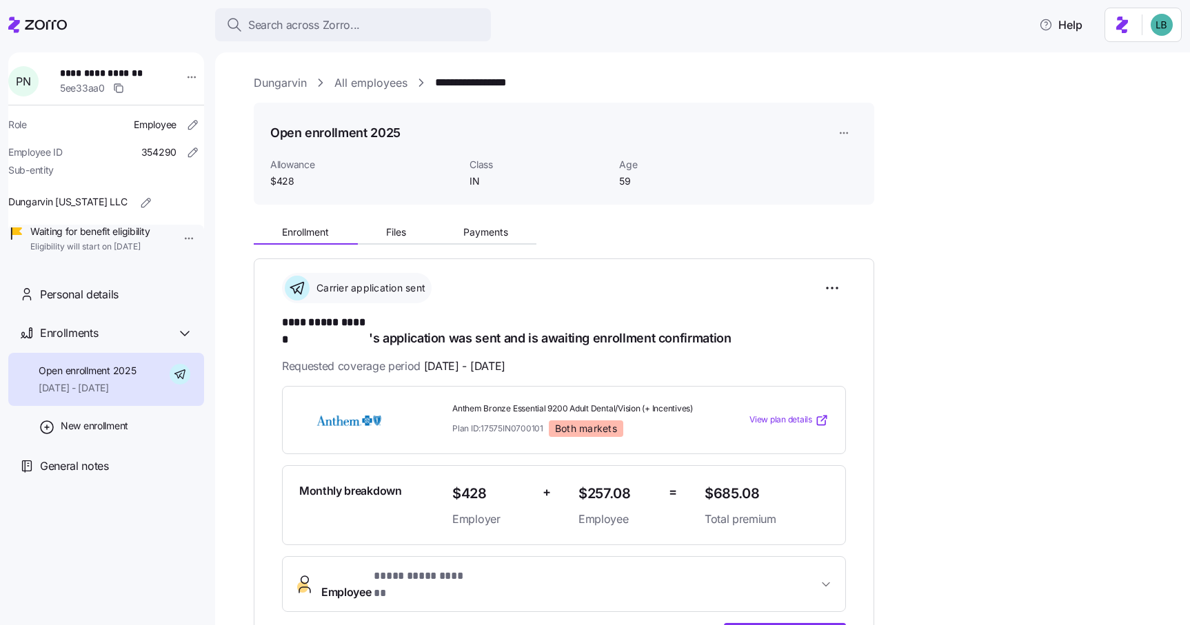
click at [135, 72] on span "**********" at bounding box center [108, 73] width 96 height 14
copy span "******"
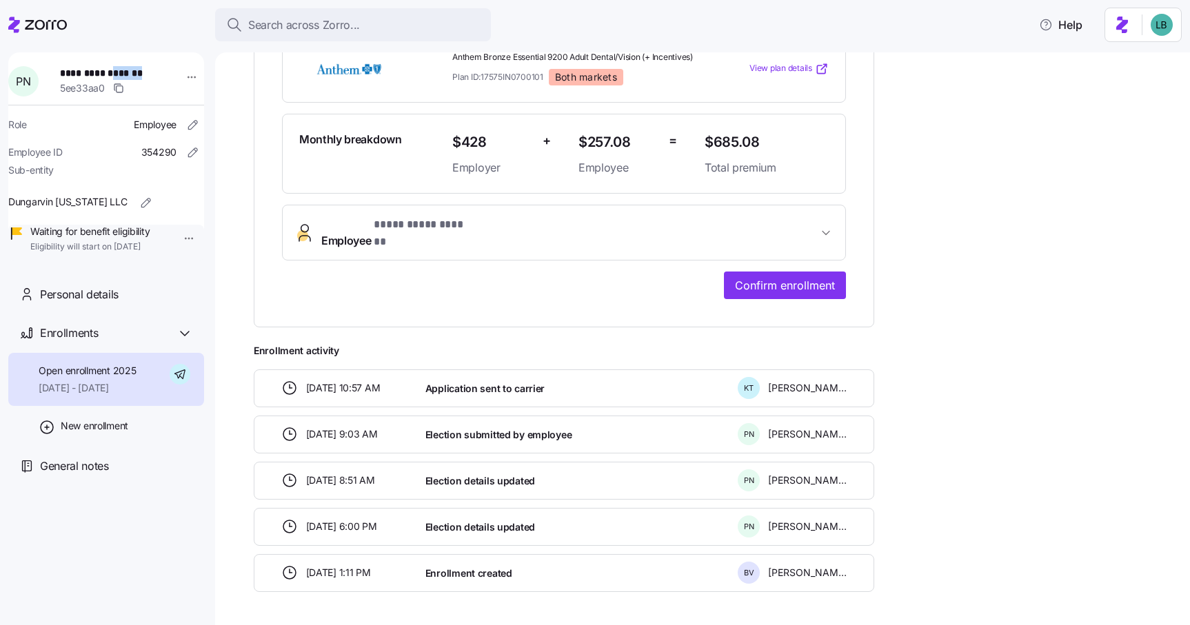
scroll to position [376, 0]
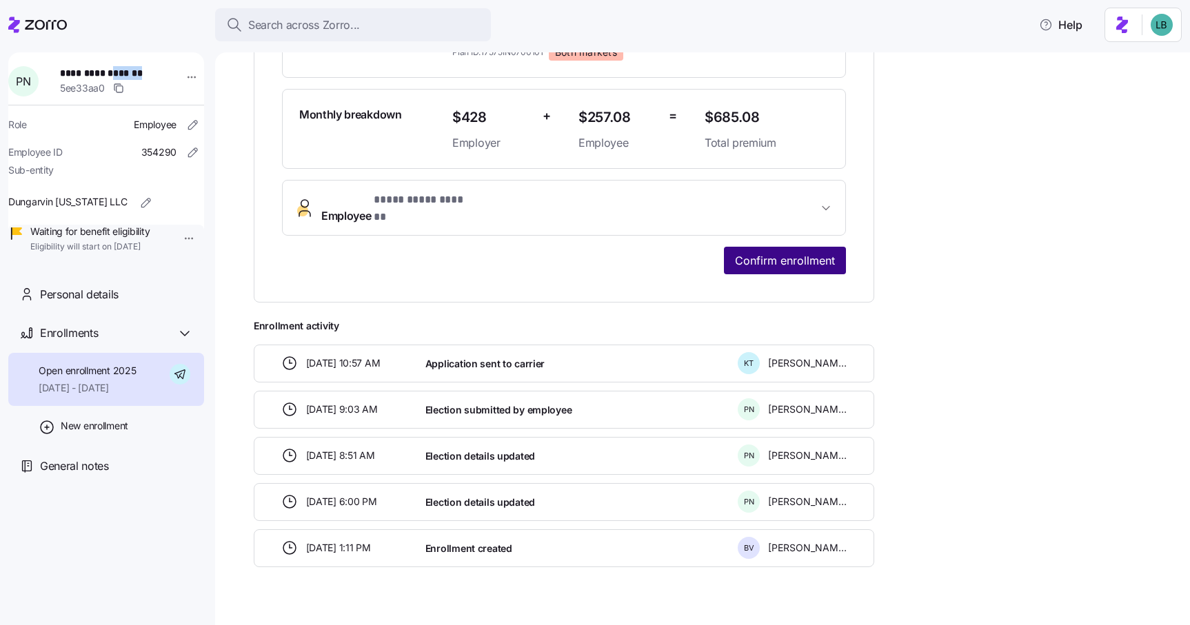
click at [774, 252] on span "Confirm enrollment" at bounding box center [785, 260] width 100 height 17
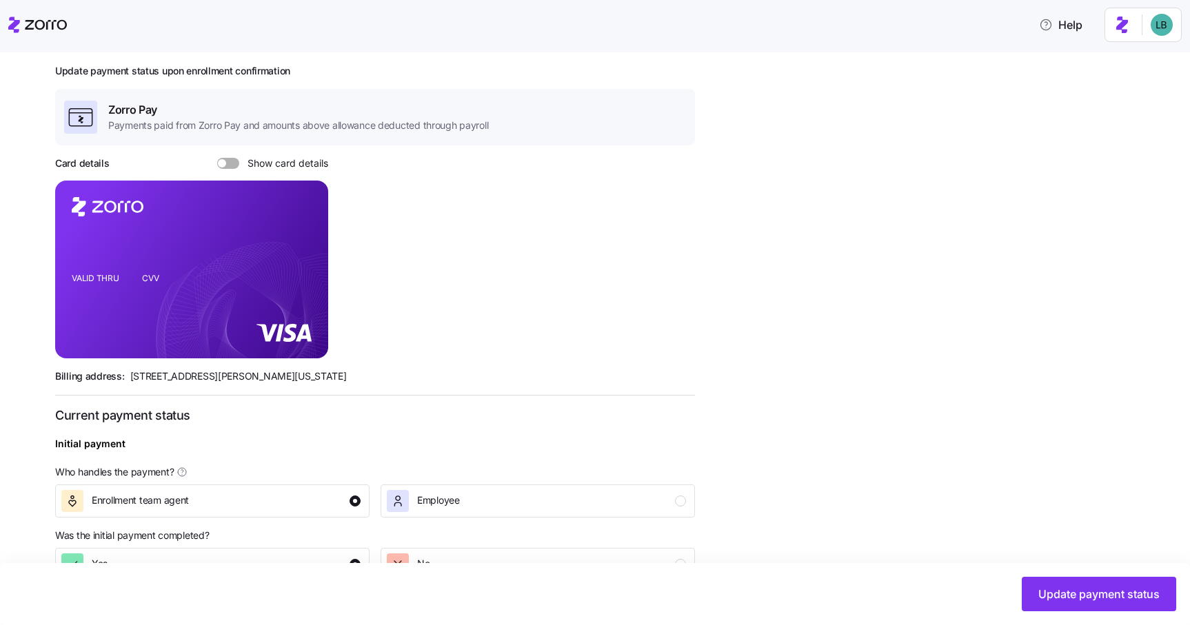
scroll to position [397, 0]
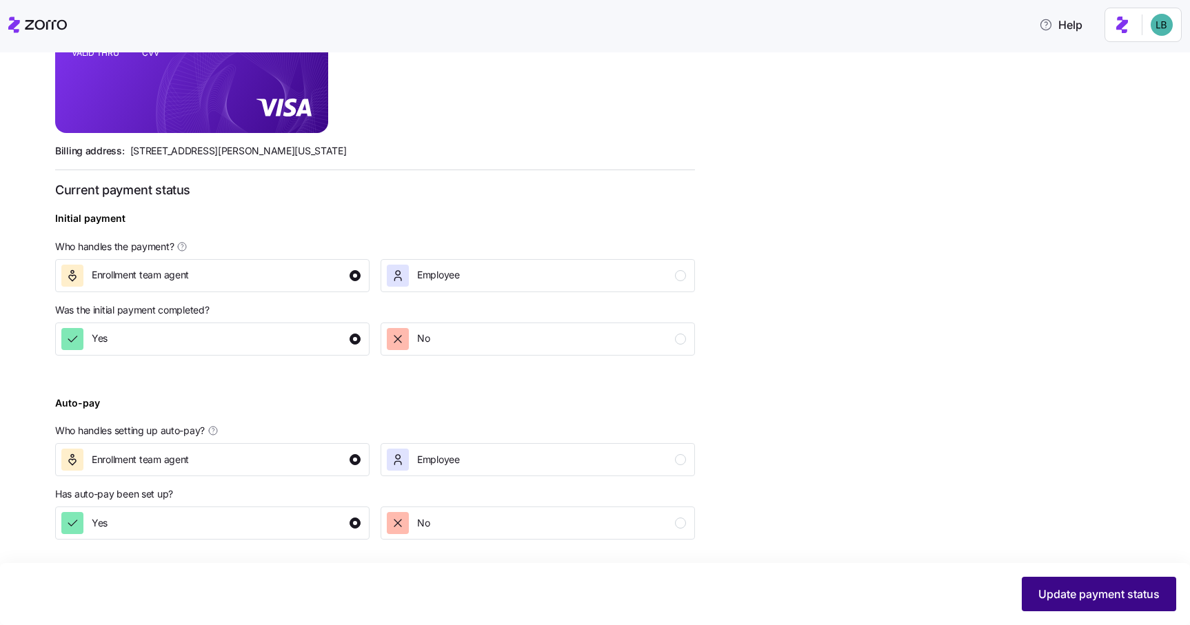
click at [1081, 592] on span "Update payment status" at bounding box center [1098, 594] width 121 height 17
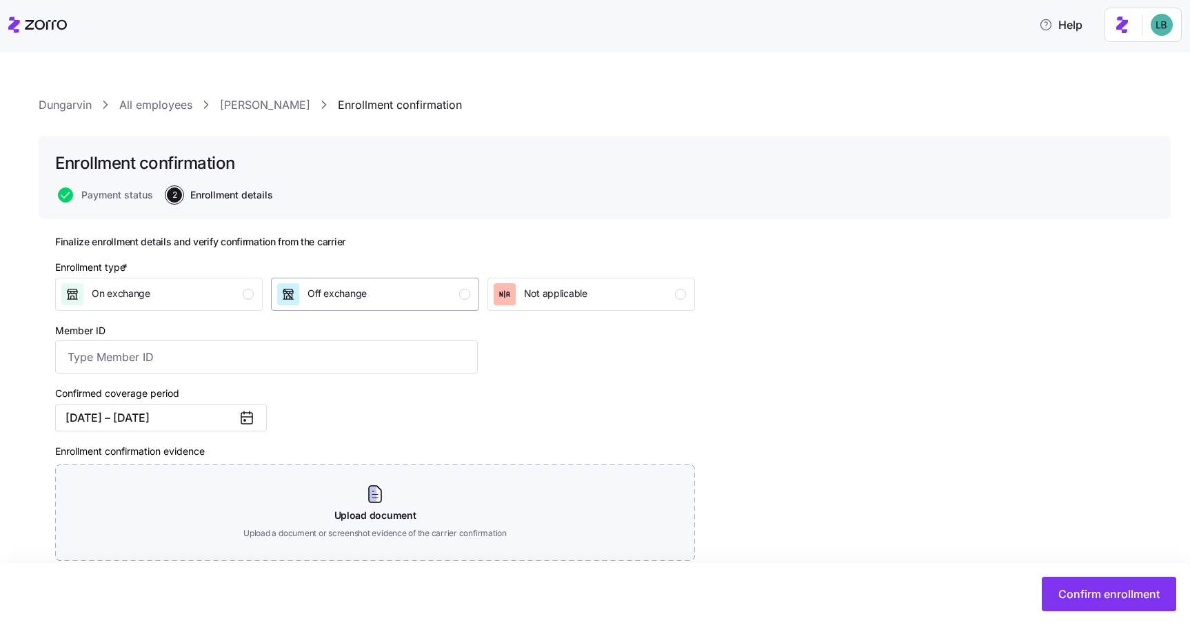
click at [444, 305] on div "Off exchange" at bounding box center [373, 294] width 192 height 22
click at [147, 360] on input "Member ID" at bounding box center [266, 356] width 422 height 33
paste input "931M68507"
type input "931M68507"
click at [359, 405] on div "Confirmed coverage period [DATE] – [DATE]" at bounding box center [267, 408] width 434 height 58
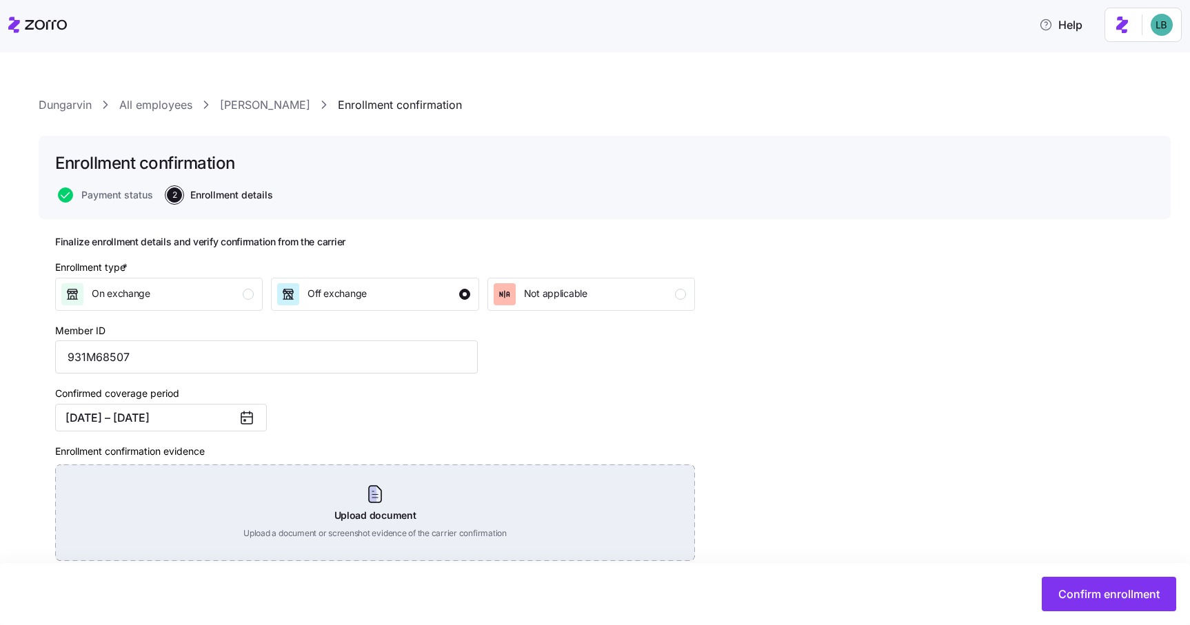
click at [389, 497] on div "Upload document Upload a document or screenshot evidence of the carrier confirm…" at bounding box center [375, 513] width 640 height 96
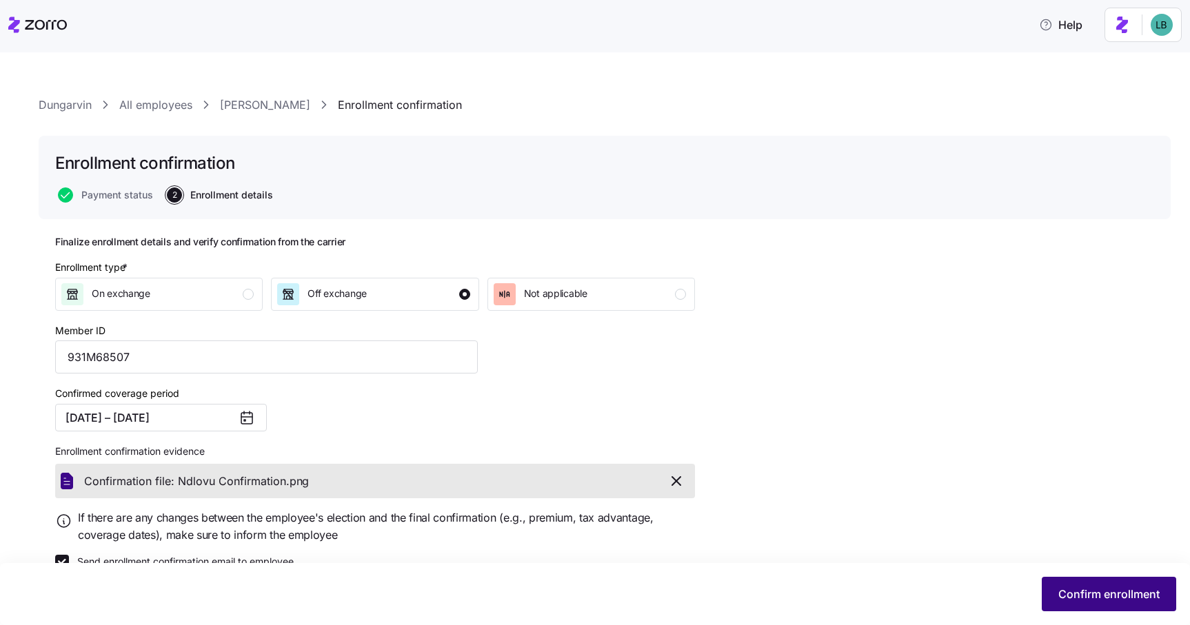
click at [1131, 589] on span "Confirm enrollment" at bounding box center [1108, 594] width 101 height 17
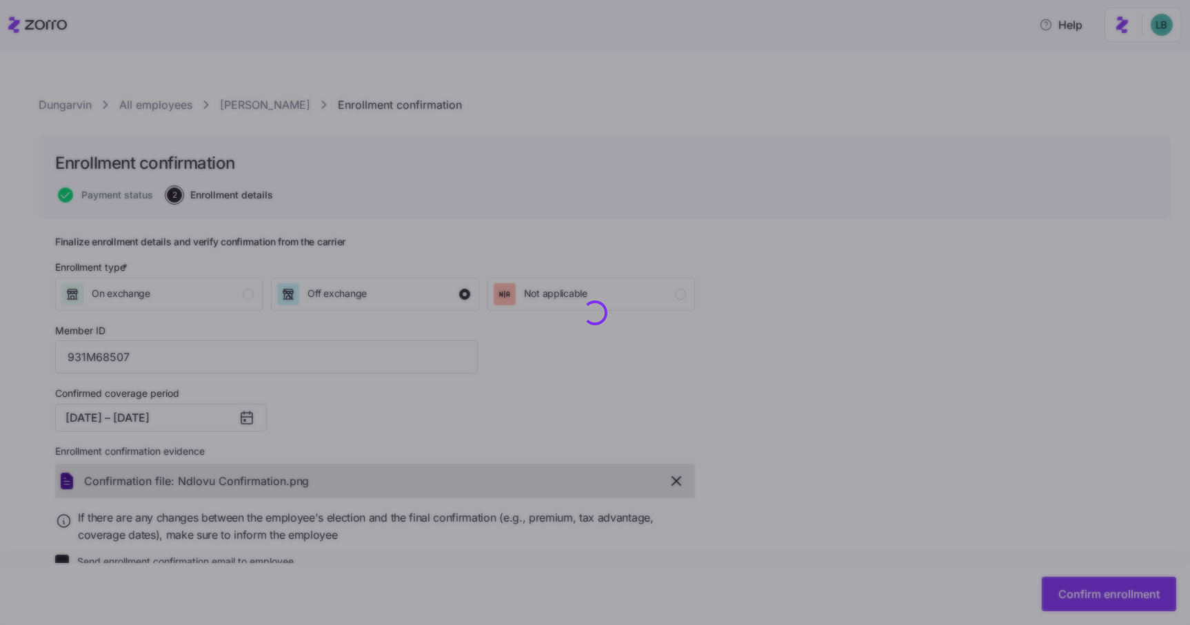
checkbox input "false"
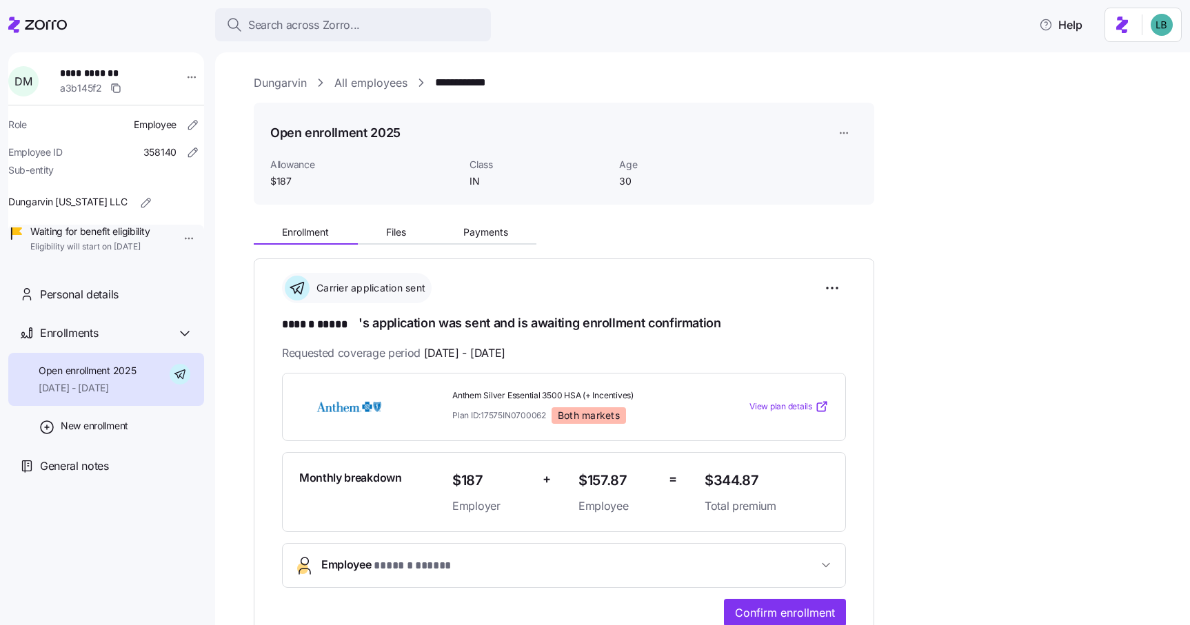
click at [124, 73] on span "**********" at bounding box center [108, 73] width 96 height 14
copy span "*****"
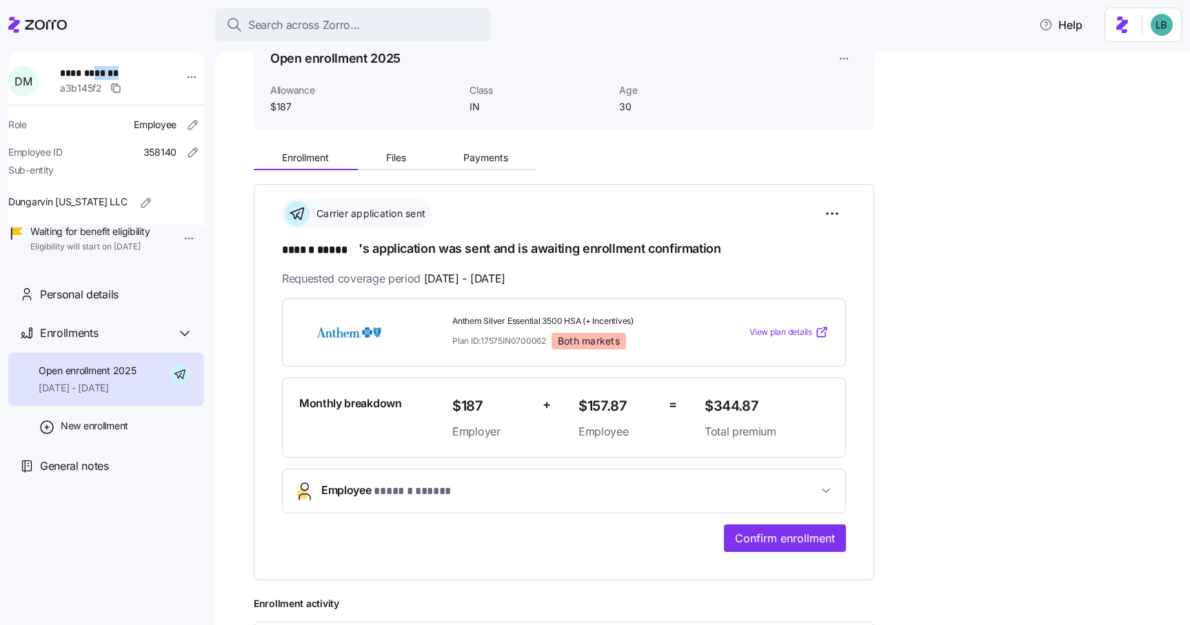
scroll to position [163, 0]
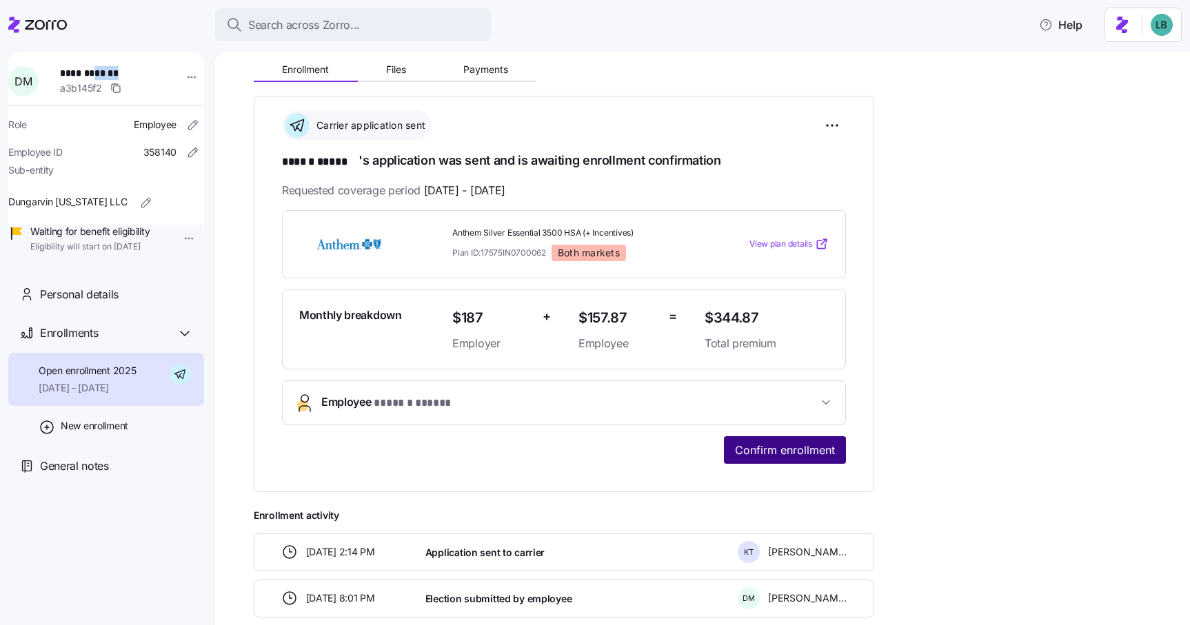
click at [773, 447] on span "Confirm enrollment" at bounding box center [785, 450] width 100 height 17
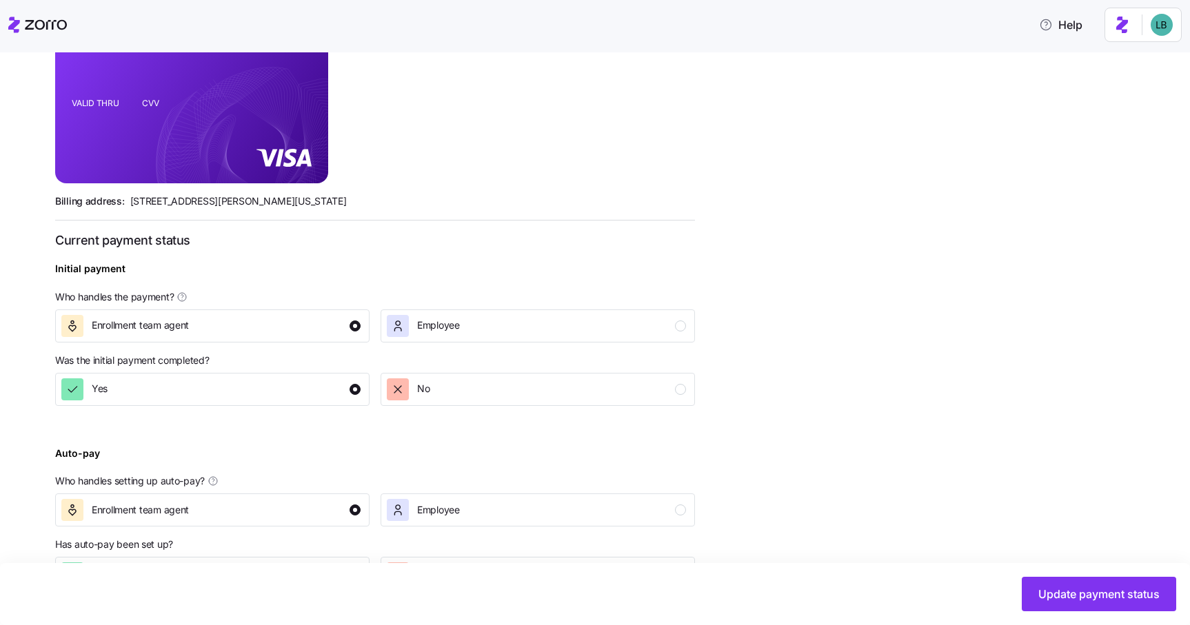
scroll to position [397, 0]
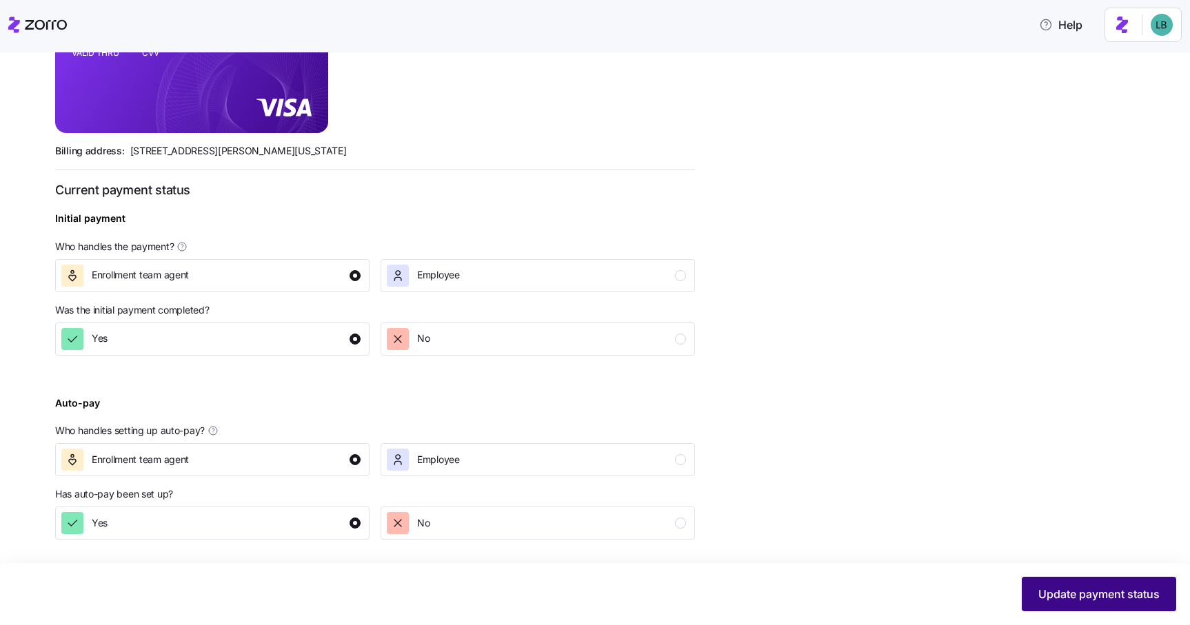
click at [1080, 589] on span "Update payment status" at bounding box center [1098, 594] width 121 height 17
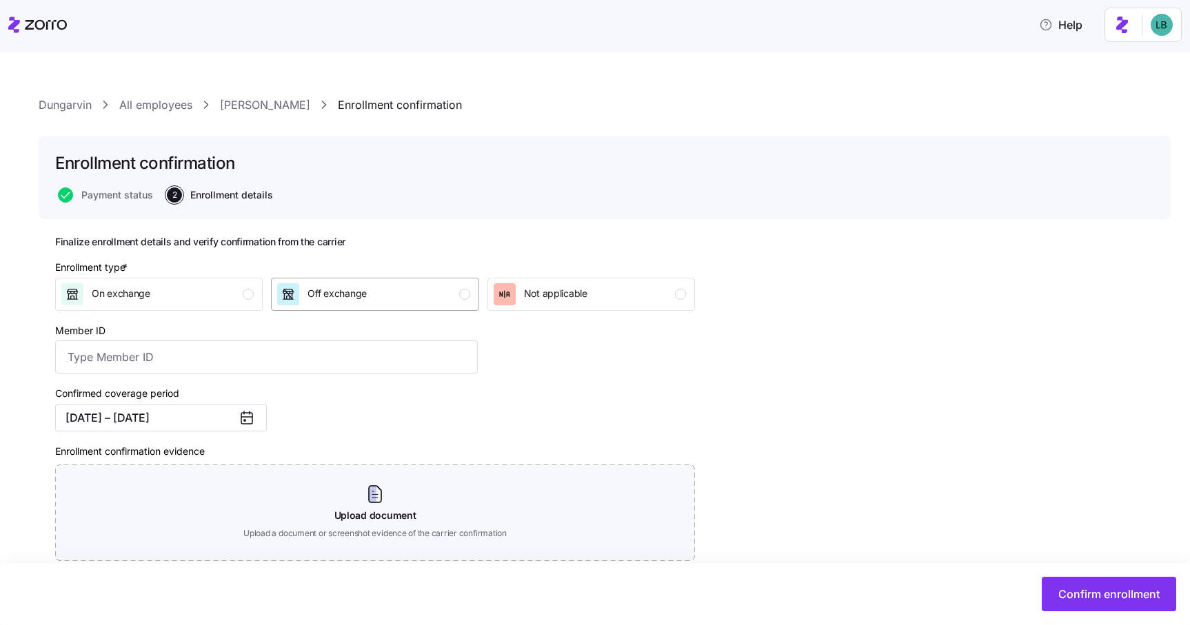
click at [411, 294] on div "Off exchange" at bounding box center [373, 294] width 192 height 22
click at [76, 363] on input "Member ID" at bounding box center [266, 356] width 422 height 33
paste input "686W24470"
type input "686W24470"
click at [363, 404] on div "Confirmed coverage period [DATE] – [DATE]" at bounding box center [267, 408] width 434 height 58
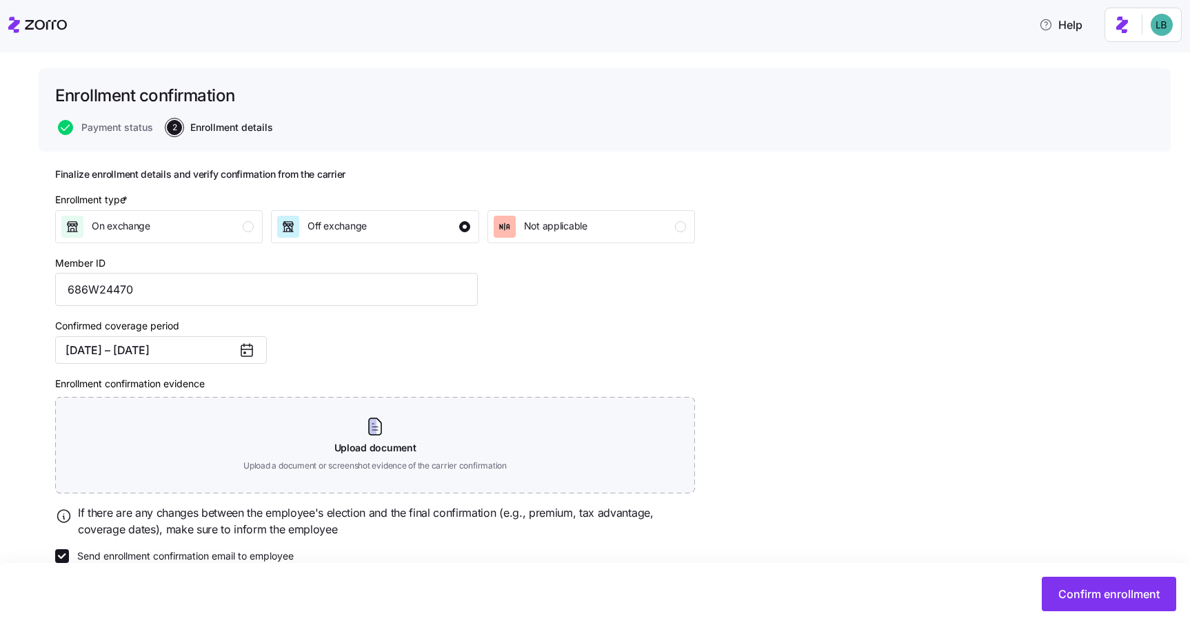
scroll to position [92, 0]
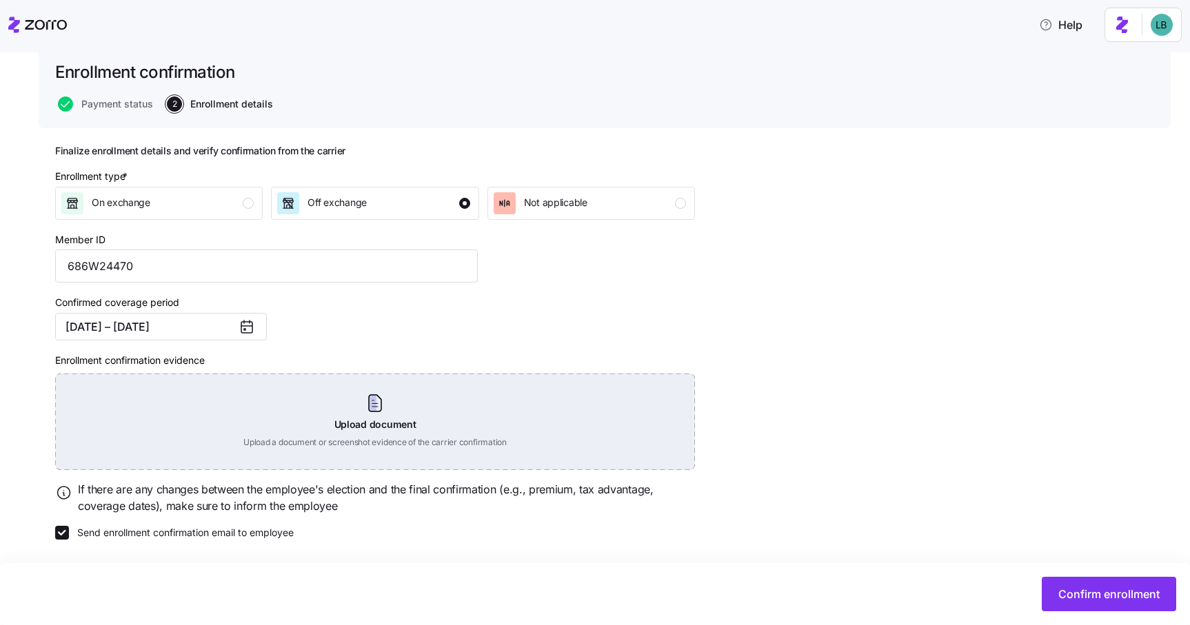
click at [370, 411] on div "Upload document Upload a document or screenshot evidence of the carrier confirm…" at bounding box center [375, 422] width 640 height 96
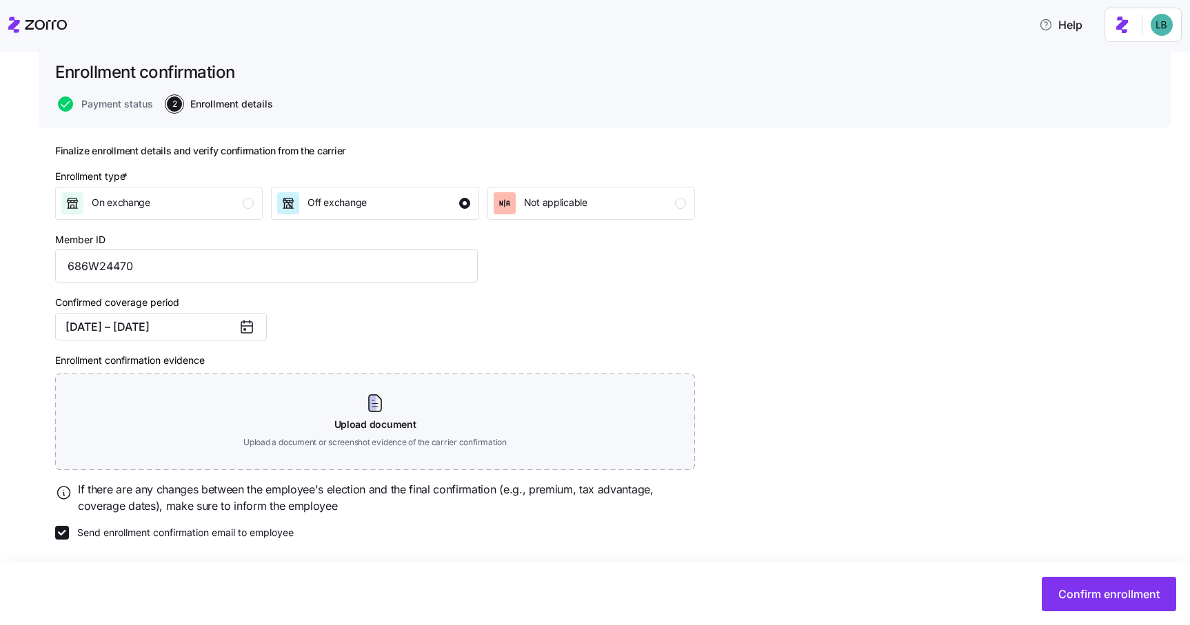
scroll to position [30, 0]
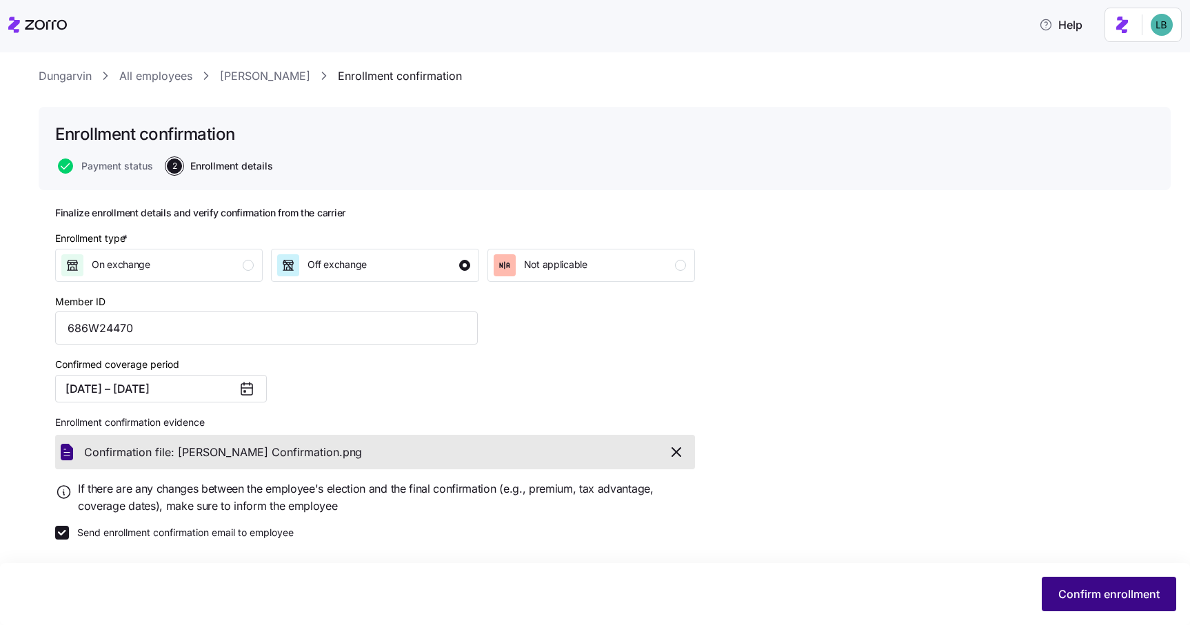
click at [1105, 594] on span "Confirm enrollment" at bounding box center [1108, 594] width 101 height 17
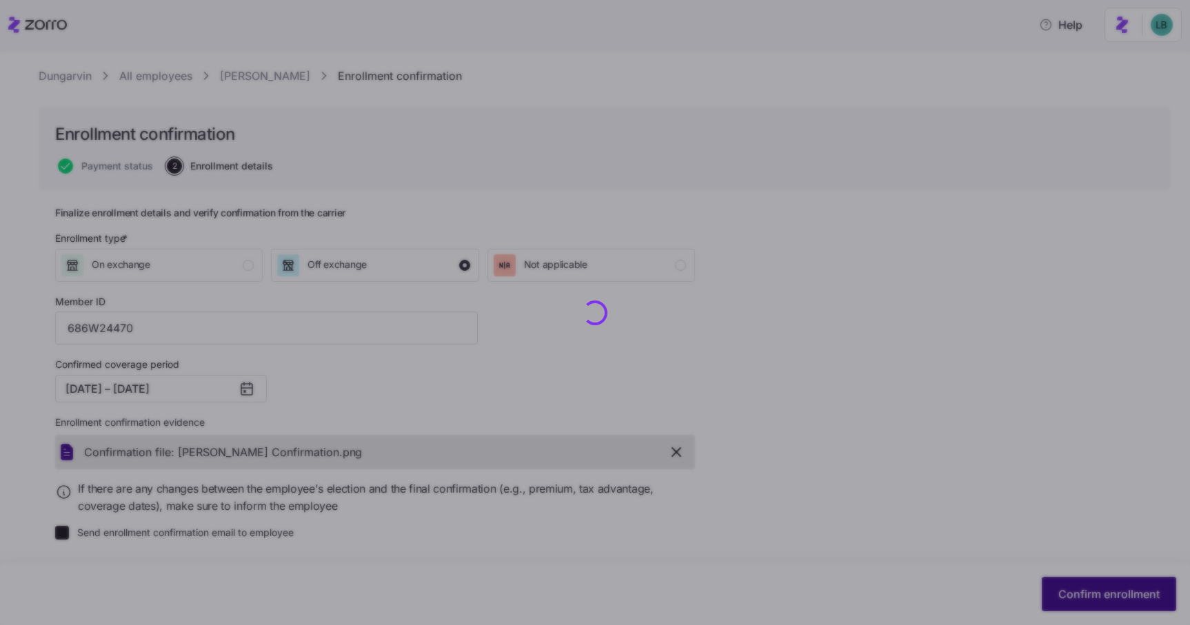
checkbox input "false"
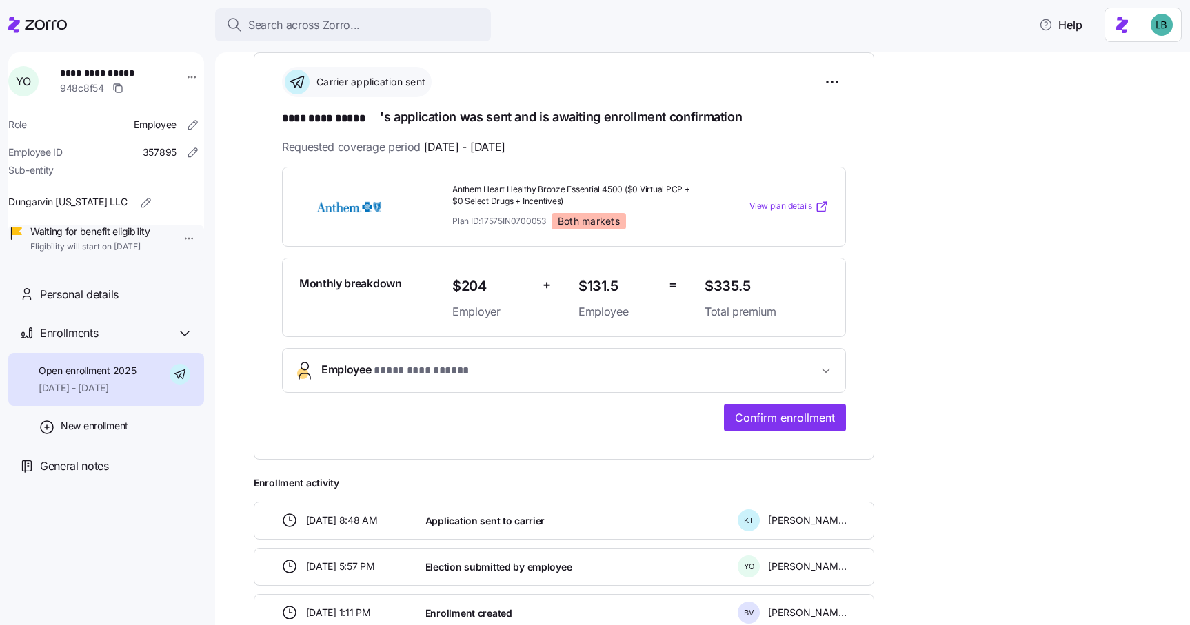
scroll to position [216, 0]
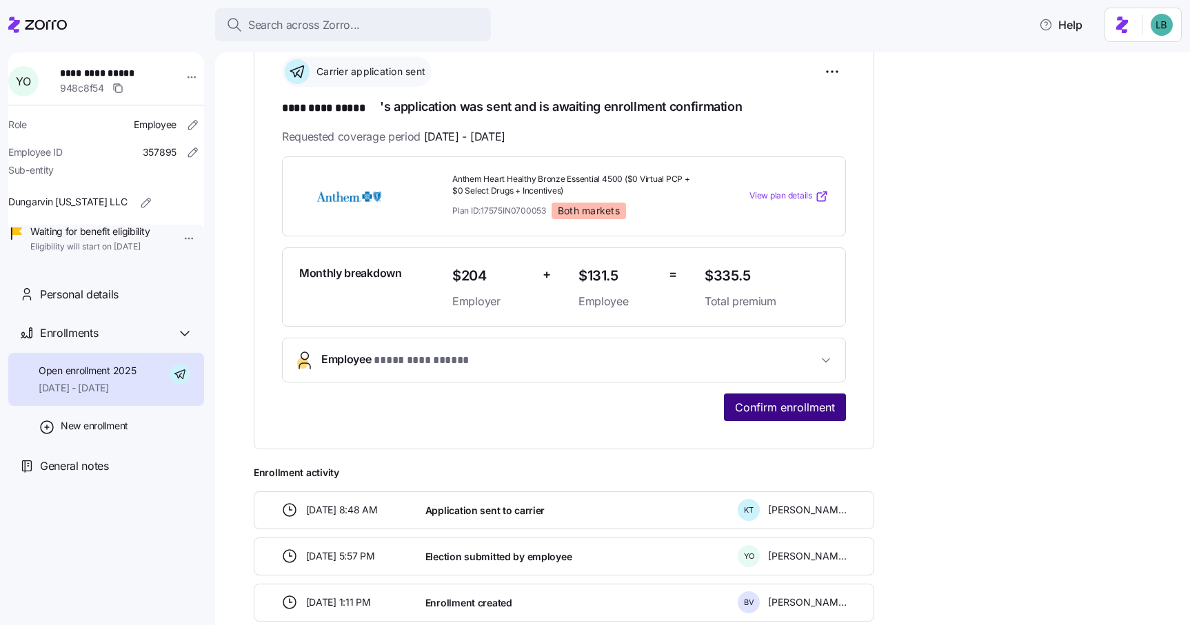
click at [765, 402] on span "Confirm enrollment" at bounding box center [785, 407] width 100 height 17
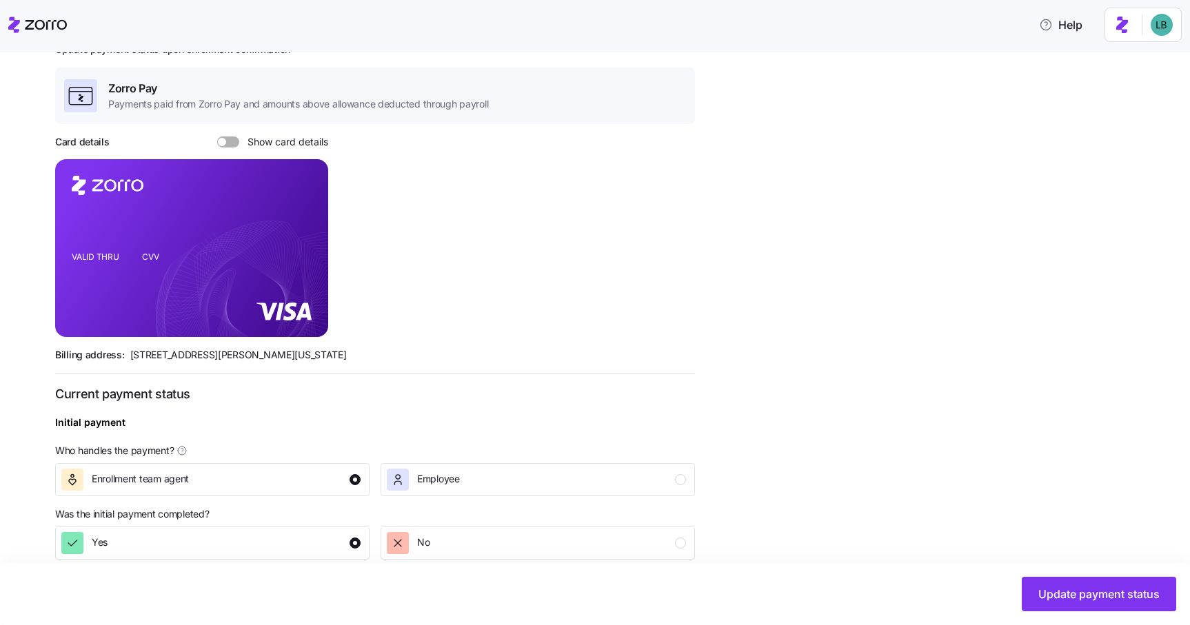
scroll to position [397, 0]
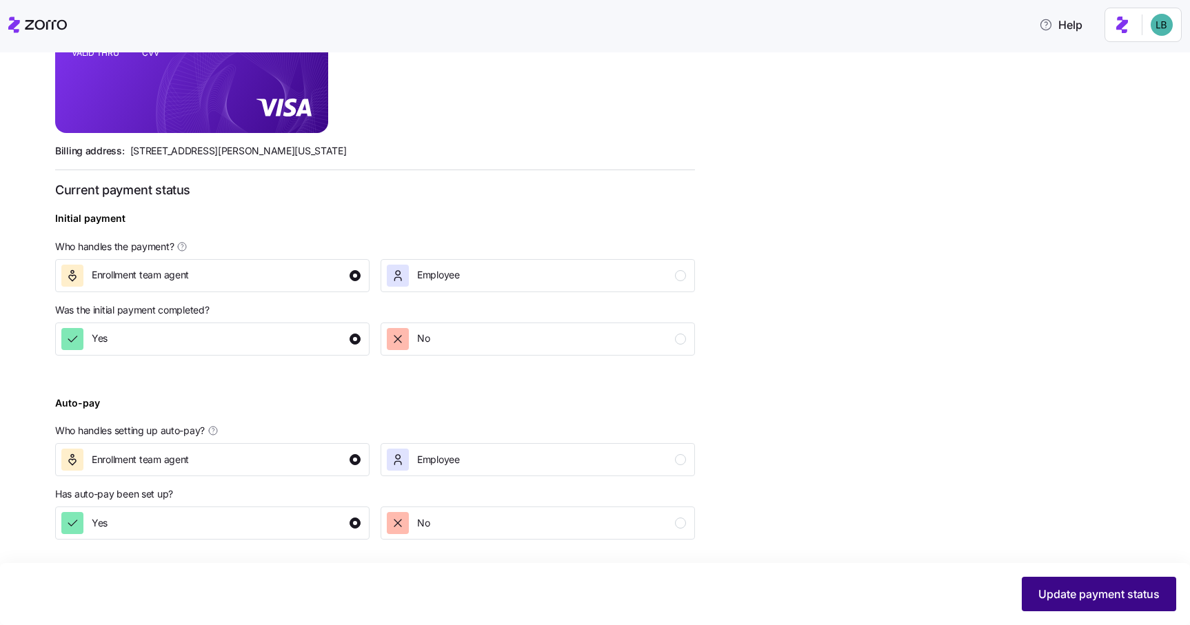
click at [1036, 589] on button "Update payment status" at bounding box center [1098, 594] width 154 height 34
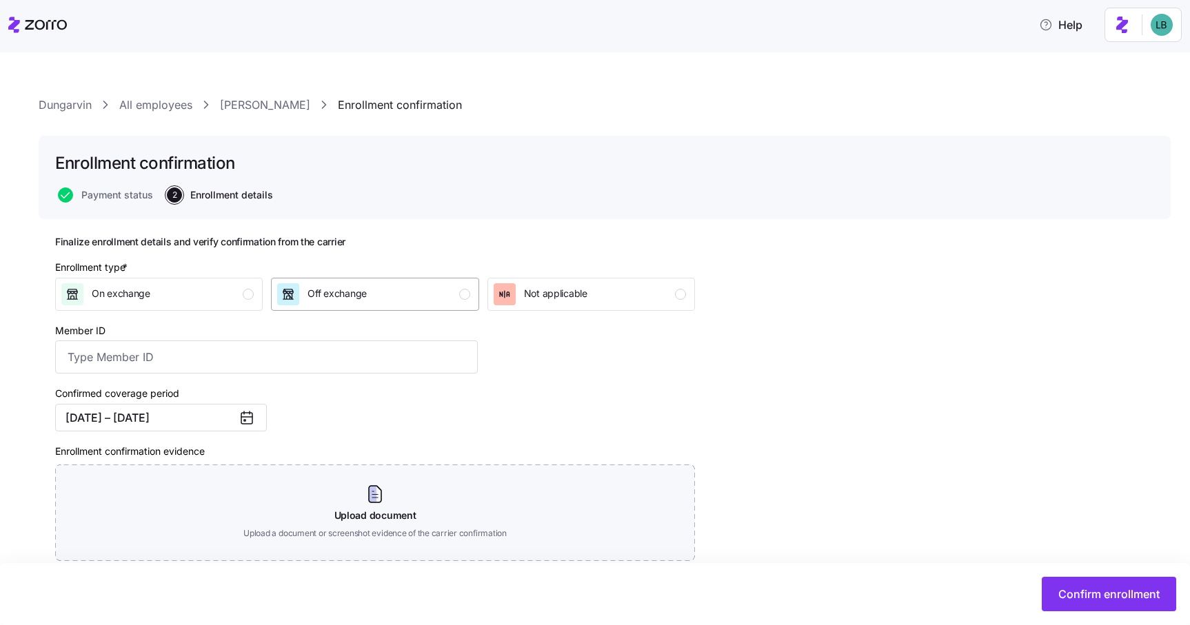
click at [428, 289] on div "Off exchange" at bounding box center [373, 294] width 192 height 22
click at [181, 365] on input "Member ID" at bounding box center [266, 356] width 422 height 33
paste input "942W16634"
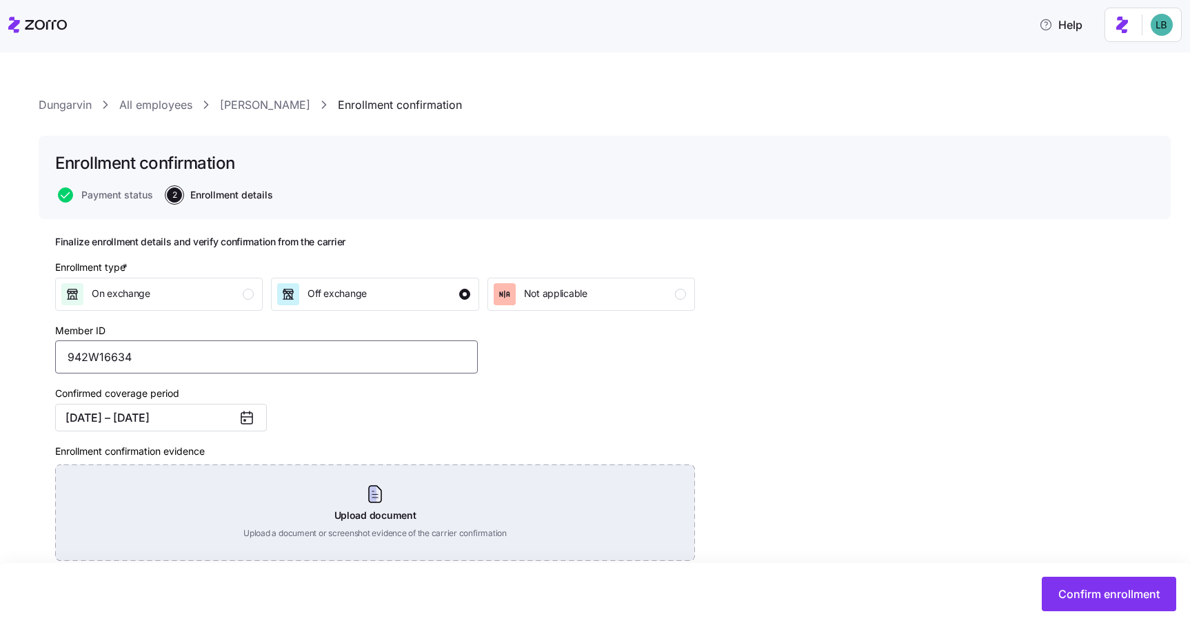
type input "942W16634"
click at [365, 507] on div "Upload document Upload a document or screenshot evidence of the carrier confirm…" at bounding box center [375, 513] width 640 height 96
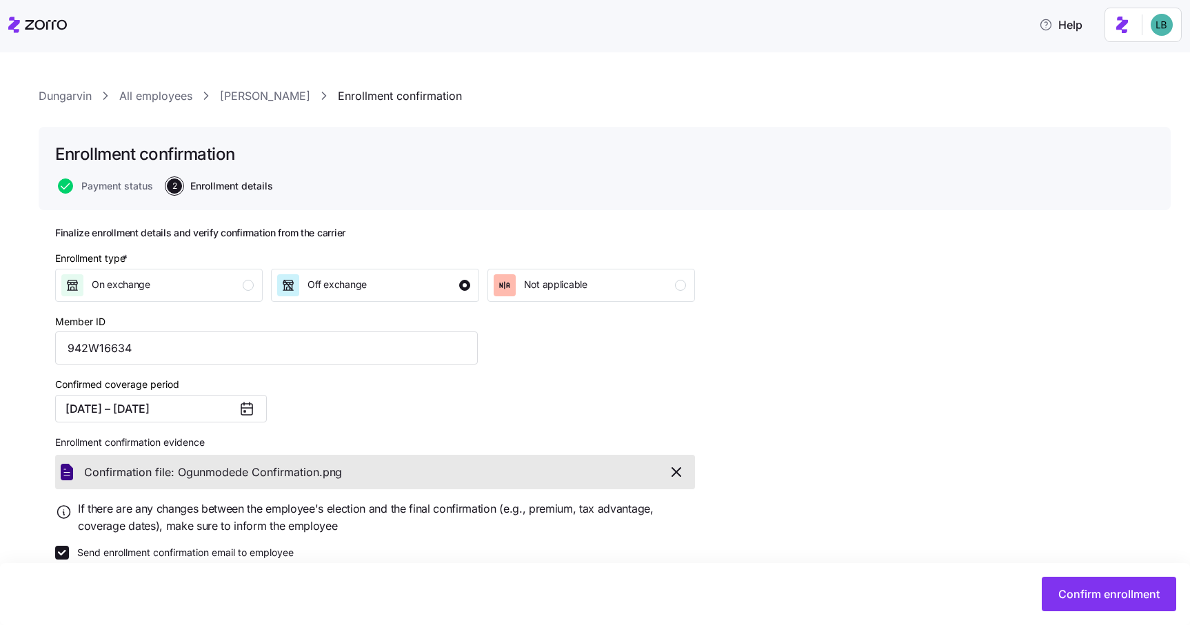
scroll to position [12, 0]
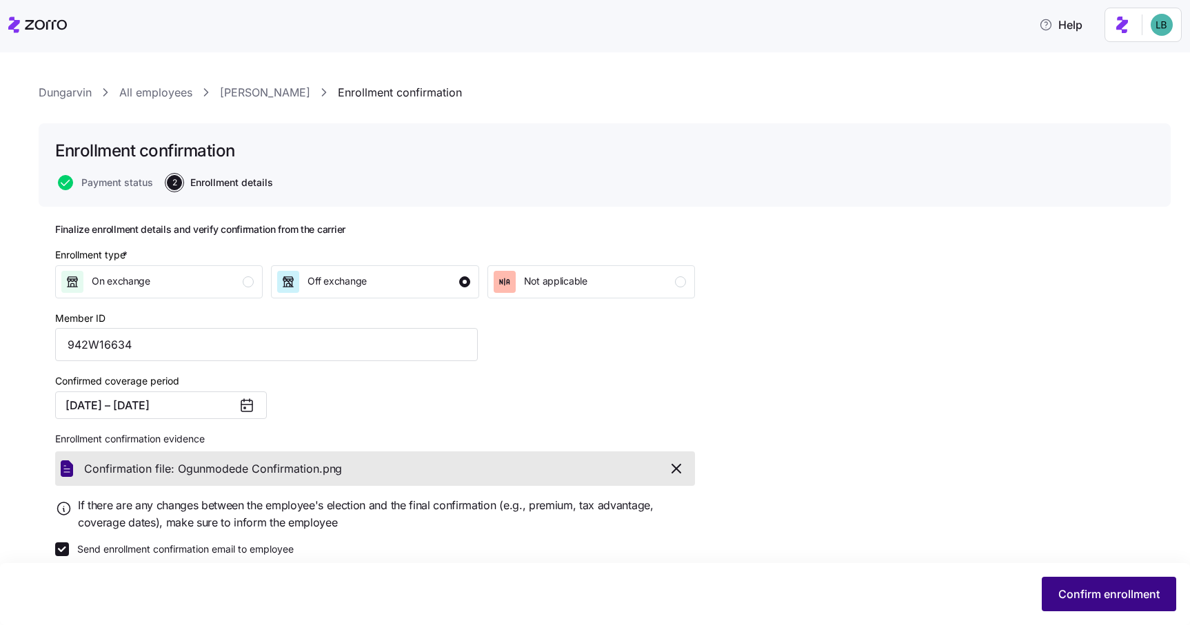
click at [1103, 589] on span "Confirm enrollment" at bounding box center [1108, 594] width 101 height 17
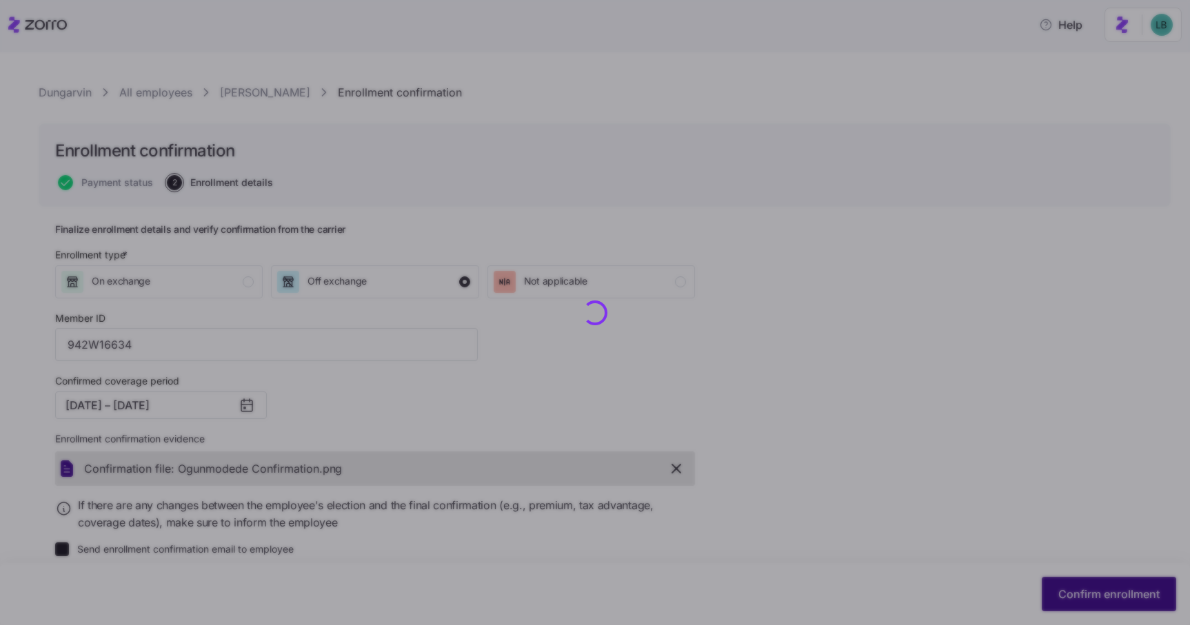
checkbox input "false"
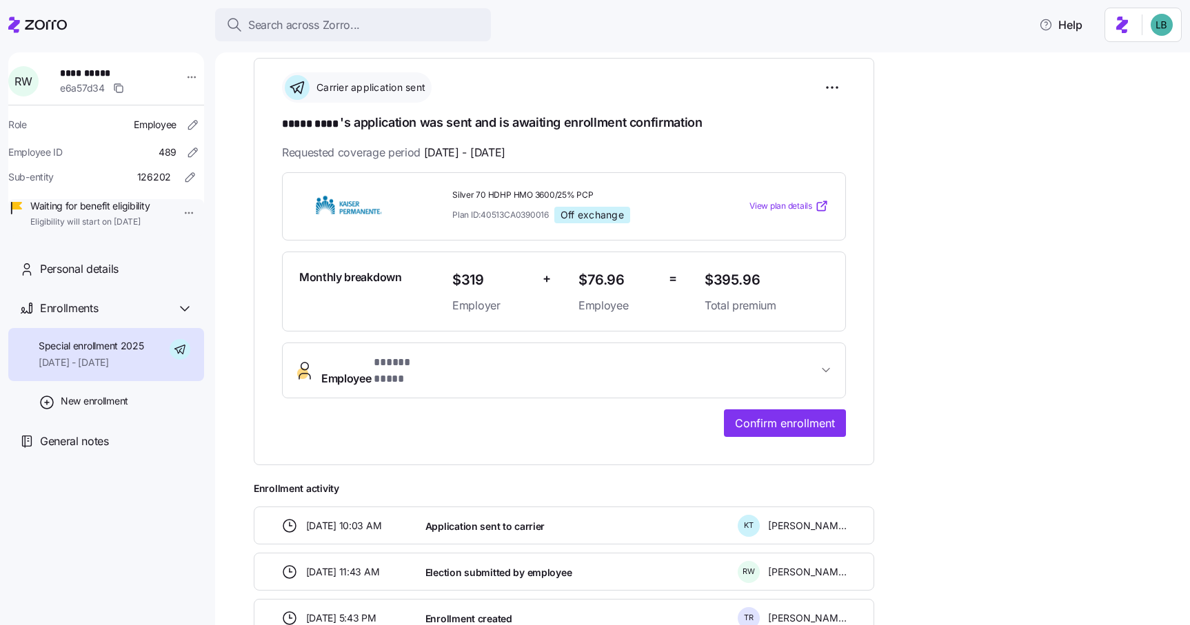
scroll to position [206, 0]
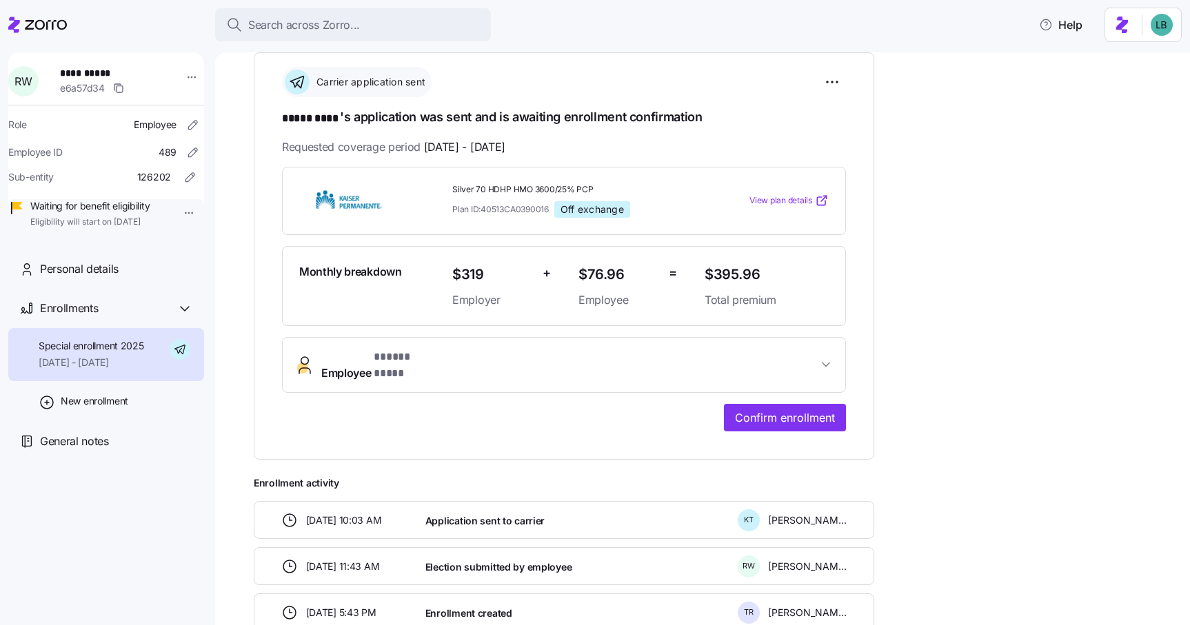
click at [470, 366] on button "Employee * ***** **** *" at bounding box center [564, 365] width 562 height 55
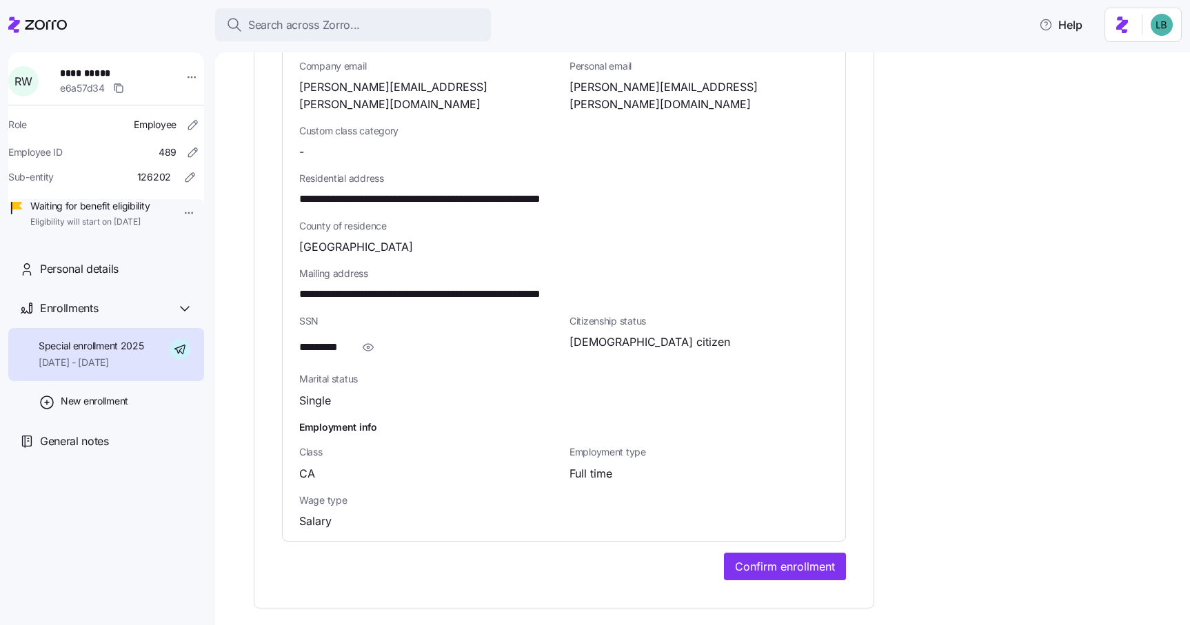
scroll to position [788, 0]
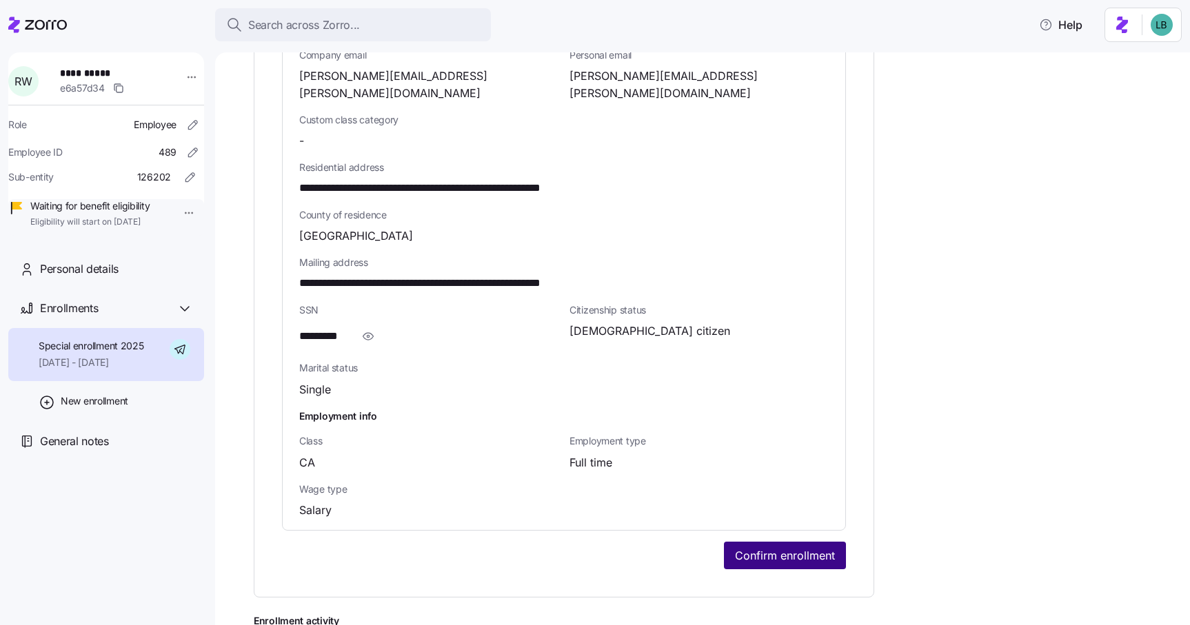
click at [799, 547] on span "Confirm enrollment" at bounding box center [785, 555] width 100 height 17
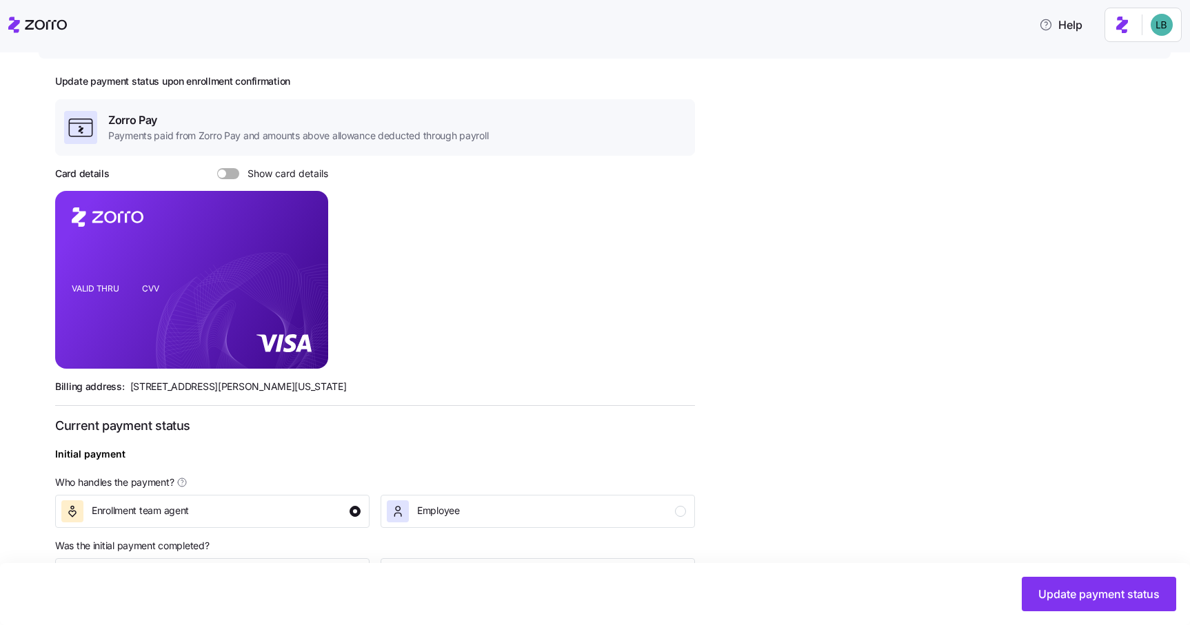
scroll to position [397, 0]
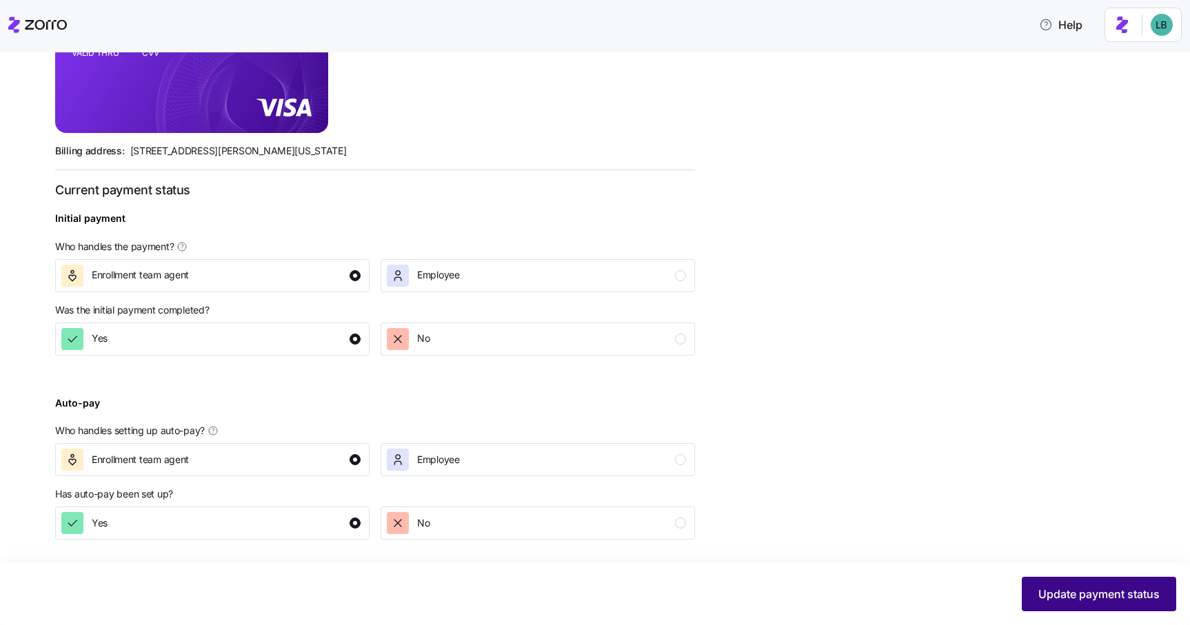
click at [1072, 599] on span "Update payment status" at bounding box center [1098, 594] width 121 height 17
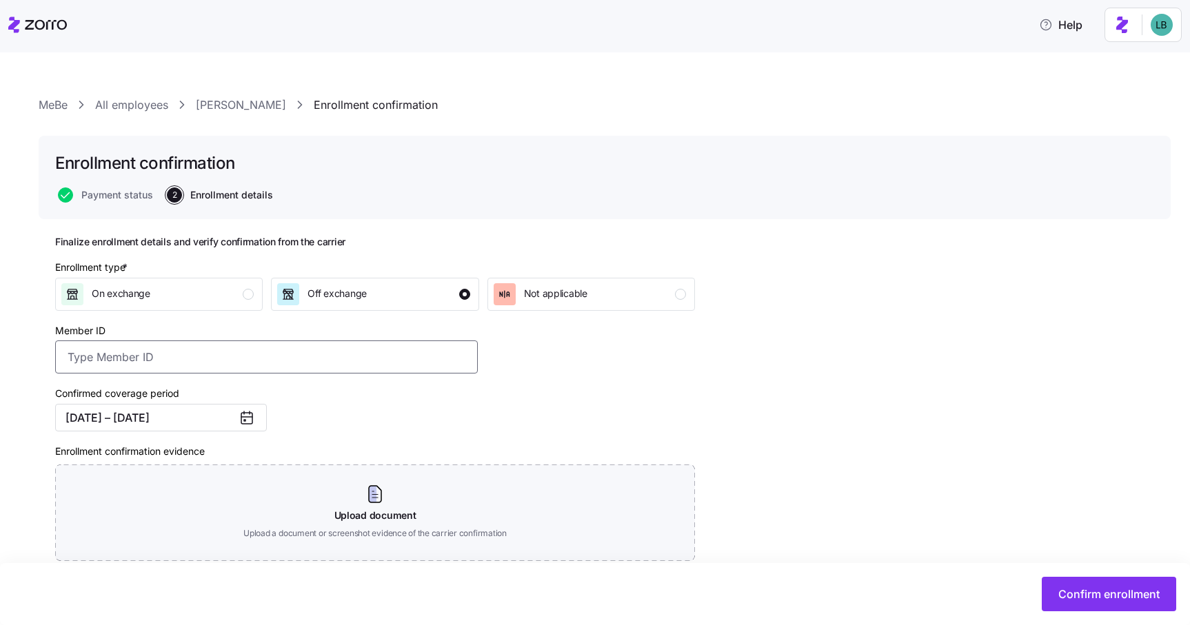
click at [142, 354] on input "Member ID" at bounding box center [266, 356] width 422 height 33
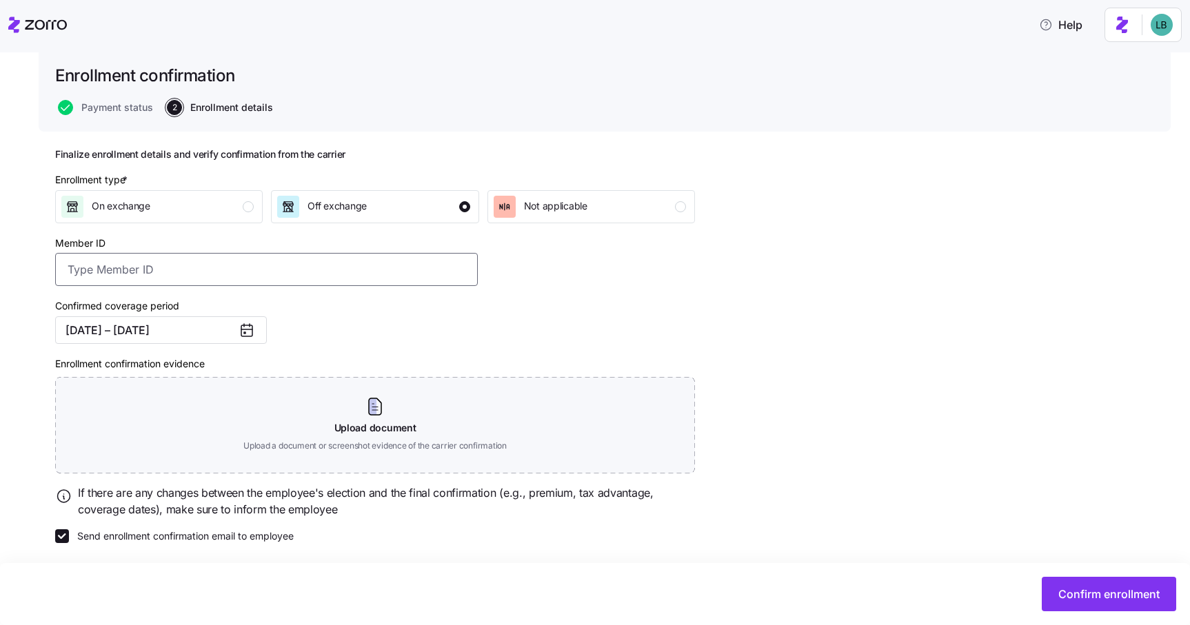
scroll to position [86, 0]
click at [230, 273] on input "Member ID" at bounding box center [266, 270] width 422 height 33
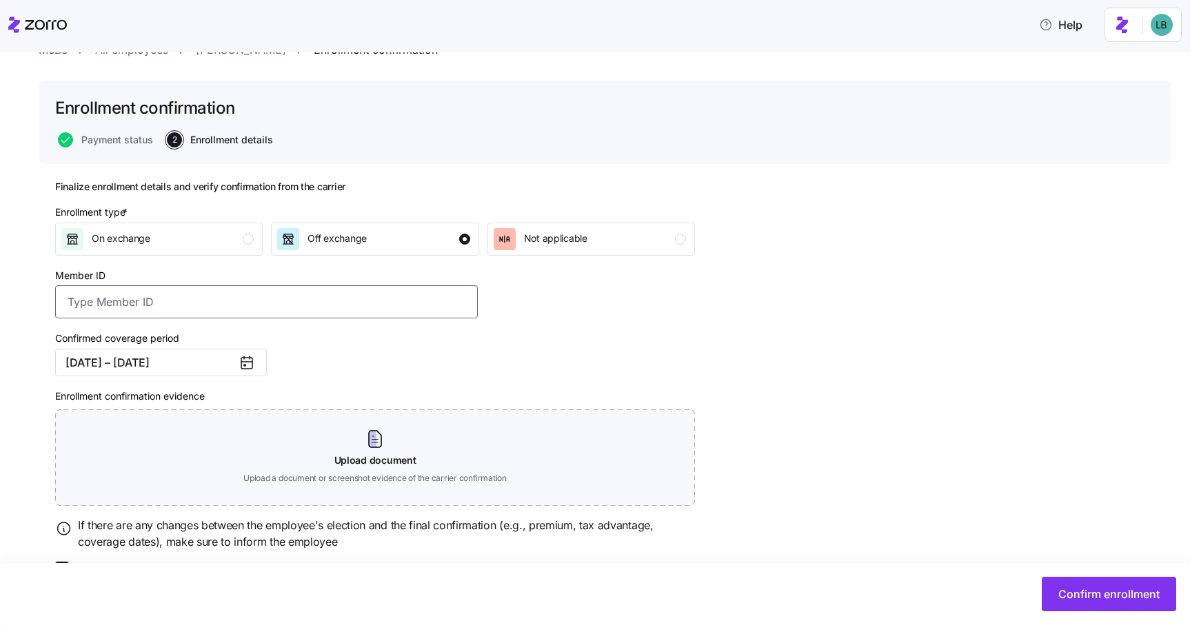
scroll to position [0, 0]
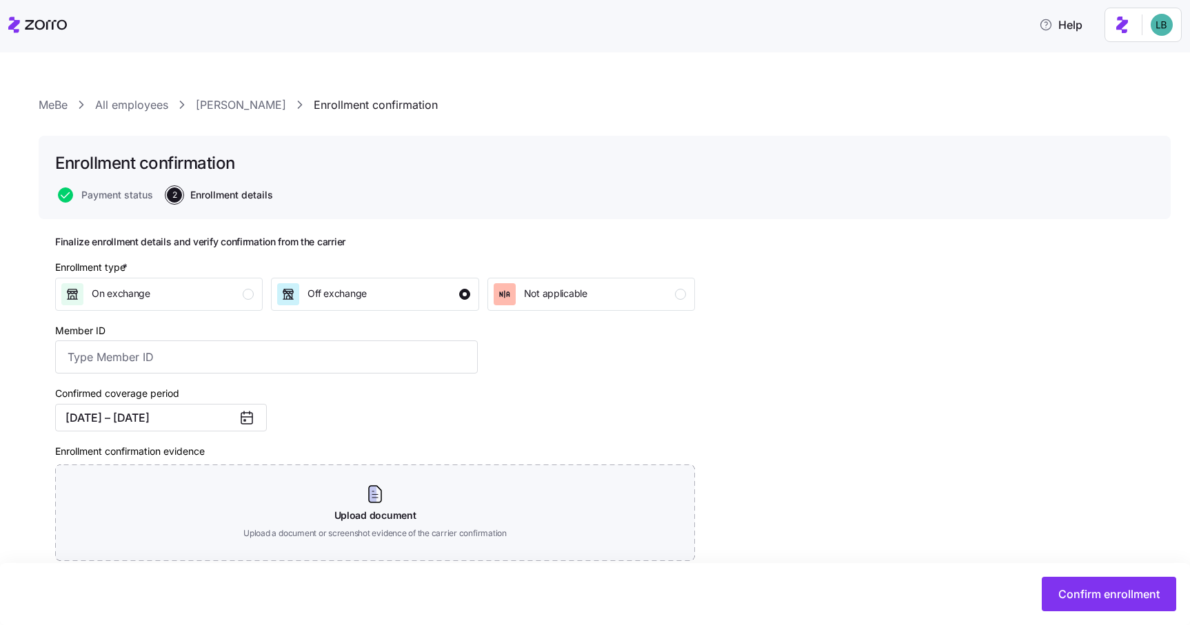
click at [230, 104] on link "Raina Ward" at bounding box center [241, 104] width 90 height 17
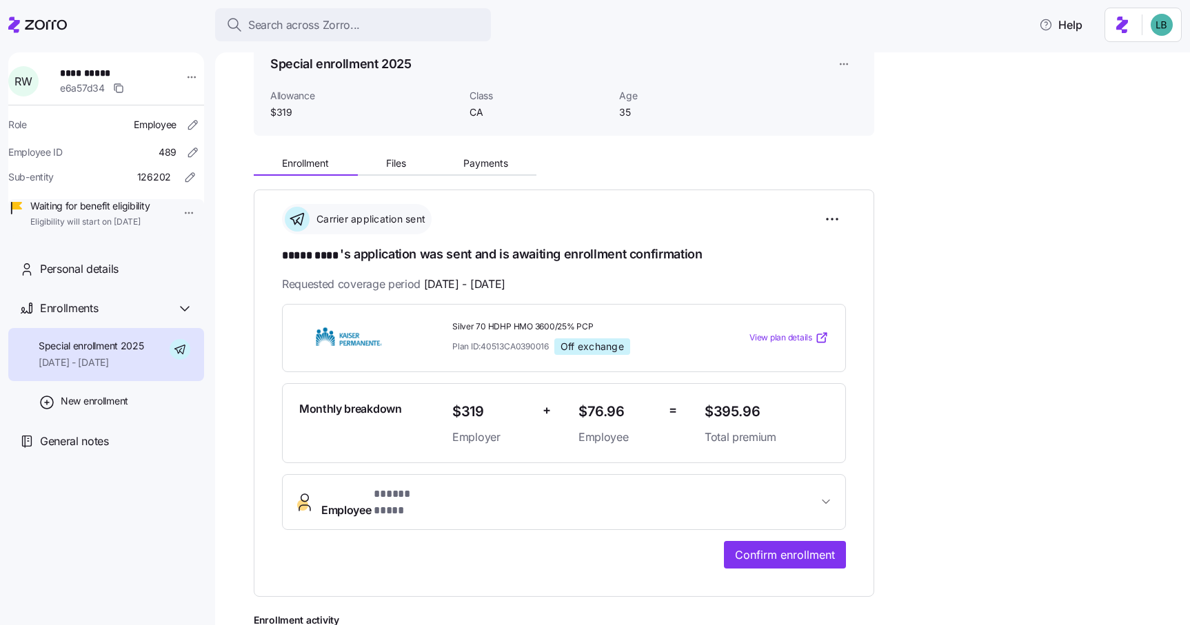
scroll to position [74, 0]
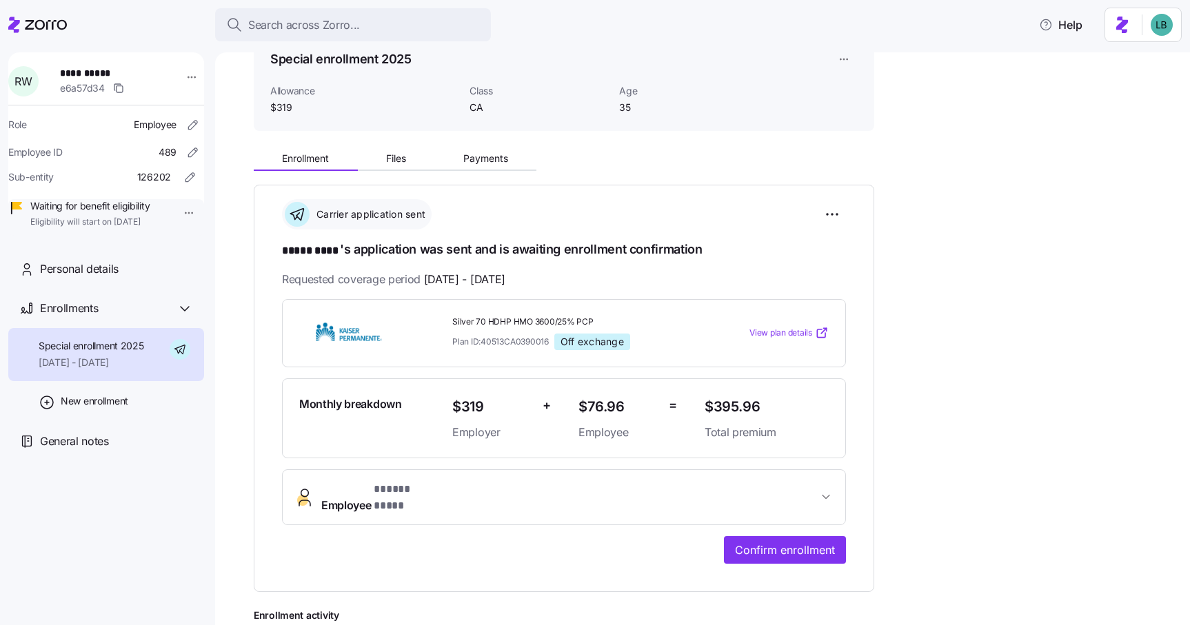
click at [391, 496] on span "* ***** **** *" at bounding box center [406, 489] width 64 height 17
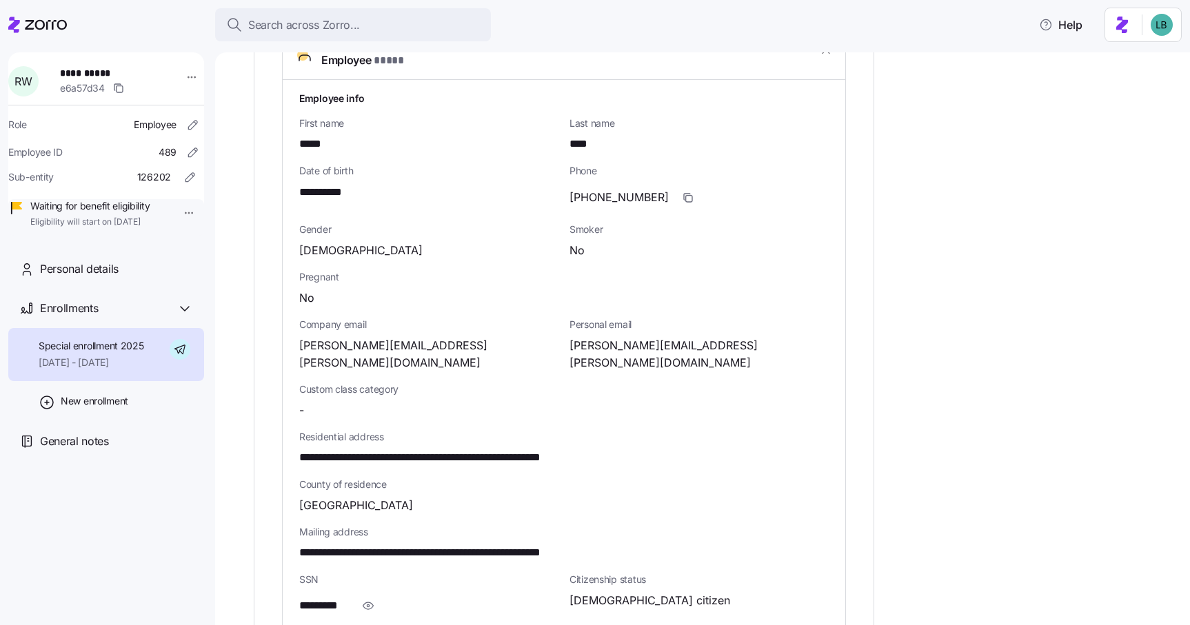
scroll to position [551, 0]
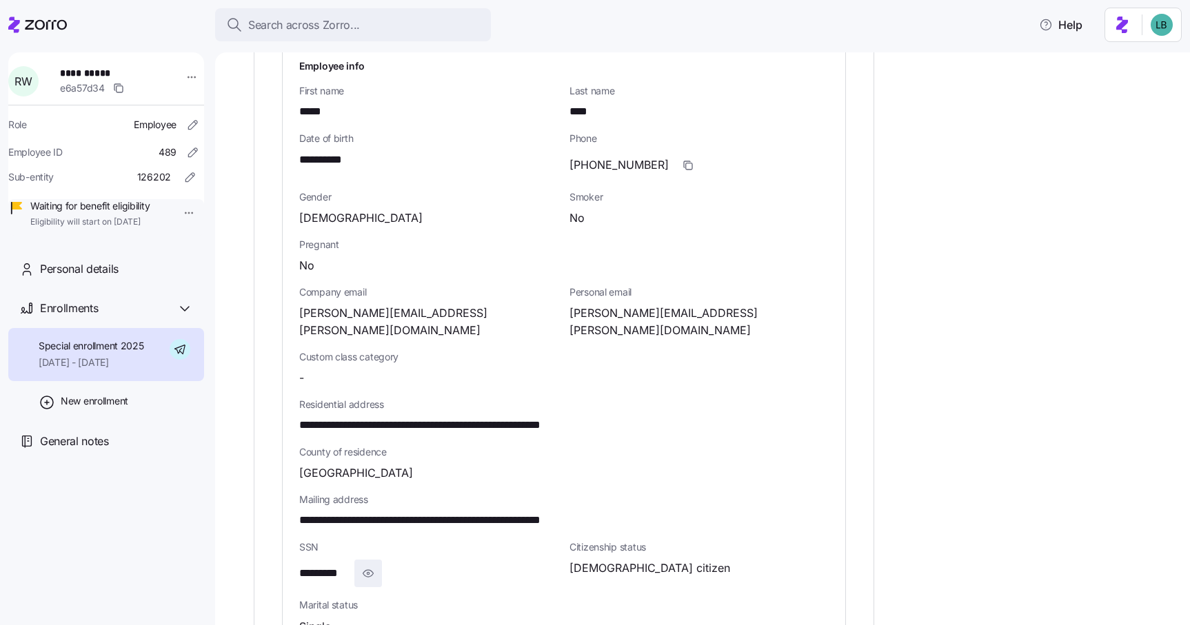
click at [363, 565] on icon "button" at bounding box center [368, 573] width 14 height 17
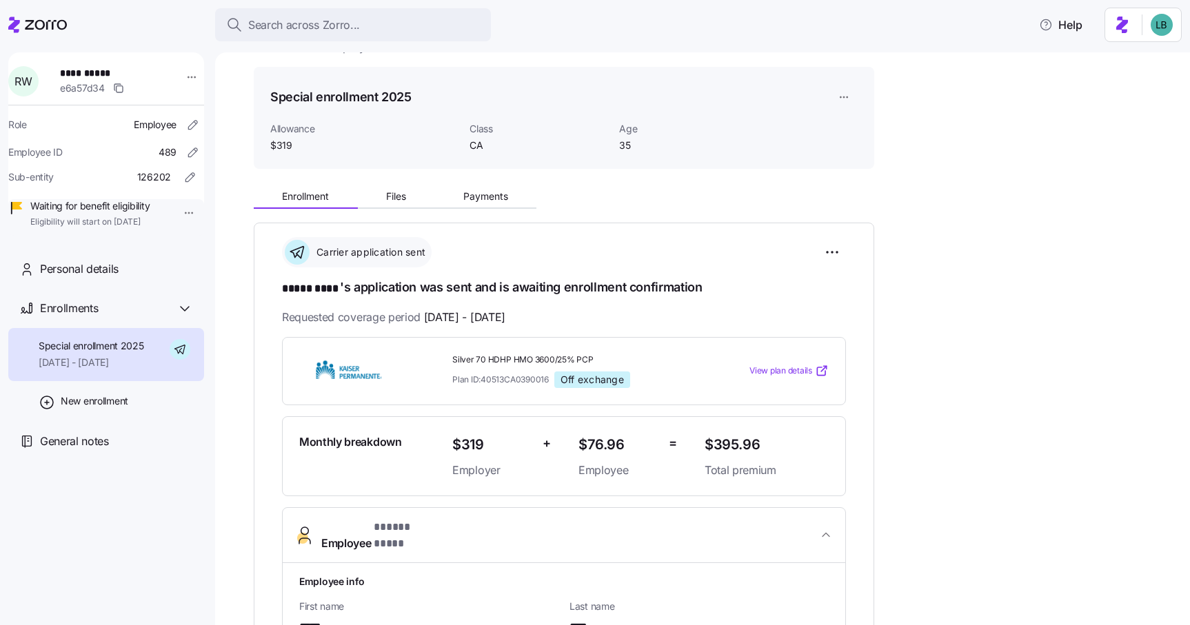
scroll to position [0, 0]
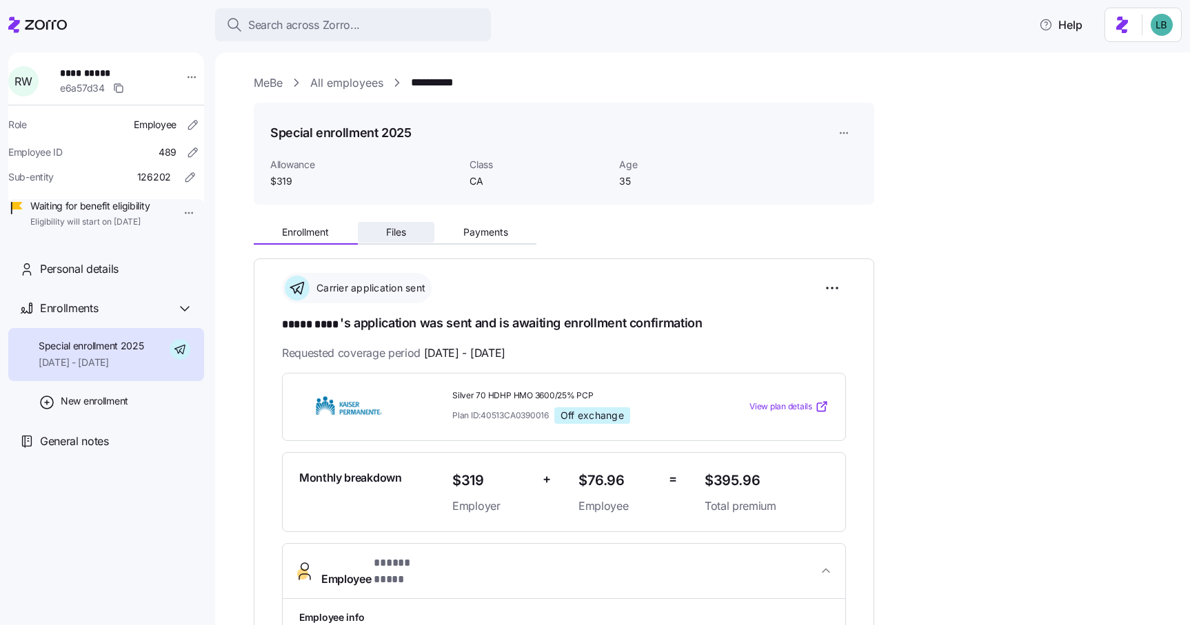
click at [402, 234] on span "Files" at bounding box center [396, 232] width 20 height 10
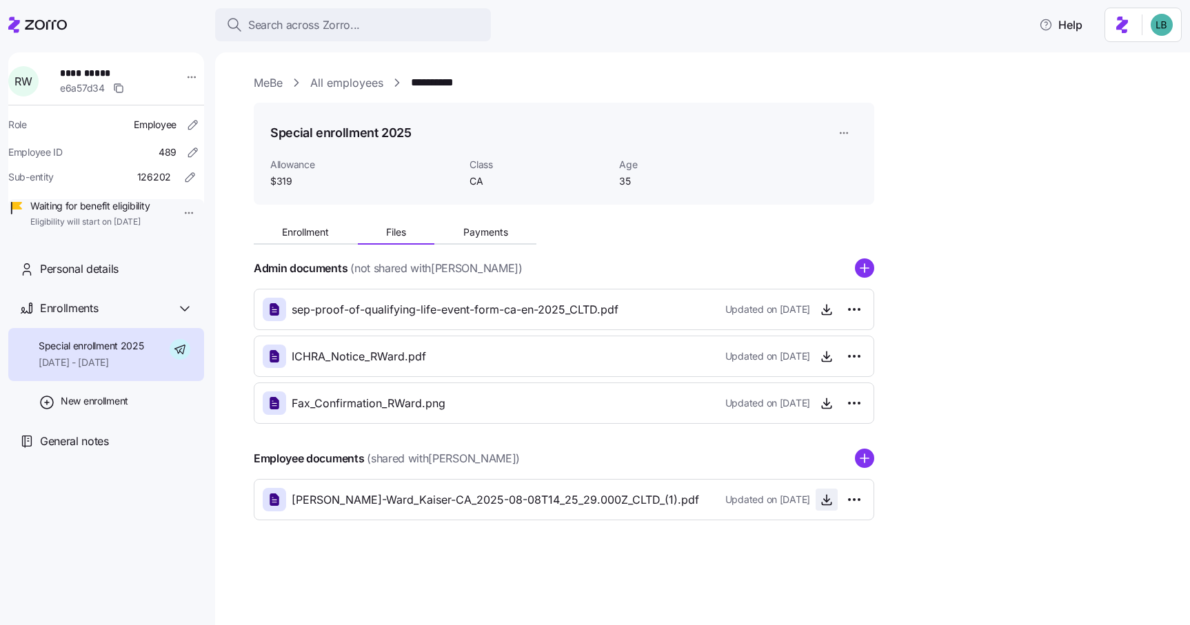
click at [826, 504] on icon "button" at bounding box center [826, 500] width 14 height 14
click at [825, 405] on icon "button" at bounding box center [827, 404] width 6 height 3
click at [304, 233] on span "Enrollment" at bounding box center [305, 232] width 47 height 10
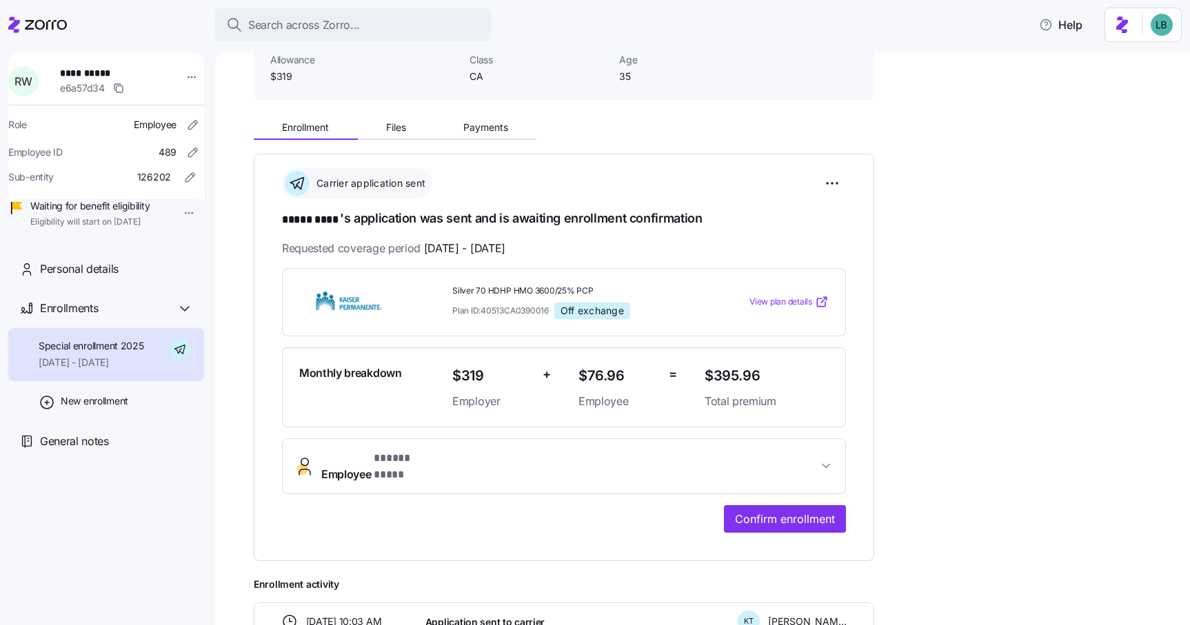
scroll to position [174, 0]
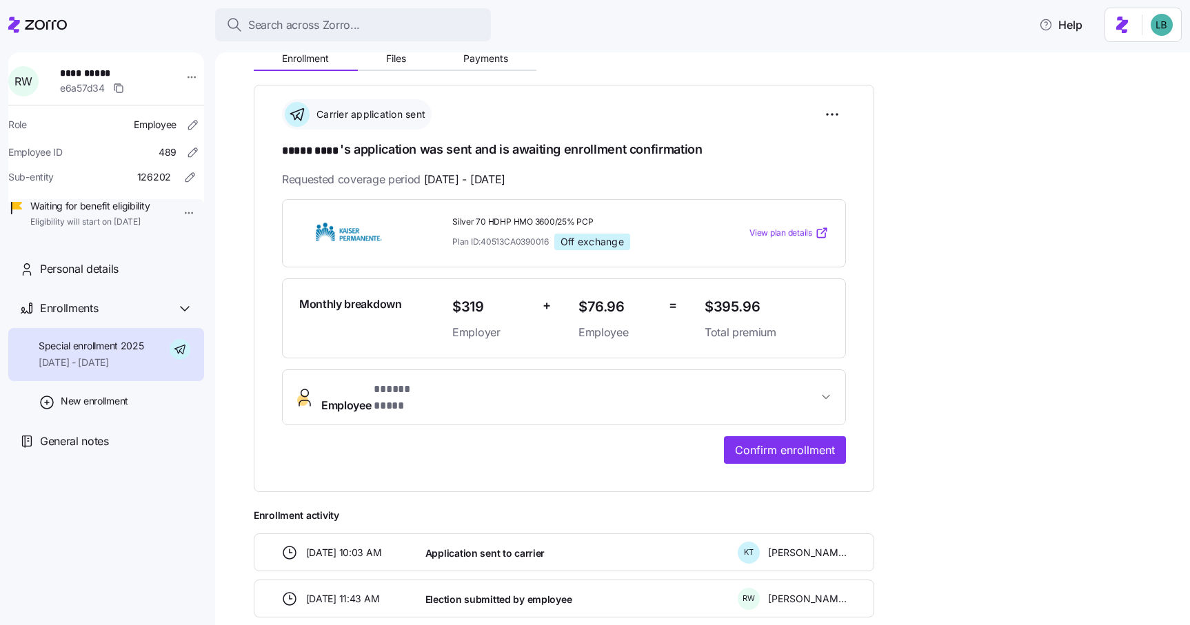
click at [422, 389] on span "* ***** **** *" at bounding box center [406, 389] width 64 height 17
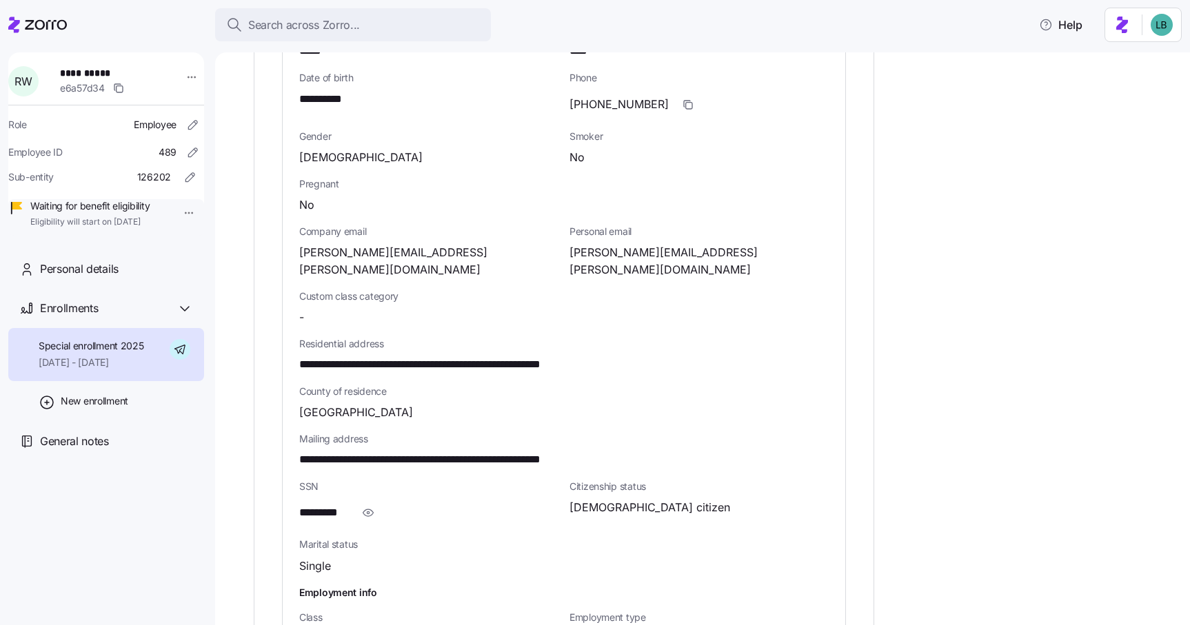
scroll to position [615, 0]
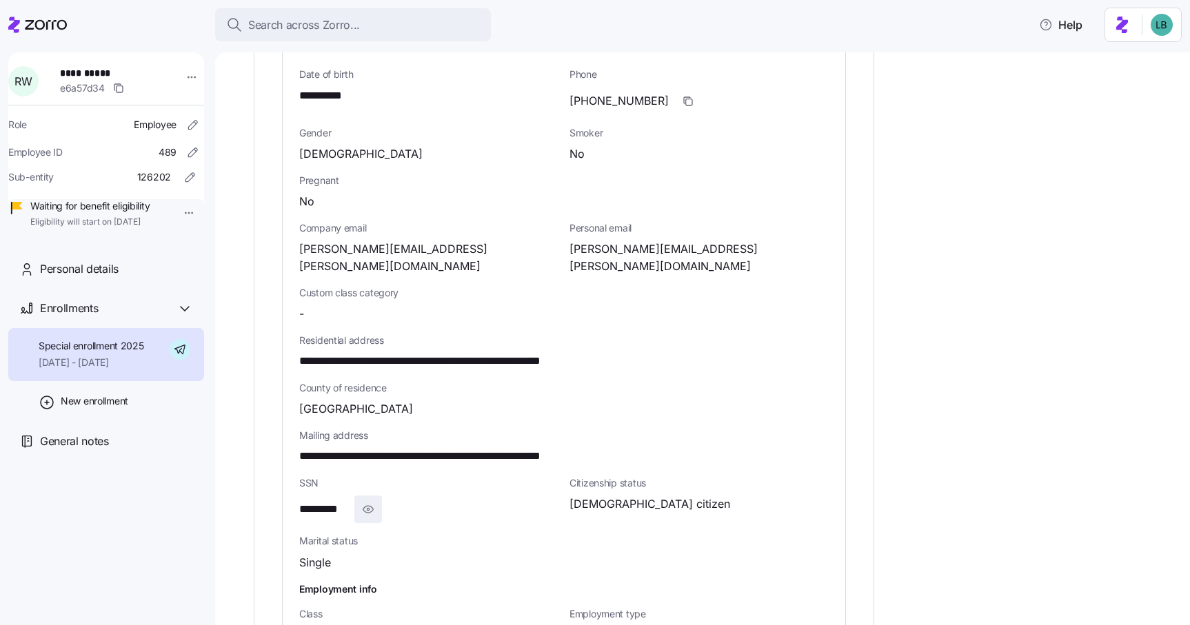
click at [372, 506] on icon "button" at bounding box center [368, 509] width 10 height 7
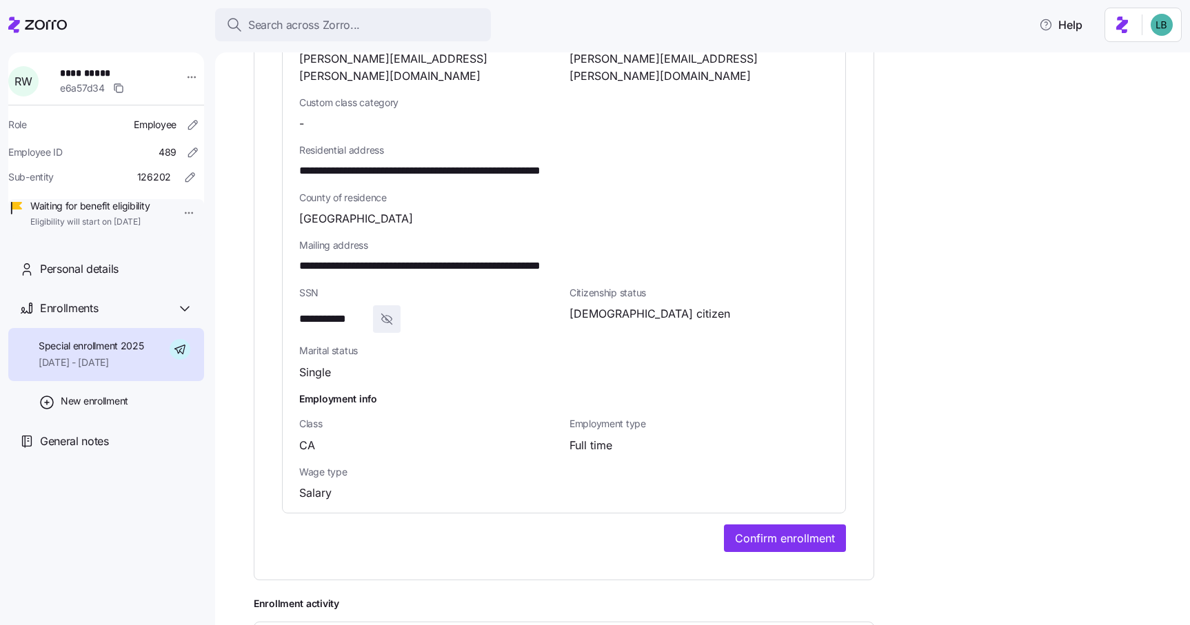
scroll to position [834, 0]
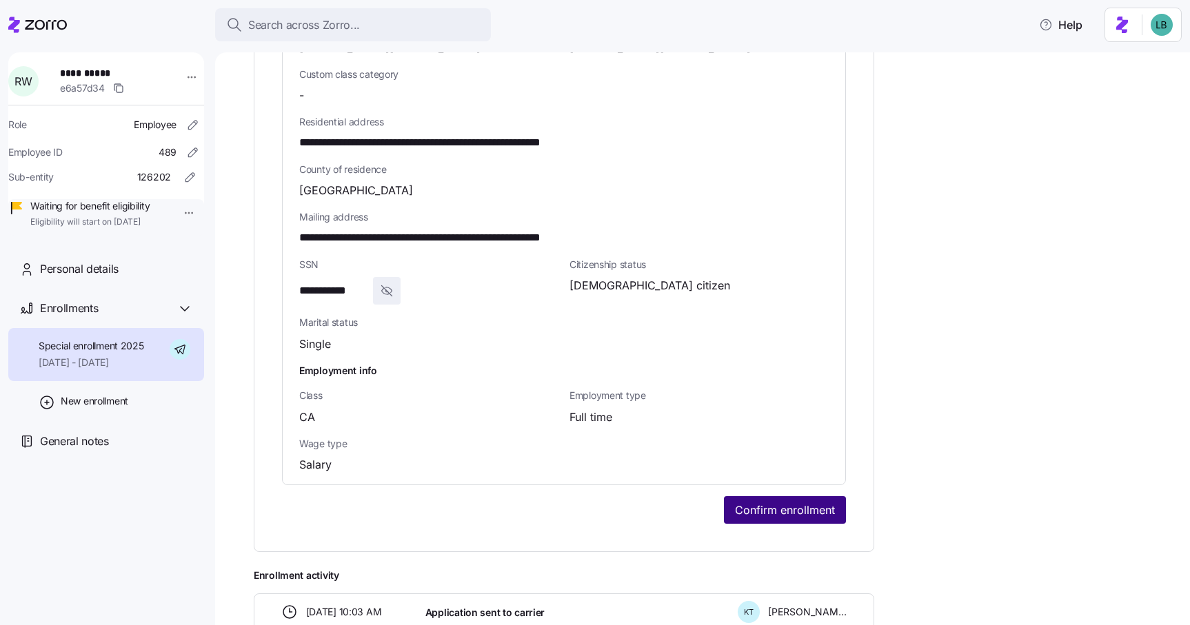
click at [789, 502] on span "Confirm enrollment" at bounding box center [785, 510] width 100 height 17
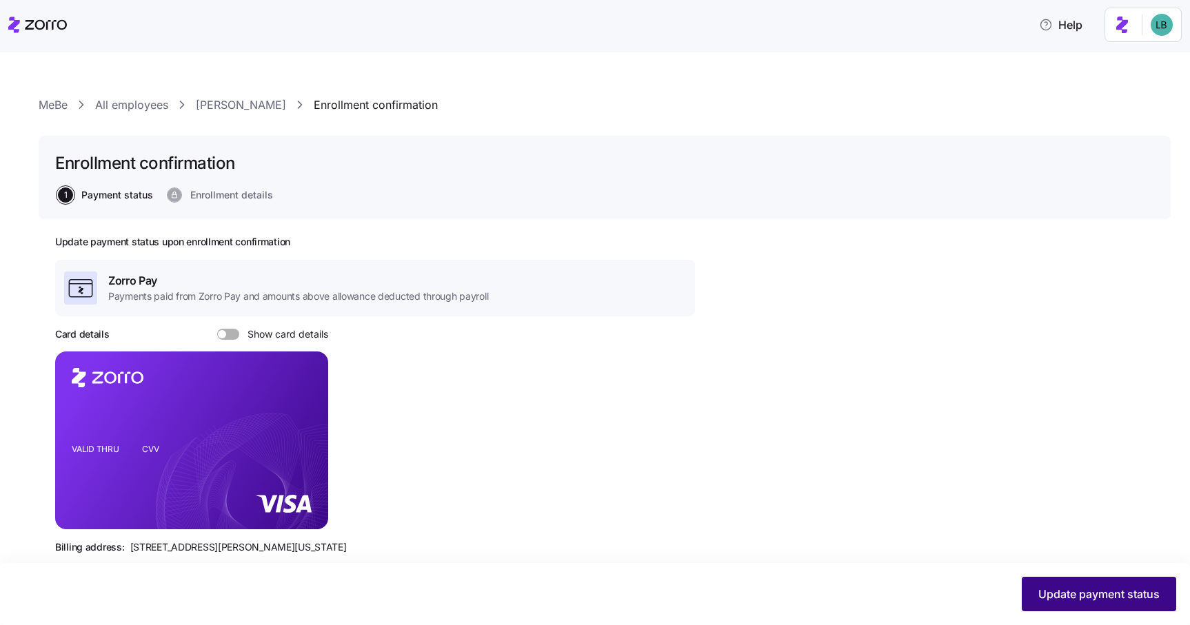
click at [1069, 593] on span "Update payment status" at bounding box center [1098, 594] width 121 height 17
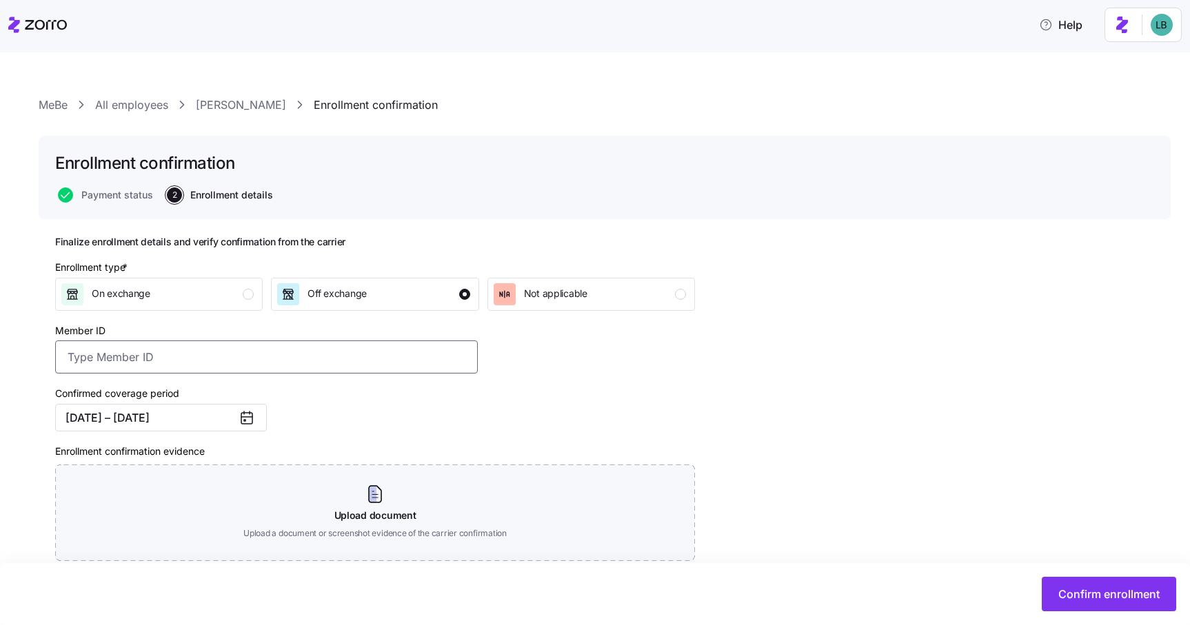
click at [119, 360] on input "Member ID" at bounding box center [266, 356] width 422 height 33
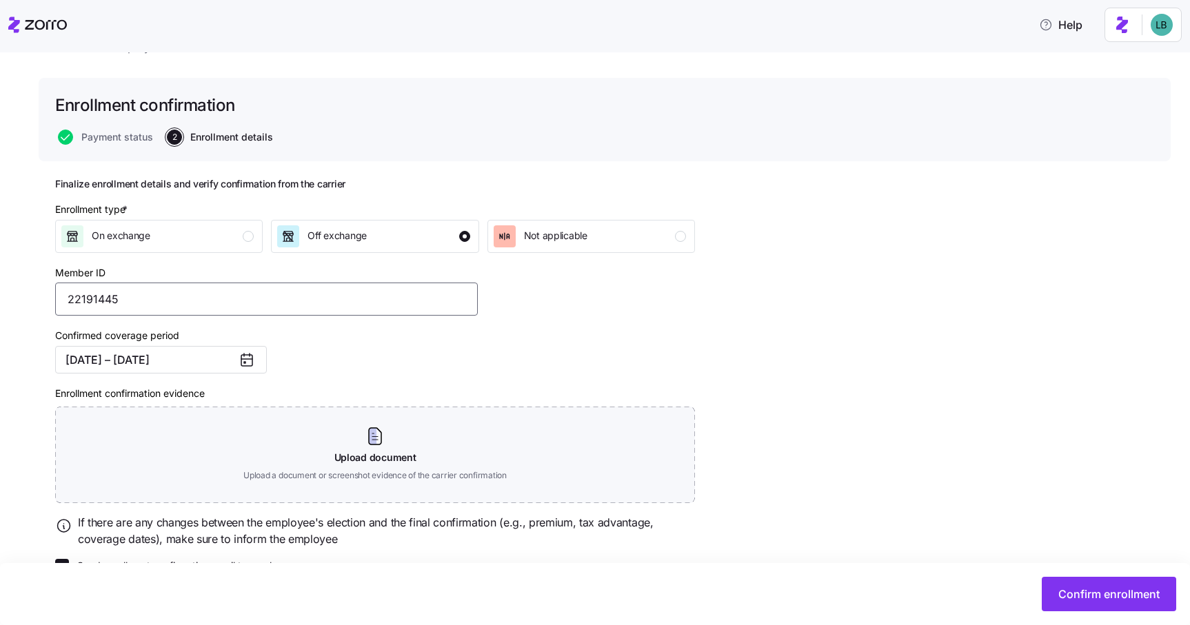
scroll to position [92, 0]
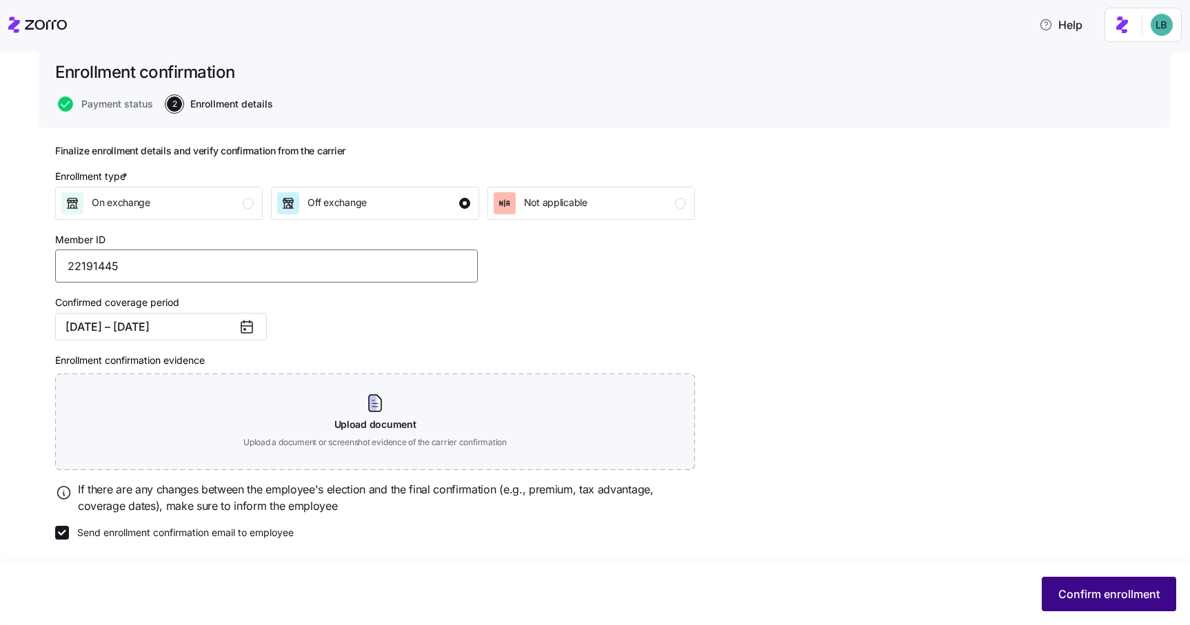
type input "22191445"
click at [1107, 596] on span "Confirm enrollment" at bounding box center [1108, 594] width 101 height 17
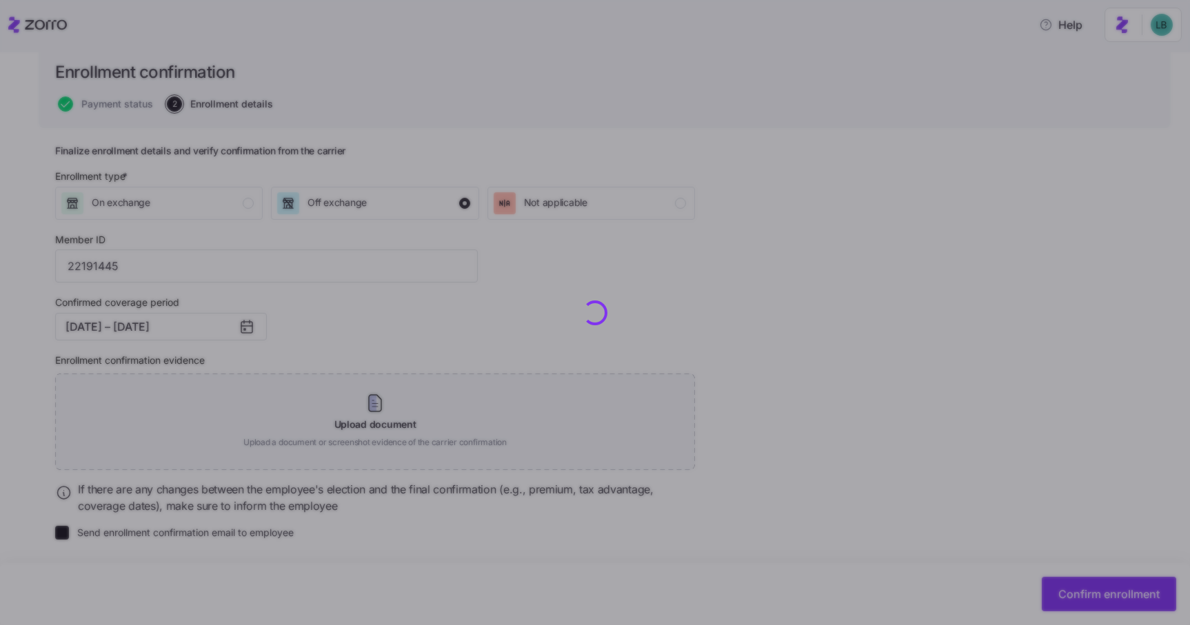
checkbox input "false"
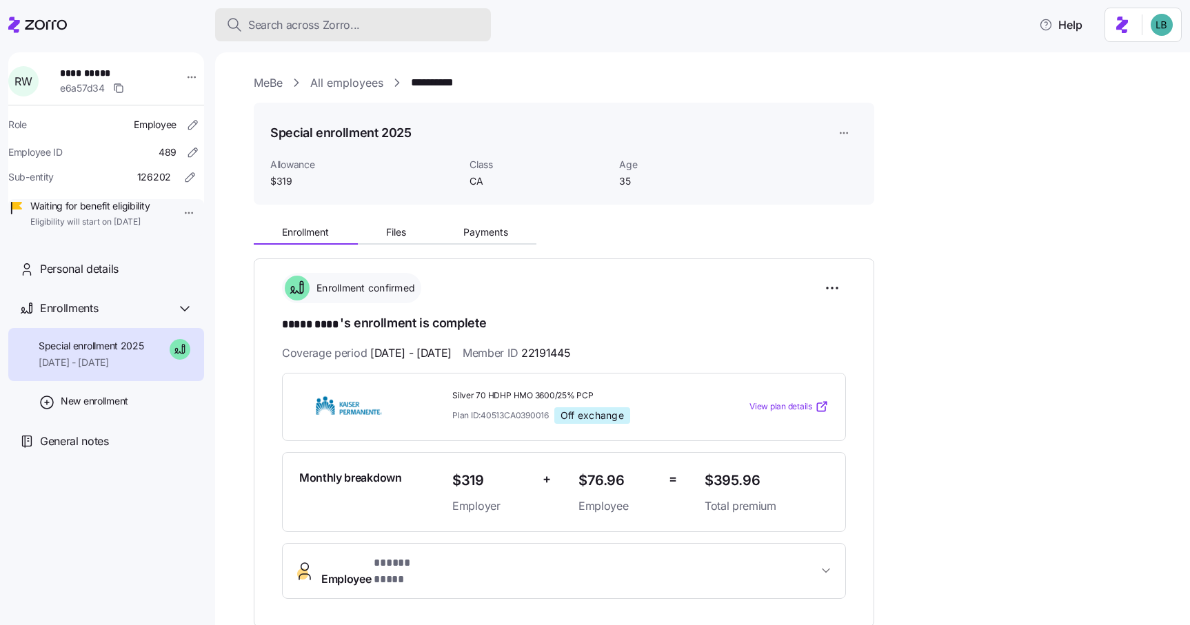
click at [274, 27] on span "Search across Zorro..." at bounding box center [304, 25] width 112 height 17
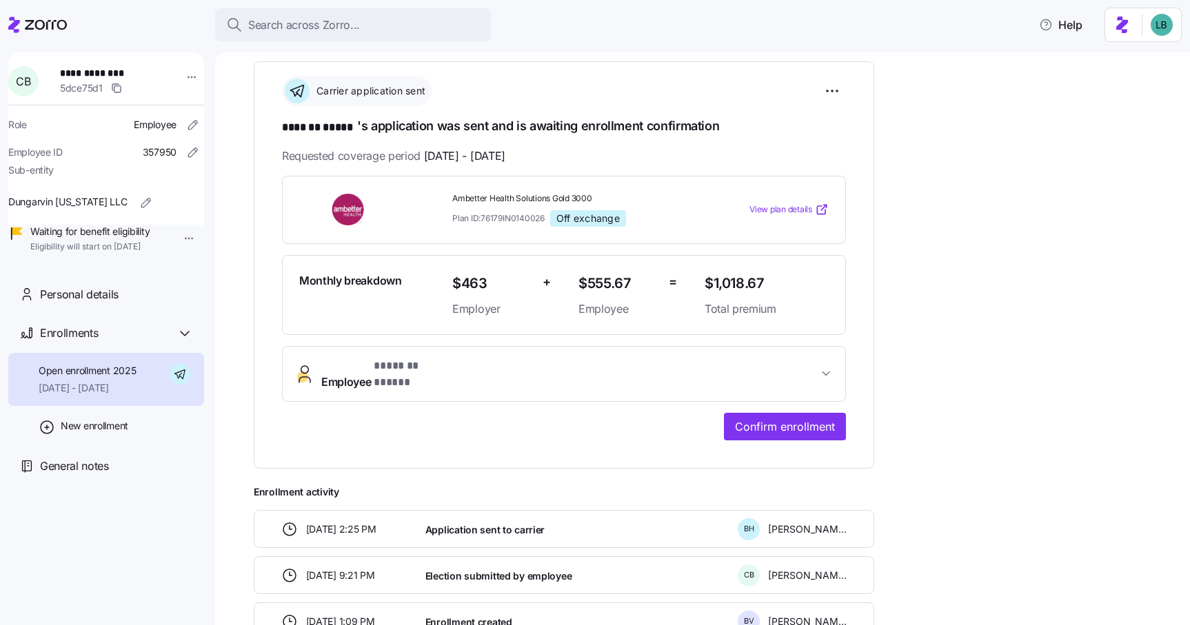
scroll to position [194, 0]
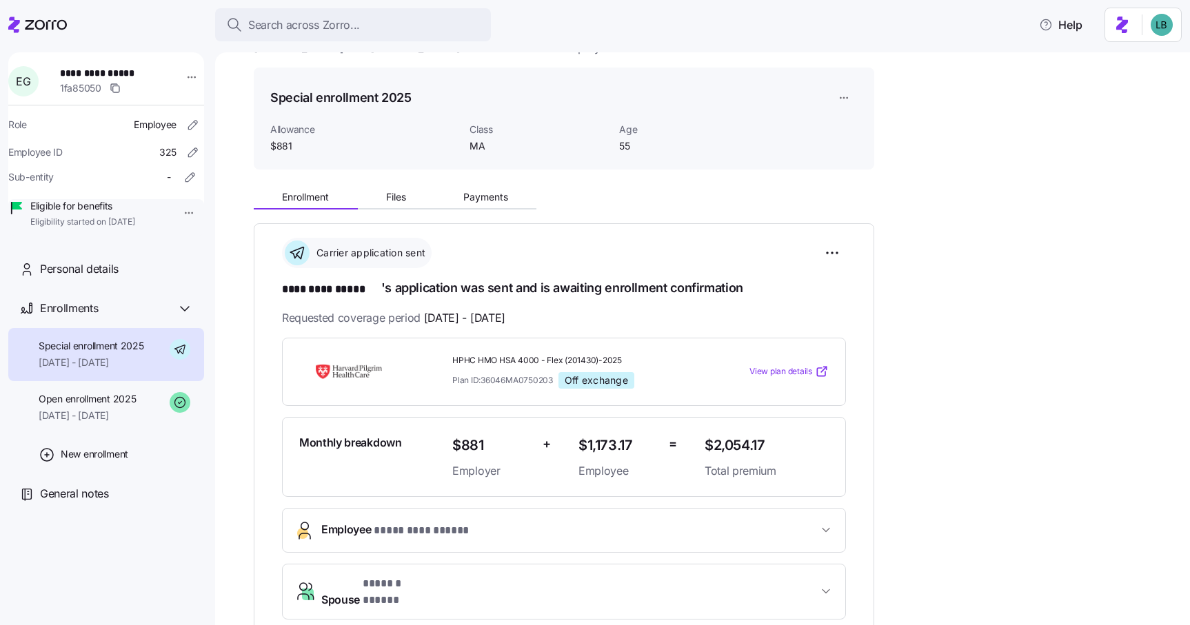
scroll to position [43, 0]
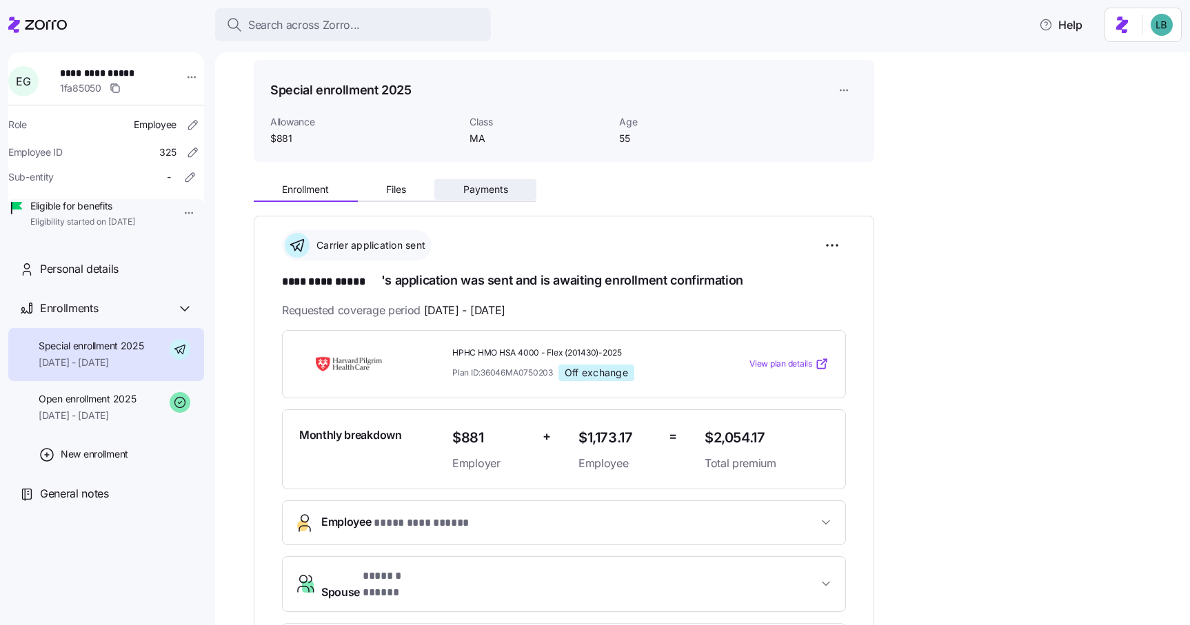
click at [482, 188] on span "Payments" at bounding box center [485, 190] width 45 height 10
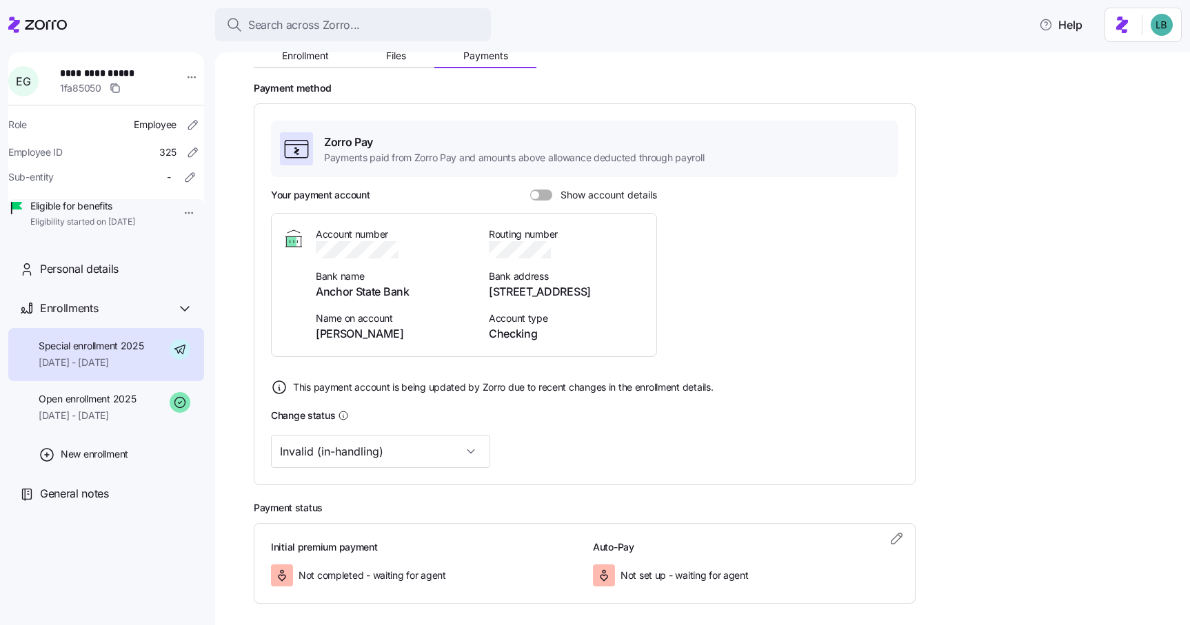
scroll to position [181, 0]
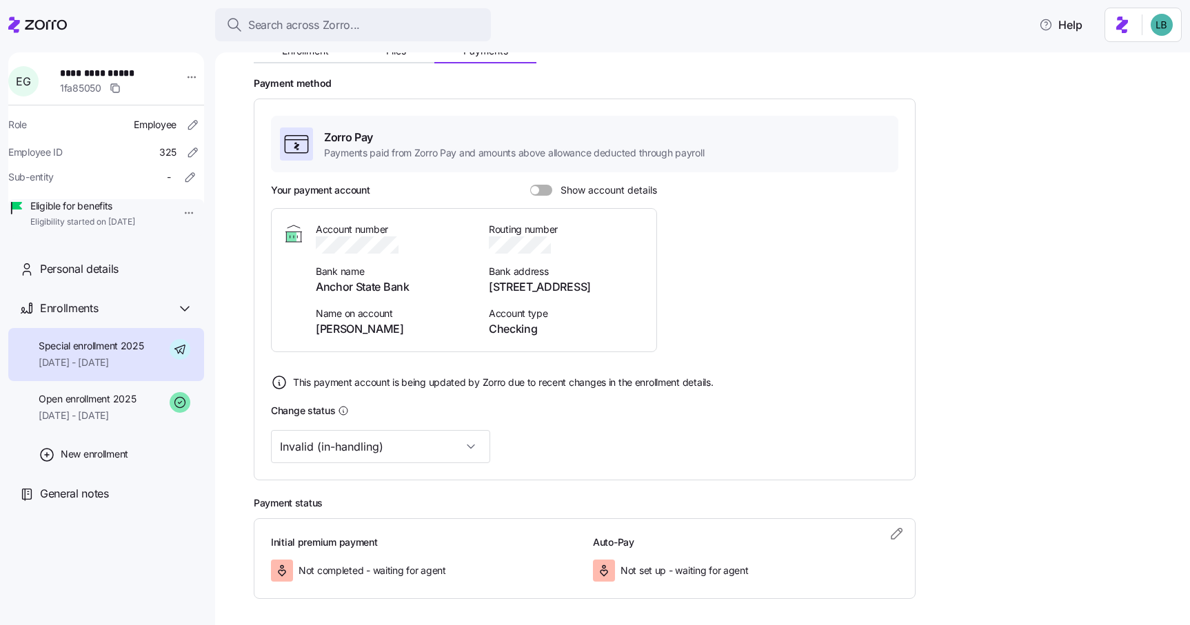
click at [373, 332] on span "[PERSON_NAME]" at bounding box center [394, 328] width 156 height 17
copy span "[PERSON_NAME]"
click at [543, 192] on span at bounding box center [546, 190] width 14 height 11
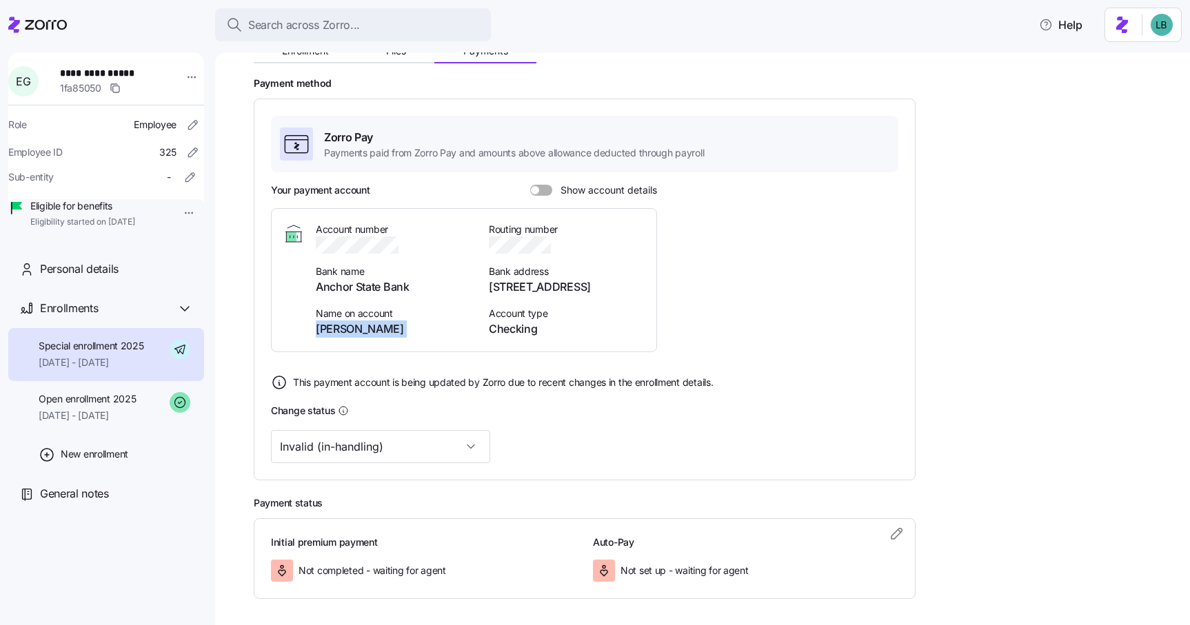
click at [530, 185] on input "Show account details" at bounding box center [530, 185] width 0 height 0
click at [558, 245] on icon "button" at bounding box center [559, 245] width 14 height 14
click at [411, 245] on icon "button" at bounding box center [410, 245] width 14 height 14
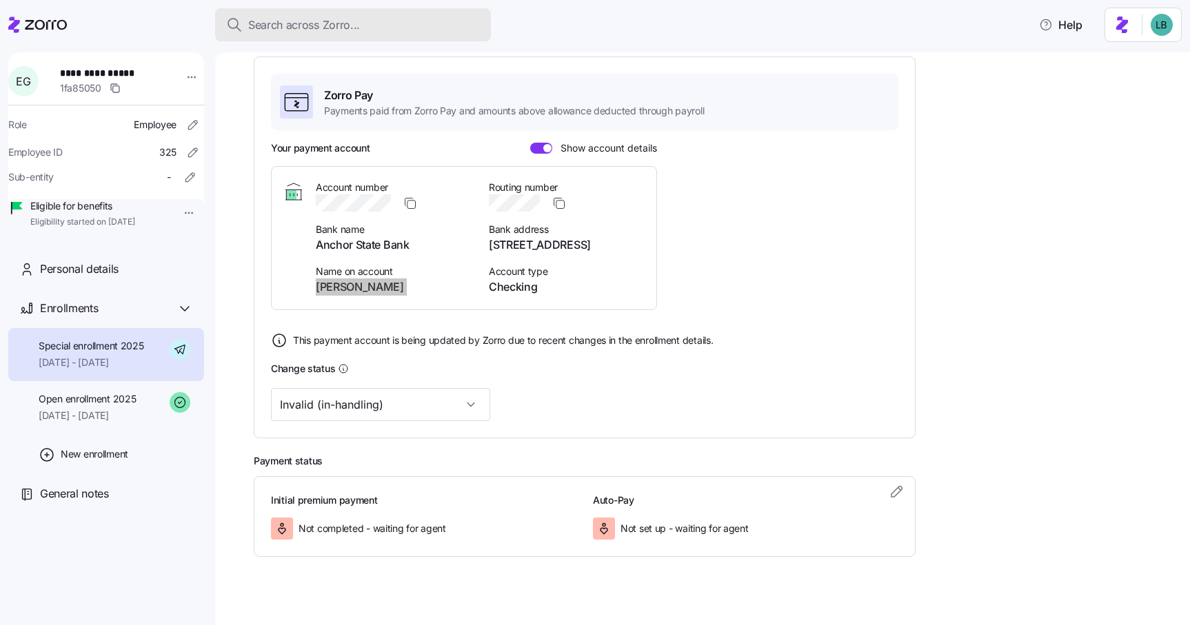
scroll to position [238, 0]
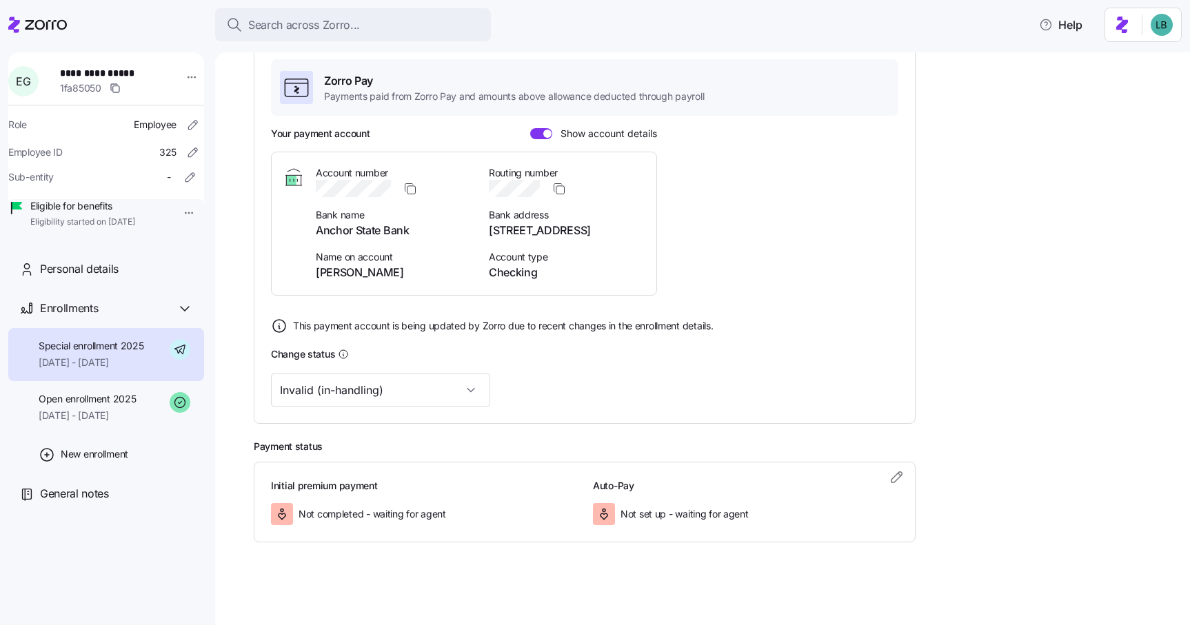
click at [908, 476] on div "Initial premium payment Not completed - waiting for agent Auto-Pay Not set up -…" at bounding box center [585, 502] width 662 height 81
click at [893, 479] on icon "button" at bounding box center [896, 477] width 17 height 17
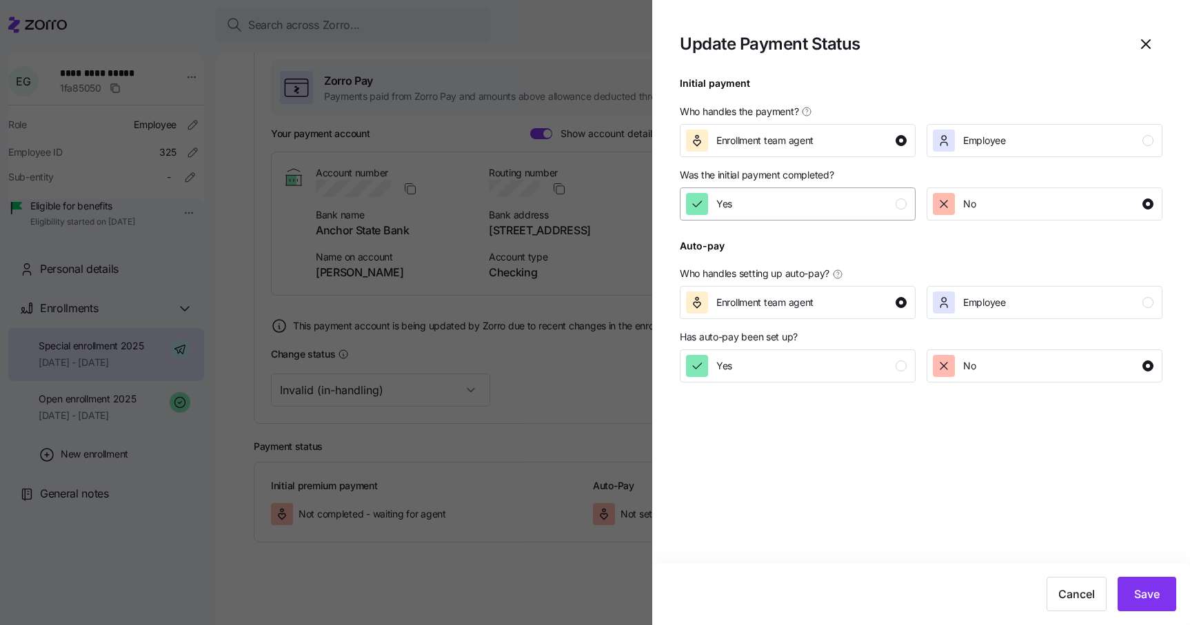
click at [839, 198] on div "Yes" at bounding box center [796, 204] width 221 height 22
click at [879, 376] on div "Yes" at bounding box center [796, 366] width 221 height 22
click at [1156, 603] on button "Save" at bounding box center [1146, 594] width 59 height 34
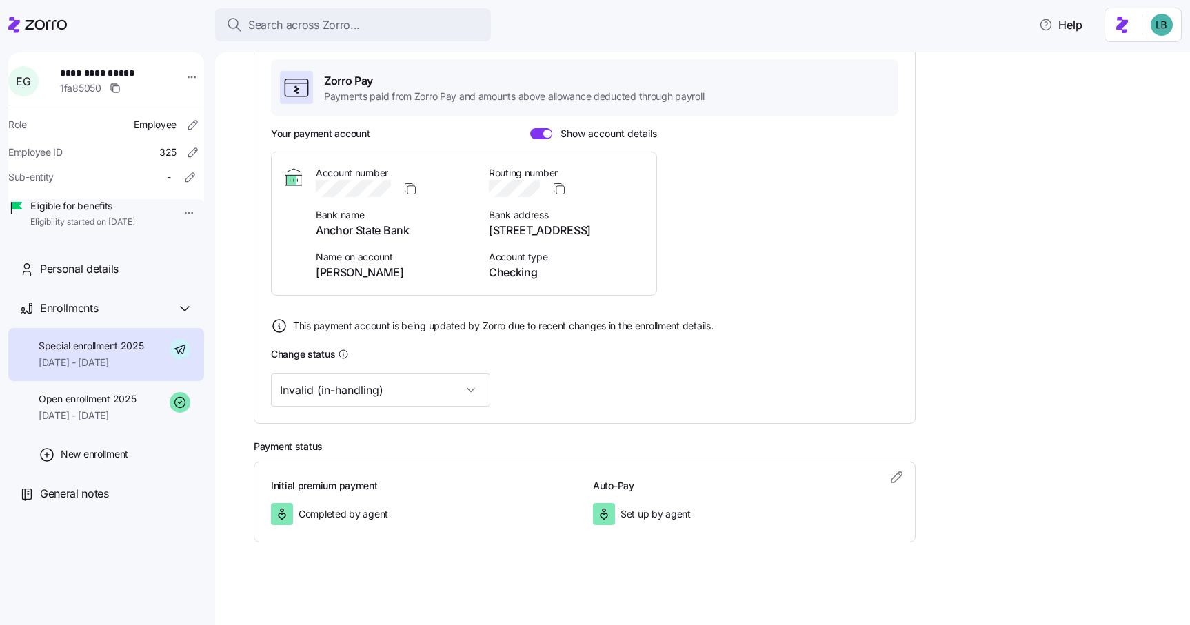
scroll to position [0, 0]
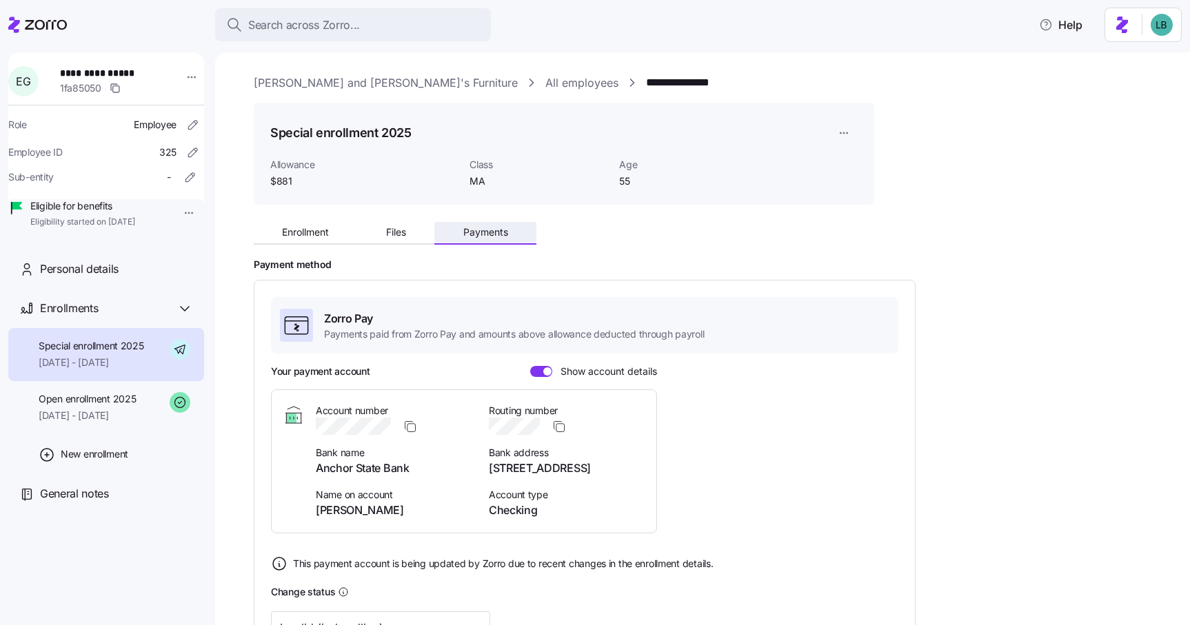
click at [474, 236] on span "Payments" at bounding box center [485, 232] width 45 height 10
click at [395, 230] on span "Files" at bounding box center [396, 232] width 20 height 10
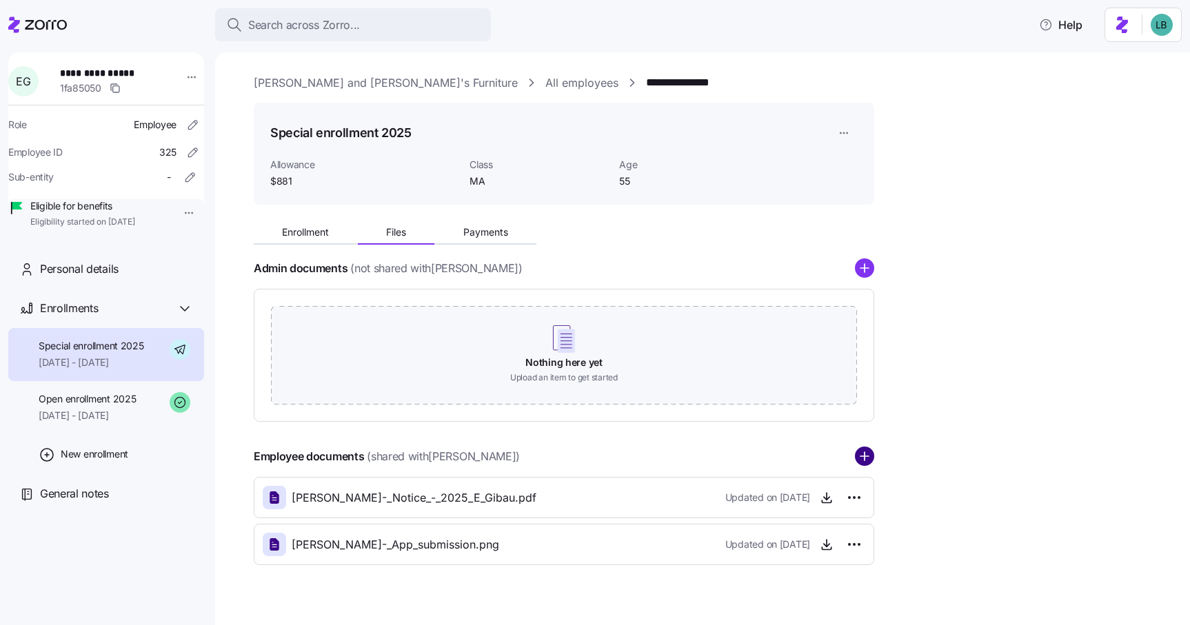
click at [861, 461] on circle "add icon" at bounding box center [864, 457] width 18 height 18
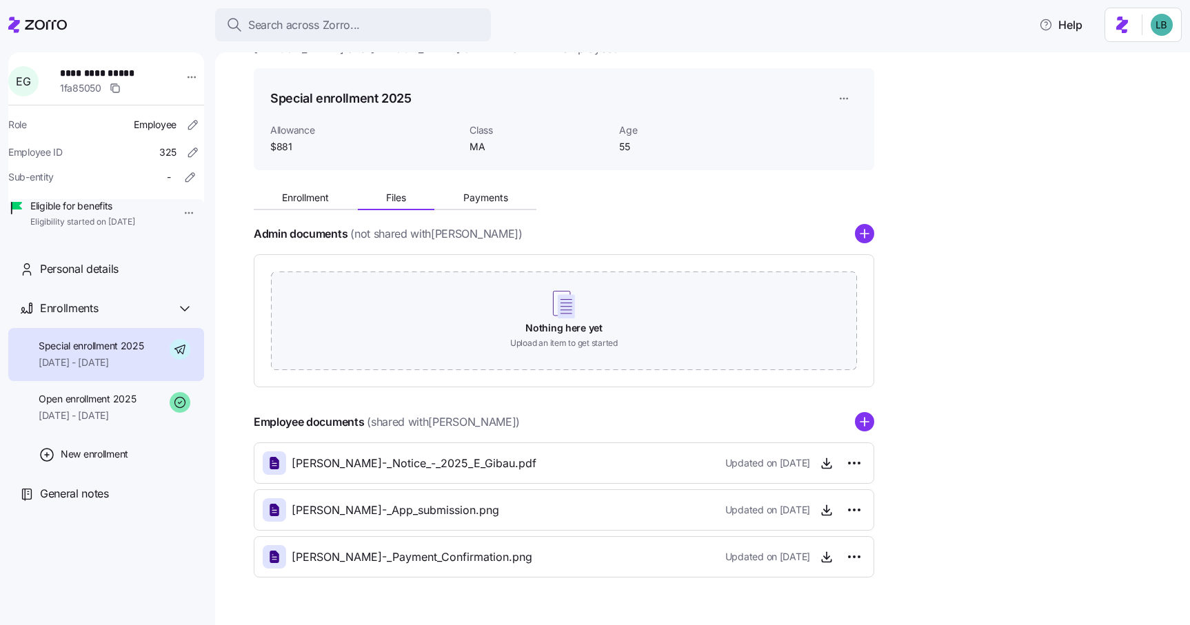
scroll to position [70, 0]
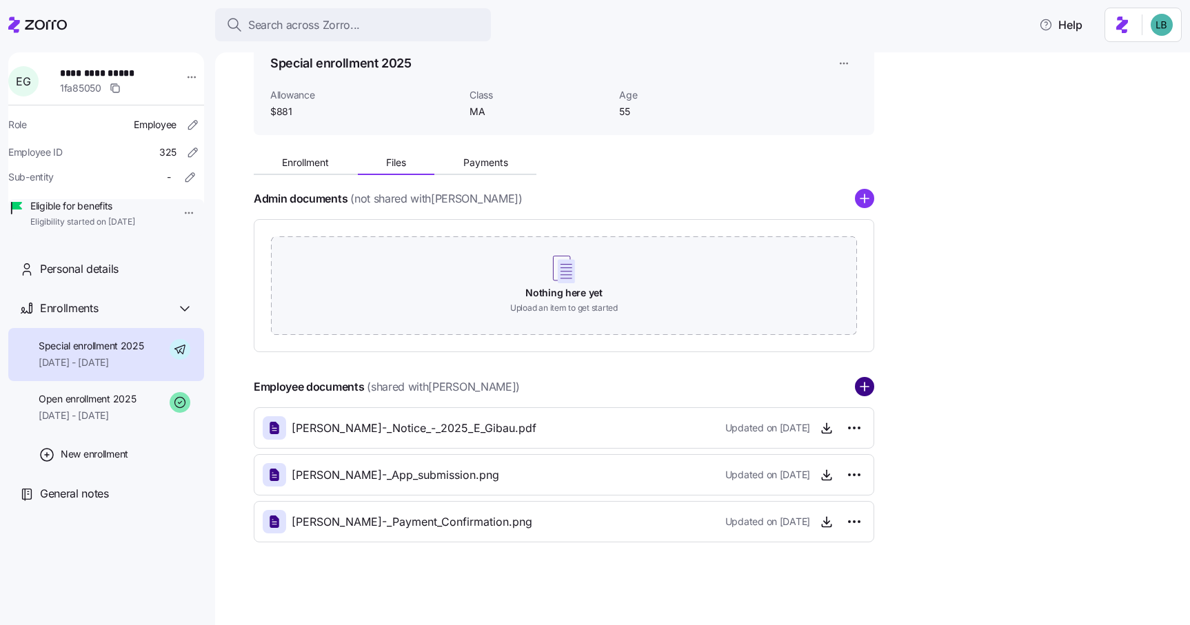
click at [865, 391] on circle "add icon" at bounding box center [864, 387] width 18 height 18
click at [1163, 30] on icon "button" at bounding box center [1163, 31] width 11 height 11
